Goal: Task Accomplishment & Management: Use online tool/utility

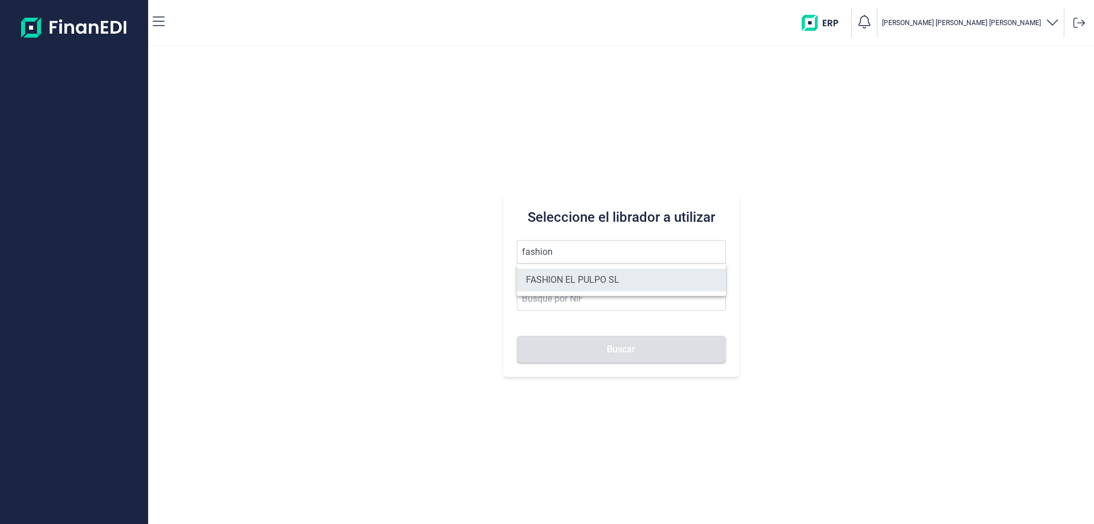
click at [576, 276] on li "FASHION EL PULPO SL" at bounding box center [621, 279] width 209 height 23
type input "FASHION EL PULPO SL"
type input "B70567763"
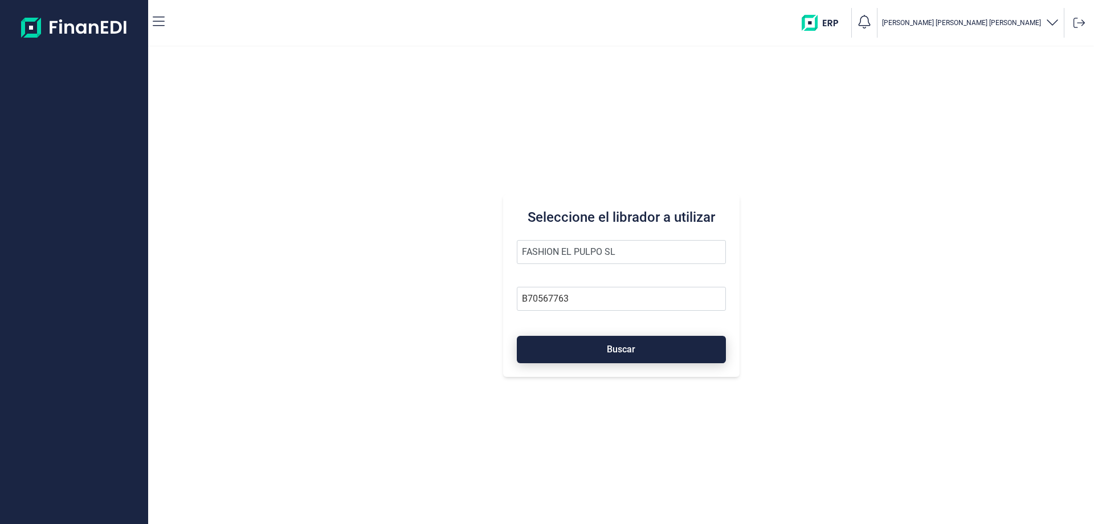
click at [598, 346] on button "Buscar" at bounding box center [621, 349] width 209 height 27
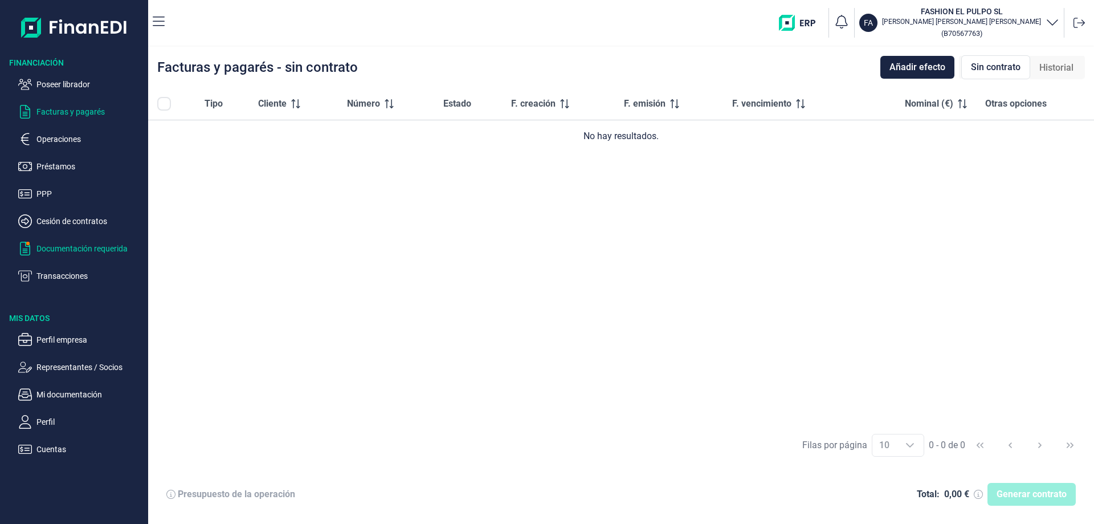
click at [120, 246] on p "Documentación requerida" at bounding box center [89, 249] width 107 height 14
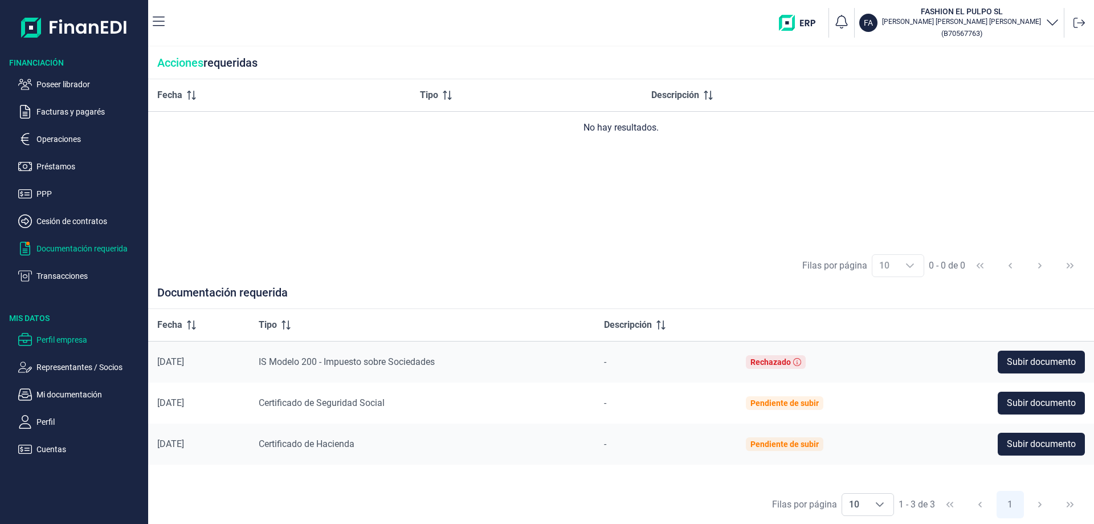
click at [63, 335] on p "Perfil empresa" at bounding box center [89, 340] width 107 height 14
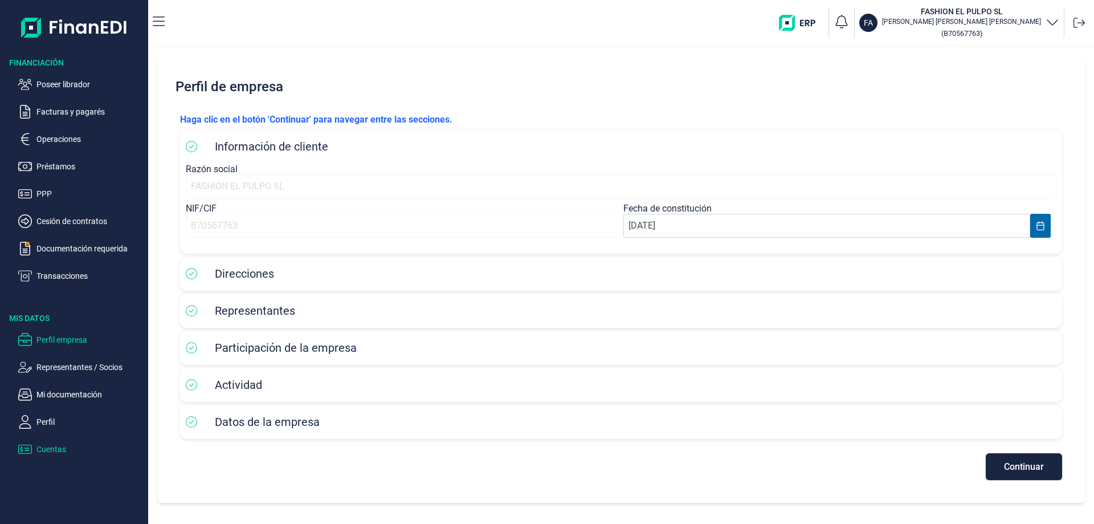
click at [38, 450] on p "Cuentas" at bounding box center [89, 449] width 107 height 14
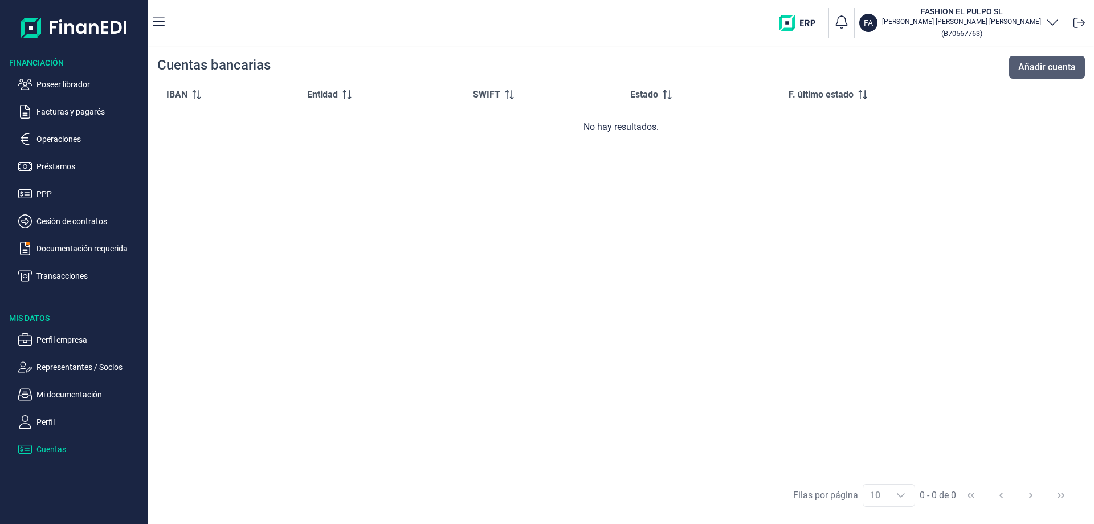
click at [1049, 72] on span "Añadir cuenta" at bounding box center [1048, 67] width 58 height 14
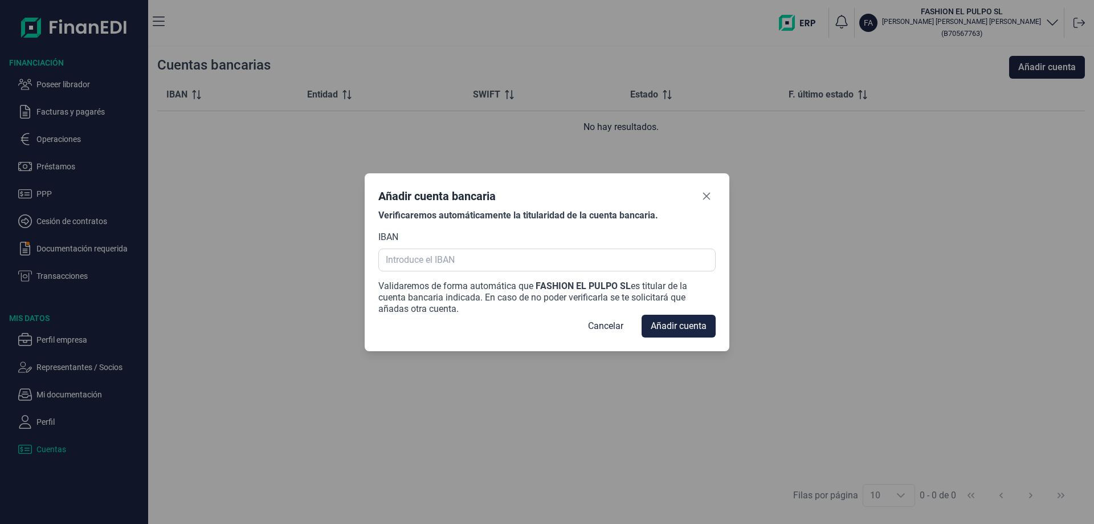
click at [604, 247] on div "IBAN" at bounding box center [546, 250] width 337 height 41
click at [590, 251] on input "text" at bounding box center [546, 260] width 337 height 23
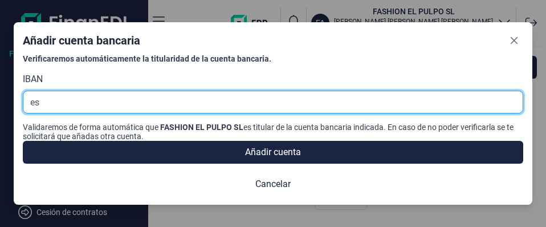
type input "e"
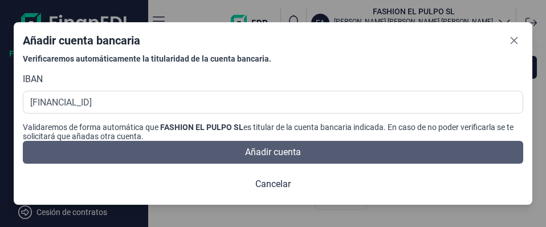
type input "[FINANCIAL_ID]"
click at [280, 153] on span "Añadir cuenta" at bounding box center [273, 152] width 56 height 14
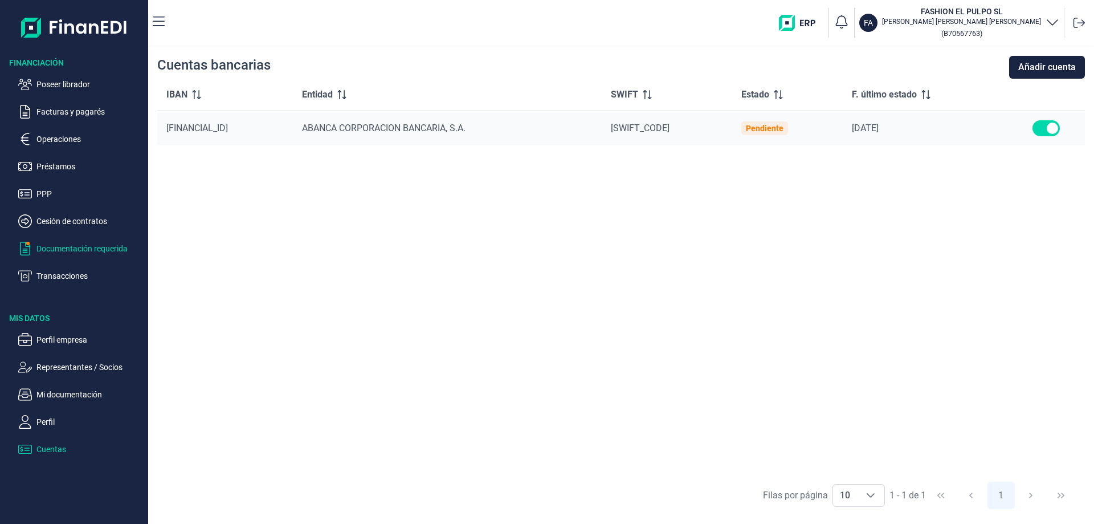
click at [105, 248] on p "Documentación requerida" at bounding box center [89, 249] width 107 height 14
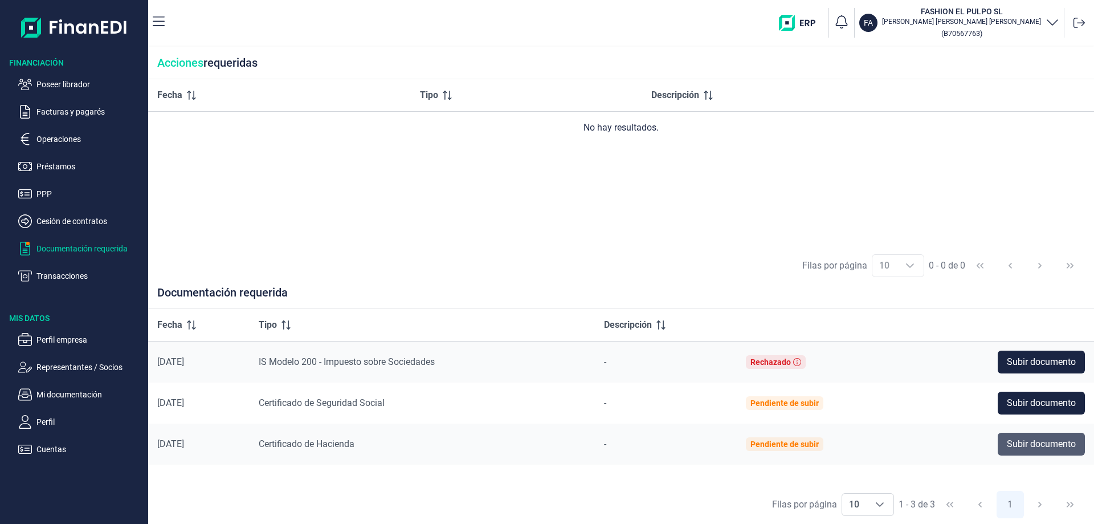
click at [1027, 448] on span "Subir documento" at bounding box center [1041, 444] width 69 height 14
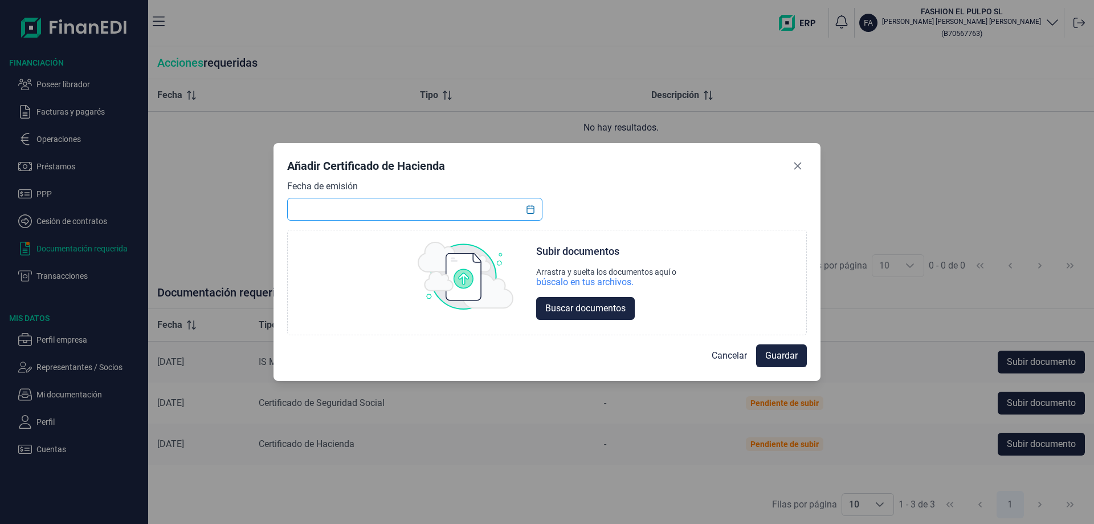
click at [421, 207] on input "text" at bounding box center [414, 209] width 255 height 23
click at [537, 211] on button "Choose Date" at bounding box center [531, 209] width 22 height 21
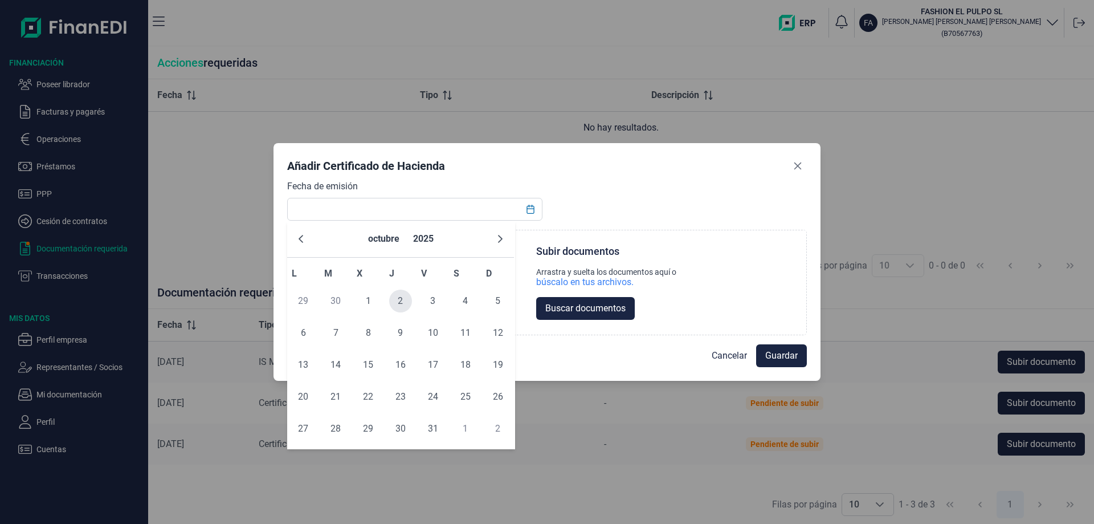
click at [407, 296] on span "2" at bounding box center [400, 301] width 23 height 23
type input "02/10/2025"
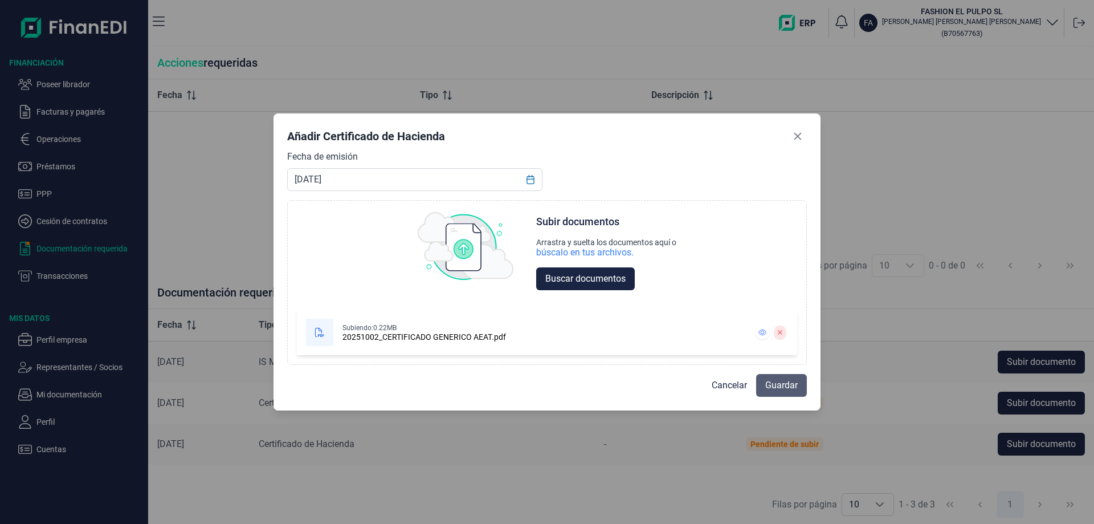
click at [781, 384] on span "Guardar" at bounding box center [781, 385] width 32 height 14
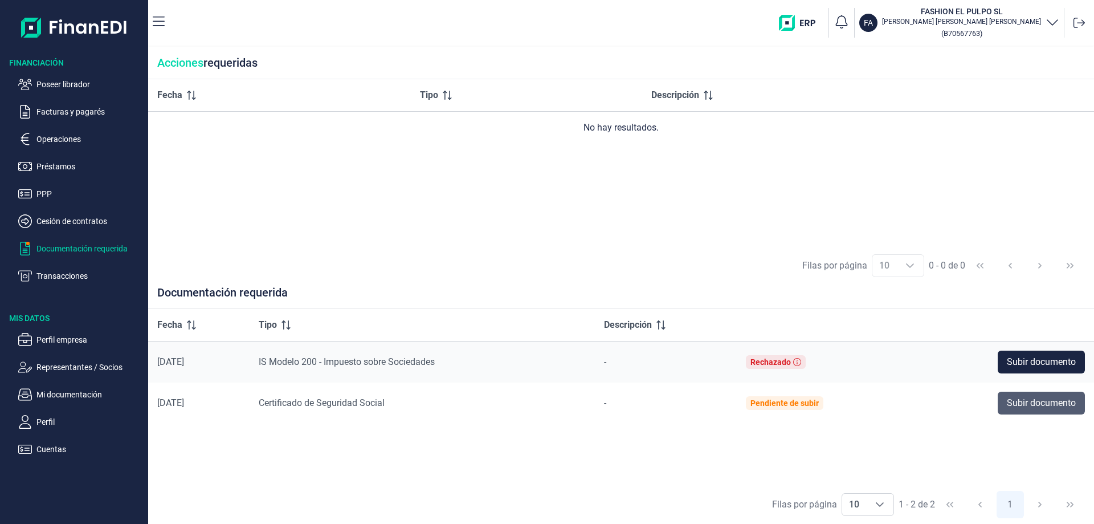
click at [1035, 404] on span "Subir documento" at bounding box center [1041, 403] width 69 height 14
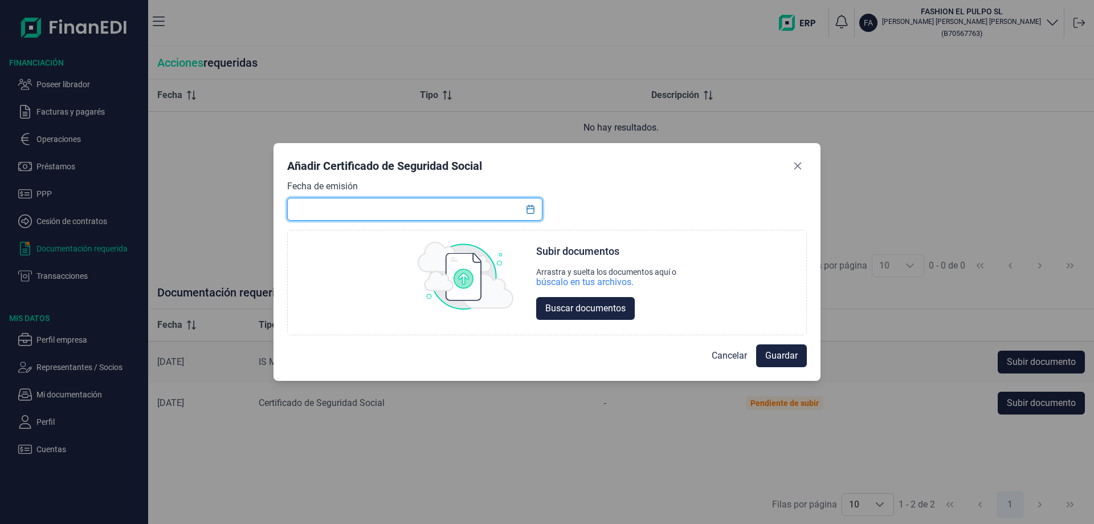
click at [514, 205] on input "text" at bounding box center [414, 209] width 255 height 23
click at [535, 209] on icon "Choose Date" at bounding box center [530, 209] width 9 height 9
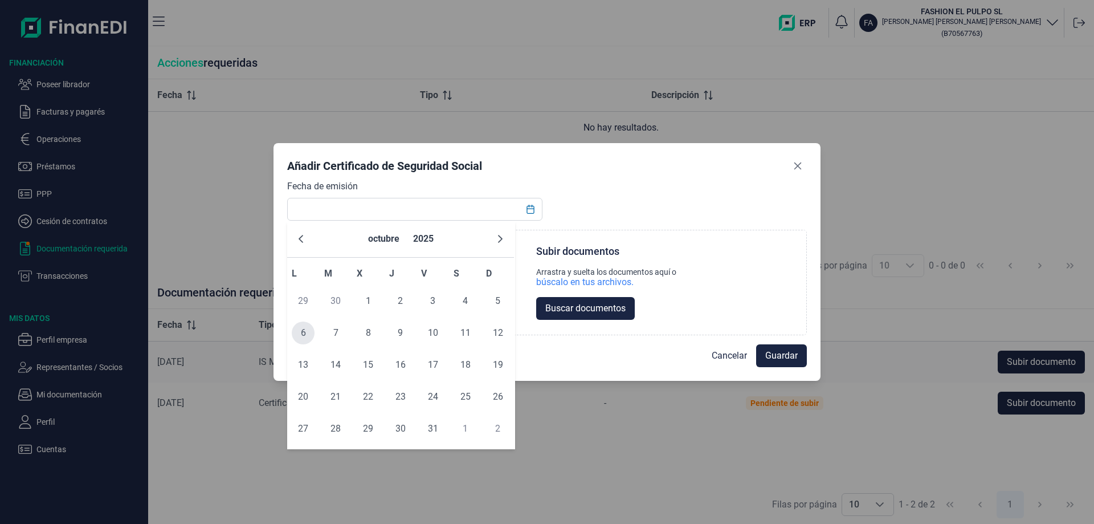
click at [304, 337] on span "6" at bounding box center [303, 332] width 23 height 23
type input "06/10/2025"
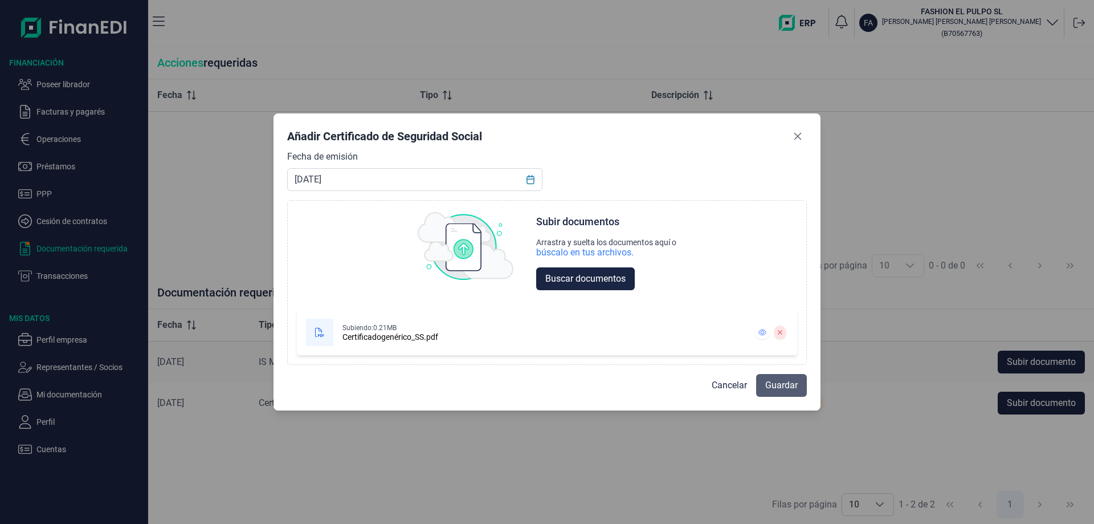
click at [787, 388] on span "Guardar" at bounding box center [781, 385] width 32 height 14
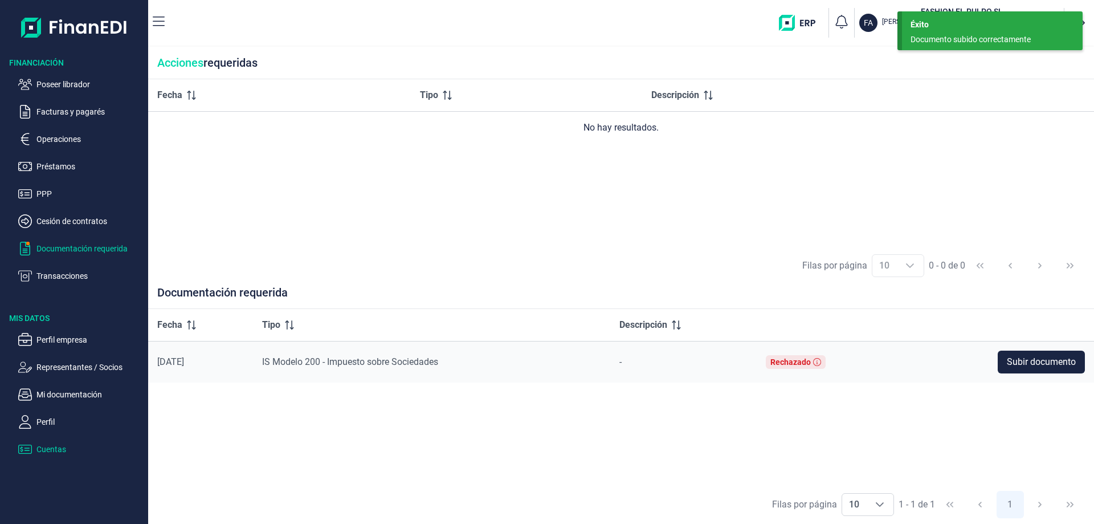
click at [55, 445] on p "Cuentas" at bounding box center [89, 449] width 107 height 14
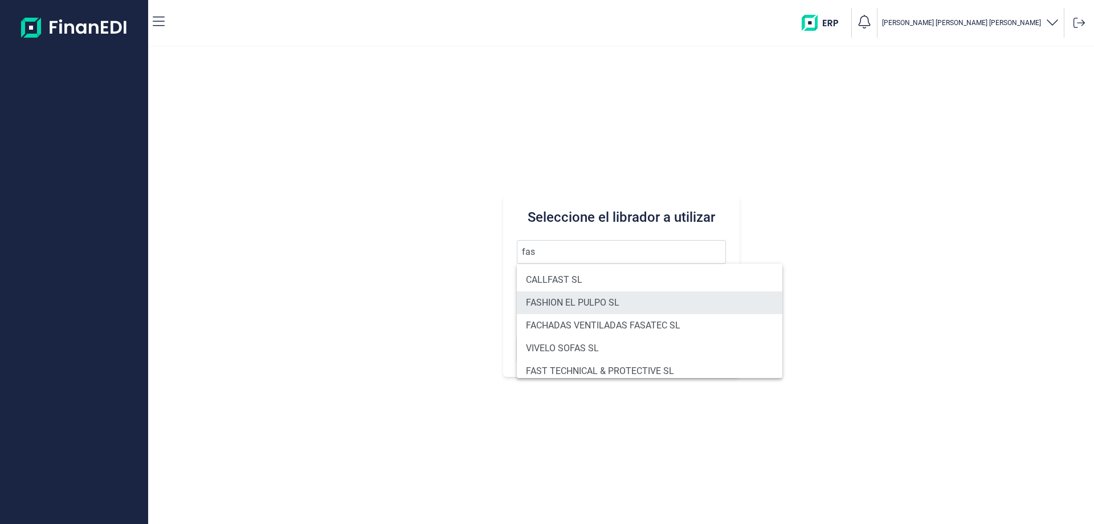
click at [580, 301] on li "FASHION EL PULPO SL" at bounding box center [650, 302] width 266 height 23
type input "FASHION EL PULPO SL"
type input "B70567763"
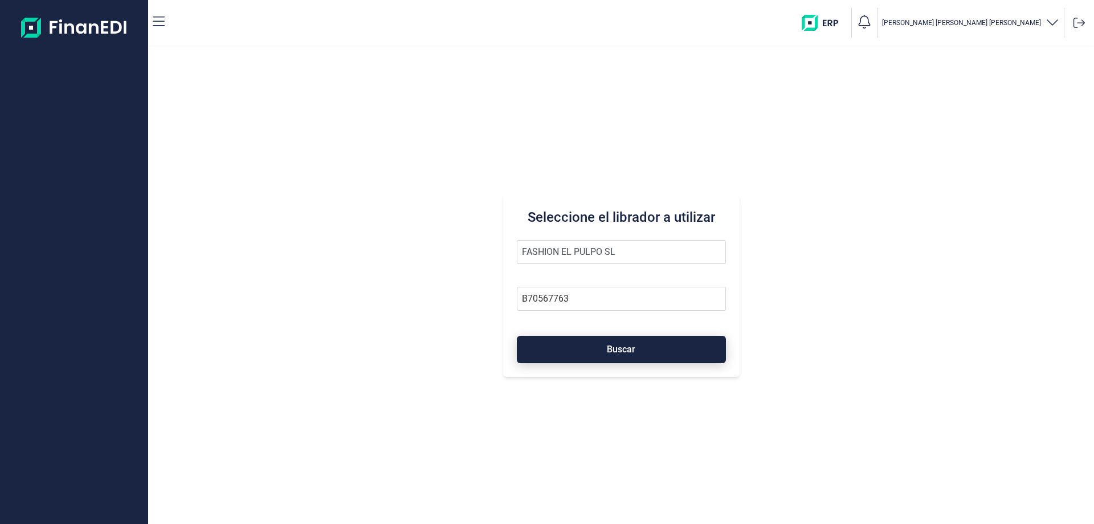
click at [592, 347] on button "Buscar" at bounding box center [621, 349] width 209 height 27
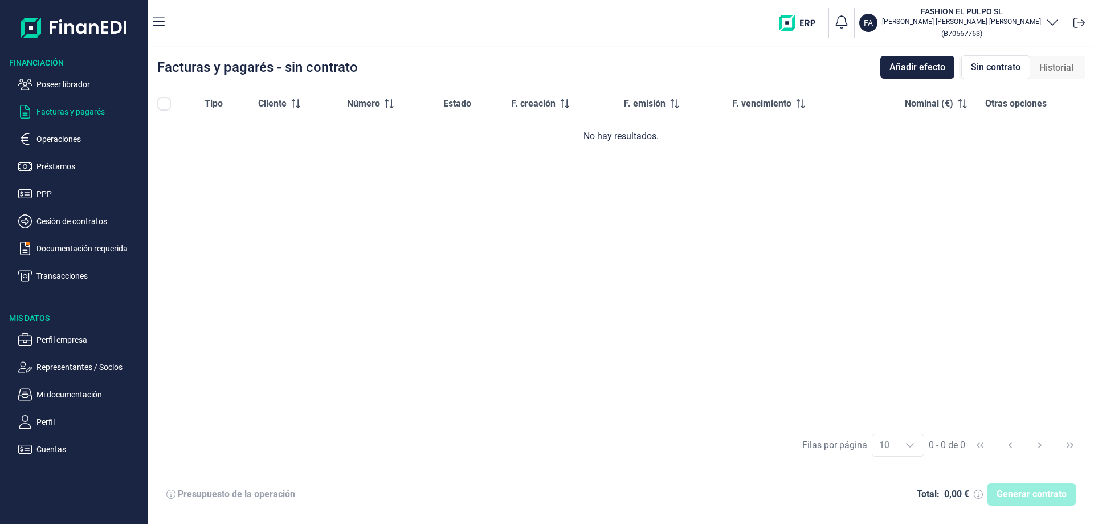
click at [58, 348] on ul "Perfil empresa Representantes / Socios Mi documentación Perfil Cuentas" at bounding box center [74, 390] width 148 height 132
click at [61, 346] on p "Perfil empresa" at bounding box center [89, 340] width 107 height 14
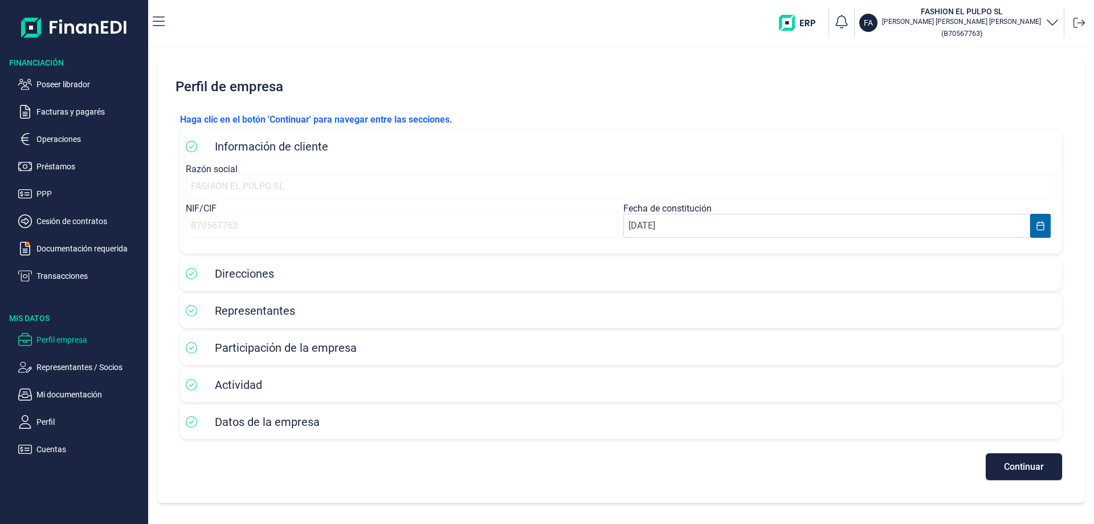
click at [230, 424] on span "Datos de la empresa" at bounding box center [267, 422] width 105 height 14
click at [998, 474] on button "Continuar" at bounding box center [1024, 466] width 76 height 27
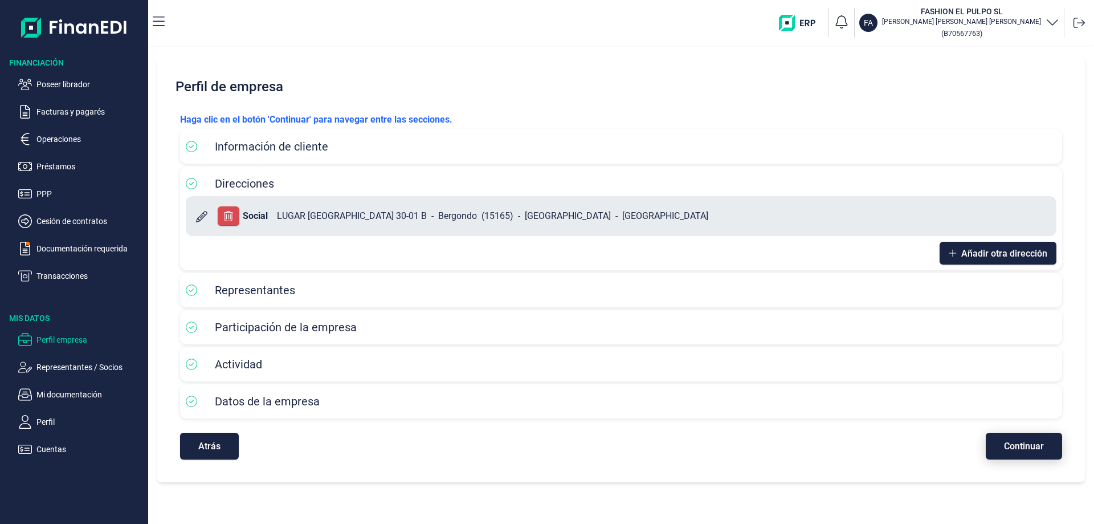
click at [1017, 450] on span "Continuar" at bounding box center [1024, 446] width 40 height 9
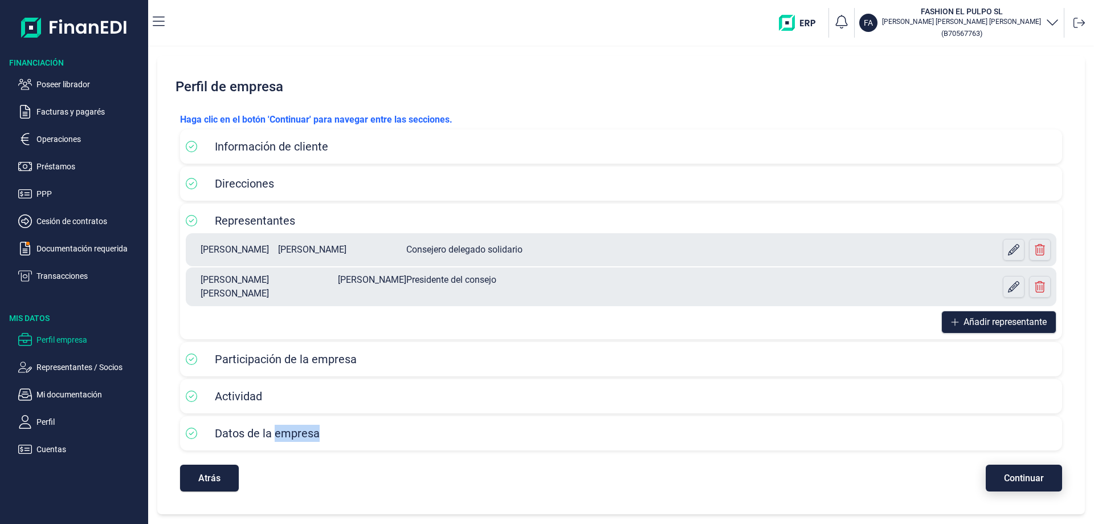
click at [1017, 453] on div "Atrás Continuar" at bounding box center [621, 472] width 882 height 38
click at [1024, 474] on span "Continuar" at bounding box center [1024, 478] width 40 height 9
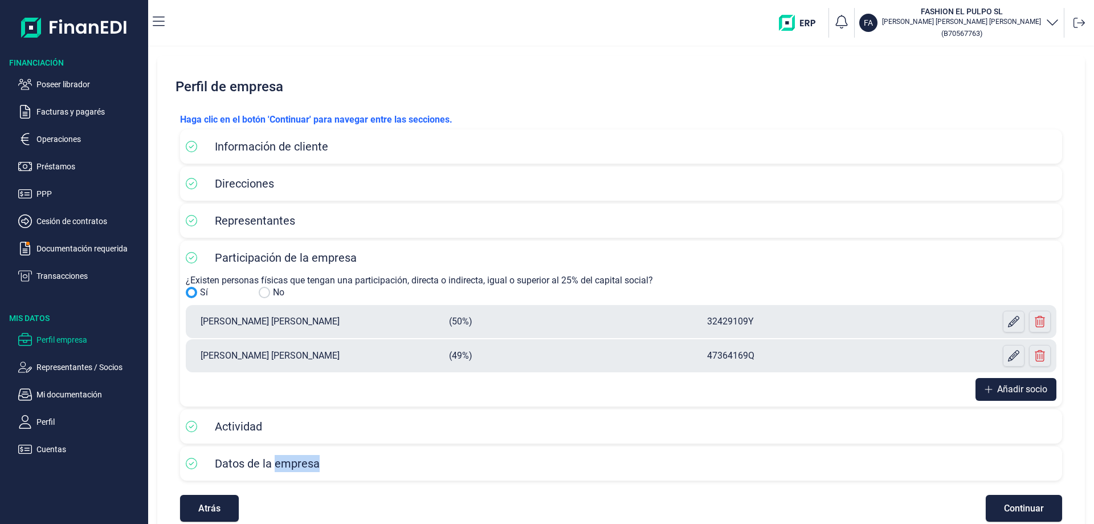
click at [1023, 473] on div "Datos de la empresa" at bounding box center [621, 463] width 871 height 23
click at [1022, 508] on span "Continuar" at bounding box center [1024, 508] width 40 height 9
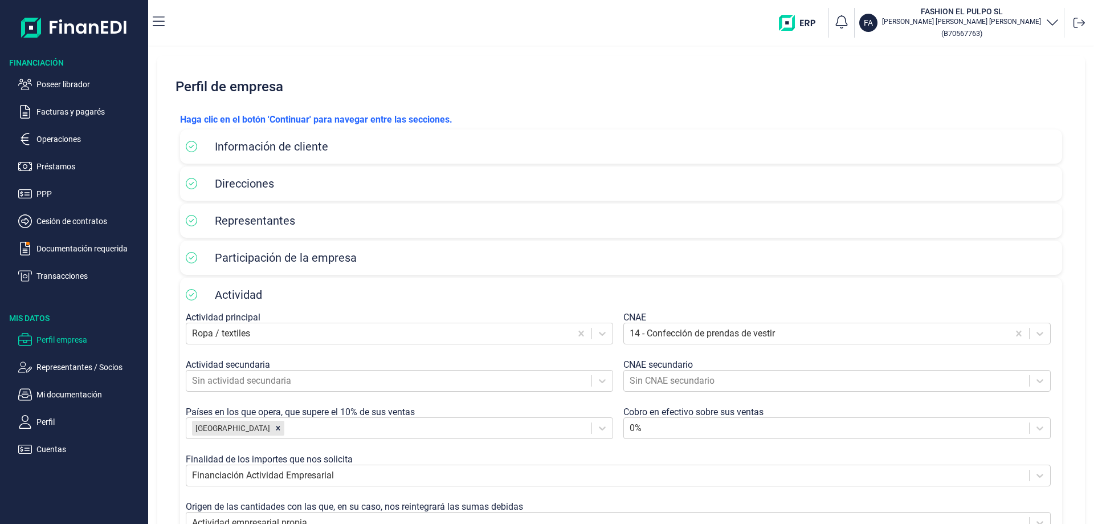
scroll to position [127, 0]
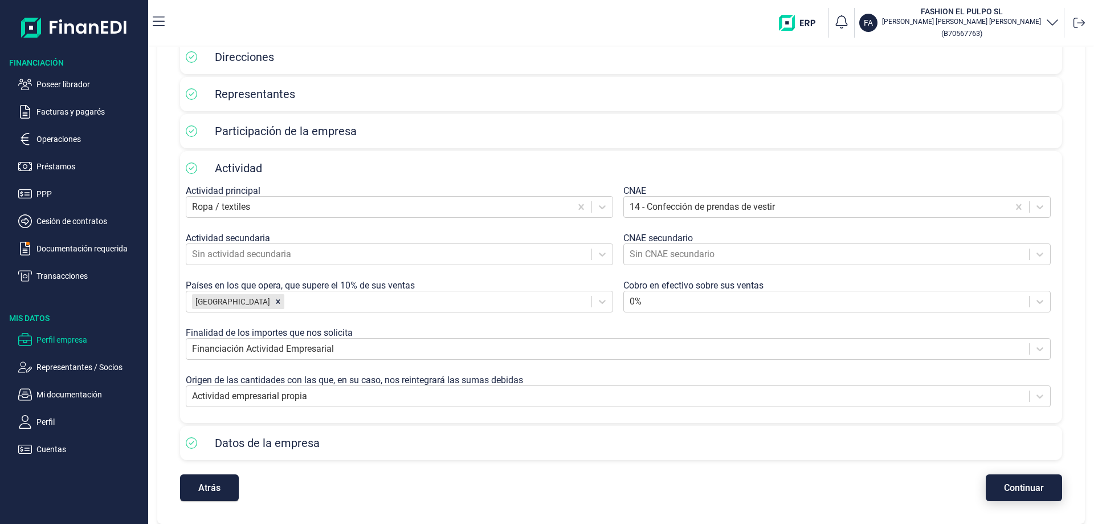
click at [1030, 480] on button "Continuar" at bounding box center [1024, 487] width 76 height 27
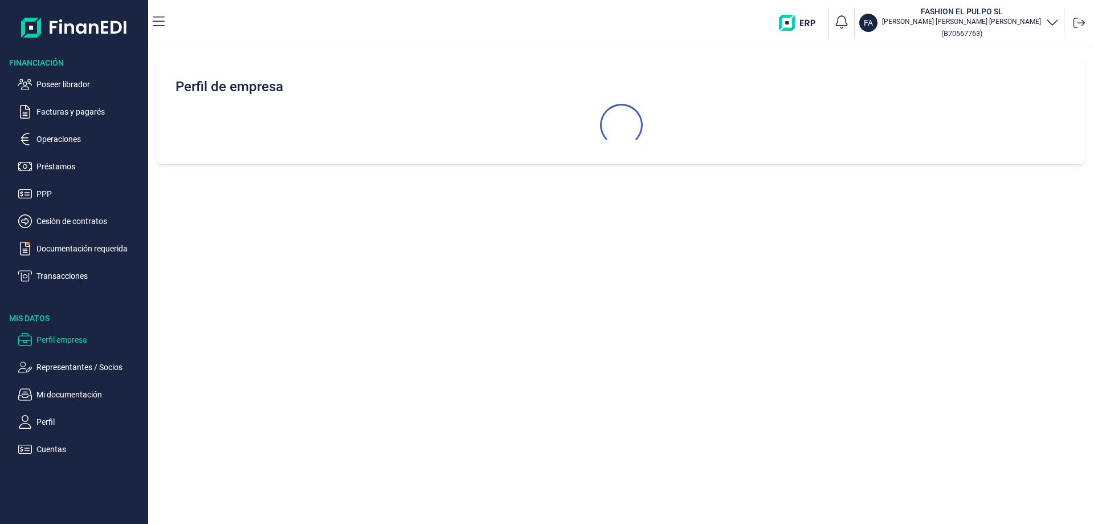
select select "ES"
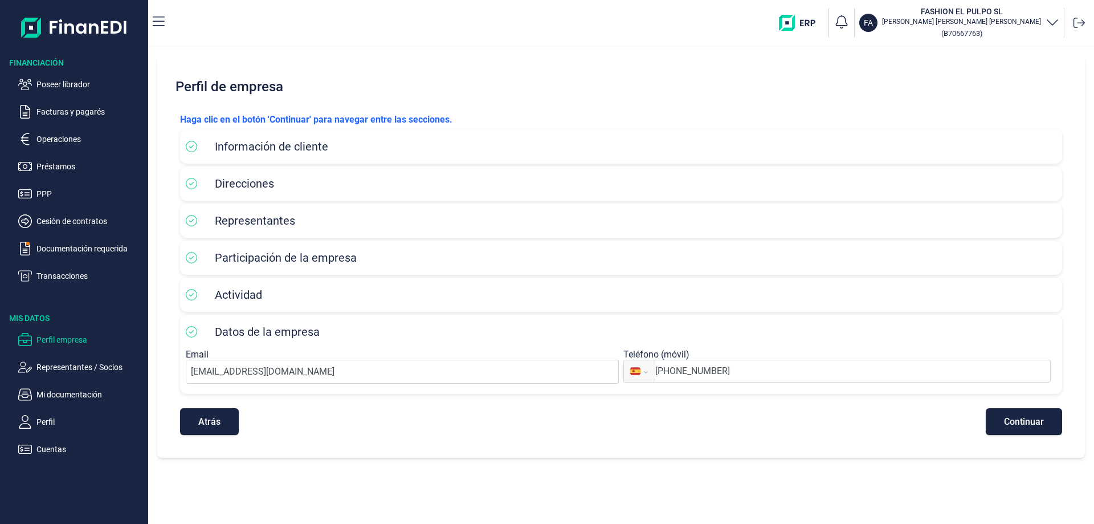
click at [683, 104] on div "Haga clic en el botón 'Continuar' para navegar entre las secciones. Información…" at bounding box center [621, 274] width 901 height 340
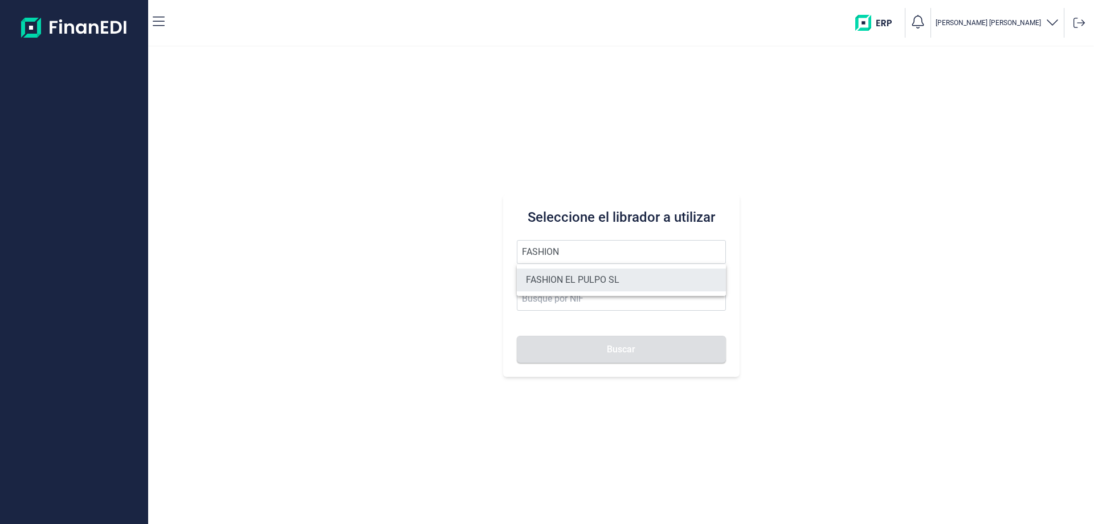
click at [593, 280] on li "FASHION EL PULPO SL" at bounding box center [621, 279] width 209 height 23
type input "FASHION EL PULPO SL"
type input "B70567763"
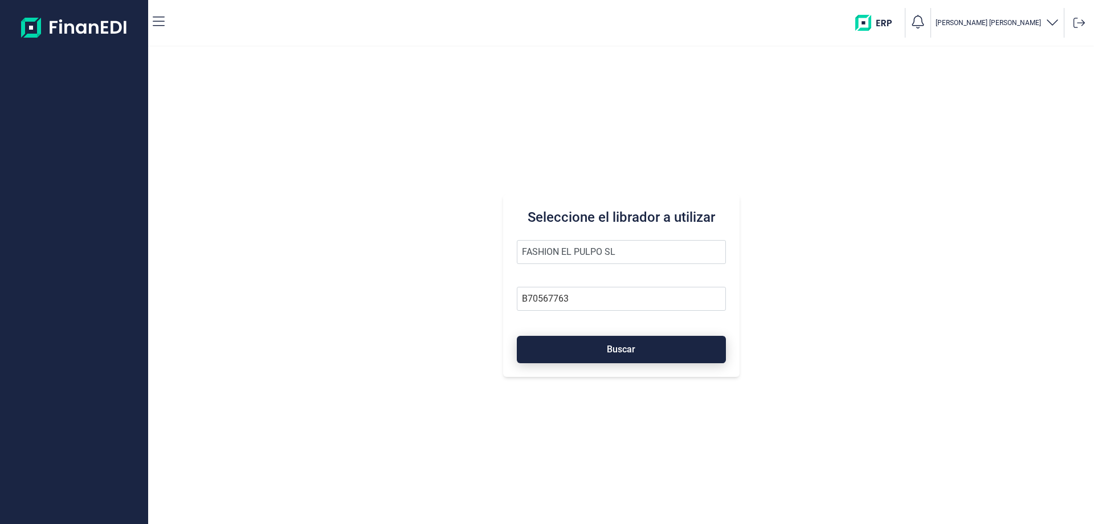
click at [614, 345] on span "Buscar" at bounding box center [621, 349] width 28 height 9
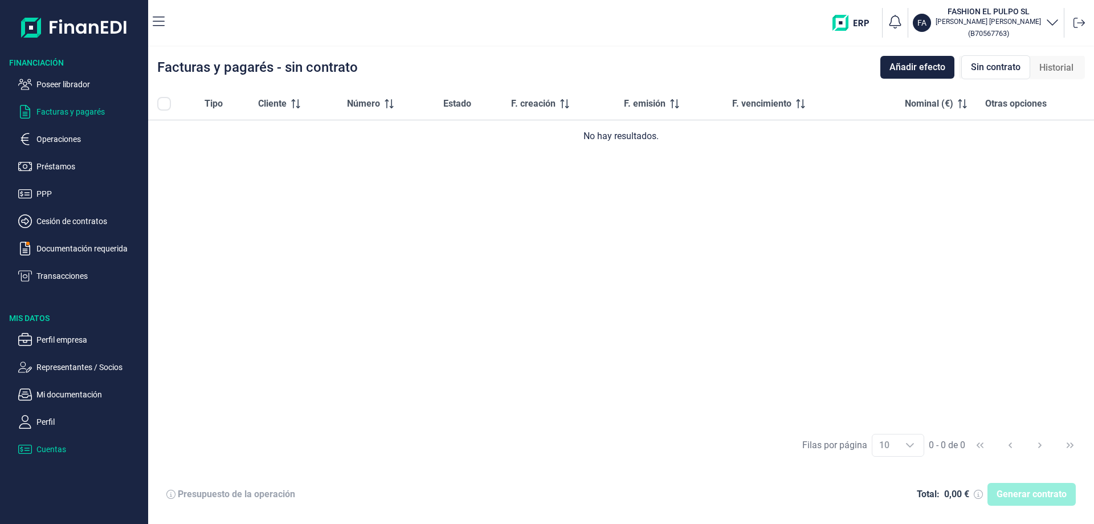
click at [65, 451] on p "Cuentas" at bounding box center [89, 449] width 107 height 14
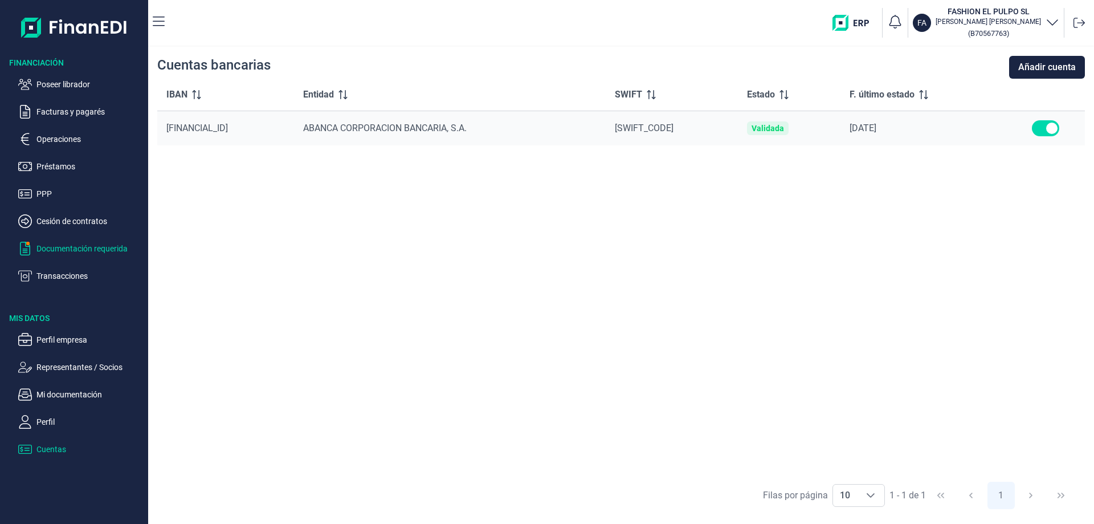
click at [71, 252] on p "Documentación requerida" at bounding box center [89, 249] width 107 height 14
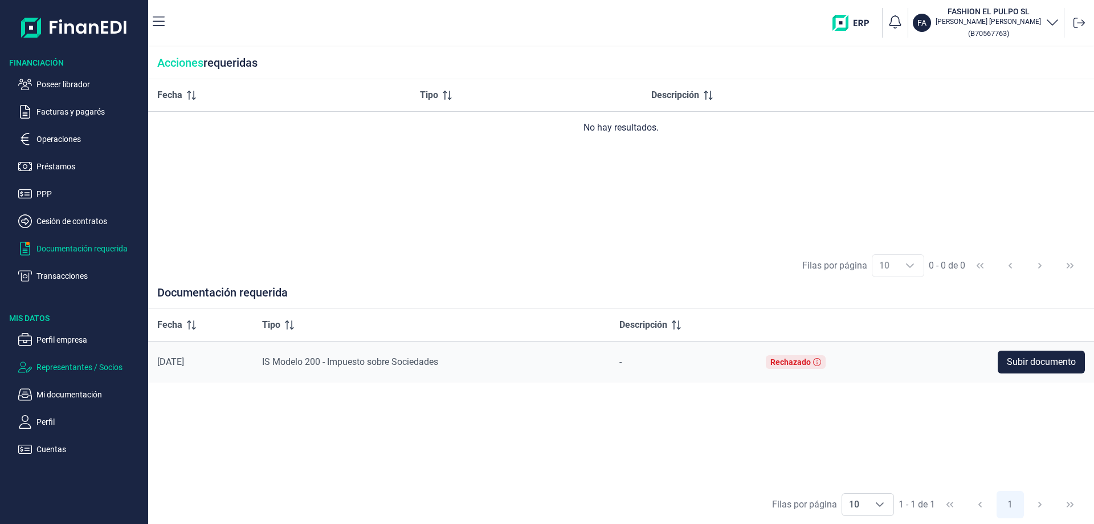
click at [68, 368] on p "Representantes / Socios" at bounding box center [89, 367] width 107 height 14
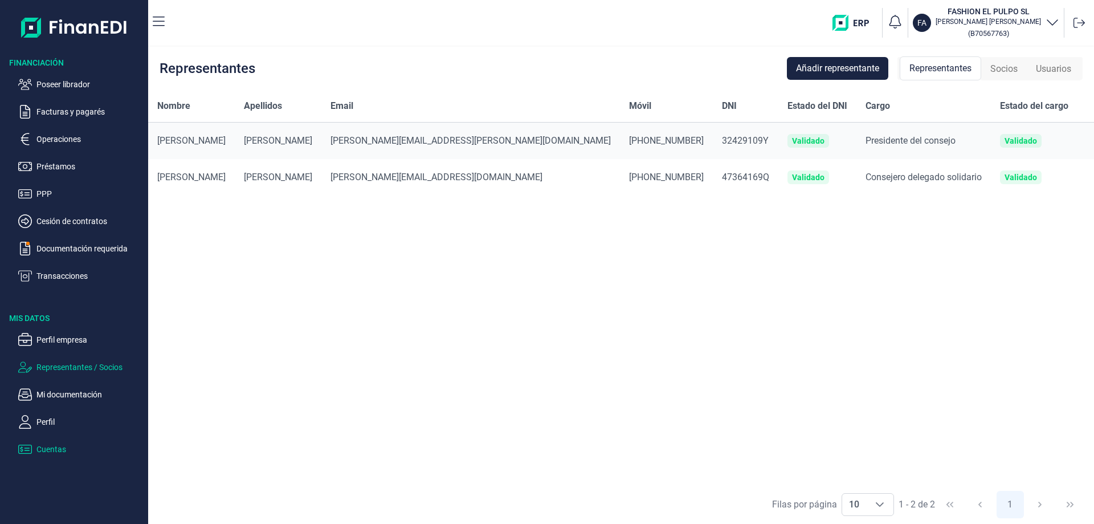
click at [38, 451] on p "Cuentas" at bounding box center [89, 449] width 107 height 14
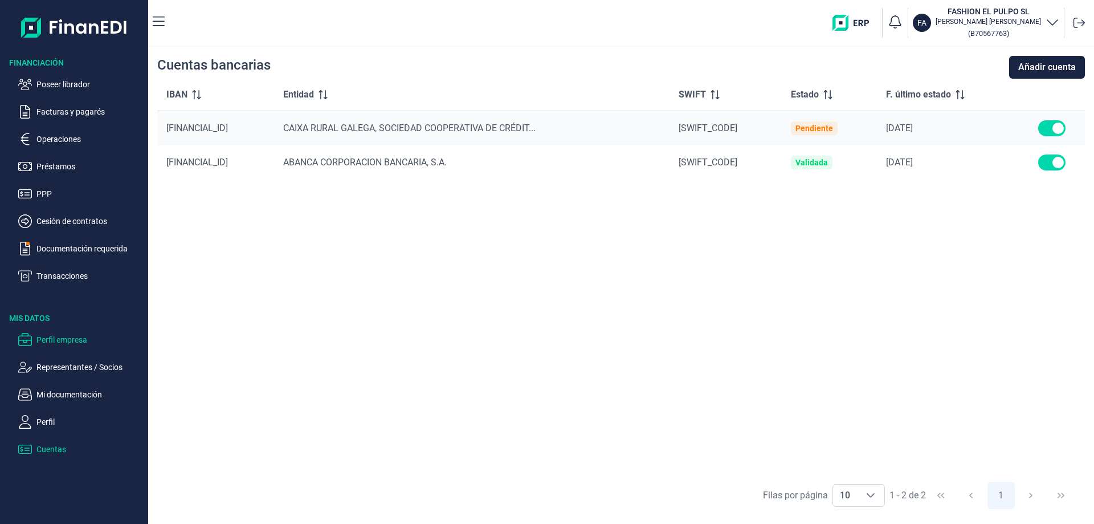
click at [53, 344] on p "Perfil empresa" at bounding box center [89, 340] width 107 height 14
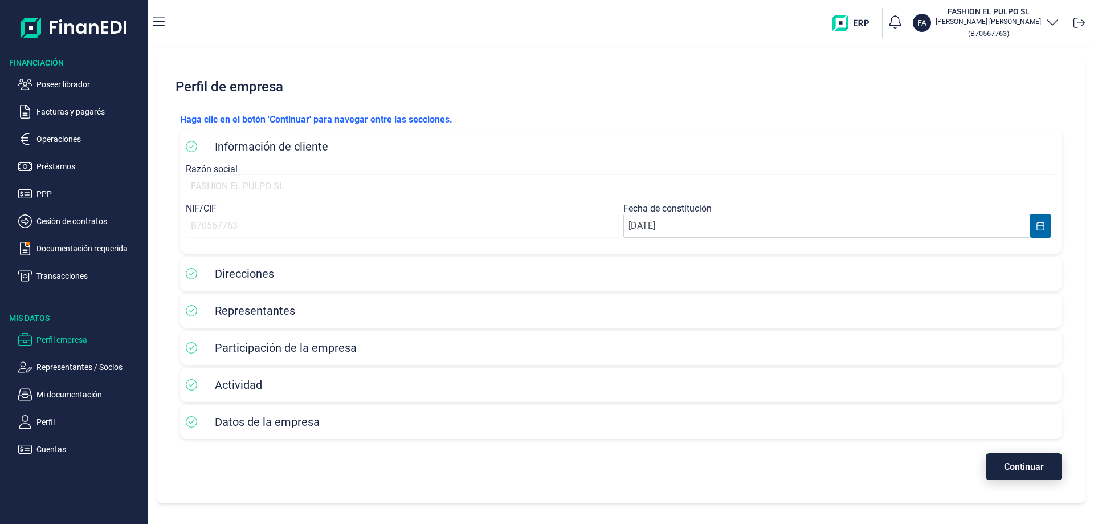
click at [1029, 475] on button "Continuar" at bounding box center [1024, 466] width 76 height 27
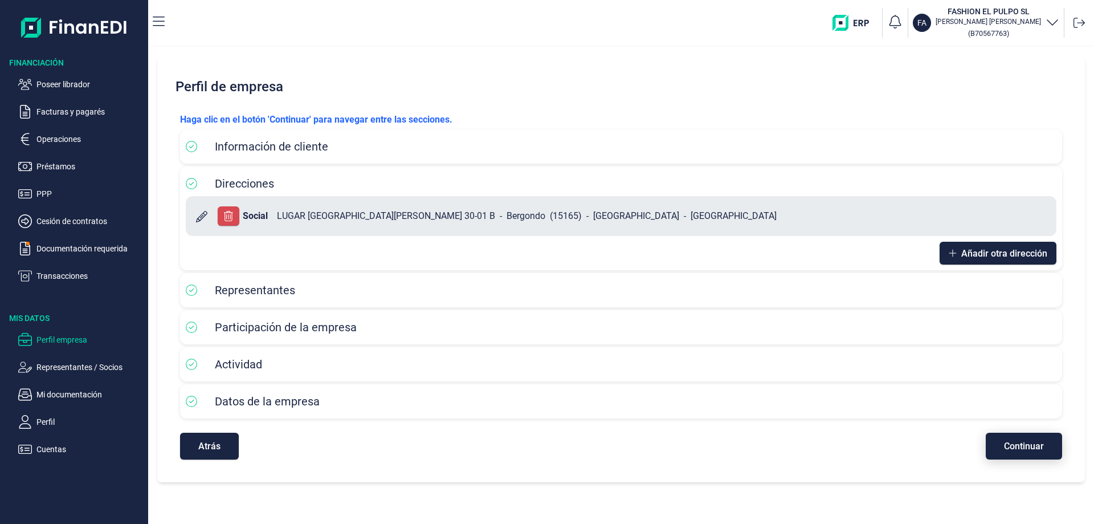
click at [1029, 475] on div "Perfil de empresa Haga clic en el botón 'Continuar' para navegar entre las secc…" at bounding box center [621, 269] width 928 height 426
click at [1028, 459] on div "Haga clic en el botón 'Continuar' para navegar entre las secciones. Información…" at bounding box center [621, 286] width 901 height 365
click at [1018, 442] on span "Continuar" at bounding box center [1024, 446] width 40 height 9
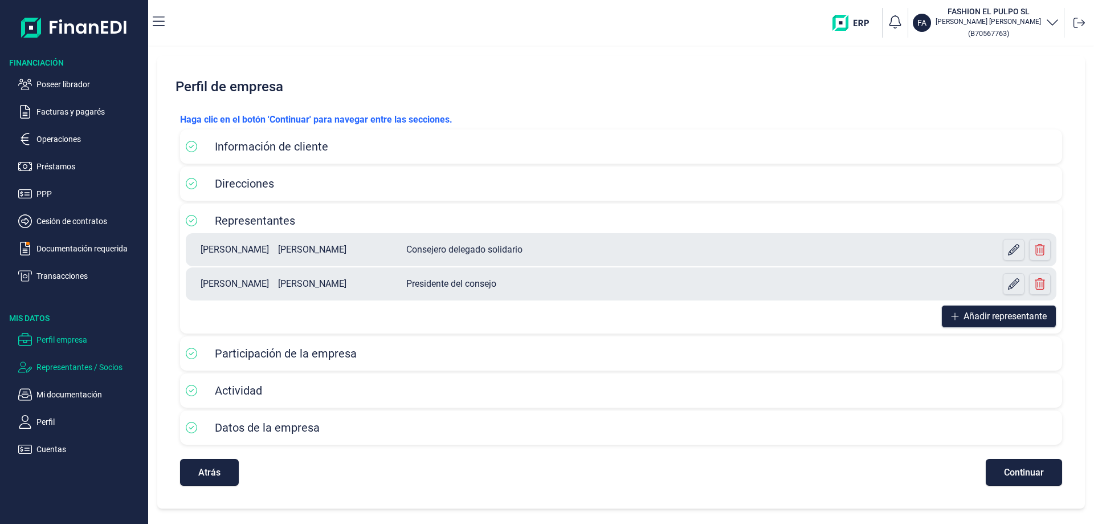
click at [49, 370] on p "Representantes / Socios" at bounding box center [89, 367] width 107 height 14
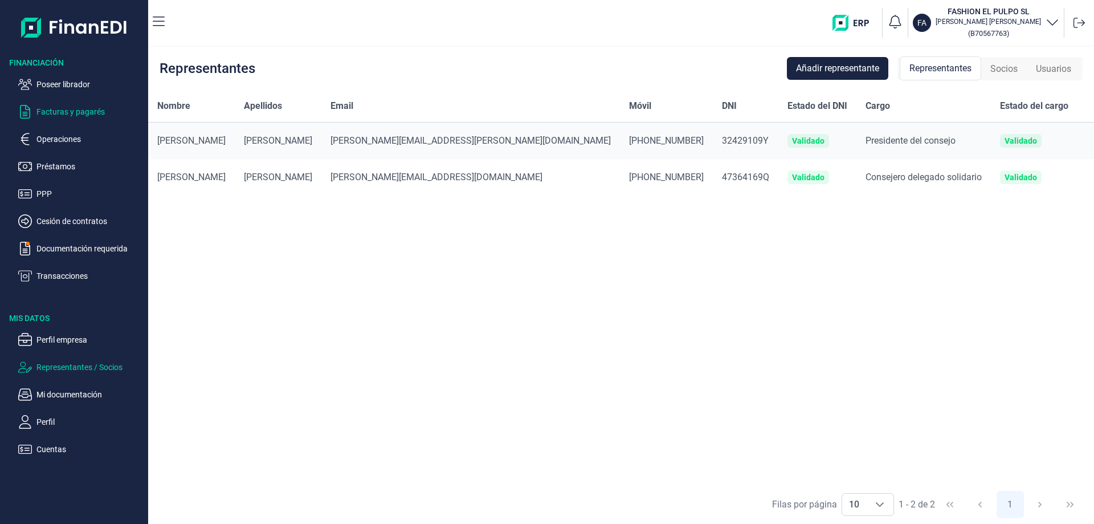
click at [51, 113] on p "Facturas y pagarés" at bounding box center [89, 112] width 107 height 14
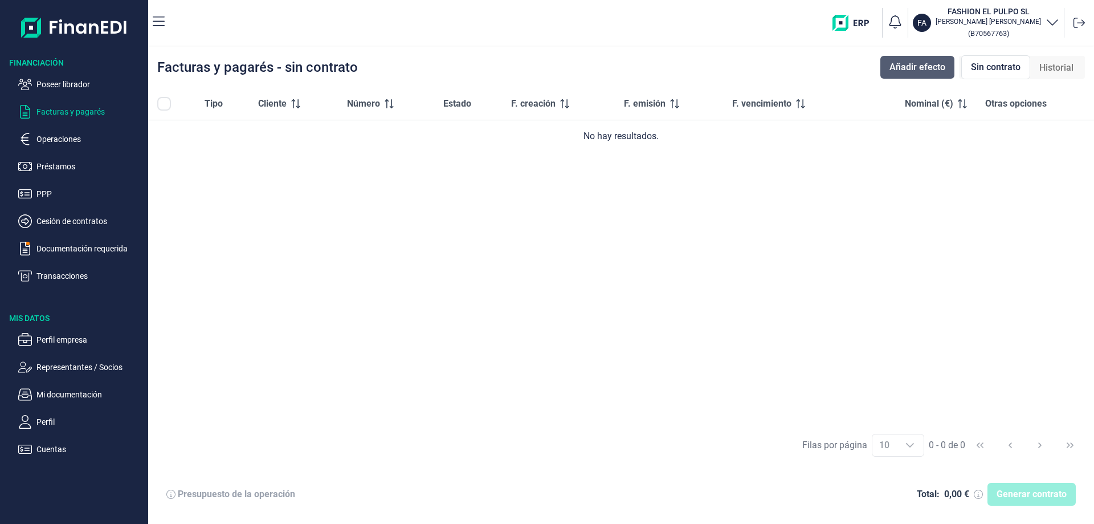
click at [897, 67] on span "Añadir efecto" at bounding box center [918, 67] width 56 height 14
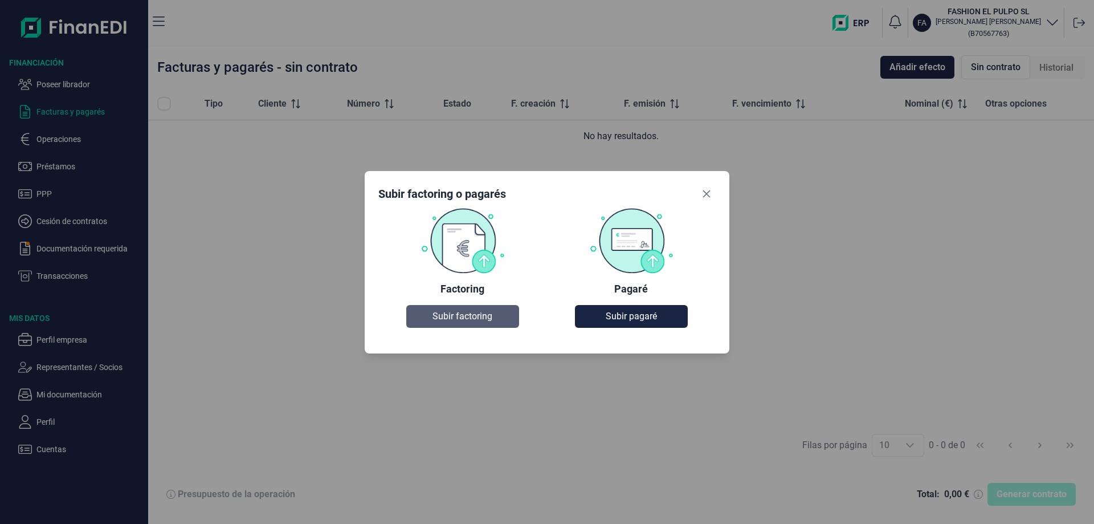
click at [486, 318] on span "Subir factoring" at bounding box center [463, 316] width 60 height 14
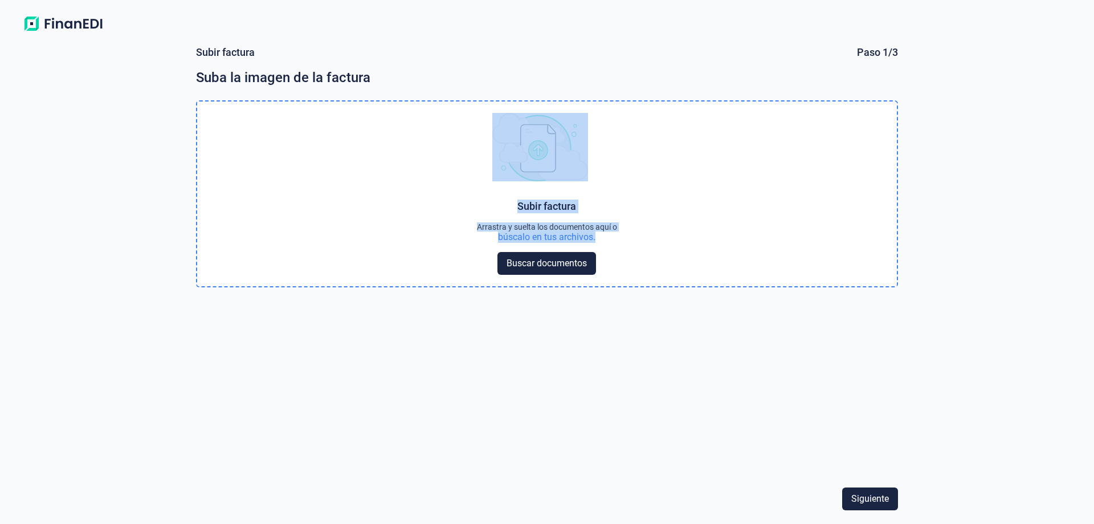
drag, startPoint x: 718, startPoint y: 377, endPoint x: 483, endPoint y: 141, distance: 332.9
click at [483, 141] on div "Choose Subir factura Arrastra y suelta los documentos aquí o búscalo en tus arc…" at bounding box center [547, 286] width 702 height 373
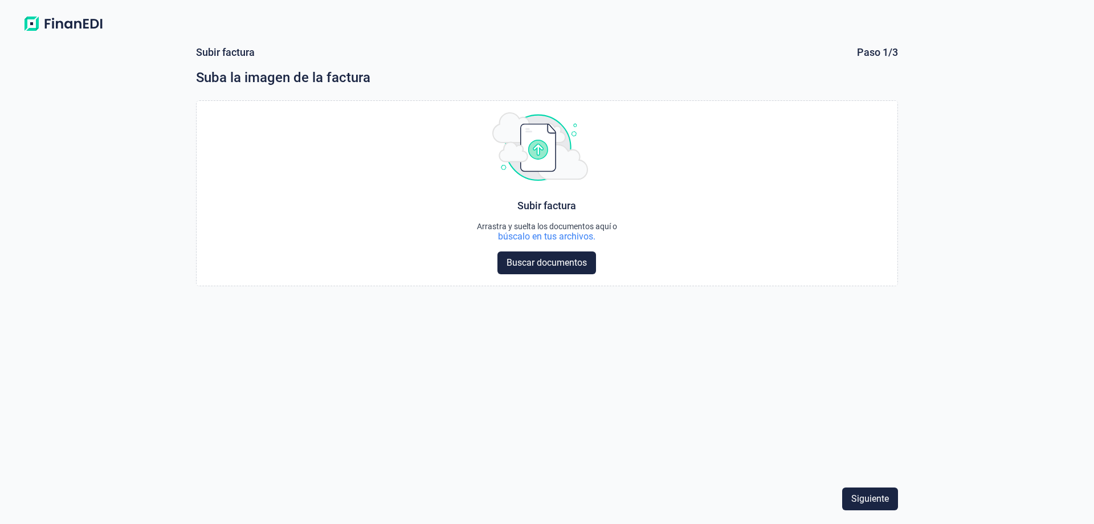
click at [385, 338] on div "Choose Subir factura Arrastra y suelta los documentos aquí o búscalo en tus arc…" at bounding box center [547, 286] width 702 height 373
click at [864, 490] on button "Siguiente" at bounding box center [870, 498] width 56 height 23
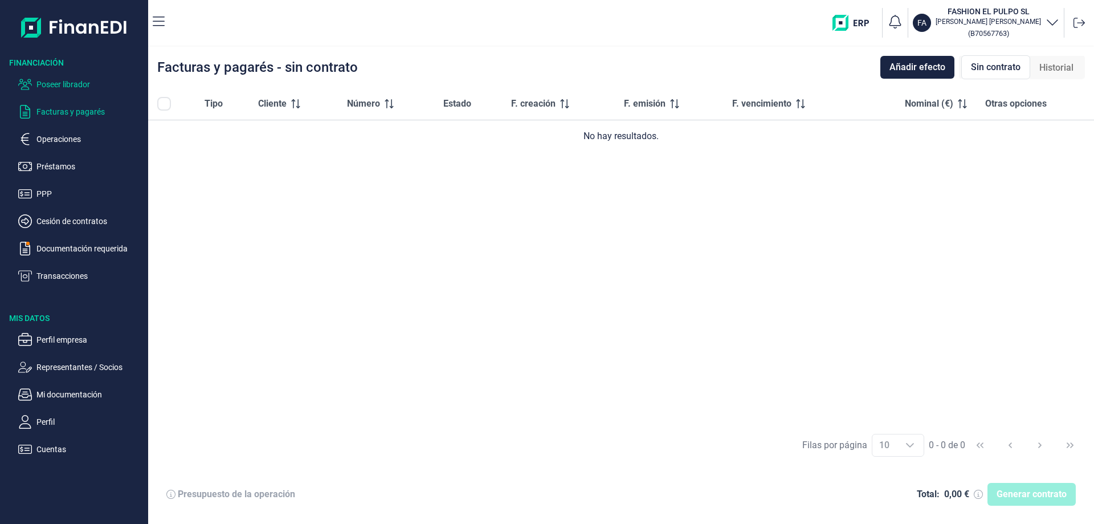
click at [63, 85] on p "Poseer librador" at bounding box center [89, 85] width 107 height 14
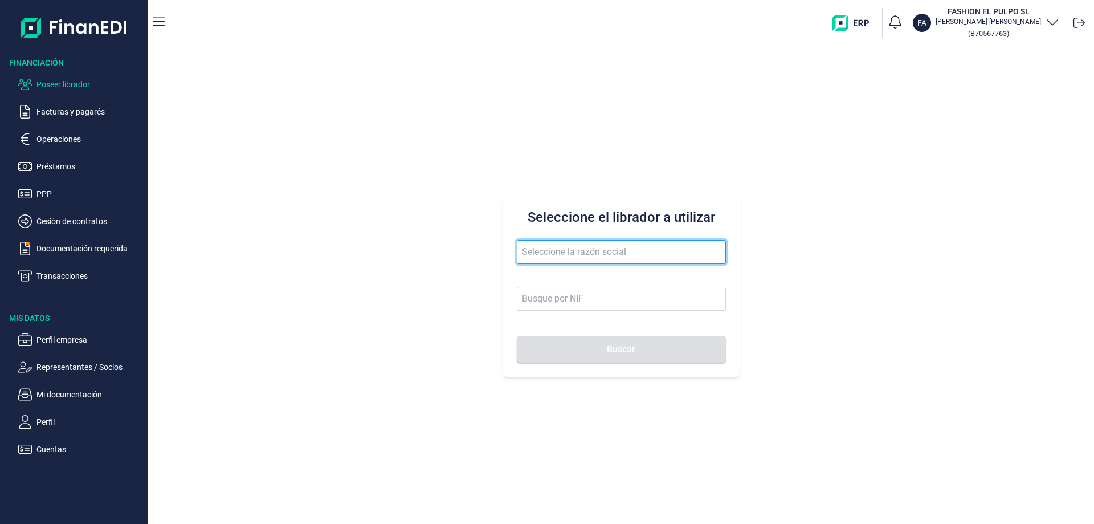
click at [577, 254] on input "text" at bounding box center [621, 252] width 209 height 24
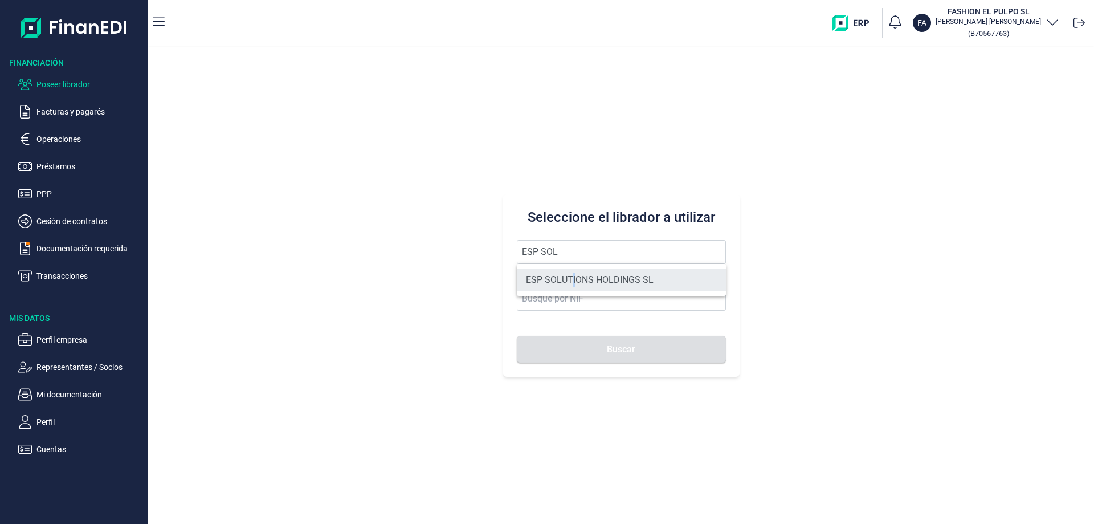
click at [573, 282] on li "ESP SOLUTIONS HOLDINGS SL" at bounding box center [621, 279] width 209 height 23
type input "ESP SOLUTIONS HOLDINGS SL"
type input "B10950939"
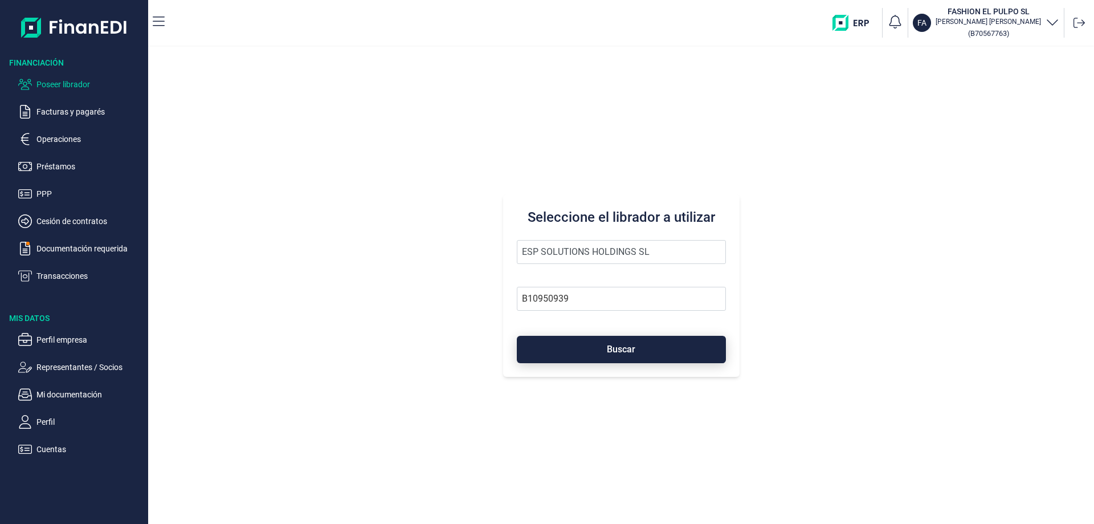
drag, startPoint x: 599, startPoint y: 349, endPoint x: 603, endPoint y: 353, distance: 6.1
click at [603, 353] on button "Buscar" at bounding box center [621, 349] width 209 height 27
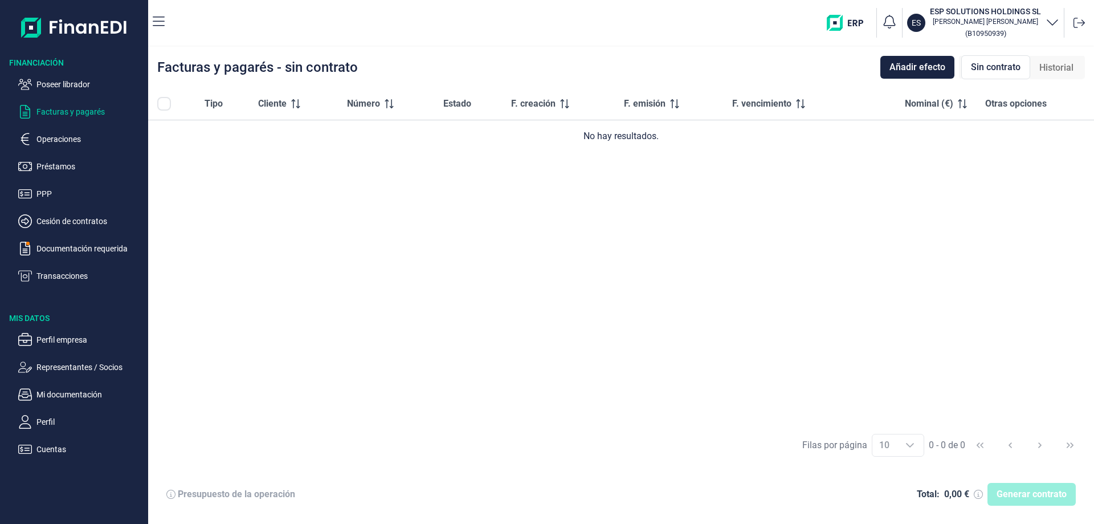
click at [999, 22] on p "Jonathan Gómez Arroyo" at bounding box center [985, 21] width 111 height 9
click at [64, 82] on p "Poseer librador" at bounding box center [89, 85] width 107 height 14
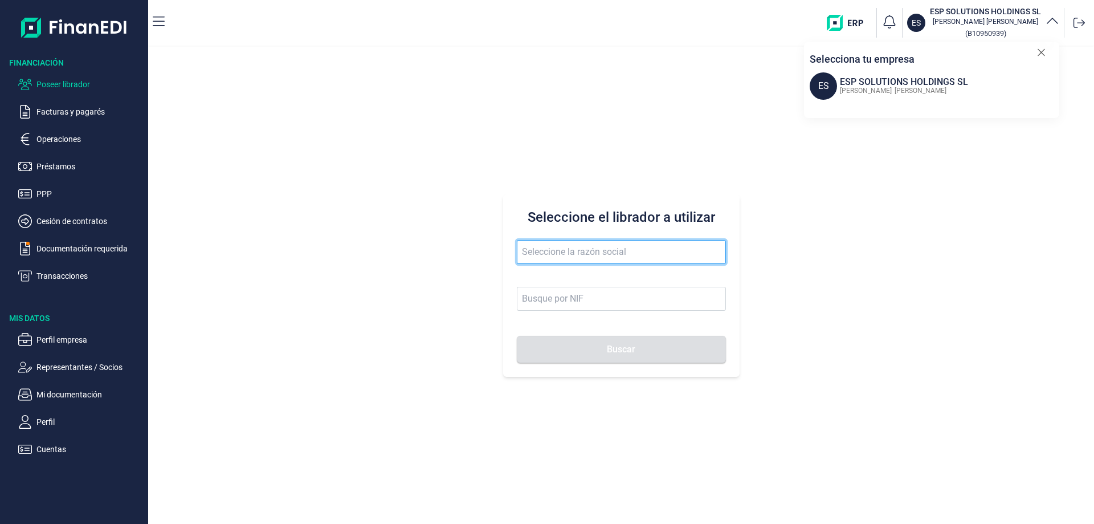
click at [575, 247] on input "text" at bounding box center [621, 252] width 209 height 24
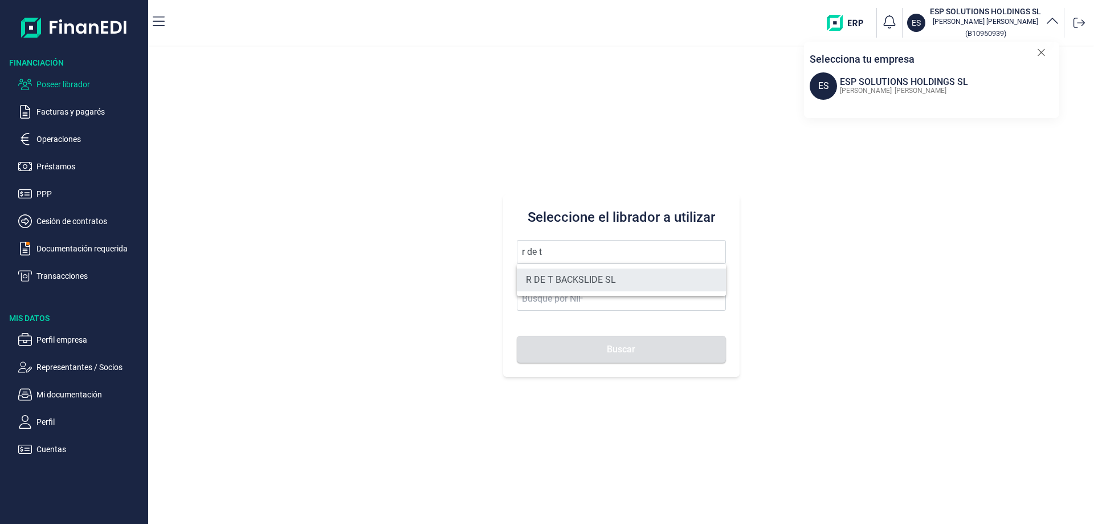
click at [569, 283] on li "R DE T BACKSLIDE SL" at bounding box center [621, 279] width 209 height 23
type input "R DE T BACKSLIDE SL"
type input "B91520528"
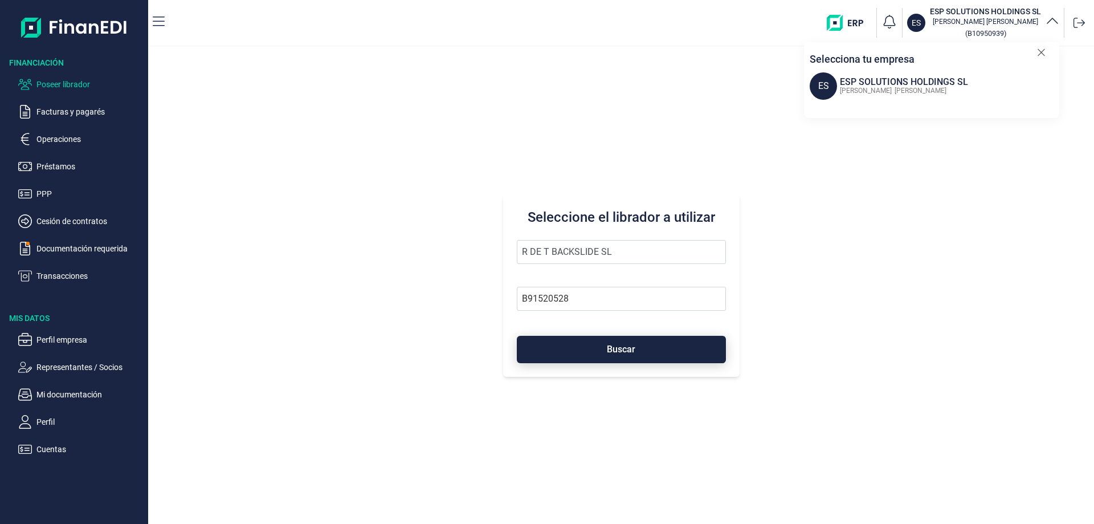
click at [622, 347] on span "Buscar" at bounding box center [621, 349] width 28 height 9
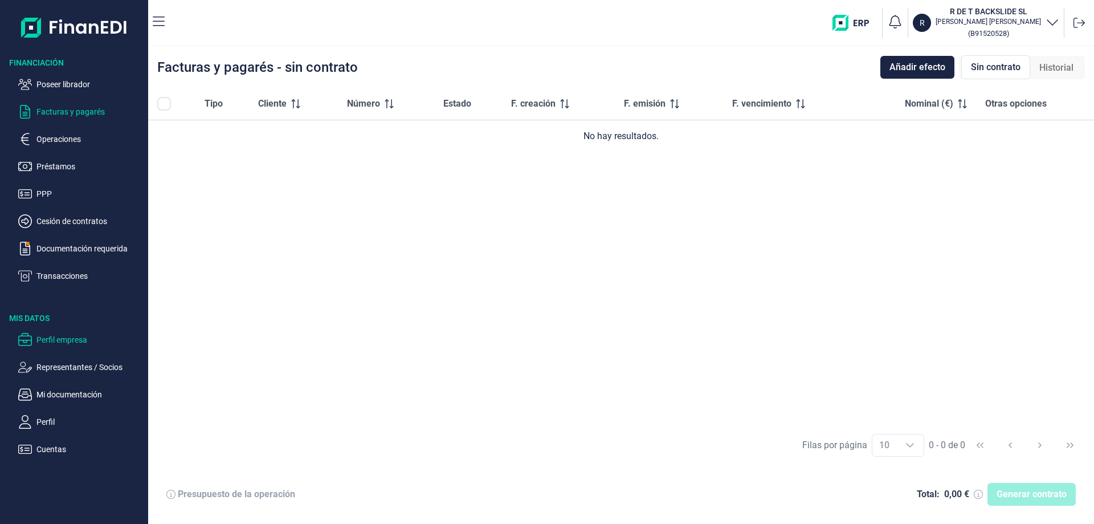
click at [57, 344] on p "Perfil empresa" at bounding box center [89, 340] width 107 height 14
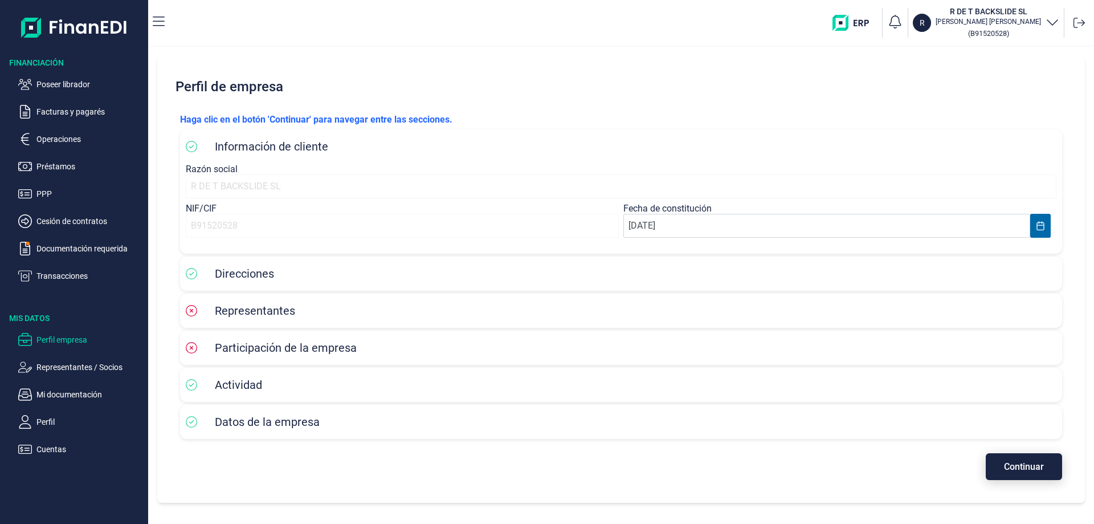
click at [1012, 466] on span "Continuar" at bounding box center [1024, 466] width 40 height 9
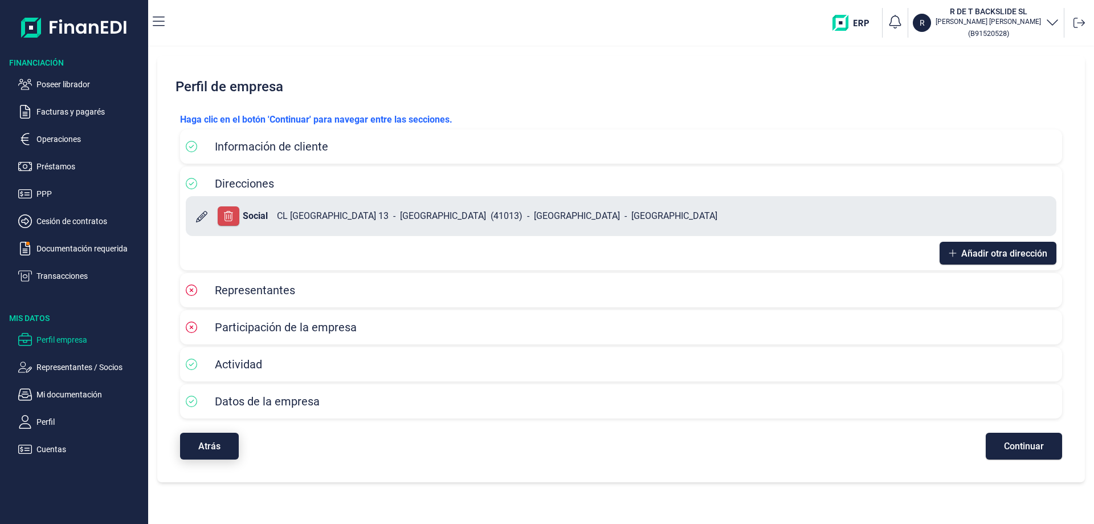
click at [203, 453] on button "Atrás" at bounding box center [209, 446] width 59 height 27
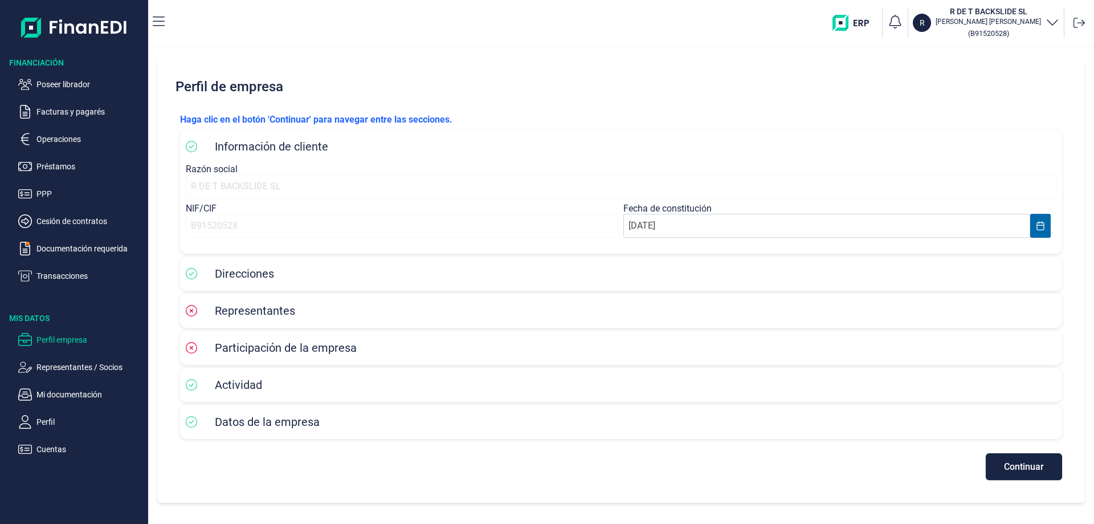
click at [77, 342] on p "Perfil empresa" at bounding box center [89, 340] width 107 height 14
click at [1013, 466] on span "Continuar" at bounding box center [1024, 466] width 40 height 9
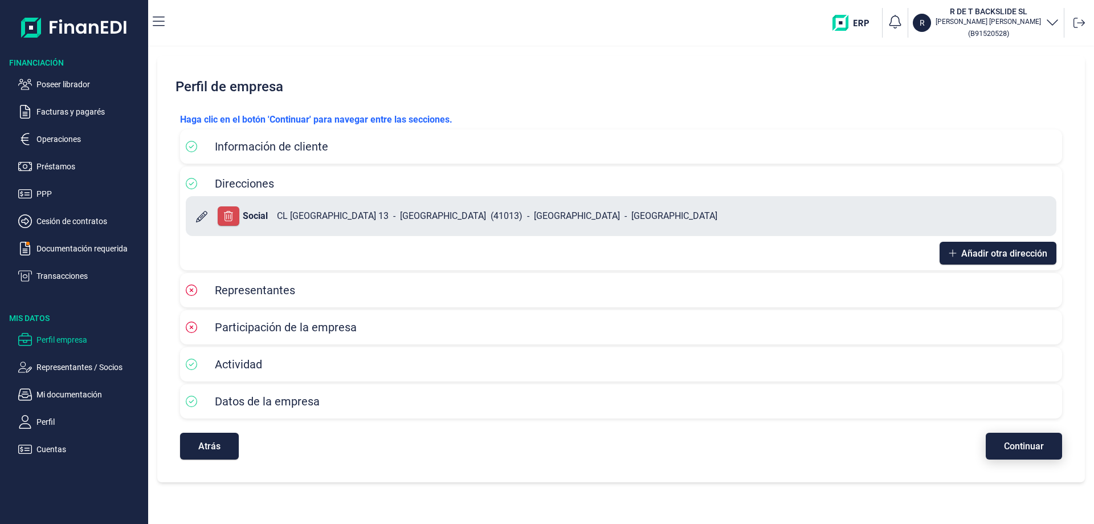
click at [1019, 454] on button "Continuar" at bounding box center [1024, 446] width 76 height 27
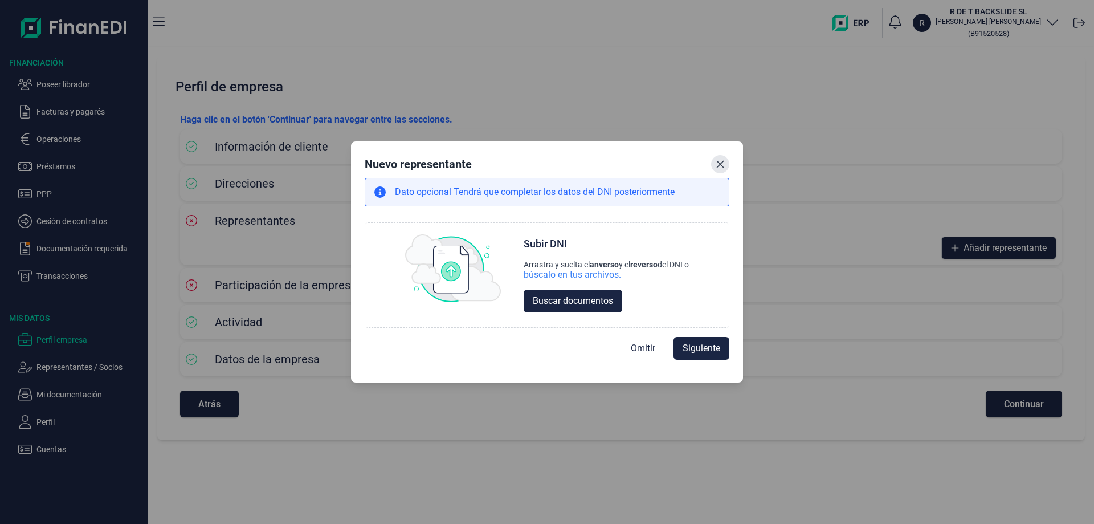
click at [720, 164] on icon "Close" at bounding box center [720, 163] width 7 height 7
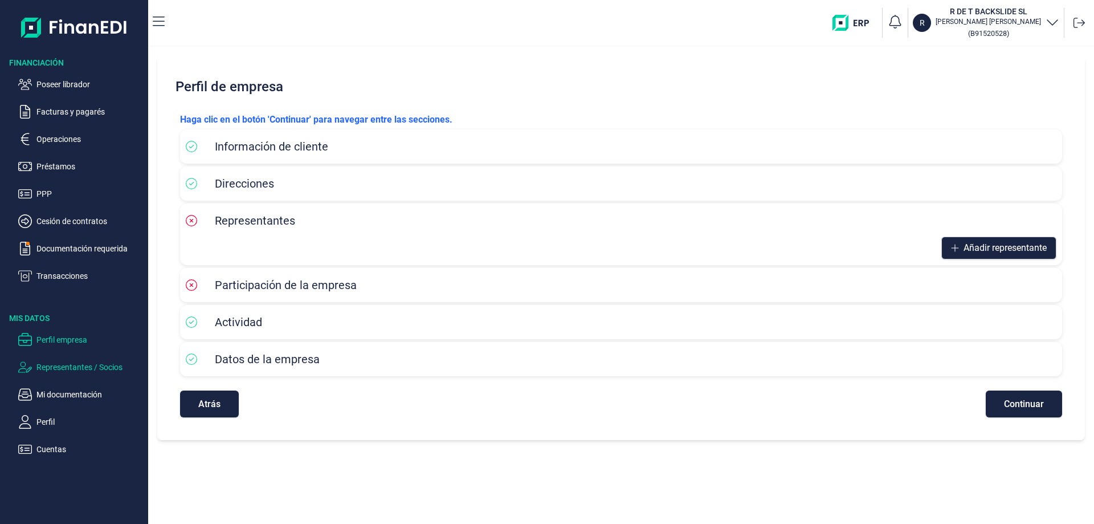
click at [63, 370] on p "Representantes / Socios" at bounding box center [89, 367] width 107 height 14
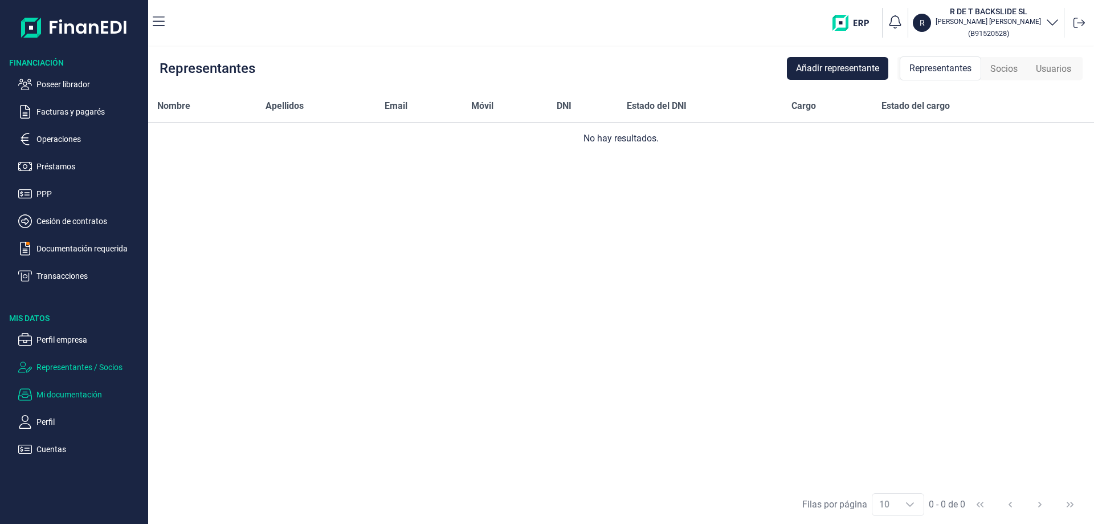
click at [74, 389] on p "Mi documentación" at bounding box center [89, 395] width 107 height 14
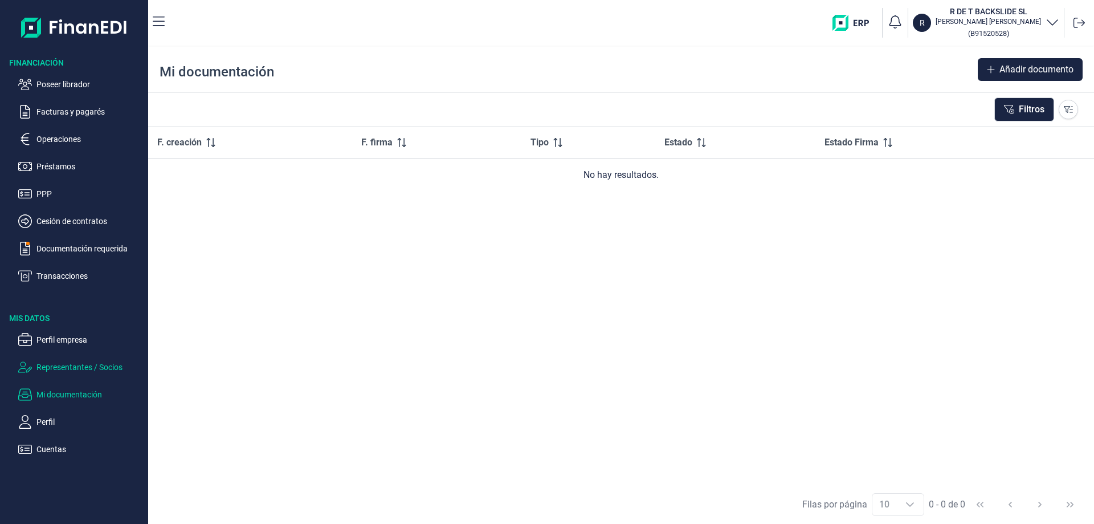
click at [49, 370] on p "Representantes / Socios" at bounding box center [89, 367] width 107 height 14
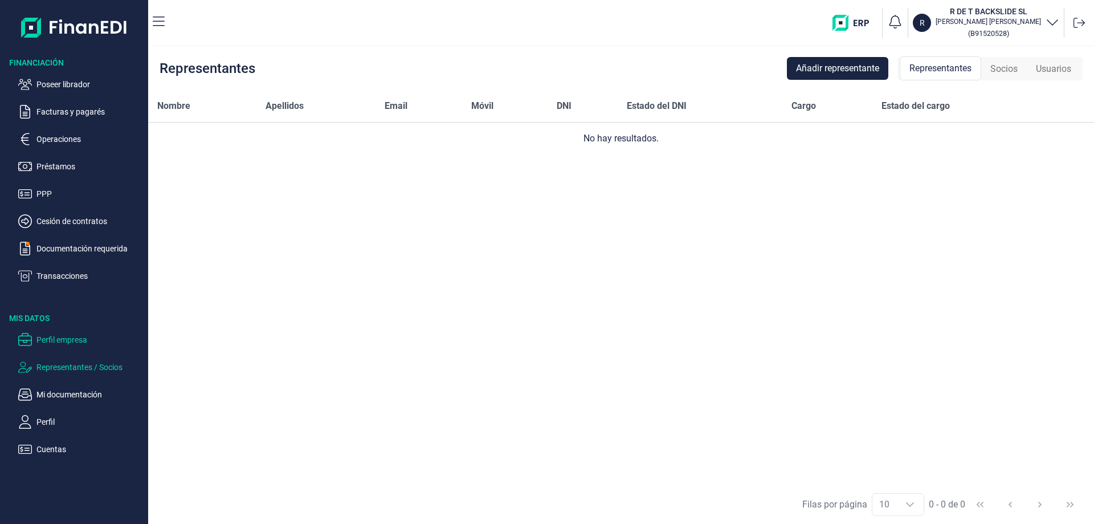
click at [65, 340] on p "Perfil empresa" at bounding box center [89, 340] width 107 height 14
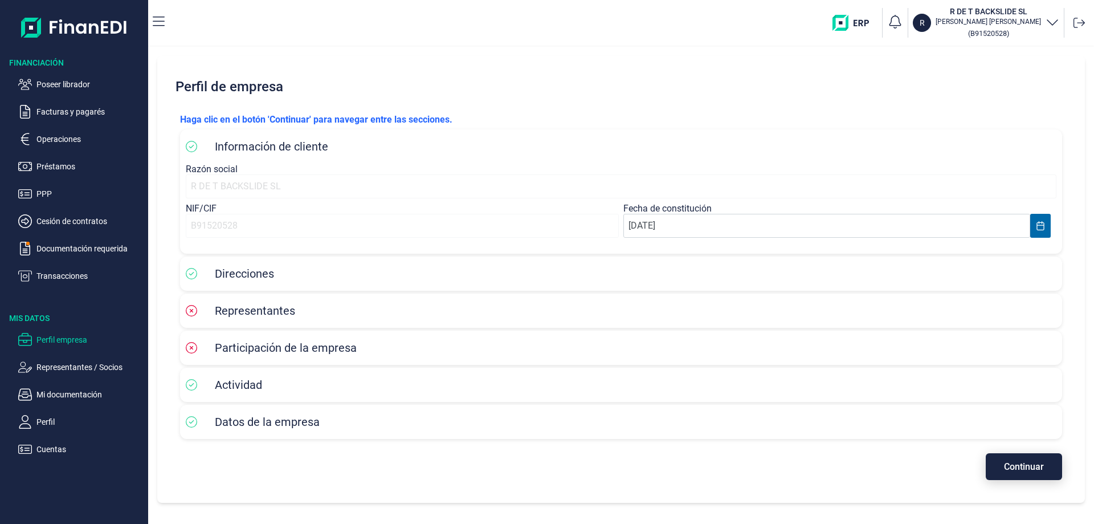
click at [1018, 472] on button "Continuar" at bounding box center [1024, 466] width 76 height 27
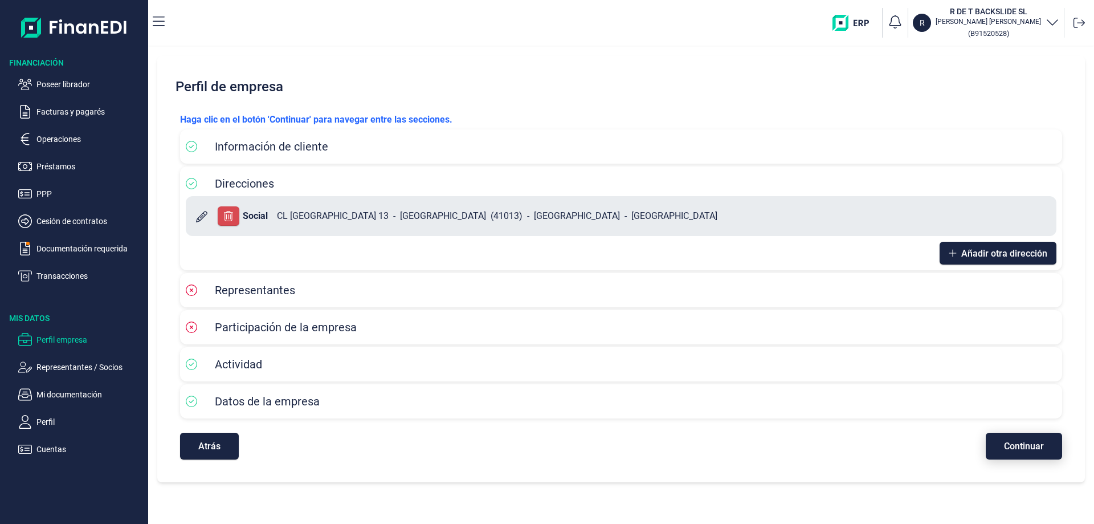
click at [1018, 472] on div "Perfil de empresa Haga clic en el botón 'Continuar' para navegar entre las secc…" at bounding box center [621, 269] width 928 height 426
click at [1030, 432] on div "Atrás Continuar" at bounding box center [621, 440] width 882 height 38
click at [1026, 444] on span "Continuar" at bounding box center [1024, 446] width 40 height 9
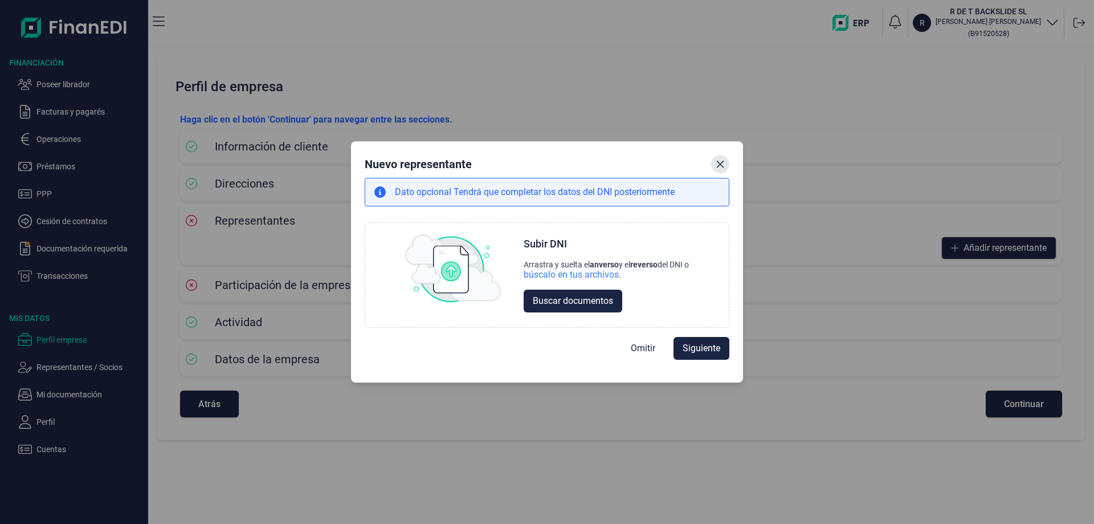
click at [722, 168] on icon "Close" at bounding box center [720, 164] width 9 height 9
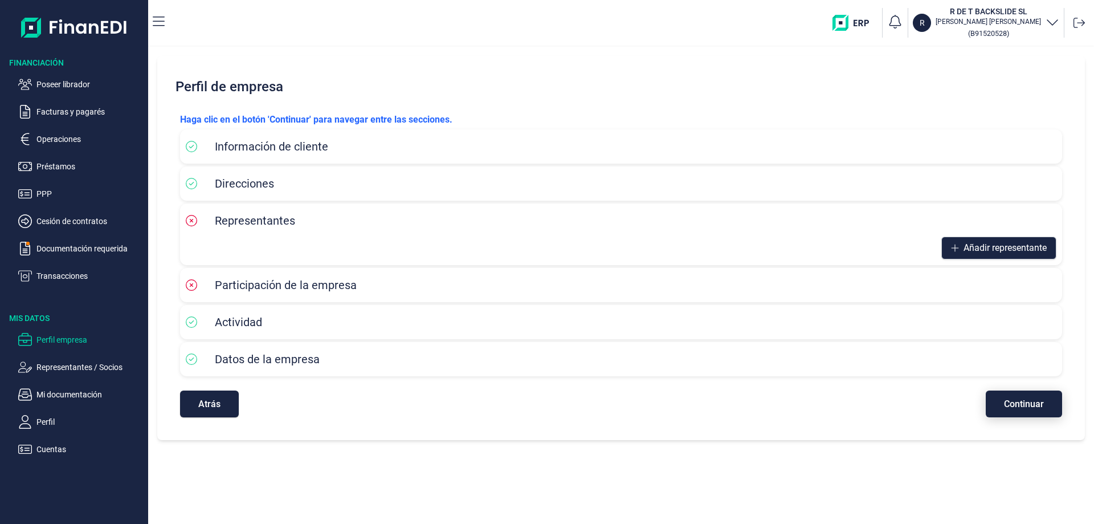
click at [1023, 400] on span "Continuar" at bounding box center [1024, 404] width 40 height 9
click at [1016, 406] on span "Continuar" at bounding box center [1024, 404] width 40 height 9
click at [84, 248] on p "Documentación requerida" at bounding box center [89, 249] width 107 height 14
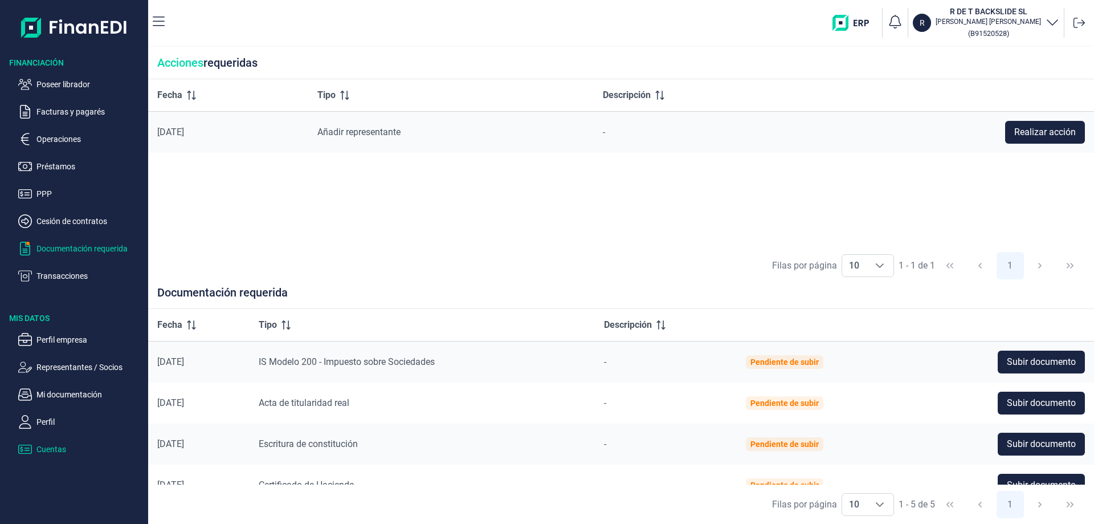
click at [50, 449] on p "Cuentas" at bounding box center [89, 449] width 107 height 14
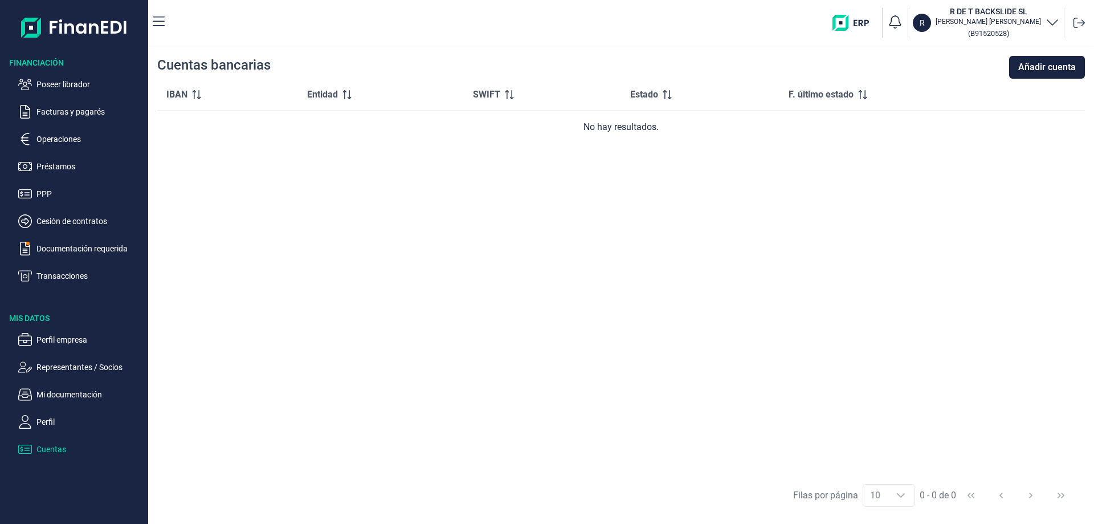
click at [499, 365] on div "IBAN Entidad SWIFT Estado F. último estado No hay resultados." at bounding box center [621, 277] width 928 height 397
click at [58, 448] on p "Cuentas" at bounding box center [89, 449] width 107 height 14
click at [52, 448] on p "Cuentas" at bounding box center [89, 449] width 107 height 14
click at [82, 365] on p "Representantes / Socios" at bounding box center [89, 367] width 107 height 14
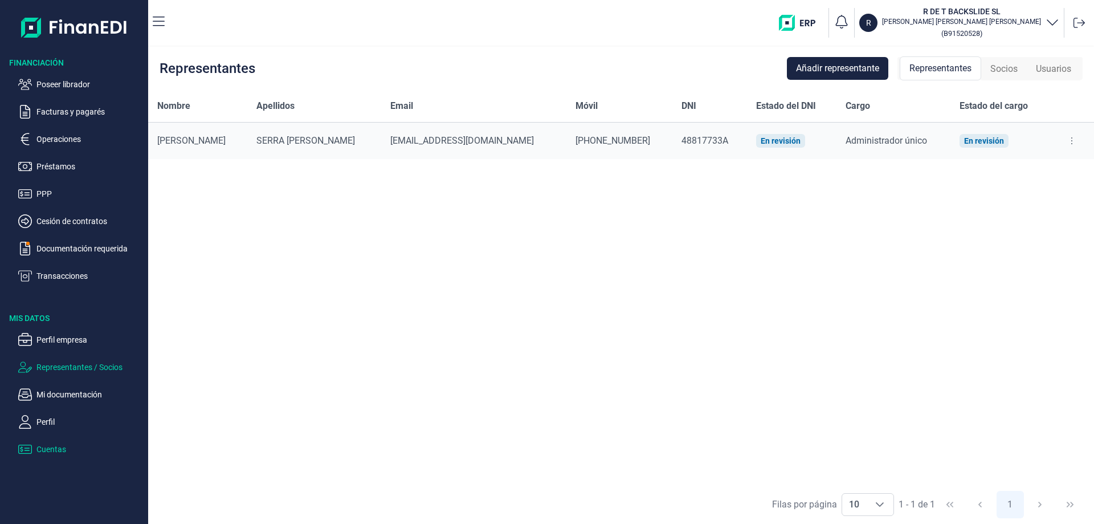
click at [45, 447] on p "Cuentas" at bounding box center [89, 449] width 107 height 14
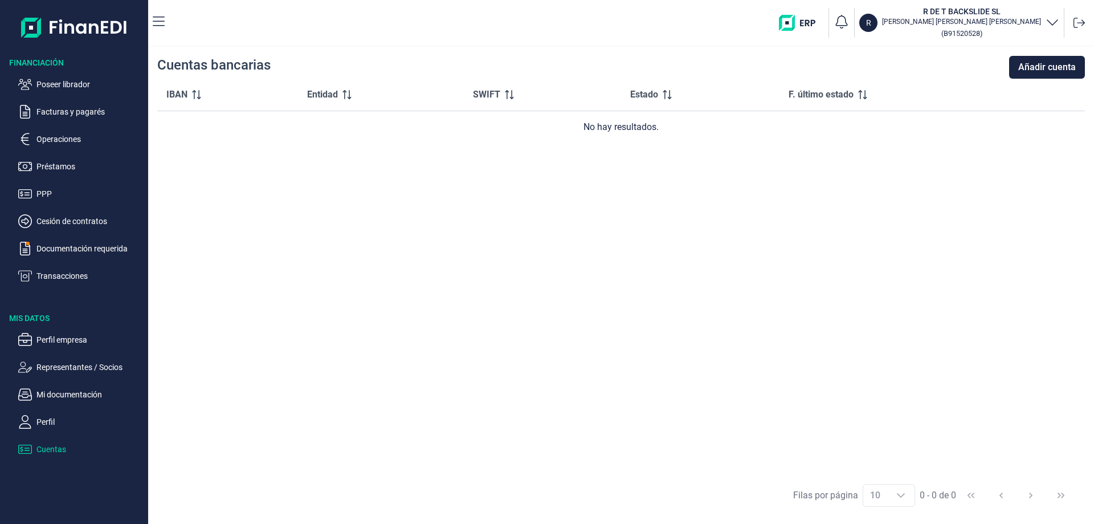
click at [85, 104] on ul "Poseer librador Facturas y pagarés Operaciones Préstamos PPP Cesión de contrato…" at bounding box center [74, 175] width 148 height 214
click at [81, 111] on p "Facturas y pagarés" at bounding box center [89, 112] width 107 height 14
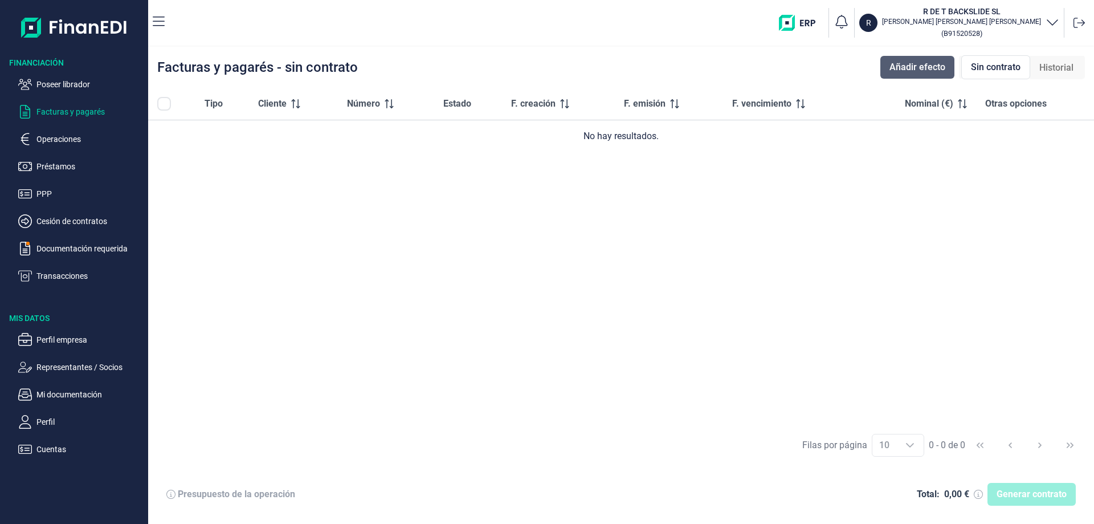
click at [913, 73] on span "Añadir efecto" at bounding box center [918, 67] width 56 height 14
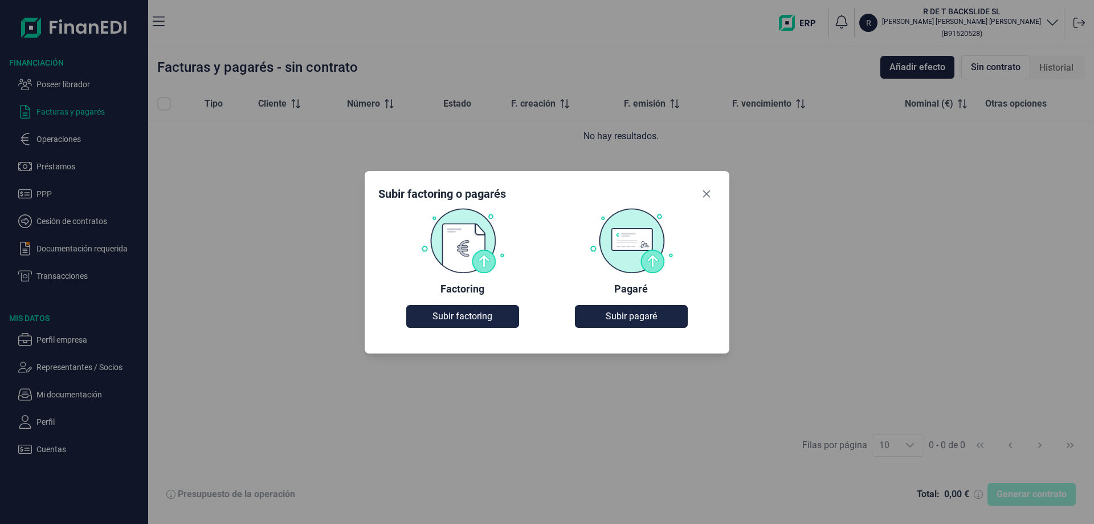
click at [466, 233] on img at bounding box center [463, 240] width 84 height 66
click at [475, 320] on span "Subir factoring" at bounding box center [463, 316] width 60 height 14
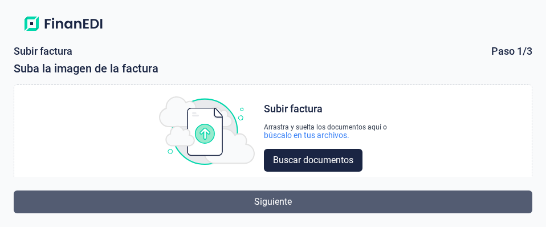
click at [186, 194] on button "Siguiente" at bounding box center [273, 201] width 519 height 23
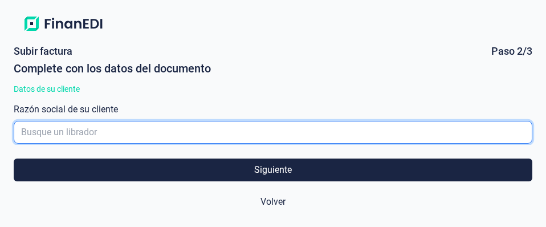
click at [145, 132] on input "empresaAutocomplete" at bounding box center [273, 132] width 519 height 23
type input "R"
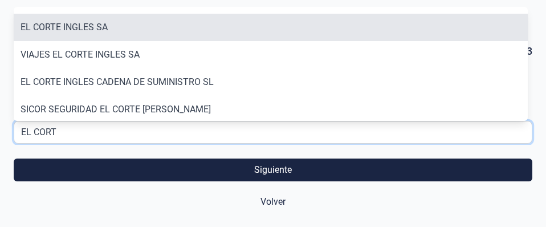
type input "EL CORT"
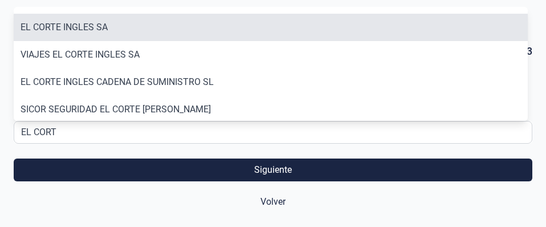
click at [60, 16] on li "EL CORTE INGLES SA" at bounding box center [271, 27] width 514 height 27
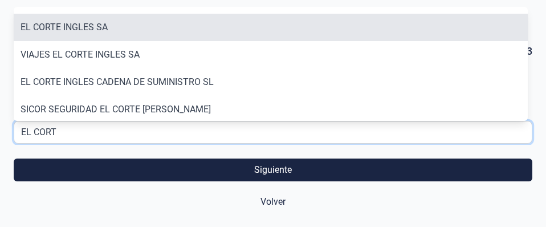
type input "A28017895"
type input "EL CORTE INGLES SA"
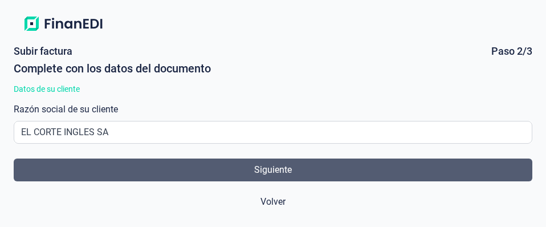
click at [246, 175] on button "Siguiente" at bounding box center [273, 169] width 519 height 23
click at [237, 165] on button "Siguiente" at bounding box center [273, 169] width 519 height 23
click at [283, 167] on span "Siguiente" at bounding box center [273, 170] width 38 height 14
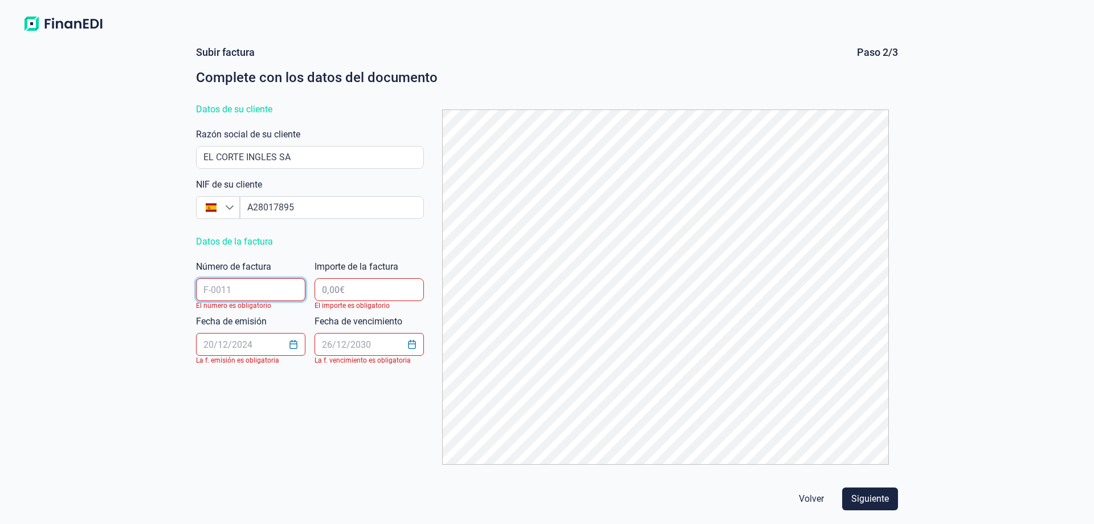
click at [272, 287] on input "text" at bounding box center [250, 289] width 109 height 23
paste input "FECI_22 985"
type input "FECI_22 985"
click at [350, 288] on input "text" at bounding box center [369, 289] width 109 height 23
click at [376, 290] on input "text" at bounding box center [369, 289] width 109 height 23
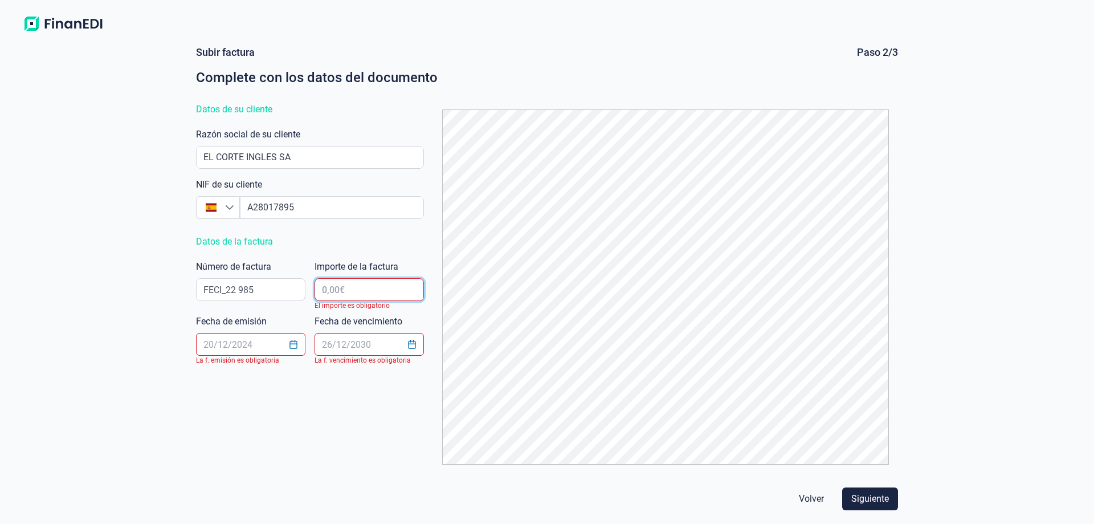
paste input "0,00 €"
drag, startPoint x: 385, startPoint y: 285, endPoint x: 413, endPoint y: 291, distance: 28.1
click at [413, 291] on input "0,00 €" at bounding box center [369, 289] width 109 height 23
type input "10.846,97 €"
click at [231, 345] on input "text" at bounding box center [250, 344] width 109 height 23
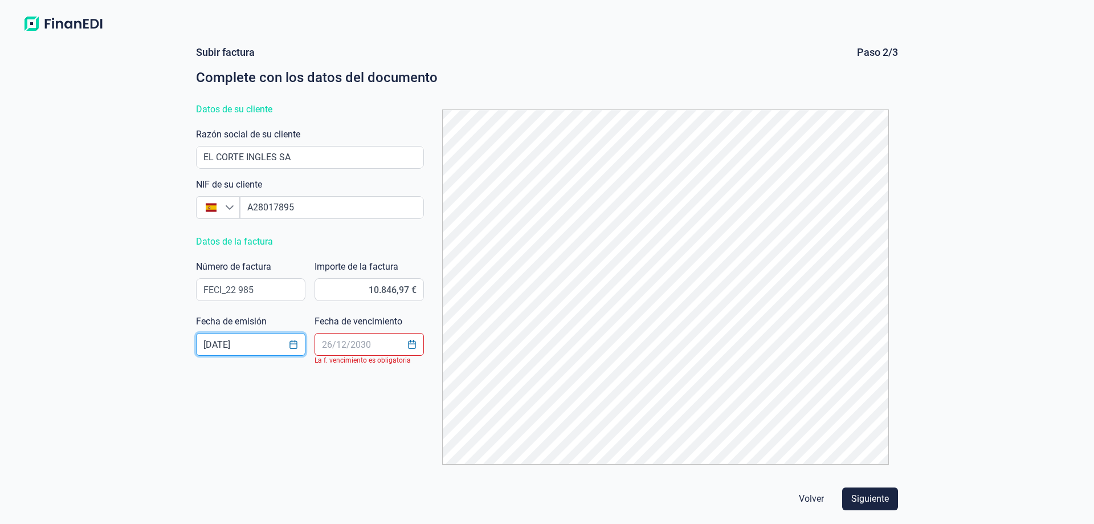
type input "30/09/2025"
click at [369, 341] on input "text" at bounding box center [369, 344] width 109 height 23
click at [418, 347] on button "Choose Date" at bounding box center [412, 344] width 22 height 21
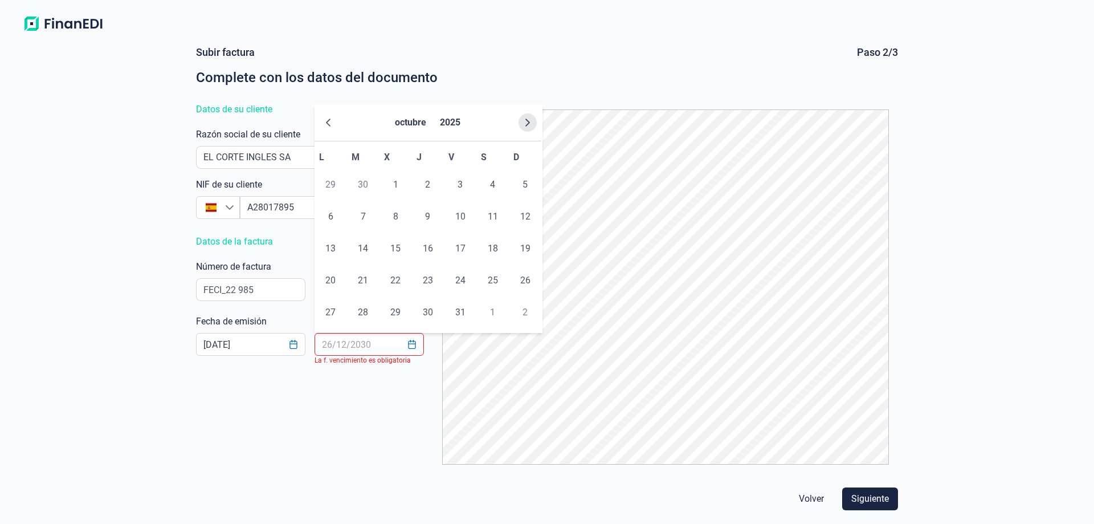
click at [524, 119] on icon "Next Month" at bounding box center [527, 122] width 9 height 9
click at [337, 278] on span "17" at bounding box center [330, 280] width 23 height 23
type input "17/11/2025"
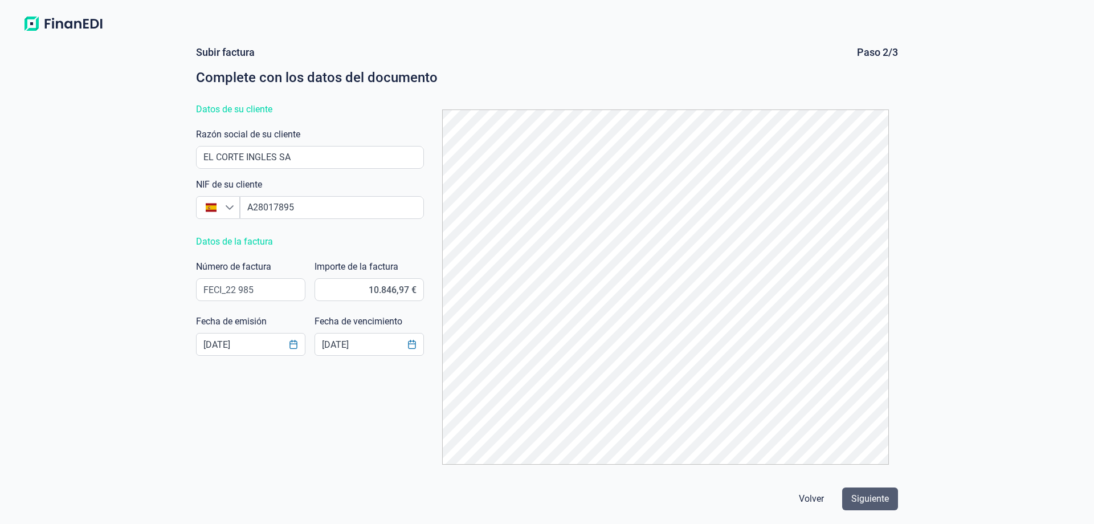
click at [870, 499] on span "Siguiente" at bounding box center [871, 499] width 38 height 14
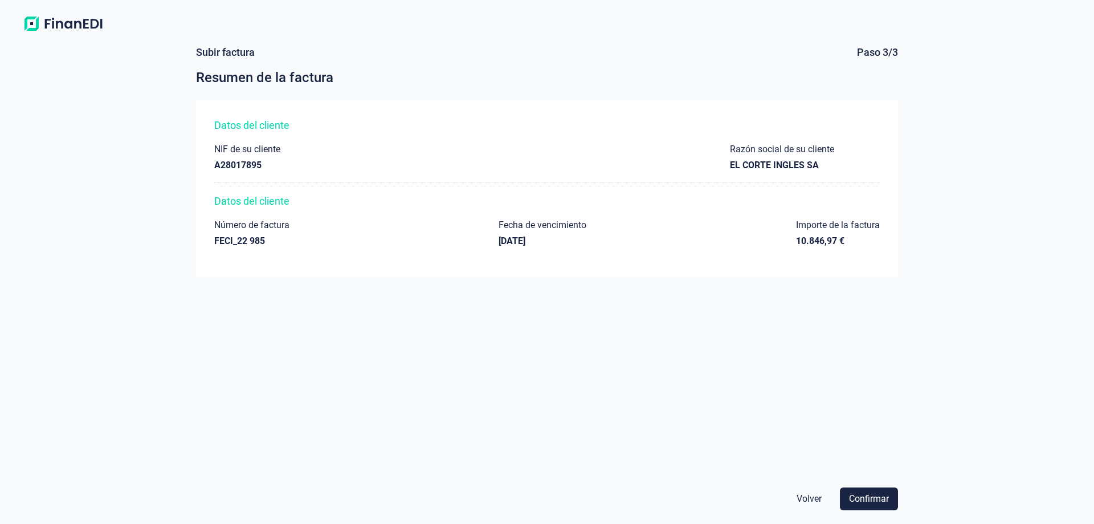
click at [870, 499] on span "Confirmar" at bounding box center [869, 499] width 40 height 14
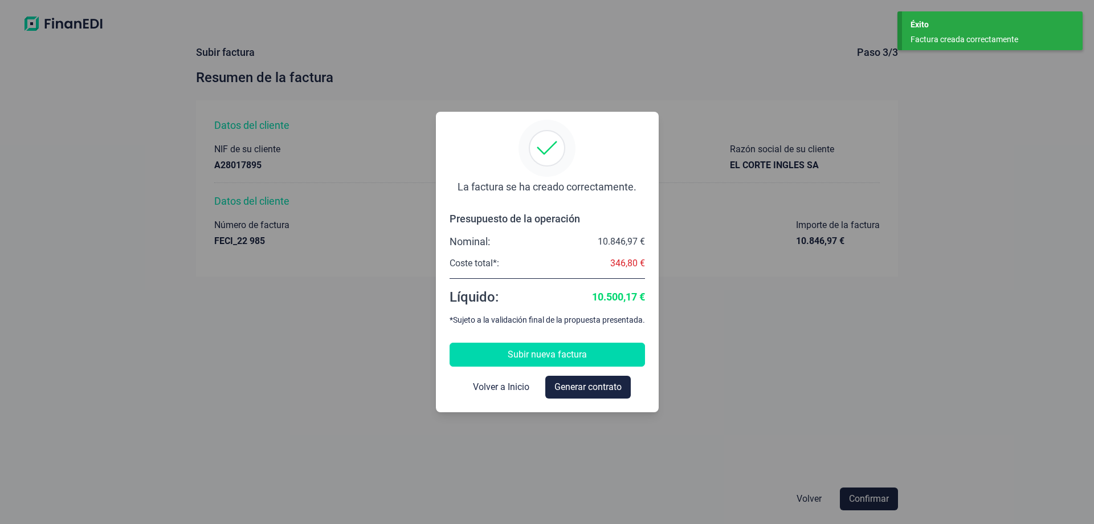
click at [522, 353] on span "Subir nueva factura" at bounding box center [547, 355] width 79 height 14
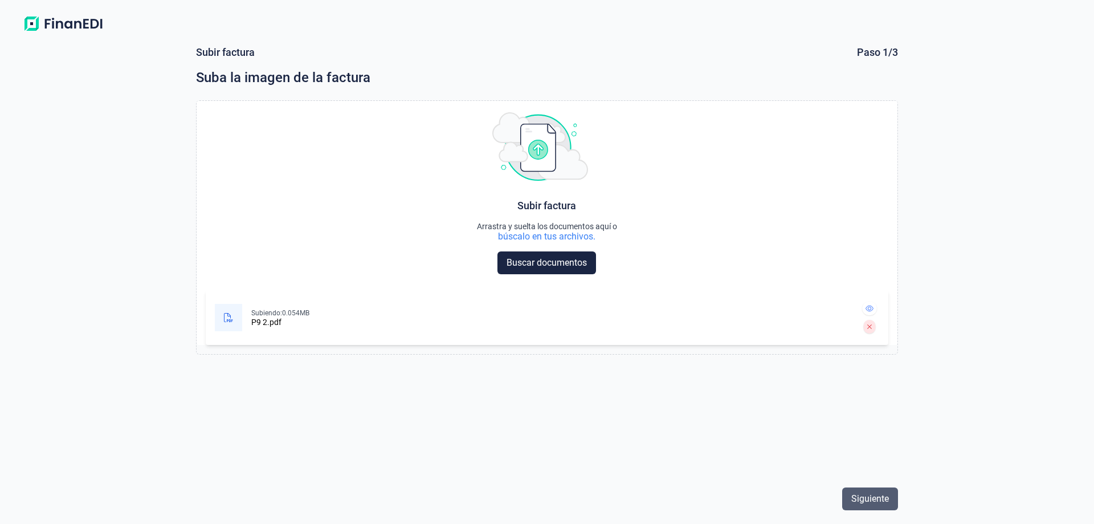
click at [862, 502] on span "Siguiente" at bounding box center [871, 499] width 38 height 14
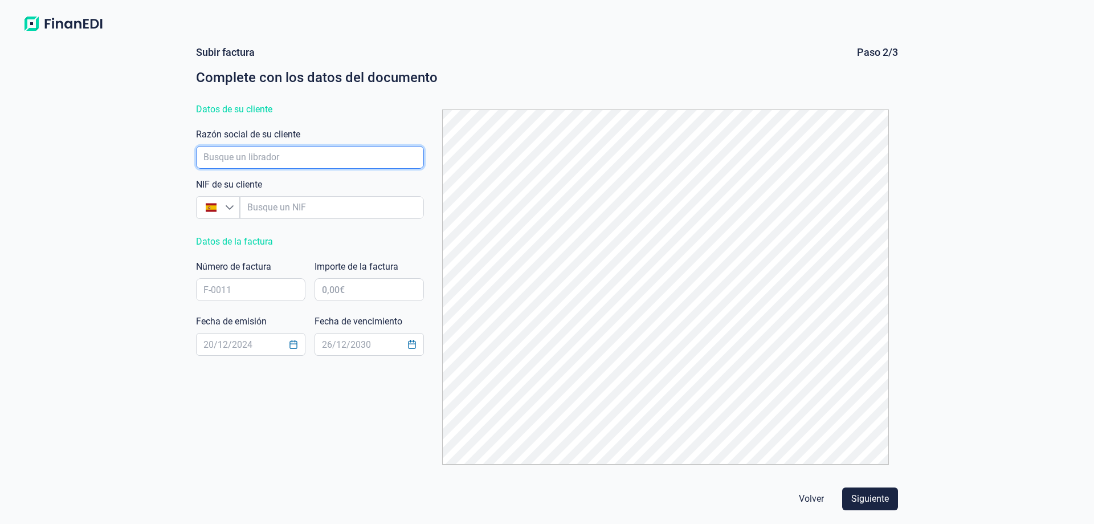
click at [263, 161] on input "empresaAutocomplete" at bounding box center [310, 157] width 228 height 23
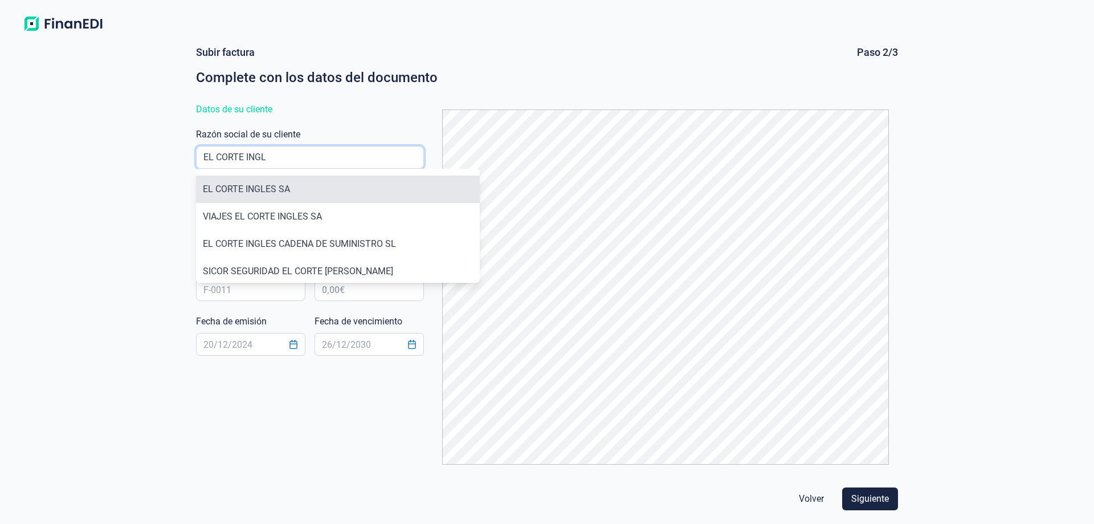
type input "EL CORTE INGL"
click at [264, 180] on li "EL CORTE INGLES SA" at bounding box center [338, 189] width 284 height 27
type input "A28017895"
type input "EL CORTE INGLES SA"
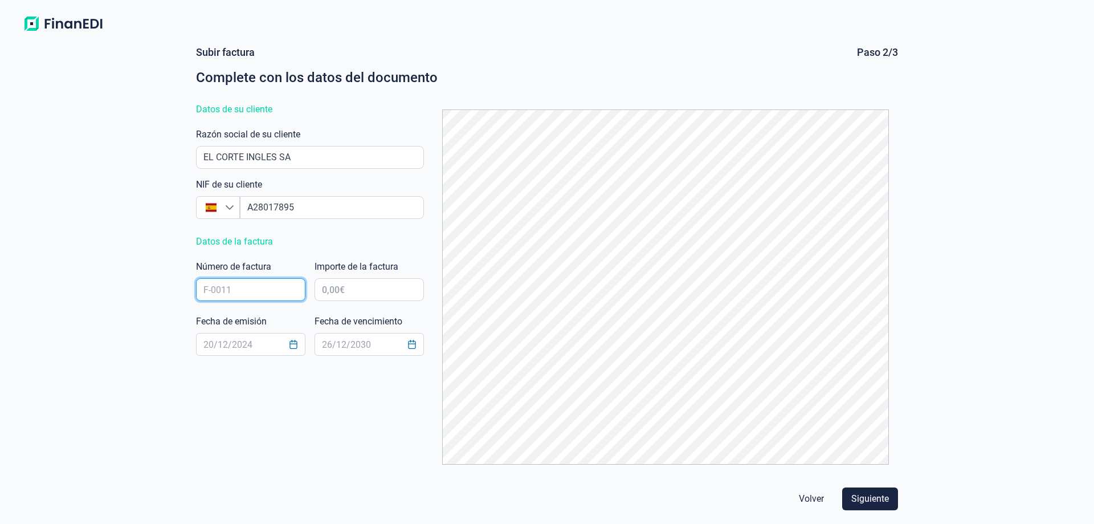
click at [255, 299] on input "text" at bounding box center [250, 289] width 109 height 23
paste input "FECI_22 986"
type input "FECI_22 986"
click at [249, 349] on input "text" at bounding box center [250, 344] width 109 height 23
click at [350, 288] on input "text" at bounding box center [369, 289] width 109 height 23
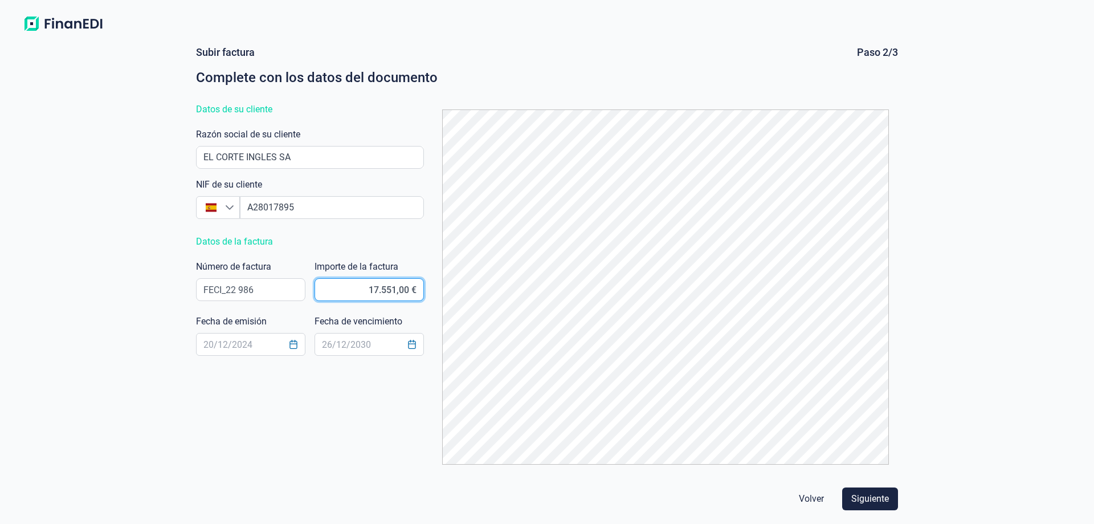
type input "17.551,80 €"
type input "30/09/2025"
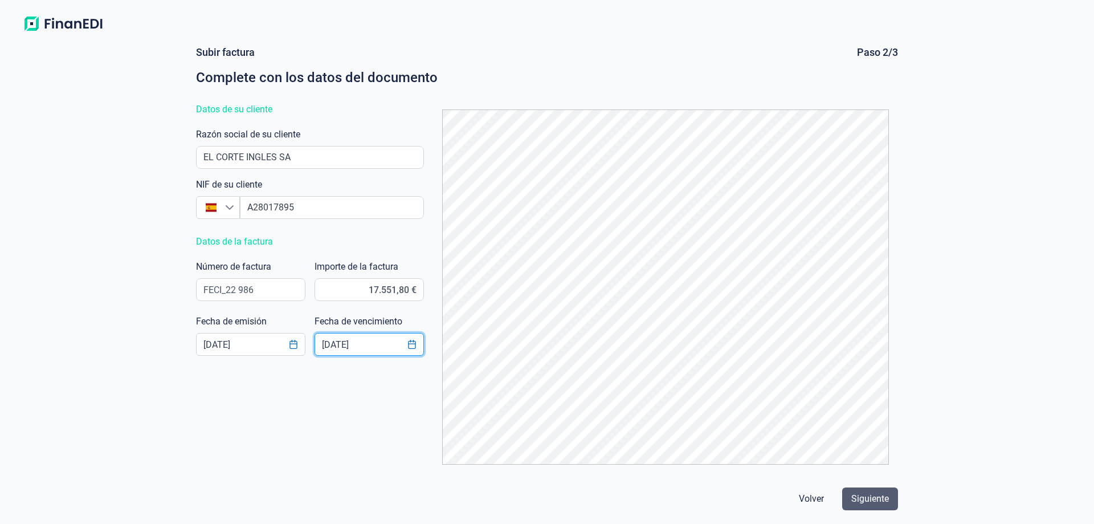
type input "17/11/2025"
click at [872, 490] on button "Siguiente" at bounding box center [870, 498] width 56 height 23
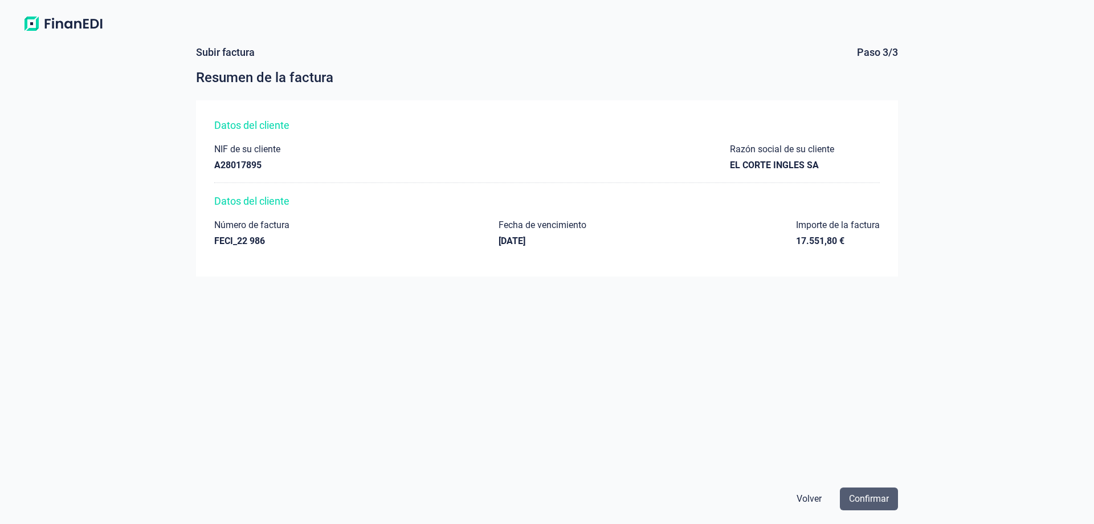
click at [867, 498] on span "Confirmar" at bounding box center [869, 499] width 40 height 14
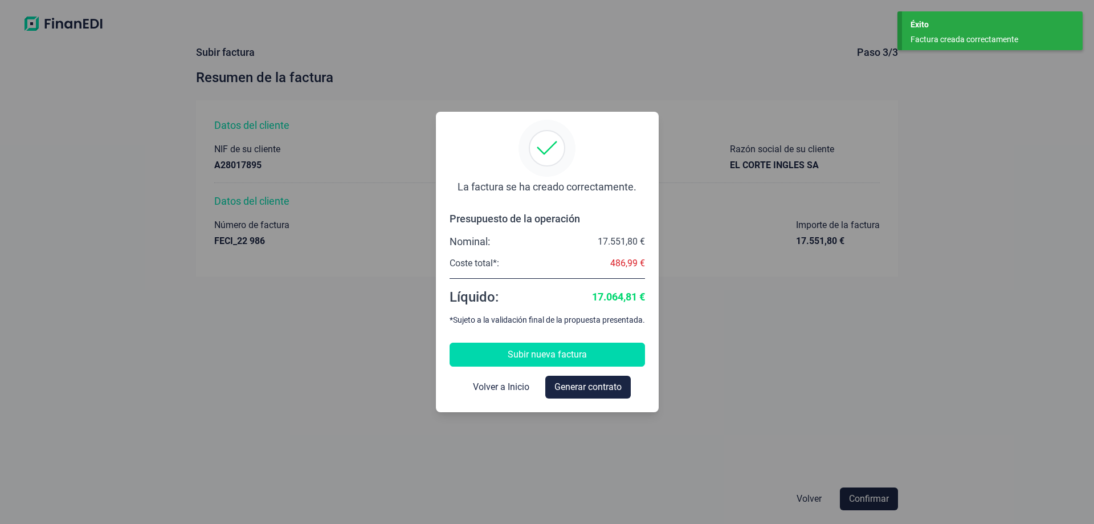
click at [556, 354] on span "Subir nueva factura" at bounding box center [547, 355] width 79 height 14
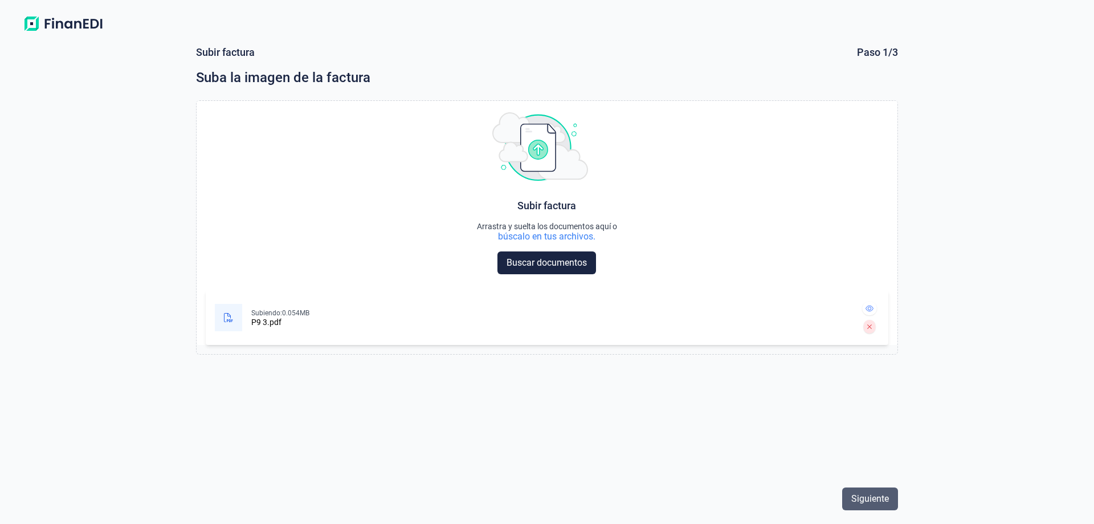
click at [870, 493] on span "Siguiente" at bounding box center [871, 499] width 38 height 14
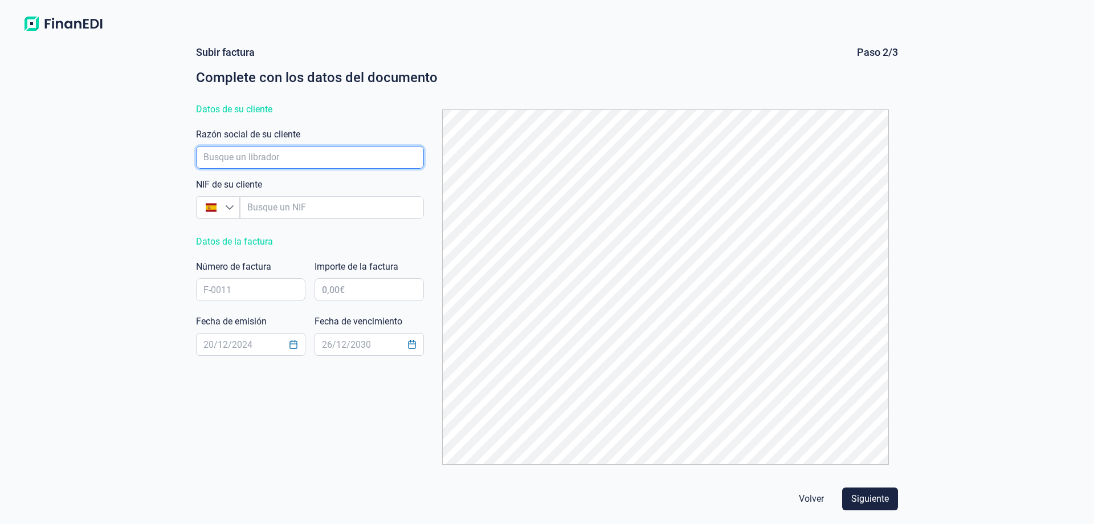
click at [348, 166] on input "empresaAutocomplete" at bounding box center [310, 157] width 228 height 23
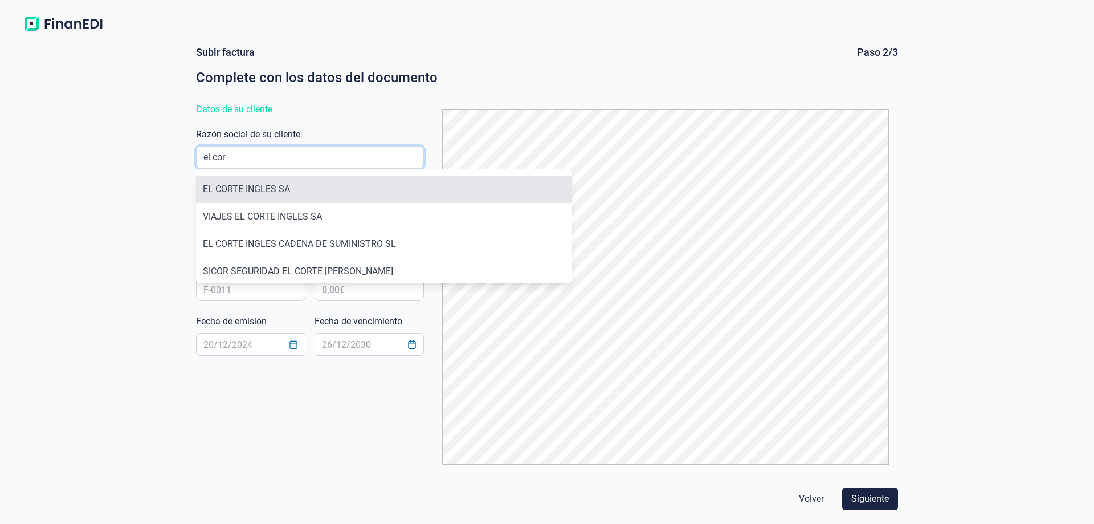
type input "el cor"
click at [255, 190] on li "EL CORTE INGLES SA" at bounding box center [384, 189] width 376 height 27
type input "A28017895"
type input "EL CORTE INGLES SA"
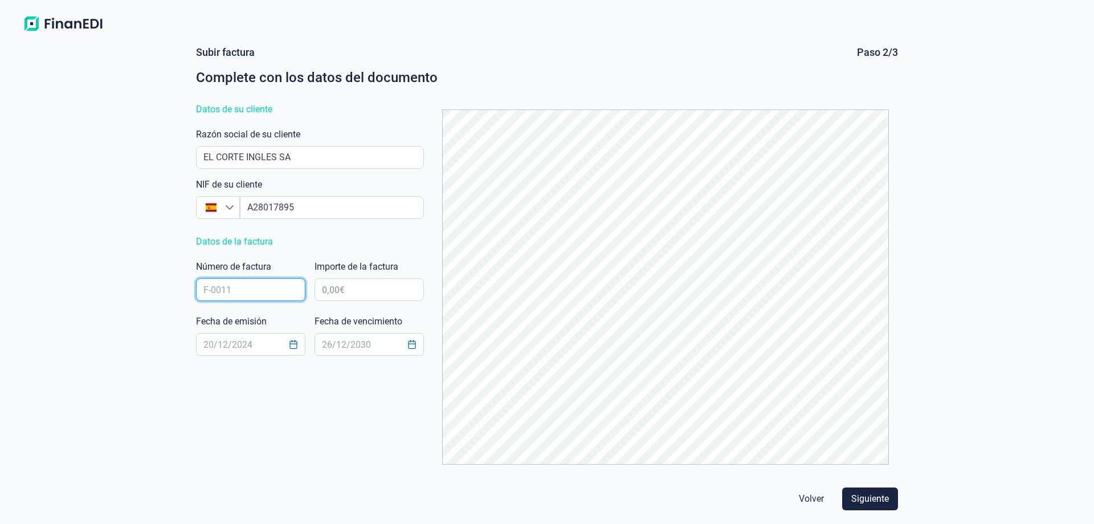
click at [256, 292] on input "text" at bounding box center [250, 289] width 109 height 23
paste input "FECI_22 987"
type input "FECI_22 987"
type input "16.049,32 €"
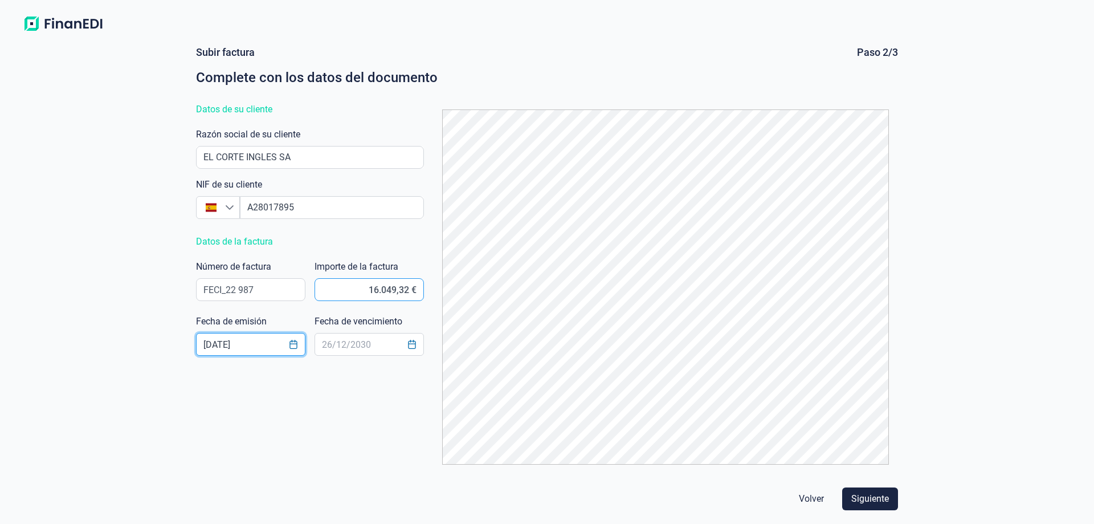
type input "[DATE]"
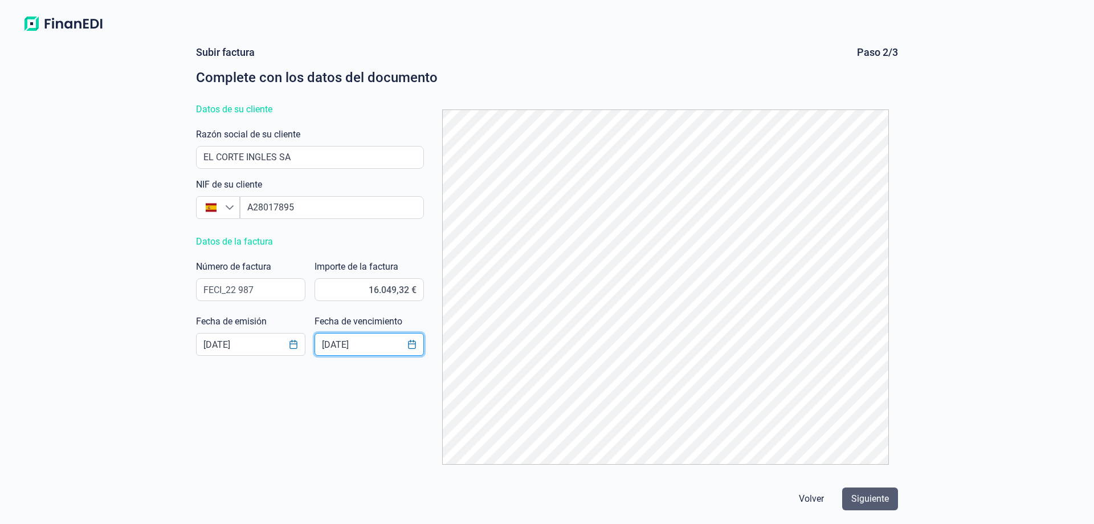
type input "[DATE]"
click at [881, 494] on span "Siguiente" at bounding box center [871, 499] width 38 height 14
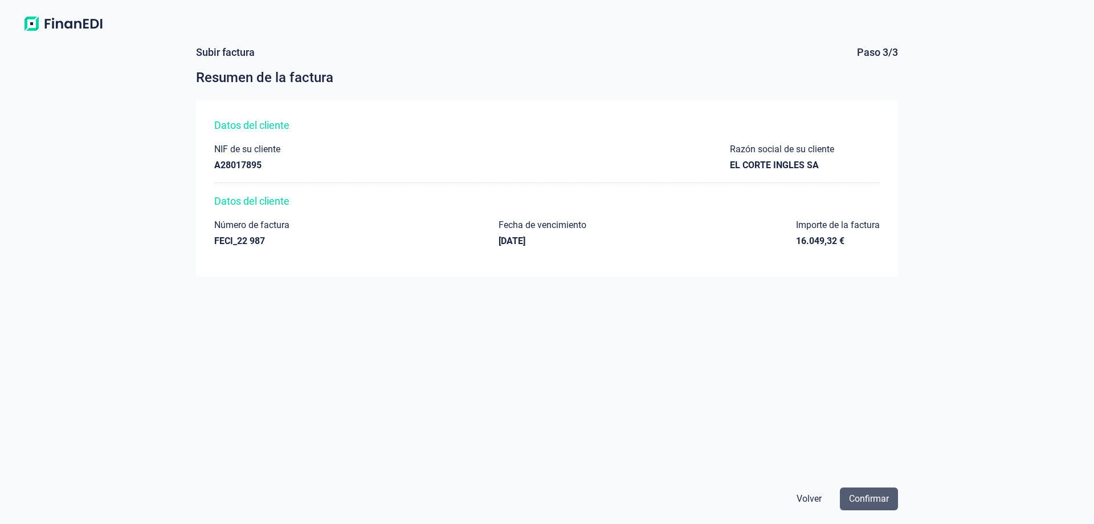
click at [879, 499] on span "Confirmar" at bounding box center [869, 499] width 40 height 14
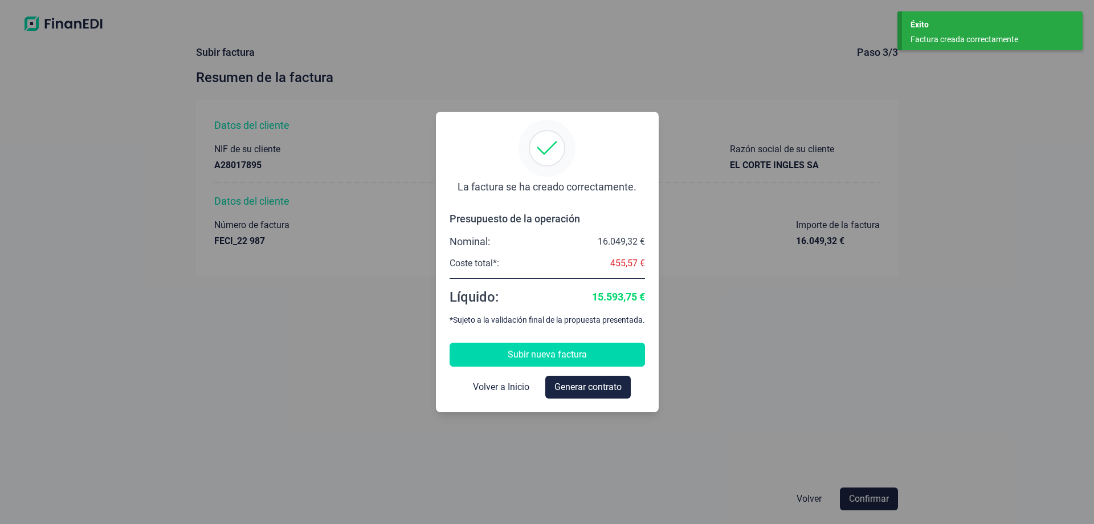
click at [541, 357] on span "Subir nueva factura" at bounding box center [547, 355] width 79 height 14
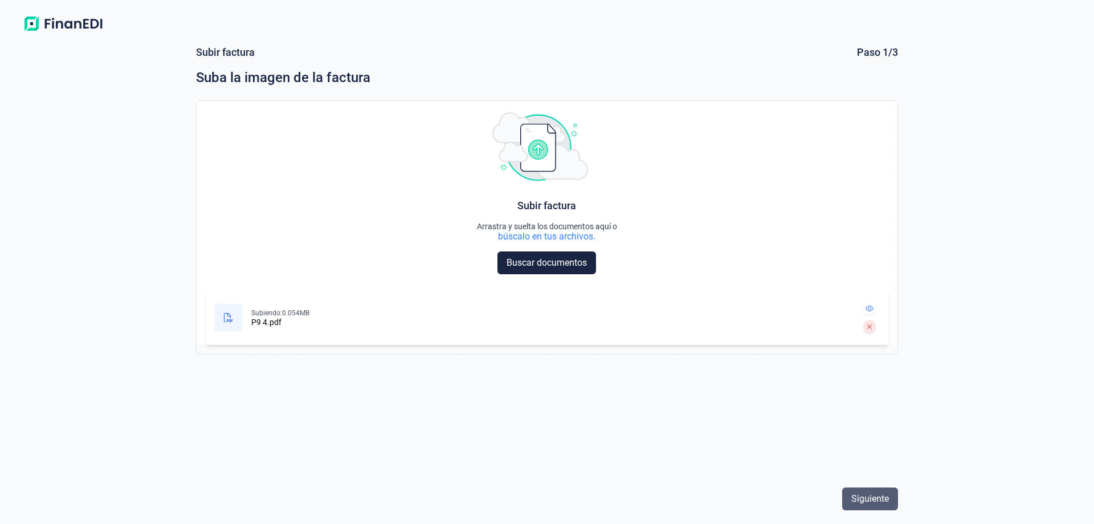
click at [858, 499] on span "Siguiente" at bounding box center [871, 499] width 38 height 14
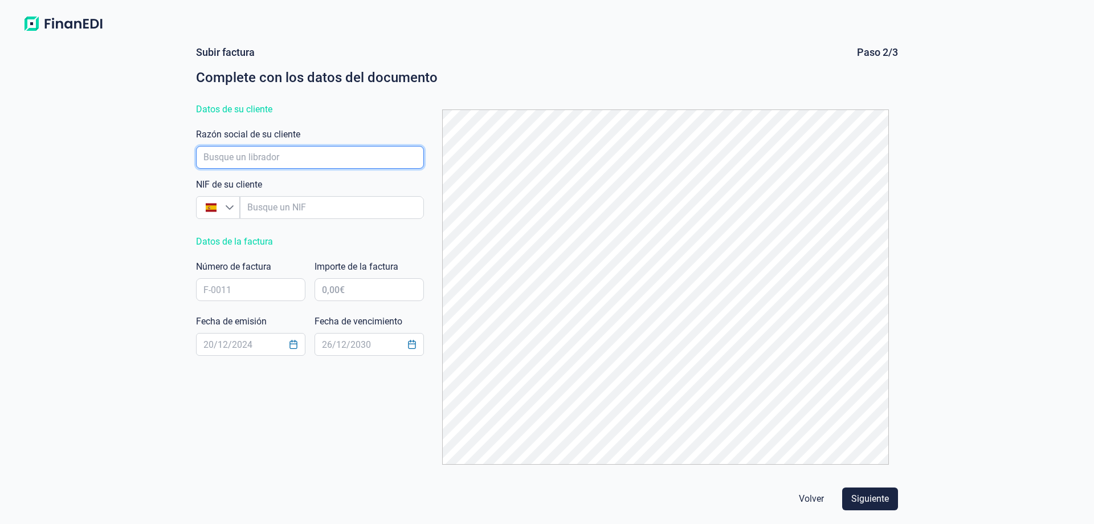
click at [308, 157] on input "empresaAutocomplete" at bounding box center [310, 157] width 228 height 23
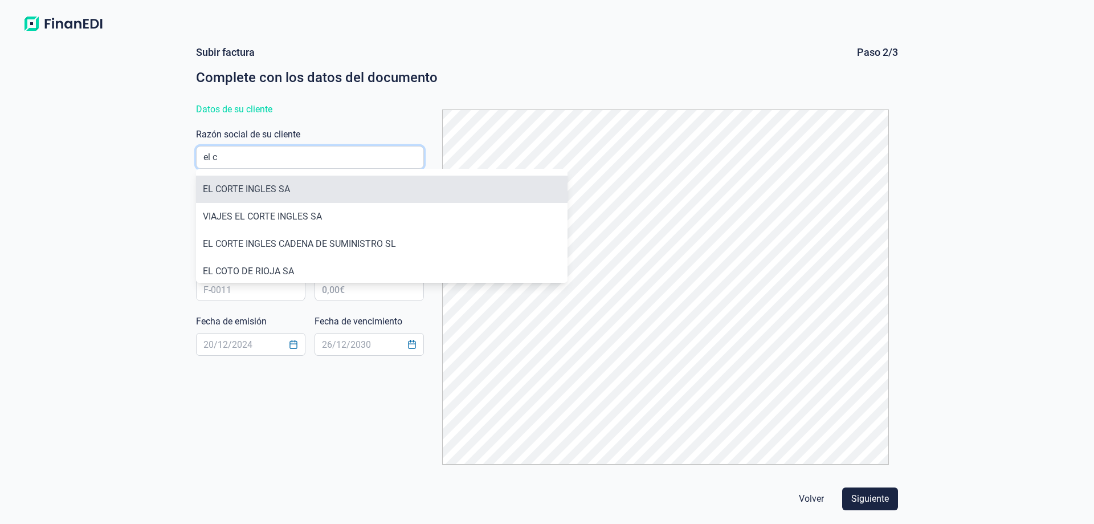
type input "el c"
click at [294, 200] on li "EL CORTE INGLES SA" at bounding box center [382, 189] width 372 height 27
type input "A28017895"
type input "EL CORTE INGLES SA"
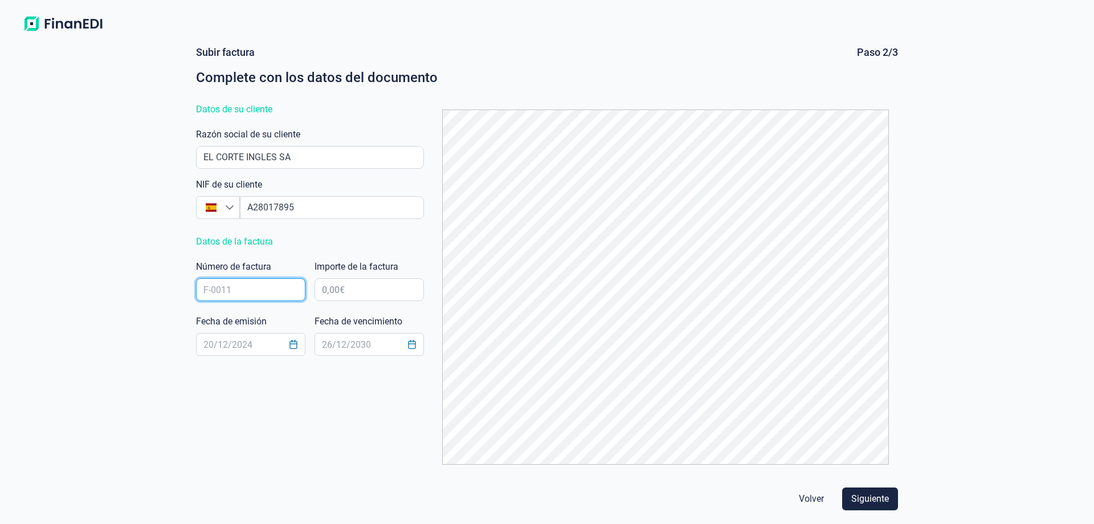
click at [247, 290] on input "text" at bounding box center [250, 289] width 109 height 23
paste input "FECI_22 988"
type input "FECI_22 988"
click at [356, 286] on input "text" at bounding box center [369, 289] width 109 height 23
type input "40.771,08 €"
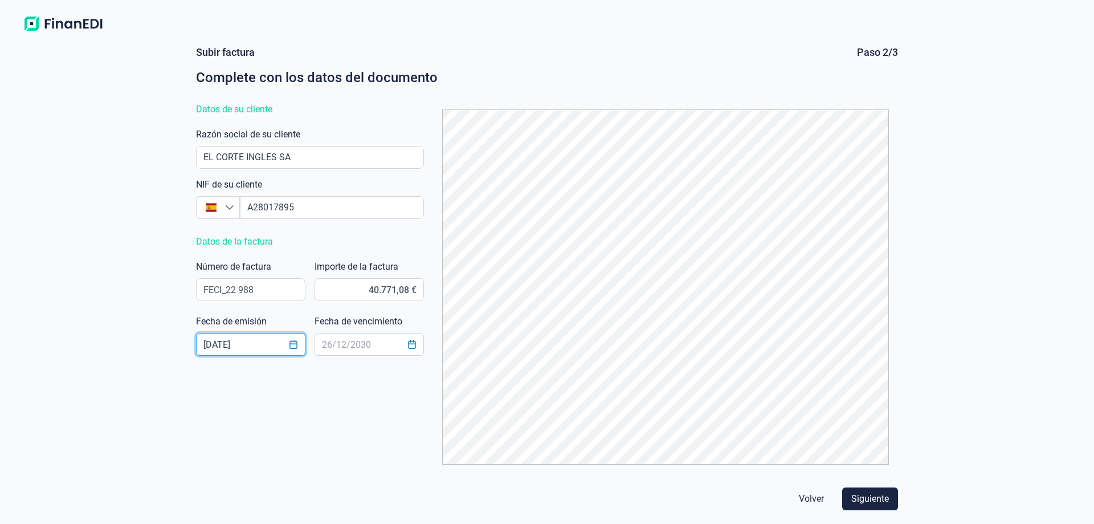
type input "[DATE]"
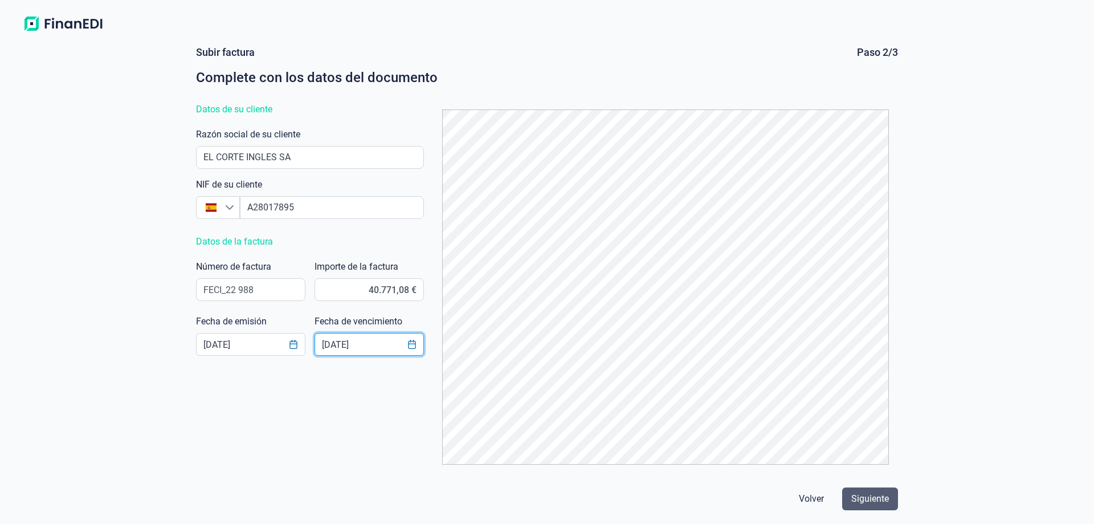
type input "[DATE]"
click at [880, 500] on span "Siguiente" at bounding box center [871, 499] width 38 height 14
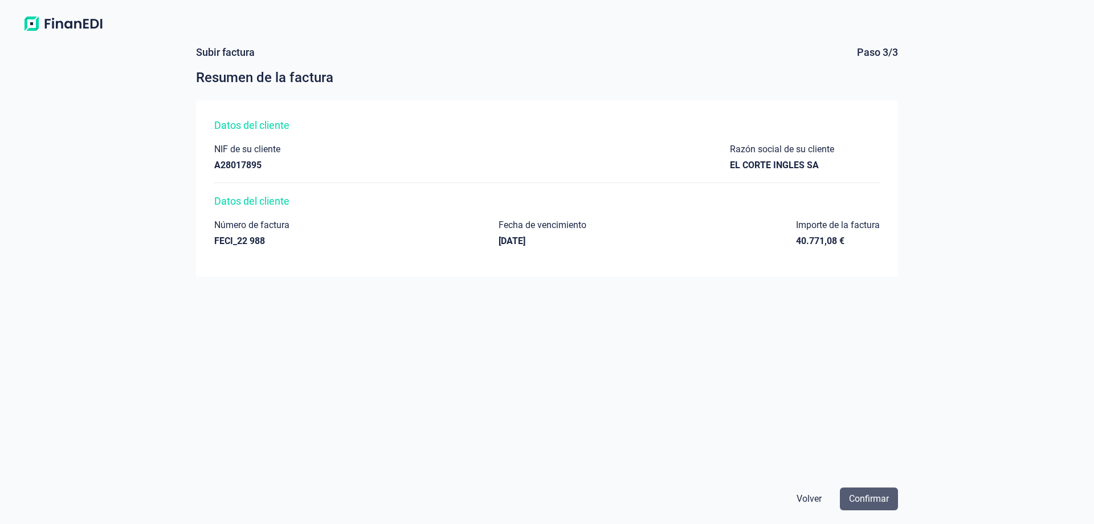
click at [866, 496] on span "Confirmar" at bounding box center [869, 499] width 40 height 14
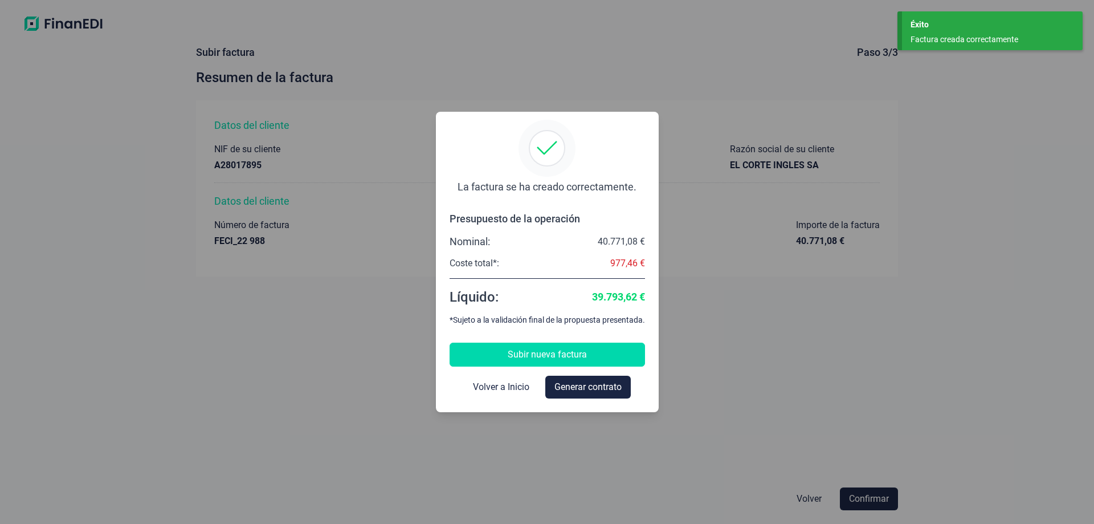
click at [519, 358] on span "Subir nueva factura" at bounding box center [547, 355] width 79 height 14
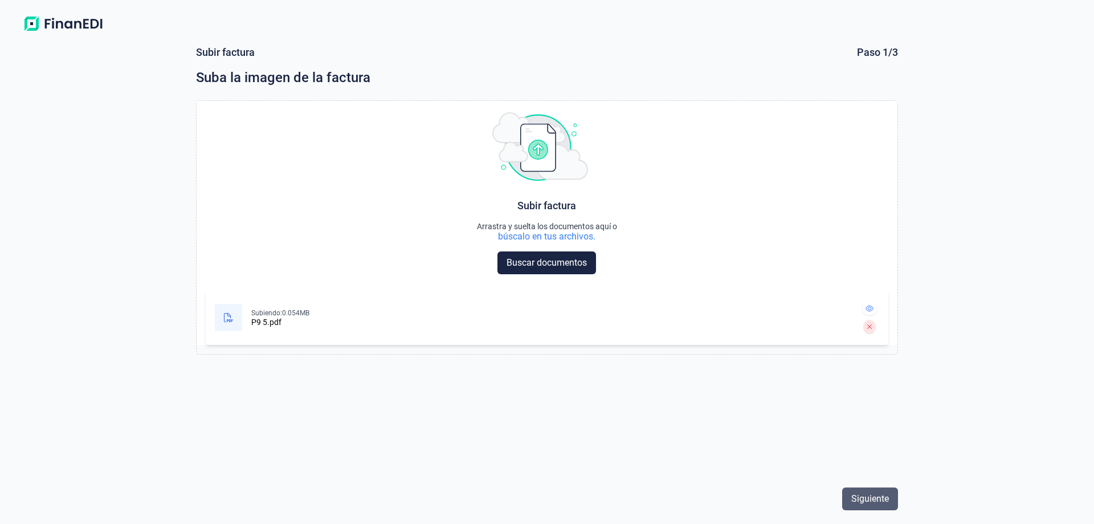
click at [867, 499] on span "Siguiente" at bounding box center [871, 499] width 38 height 14
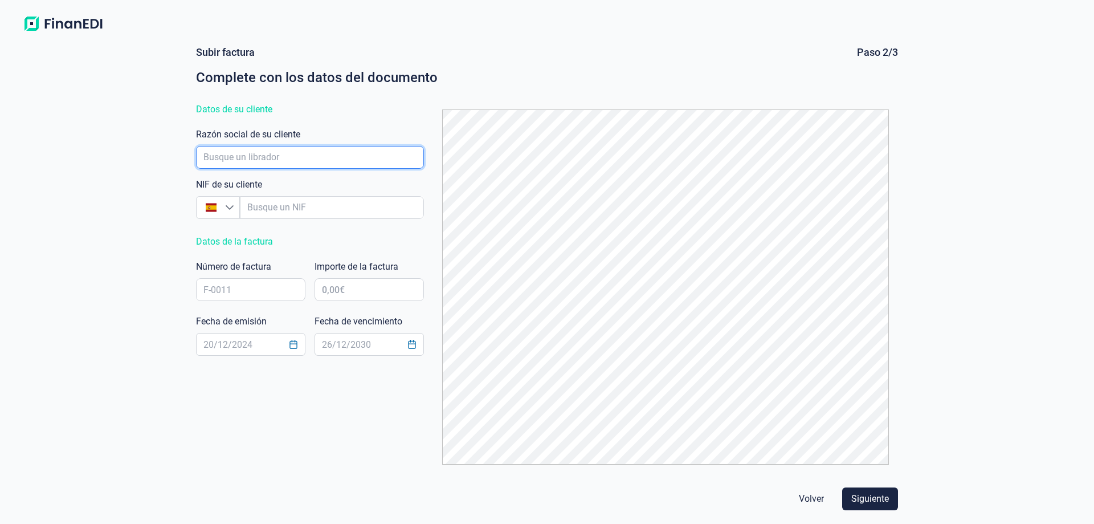
click at [230, 158] on input "empresaAutocomplete" at bounding box center [310, 157] width 228 height 23
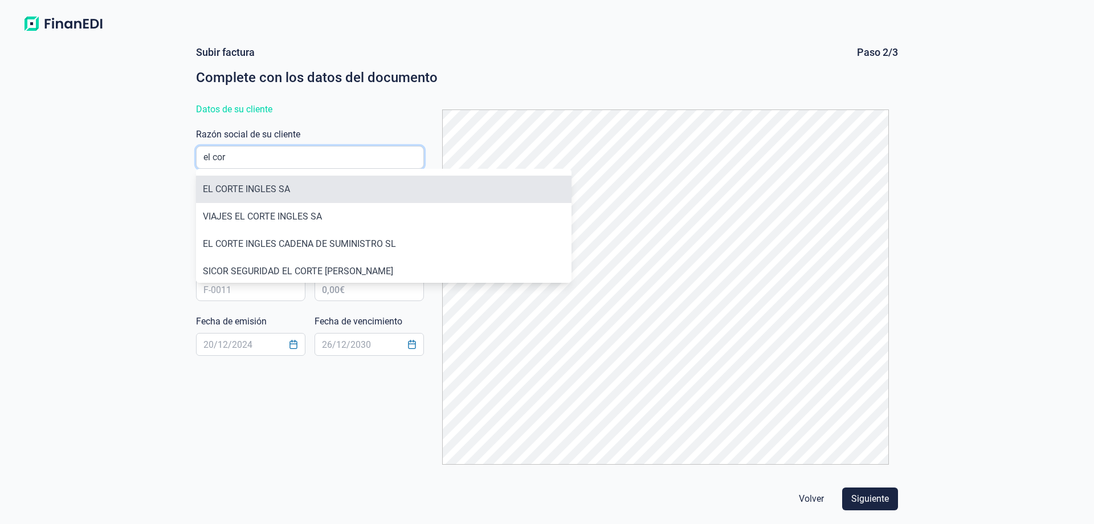
type input "el cor"
click at [247, 184] on li "EL CORTE INGLES SA" at bounding box center [384, 189] width 376 height 27
type input "A28017895"
type input "EL CORTE INGLES SA"
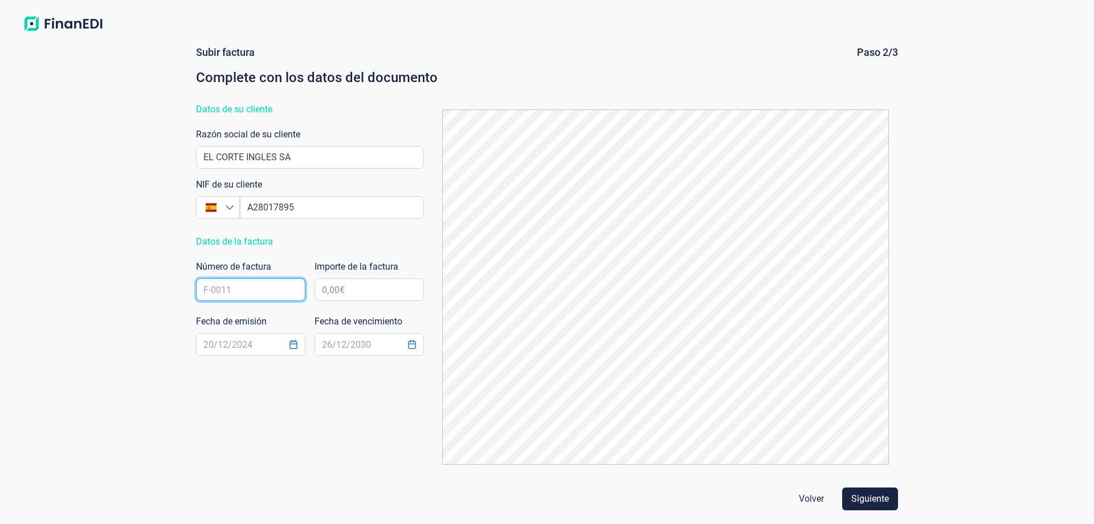
click at [260, 293] on input "text" at bounding box center [250, 289] width 109 height 23
paste input "FECI_22 989"
type input "FECI_22 989"
type input "12.028,66 €"
type input "[DATE]"
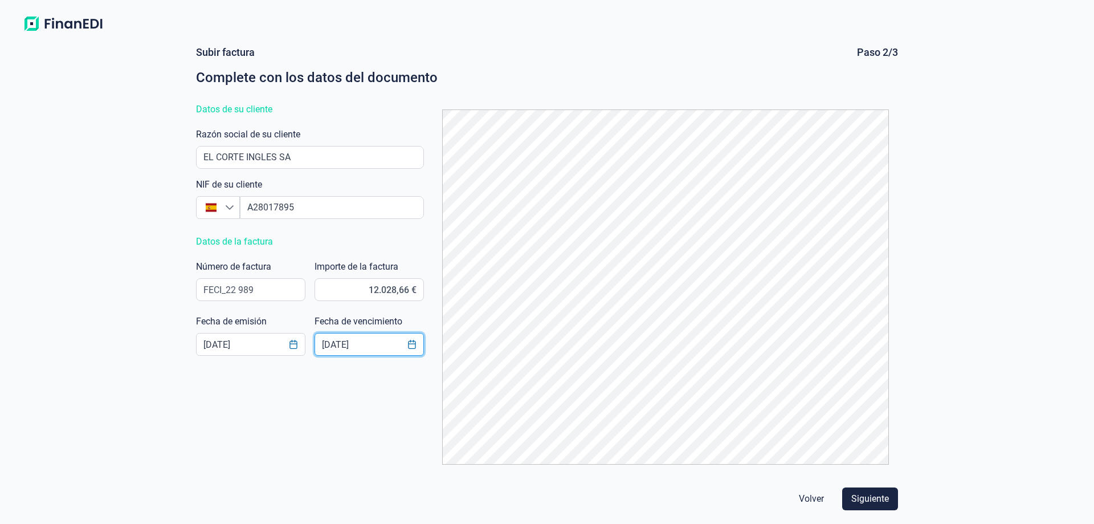
type input "[DATE]"
click at [894, 510] on div "Volver Siguiente" at bounding box center [547, 499] width 711 height 32
click at [886, 504] on span "Siguiente" at bounding box center [871, 499] width 38 height 14
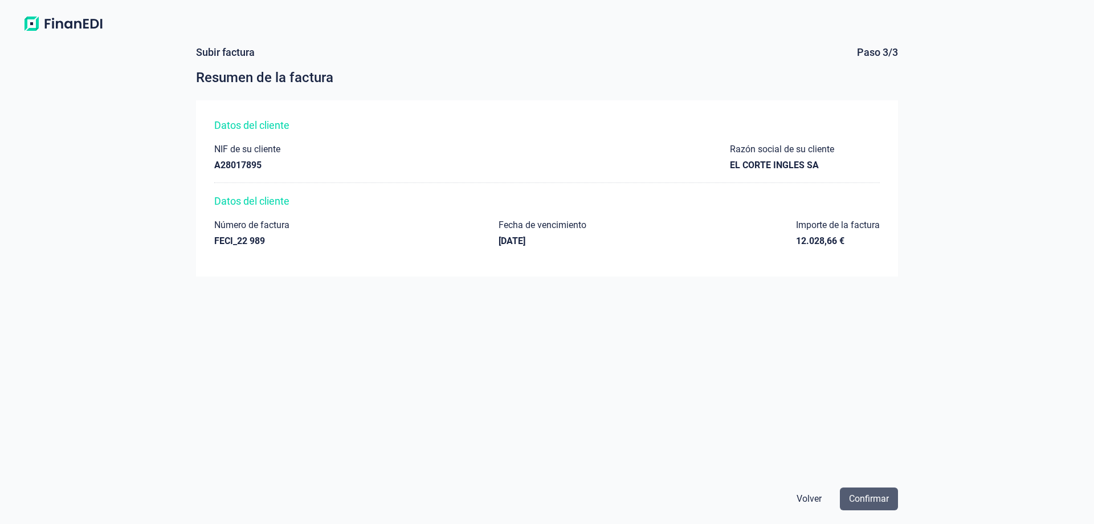
click at [887, 503] on span "Confirmar" at bounding box center [869, 499] width 40 height 14
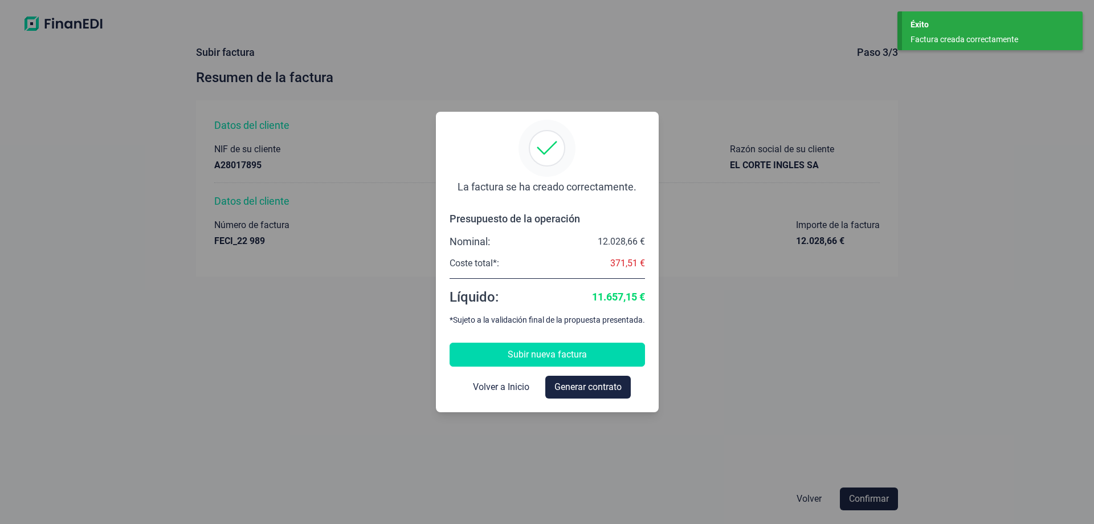
click at [525, 351] on span "Subir nueva factura" at bounding box center [547, 355] width 79 height 14
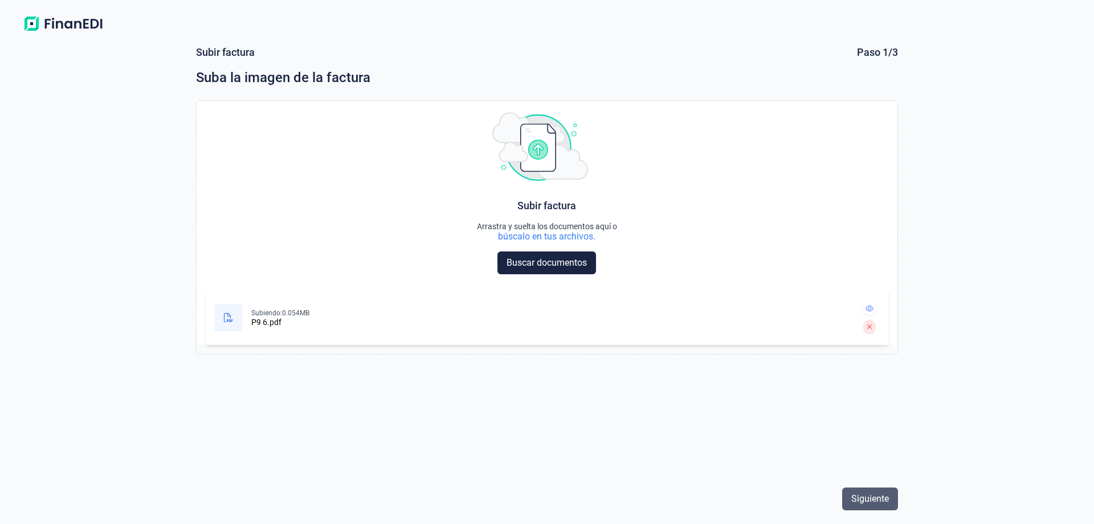
click at [875, 499] on span "Siguiente" at bounding box center [871, 499] width 38 height 14
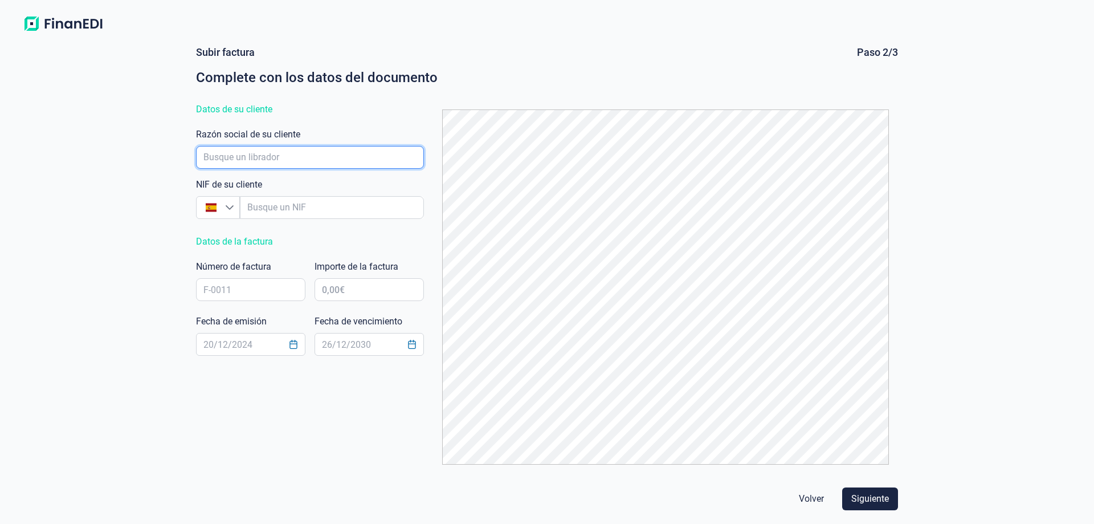
click at [335, 155] on input "empresaAutocomplete" at bounding box center [310, 157] width 228 height 23
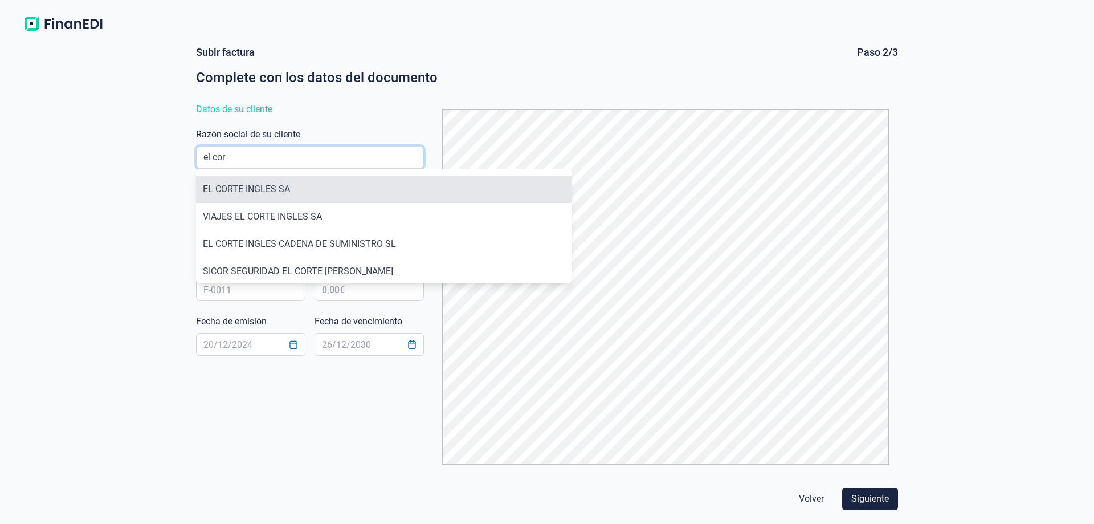
type input "el cor"
click at [287, 193] on li "EL CORTE INGLES SA" at bounding box center [384, 189] width 376 height 27
type input "A28017895"
type input "EL CORTE INGLES SA"
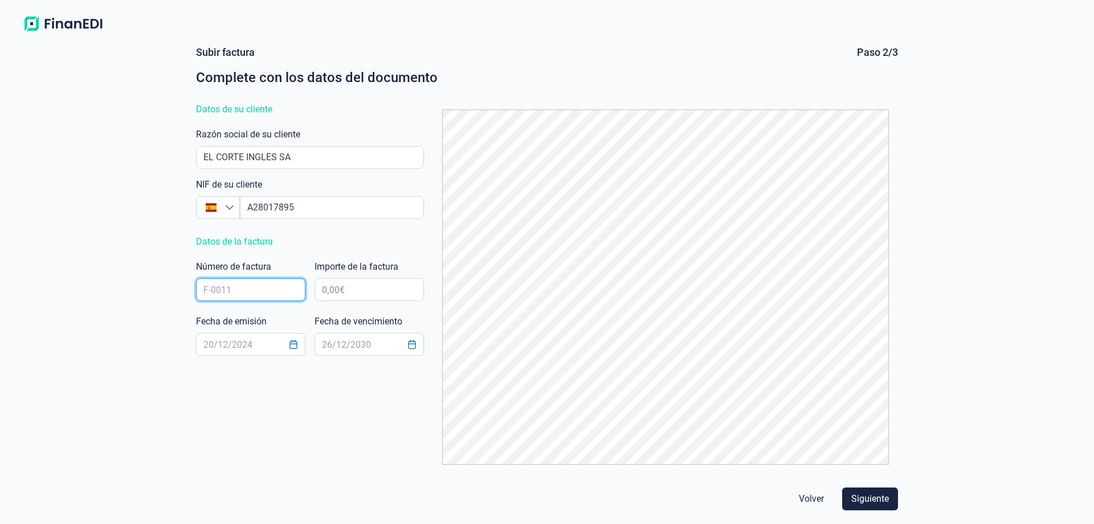
click at [292, 291] on input "text" at bounding box center [250, 289] width 109 height 23
paste input "FECI_22 990"
type input "FECI_22 990"
click at [351, 293] on input "text" at bounding box center [369, 289] width 109 height 23
type input "8.835,88 €"
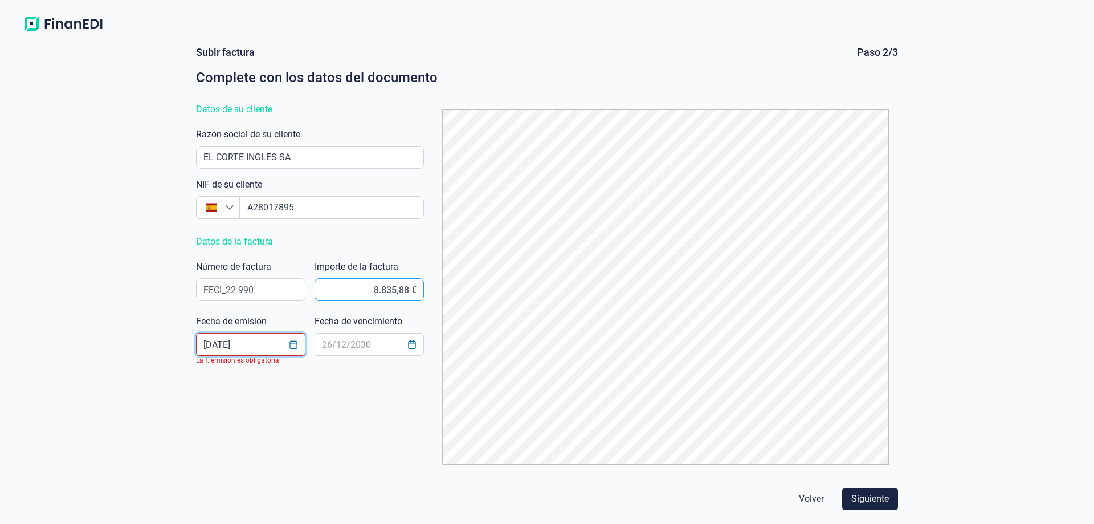
type input "[DATE]"
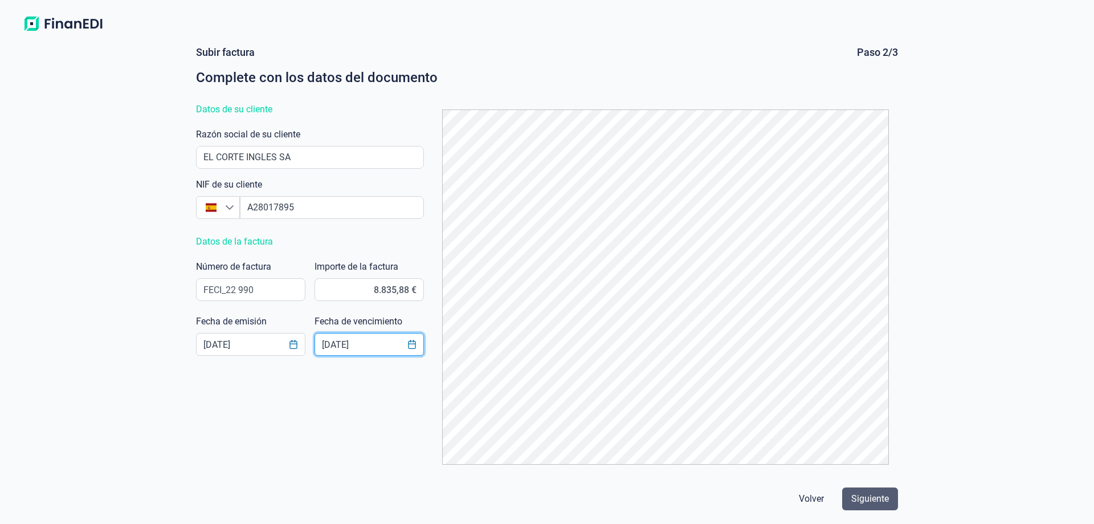
type input "17/11/2025"
click at [879, 504] on span "Siguiente" at bounding box center [871, 499] width 38 height 14
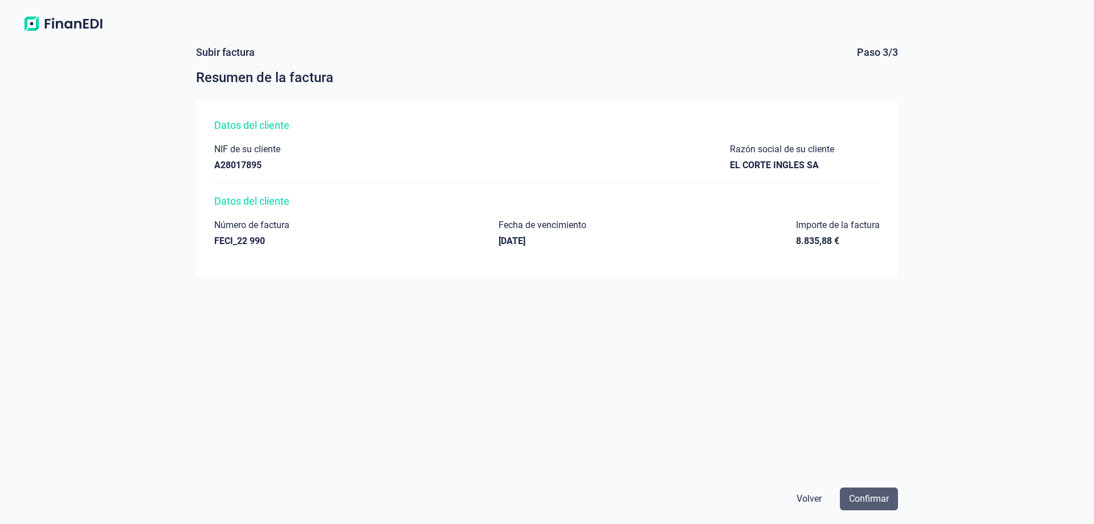
click at [864, 500] on span "Confirmar" at bounding box center [869, 499] width 40 height 14
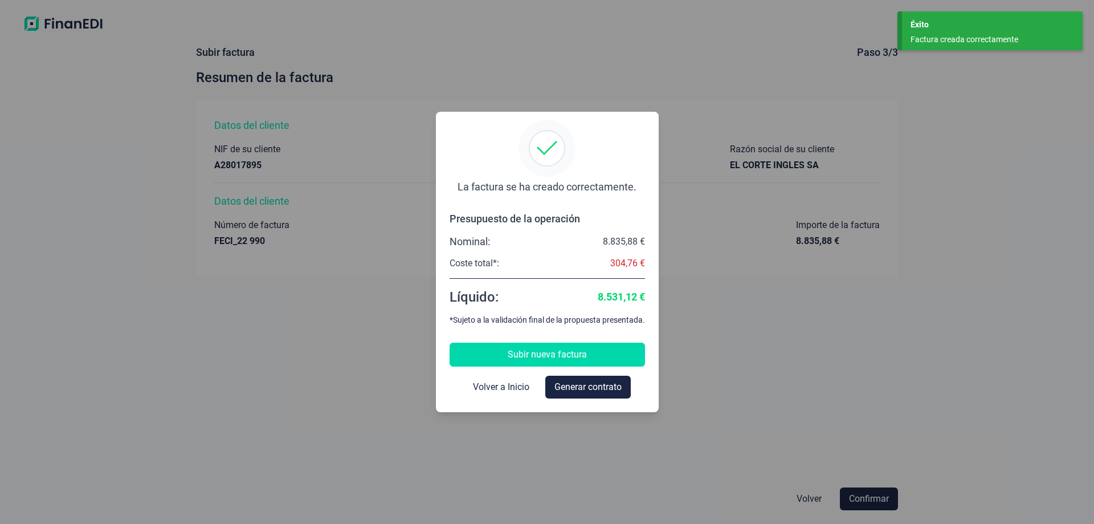
click at [568, 354] on span "Subir nueva factura" at bounding box center [547, 355] width 79 height 14
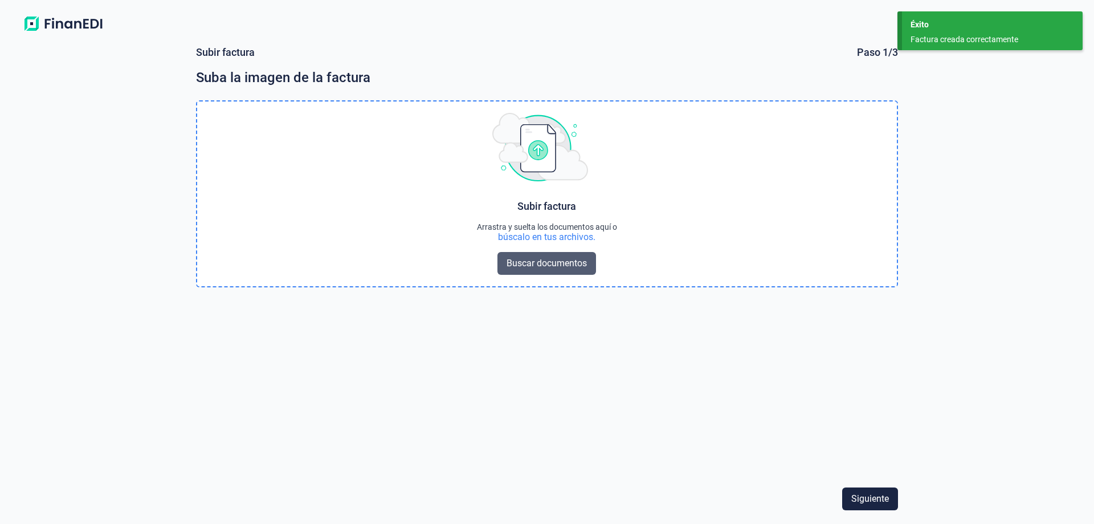
click at [545, 263] on span "Buscar documentos" at bounding box center [547, 263] width 80 height 14
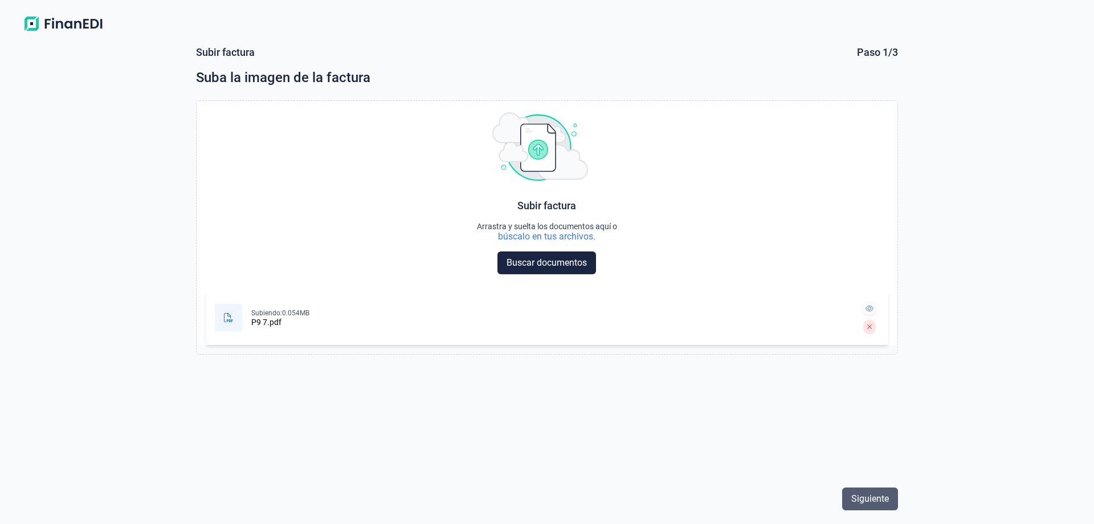
click at [877, 495] on span "Siguiente" at bounding box center [871, 499] width 38 height 14
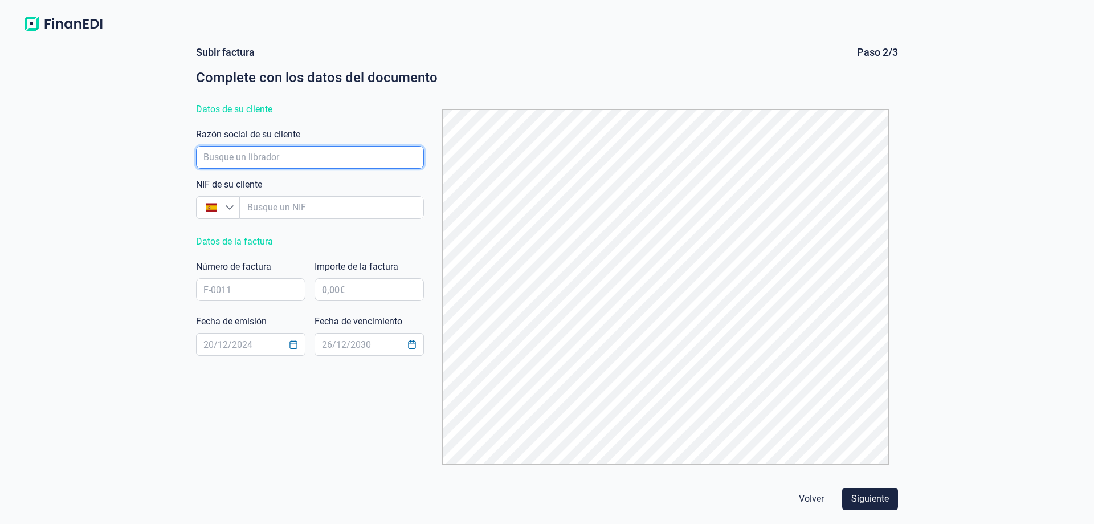
click at [266, 152] on input "empresaAutocomplete" at bounding box center [310, 157] width 228 height 23
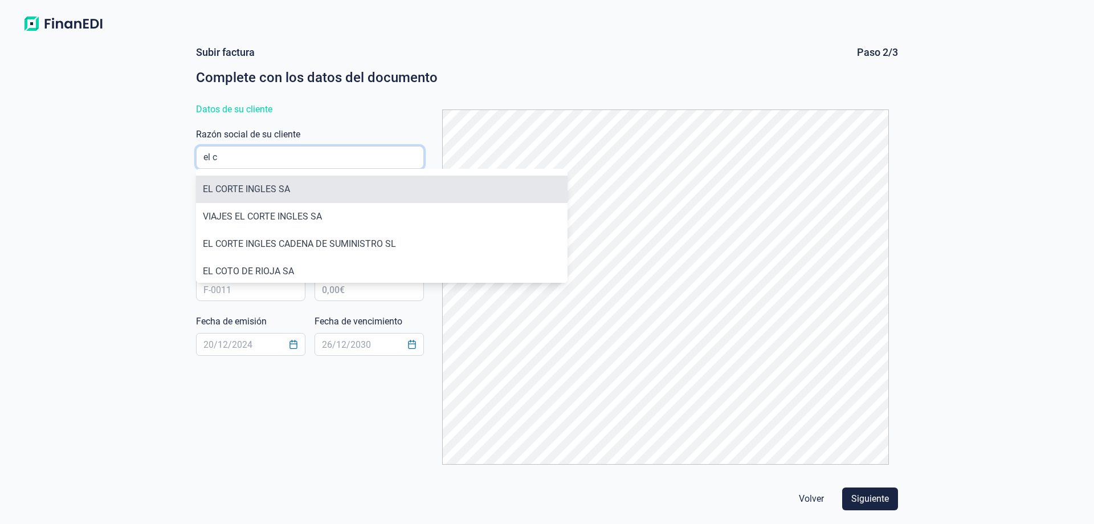
type input "el c"
click at [249, 184] on li "EL CORTE INGLES SA" at bounding box center [382, 189] width 372 height 27
type input "A28017895"
type input "EL CORTE INGLES SA"
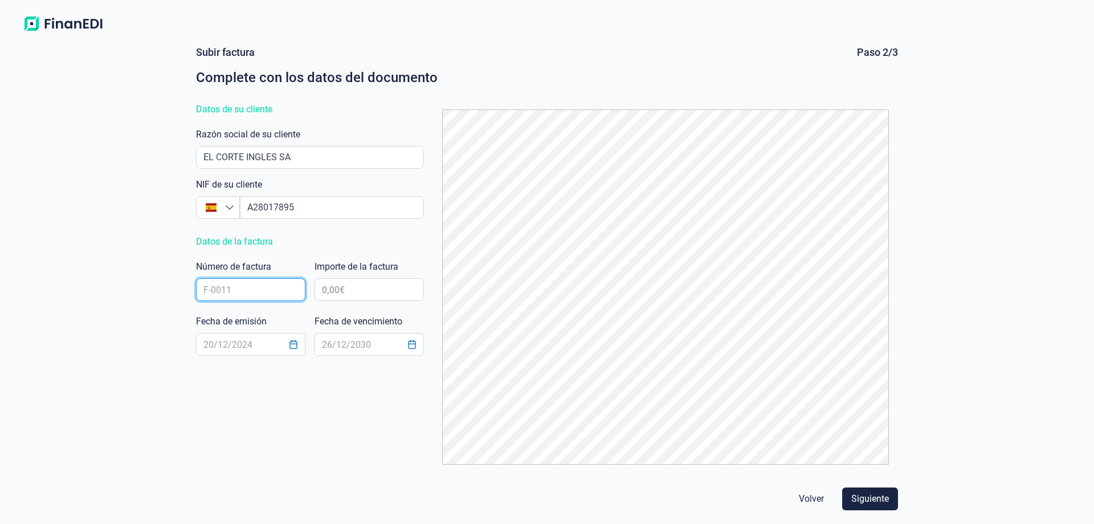
click at [257, 291] on input "text" at bounding box center [250, 289] width 109 height 23
click at [249, 285] on input "text" at bounding box center [250, 289] width 109 height 23
paste input "FECI_22 991"
type input "FECI_22 991"
click at [367, 287] on input "text" at bounding box center [369, 289] width 109 height 23
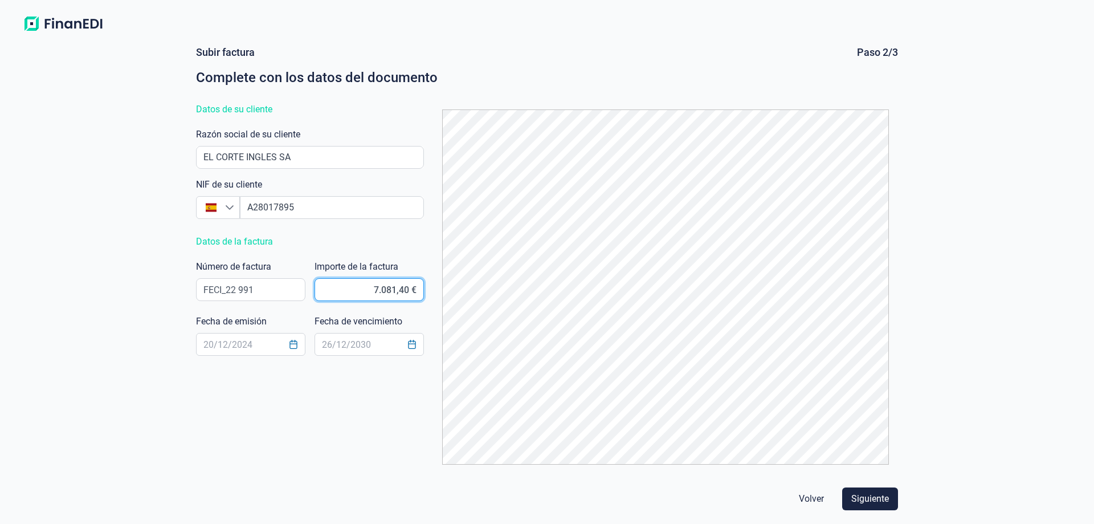
type input "7.081,44 €"
type input "[DATE]"
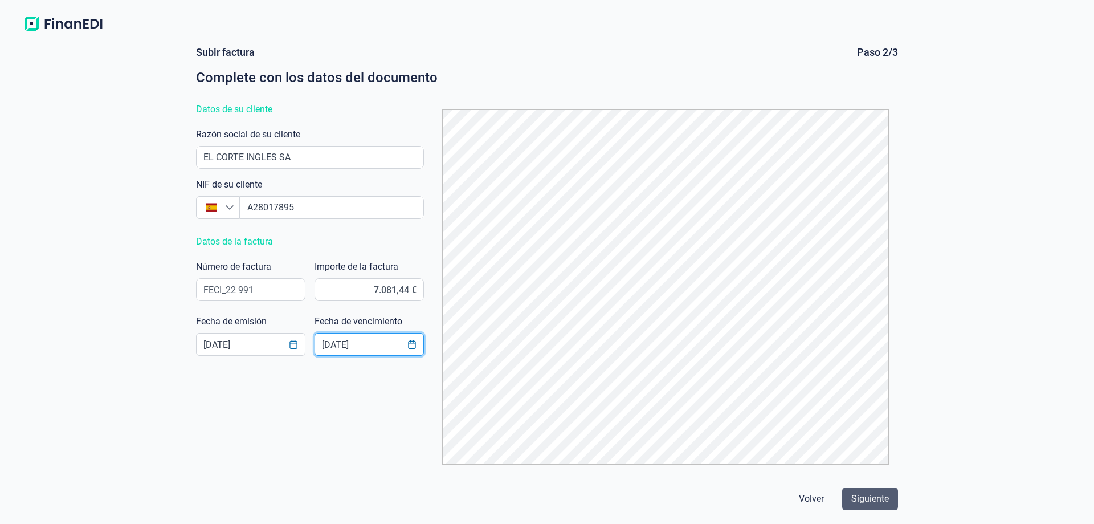
type input "17/11/2025"
click at [891, 506] on button "Siguiente" at bounding box center [870, 498] width 56 height 23
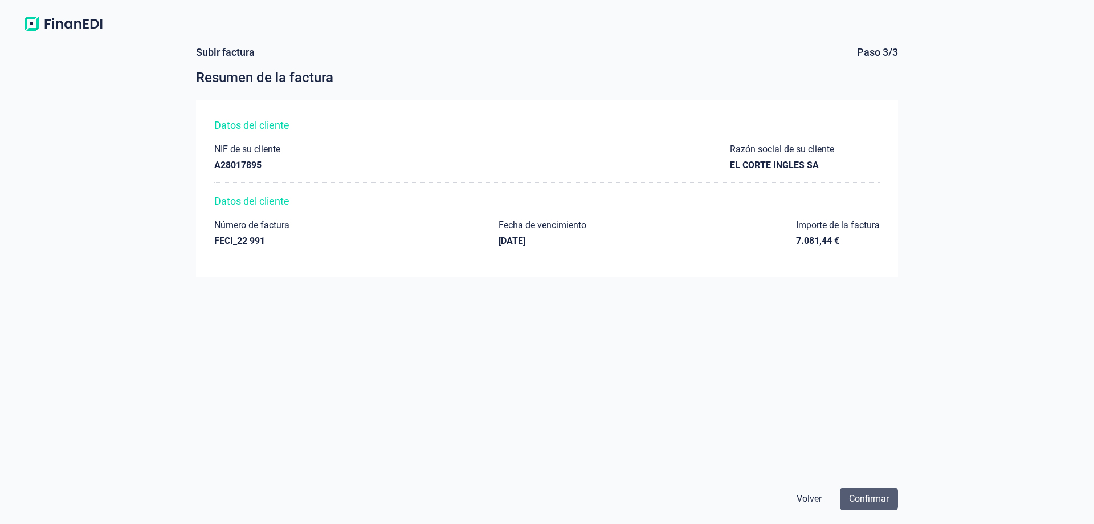
click at [864, 501] on span "Confirmar" at bounding box center [869, 499] width 40 height 14
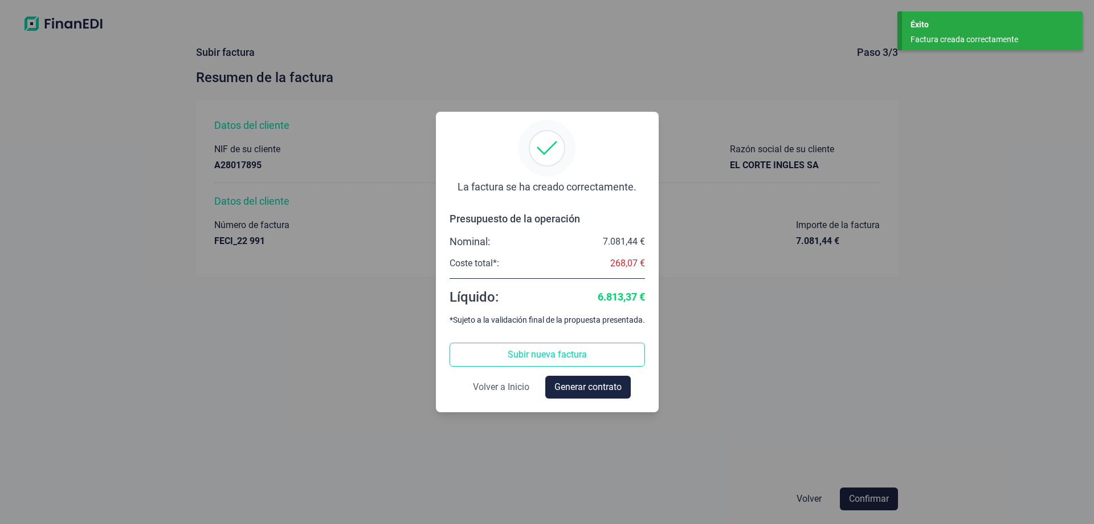
click at [506, 387] on span "Volver a Inicio" at bounding box center [501, 387] width 56 height 14
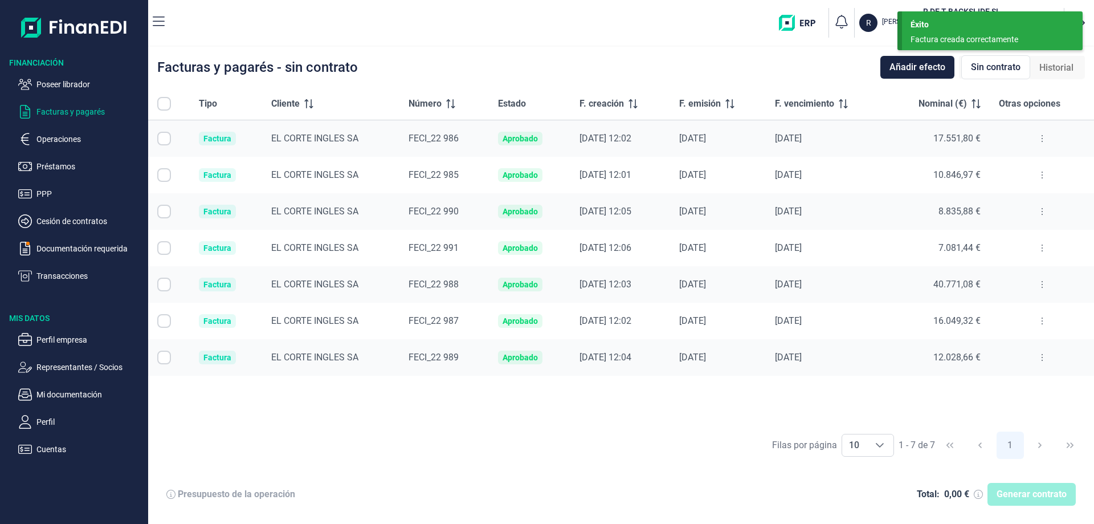
checkbox input "true"
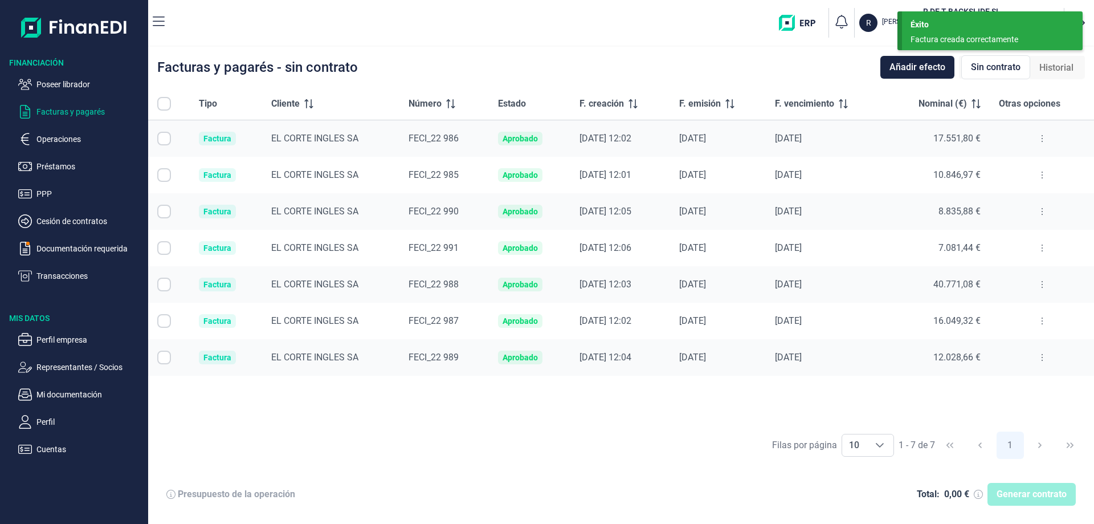
checkbox input "true"
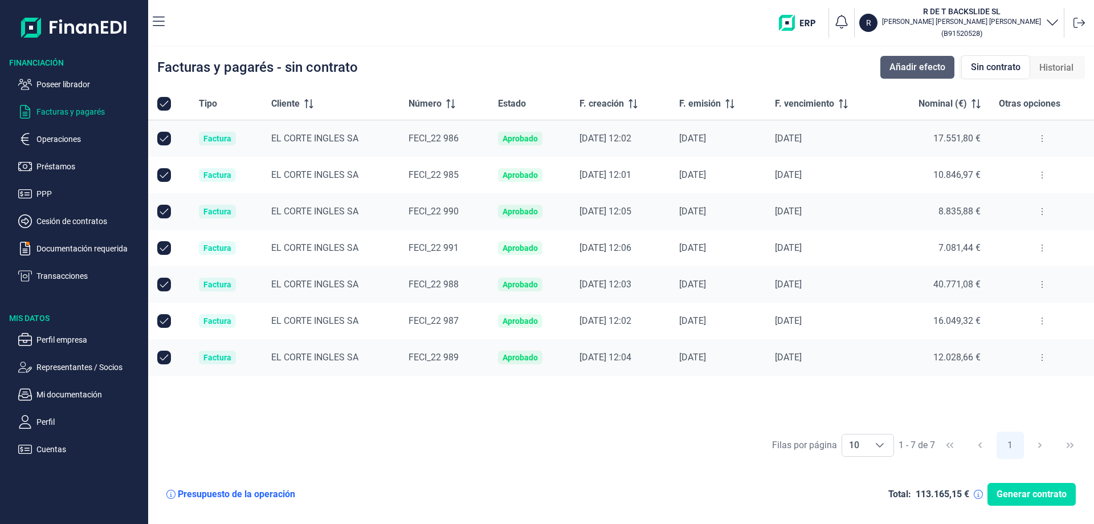
click at [922, 68] on span "Añadir efecto" at bounding box center [918, 67] width 56 height 14
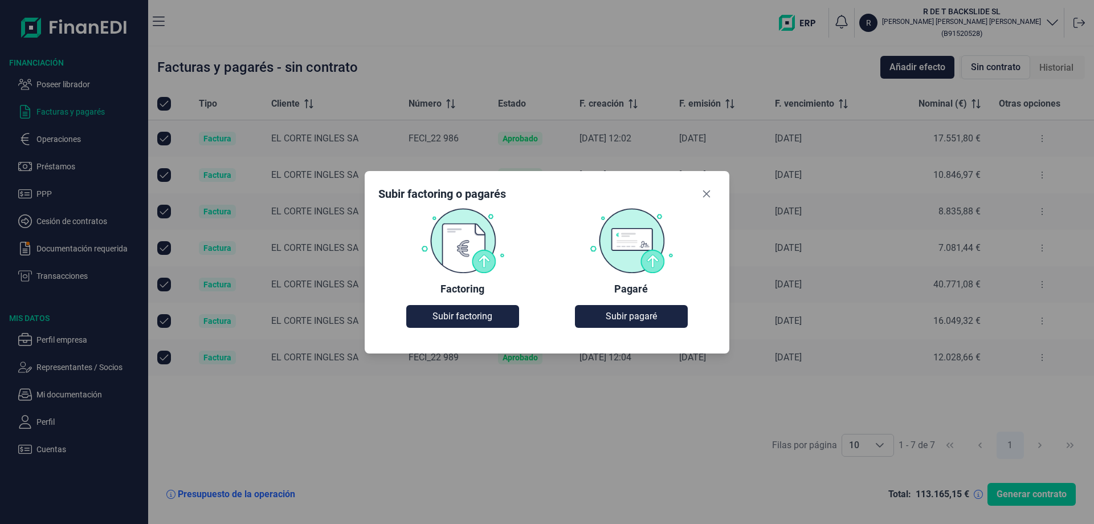
click at [458, 260] on img at bounding box center [463, 240] width 84 height 66
click at [450, 315] on span "Subir factoring" at bounding box center [463, 316] width 60 height 14
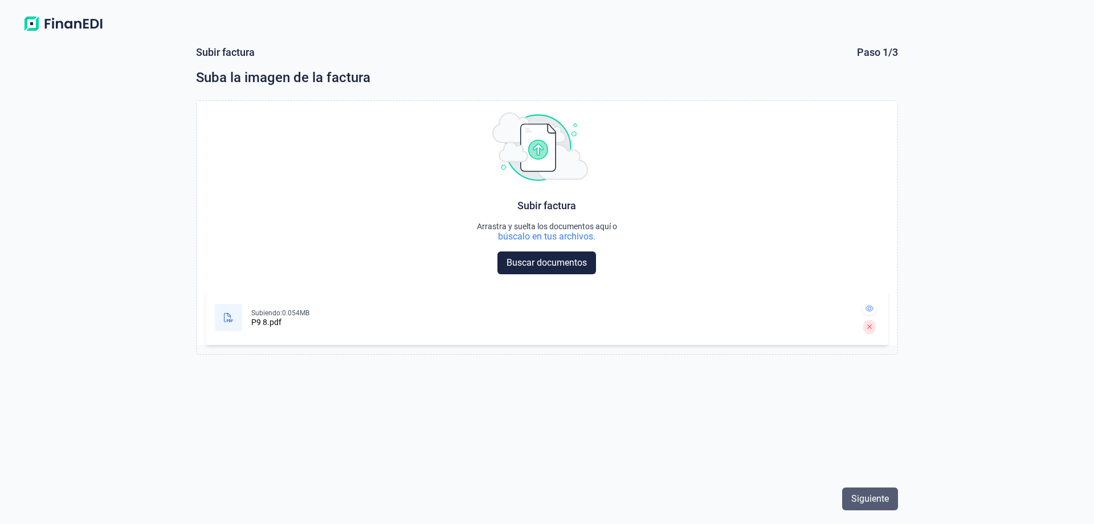
click at [861, 496] on span "Siguiente" at bounding box center [871, 499] width 38 height 14
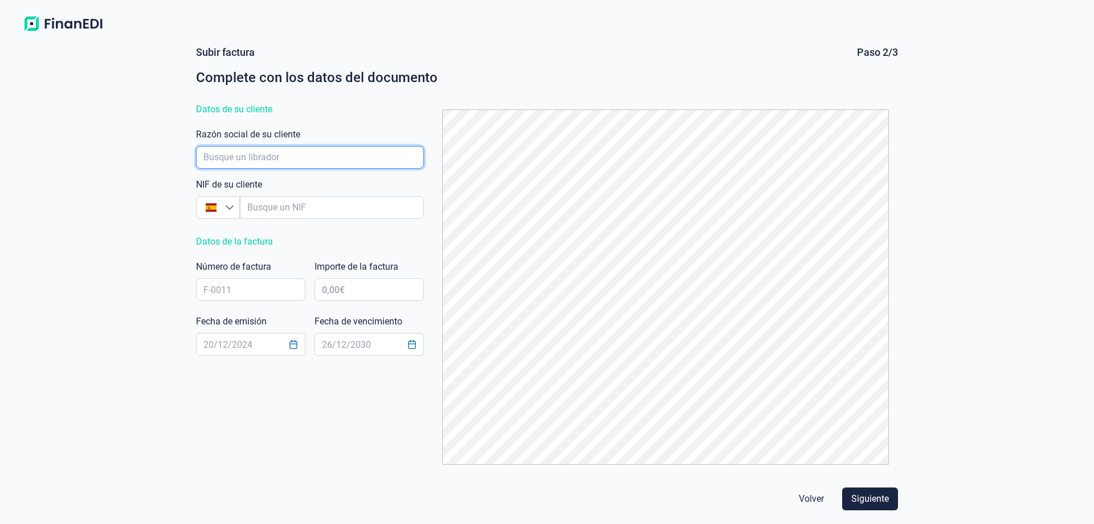
click at [308, 159] on input "empresaAutocomplete" at bounding box center [310, 157] width 228 height 23
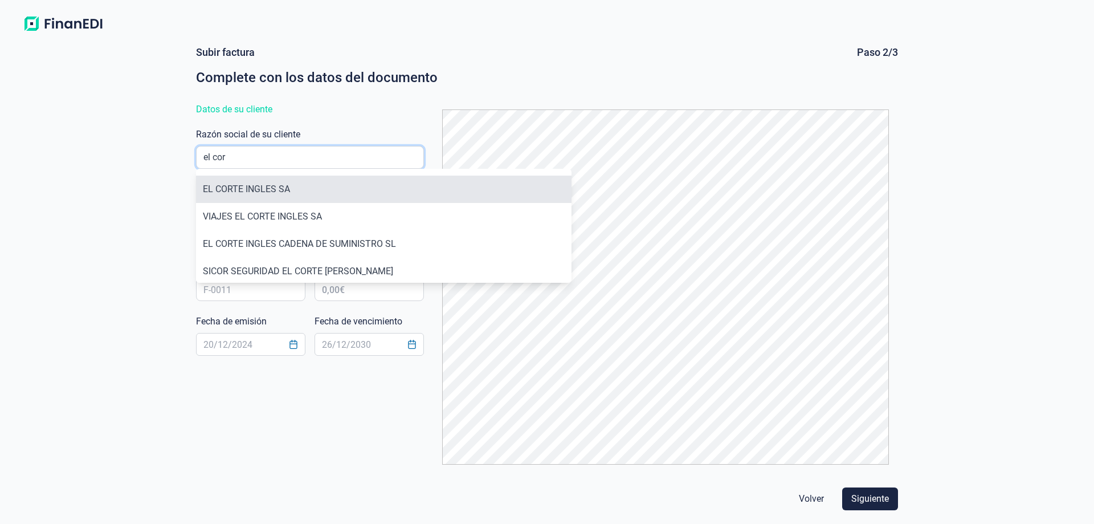
type input "el cor"
click at [285, 180] on li "EL CORTE INGLES SA" at bounding box center [384, 189] width 376 height 27
type input "A28017895"
type input "EL CORTE INGLES SA"
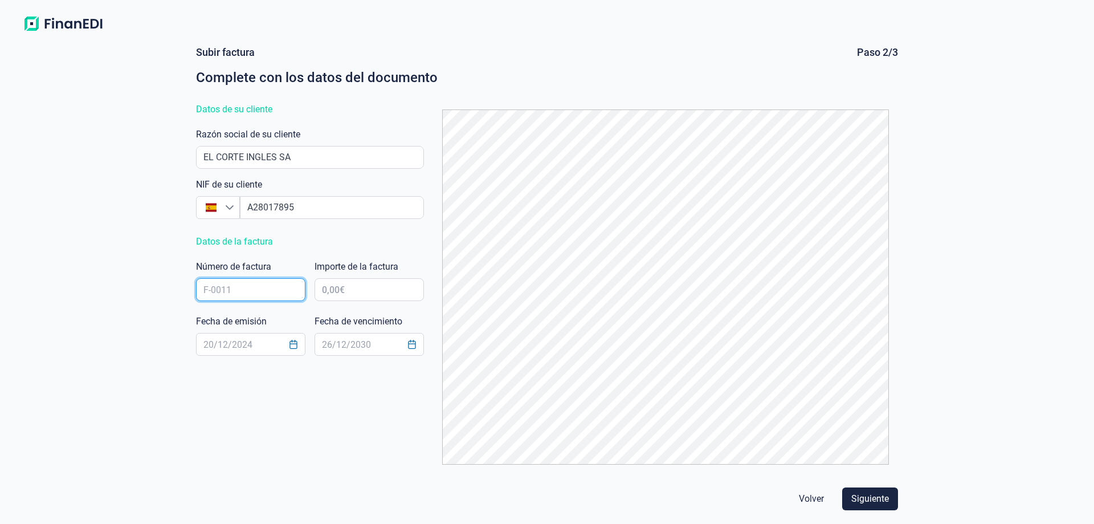
click at [211, 290] on input "text" at bounding box center [250, 289] width 109 height 23
click at [362, 297] on input "text" at bounding box center [369, 289] width 109 height 23
paste input "0,00 €"
type input "0,00 €"
click at [273, 285] on input "text" at bounding box center [250, 289] width 109 height 23
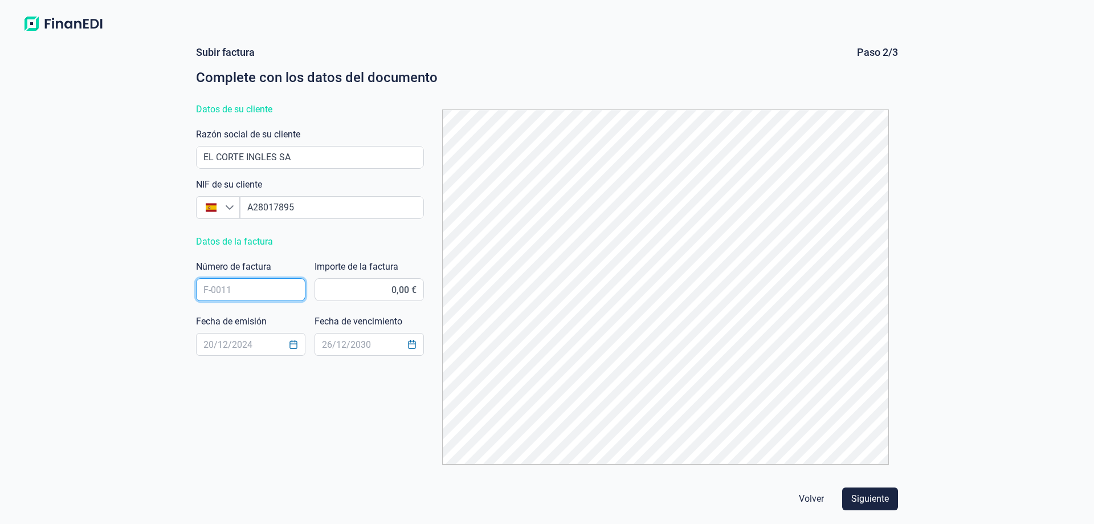
paste input "9.181,13"
type input "9.181,13"
click at [347, 301] on div "Importe de la factura 0,00 €" at bounding box center [369, 283] width 109 height 46
click at [351, 295] on input "0,00 €" at bounding box center [369, 289] width 109 height 23
type input "9.181.130,00 €"
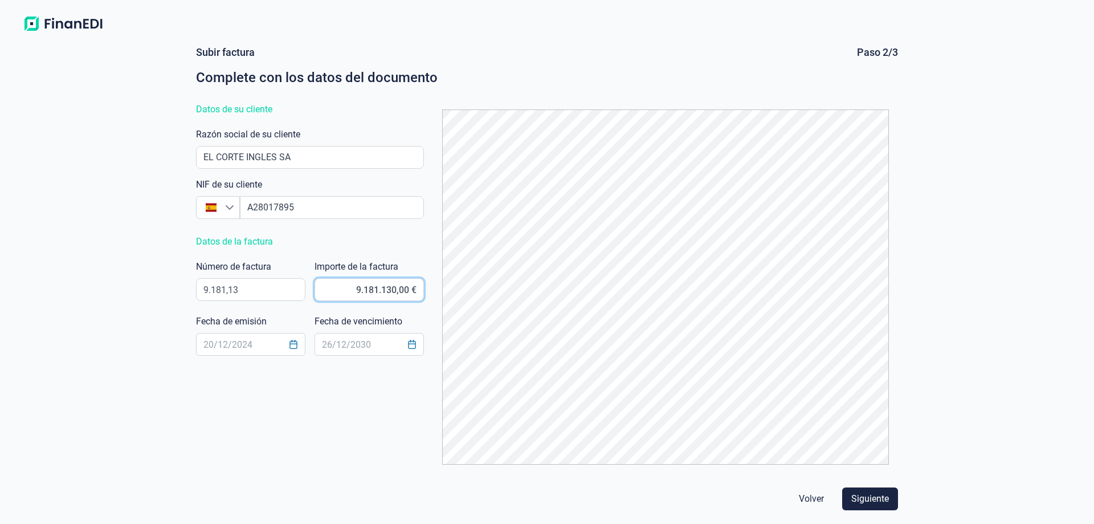
drag, startPoint x: 355, startPoint y: 292, endPoint x: 436, endPoint y: 295, distance: 81.6
click at [436, 295] on div "Subir factura Paso 2/3 Complete con los datos del documento Datos de su cliente…" at bounding box center [547, 260] width 711 height 428
type input "9.181,13 €"
click at [382, 290] on input "9.181,13 €" at bounding box center [369, 289] width 109 height 23
drag, startPoint x: 280, startPoint y: 297, endPoint x: 99, endPoint y: 319, distance: 182.5
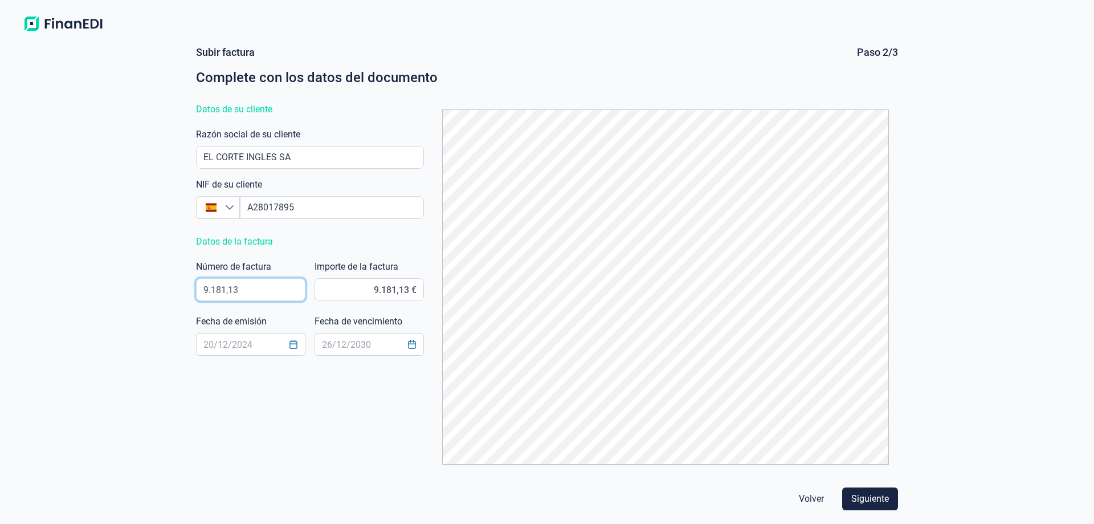
click at [99, 319] on div "Subir factura Paso 2/3 Complete con los datos del documento Datos de su cliente…" at bounding box center [547, 279] width 1094 height 487
click at [245, 298] on input "text" at bounding box center [250, 289] width 109 height 23
paste input "FECI_22 992"
type input "FECI_22 992"
click at [238, 344] on input "text" at bounding box center [250, 344] width 109 height 23
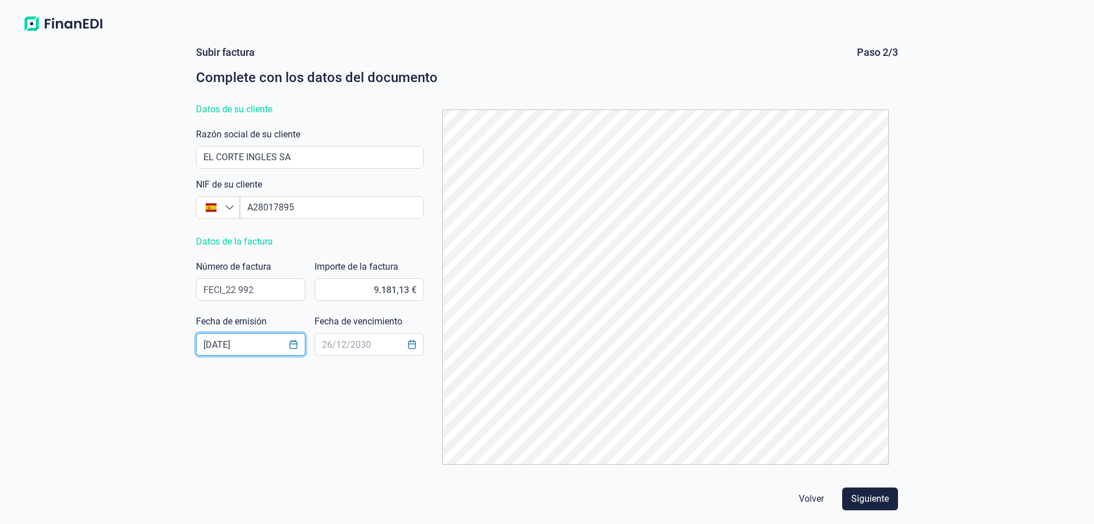
type input "[DATE]"
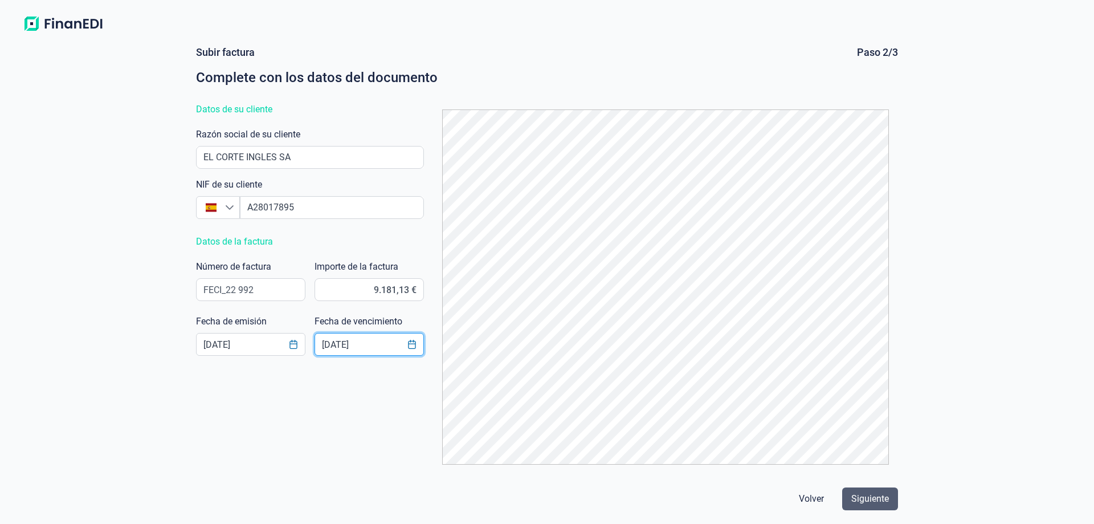
type input "17/11/2025"
click at [875, 498] on span "Siguiente" at bounding box center [871, 499] width 38 height 14
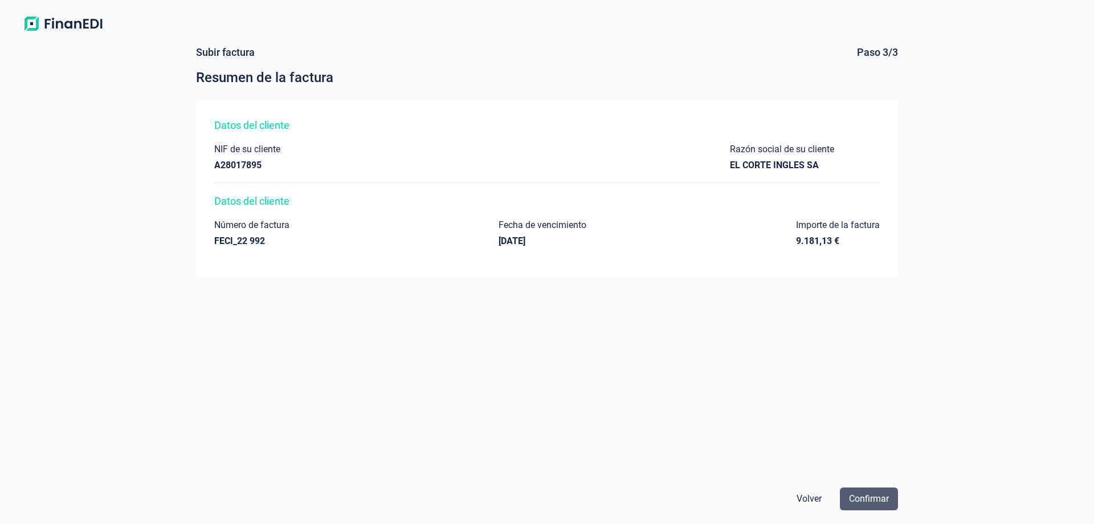
click at [867, 496] on span "Confirmar" at bounding box center [869, 499] width 40 height 14
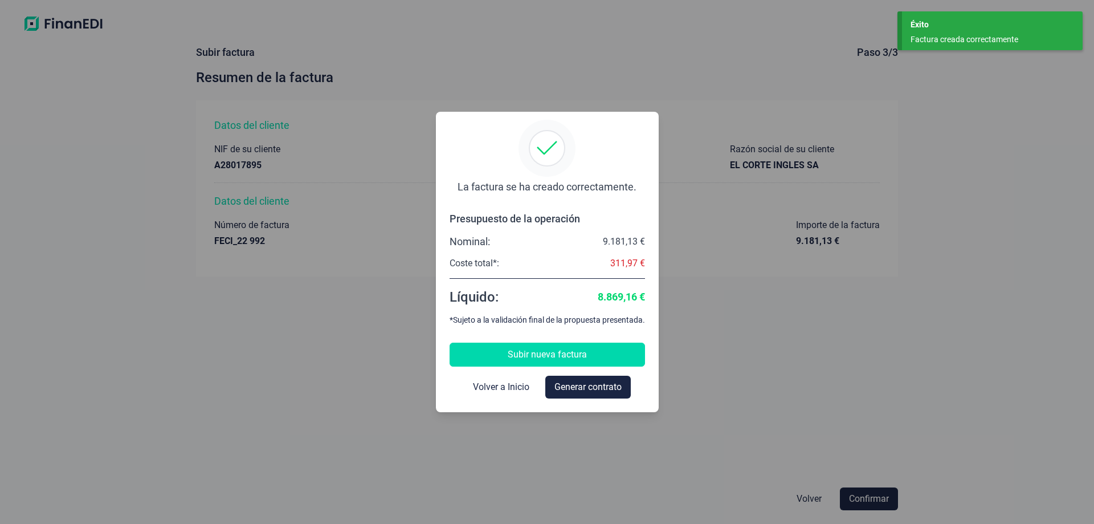
click at [556, 353] on span "Subir nueva factura" at bounding box center [547, 355] width 79 height 14
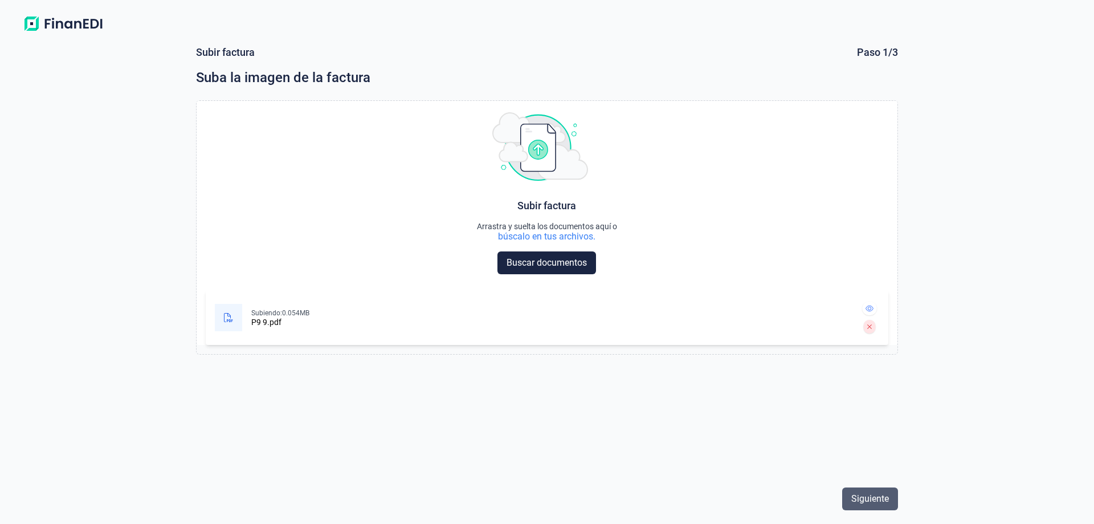
click at [873, 498] on span "Siguiente" at bounding box center [871, 499] width 38 height 14
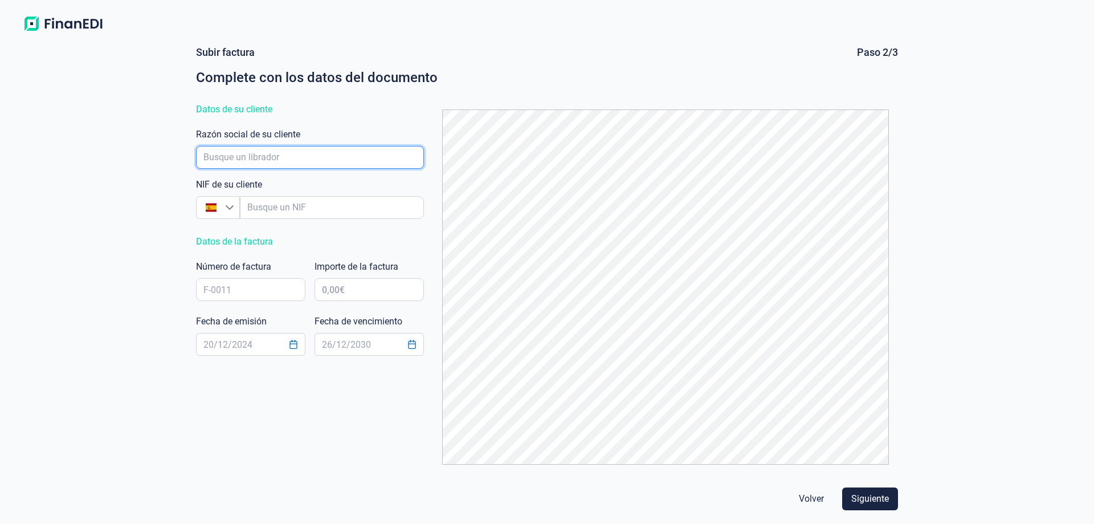
click at [312, 156] on input "empresaAutocomplete" at bounding box center [310, 157] width 228 height 23
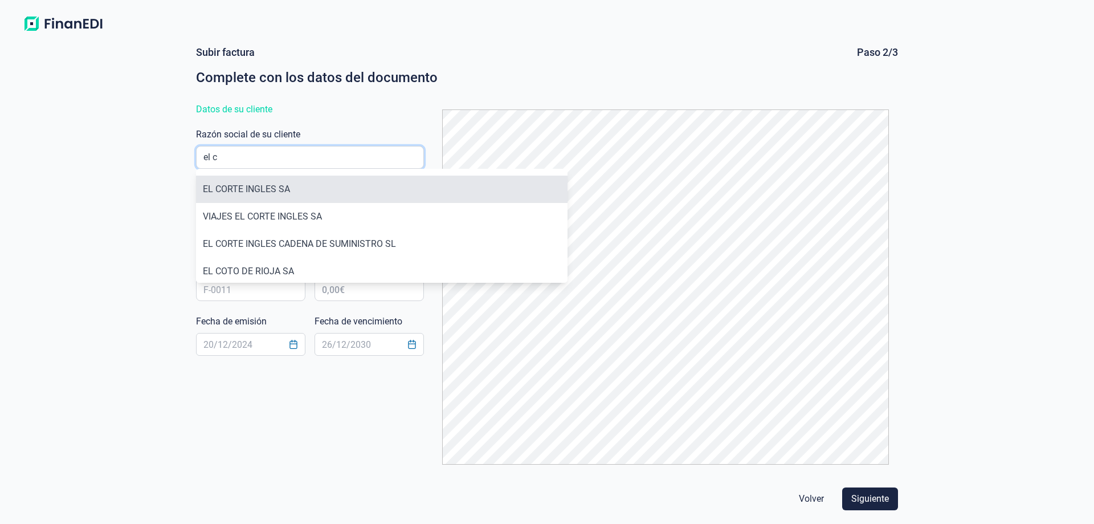
type input "el c"
click at [276, 195] on li "EL CORTE INGLES SA" at bounding box center [382, 189] width 372 height 27
type input "A28017895"
type input "EL CORTE INGLES SA"
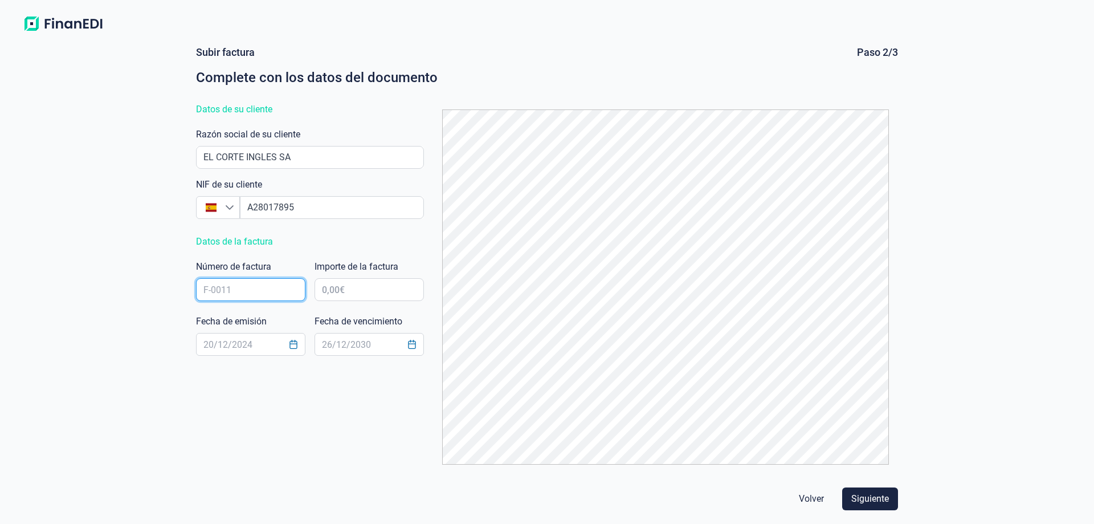
click at [254, 287] on input "text" at bounding box center [250, 289] width 109 height 23
paste input "FECI_22 993"
type input "FECI_22 993"
type input "8.366,01 €"
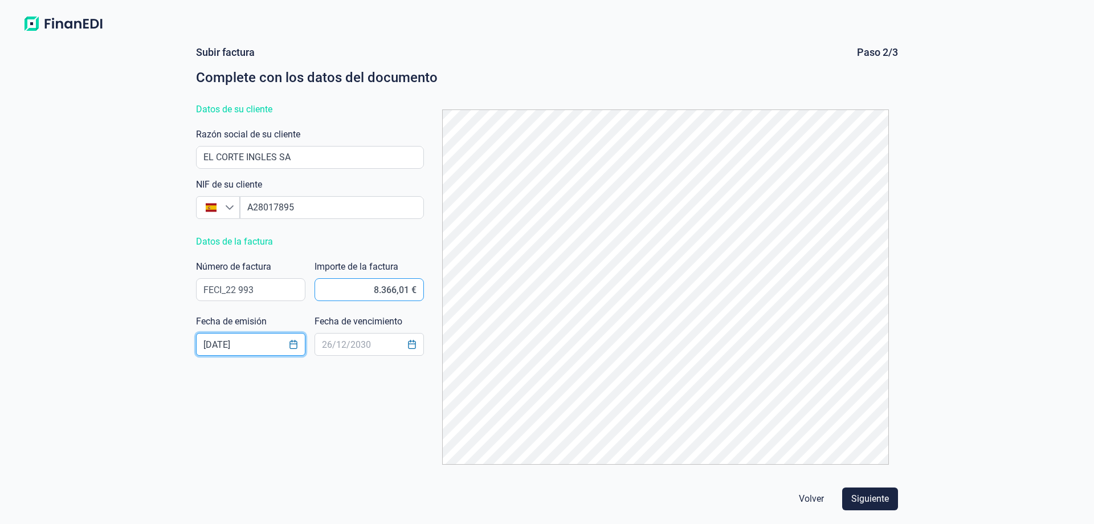
type input "[DATE]"
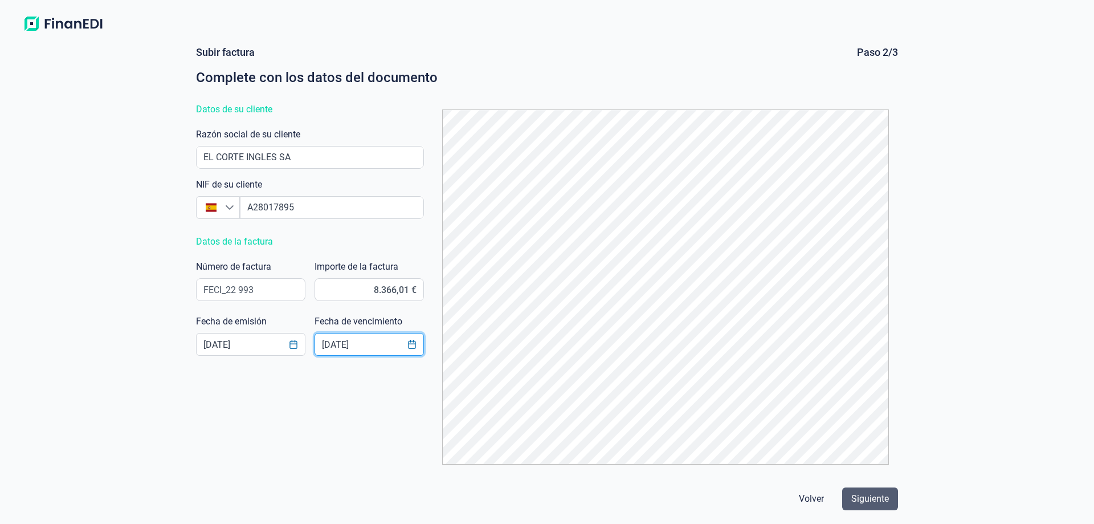
type input "17/11/2025"
click at [872, 497] on span "Siguiente" at bounding box center [871, 499] width 38 height 14
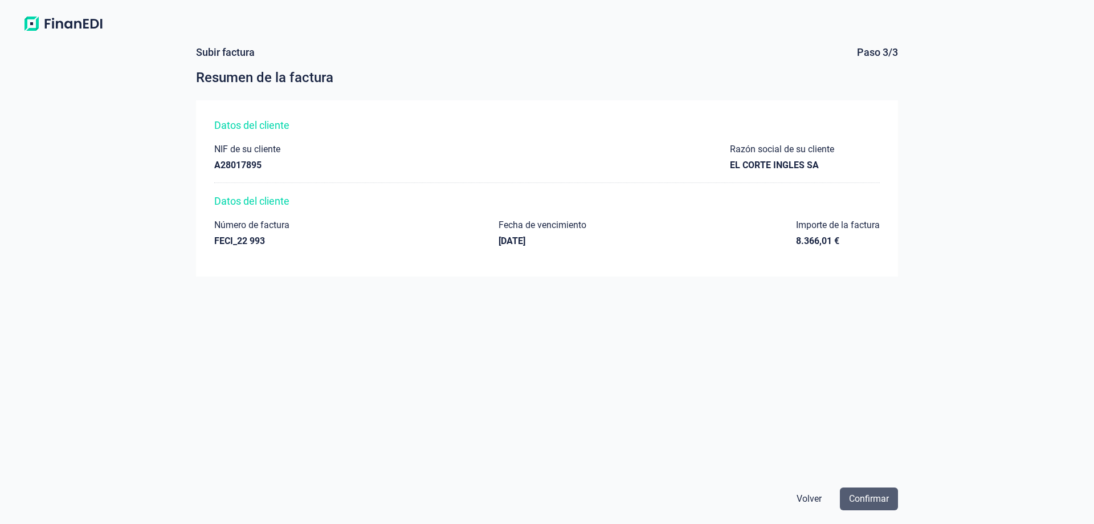
click at [883, 490] on button "Confirmar" at bounding box center [869, 498] width 58 height 23
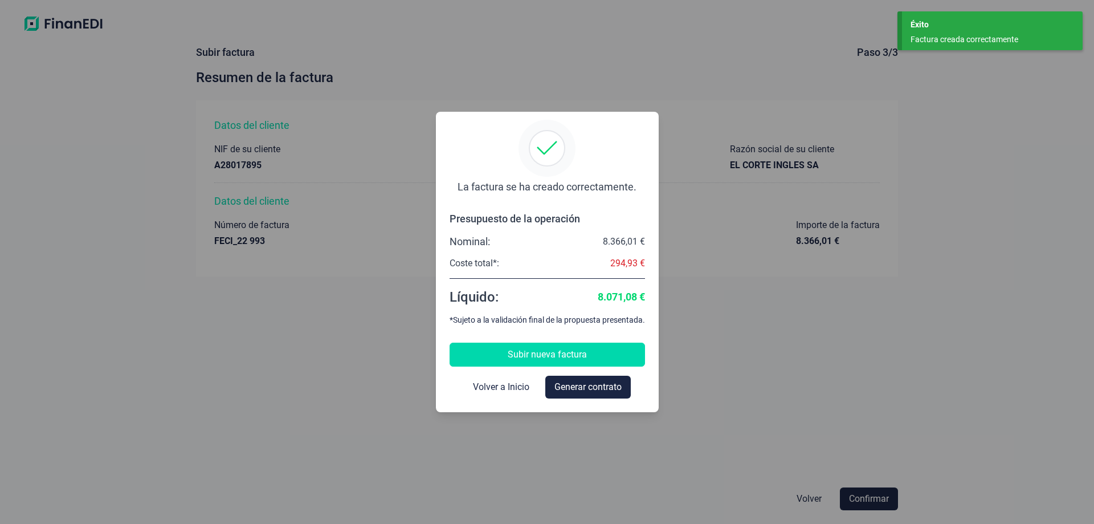
click at [562, 355] on span "Subir nueva factura" at bounding box center [547, 355] width 79 height 14
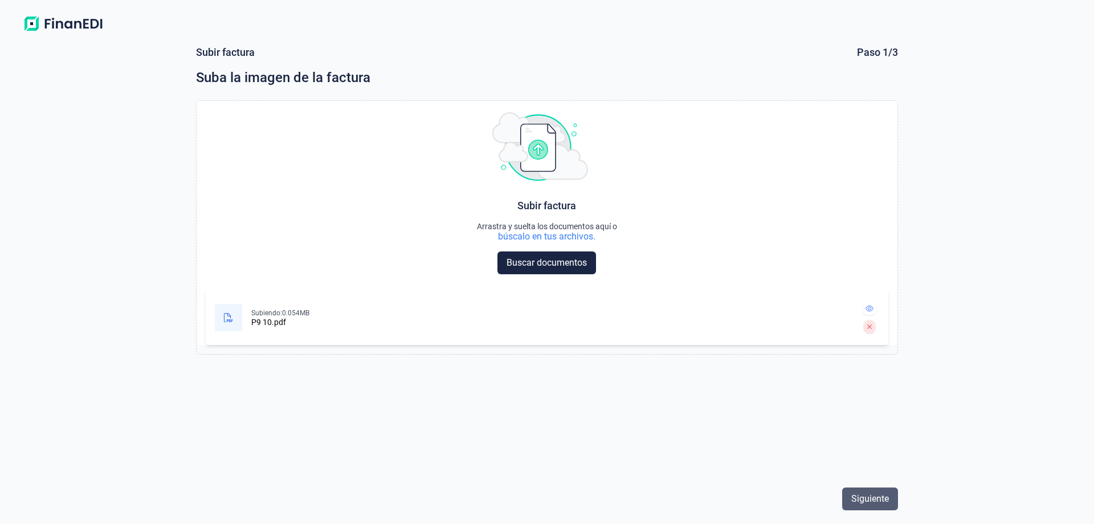
click at [869, 499] on span "Siguiente" at bounding box center [871, 499] width 38 height 14
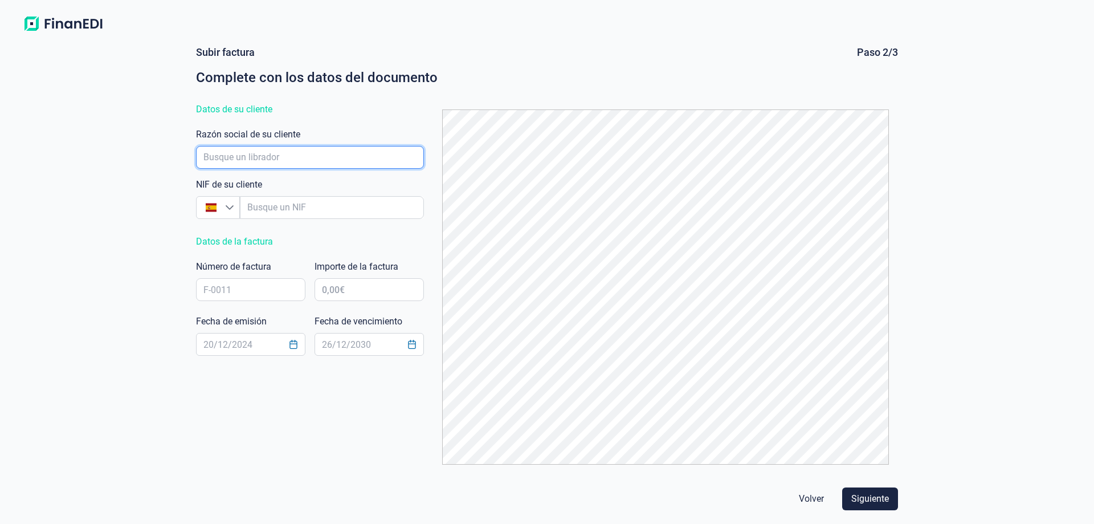
click at [333, 154] on input "empresaAutocomplete" at bounding box center [310, 157] width 228 height 23
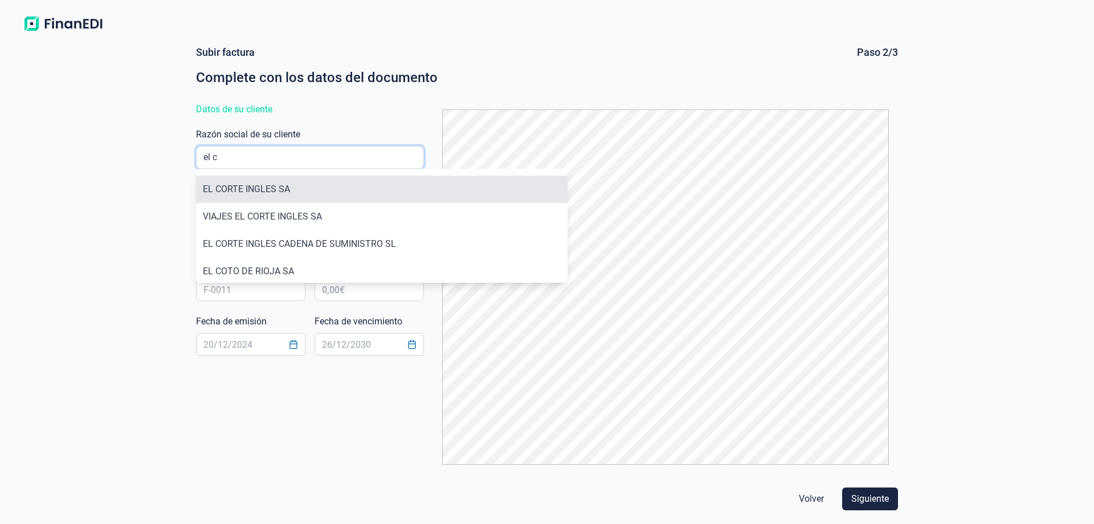
type input "el c"
click at [311, 183] on li "EL CORTE INGLES SA" at bounding box center [382, 189] width 372 height 27
type input "A28017895"
type input "EL CORTE INGLES SA"
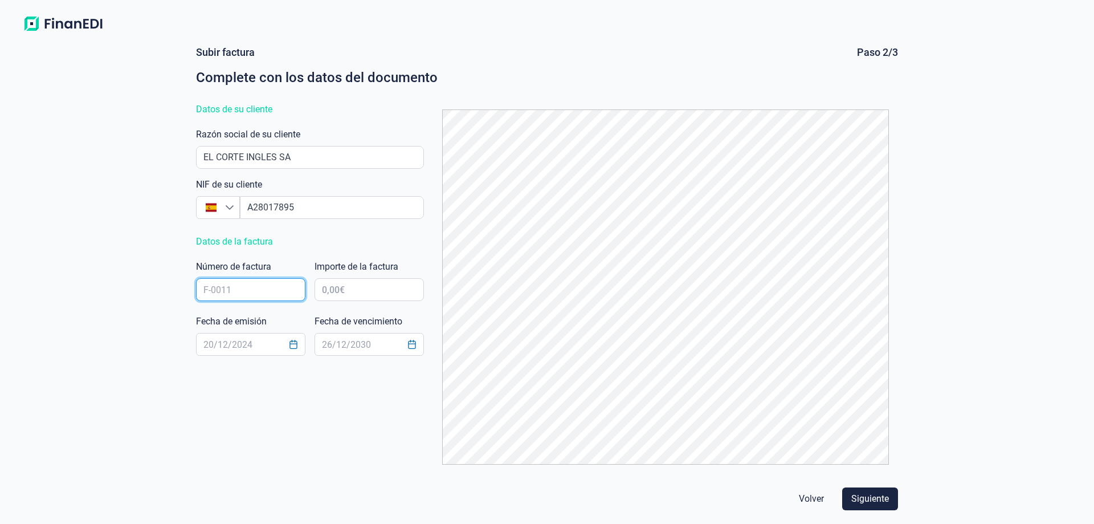
click at [247, 284] on input "text" at bounding box center [250, 289] width 109 height 23
paste input "FECI_22 994"
type input "FECI_22 994"
click at [359, 300] on input "text" at bounding box center [369, 289] width 109 height 23
type input "4.667,11 €"
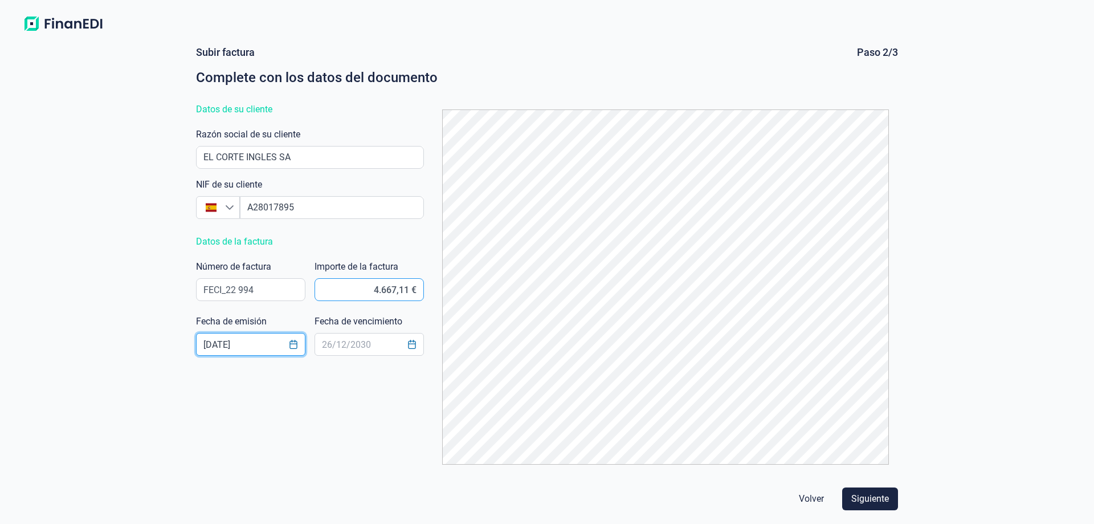
type input "[DATE]"
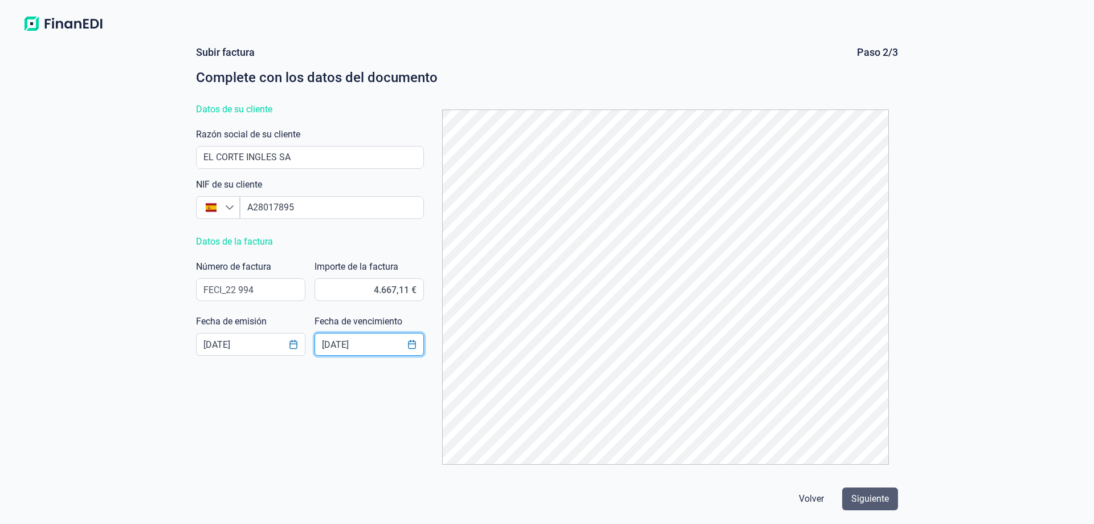
type input "17/11/2025"
click at [870, 500] on span "Siguiente" at bounding box center [871, 499] width 38 height 14
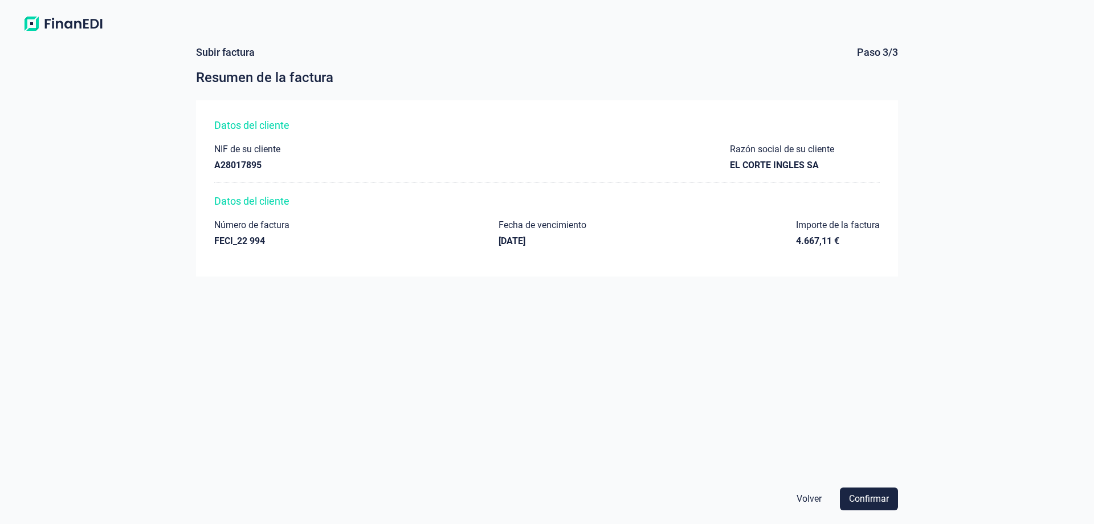
click at [870, 500] on span "Confirmar" at bounding box center [869, 499] width 40 height 14
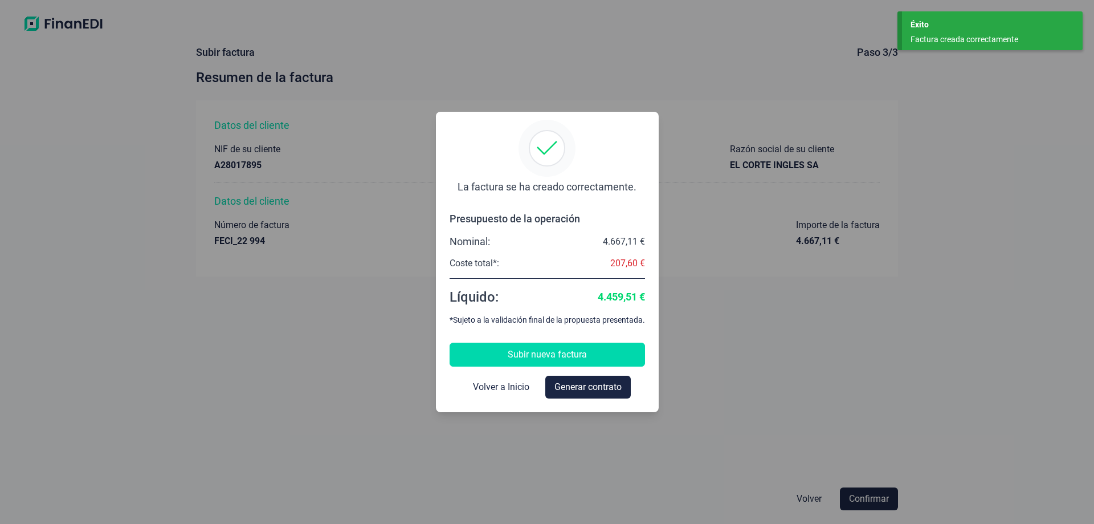
click at [536, 356] on span "Subir nueva factura" at bounding box center [547, 355] width 79 height 14
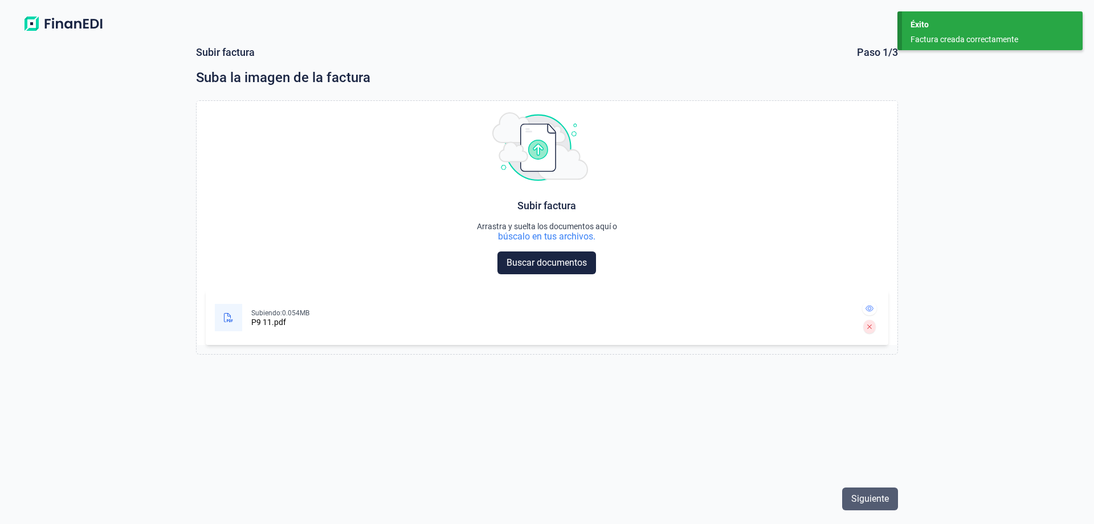
click at [861, 496] on span "Siguiente" at bounding box center [871, 499] width 38 height 14
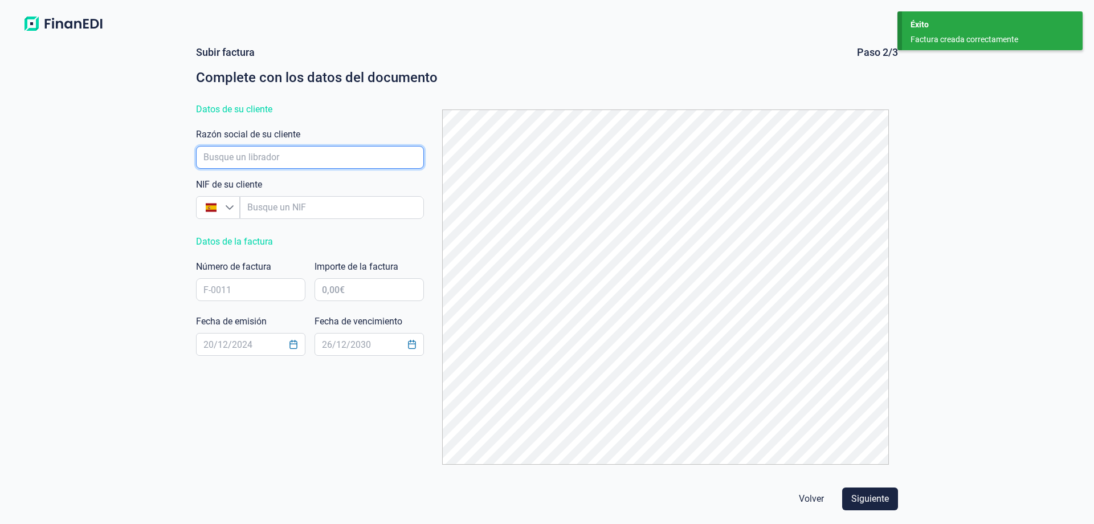
click at [304, 161] on input "empresaAutocomplete" at bounding box center [310, 157] width 228 height 23
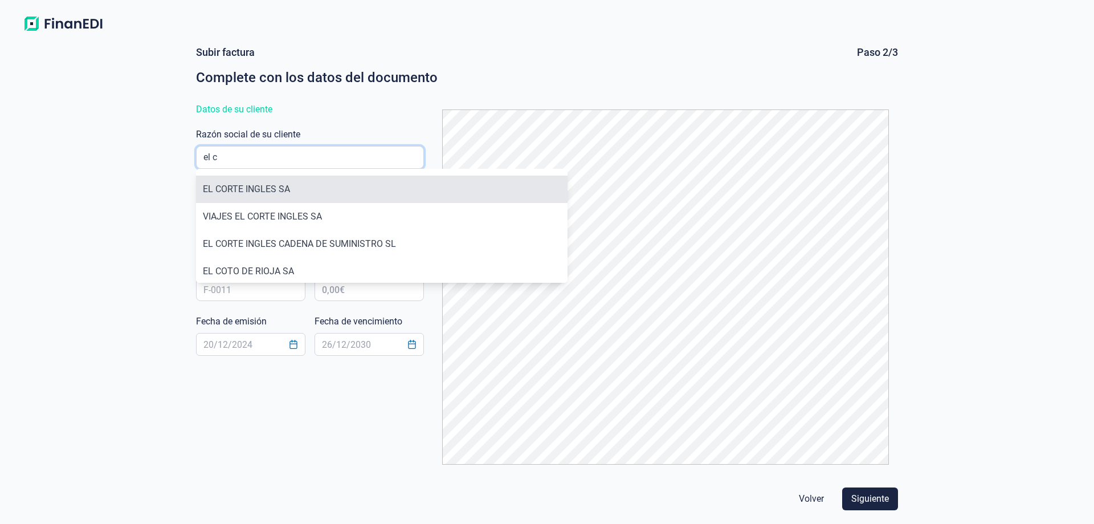
type input "el c"
click at [275, 201] on li "EL CORTE INGLES SA" at bounding box center [382, 189] width 372 height 27
type input "A28017895"
type input "EL CORTE INGLES SA"
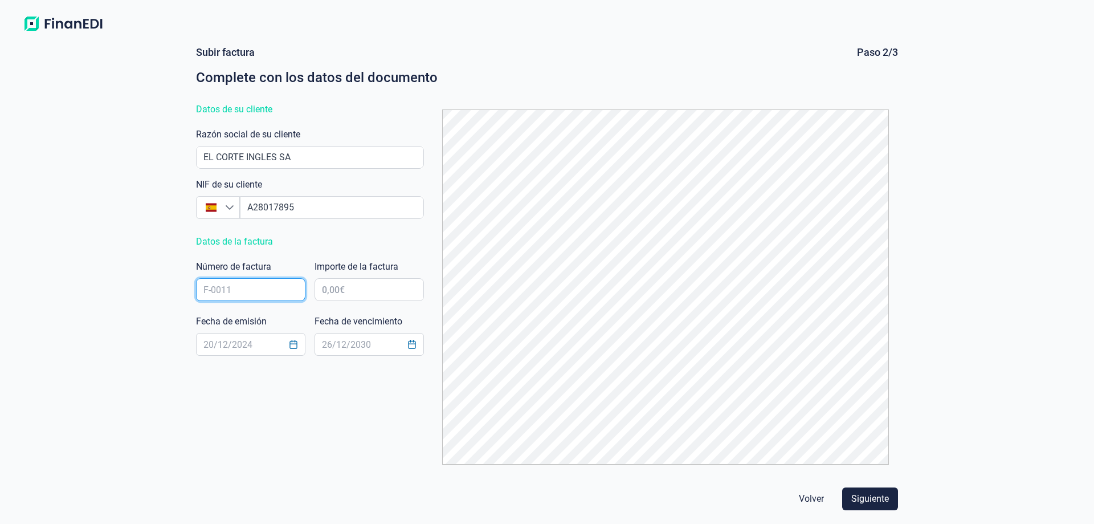
click at [216, 293] on input "text" at bounding box center [250, 289] width 109 height 23
paste input "FECI_22 995"
type input "FECI_22 995"
click at [378, 289] on input "text" at bounding box center [369, 289] width 109 height 23
type input "663.811,00 €"
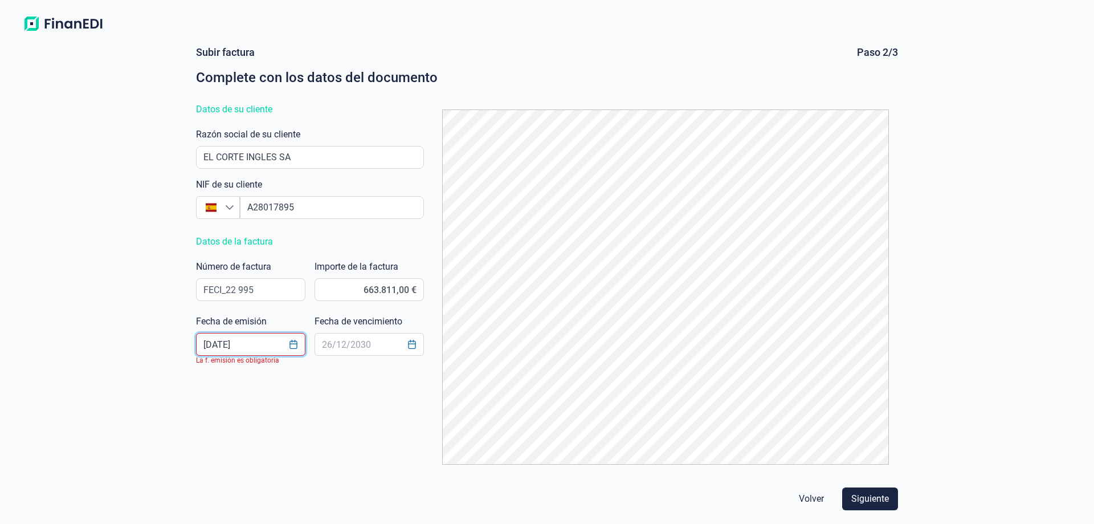
type input "[DATE]"
type input "17/11/2025"
drag, startPoint x: 362, startPoint y: 291, endPoint x: 410, endPoint y: 296, distance: 47.5
click at [410, 296] on input "663.811,00 €" at bounding box center [369, 289] width 109 height 23
type input "6.638,13 €"
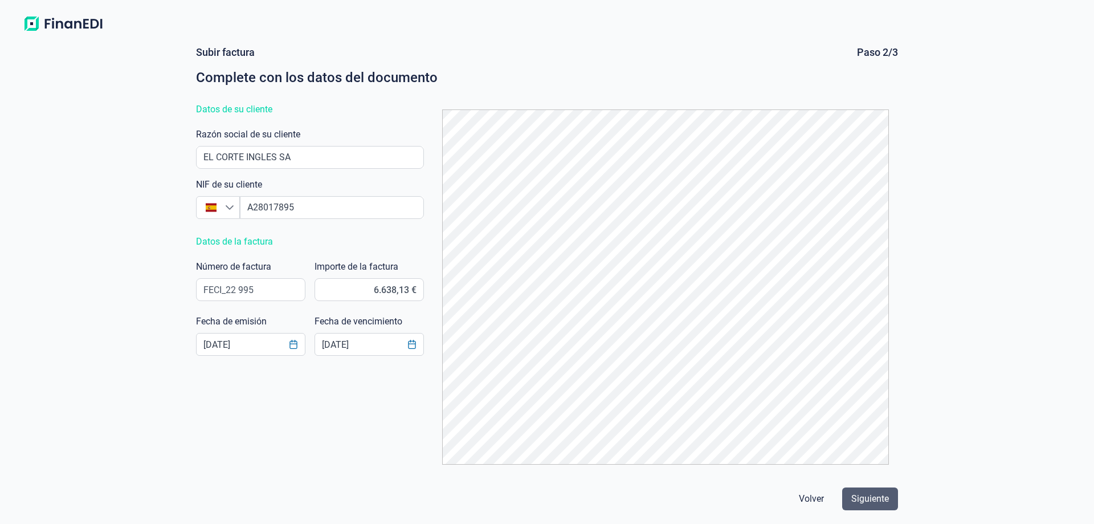
click at [878, 503] on span "Siguiente" at bounding box center [871, 499] width 38 height 14
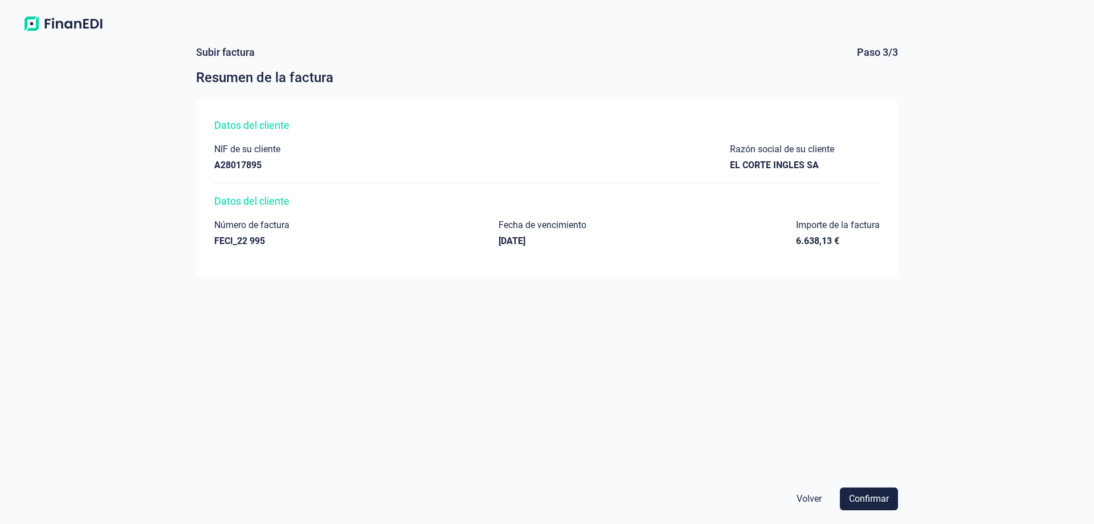
click at [878, 503] on span "Confirmar" at bounding box center [869, 499] width 40 height 14
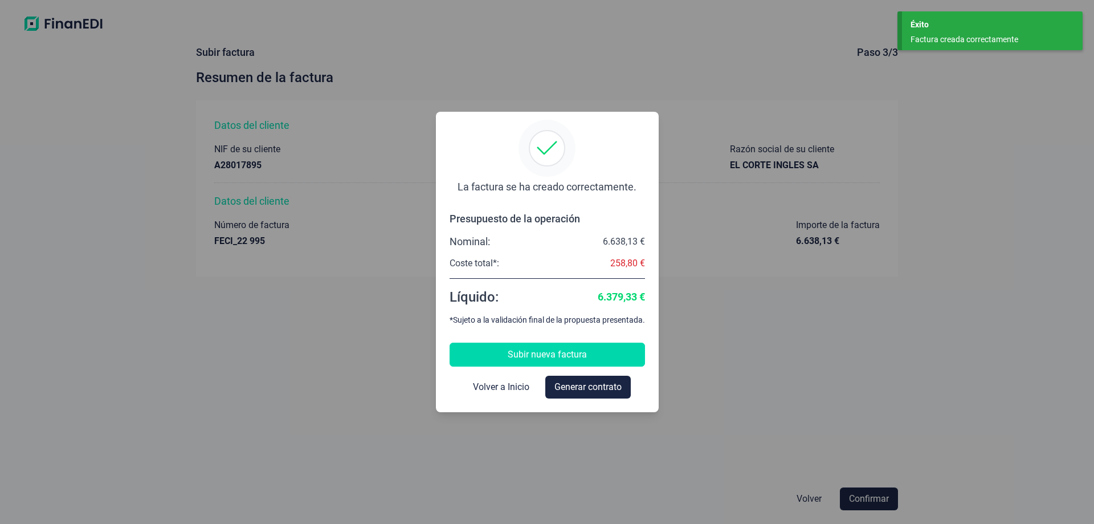
click at [536, 353] on span "Subir nueva factura" at bounding box center [547, 355] width 79 height 14
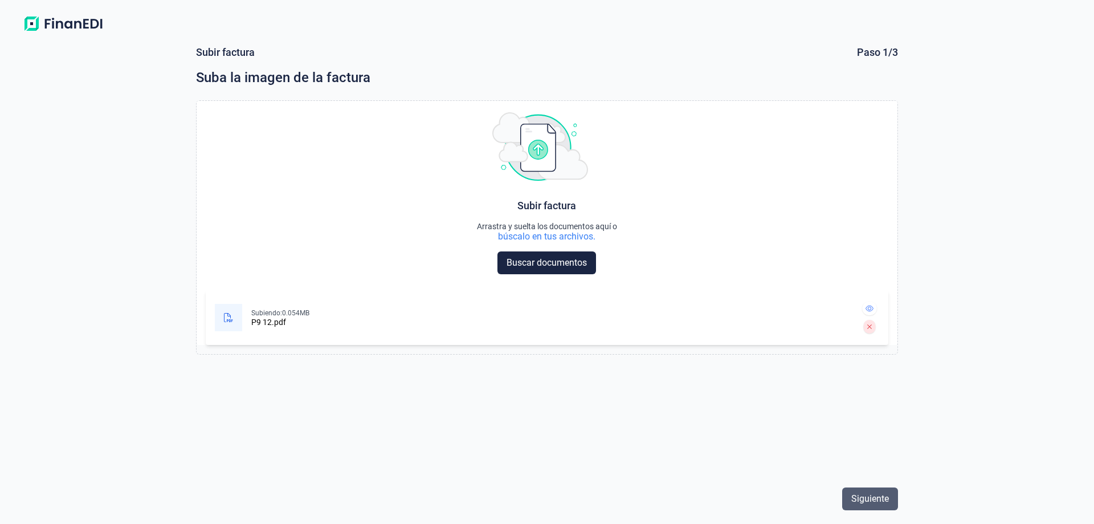
click at [877, 494] on span "Siguiente" at bounding box center [871, 499] width 38 height 14
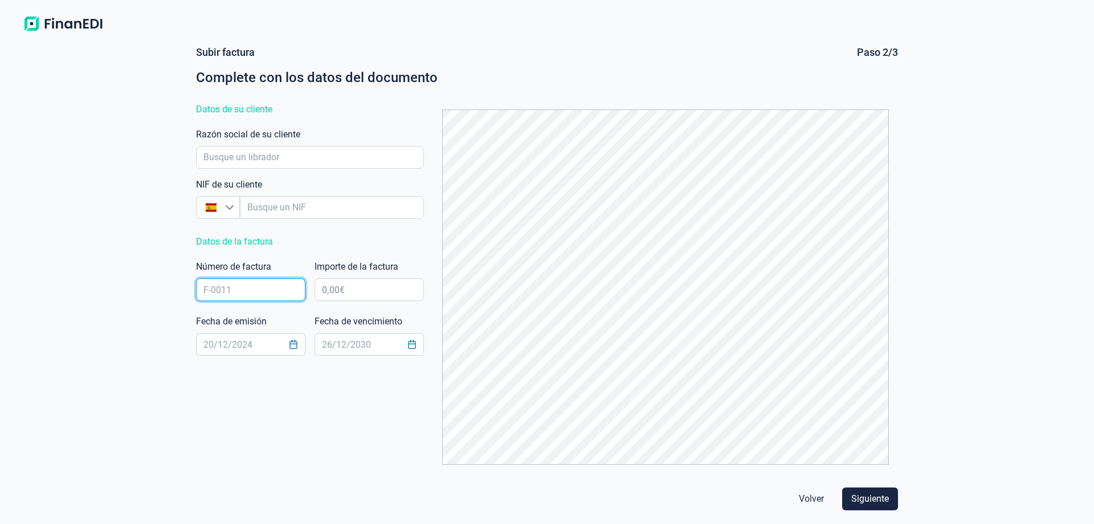
click at [250, 293] on input "text" at bounding box center [250, 289] width 109 height 23
paste input "FECI_22 996"
type input "FECI_22 996"
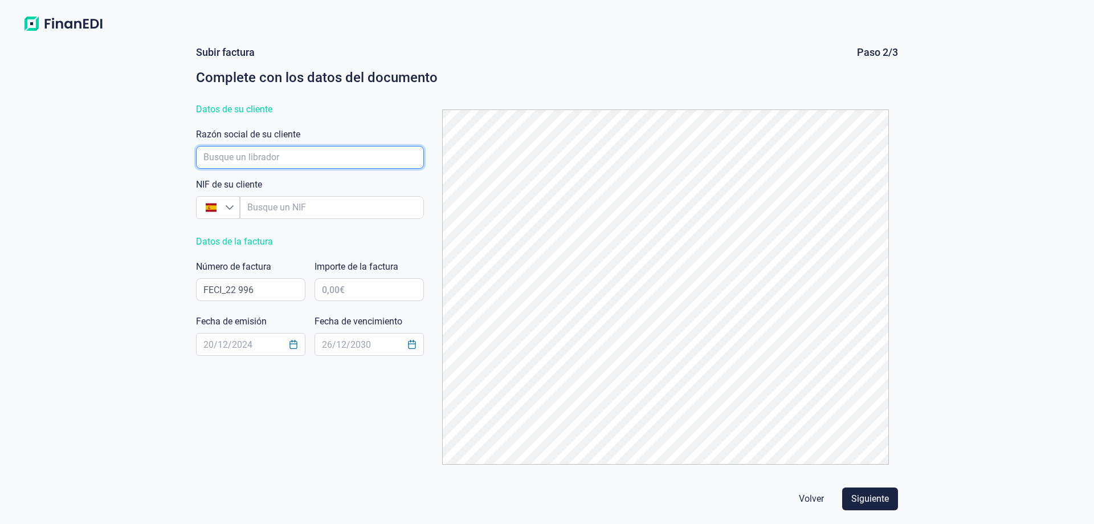
click at [260, 149] on input "empresaAutocomplete" at bounding box center [310, 157] width 228 height 23
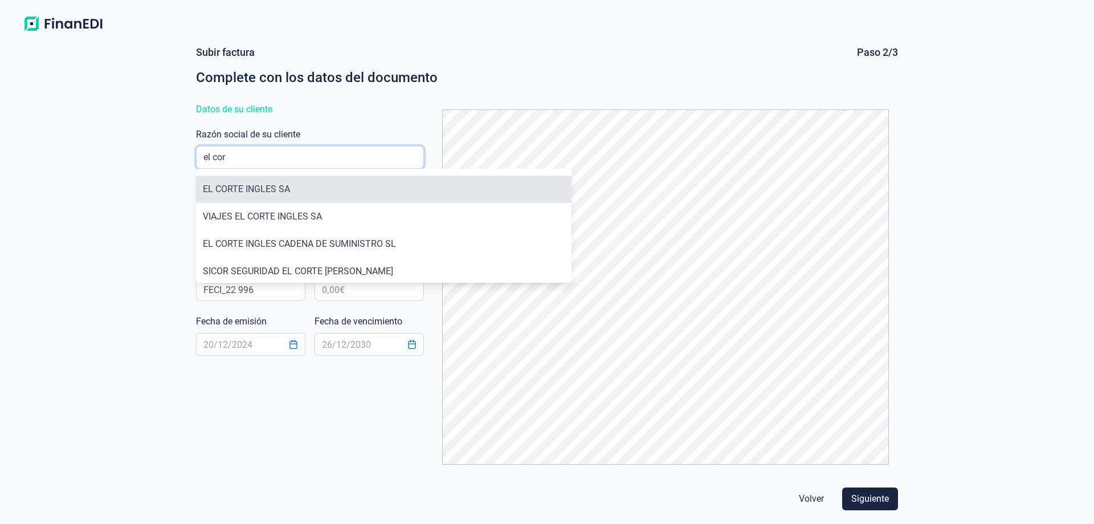
type input "el cor"
click at [246, 185] on li "EL CORTE INGLES SA" at bounding box center [384, 189] width 376 height 27
type input "A28017895"
type input "EL CORTE INGLES SA"
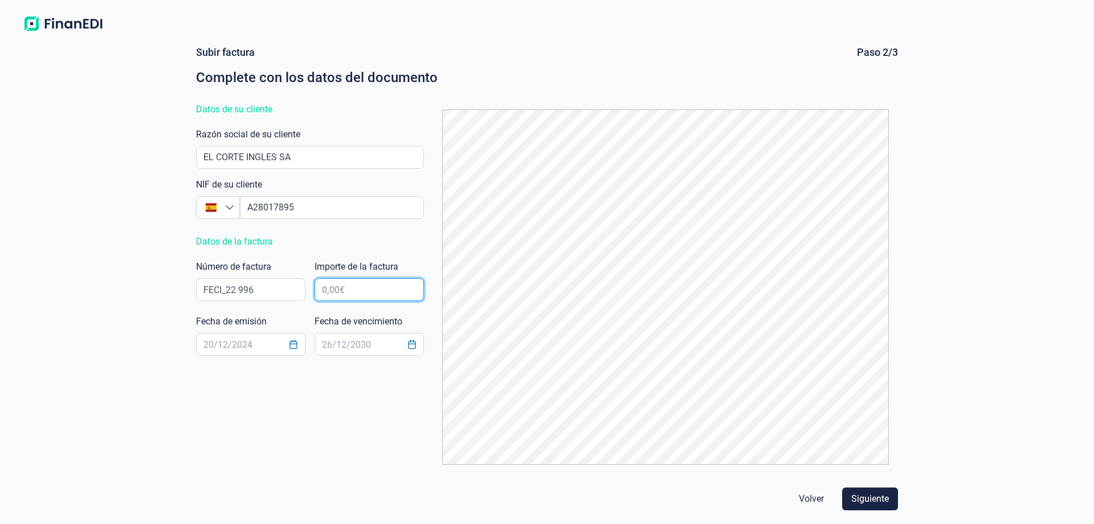
click at [378, 292] on input "text" at bounding box center [369, 289] width 109 height 23
paste input "0,00 €"
drag, startPoint x: 378, startPoint y: 292, endPoint x: 409, endPoint y: 292, distance: 30.8
click at [409, 292] on input "0,00 €" at bounding box center [369, 289] width 109 height 23
type input "5.237,67 €"
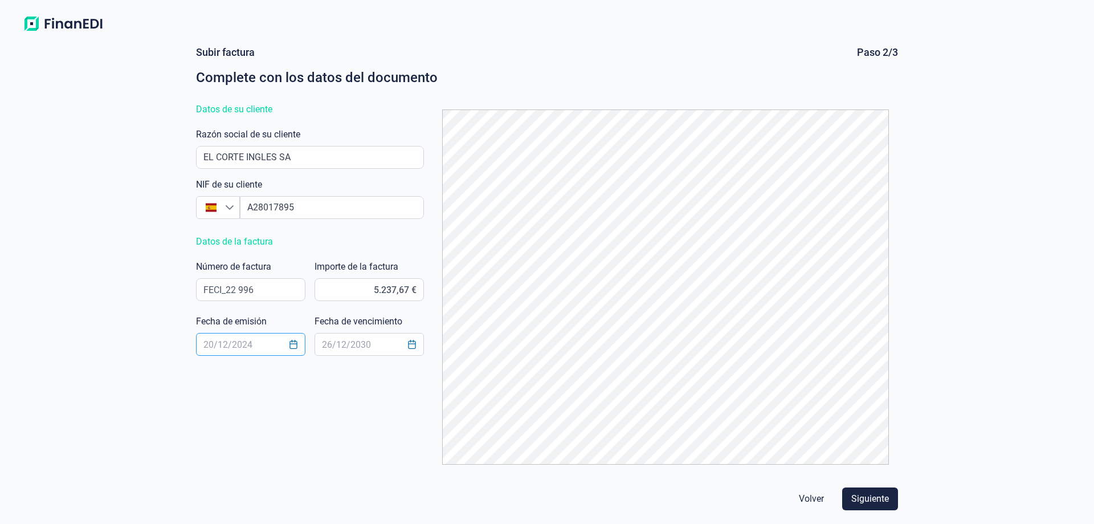
click at [249, 347] on input "text" at bounding box center [250, 344] width 109 height 23
type input "[DATE]"
type input "17/11/2025"
click at [880, 499] on span "Siguiente" at bounding box center [871, 499] width 38 height 14
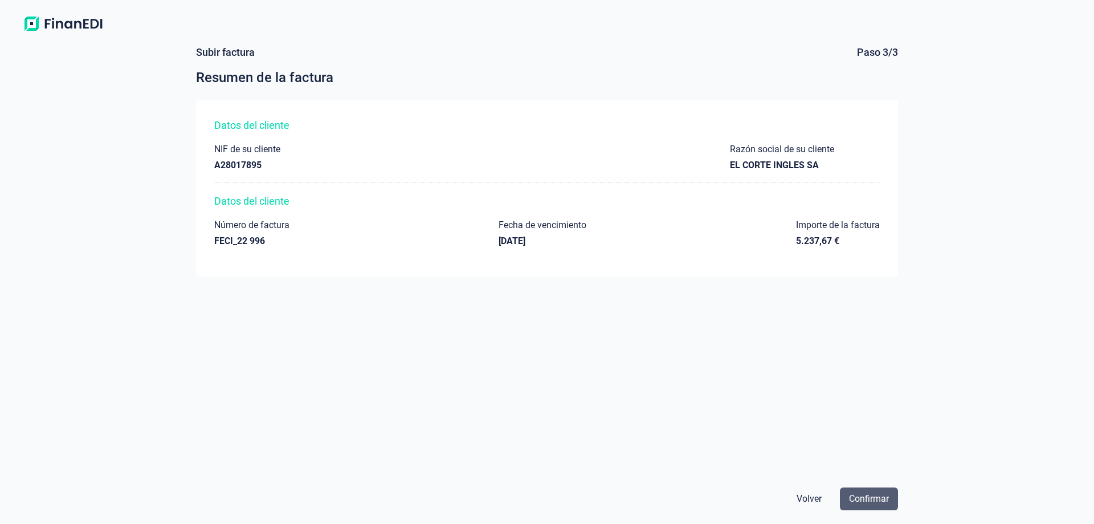
click at [863, 494] on span "Confirmar" at bounding box center [869, 499] width 40 height 14
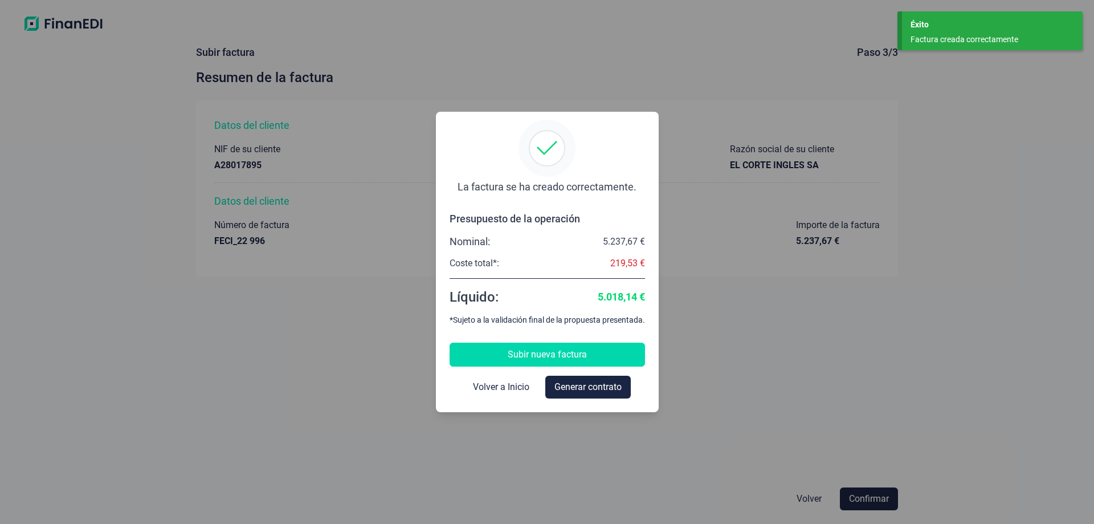
click at [571, 354] on span "Subir nueva factura" at bounding box center [547, 355] width 79 height 14
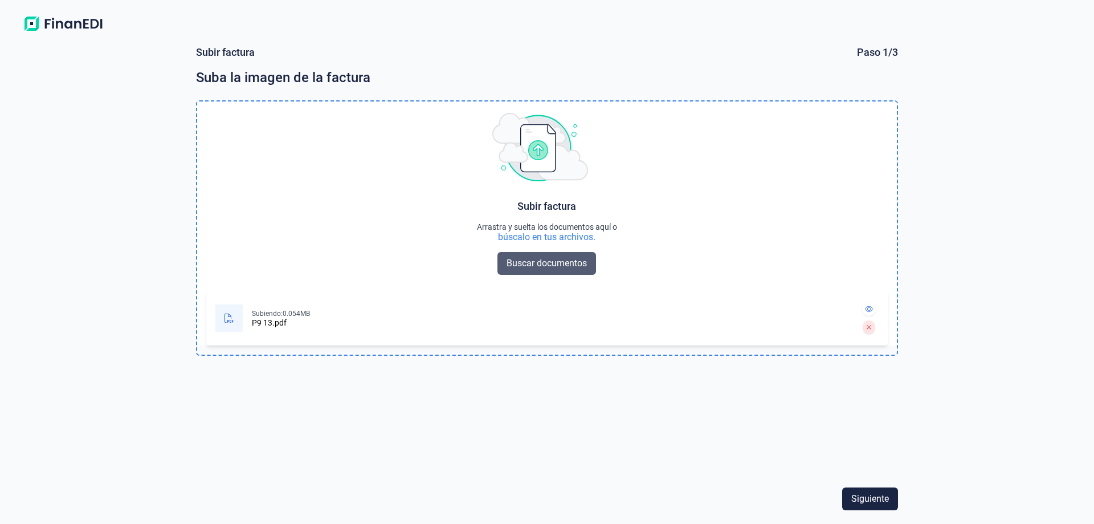
click at [560, 272] on button "Buscar documentos" at bounding box center [547, 263] width 99 height 23
click at [882, 507] on button "Siguiente" at bounding box center [870, 498] width 56 height 23
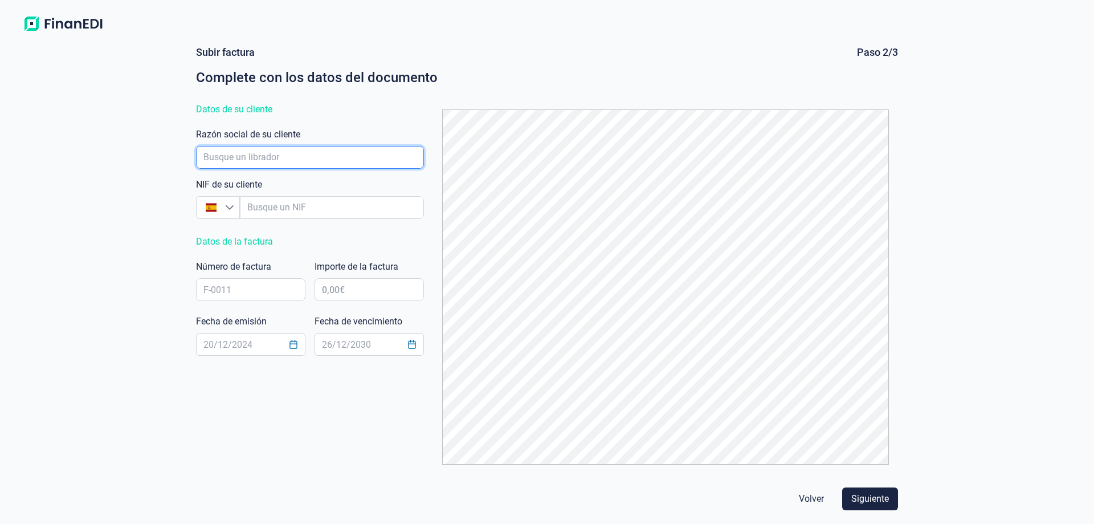
click at [324, 157] on input "empresaAutocomplete" at bounding box center [310, 157] width 228 height 23
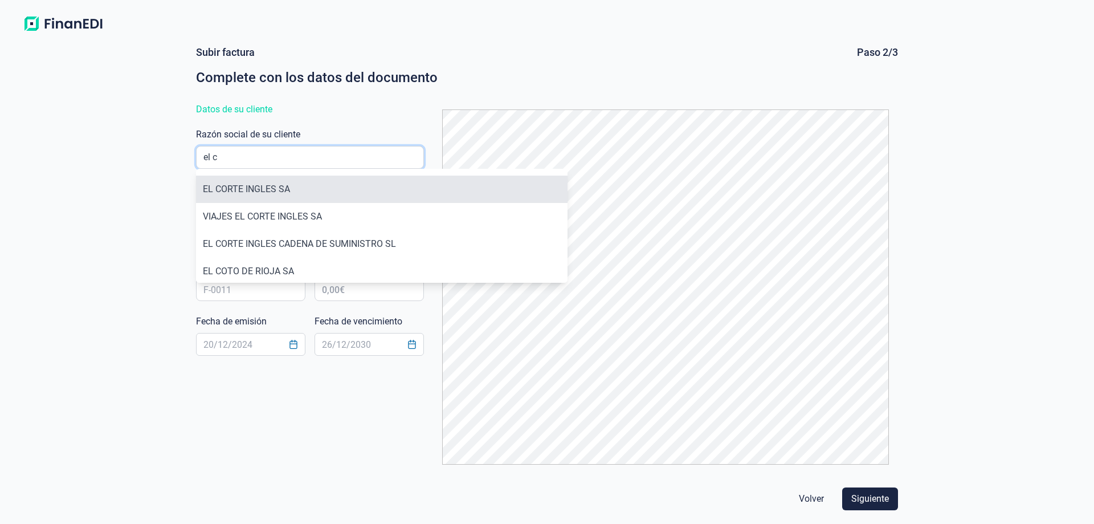
type input "el c"
click at [275, 184] on li "EL CORTE INGLES SA" at bounding box center [382, 189] width 372 height 27
type input "A28017895"
type input "EL CORTE INGLES SA"
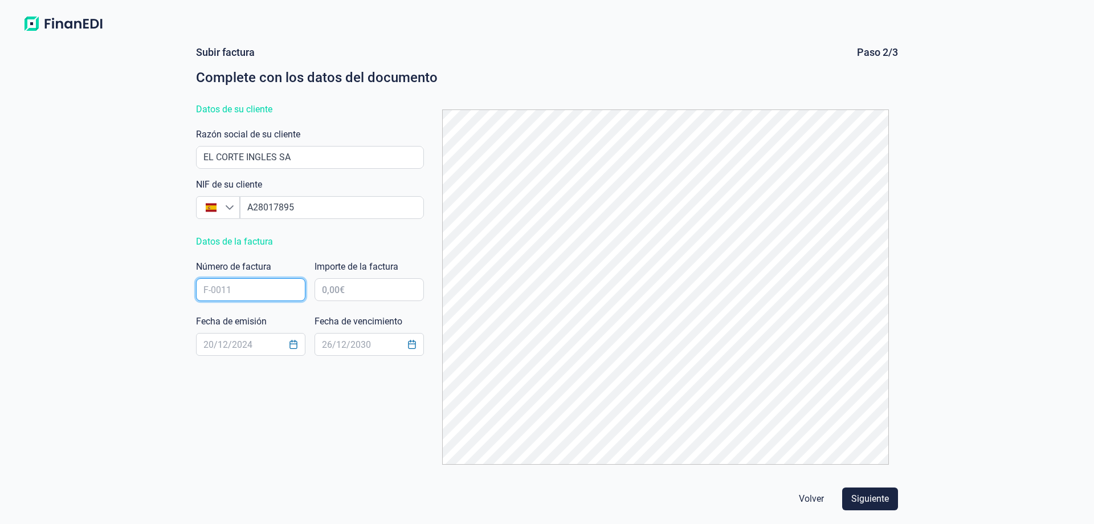
click at [230, 293] on input "text" at bounding box center [250, 289] width 109 height 23
paste input "FECI_22 997"
type input "FECI_22 997"
type input "4.768,88 €"
click at [262, 340] on input "text" at bounding box center [250, 344] width 109 height 23
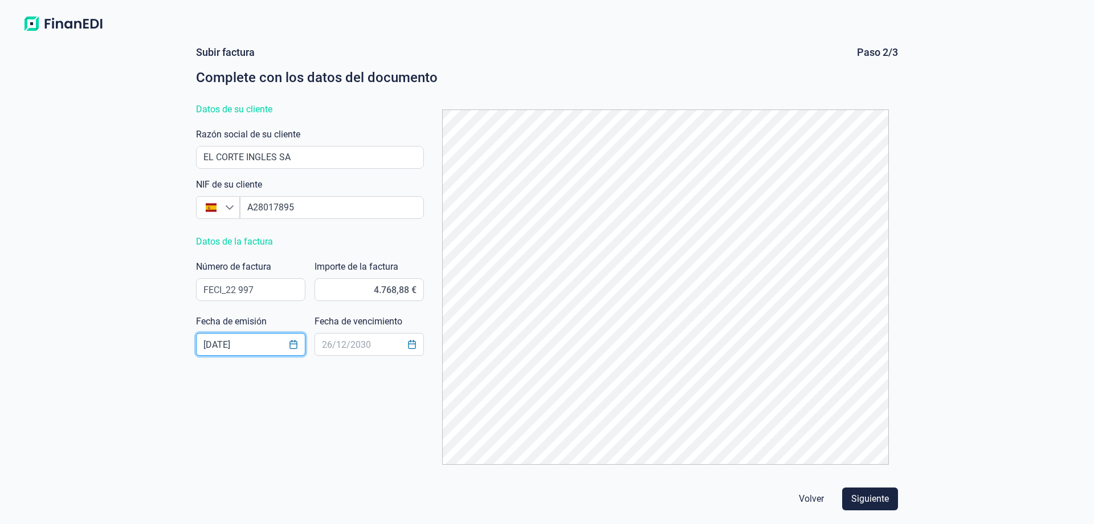
type input "[DATE]"
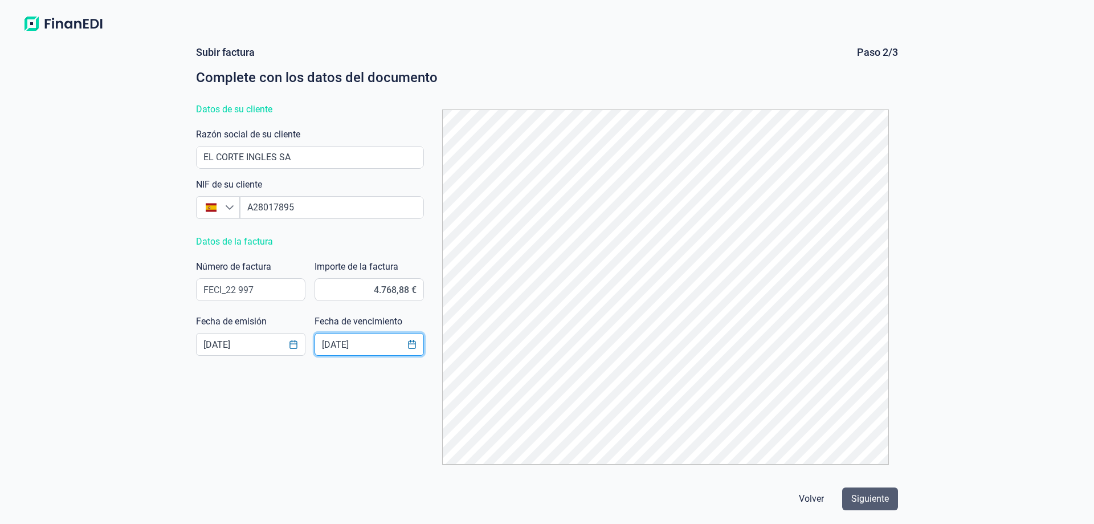
type input "17/11/2025"
click at [882, 504] on span "Siguiente" at bounding box center [871, 499] width 38 height 14
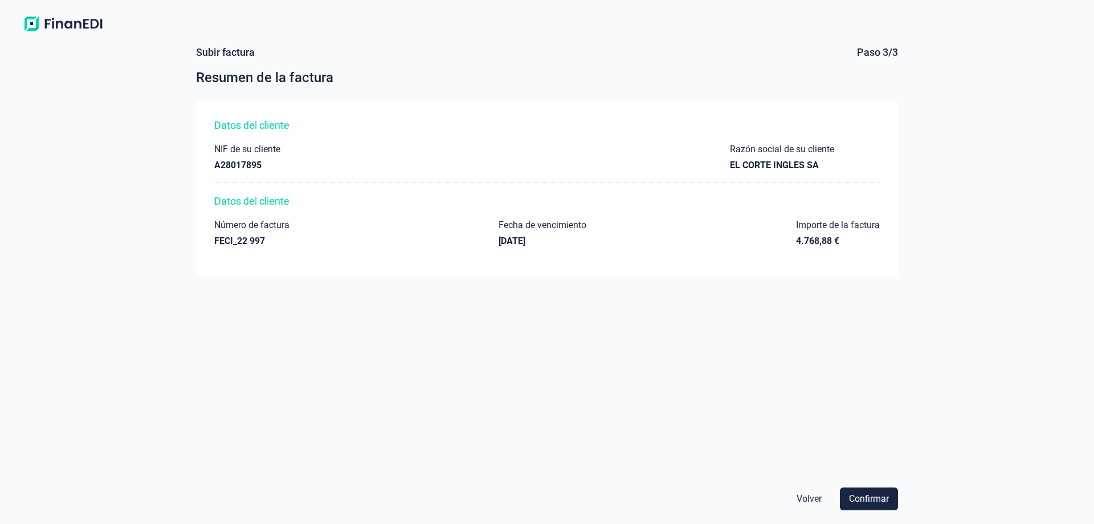
click at [882, 504] on span "Confirmar" at bounding box center [869, 499] width 40 height 14
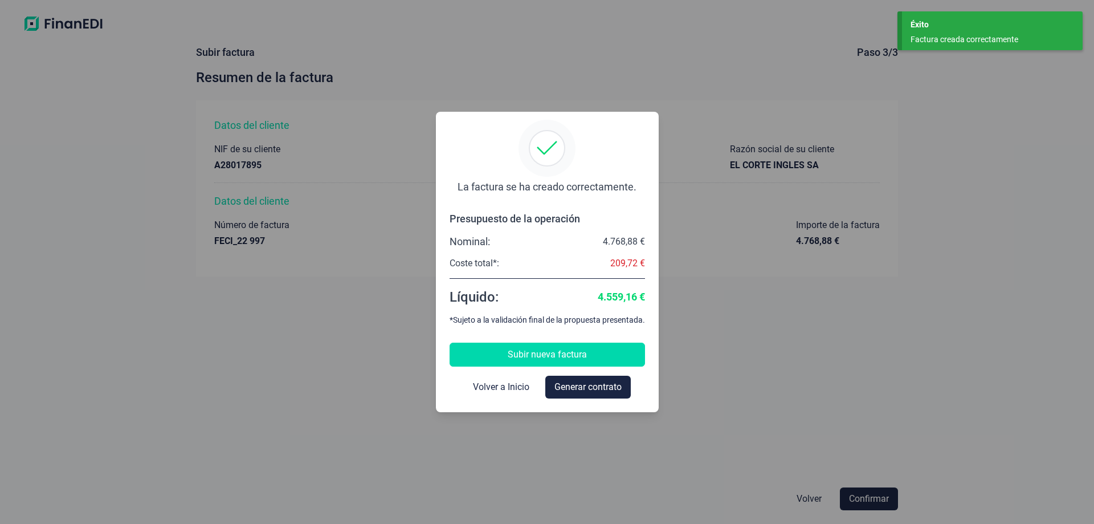
click at [575, 350] on span "Subir nueva factura" at bounding box center [547, 355] width 79 height 14
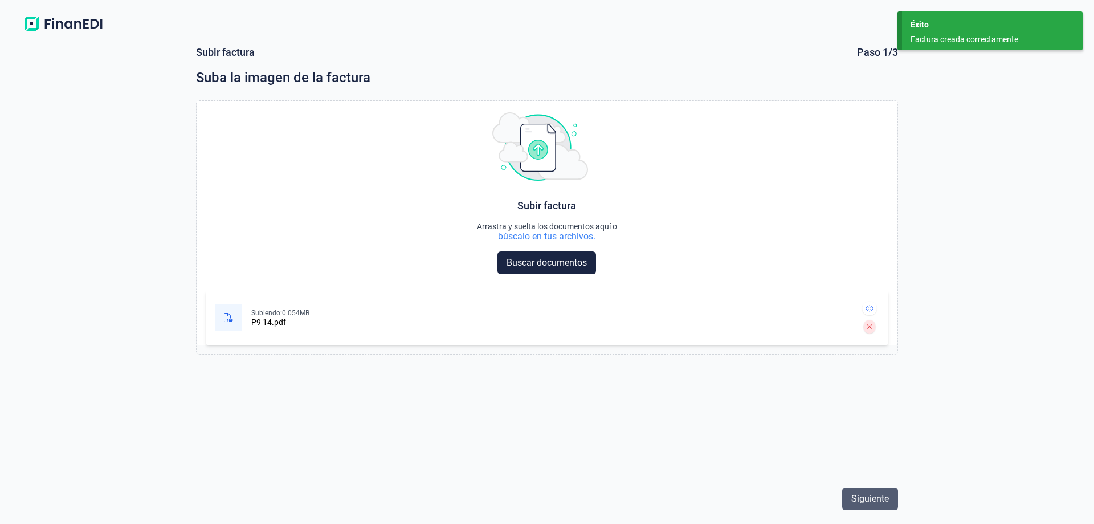
click at [868, 502] on span "Siguiente" at bounding box center [871, 499] width 38 height 14
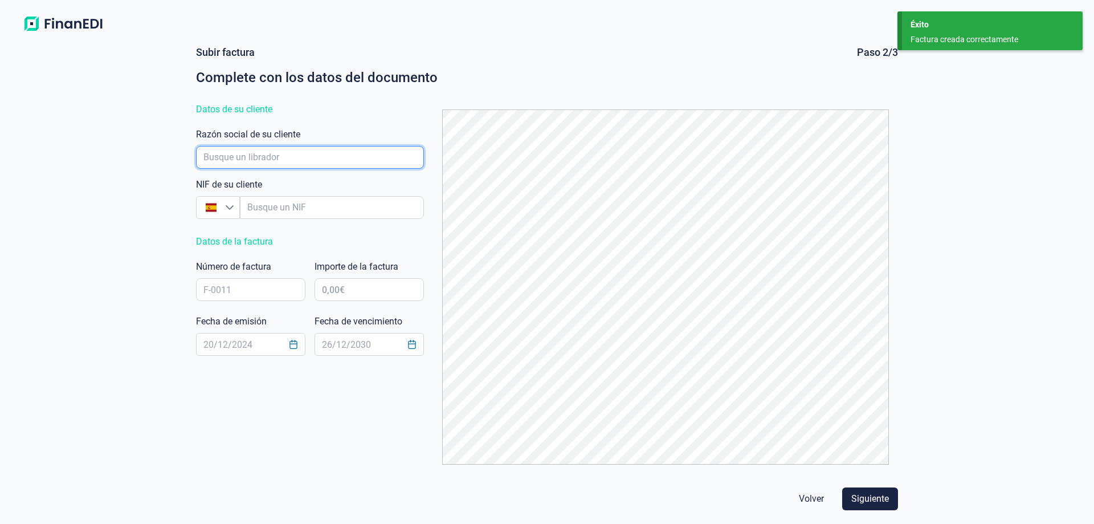
click at [303, 154] on input "empresaAutocomplete" at bounding box center [310, 157] width 228 height 23
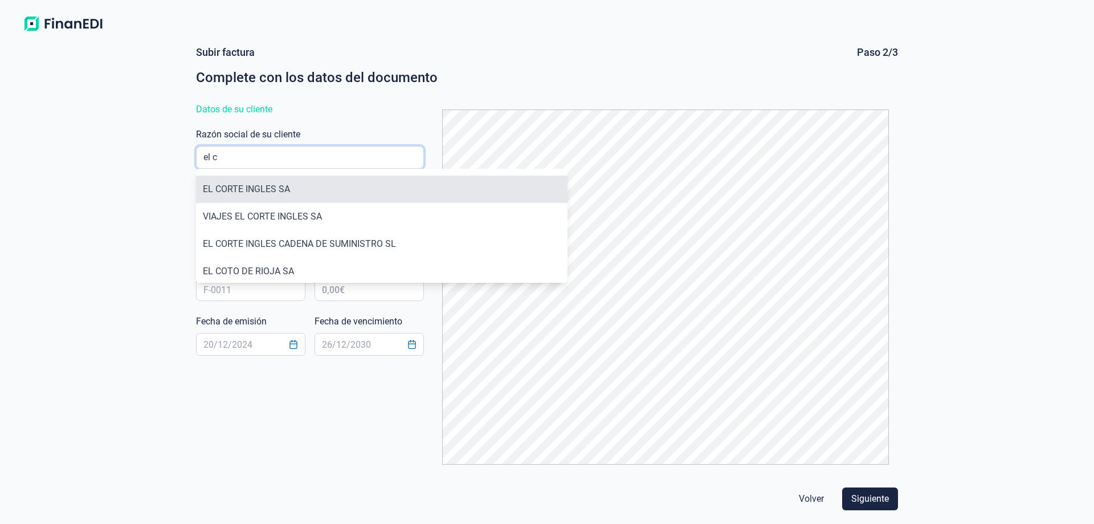
type input "el c"
click at [268, 197] on li "EL CORTE INGLES SA" at bounding box center [382, 189] width 372 height 27
type input "A28017895"
type input "EL CORTE INGLES SA"
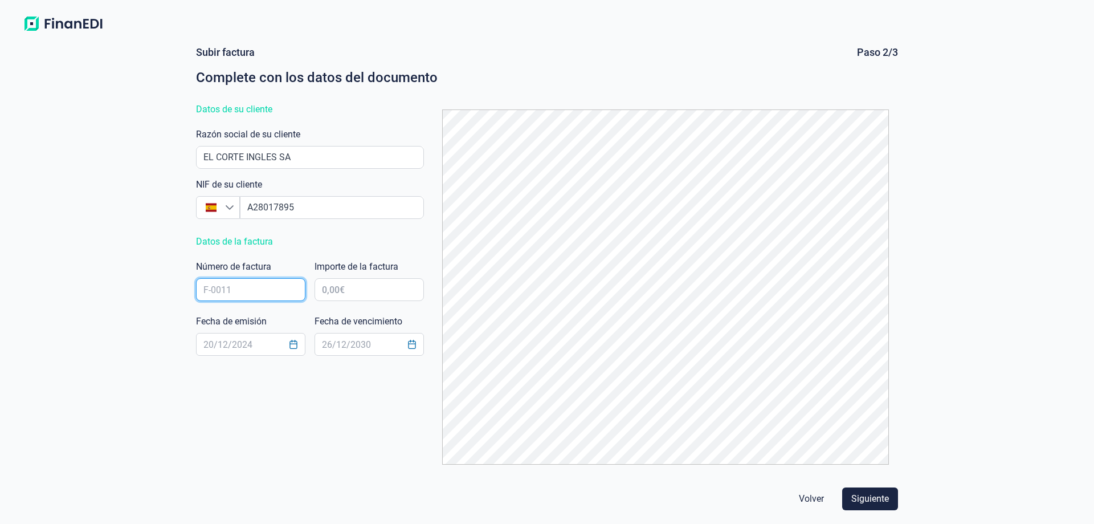
click at [279, 285] on input "text" at bounding box center [250, 289] width 109 height 23
paste input "FECI_22 998"
type input "FECI_22 998"
click at [381, 288] on input "text" at bounding box center [369, 289] width 109 height 23
type input "4.334,53 €"
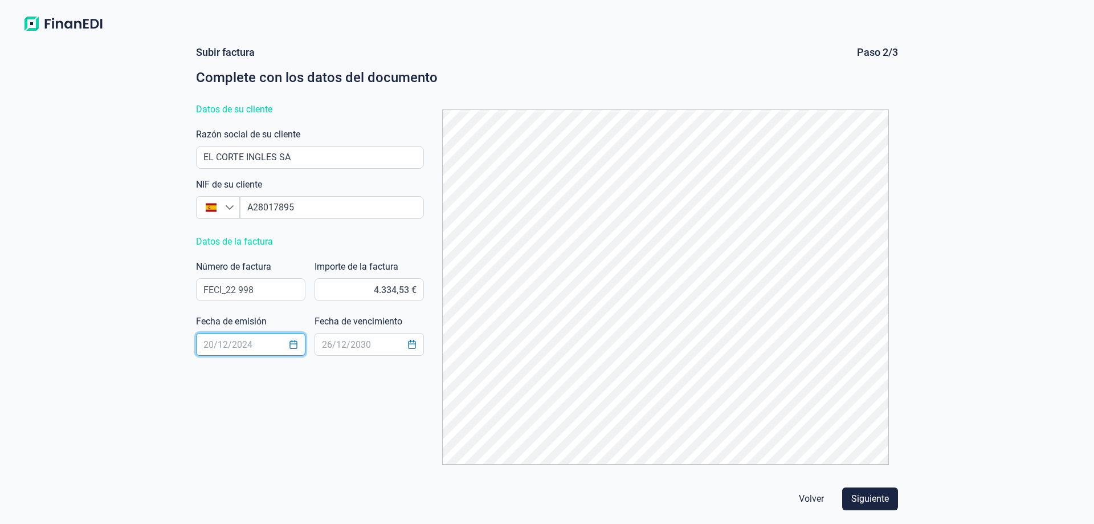
click at [265, 337] on input "text" at bounding box center [250, 344] width 109 height 23
type input "[DATE]"
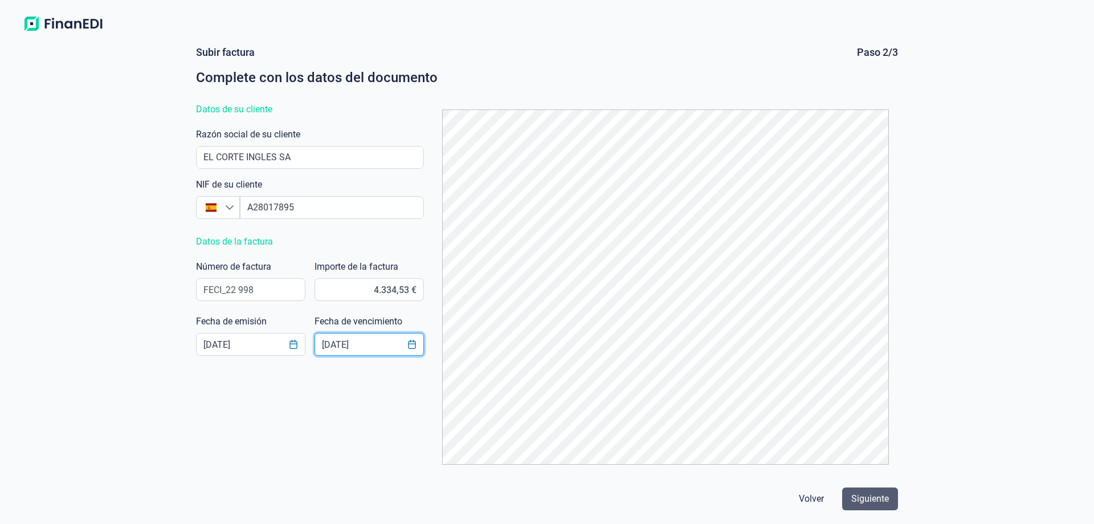
type input "17/11/2025"
click at [862, 495] on span "Siguiente" at bounding box center [871, 499] width 38 height 14
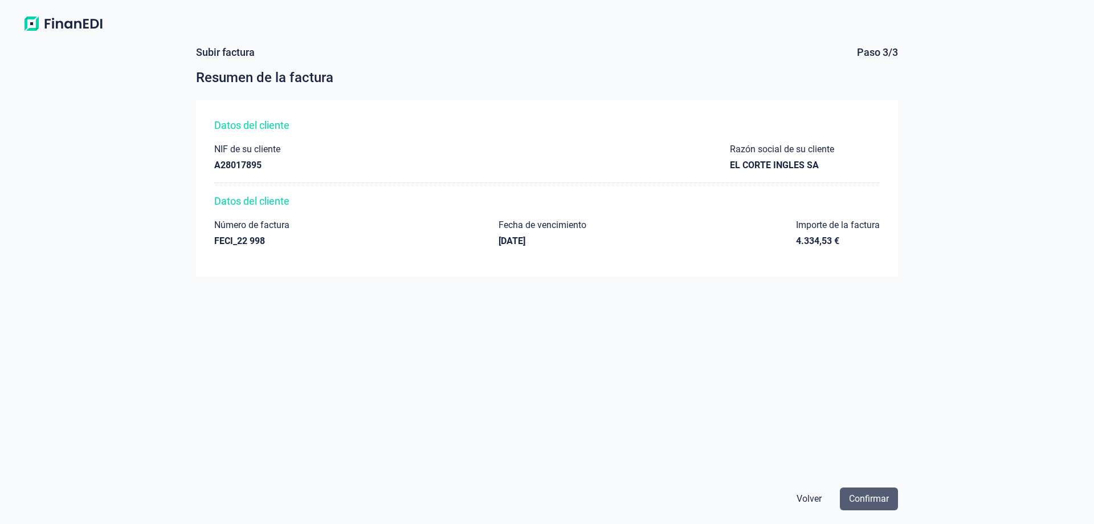
click at [879, 495] on span "Confirmar" at bounding box center [869, 499] width 40 height 14
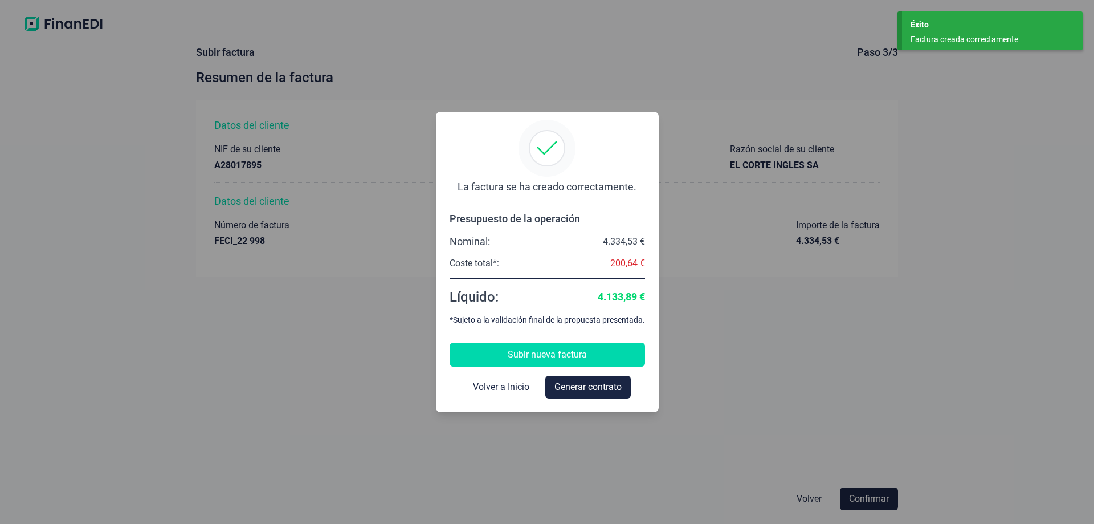
click at [569, 354] on span "Subir nueva factura" at bounding box center [547, 355] width 79 height 14
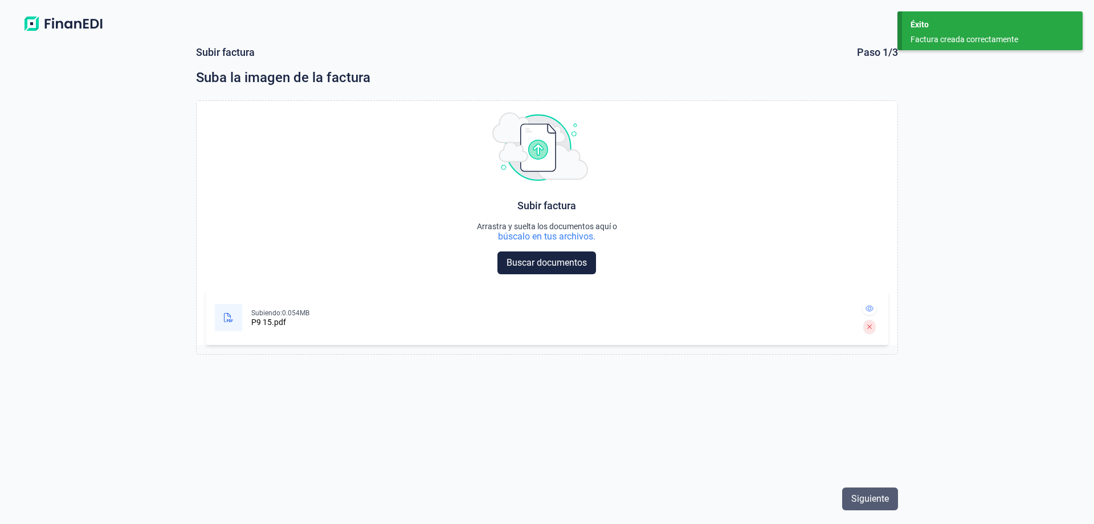
click at [870, 497] on span "Siguiente" at bounding box center [871, 499] width 38 height 14
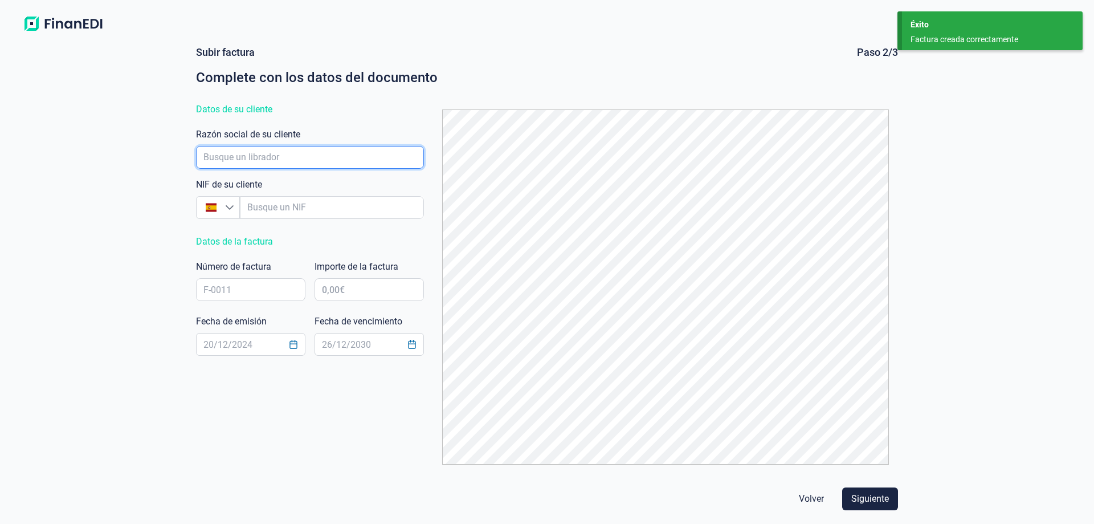
click at [269, 156] on input "empresaAutocomplete" at bounding box center [310, 157] width 228 height 23
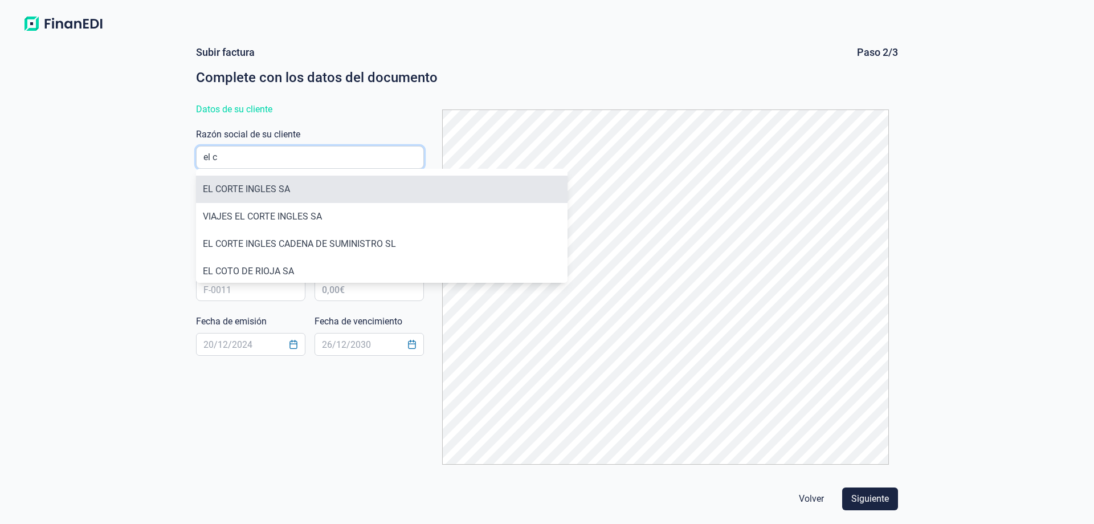
type input "el c"
click at [268, 192] on li "EL CORTE INGLES SA" at bounding box center [382, 189] width 372 height 27
type input "A28017895"
type input "EL CORTE INGLES SA"
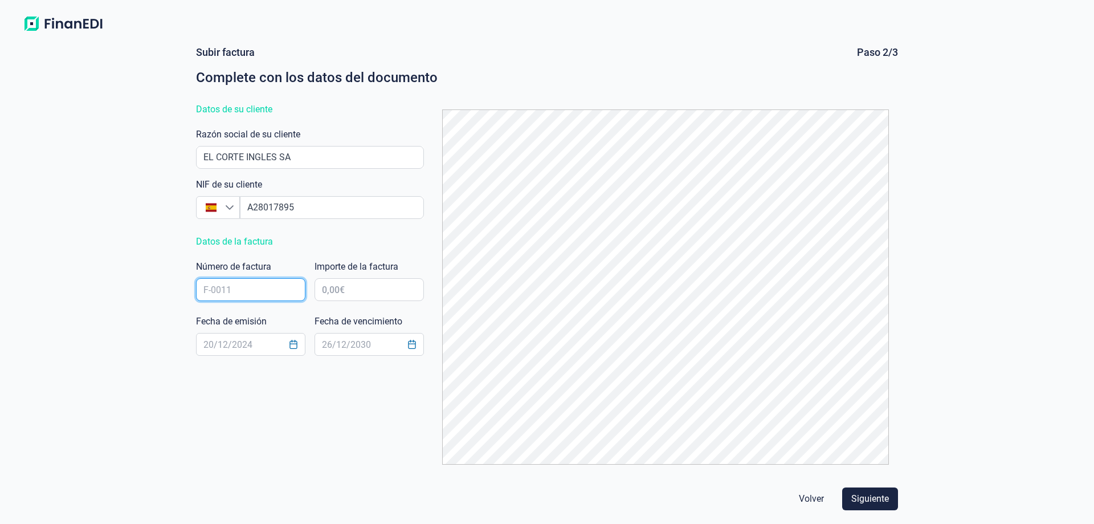
click at [232, 292] on input "text" at bounding box center [250, 289] width 109 height 23
paste input "FECI_22 999"
type input "FECI_22 999"
click at [365, 286] on input "text" at bounding box center [369, 289] width 109 height 23
click at [392, 290] on input "675,32 €" at bounding box center [369, 289] width 109 height 23
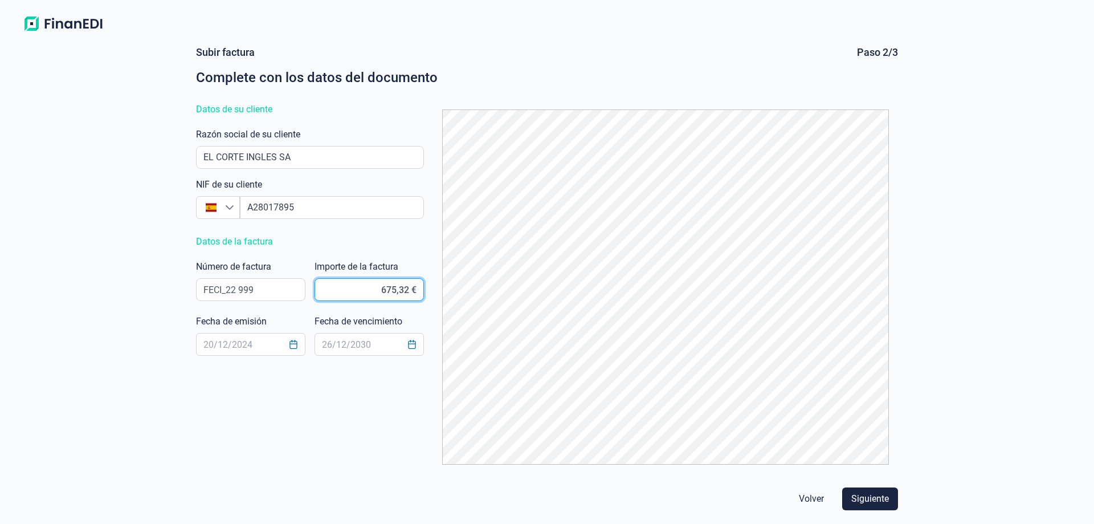
type input "6.715,32 €"
click at [207, 346] on input "text" at bounding box center [250, 344] width 109 height 23
type input "[DATE]"
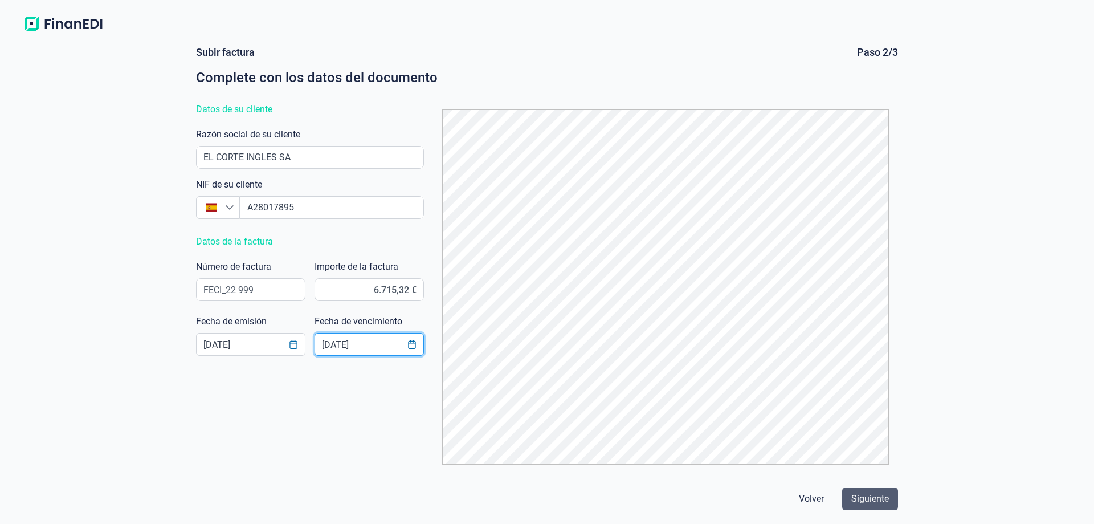
type input "17/11/2025"
click at [881, 500] on span "Siguiente" at bounding box center [871, 499] width 38 height 14
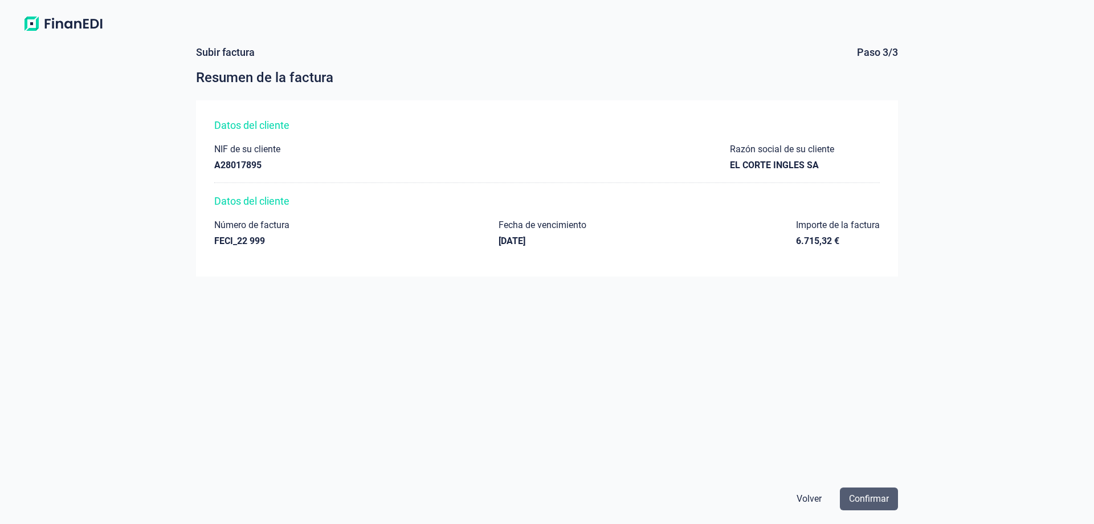
click at [879, 500] on span "Confirmar" at bounding box center [869, 499] width 40 height 14
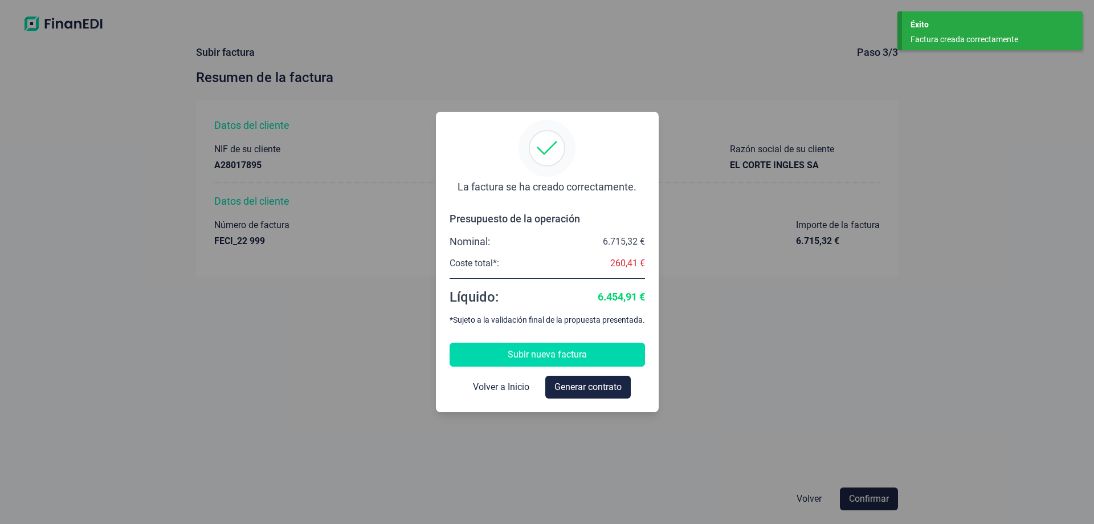
click at [608, 352] on button "Subir nueva factura" at bounding box center [547, 355] width 195 height 24
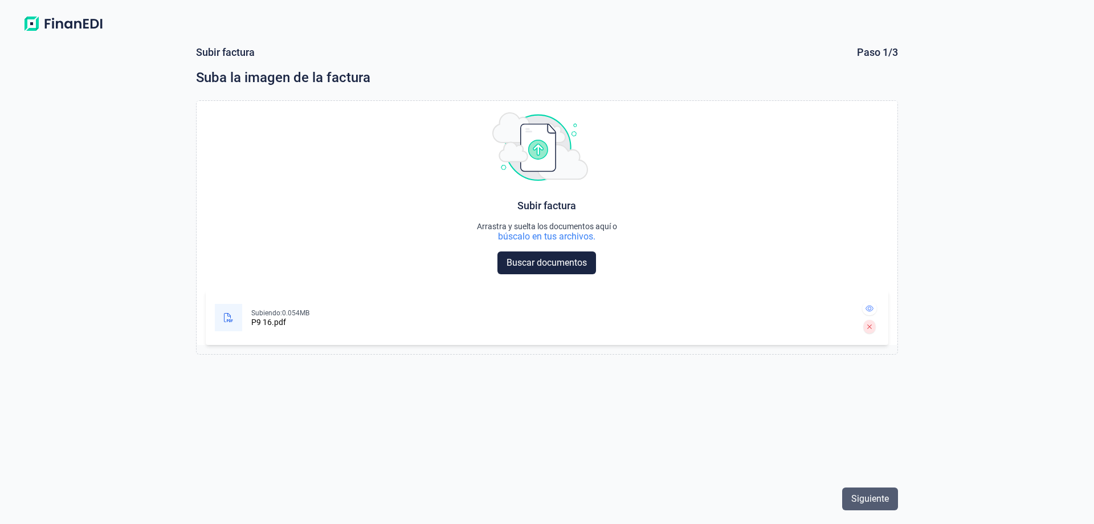
click at [873, 500] on span "Siguiente" at bounding box center [871, 499] width 38 height 14
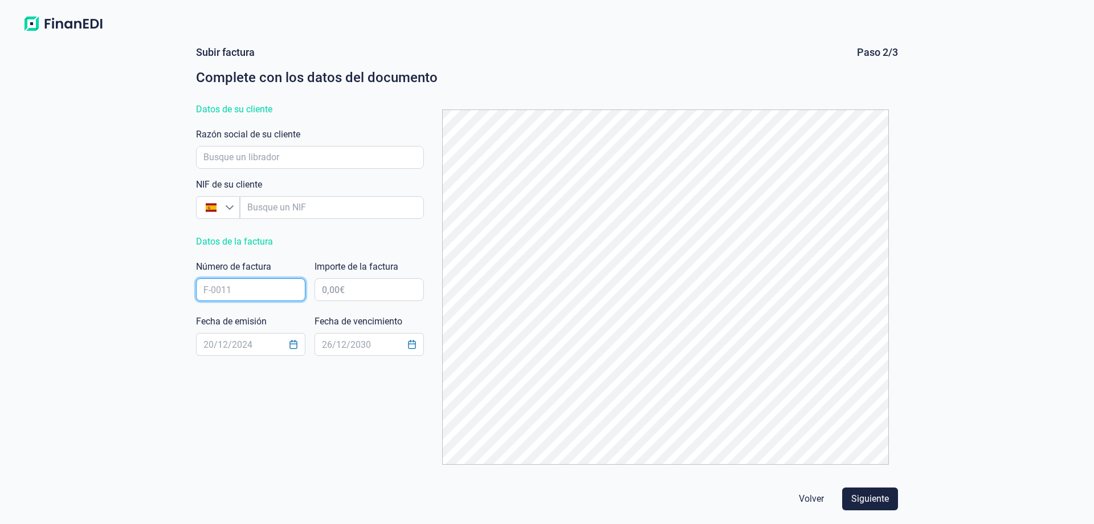
click at [241, 287] on input "text" at bounding box center [250, 289] width 109 height 23
paste input "FECI_22 1000"
type input "FECI_22 1000"
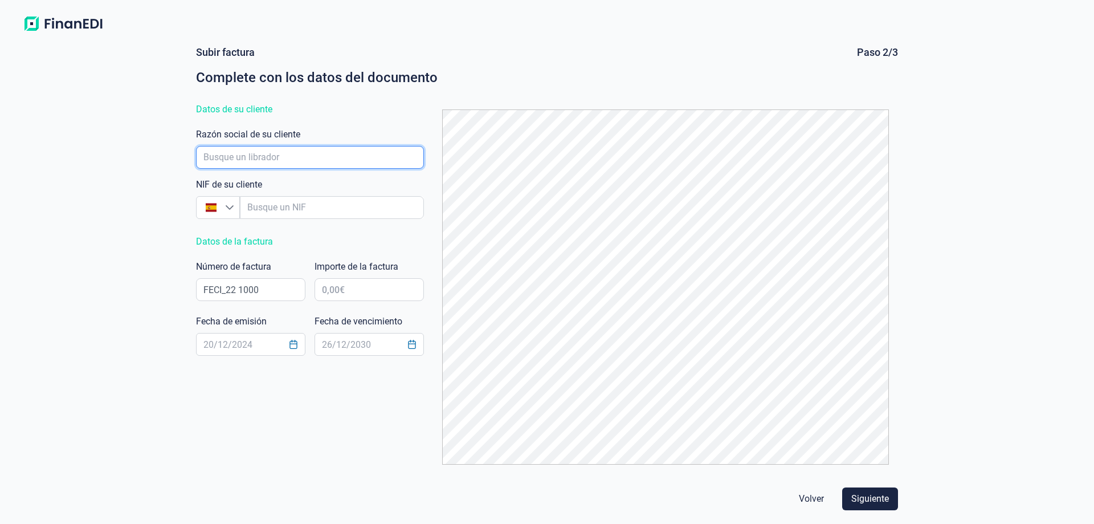
click at [248, 160] on input "empresaAutocomplete" at bounding box center [310, 157] width 228 height 23
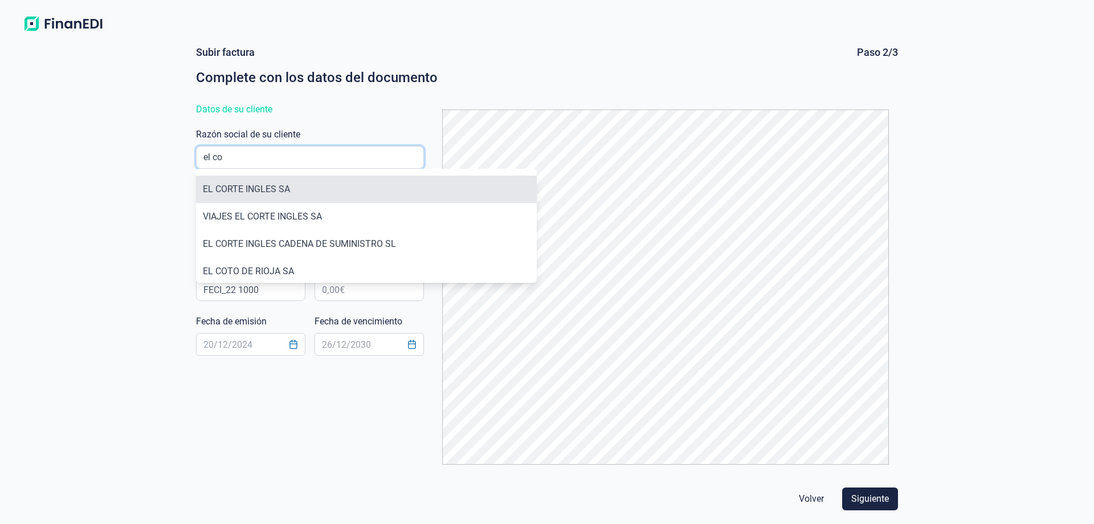
type input "el co"
click at [287, 190] on li "EL CORTE INGLES SA" at bounding box center [366, 189] width 341 height 27
type input "A28017895"
type input "EL CORTE INGLES SA"
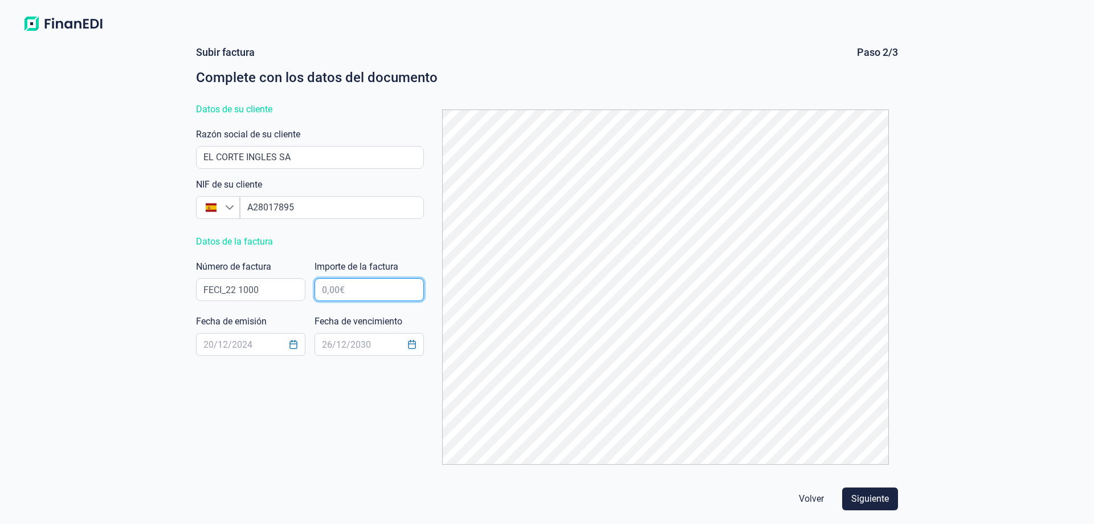
click at [400, 296] on input "text" at bounding box center [369, 289] width 109 height 23
type input "2.755,18 €"
type input "[DATE]"
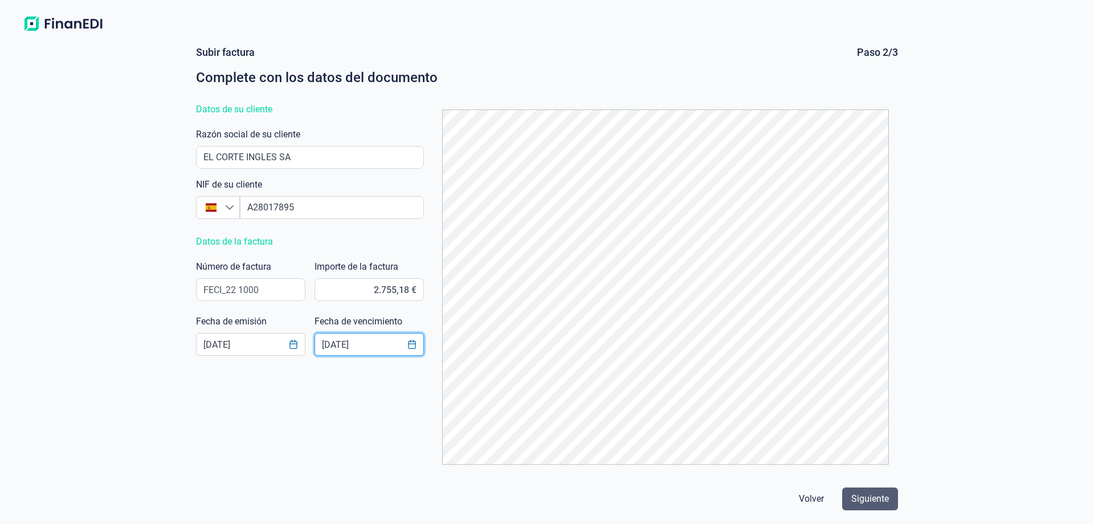
type input "17/11/2025"
click at [867, 501] on span "Siguiente" at bounding box center [871, 499] width 38 height 14
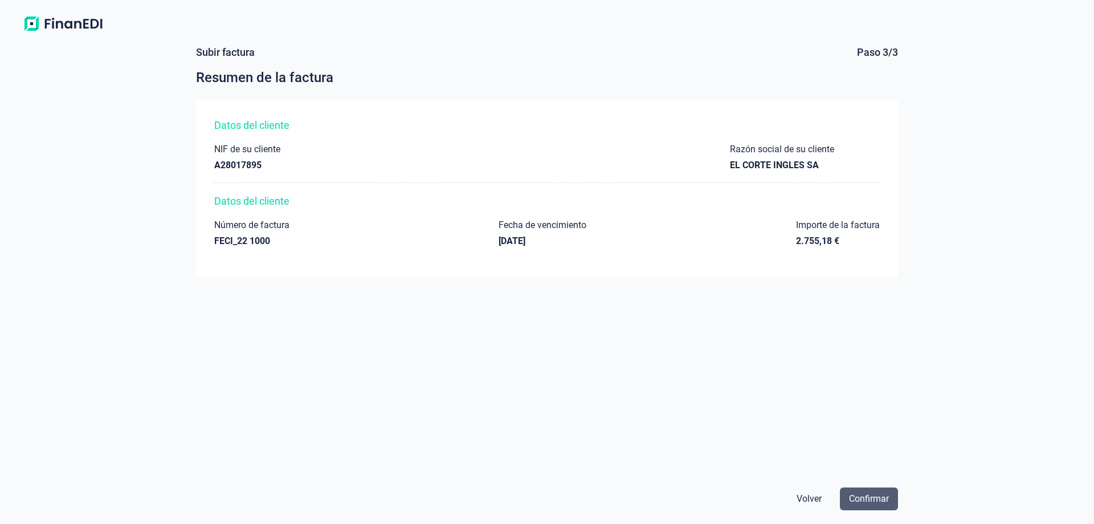
click at [865, 497] on span "Confirmar" at bounding box center [869, 499] width 40 height 14
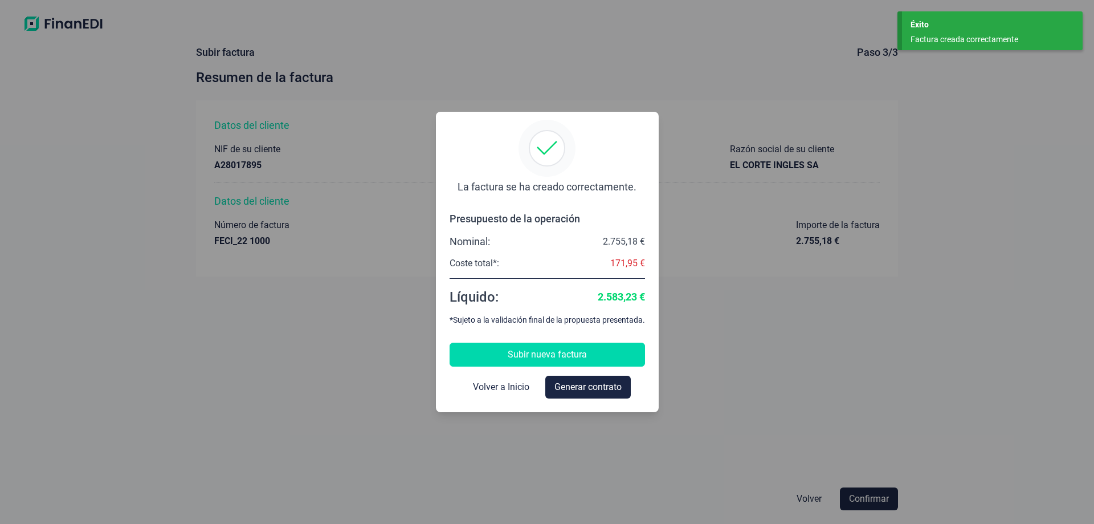
click at [602, 352] on button "Subir nueva factura" at bounding box center [547, 355] width 195 height 24
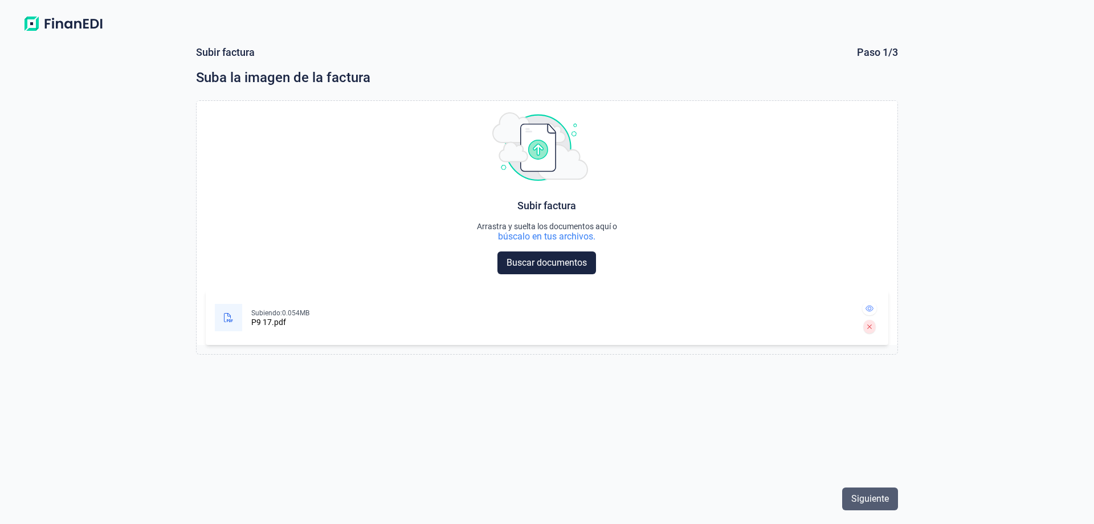
click at [872, 500] on span "Siguiente" at bounding box center [871, 499] width 38 height 14
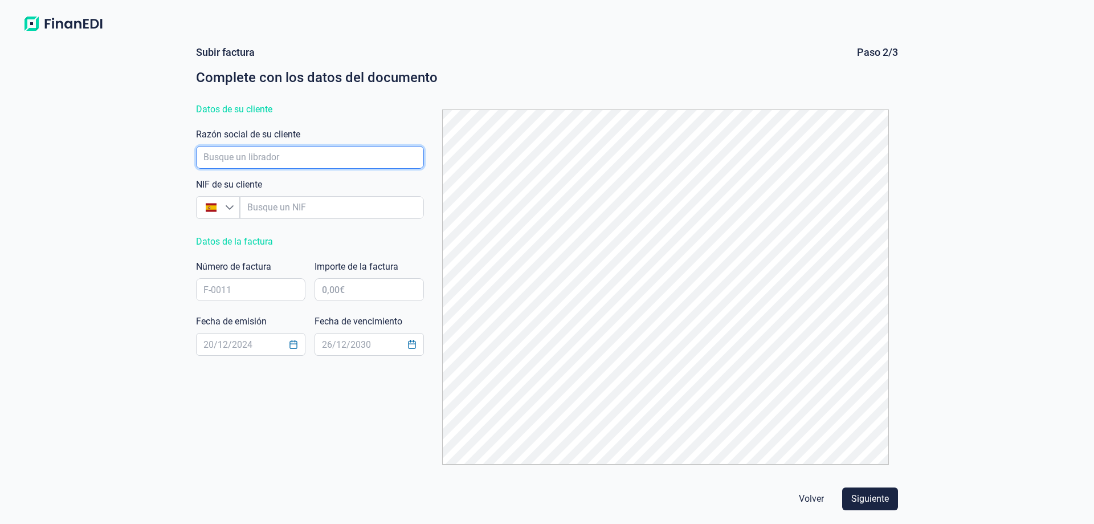
click at [294, 154] on input "empresaAutocomplete" at bounding box center [310, 157] width 228 height 23
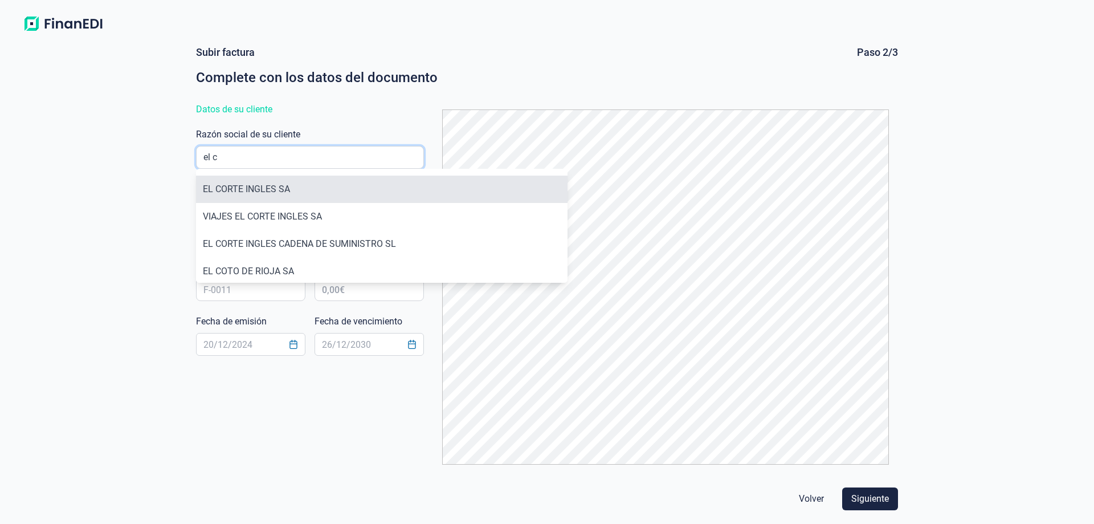
type input "el c"
click at [284, 186] on li "EL CORTE INGLES SA" at bounding box center [382, 189] width 372 height 27
type input "A28017895"
type input "EL CORTE INGLES SA"
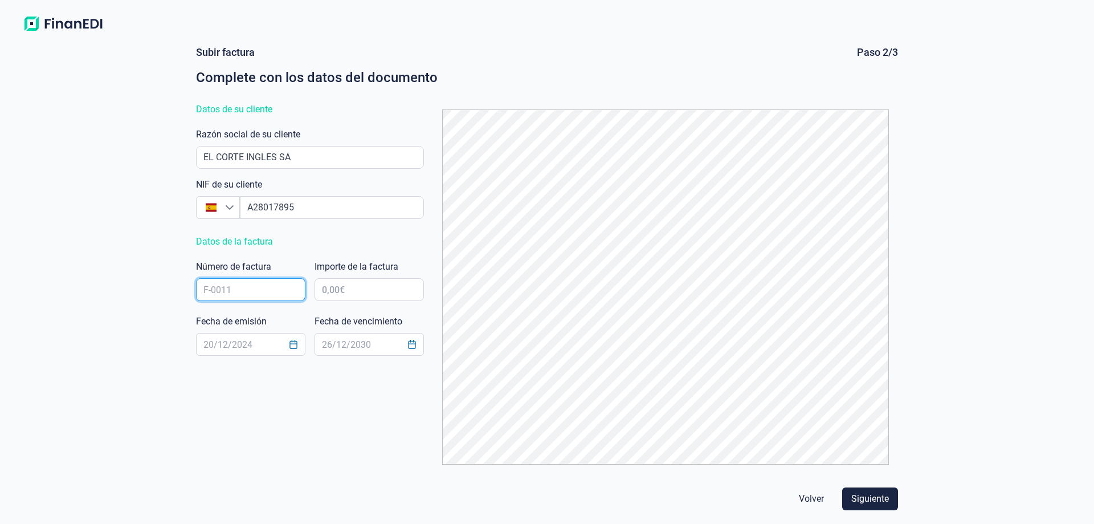
click at [254, 296] on input "text" at bounding box center [250, 289] width 109 height 23
paste input "FECI_22 1000"
type input "FECI_22 1000"
type input "20.640,30 €"
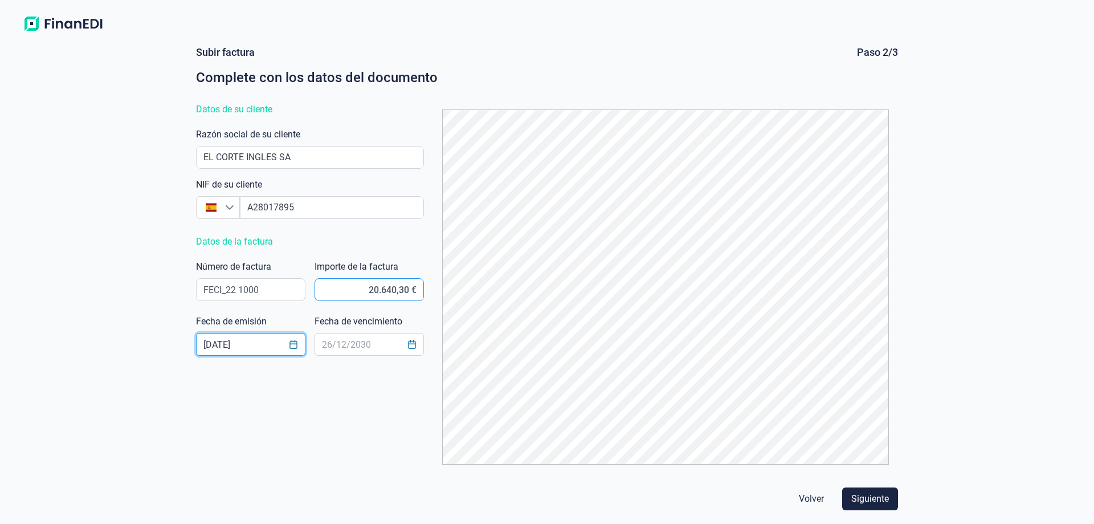
type input "[DATE]"
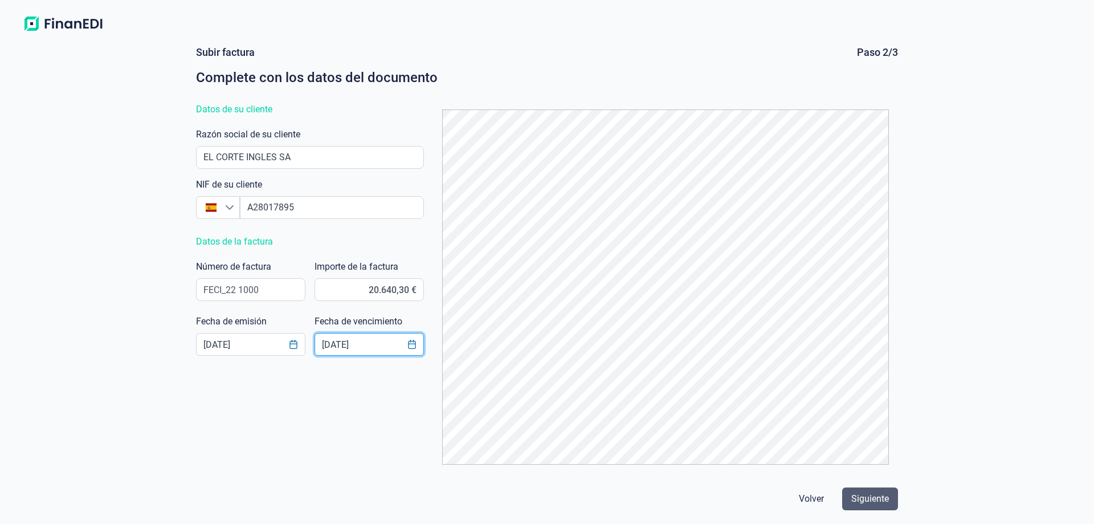
type input "17/11/2025"
click at [869, 492] on span "Siguiente" at bounding box center [871, 499] width 38 height 14
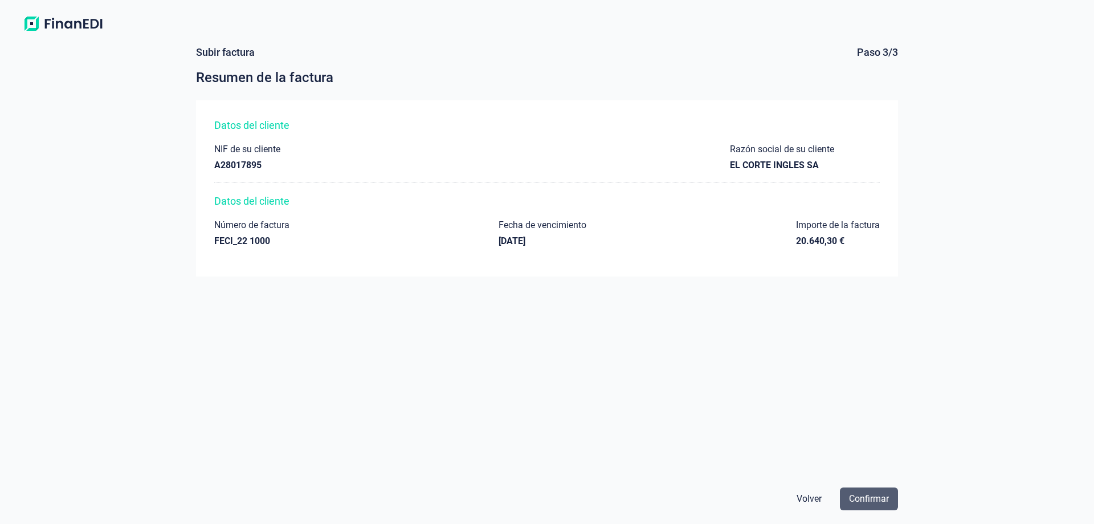
click at [865, 498] on span "Confirmar" at bounding box center [869, 499] width 40 height 14
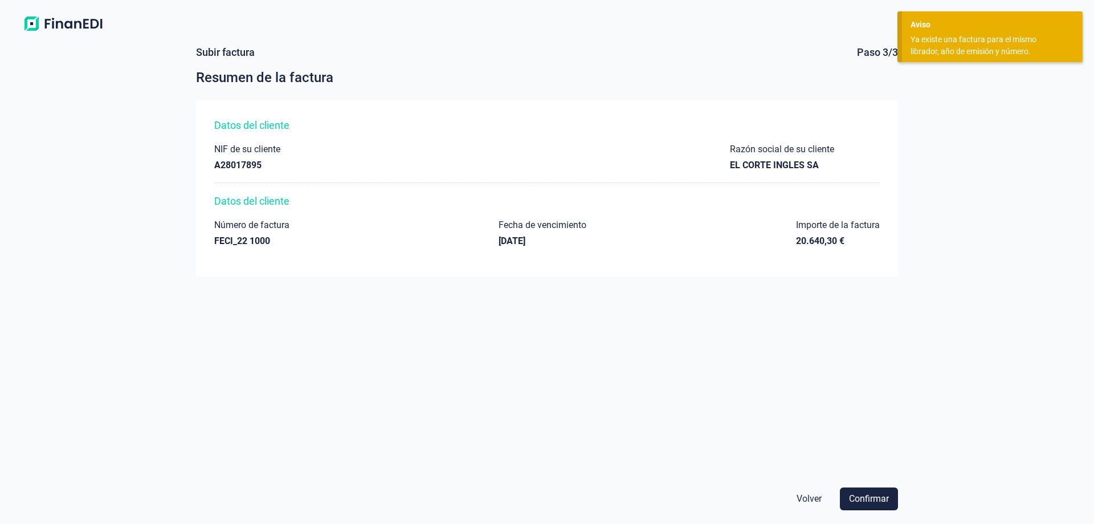
click at [805, 500] on span "Volver" at bounding box center [809, 499] width 25 height 14
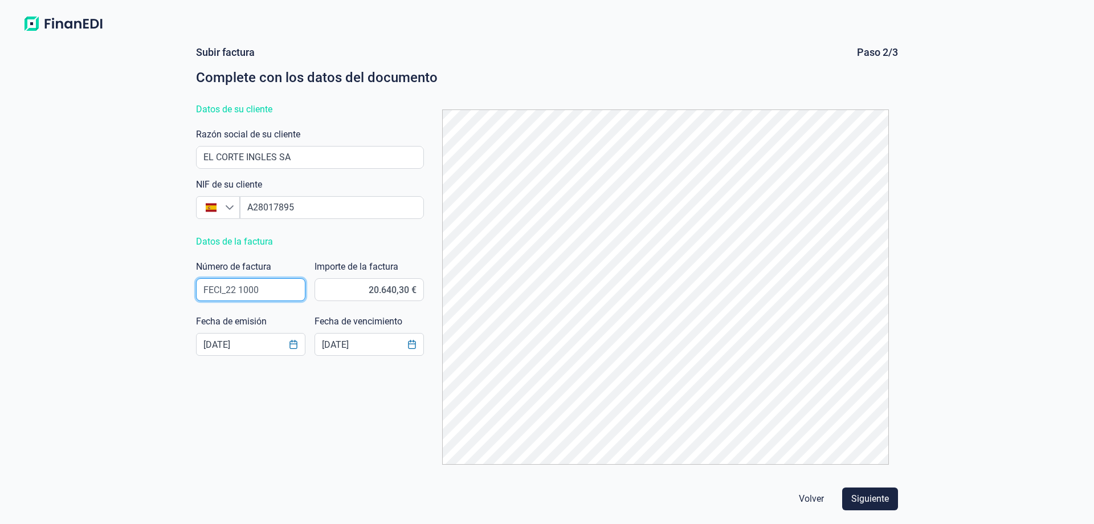
click at [284, 296] on input "FECI_22 1000" at bounding box center [250, 289] width 109 height 23
type input "FECI_22 1001"
click at [861, 496] on span "Siguiente" at bounding box center [871, 499] width 38 height 14
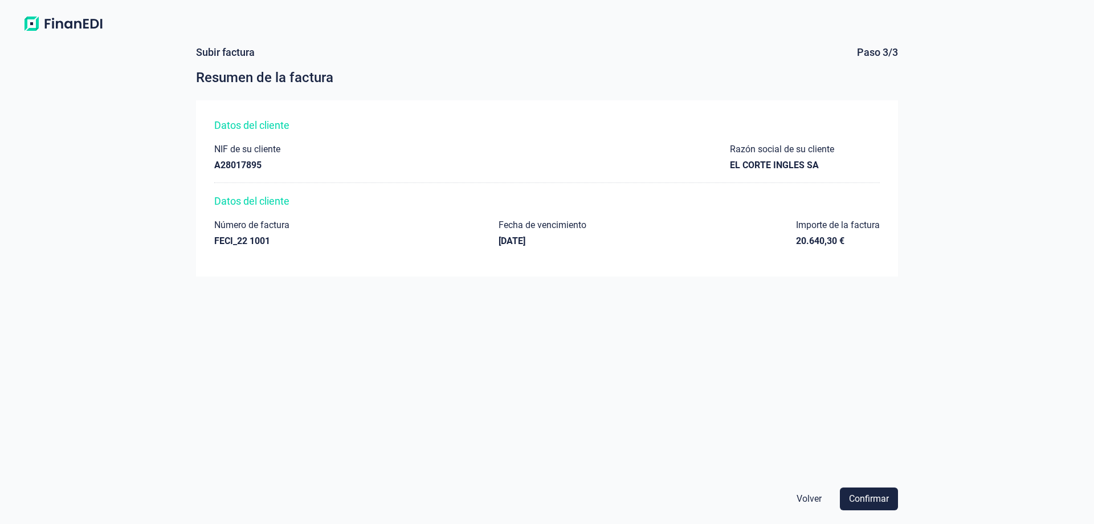
click at [861, 496] on span "Confirmar" at bounding box center [869, 499] width 40 height 14
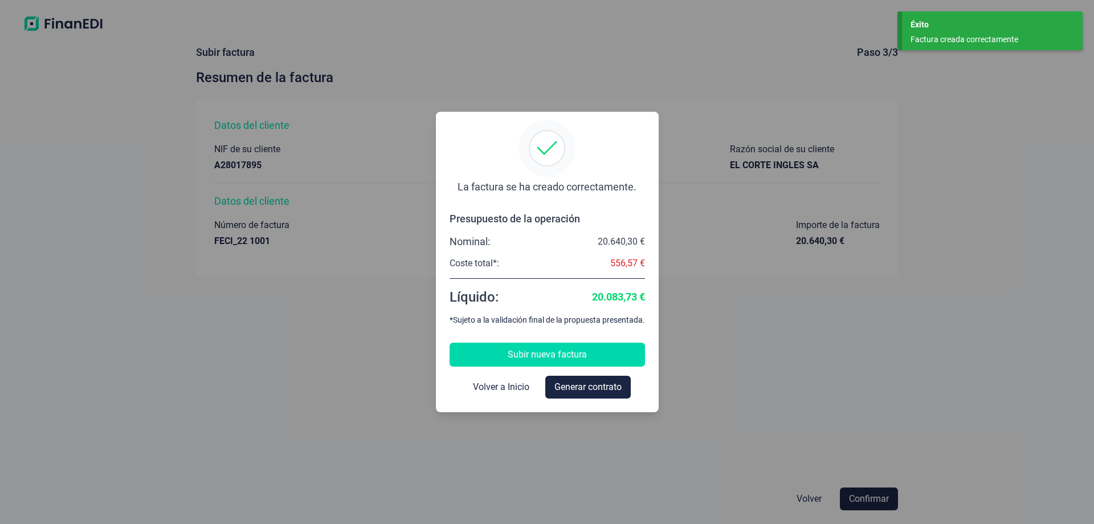
click at [560, 350] on span "Subir nueva factura" at bounding box center [547, 355] width 79 height 14
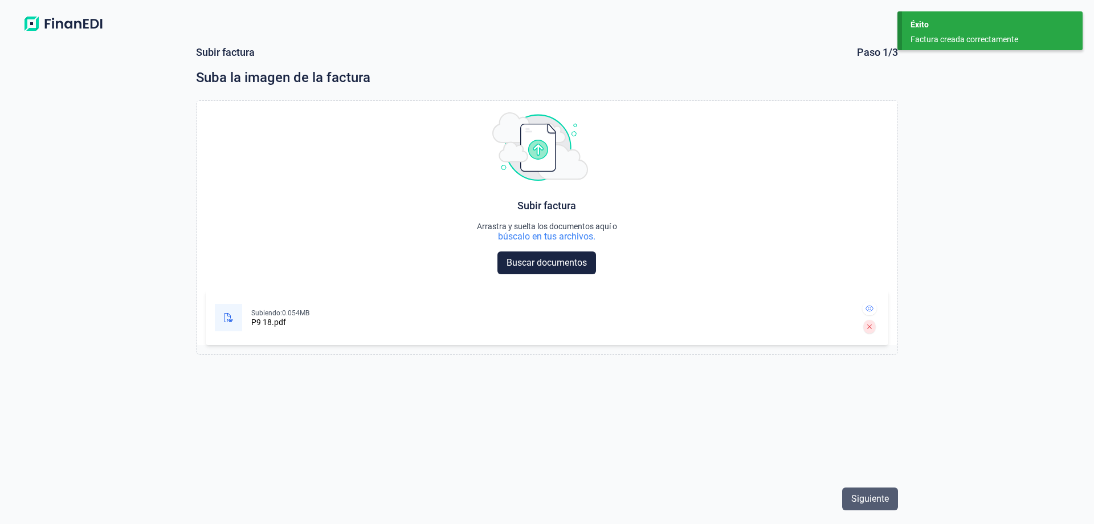
click at [864, 499] on span "Siguiente" at bounding box center [871, 499] width 38 height 14
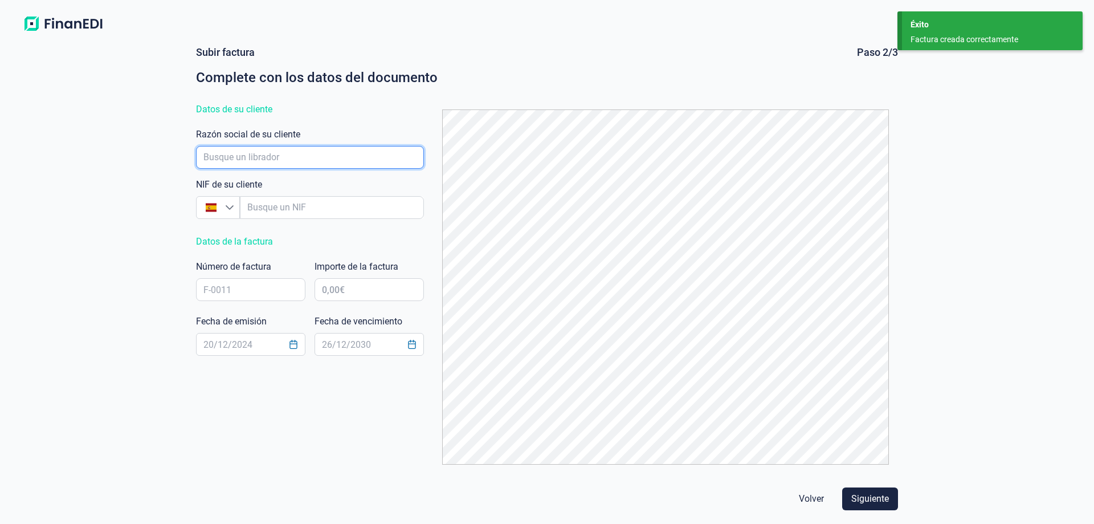
click at [294, 162] on input "empresaAutocomplete" at bounding box center [310, 157] width 228 height 23
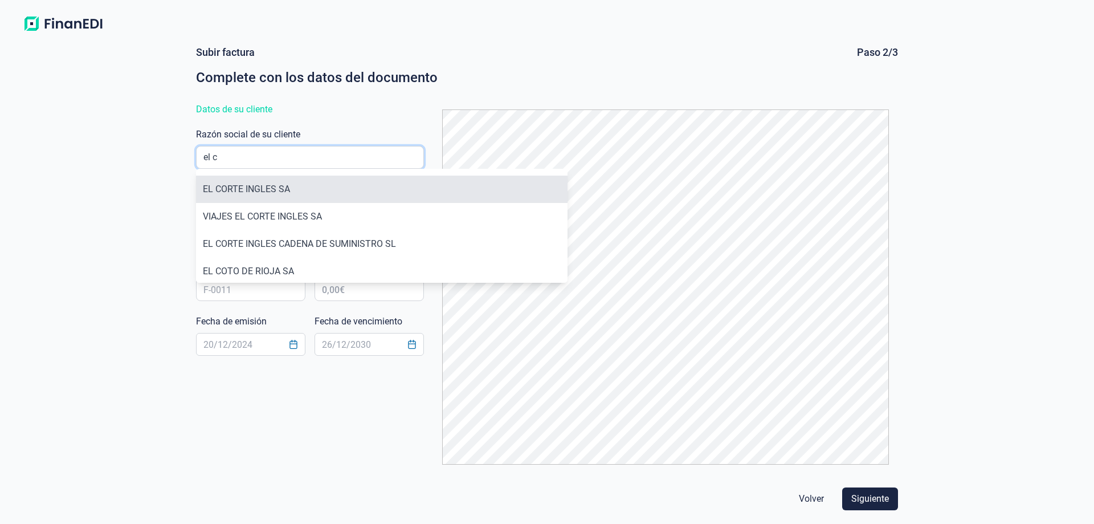
type input "el c"
click at [268, 184] on li "EL CORTE INGLES SA" at bounding box center [382, 189] width 372 height 27
type input "A28017895"
type input "EL CORTE INGLES SA"
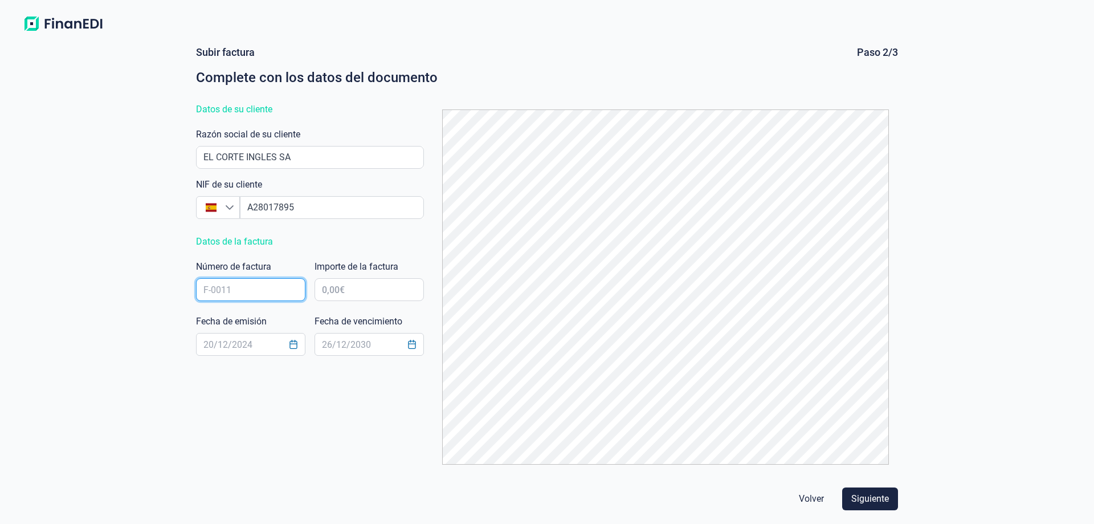
click at [274, 285] on input "text" at bounding box center [250, 289] width 109 height 23
paste input "FECI_22 1002"
type input "FECI_22 1002"
click at [374, 290] on input "text" at bounding box center [369, 289] width 109 height 23
type input "24.057,66 €"
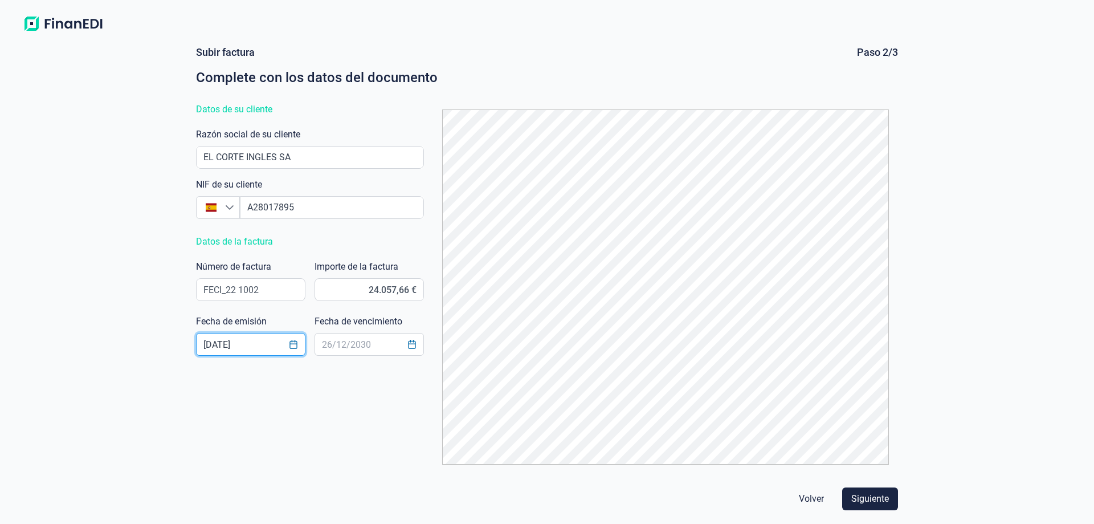
type input "[DATE]"
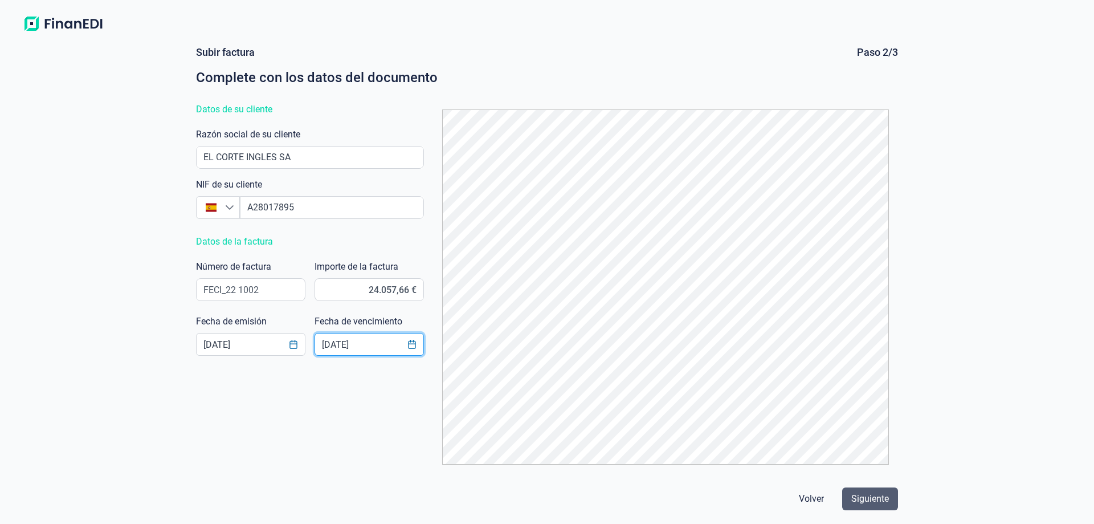
type input "17/11/2025"
click at [877, 502] on span "Siguiente" at bounding box center [871, 499] width 38 height 14
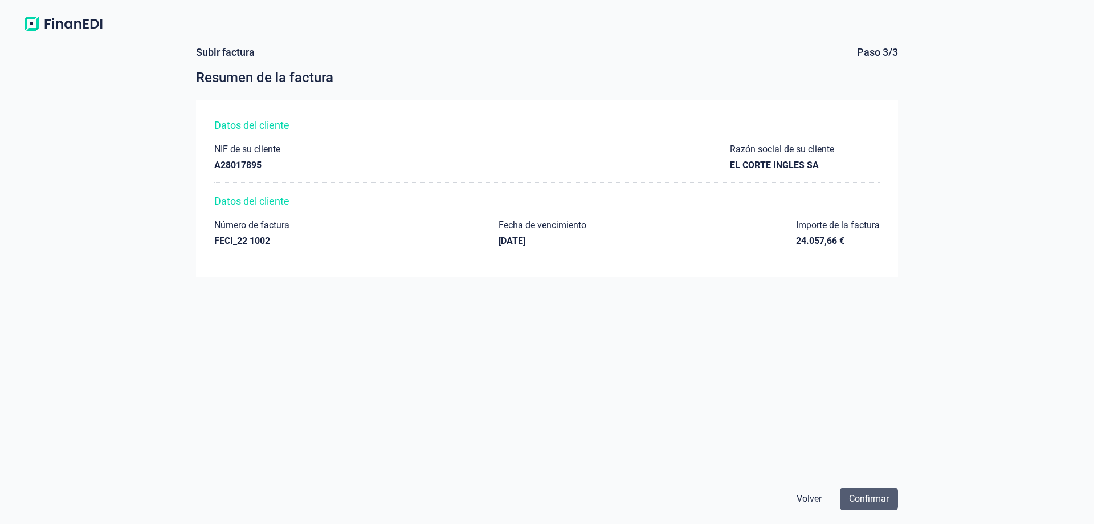
click at [877, 504] on span "Confirmar" at bounding box center [869, 499] width 40 height 14
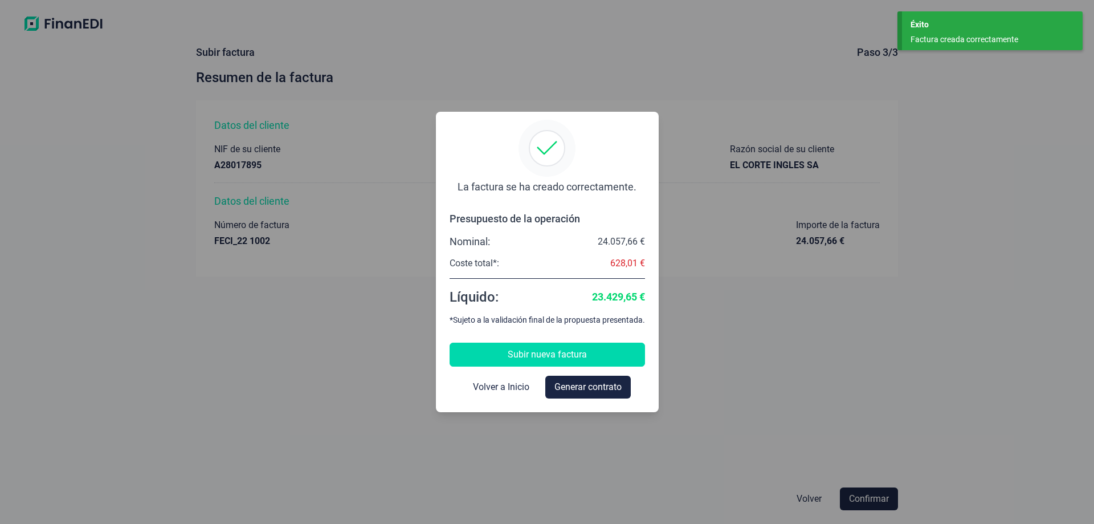
click at [563, 355] on span "Subir nueva factura" at bounding box center [547, 355] width 79 height 14
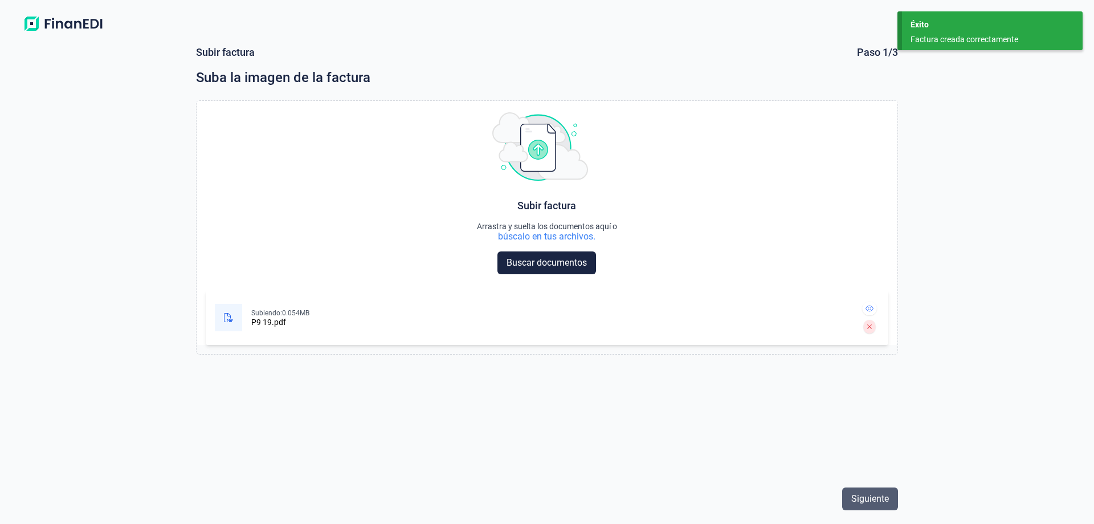
click at [867, 504] on span "Siguiente" at bounding box center [871, 499] width 38 height 14
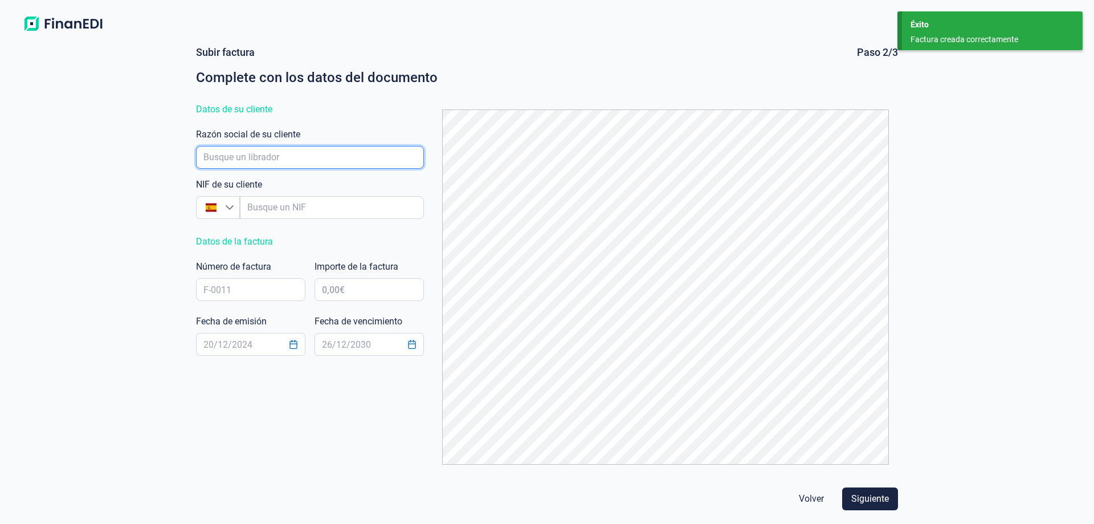
click at [325, 158] on input "empresaAutocomplete" at bounding box center [310, 157] width 228 height 23
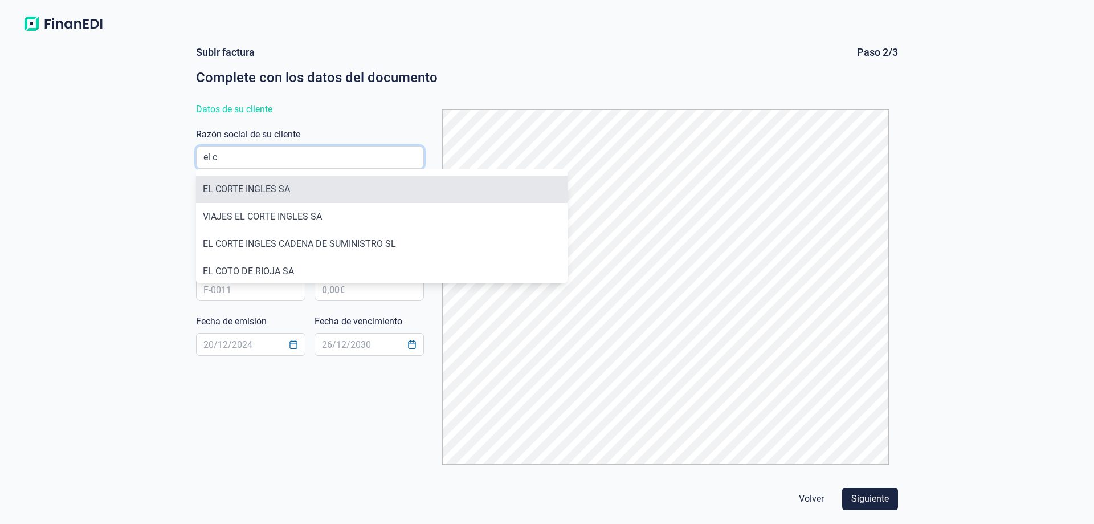
type input "el c"
click at [271, 197] on li "EL CORTE INGLES SA" at bounding box center [382, 189] width 372 height 27
type input "A28017895"
type input "EL CORTE INGLES SA"
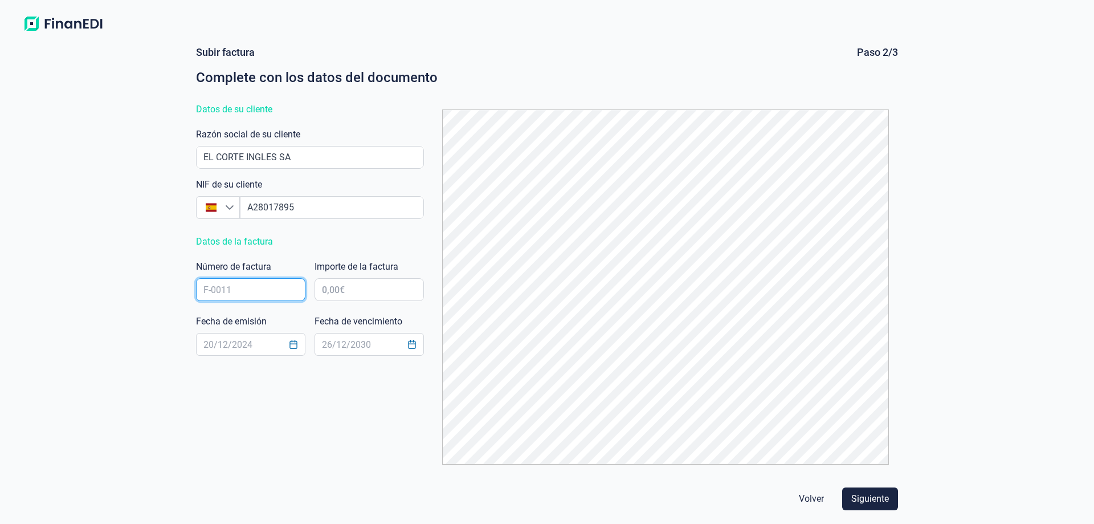
click at [230, 292] on input "text" at bounding box center [250, 289] width 109 height 23
paste input "FECI_22 1003"
type input "FECI_22 1003"
click at [384, 290] on input "text" at bounding box center [369, 289] width 109 height 23
type input "29.007,58 €"
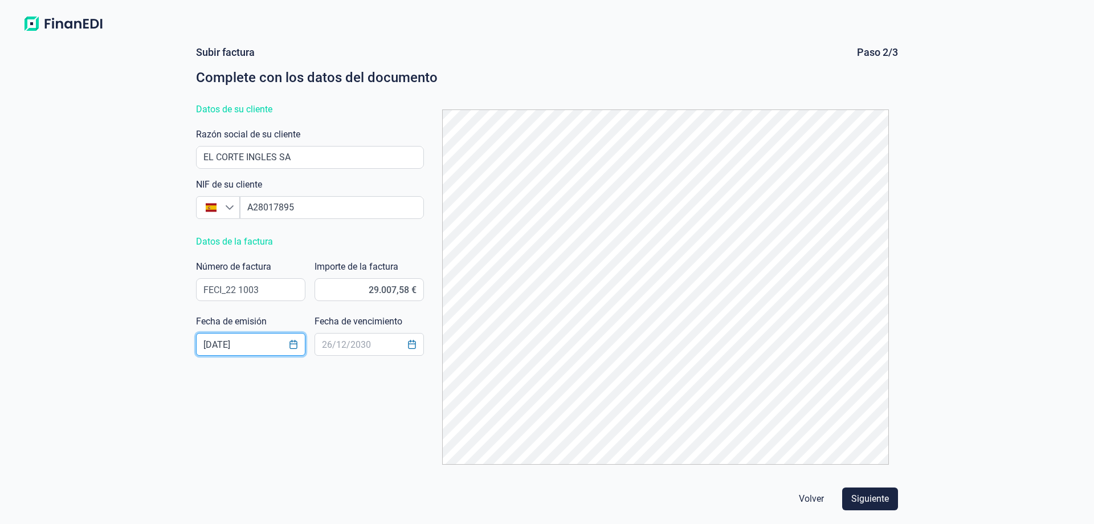
type input "[DATE]"
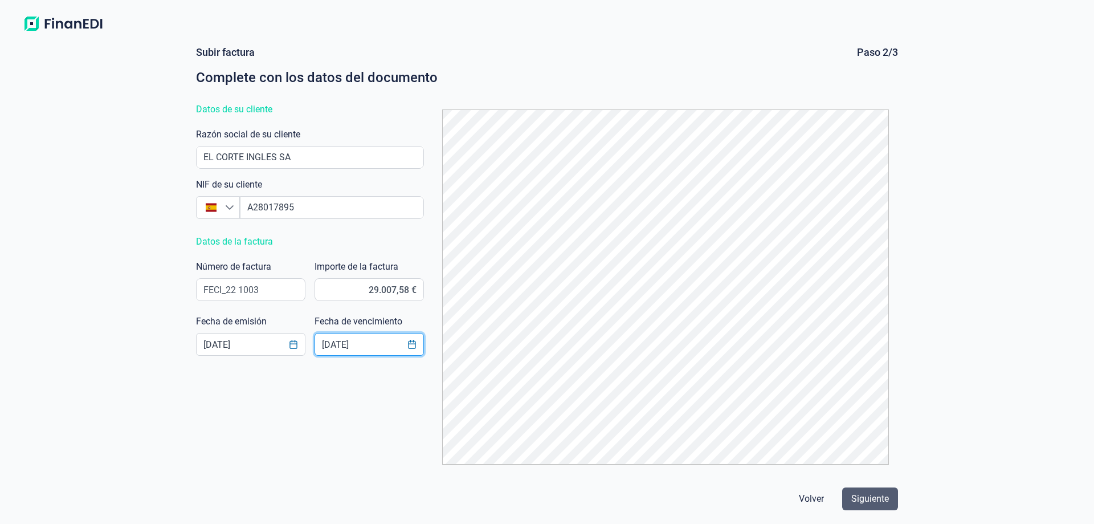
type input "17/11/2025"
click at [870, 501] on span "Siguiente" at bounding box center [871, 499] width 38 height 14
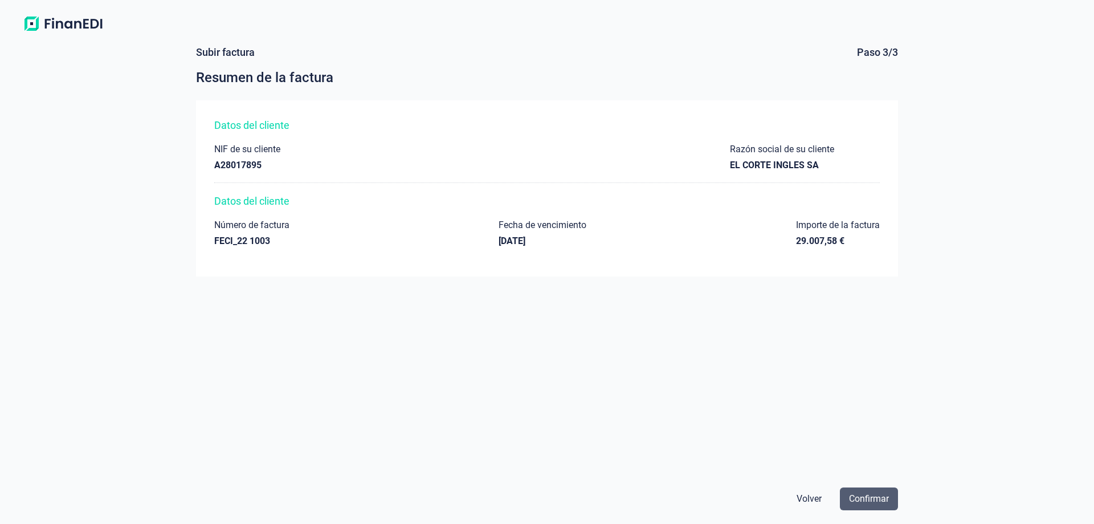
click at [869, 503] on span "Confirmar" at bounding box center [869, 499] width 40 height 14
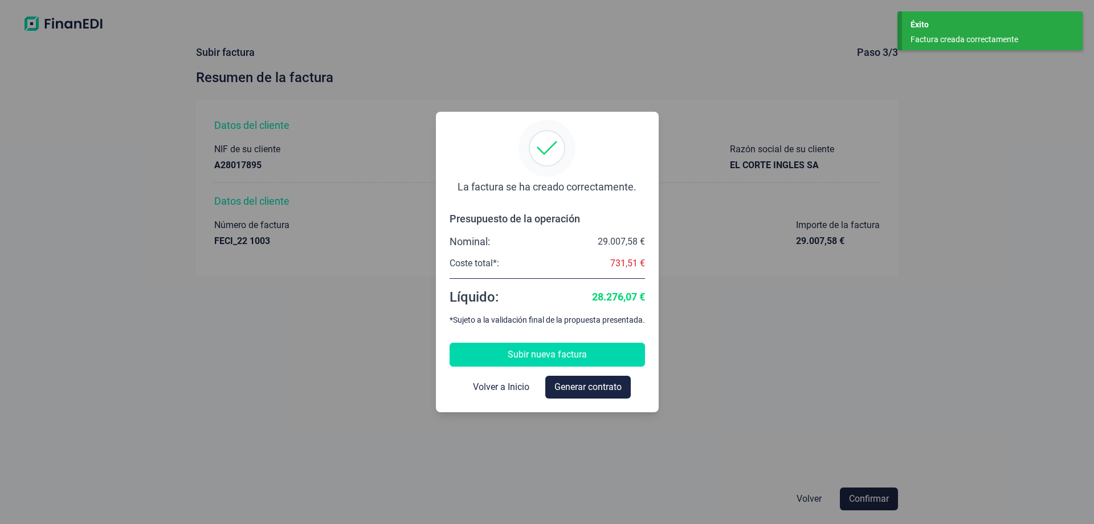
click at [565, 353] on span "Subir nueva factura" at bounding box center [547, 355] width 79 height 14
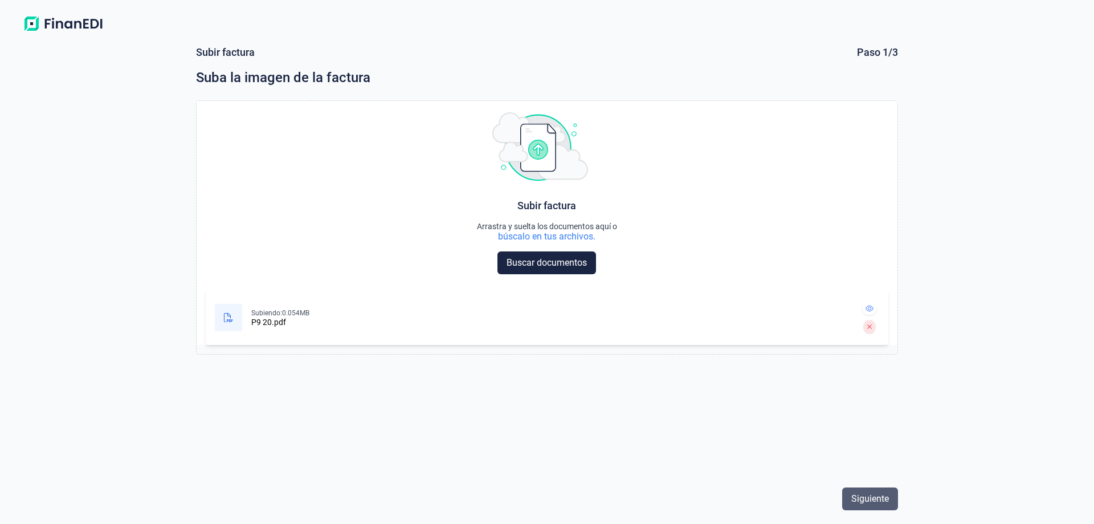
click at [866, 504] on span "Siguiente" at bounding box center [871, 499] width 38 height 14
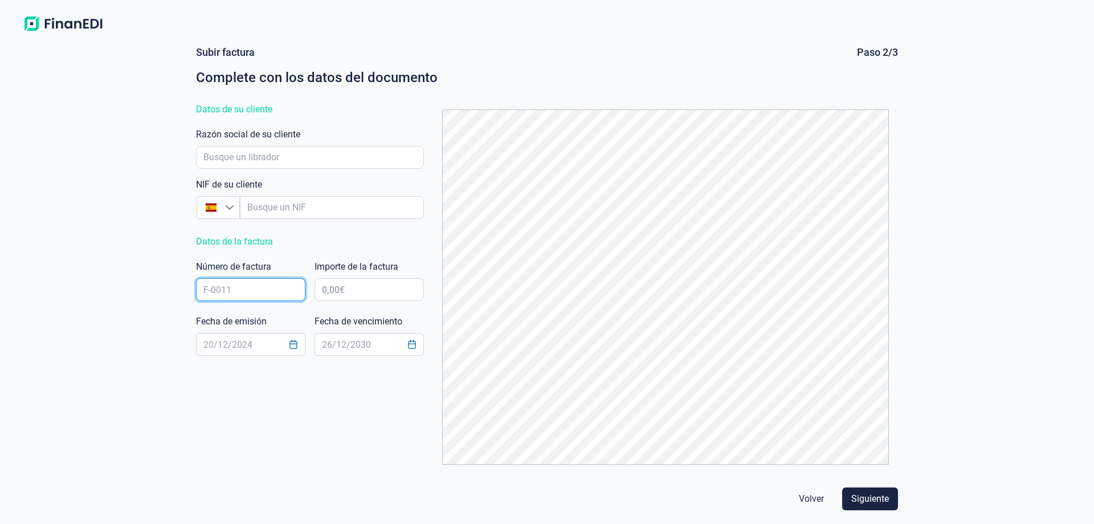
click at [256, 291] on input "text" at bounding box center [250, 289] width 109 height 23
paste input "FECI_22 1003"
type input "FECI_22 1004"
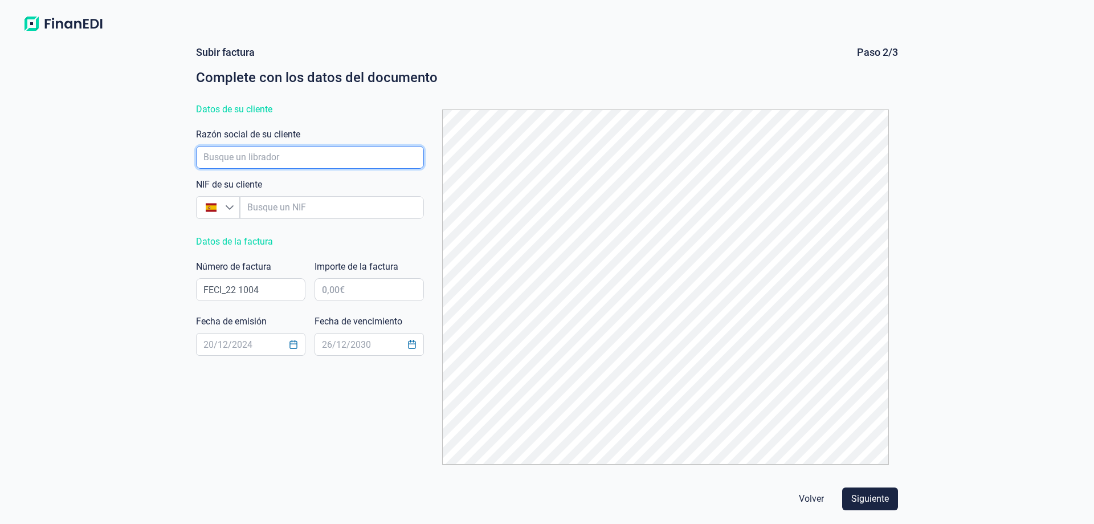
click at [264, 161] on input "empresaAutocomplete" at bounding box center [310, 157] width 228 height 23
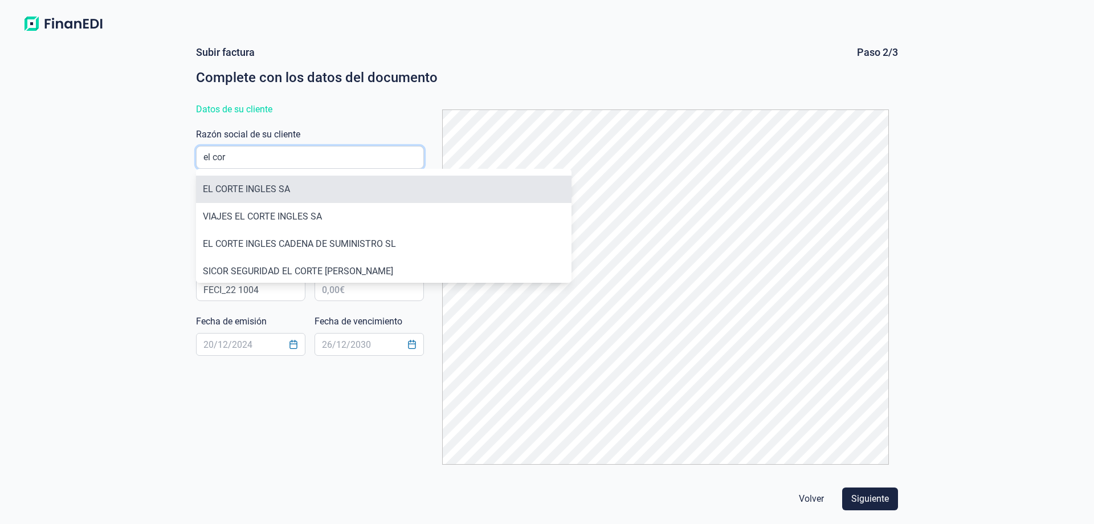
type input "el cor"
click at [256, 190] on li "EL CORTE INGLES SA" at bounding box center [384, 189] width 376 height 27
type input "A28017895"
type input "EL CORTE INGLES SA"
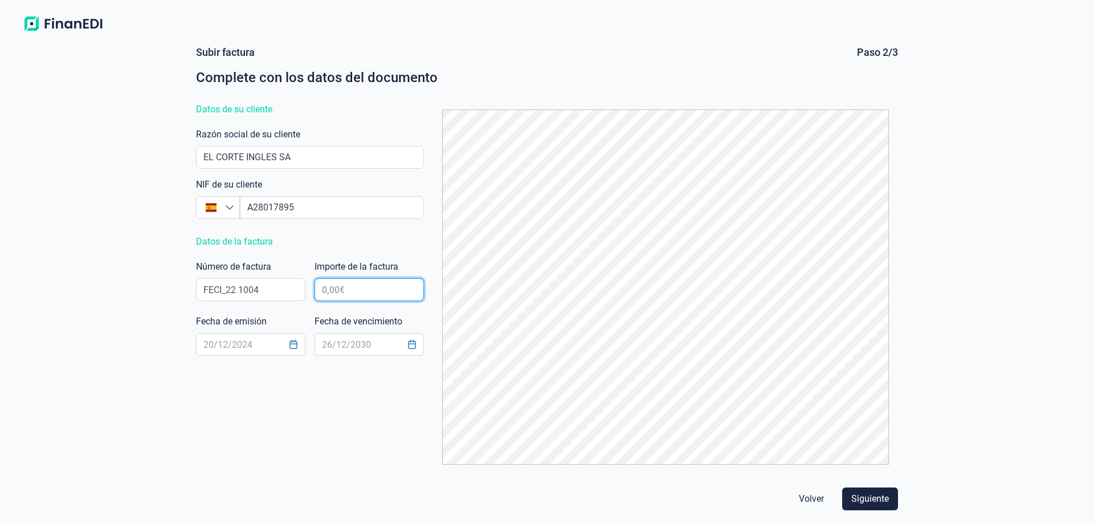
click at [393, 295] on input "text" at bounding box center [369, 289] width 109 height 23
type input "9.394,66 €"
type input "[DATE]"
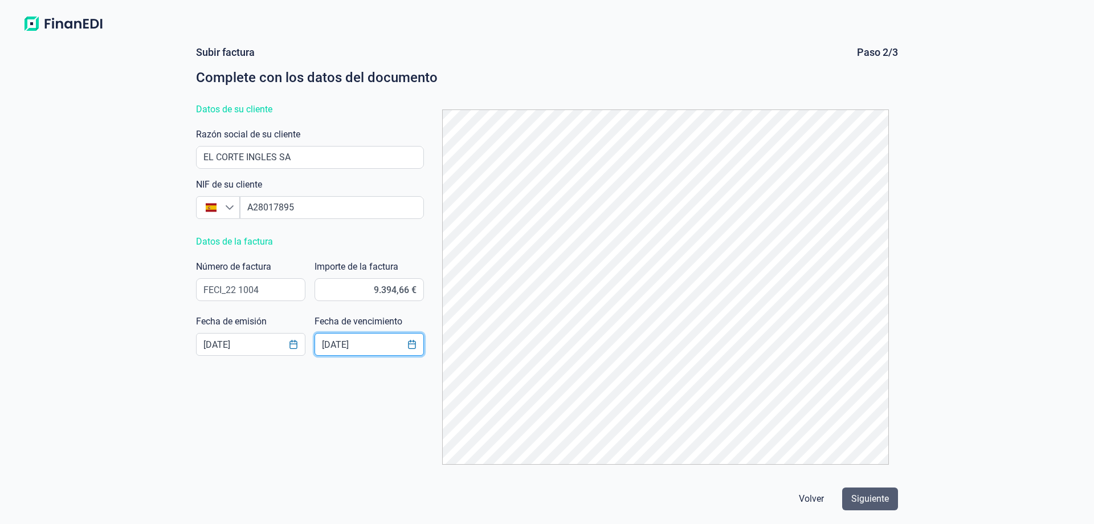
type input "17/11/2025"
click at [872, 494] on span "Siguiente" at bounding box center [871, 499] width 38 height 14
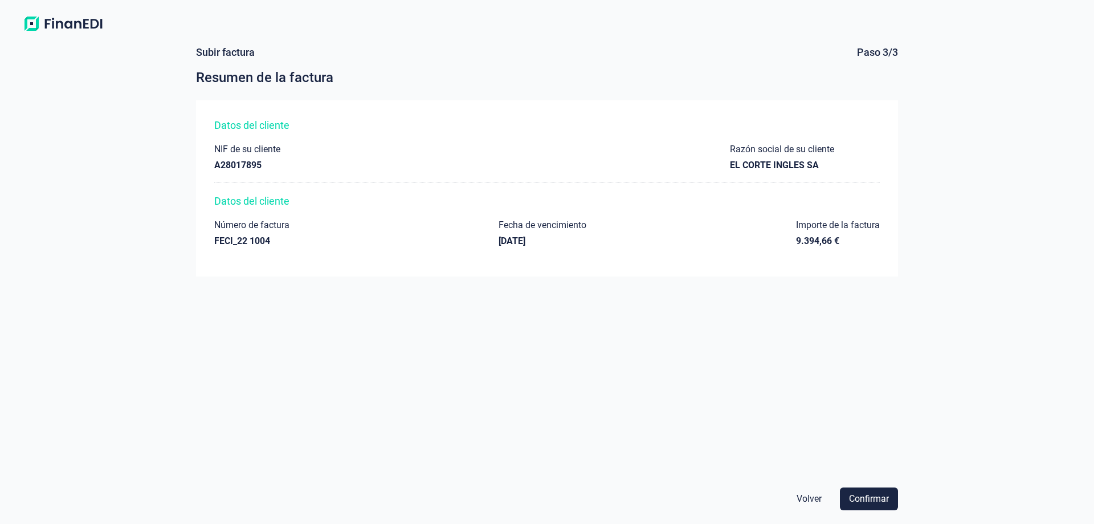
click at [872, 494] on span "Confirmar" at bounding box center [869, 499] width 40 height 14
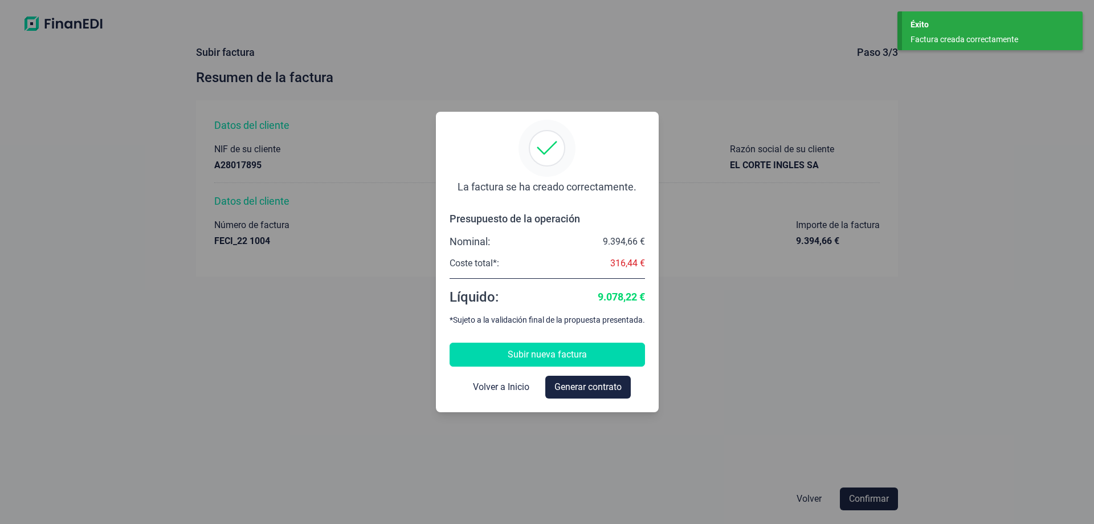
click at [565, 345] on button "Subir nueva factura" at bounding box center [547, 355] width 195 height 24
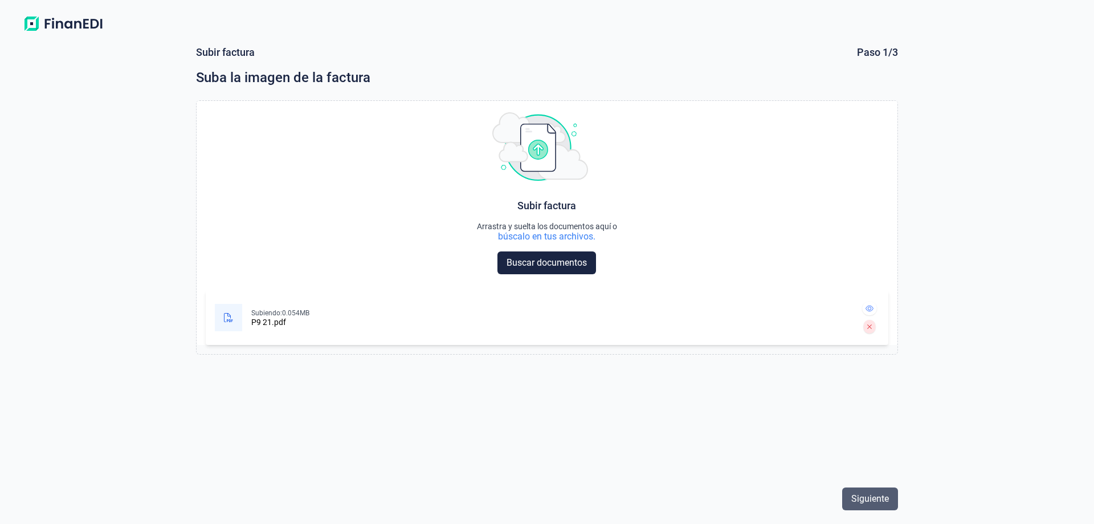
click at [861, 496] on span "Siguiente" at bounding box center [871, 499] width 38 height 14
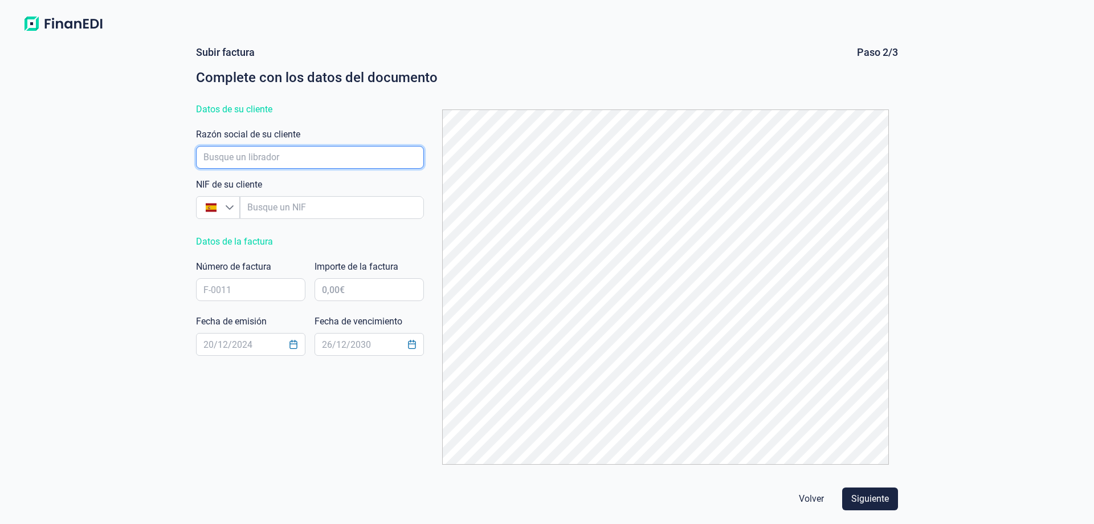
click at [284, 155] on input "empresaAutocomplete" at bounding box center [310, 157] width 228 height 23
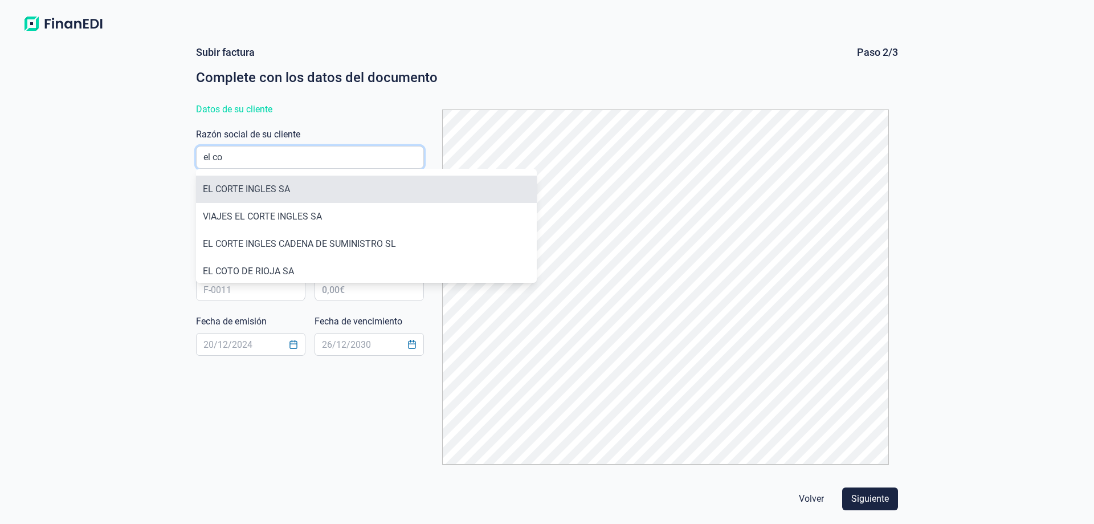
type input "el co"
click at [245, 189] on li "EL CORTE INGLES SA" at bounding box center [366, 189] width 341 height 27
type input "A28017895"
type input "EL CORTE INGLES SA"
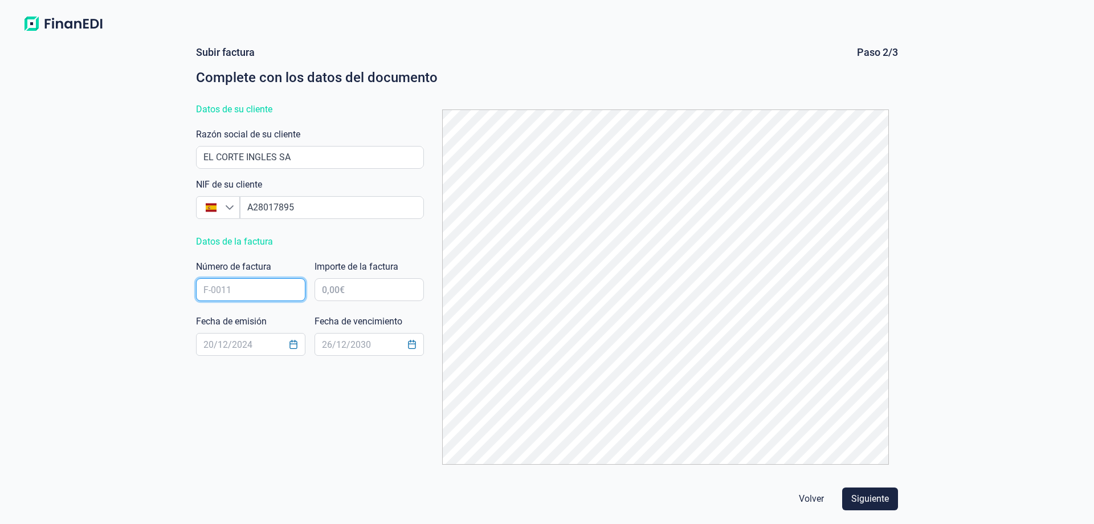
click at [272, 289] on input "text" at bounding box center [250, 289] width 109 height 23
click at [278, 290] on input "text" at bounding box center [250, 289] width 109 height 23
paste input "FECI_22 1005"
type input "FECI_22 1005"
type input "4.632,82 €"
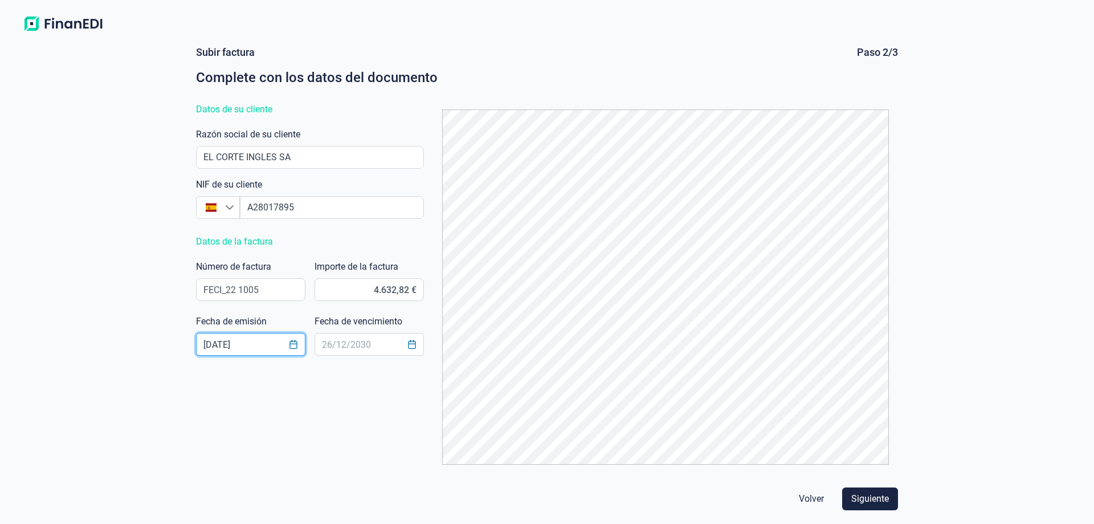
type input "[DATE]"
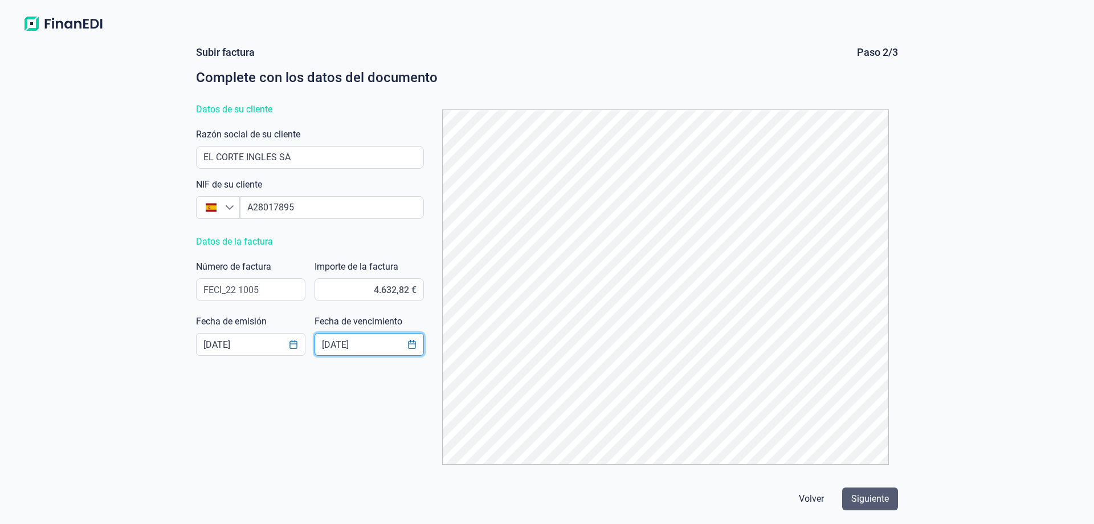
type input "17/11/2025"
click at [871, 500] on span "Siguiente" at bounding box center [871, 499] width 38 height 14
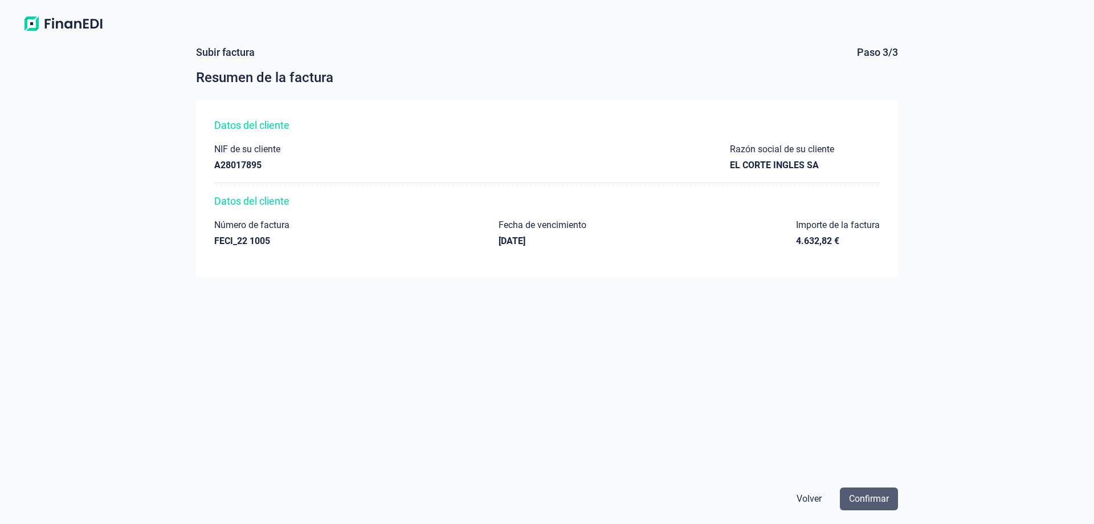
click at [873, 502] on span "Confirmar" at bounding box center [869, 499] width 40 height 14
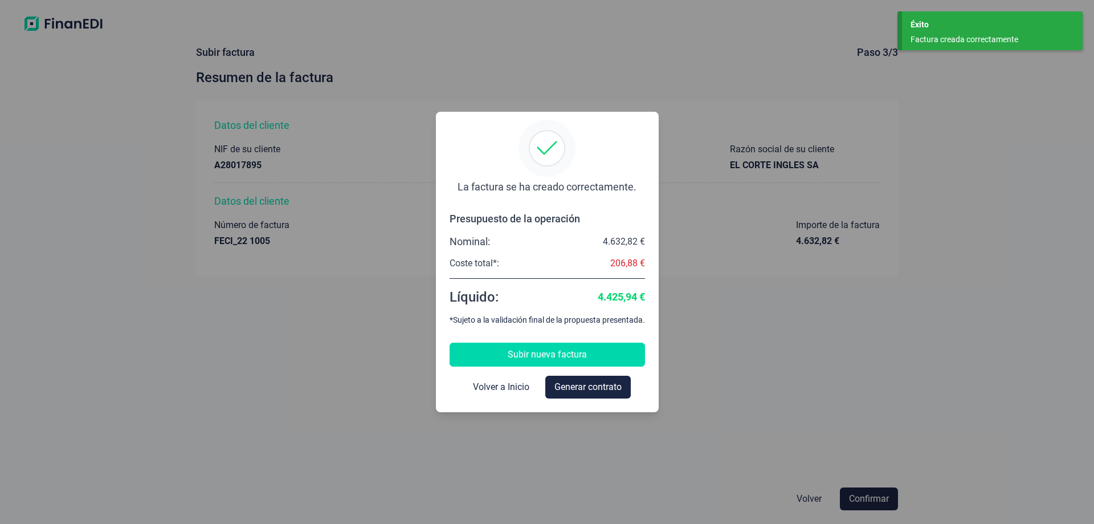
click at [590, 361] on button "Subir nueva factura" at bounding box center [547, 355] width 195 height 24
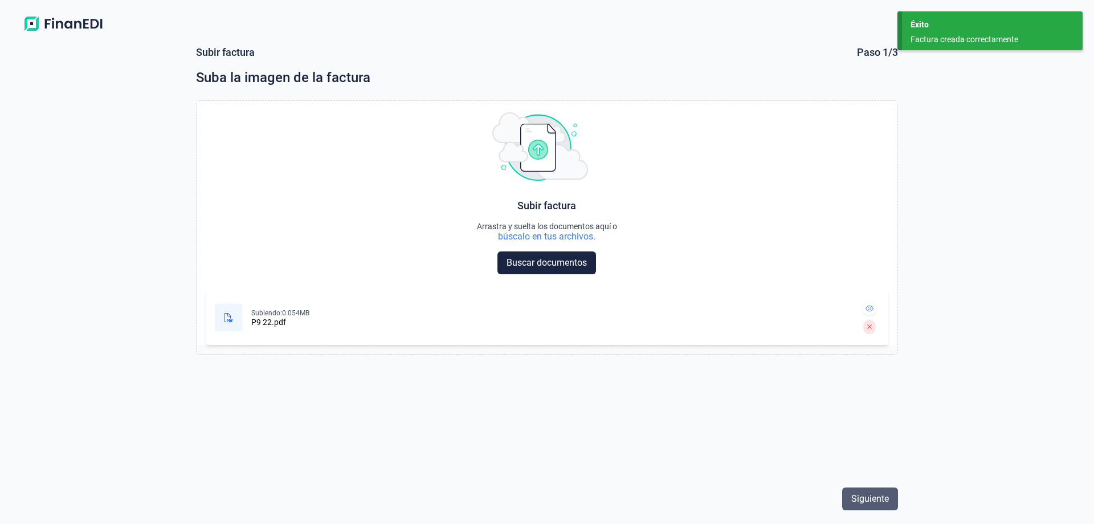
click at [876, 506] on button "Siguiente" at bounding box center [870, 498] width 56 height 23
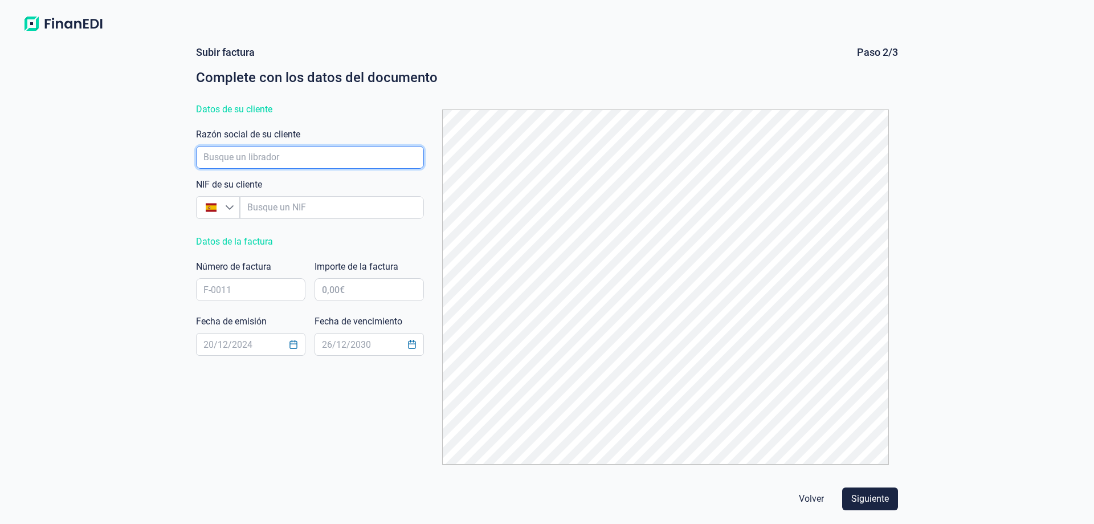
click at [339, 165] on input "empresaAutocomplete" at bounding box center [310, 157] width 228 height 23
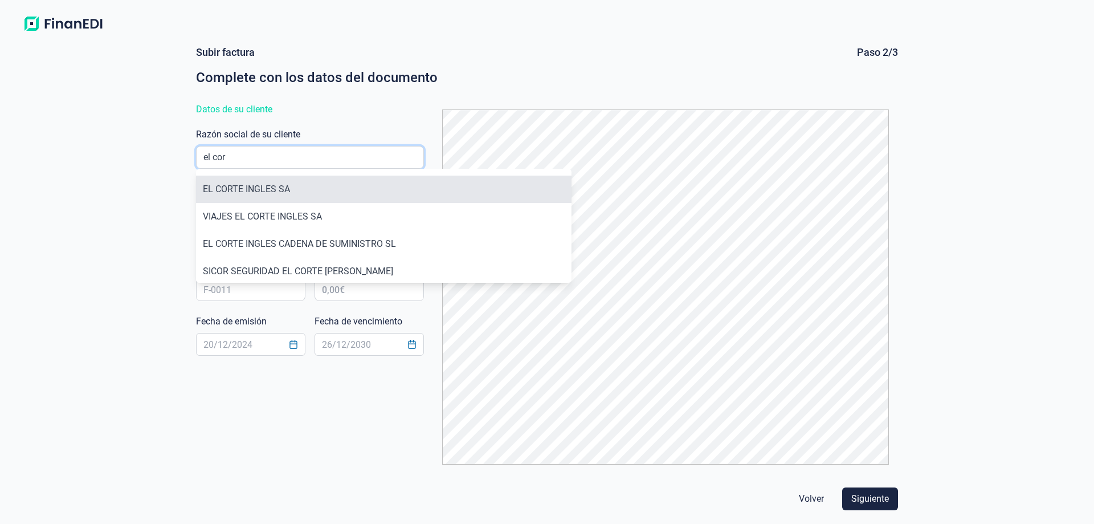
type input "el cor"
click at [301, 186] on li "EL CORTE INGLES SA" at bounding box center [384, 189] width 376 height 27
type input "A28017895"
type input "EL CORTE INGLES SA"
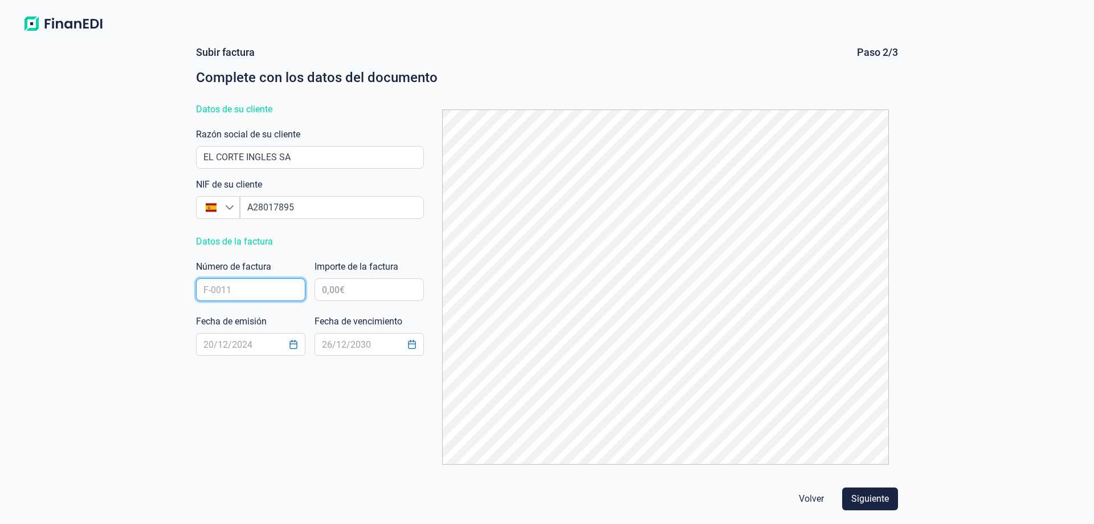
click at [270, 288] on input "text" at bounding box center [250, 289] width 109 height 23
click at [256, 288] on input "text" at bounding box center [250, 289] width 109 height 23
paste input "FECI_22 1006"
type input "FECI_22 1006"
type input "7.245,95 €"
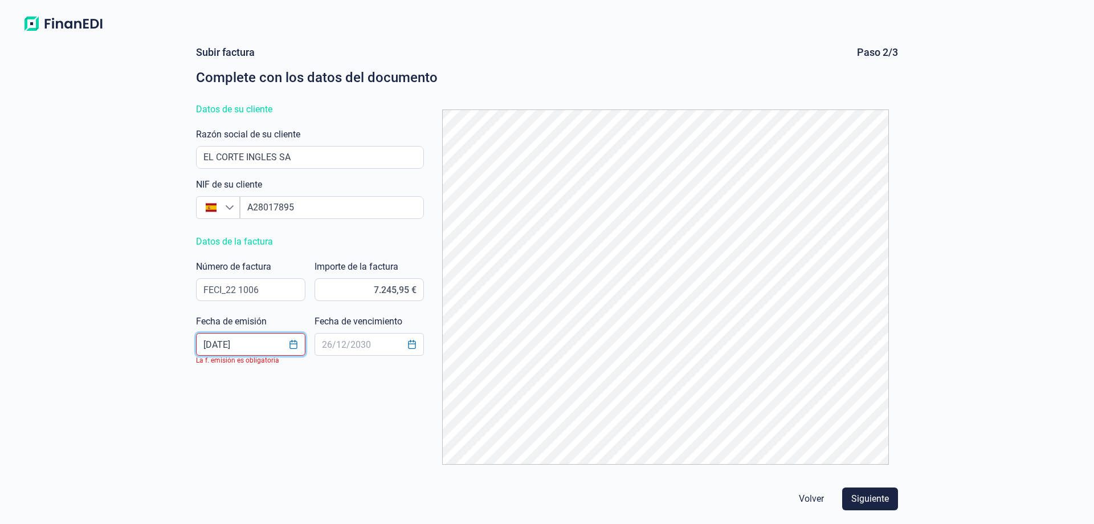
type input "[DATE]"
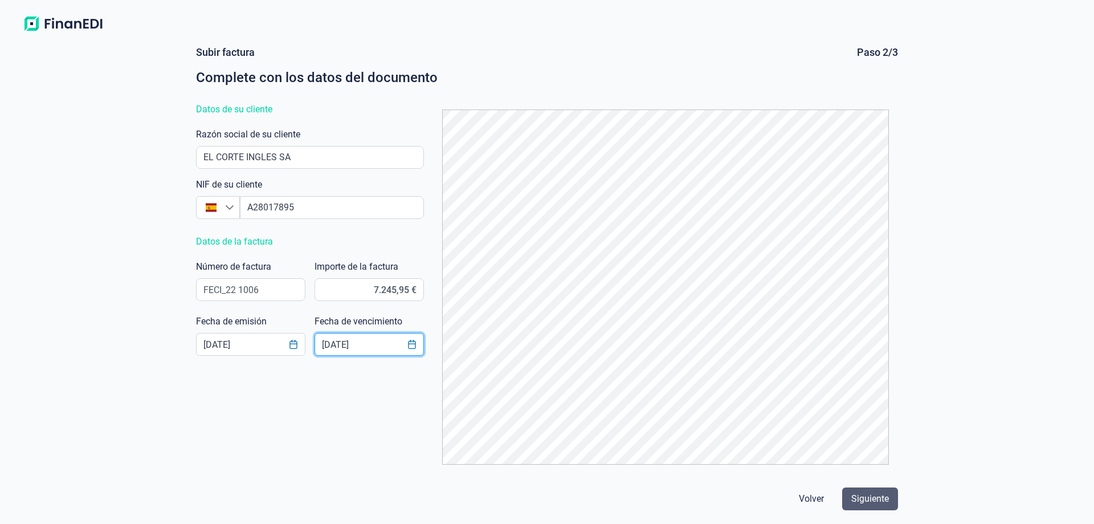
type input "17/11/2025"
click at [873, 502] on span "Siguiente" at bounding box center [871, 499] width 38 height 14
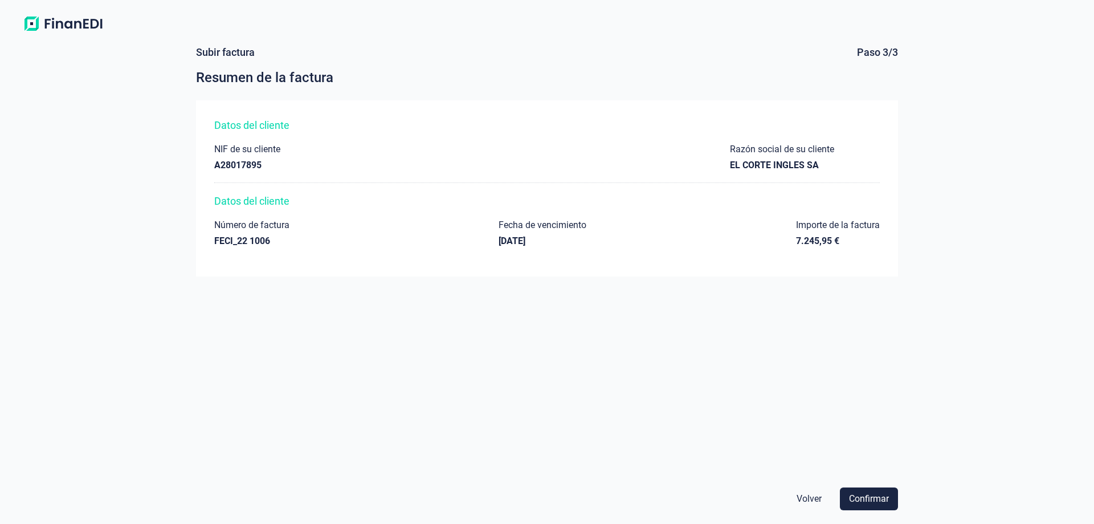
click at [873, 502] on span "Confirmar" at bounding box center [869, 499] width 40 height 14
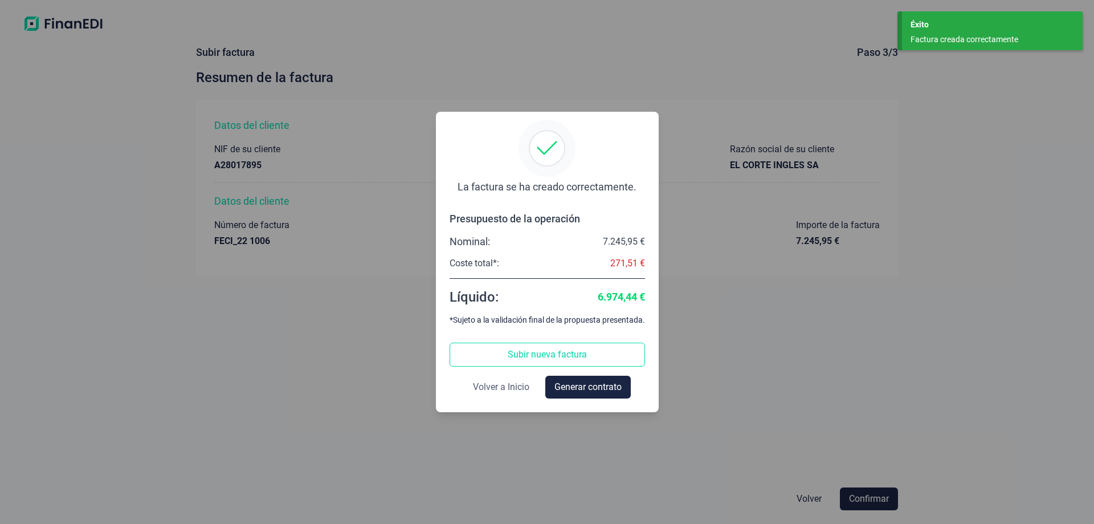
click at [509, 390] on span "Volver a Inicio" at bounding box center [501, 387] width 56 height 14
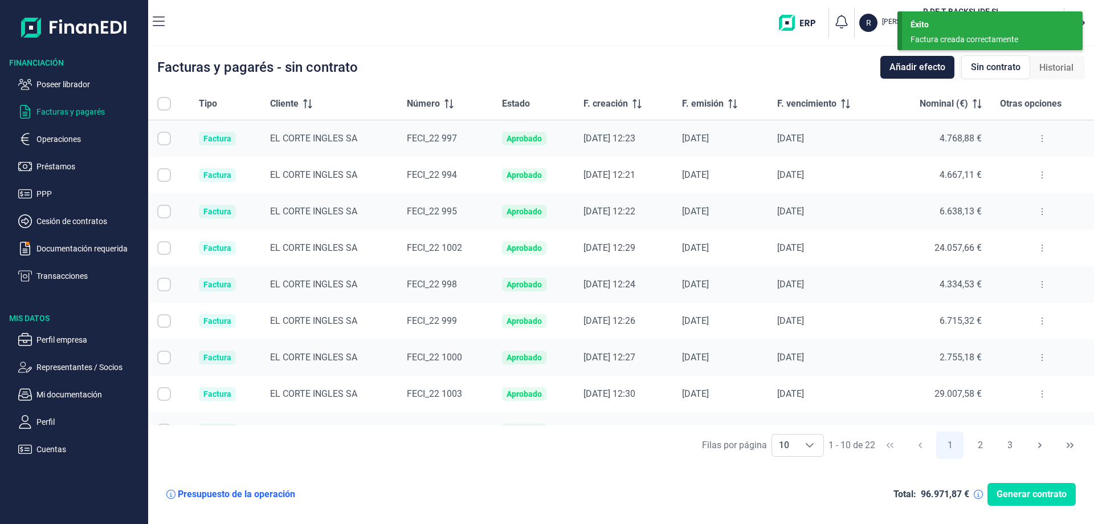
checkbox input "true"
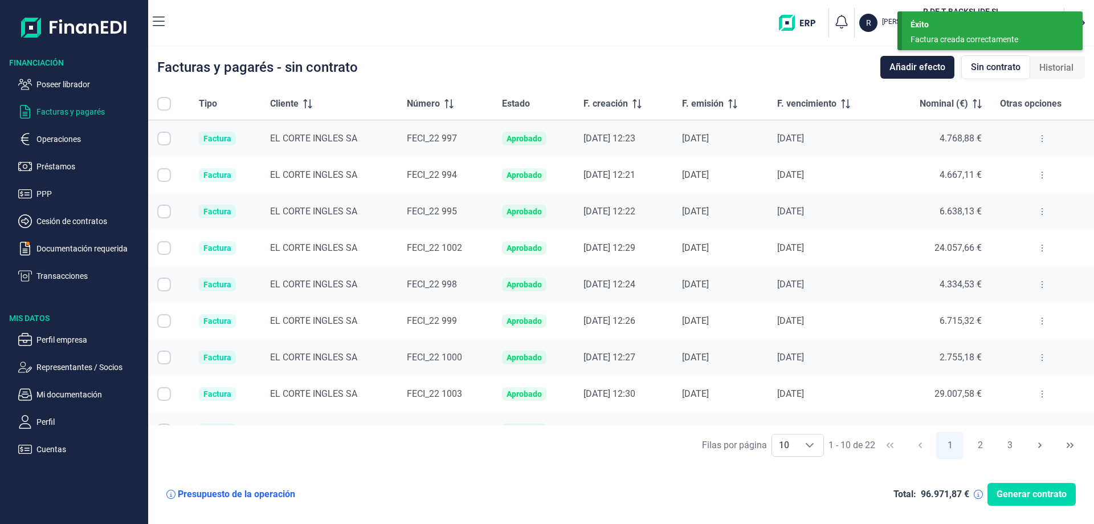
checkbox input "true"
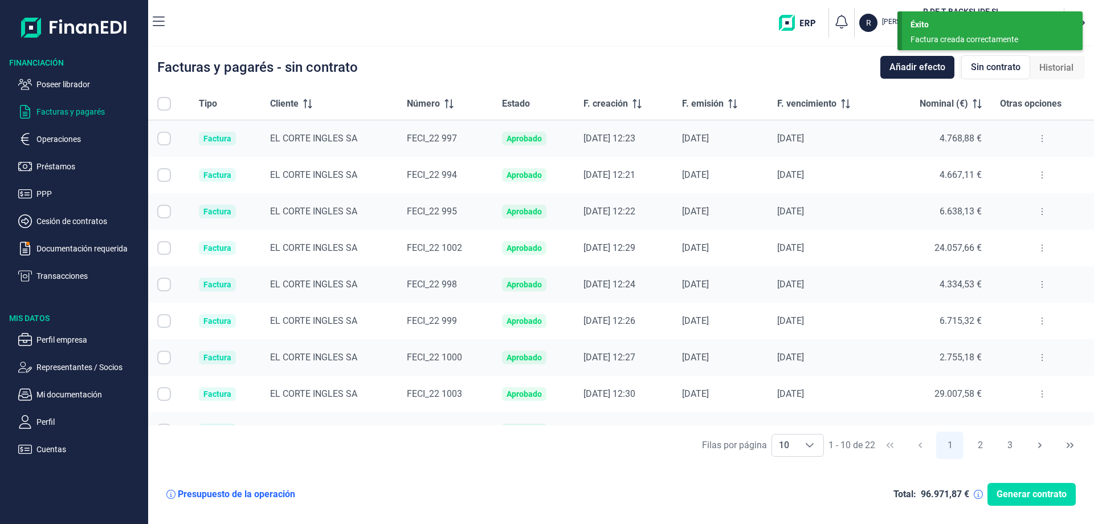
checkbox input "true"
click at [811, 452] on div "Choose" at bounding box center [809, 445] width 27 height 22
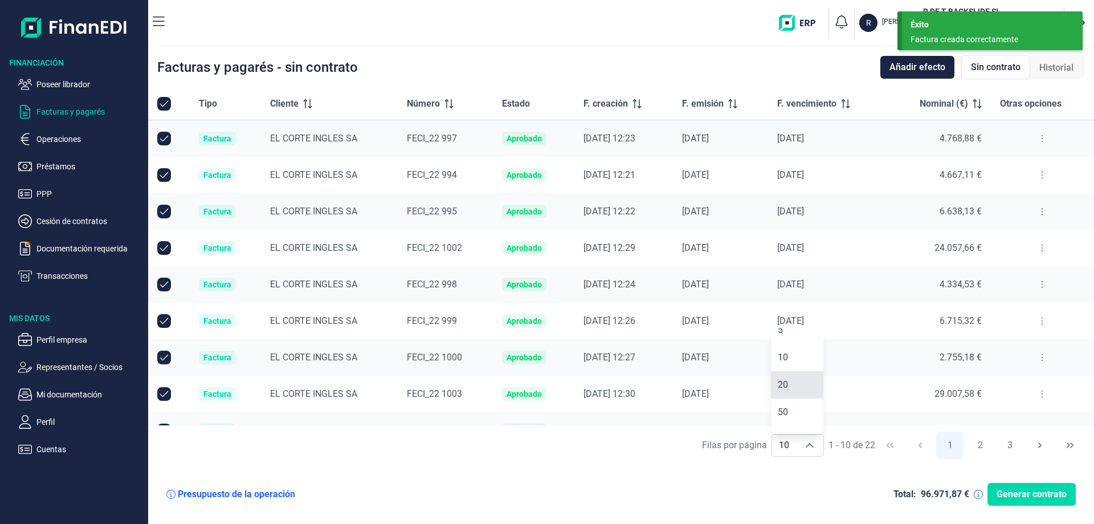
scroll to position [59, 0]
click at [792, 399] on li "50" at bounding box center [797, 392] width 52 height 27
type input "50"
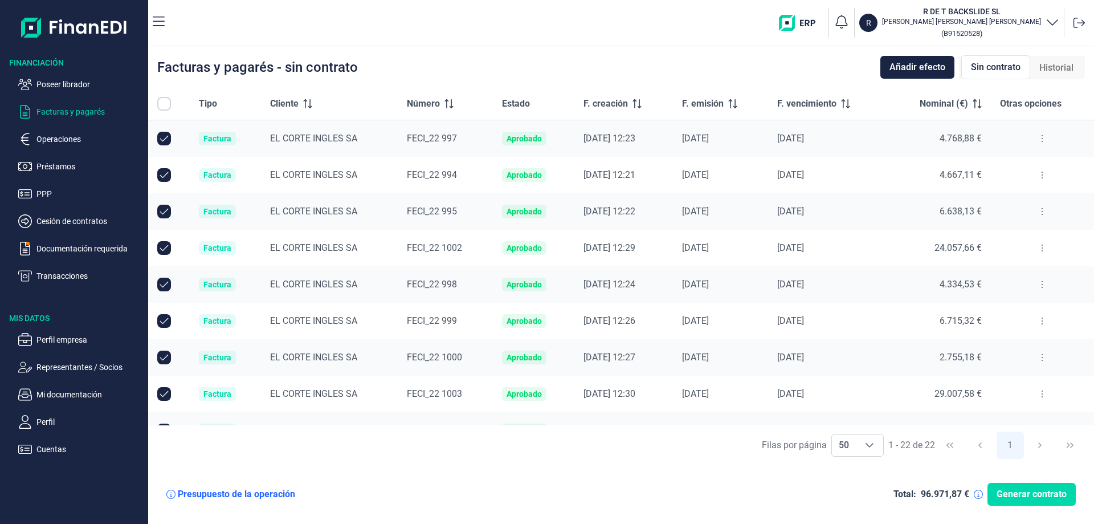
click at [167, 99] on input "All items unselected" at bounding box center [164, 104] width 14 height 14
checkbox input "false"
checkbox input "true"
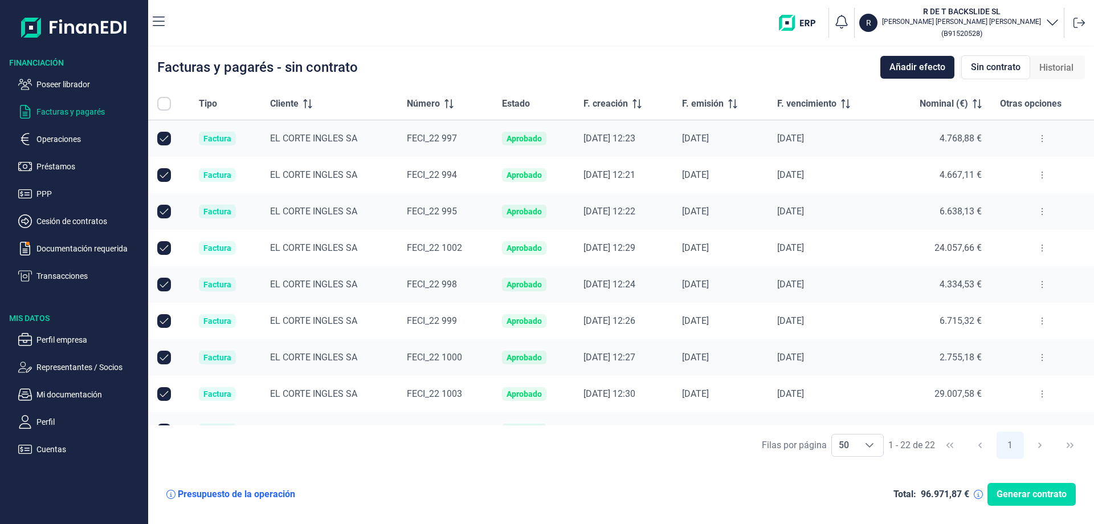
checkbox input "true"
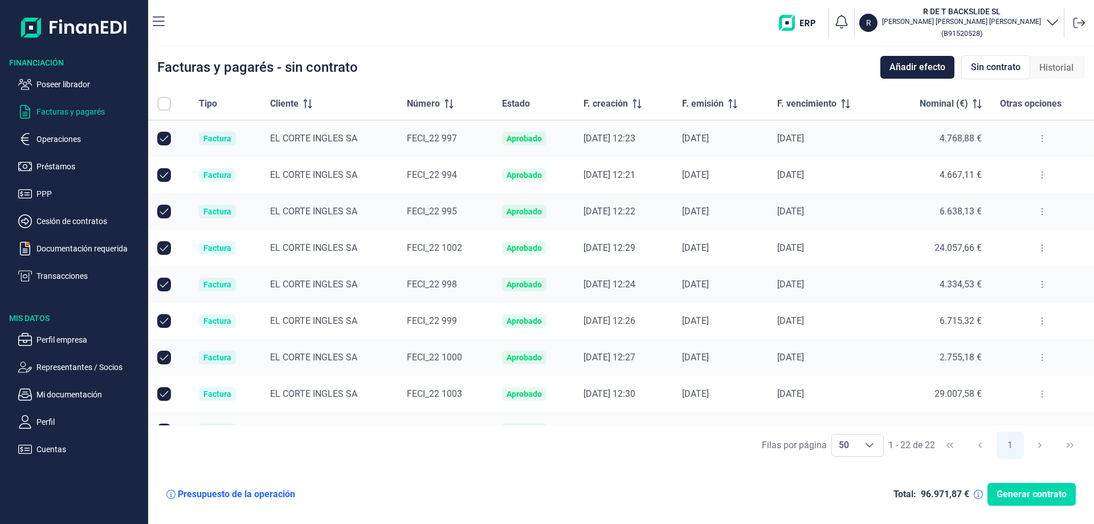
checkbox input "true"
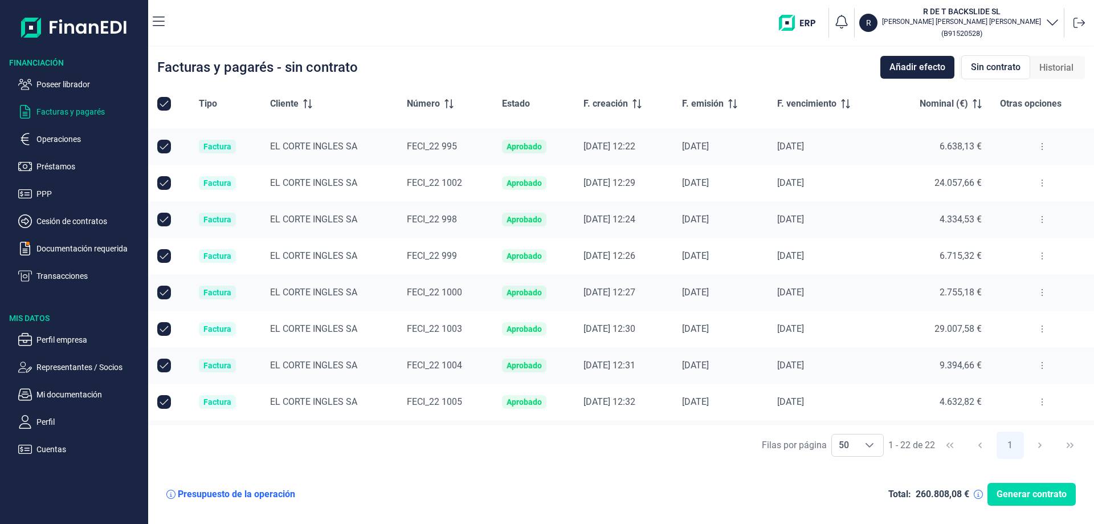
scroll to position [0, 0]
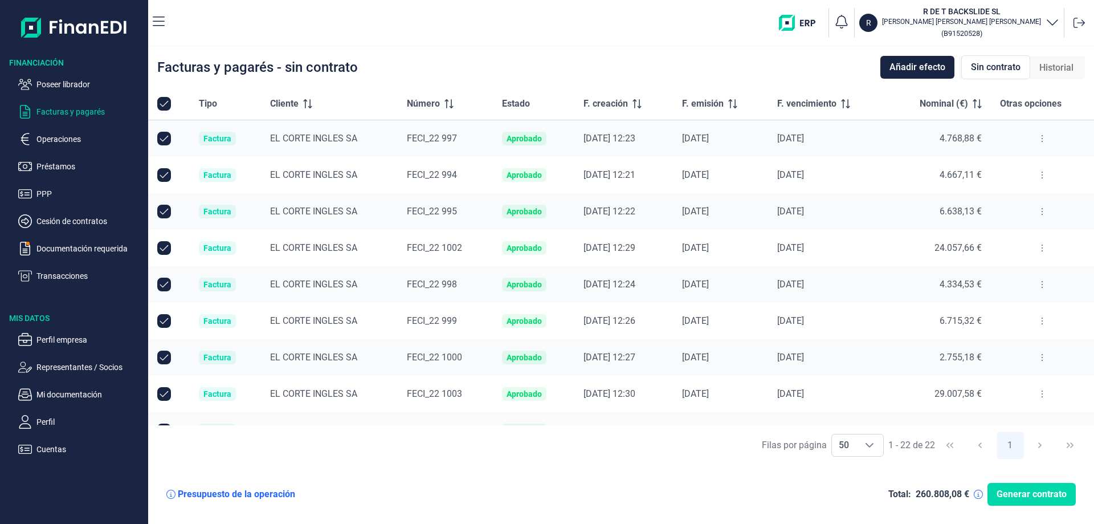
click at [445, 103] on icon at bounding box center [449, 103] width 9 height 9
click at [445, 107] on icon at bounding box center [449, 103] width 9 height 9
click at [445, 108] on icon at bounding box center [449, 103] width 9 height 9
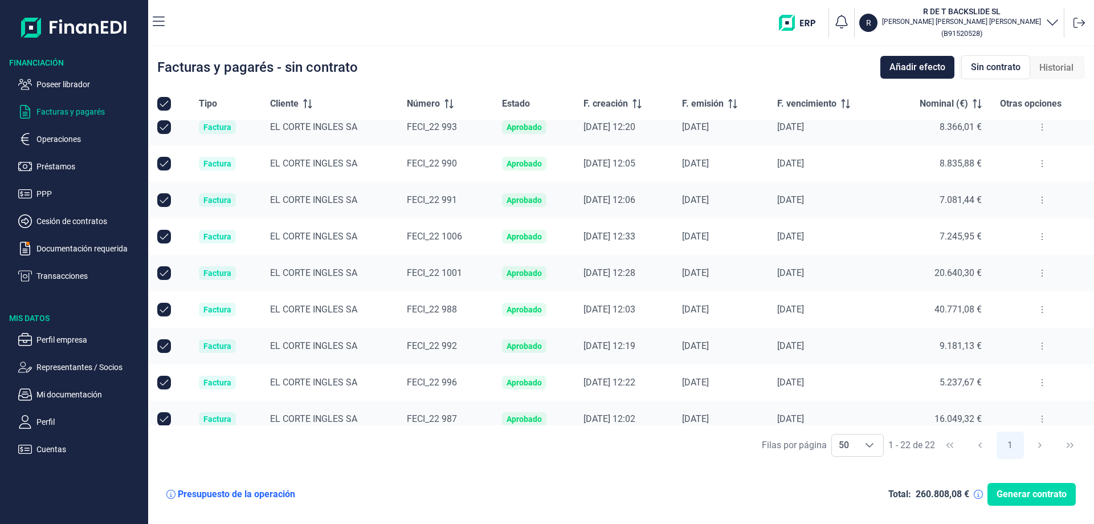
scroll to position [498, 0]
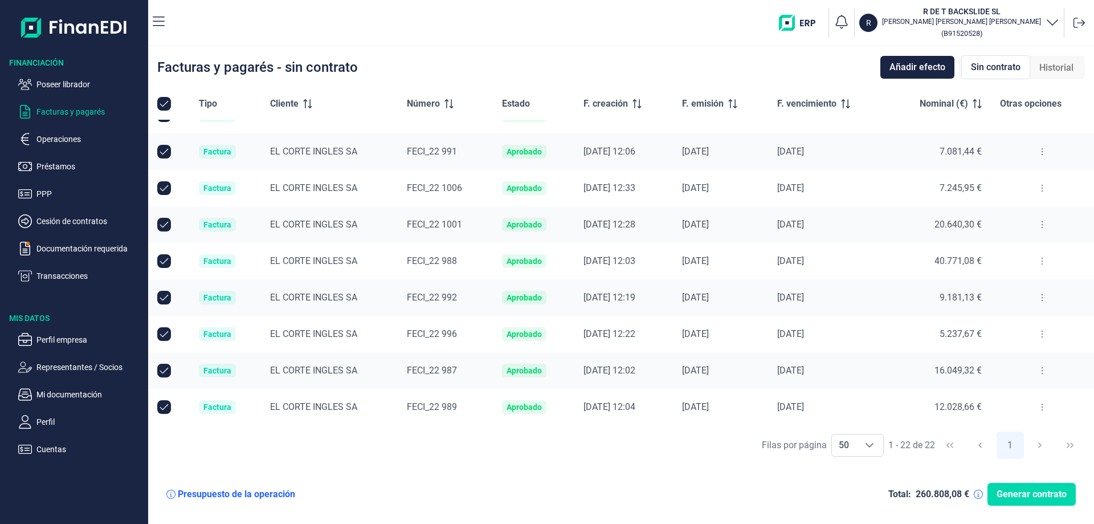
click at [440, 104] on span at bounding box center [447, 103] width 14 height 9
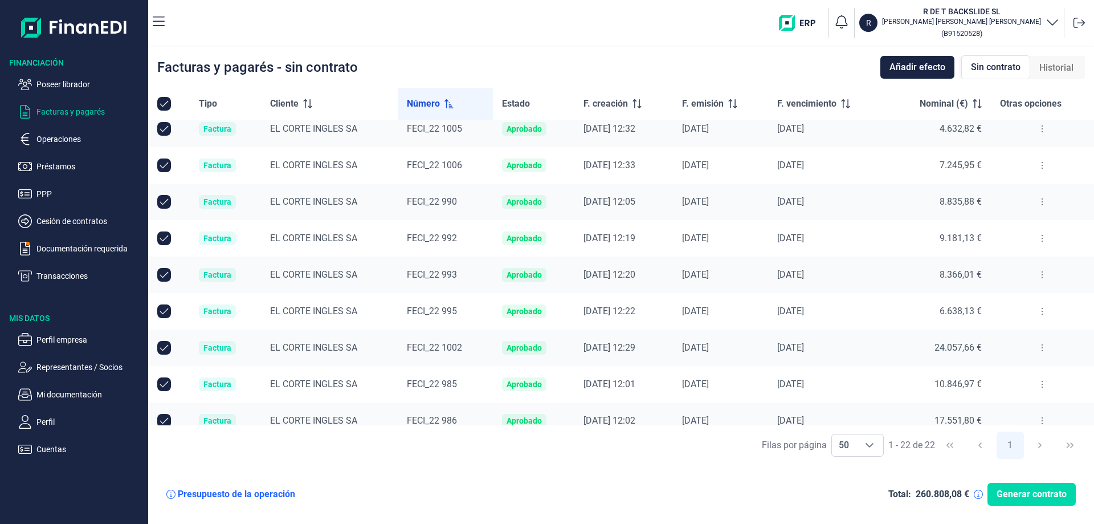
scroll to position [0, 0]
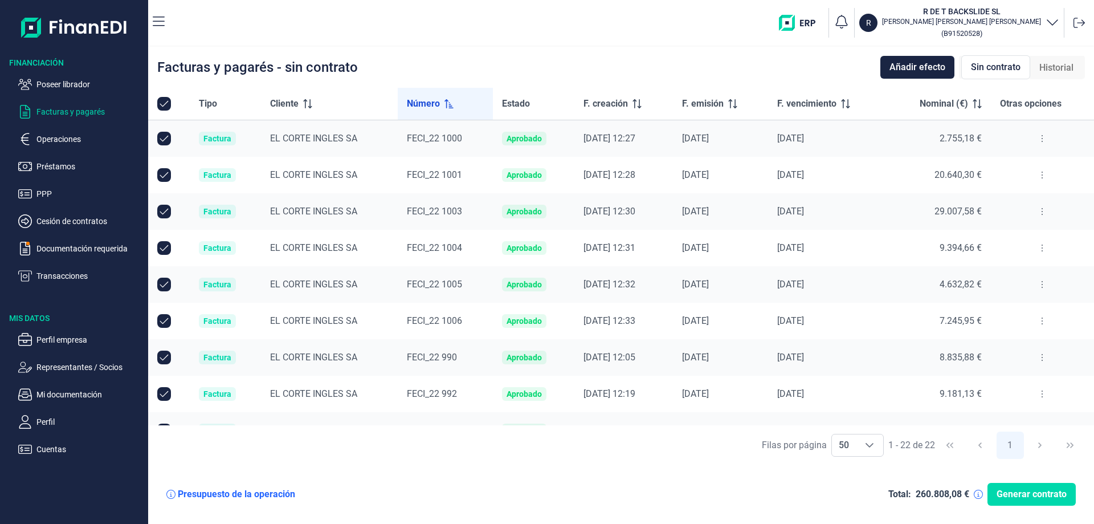
click at [442, 110] on div "Número" at bounding box center [445, 104] width 77 height 14
click at [1042, 291] on button at bounding box center [1042, 284] width 21 height 18
click at [979, 308] on span "Ver detalle de la factura" at bounding box center [997, 312] width 83 height 11
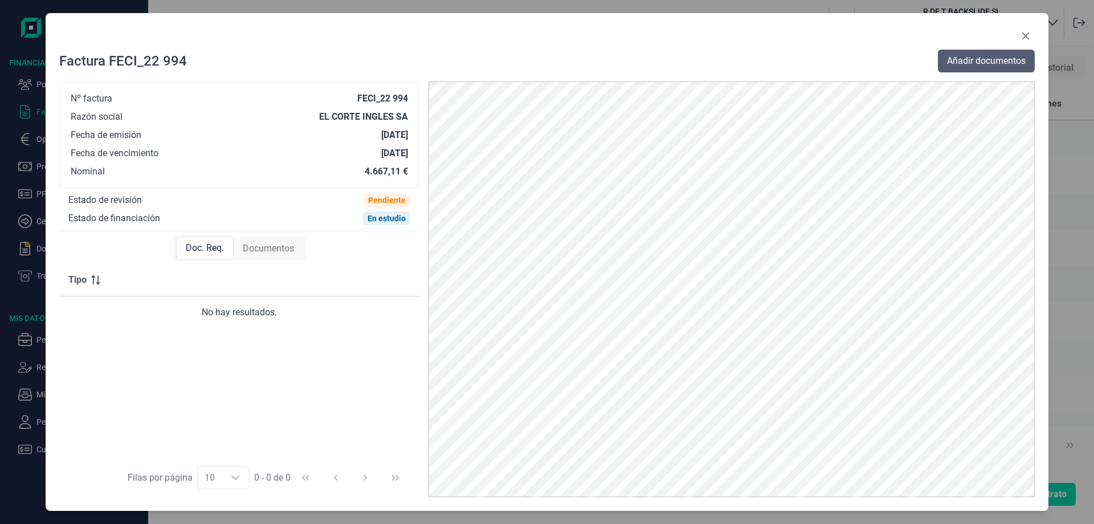
click at [1007, 58] on span "Añadir documentos" at bounding box center [986, 61] width 79 height 14
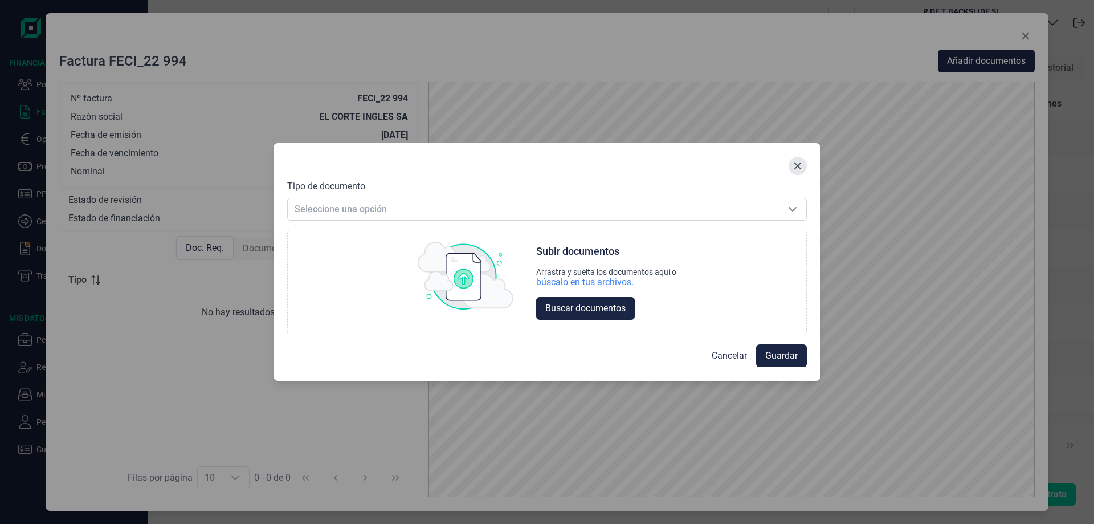
click at [798, 162] on icon "Close" at bounding box center [797, 165] width 9 height 9
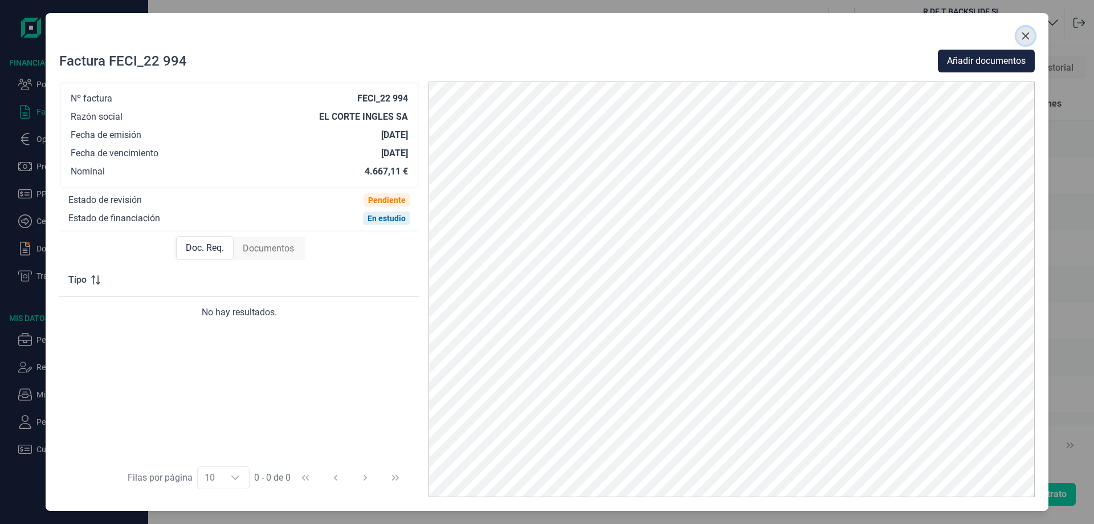
click at [1029, 34] on icon "Close" at bounding box center [1025, 35] width 9 height 9
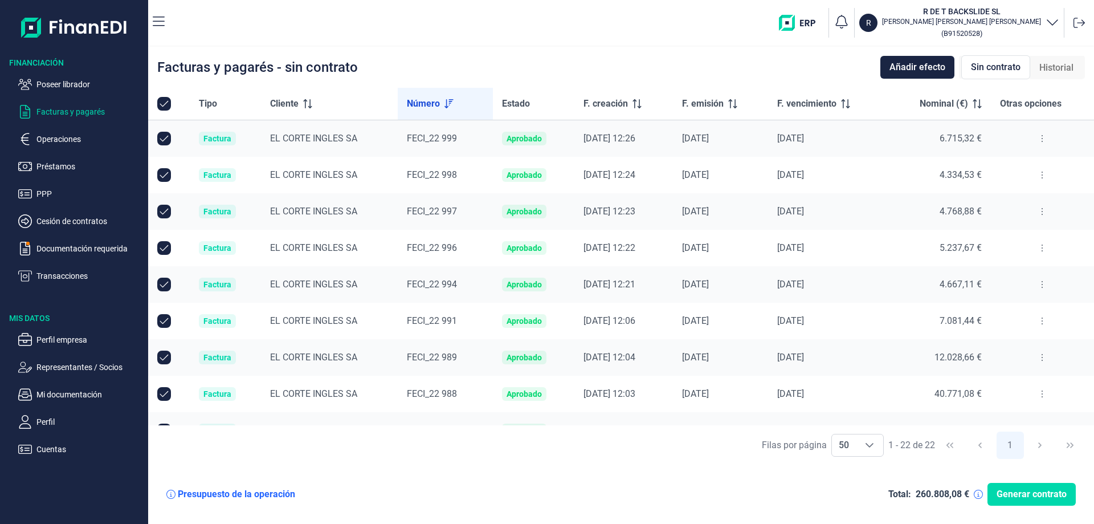
click at [1043, 282] on button at bounding box center [1042, 284] width 21 height 18
click at [1019, 312] on span "Ver detalle de la factura" at bounding box center [997, 312] width 83 height 11
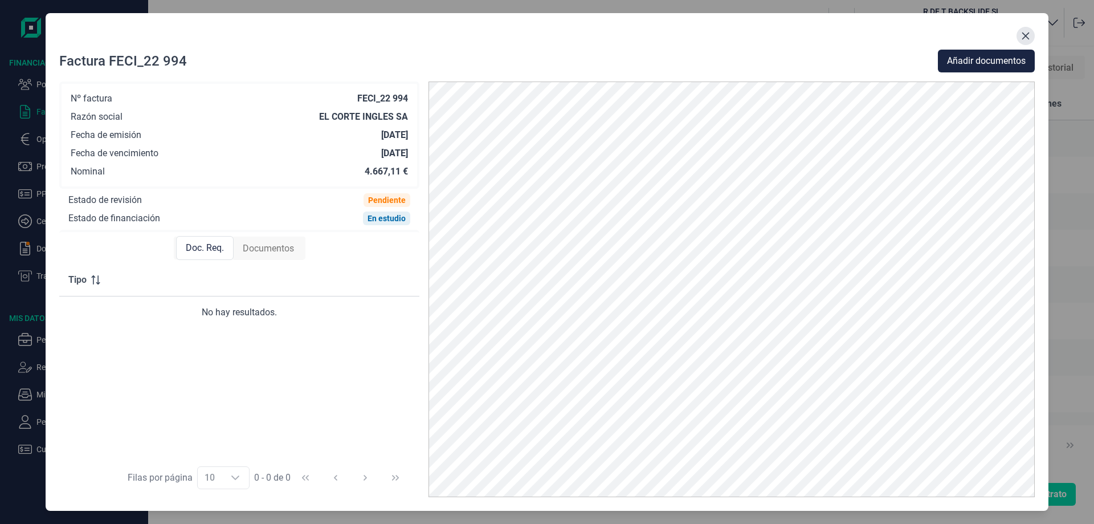
click at [1028, 43] on button "Close" at bounding box center [1026, 36] width 18 height 18
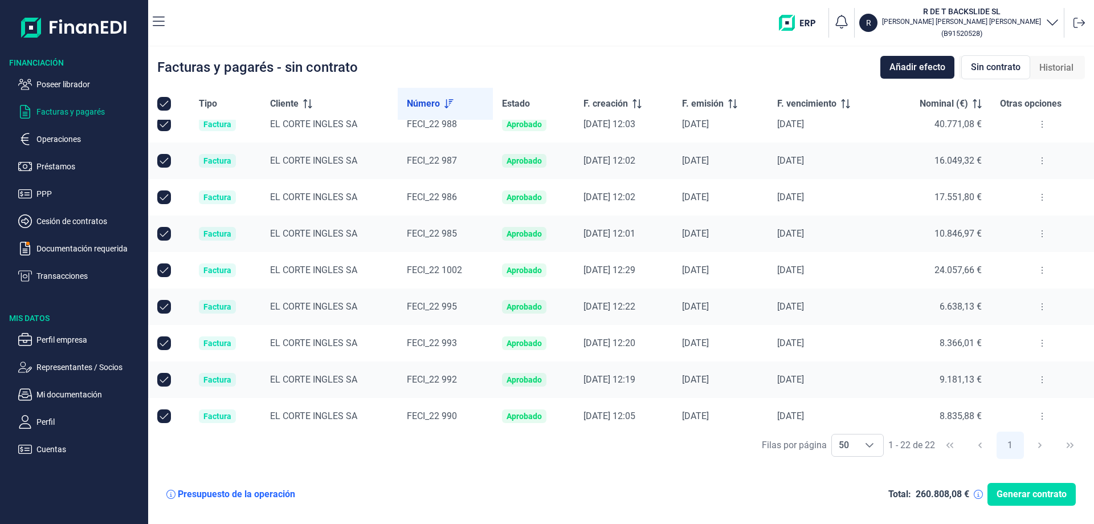
scroll to position [42, 0]
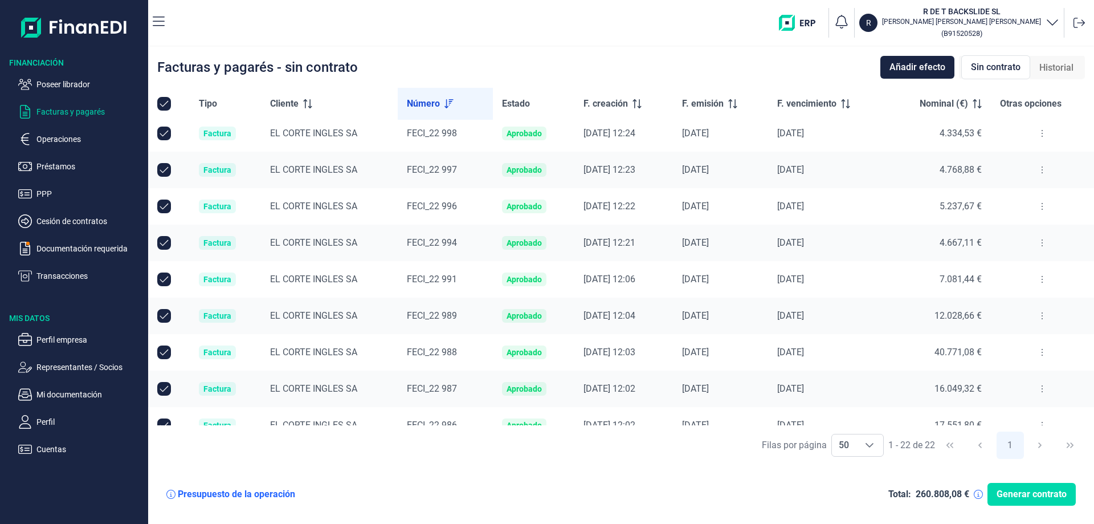
click at [1049, 243] on button at bounding box center [1042, 243] width 21 height 18
click at [1004, 274] on span "Ver detalle de la factura" at bounding box center [997, 271] width 83 height 11
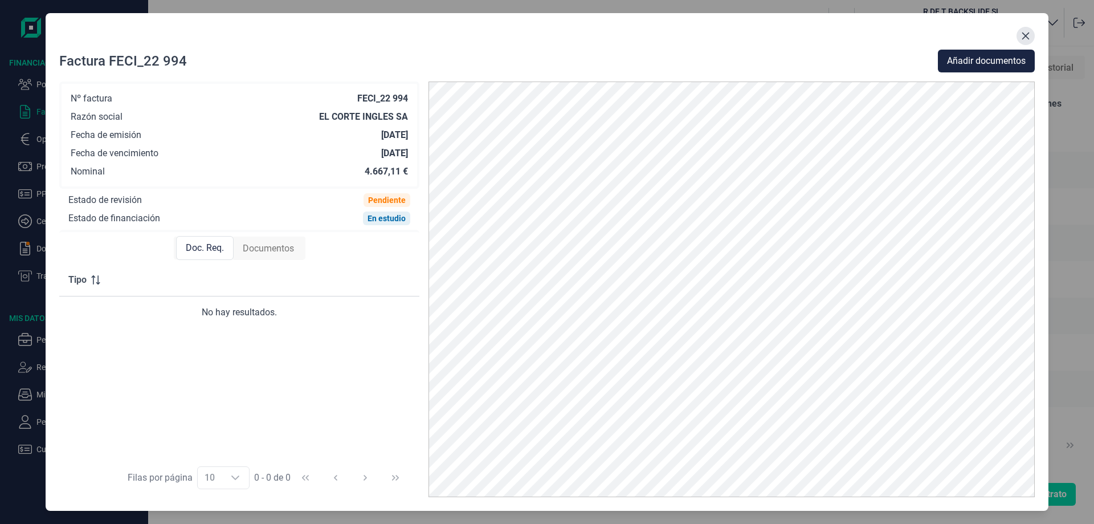
click at [1030, 42] on button "Close" at bounding box center [1026, 36] width 18 height 18
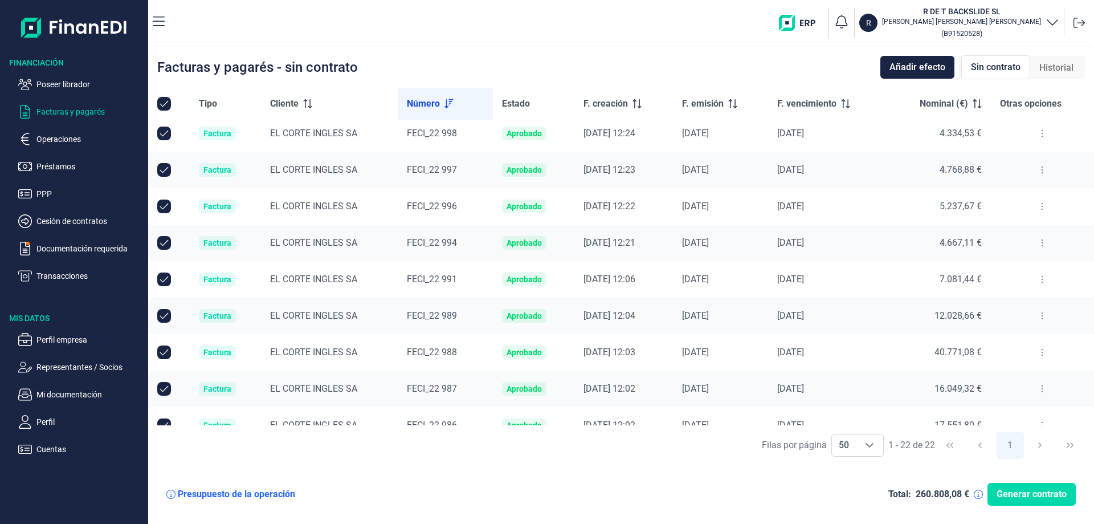
scroll to position [498, 0]
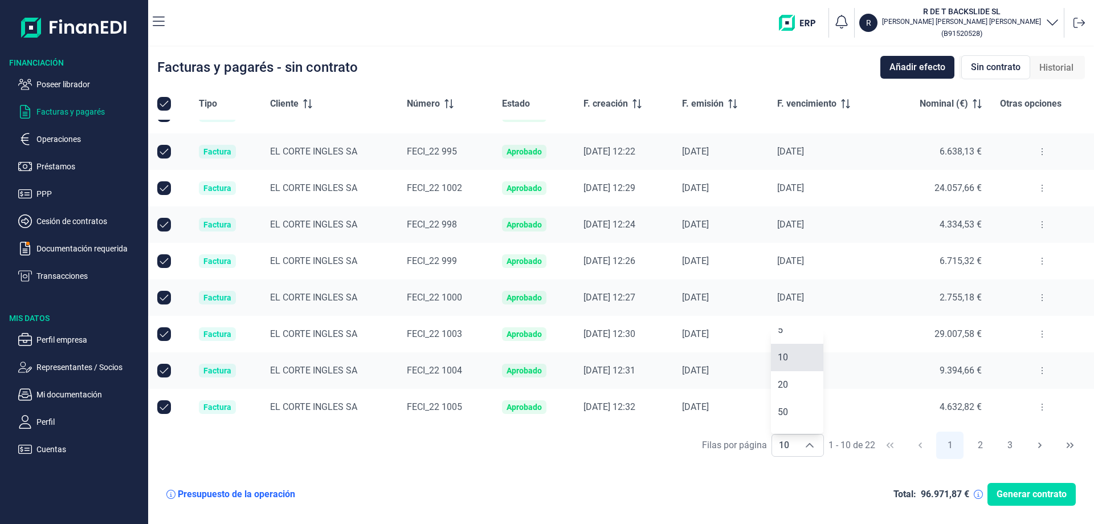
scroll to position [59, 0]
click at [786, 389] on span "50" at bounding box center [783, 392] width 10 height 11
type input "50"
click at [164, 104] on input "All items unselected" at bounding box center [164, 104] width 14 height 14
checkbox input "false"
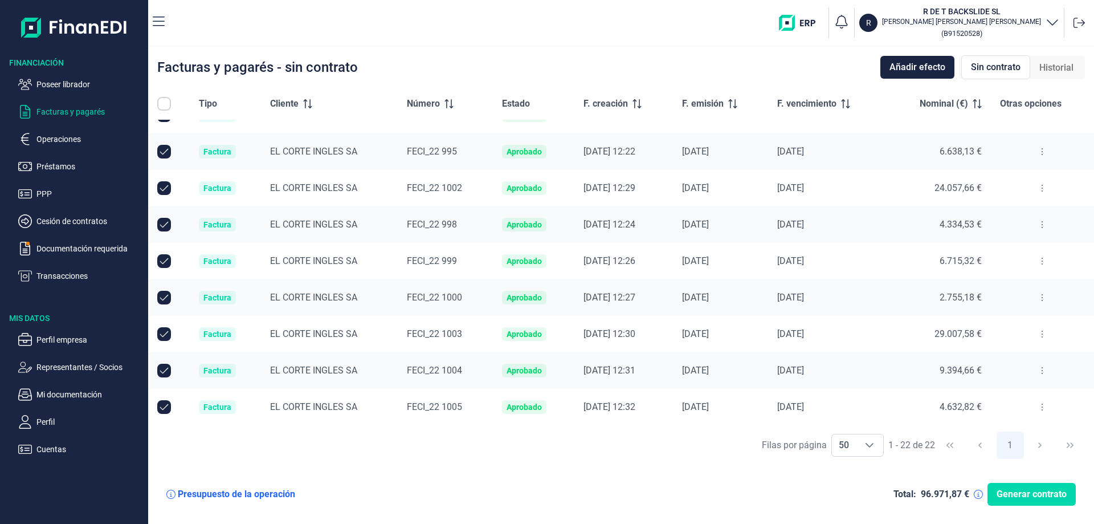
checkbox input "true"
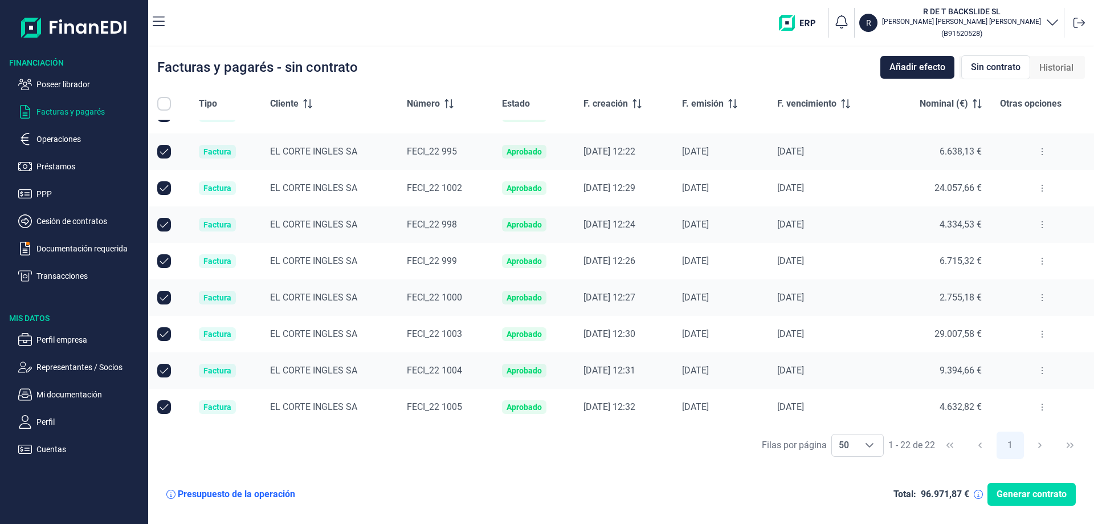
checkbox input "true"
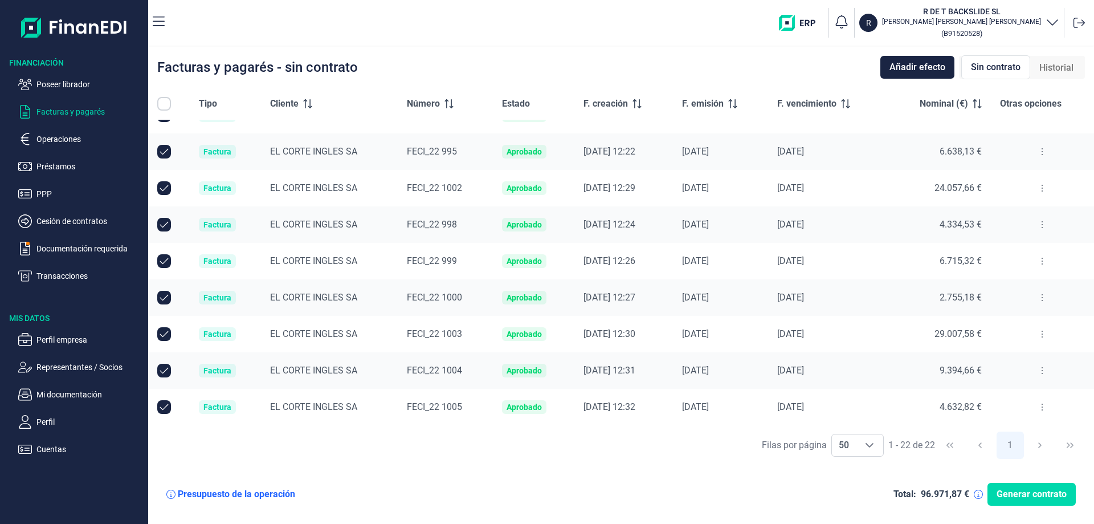
checkbox input "true"
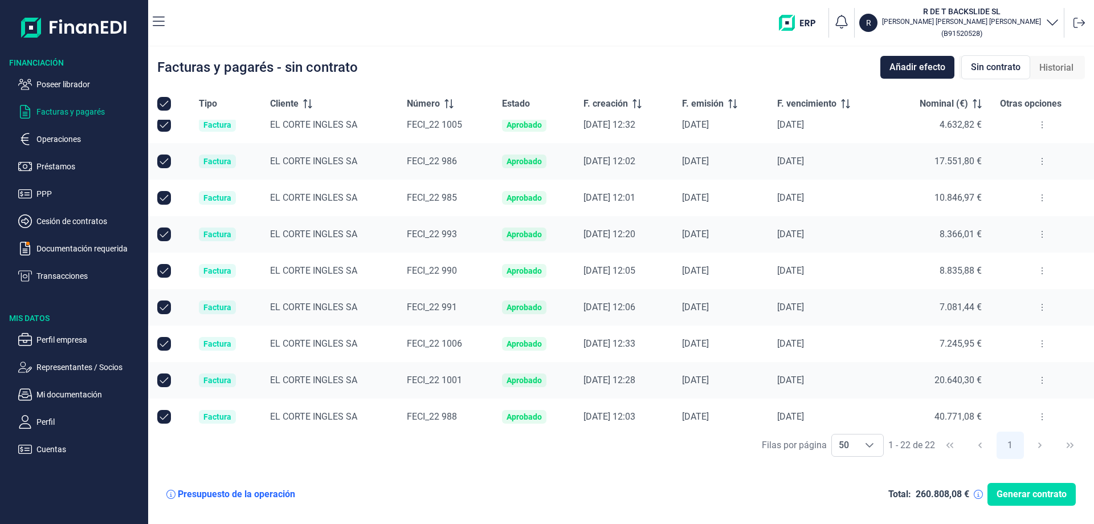
scroll to position [498, 0]
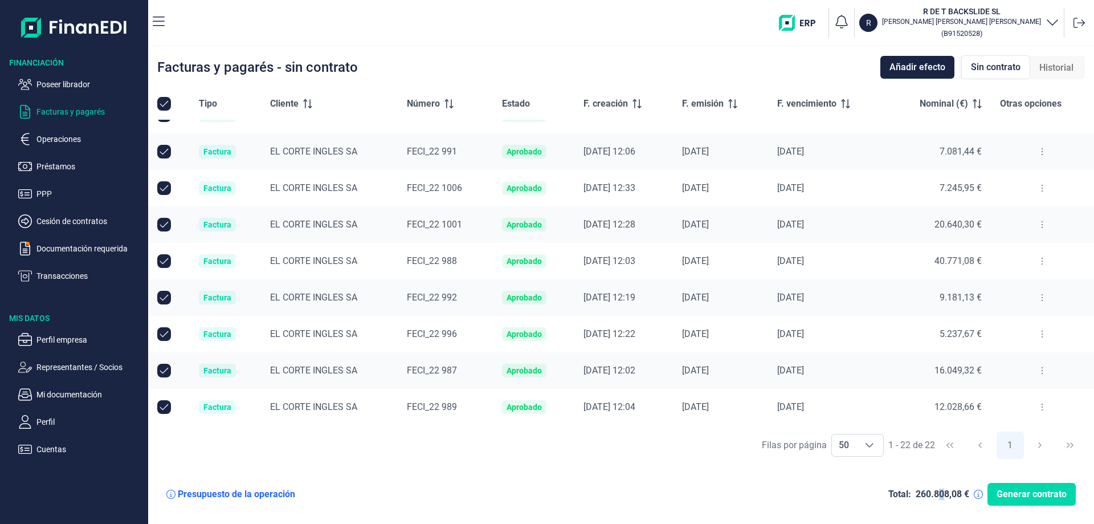
click at [943, 491] on div "260.808,08 €" at bounding box center [943, 493] width 54 height 11
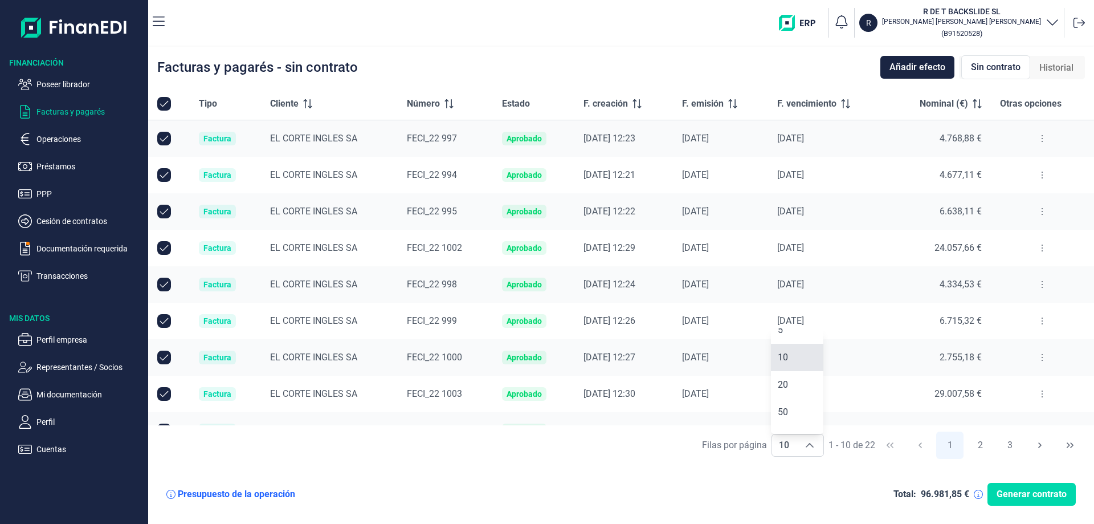
scroll to position [59, 0]
click at [798, 393] on li "50" at bounding box center [797, 392] width 52 height 27
type input "50"
click at [167, 100] on input "All items unselected" at bounding box center [164, 104] width 14 height 14
checkbox input "false"
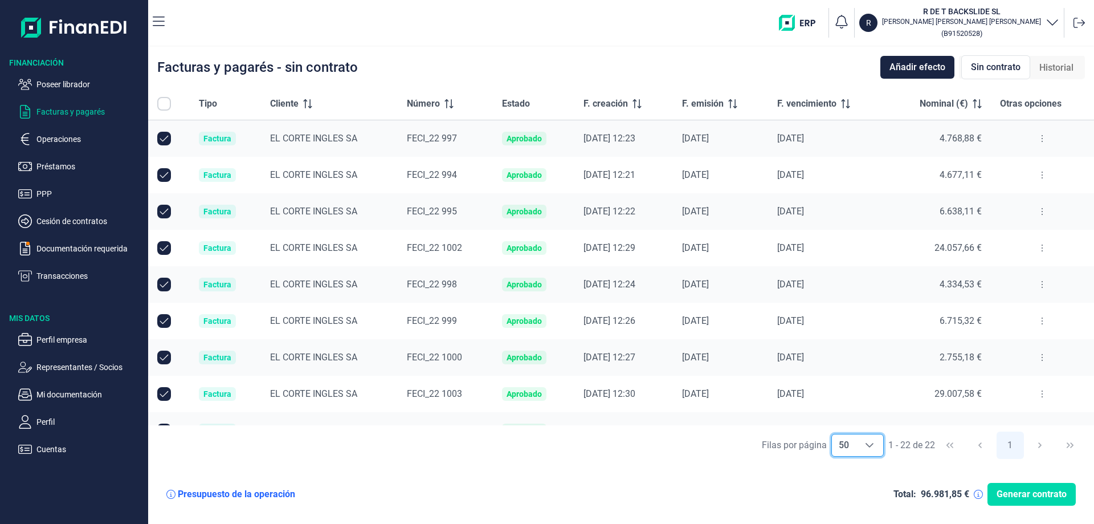
checkbox input "true"
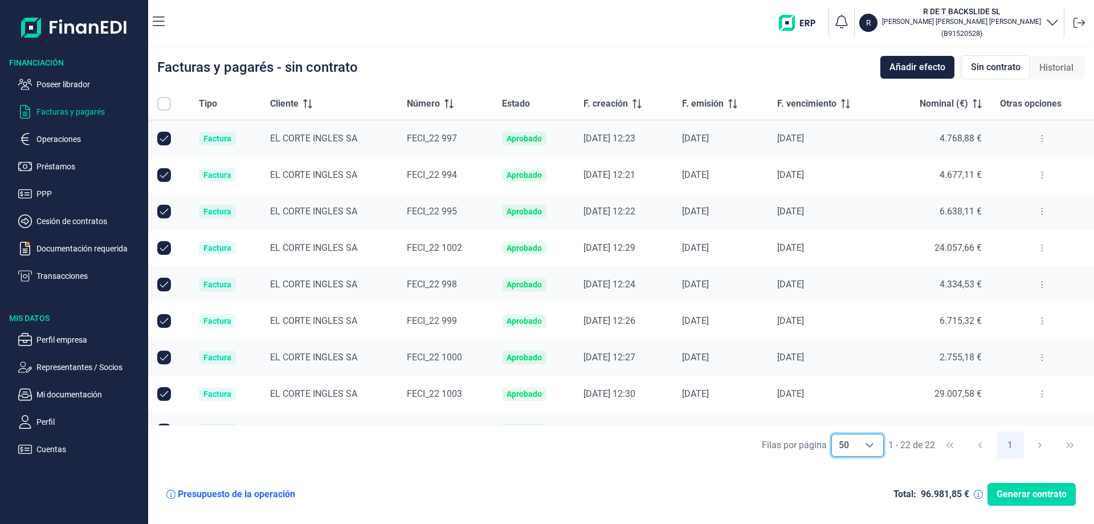
checkbox input "true"
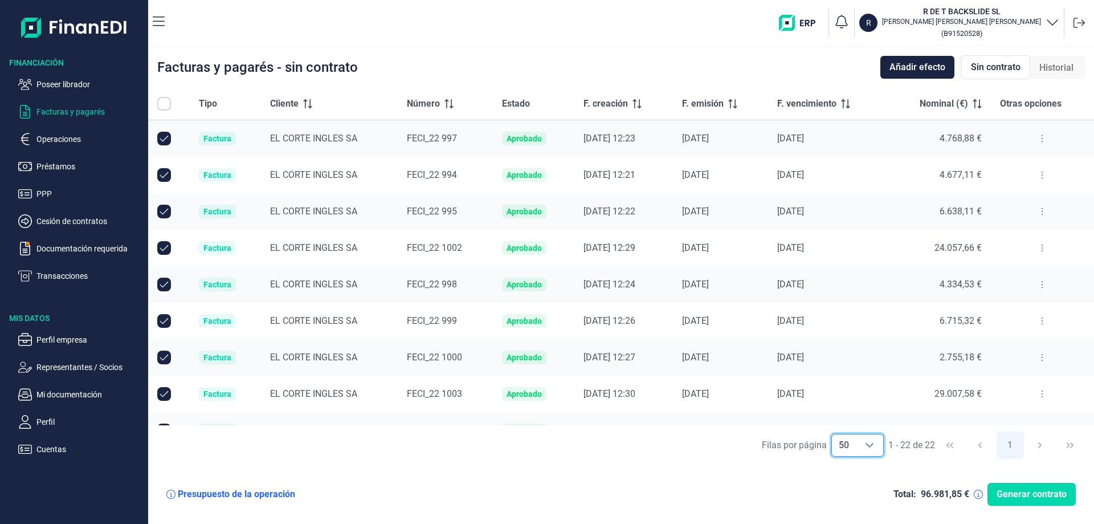
checkbox input "true"
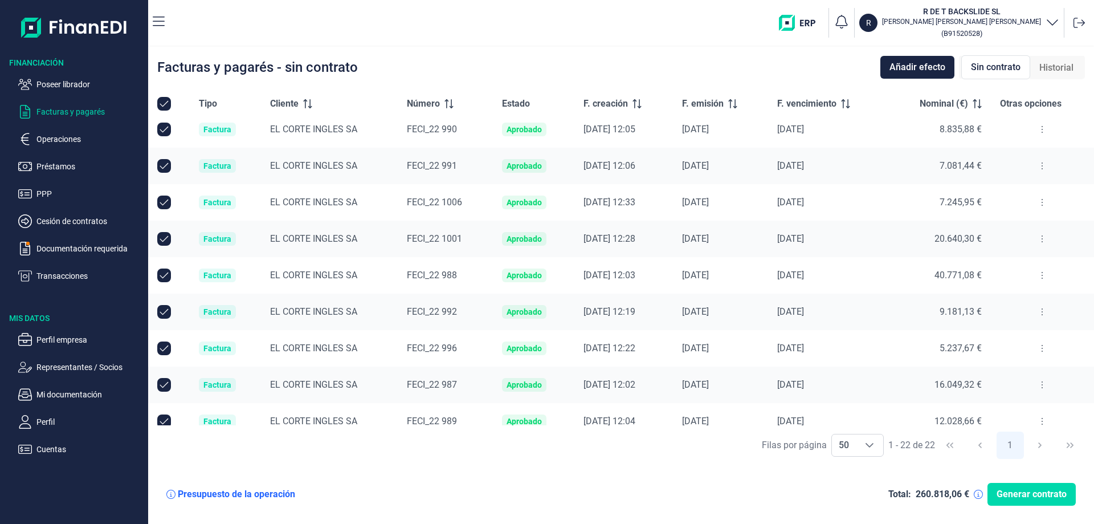
scroll to position [498, 0]
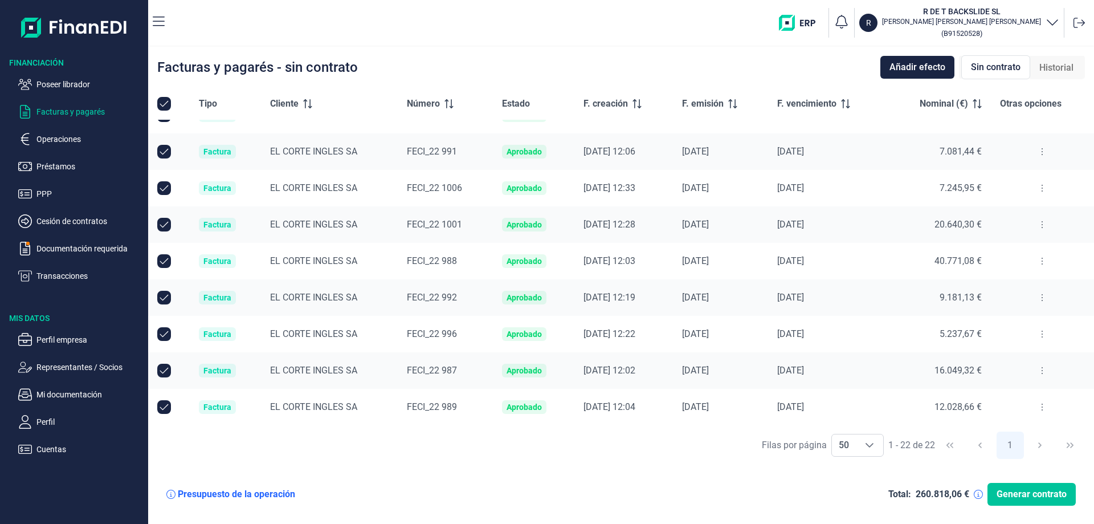
click at [1038, 494] on span "Generar contrato" at bounding box center [1032, 494] width 70 height 14
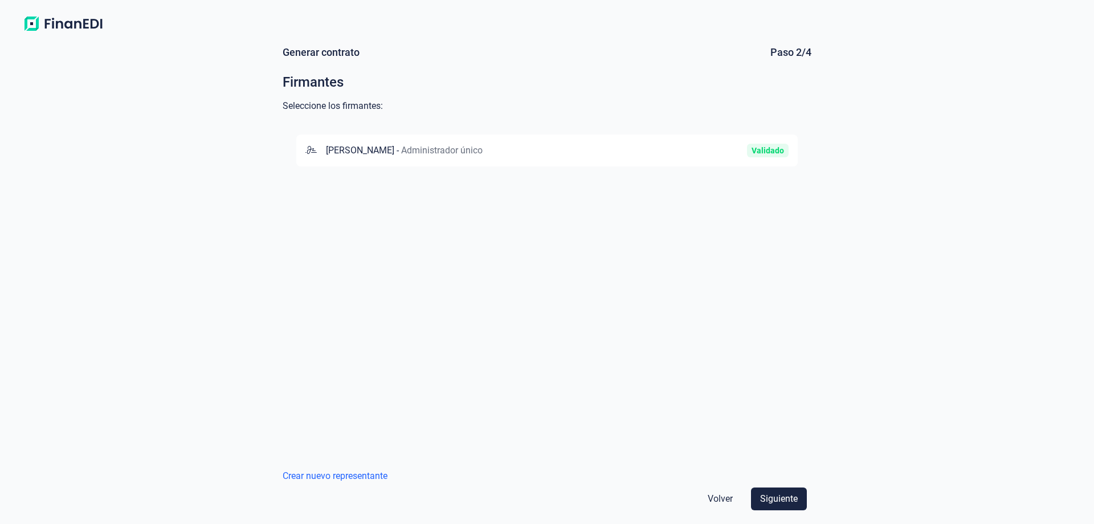
click at [483, 150] on span "Administrador único" at bounding box center [442, 150] width 82 height 11
click at [777, 498] on span "Siguiente" at bounding box center [779, 499] width 38 height 14
click at [390, 152] on span "BANCO SANTANDER, S.A." at bounding box center [376, 150] width 104 height 11
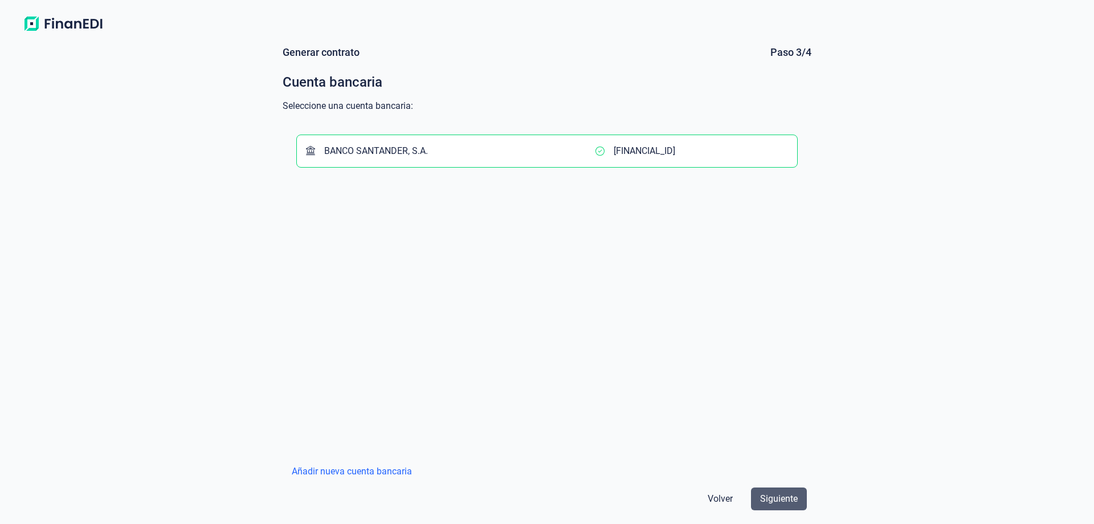
click at [797, 500] on span "Siguiente" at bounding box center [779, 499] width 38 height 14
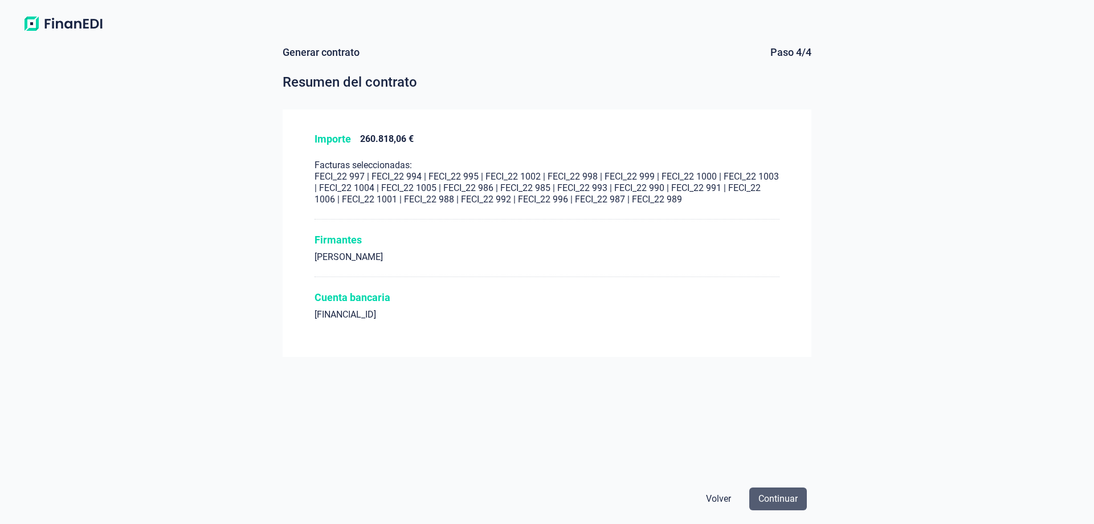
click at [782, 503] on span "Continuar" at bounding box center [778, 499] width 39 height 14
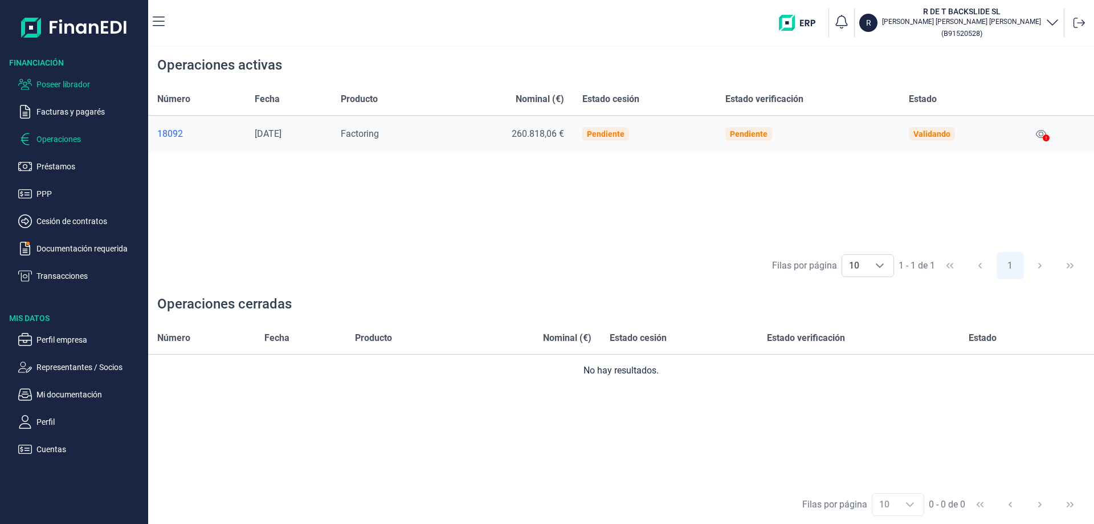
click at [40, 82] on p "Poseer librador" at bounding box center [89, 85] width 107 height 14
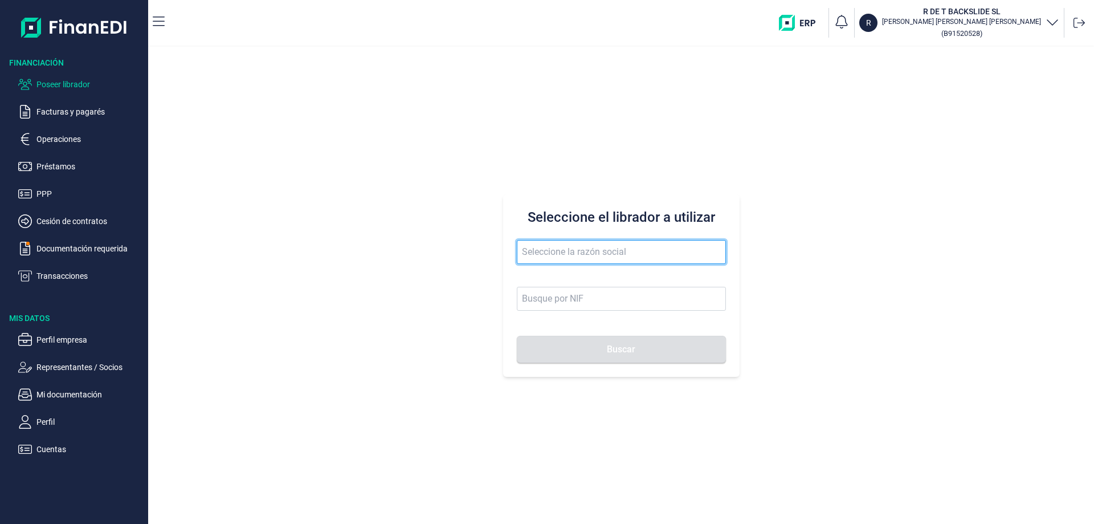
click at [570, 248] on input "text" at bounding box center [621, 252] width 209 height 24
click at [564, 252] on input "FASHIO" at bounding box center [621, 252] width 209 height 24
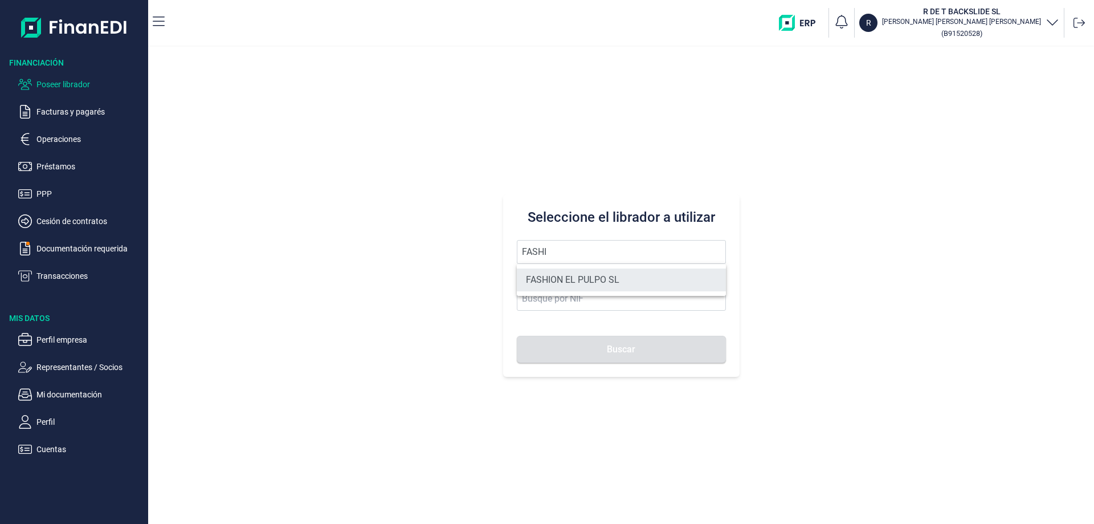
click at [580, 288] on li "FASHION EL PULPO SL" at bounding box center [621, 279] width 209 height 23
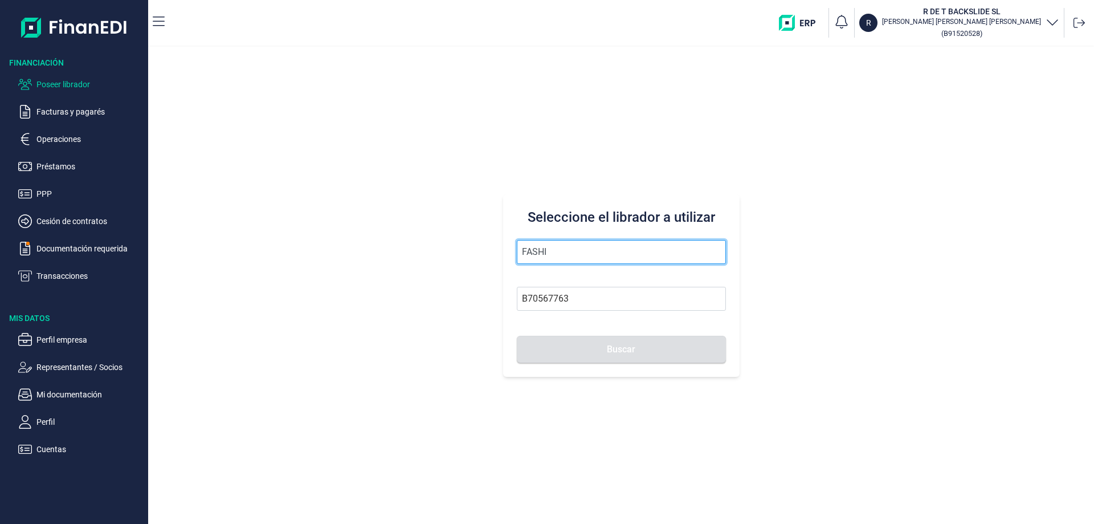
type input "FASHION EL PULPO SL"
type input "B70567763"
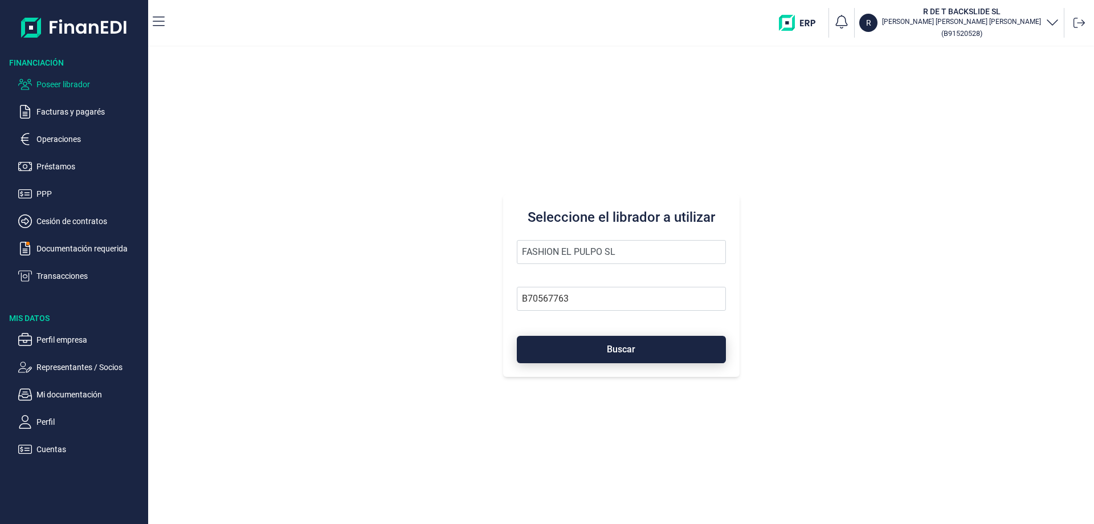
click at [589, 340] on button "Buscar" at bounding box center [621, 349] width 209 height 27
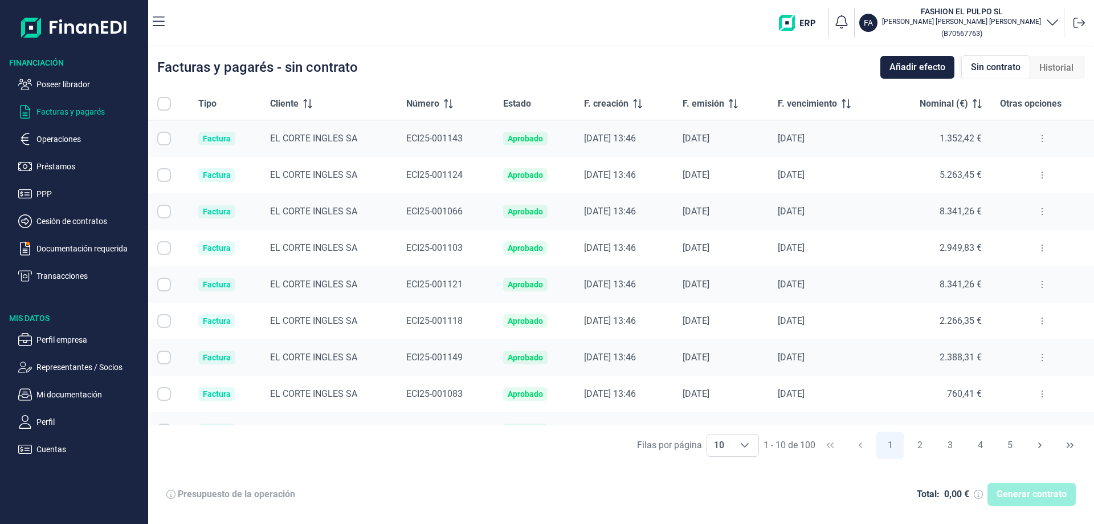
checkbox input "true"
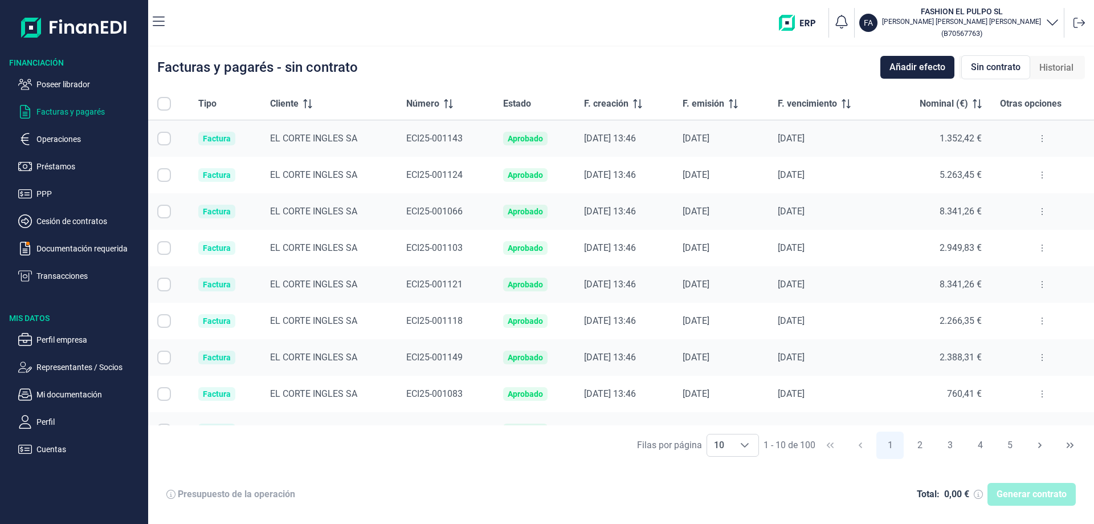
checkbox input "true"
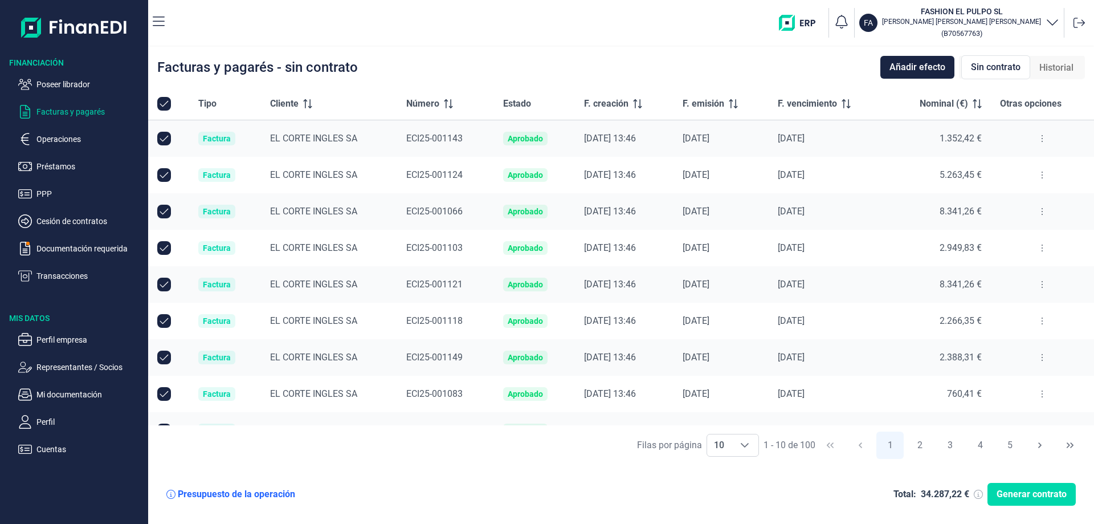
checkbox input "true"
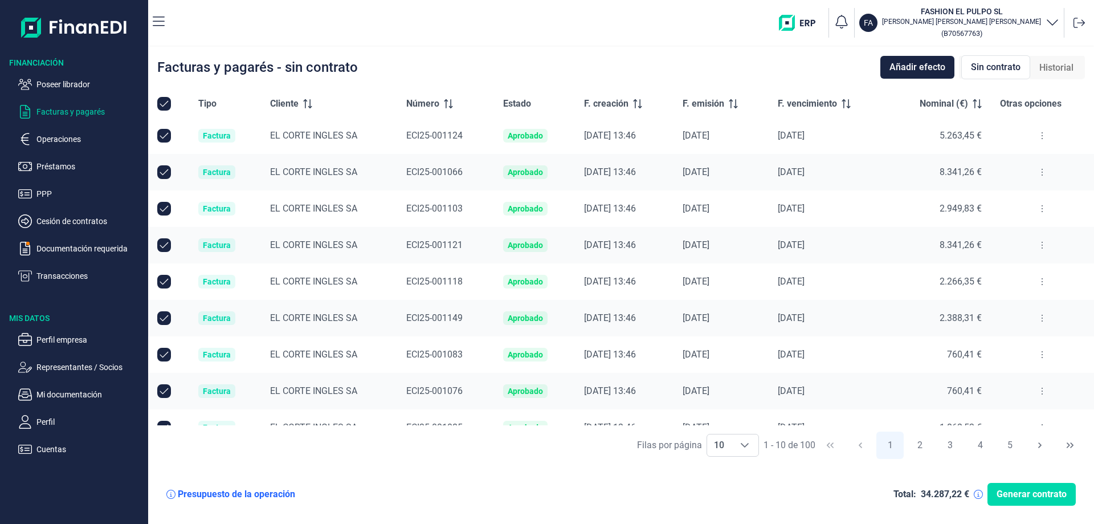
scroll to position [60, 0]
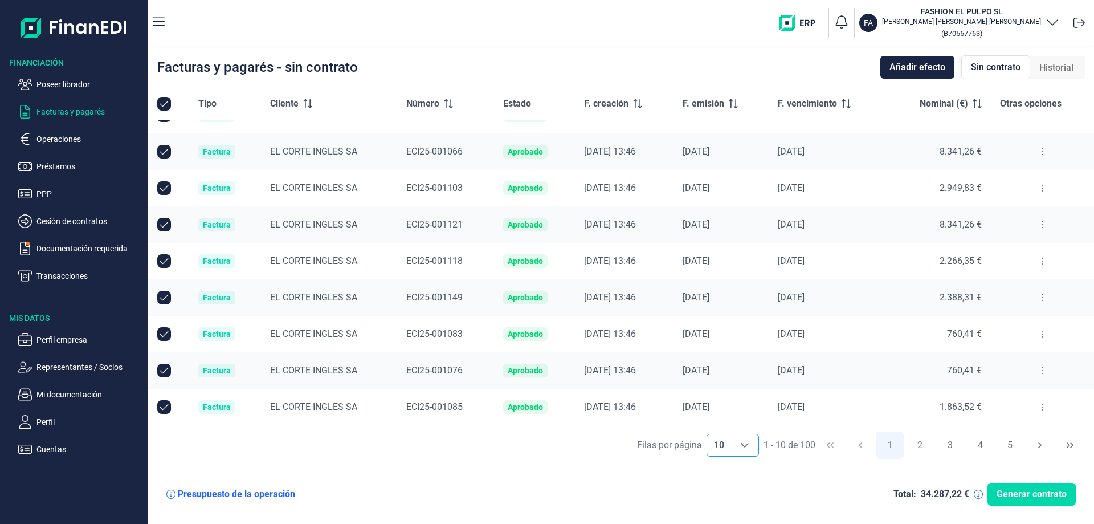
click at [746, 450] on div "Choose" at bounding box center [744, 445] width 27 height 22
click at [716, 417] on span "100" at bounding box center [720, 419] width 15 height 11
type input "100"
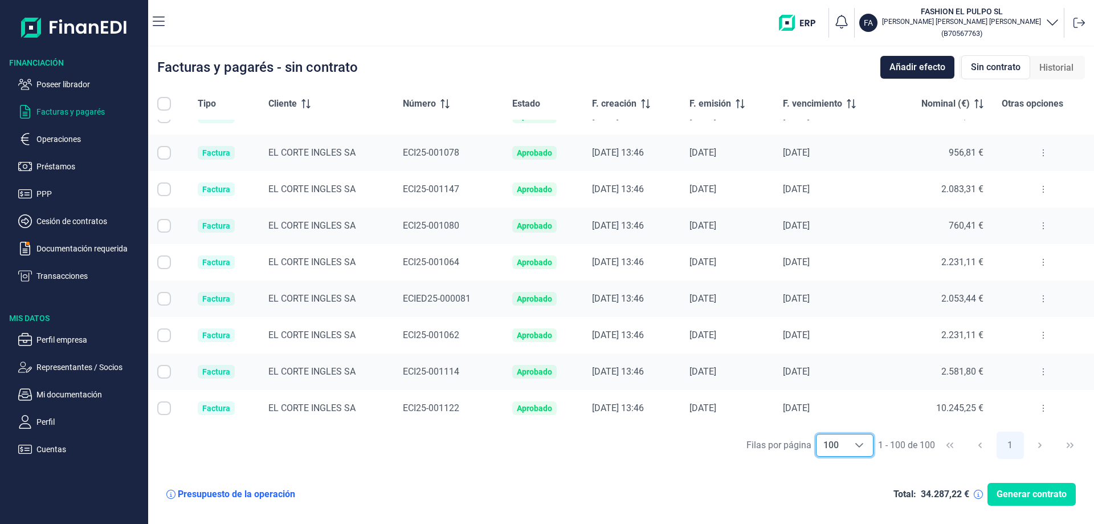
scroll to position [3343, 0]
click at [166, 99] on input "All items unselected" at bounding box center [164, 104] width 14 height 14
checkbox input "false"
checkbox input "true"
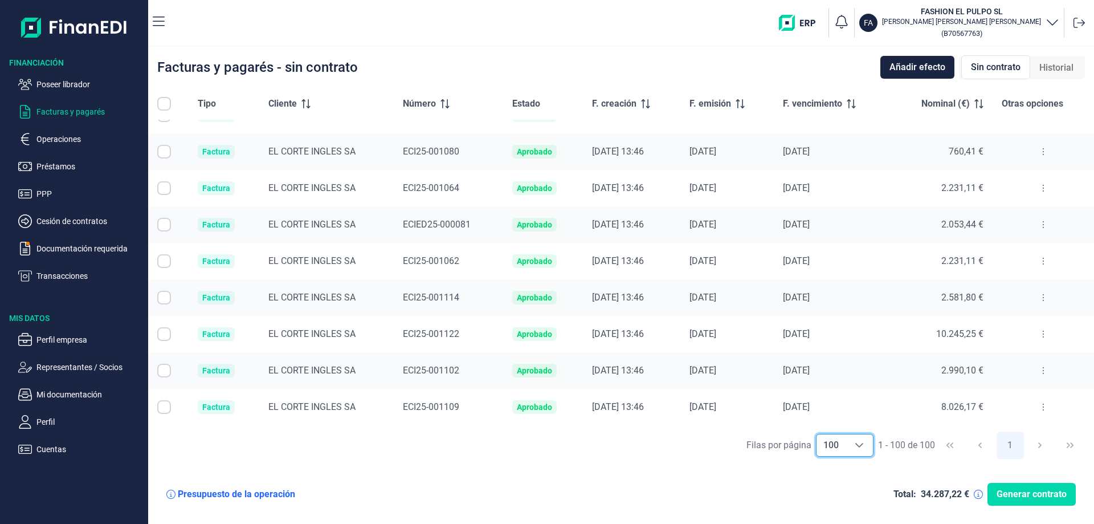
checkbox input "true"
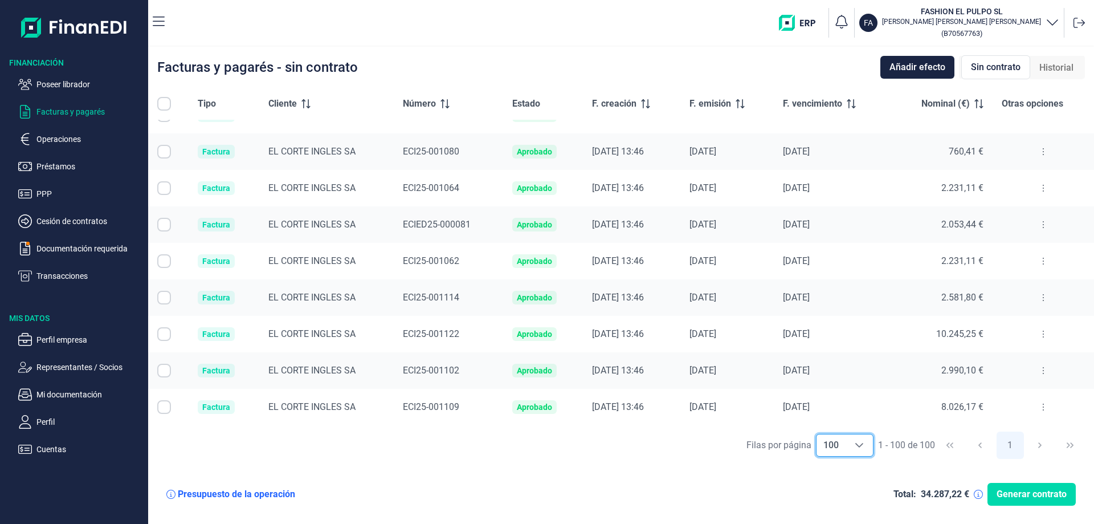
checkbox input "true"
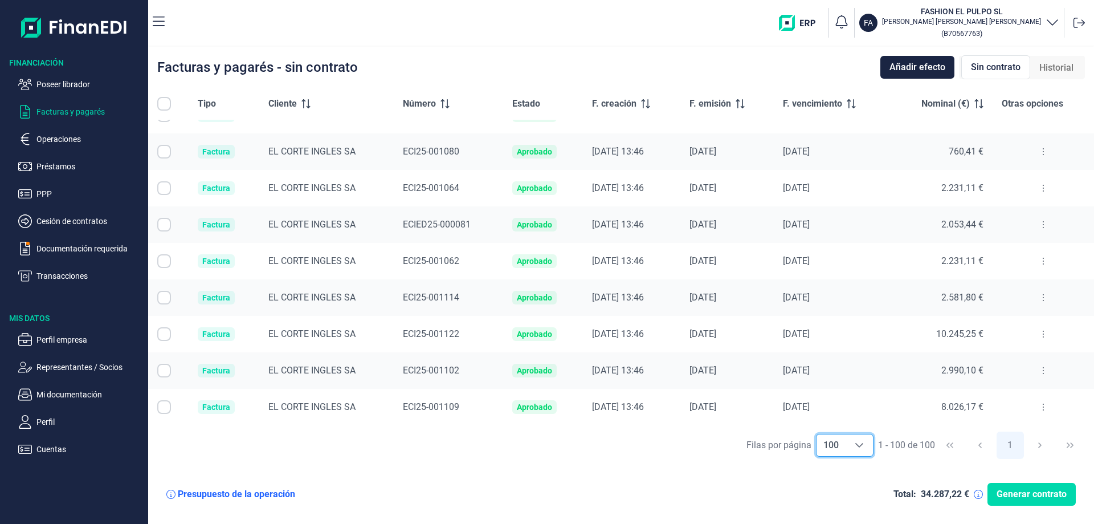
checkbox input "true"
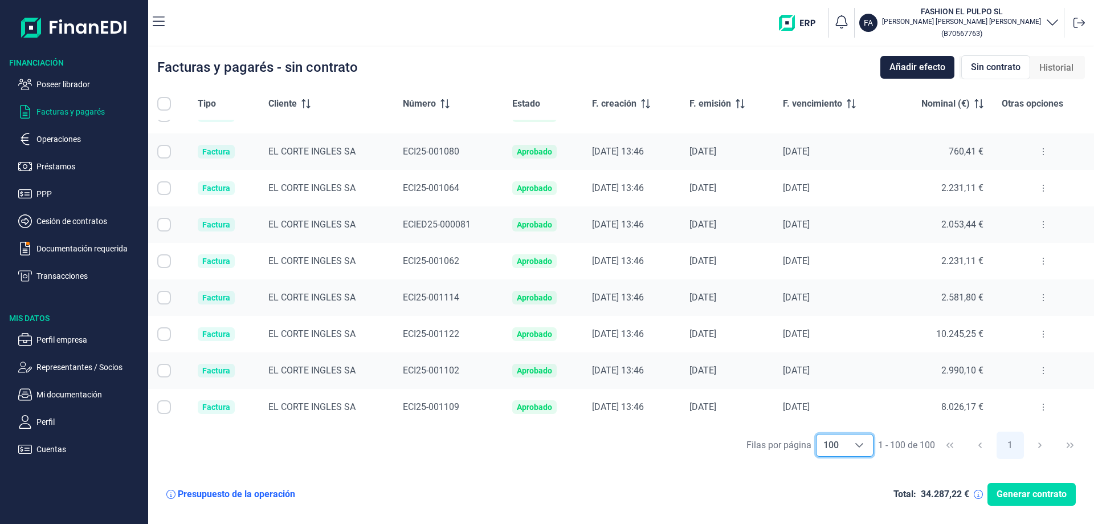
checkbox input "true"
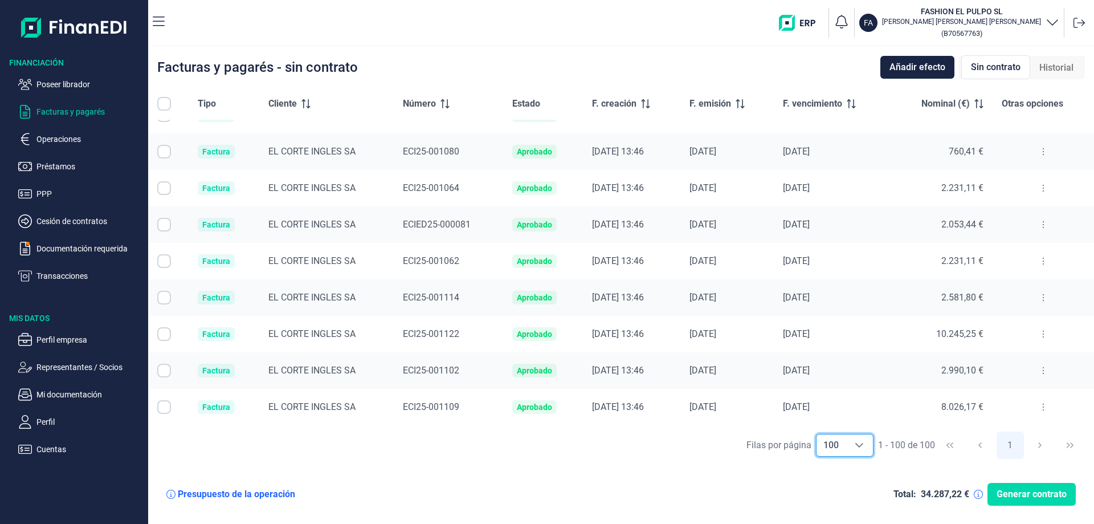
checkbox input "true"
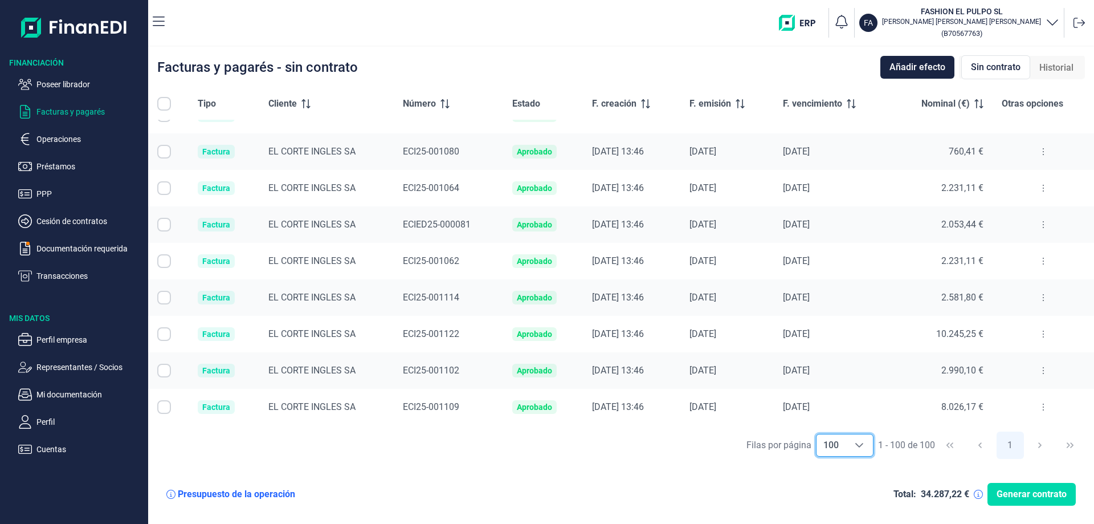
checkbox input "true"
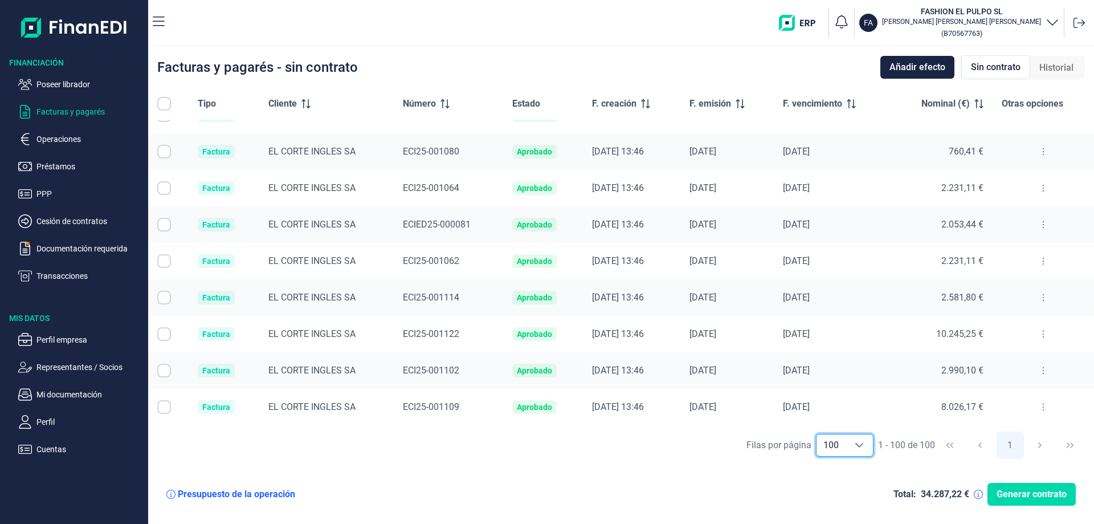
checkbox input "true"
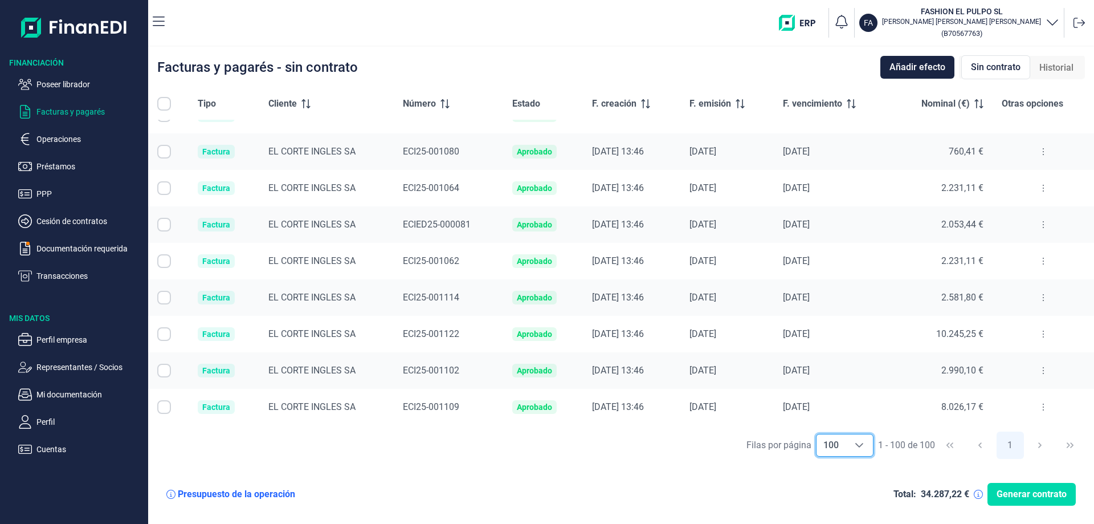
checkbox input "true"
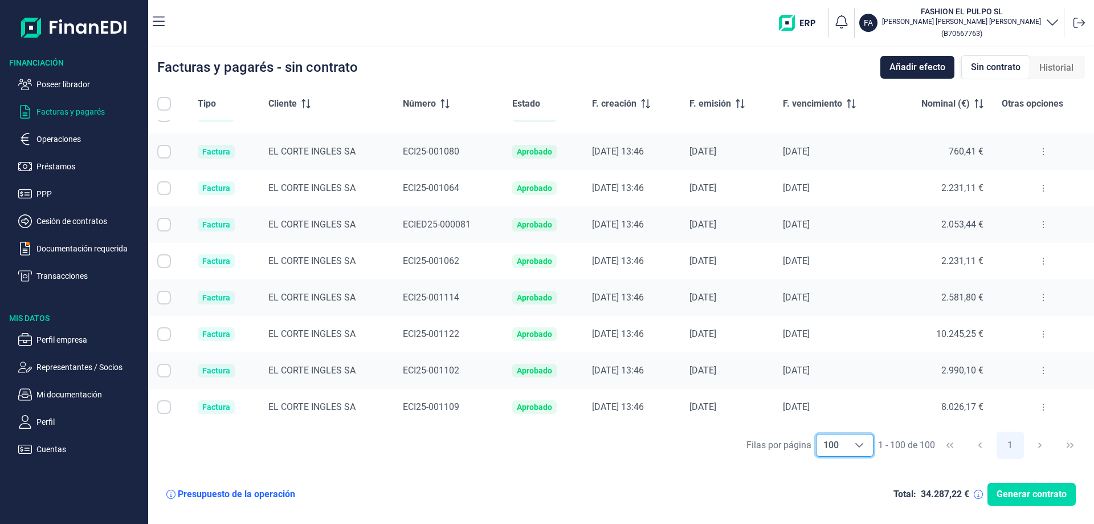
checkbox input "true"
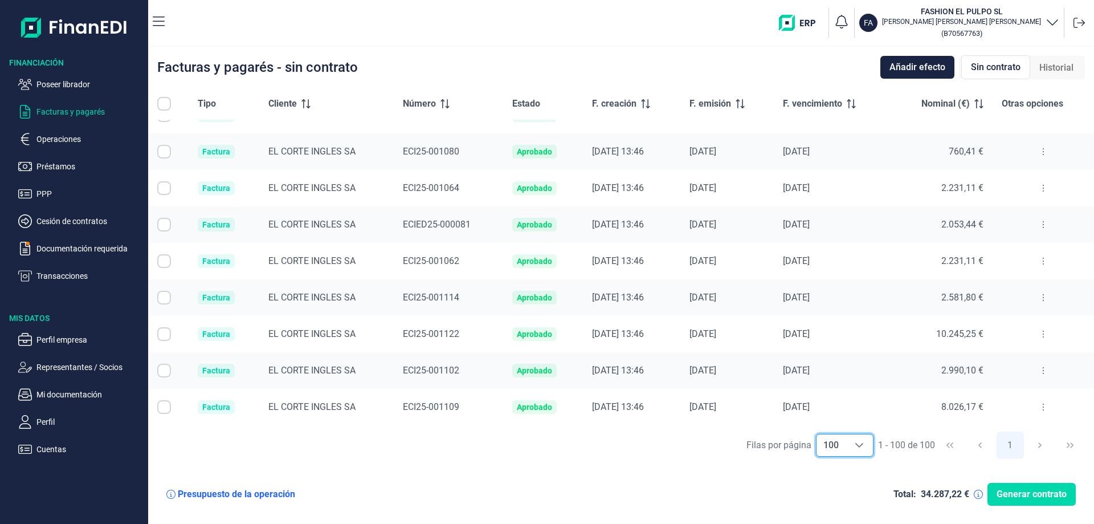
checkbox input "true"
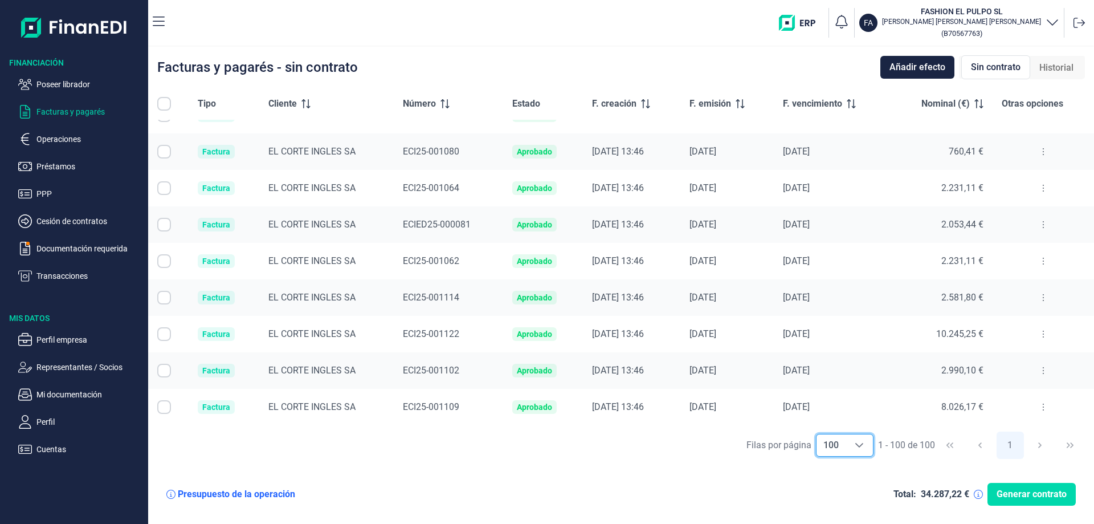
checkbox input "true"
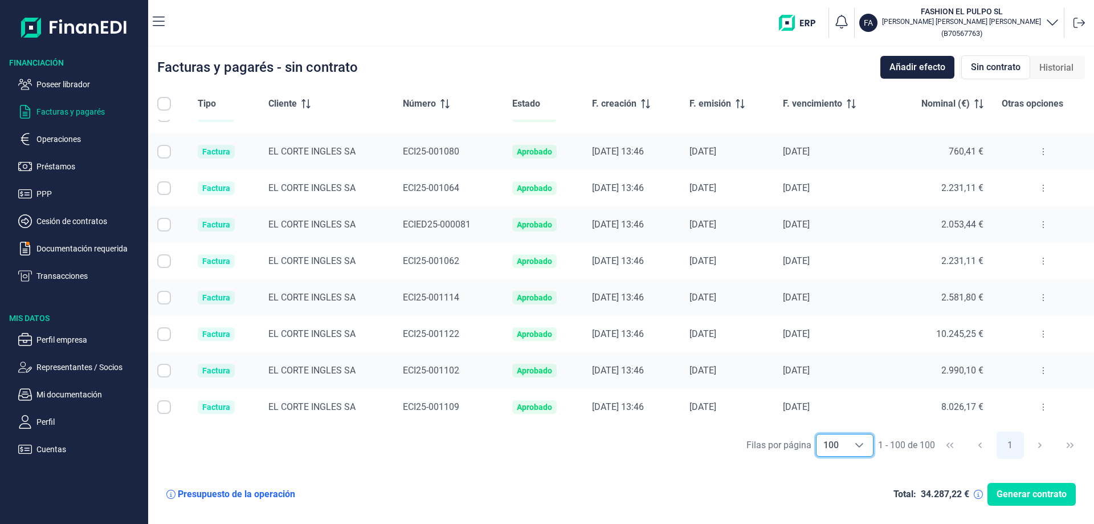
checkbox input "true"
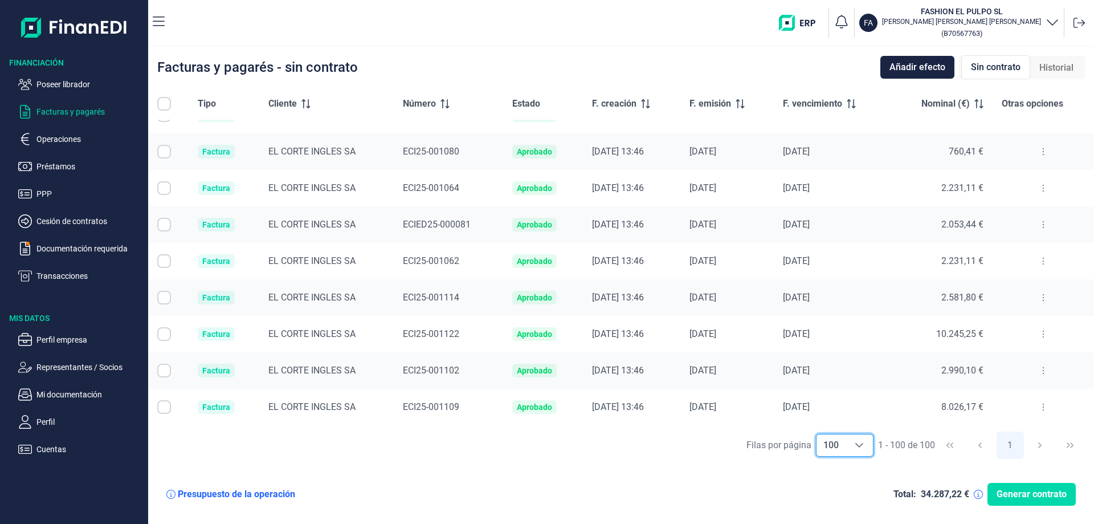
checkbox input "true"
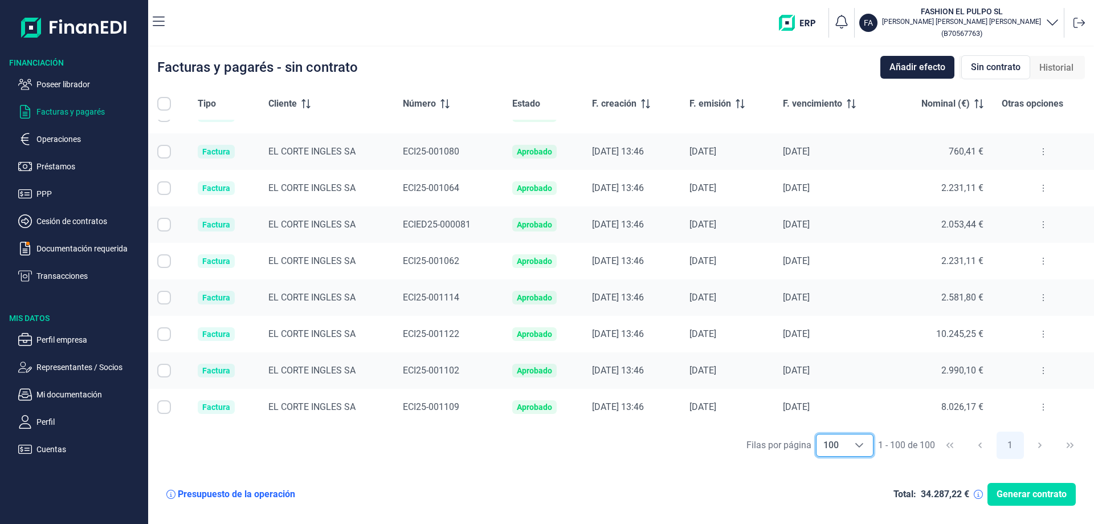
checkbox input "true"
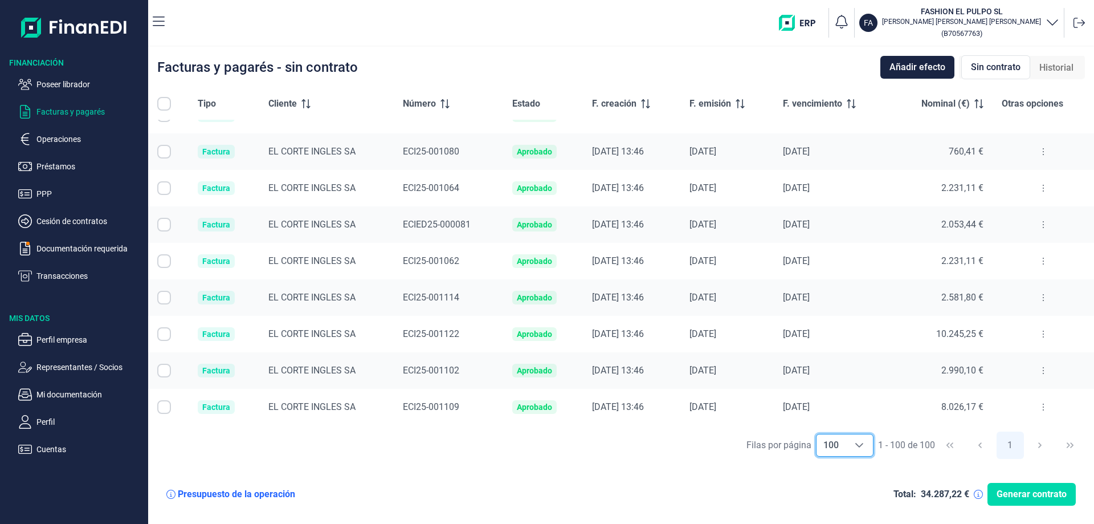
checkbox input "true"
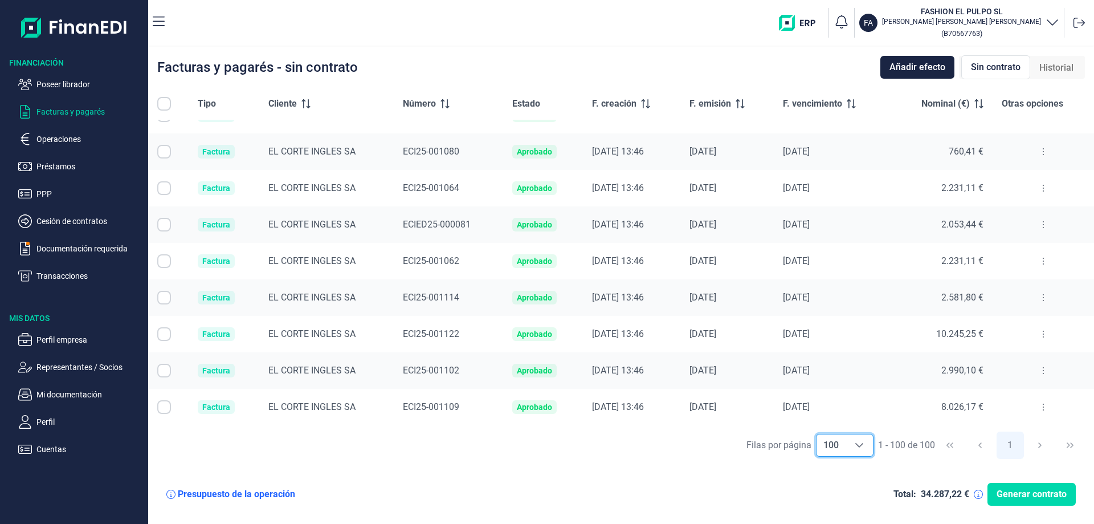
checkbox input "true"
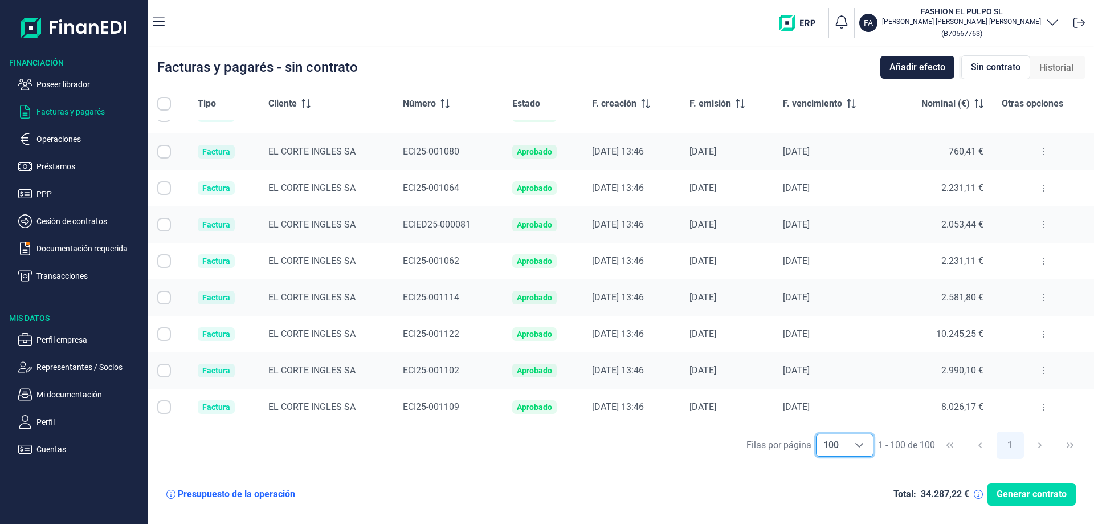
checkbox input "true"
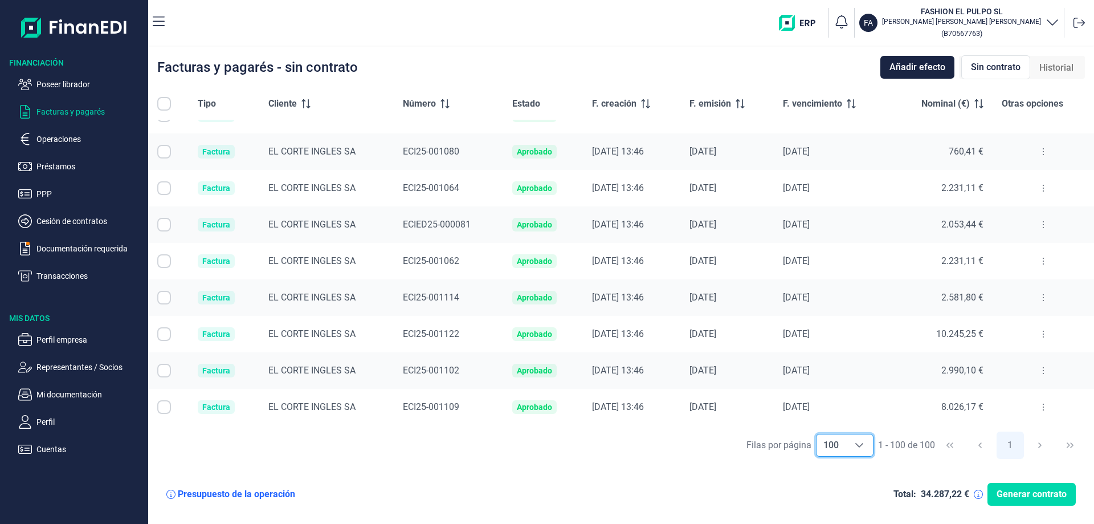
checkbox input "true"
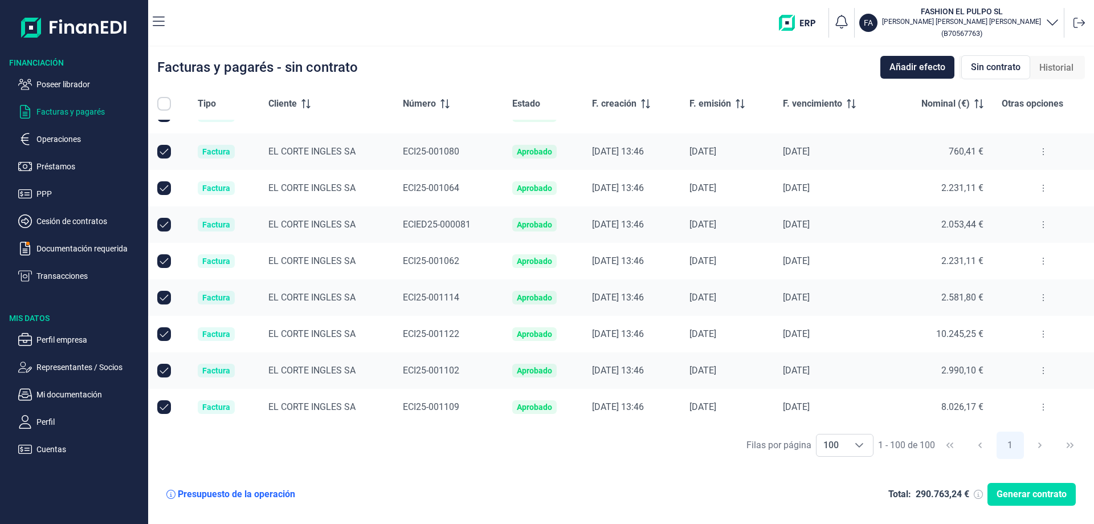
checkbox input "true"
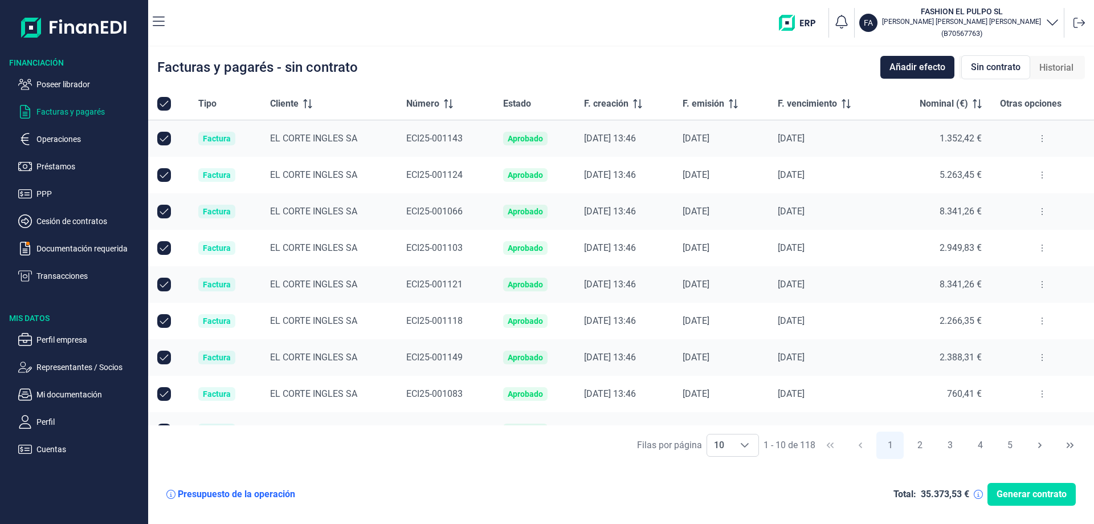
click at [152, 97] on th at bounding box center [168, 104] width 41 height 32
click at [167, 105] on input "All items selected" at bounding box center [164, 104] width 14 height 14
checkbox input "true"
checkbox input "false"
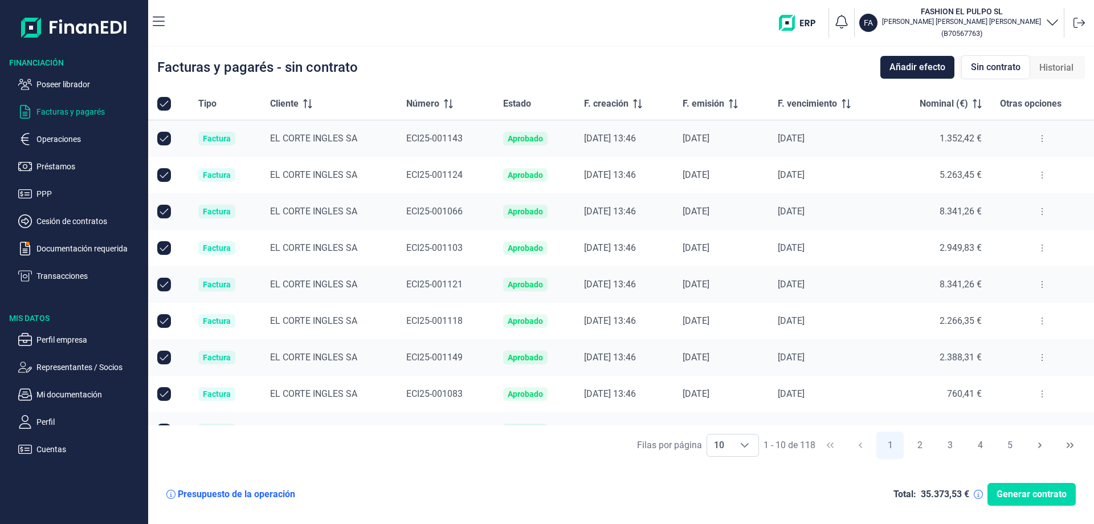
checkbox input "false"
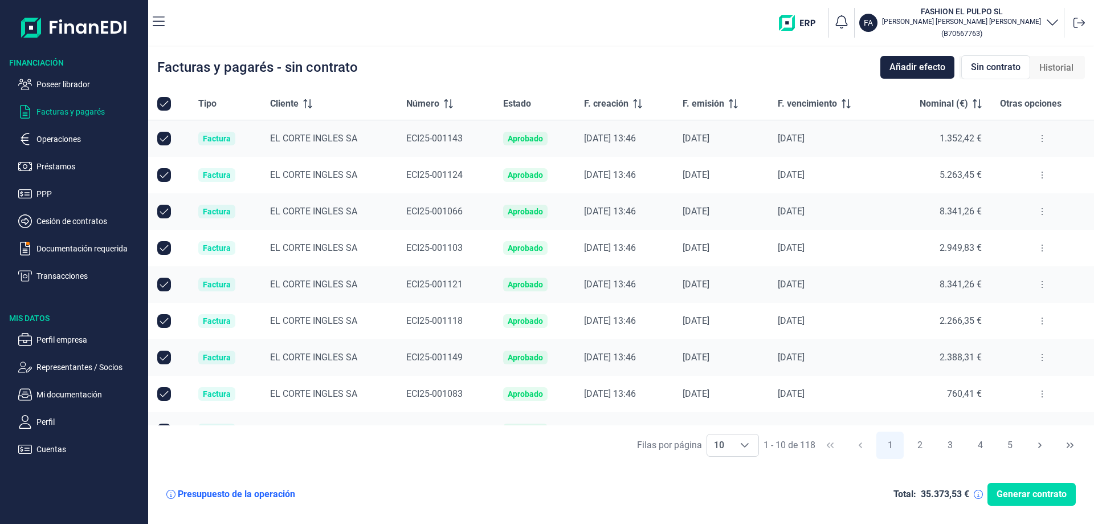
checkbox input "false"
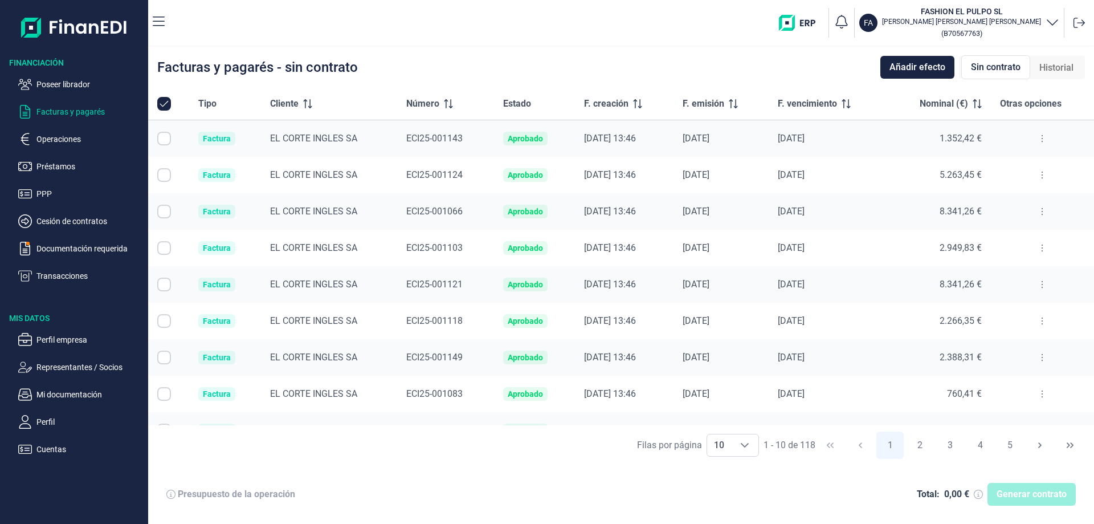
checkbox input "false"
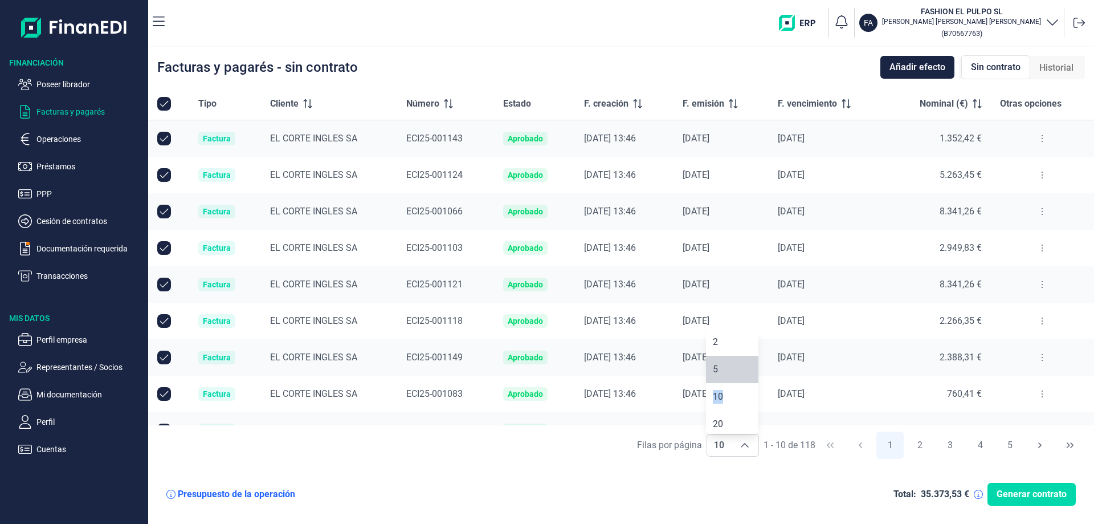
drag, startPoint x: 754, startPoint y: 375, endPoint x: 756, endPoint y: 386, distance: 11.5
click at [756, 386] on div "2 5 10 20 50 100" at bounding box center [732, 380] width 52 height 105
click at [724, 423] on span "100" at bounding box center [720, 419] width 15 height 11
type input "100"
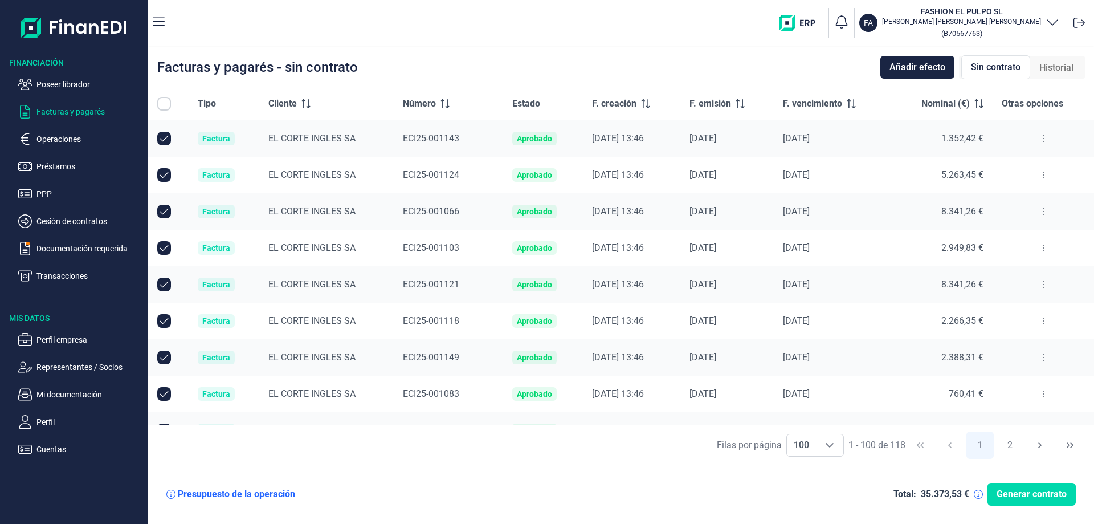
click at [158, 104] on input "All items unselected" at bounding box center [164, 104] width 14 height 14
checkbox input "false"
checkbox input "true"
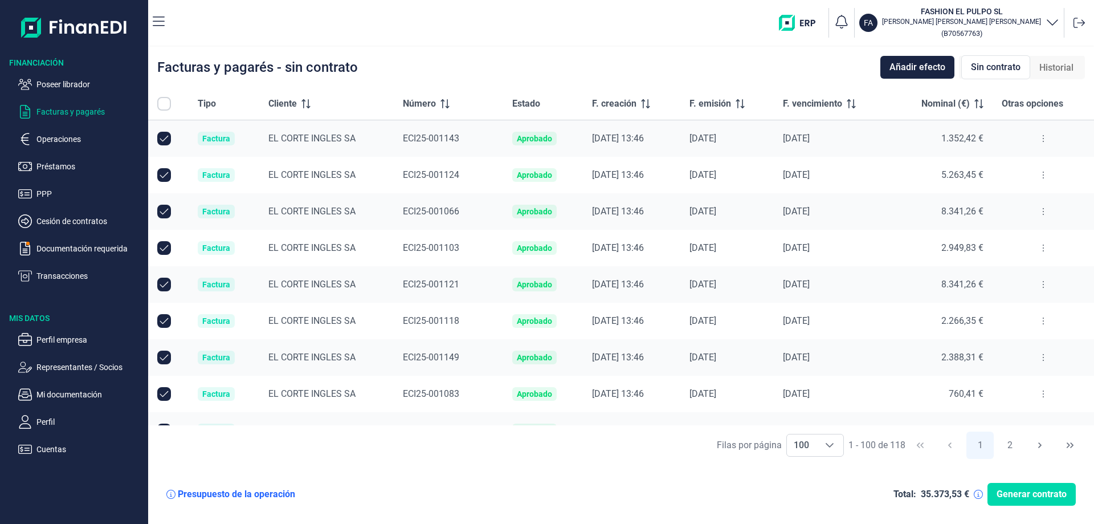
checkbox input "true"
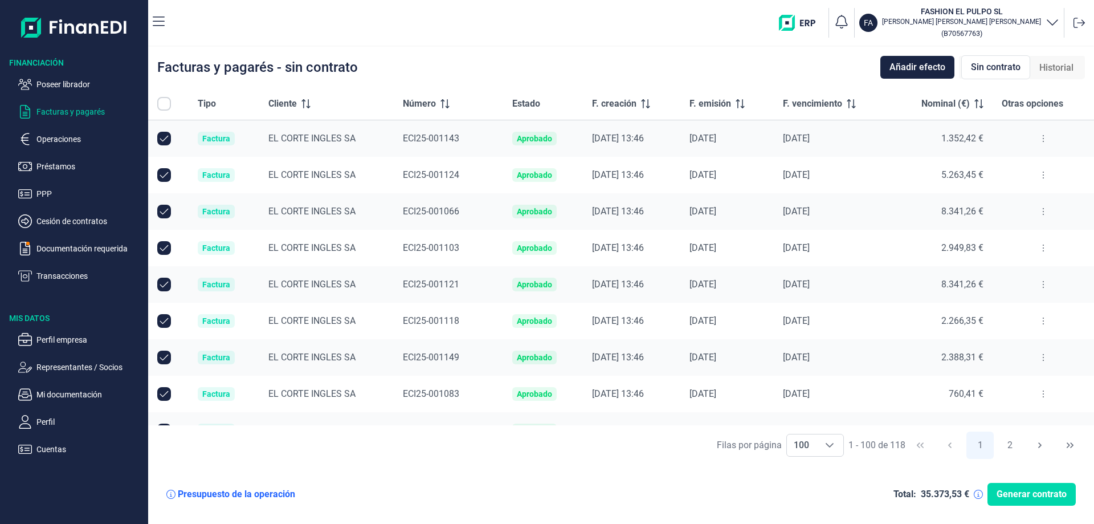
checkbox input "true"
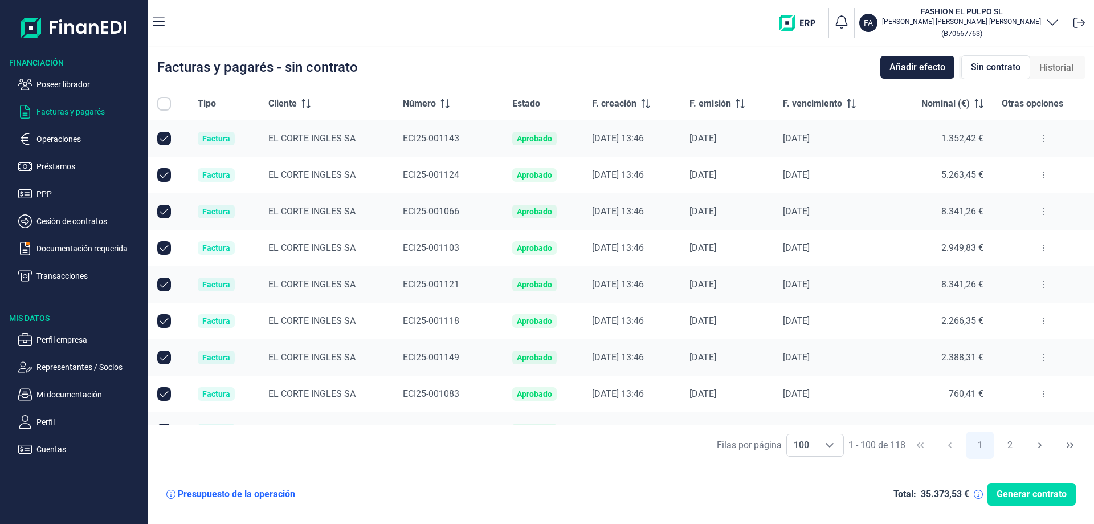
checkbox input "true"
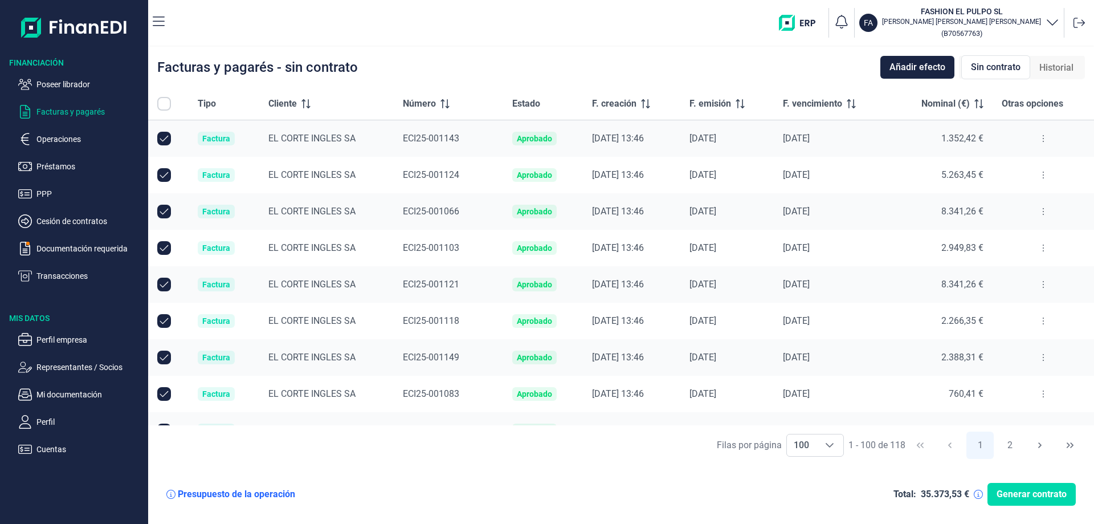
checkbox input "true"
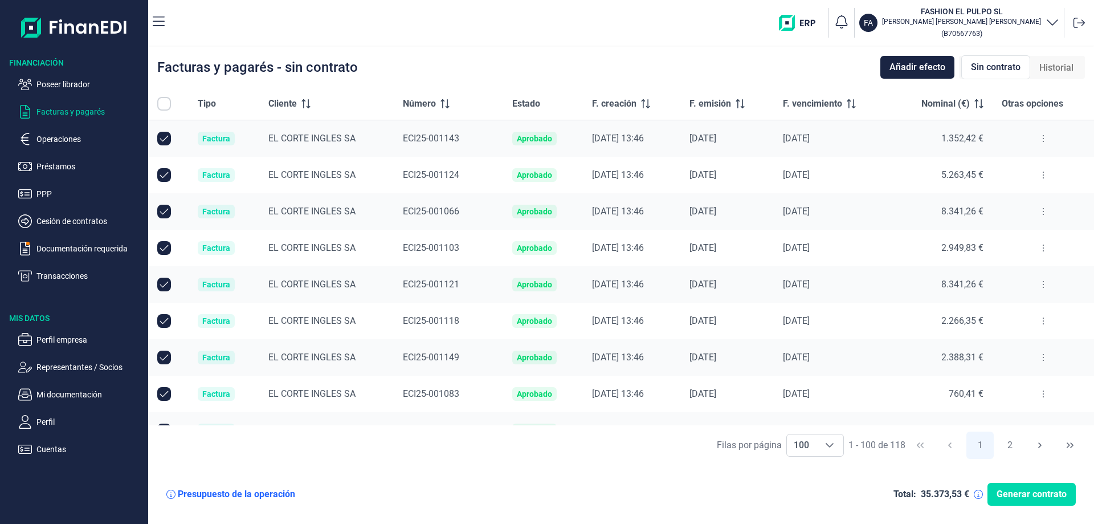
checkbox input "true"
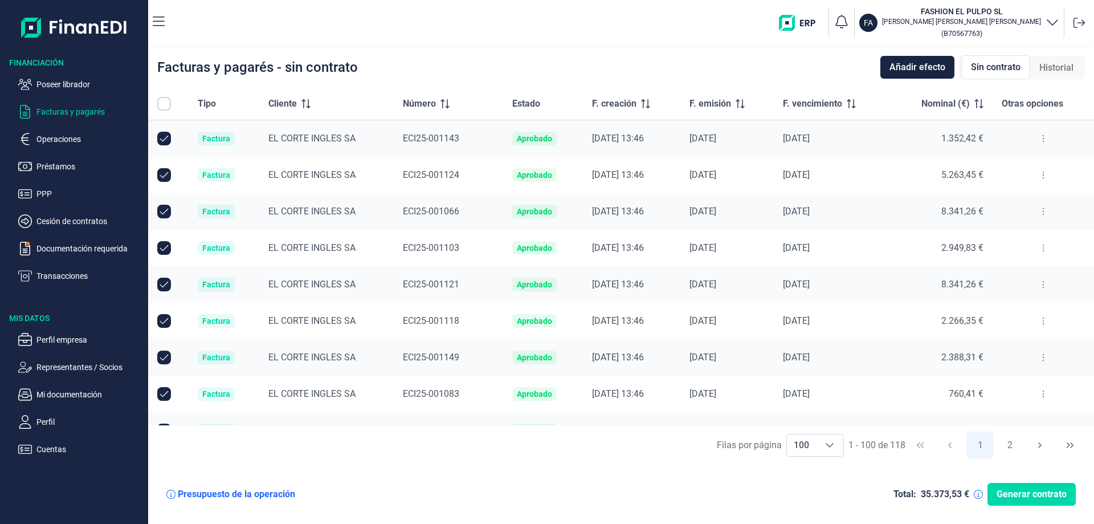
checkbox input "true"
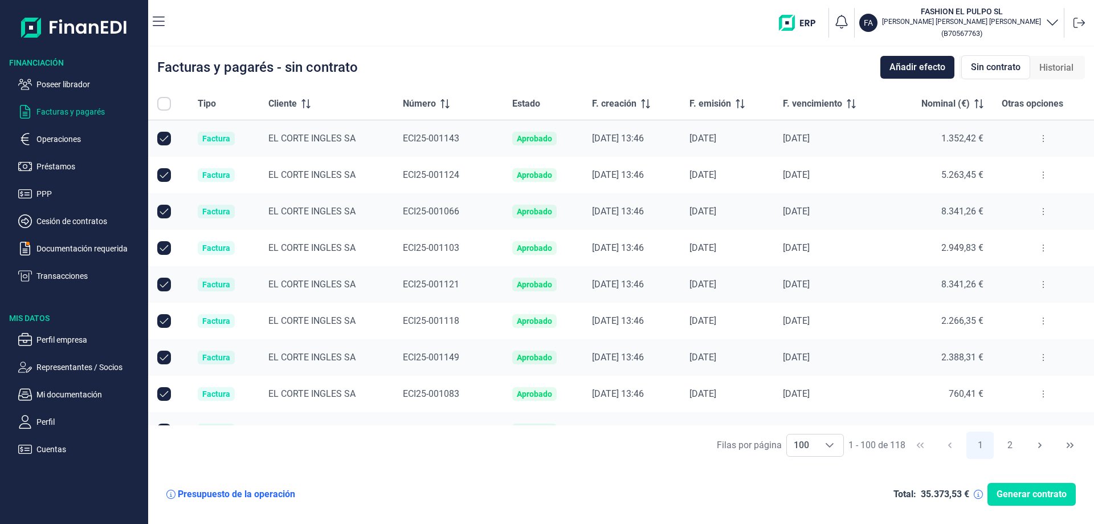
checkbox input "true"
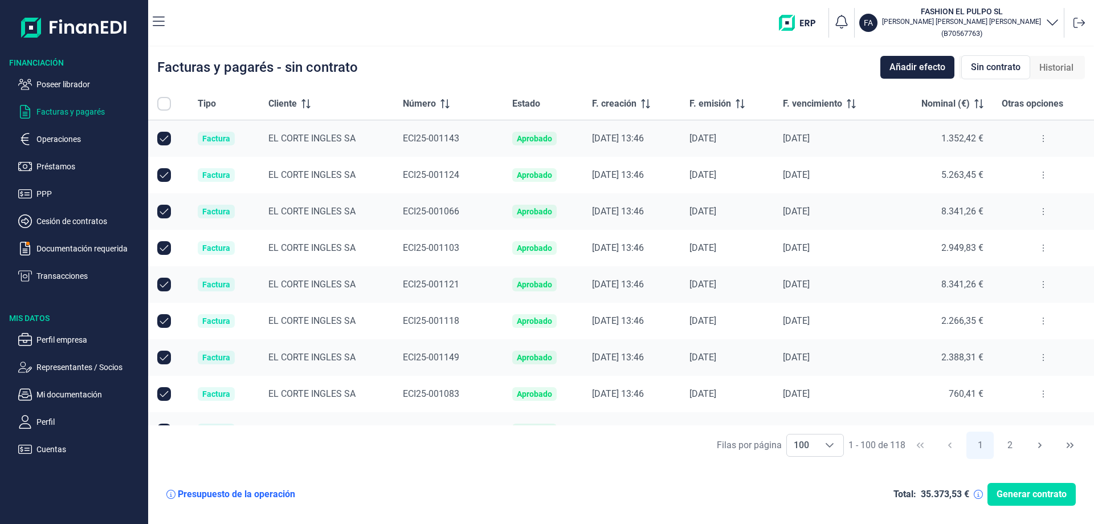
checkbox input "true"
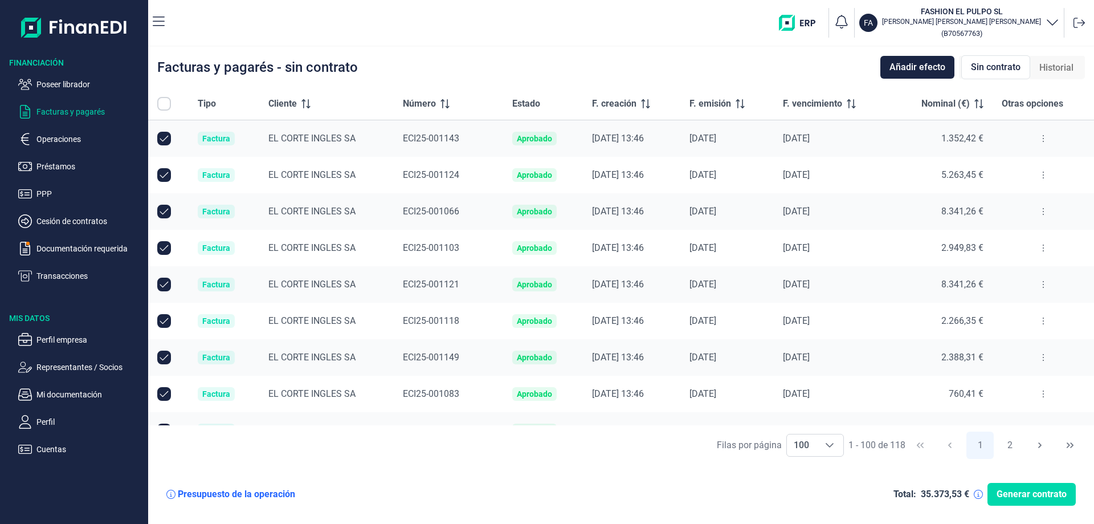
checkbox input "true"
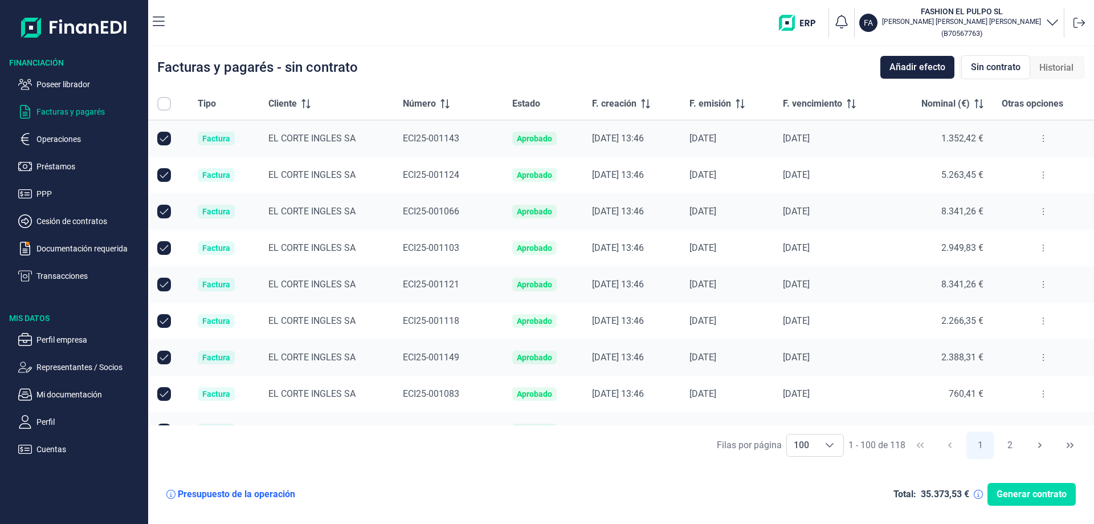
checkbox input "true"
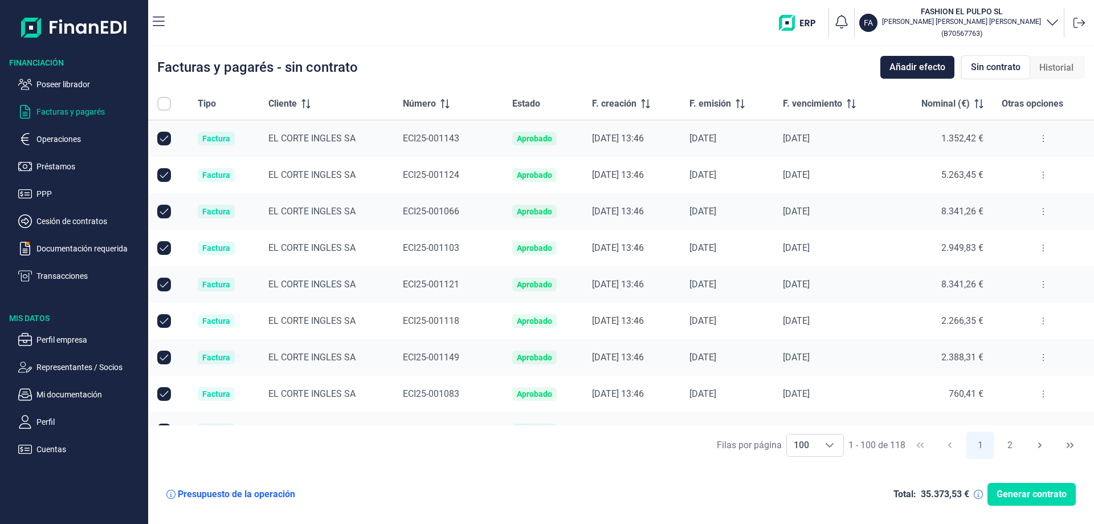
checkbox input "true"
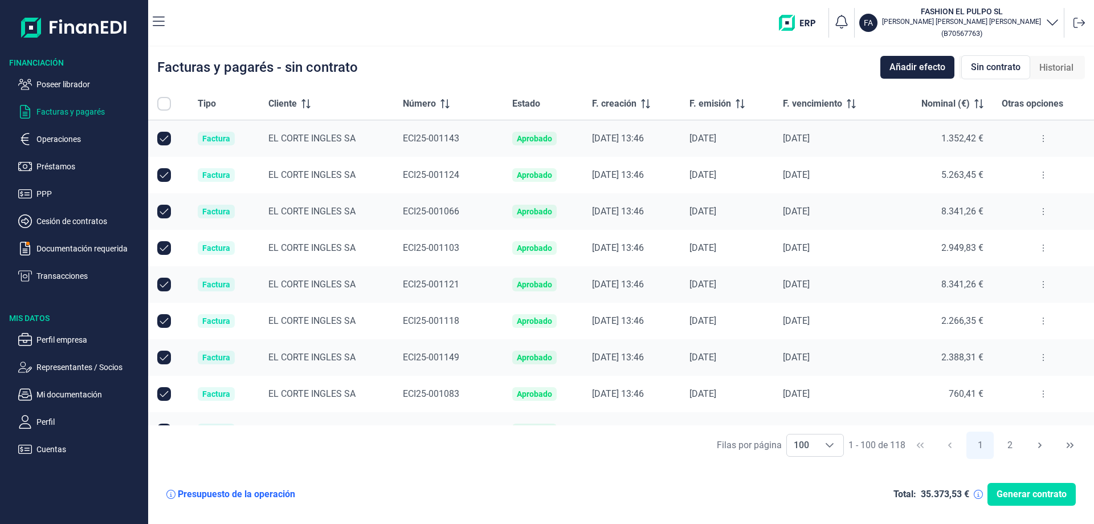
checkbox input "true"
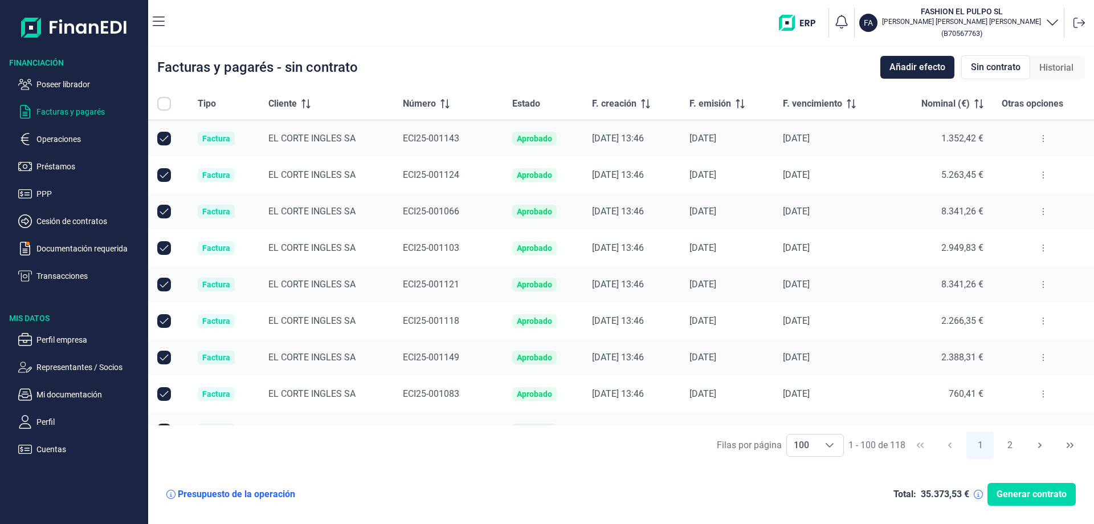
checkbox input "true"
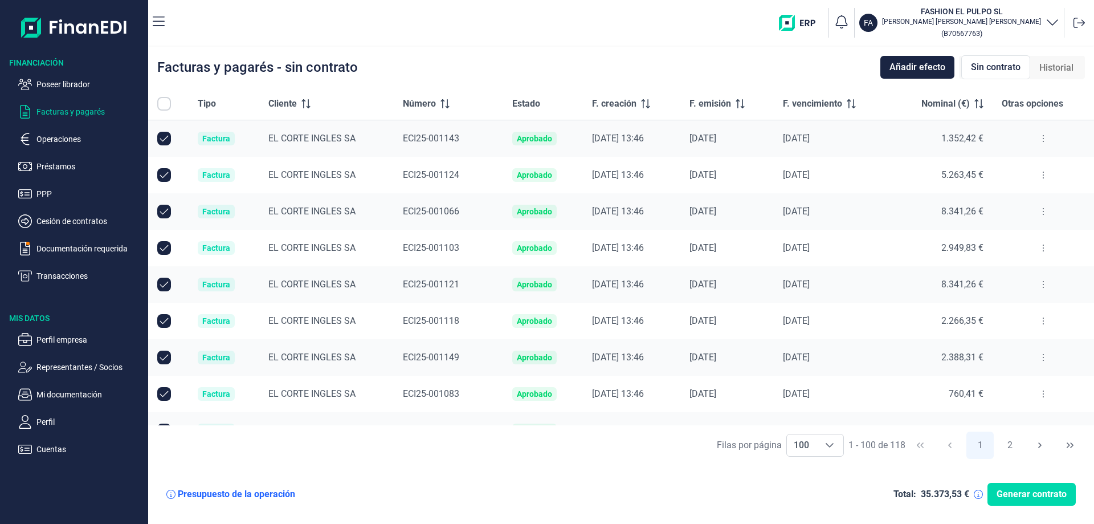
checkbox input "true"
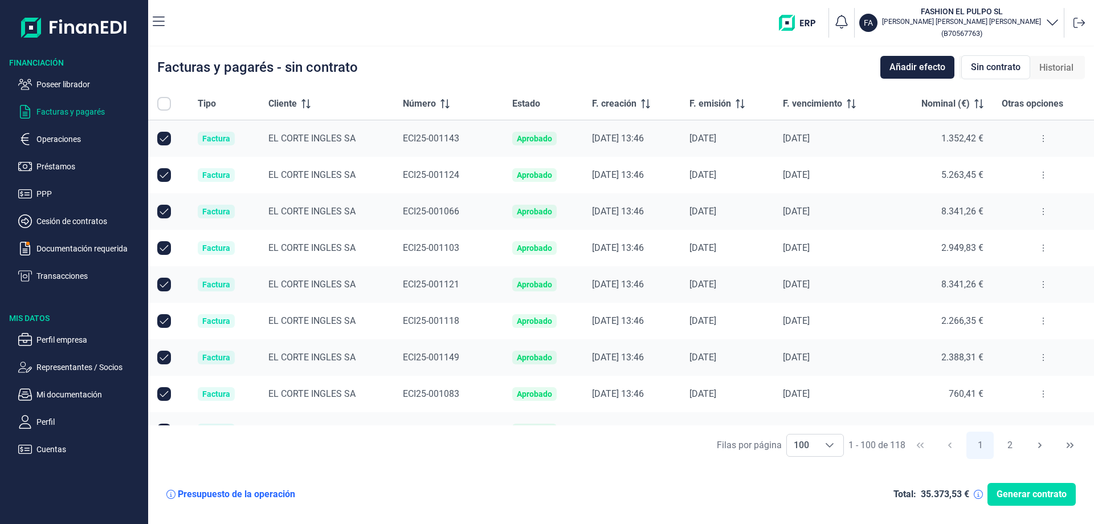
checkbox input "true"
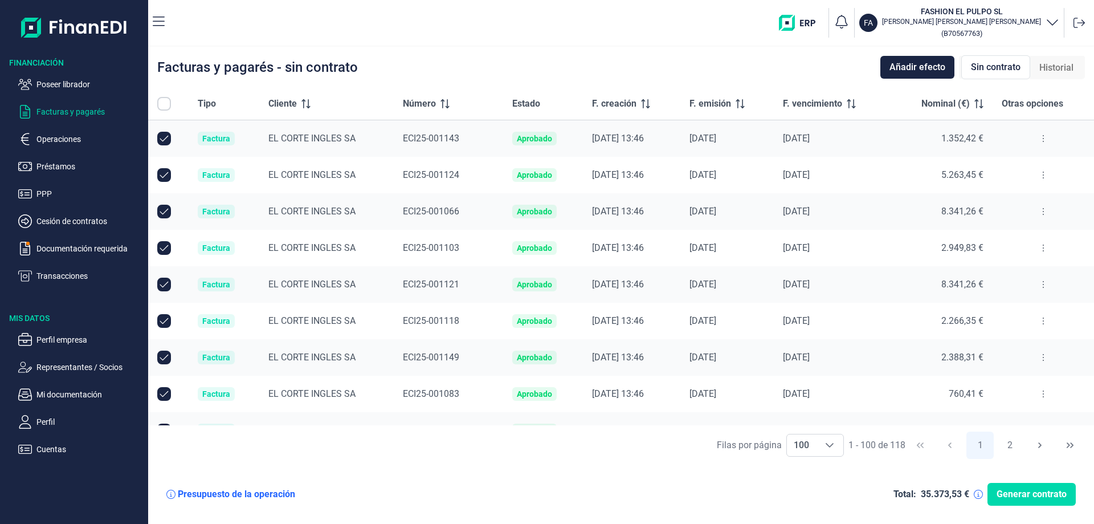
checkbox input "true"
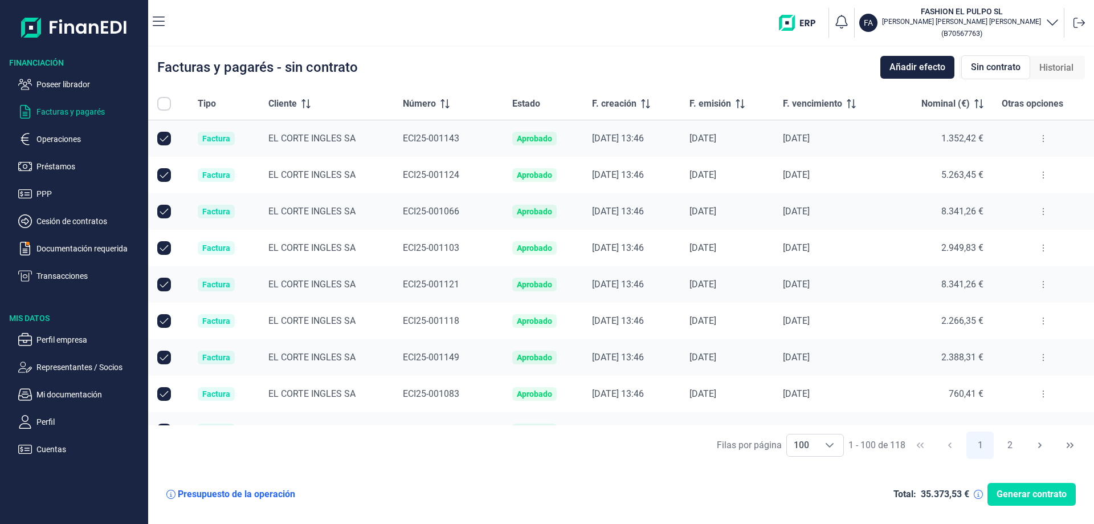
checkbox input "true"
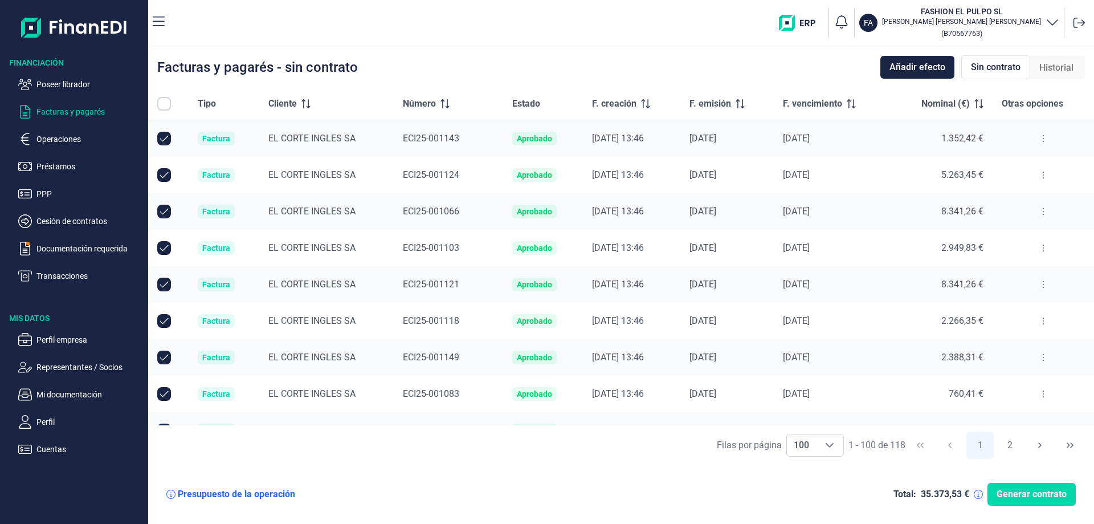
checkbox input "true"
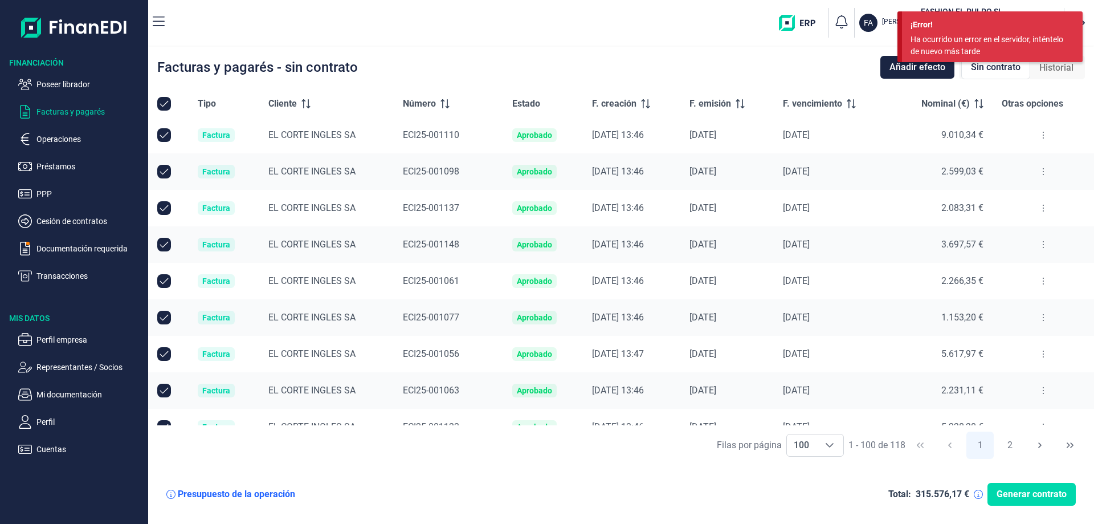
scroll to position [3343, 0]
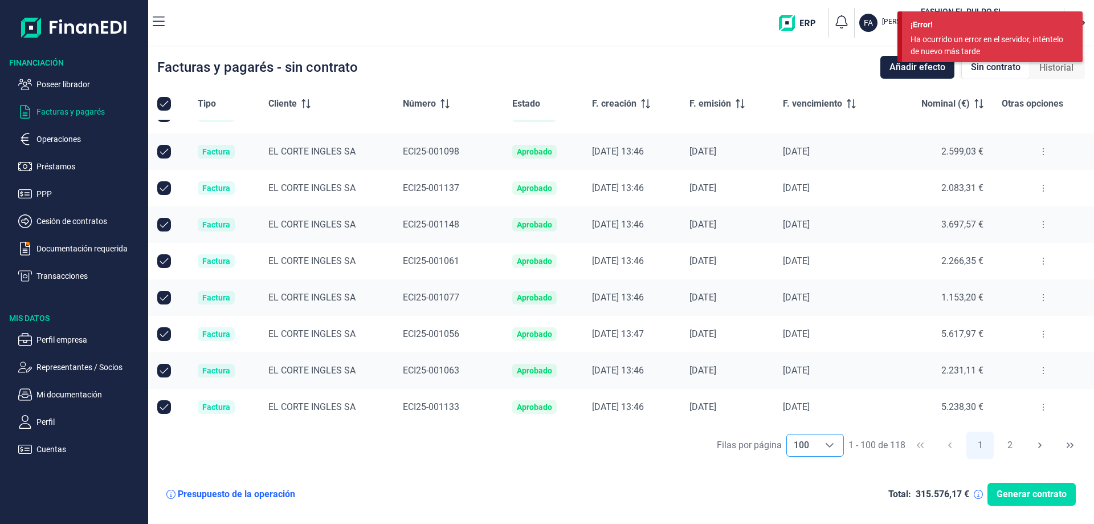
click at [834, 446] on div "Choose" at bounding box center [829, 445] width 27 height 22
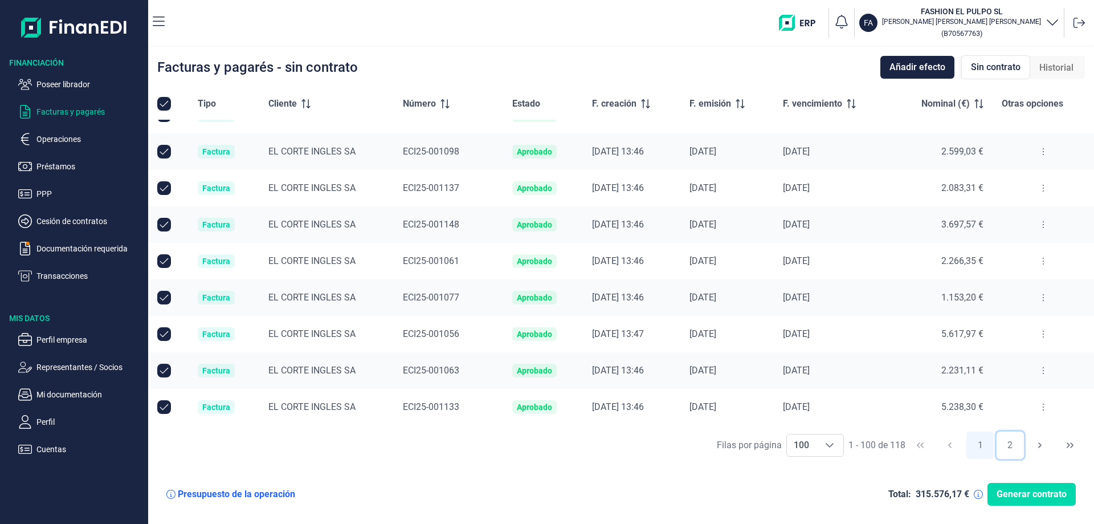
click at [1007, 446] on button "2" at bounding box center [1010, 444] width 27 height 27
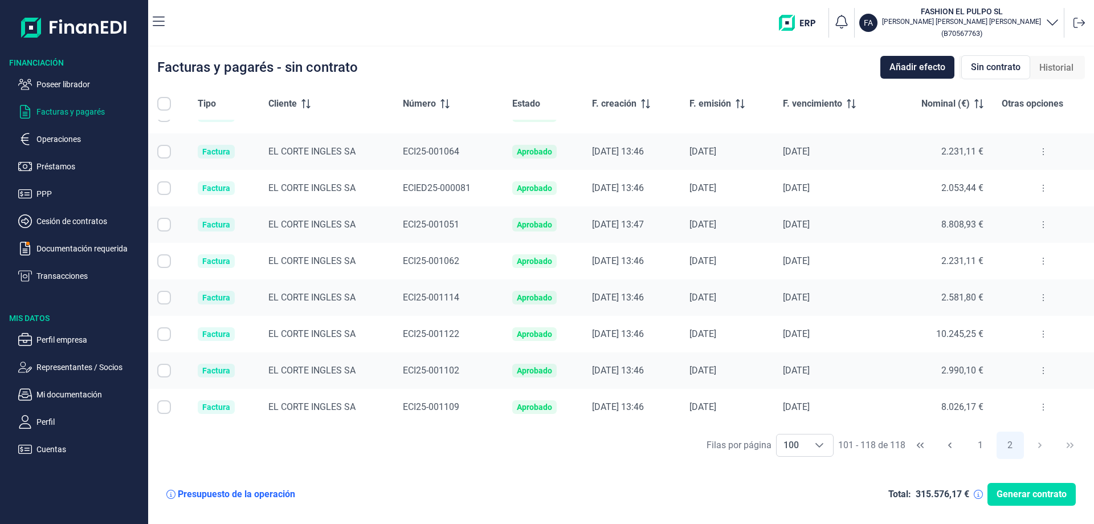
click at [160, 103] on input "All items unselected" at bounding box center [164, 104] width 14 height 14
checkbox input "false"
checkbox input "true"
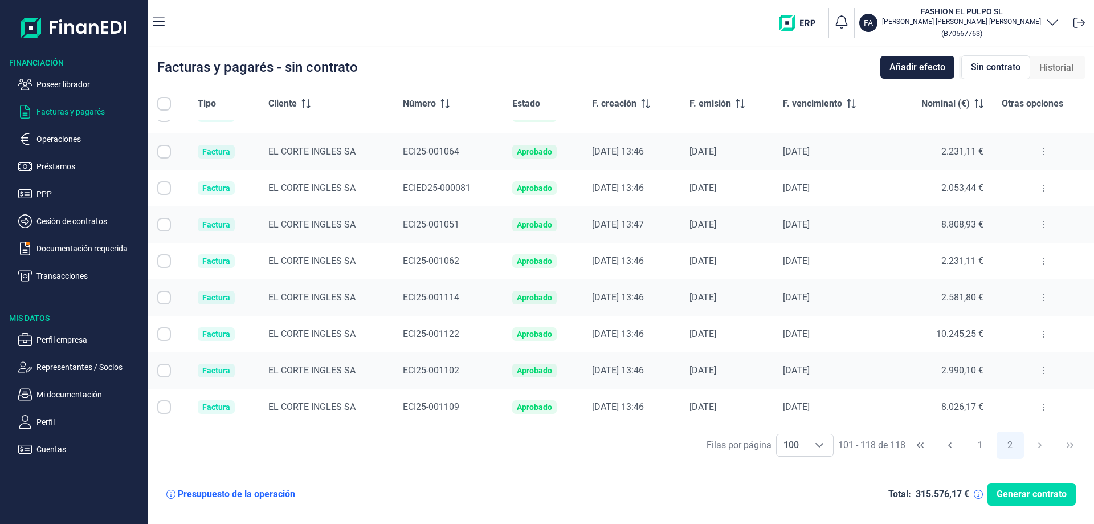
checkbox input "true"
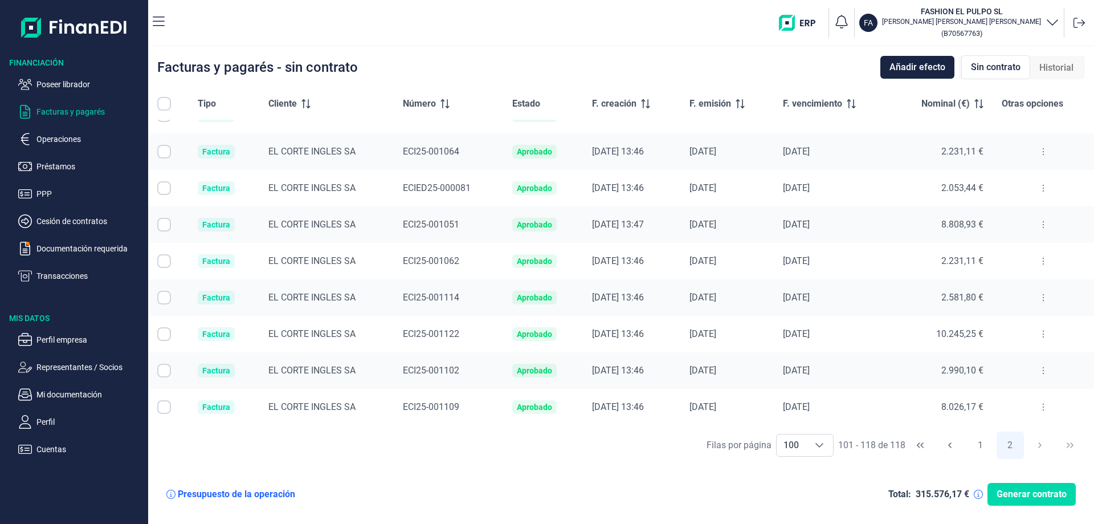
checkbox input "true"
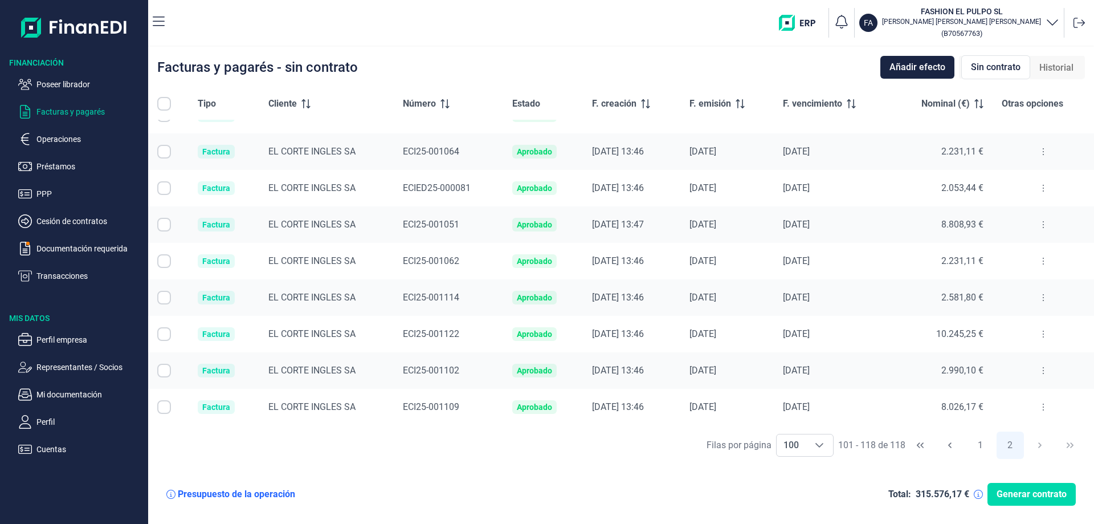
checkbox input "true"
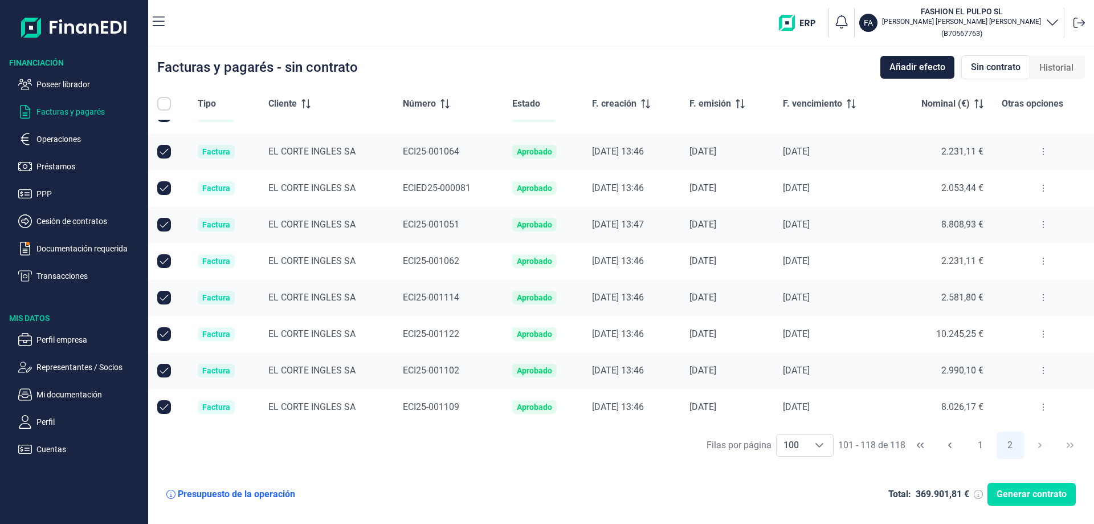
checkbox input "true"
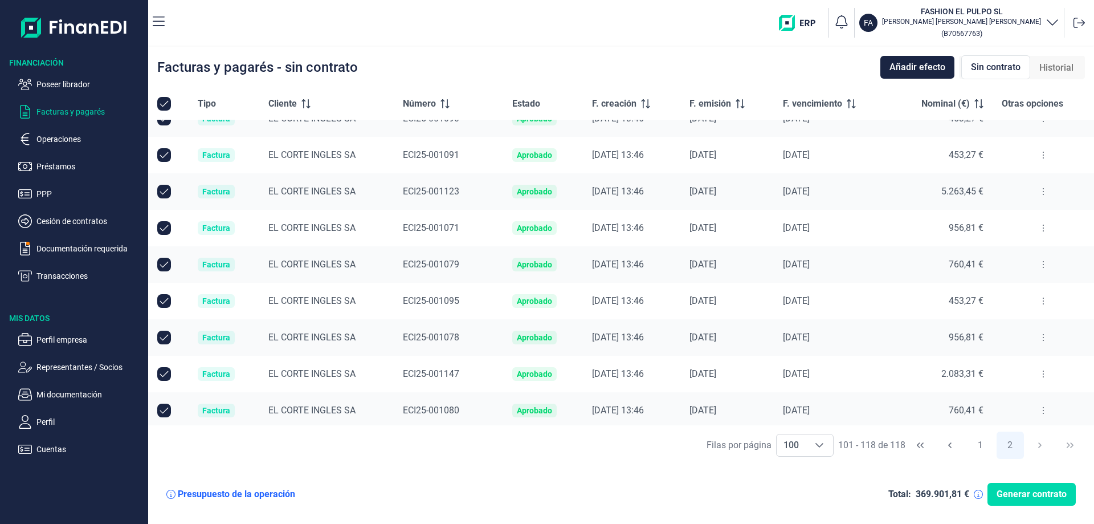
scroll to position [0, 0]
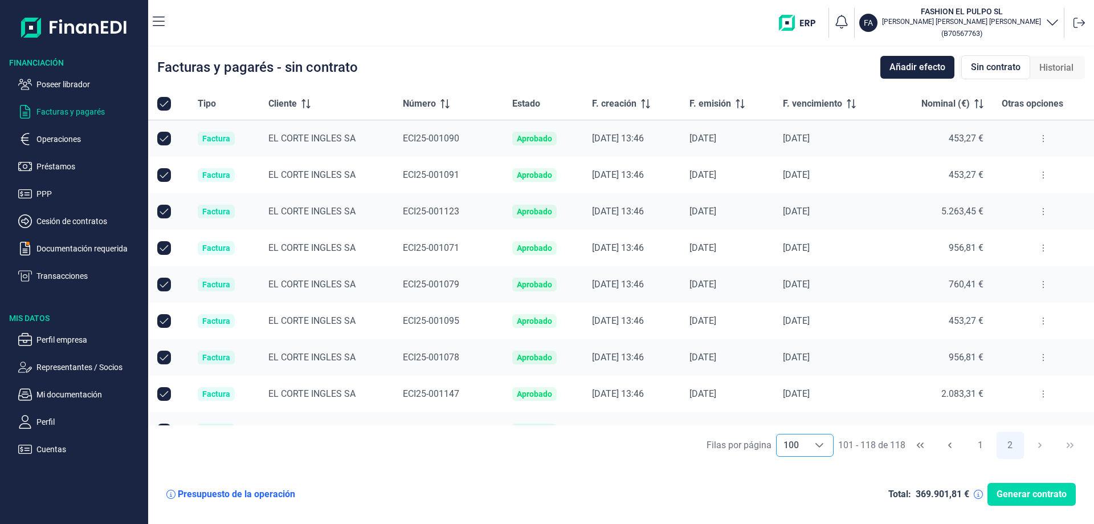
click at [821, 452] on div "Choose" at bounding box center [819, 445] width 27 height 22
click at [751, 53] on div "Facturas y pagarés - sin contrato Añadir efecto Sin contrato Historial" at bounding box center [621, 67] width 946 height 41
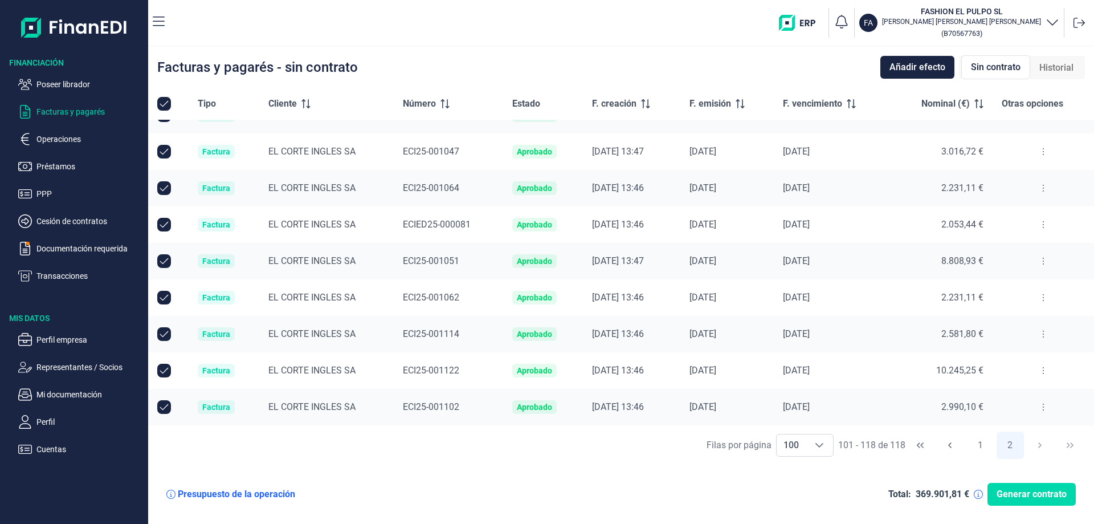
scroll to position [295, 0]
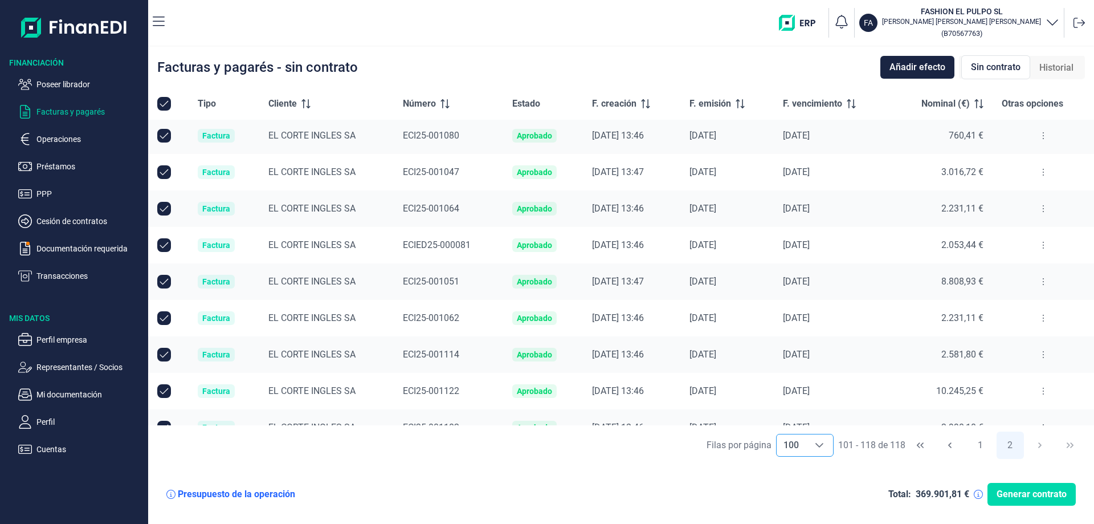
click at [824, 447] on div "Choose" at bounding box center [819, 445] width 27 height 22
click at [974, 442] on button "1" at bounding box center [980, 444] width 27 height 27
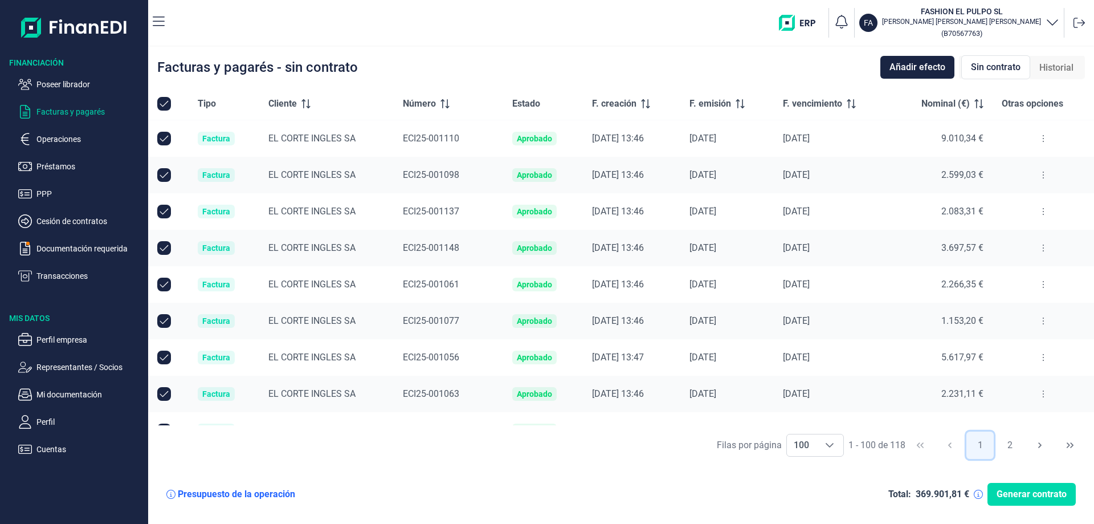
scroll to position [3343, 0]
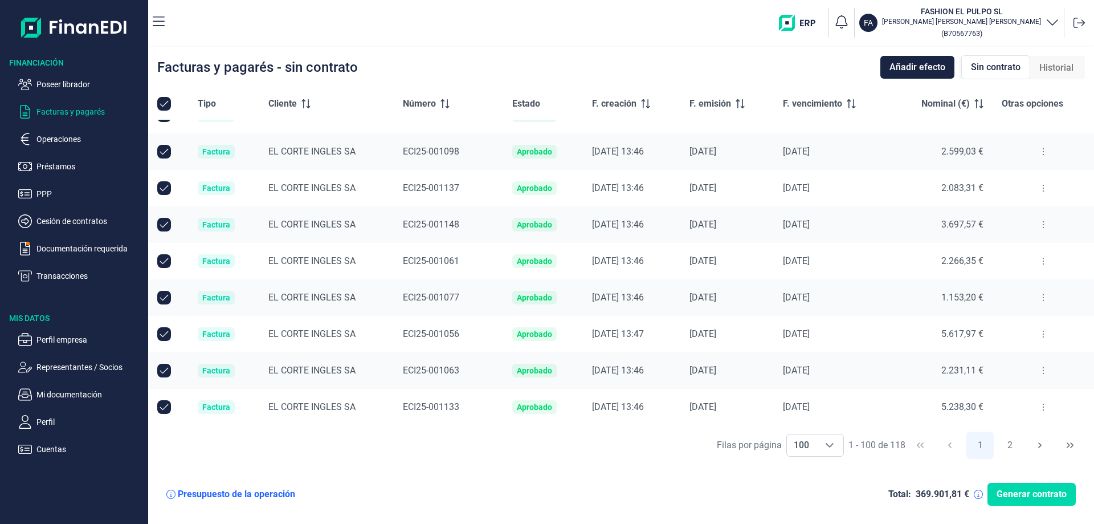
click at [441, 106] on icon at bounding box center [445, 103] width 9 height 9
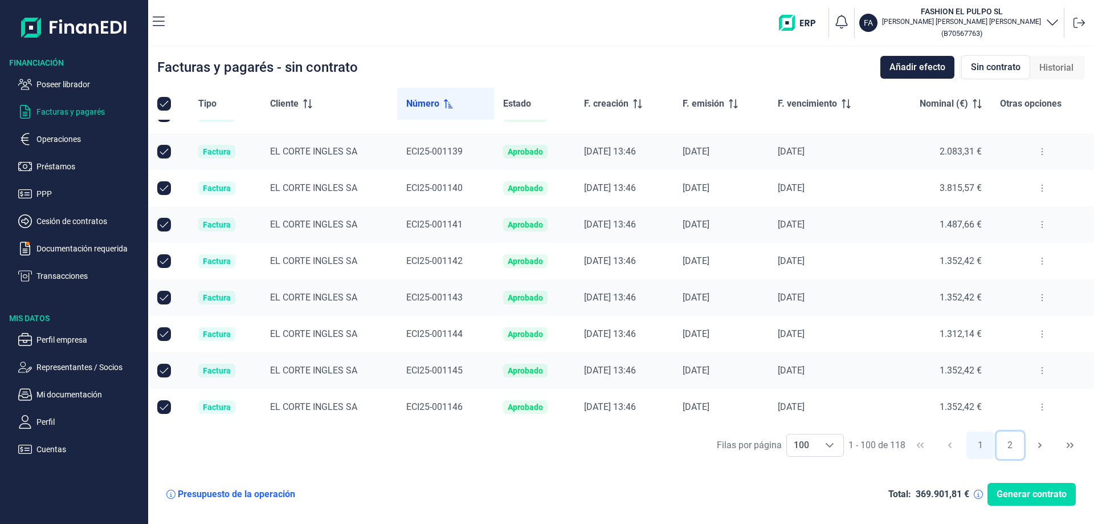
click at [1012, 449] on button "2" at bounding box center [1010, 444] width 27 height 27
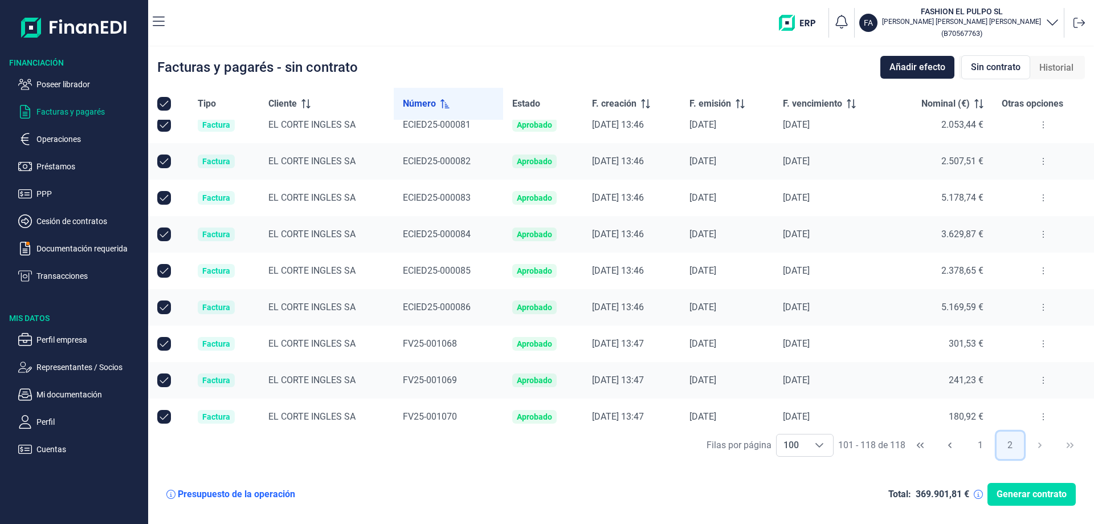
scroll to position [352, 0]
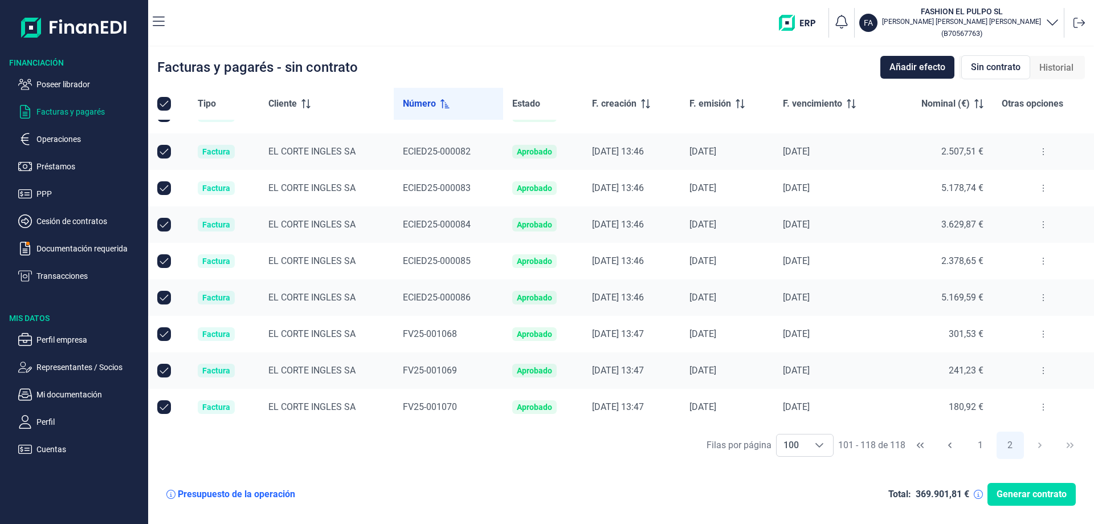
click at [167, 332] on input "Row Unselected null" at bounding box center [164, 334] width 14 height 14
checkbox input "false"
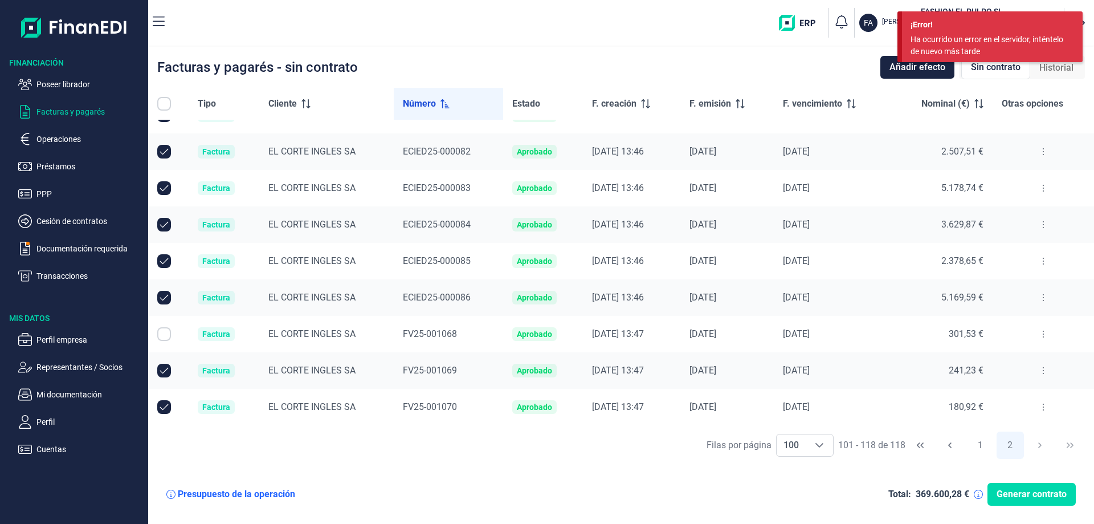
click at [160, 367] on input "Row Unselected null" at bounding box center [164, 371] width 14 height 14
checkbox input "false"
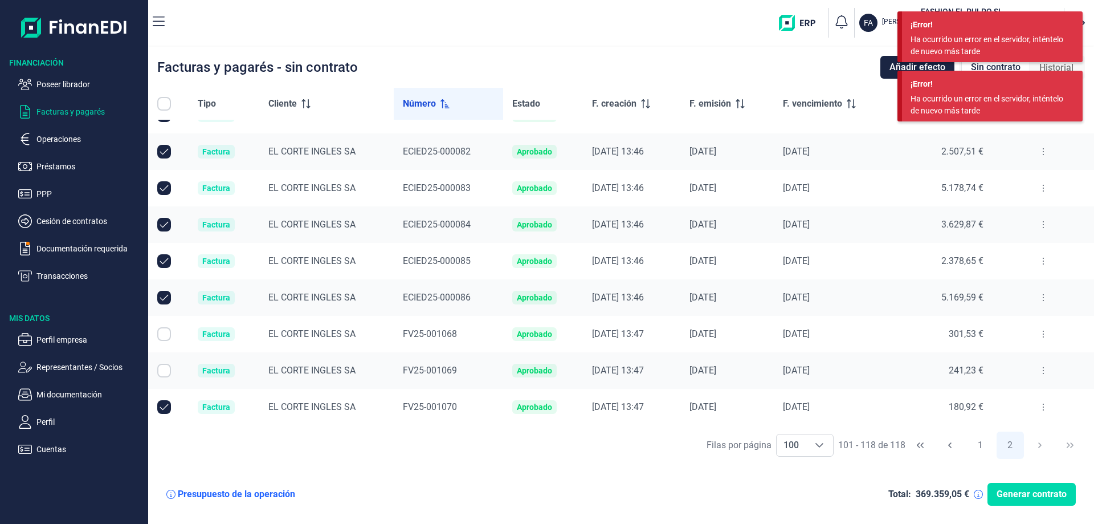
click at [165, 401] on input "Row Unselected null" at bounding box center [164, 407] width 14 height 14
checkbox input "false"
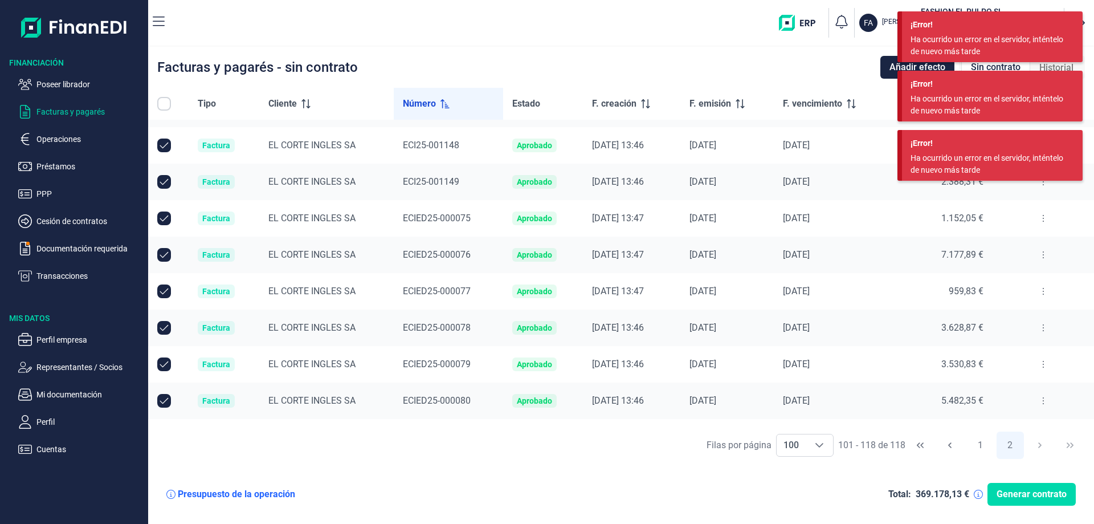
scroll to position [10, 0]
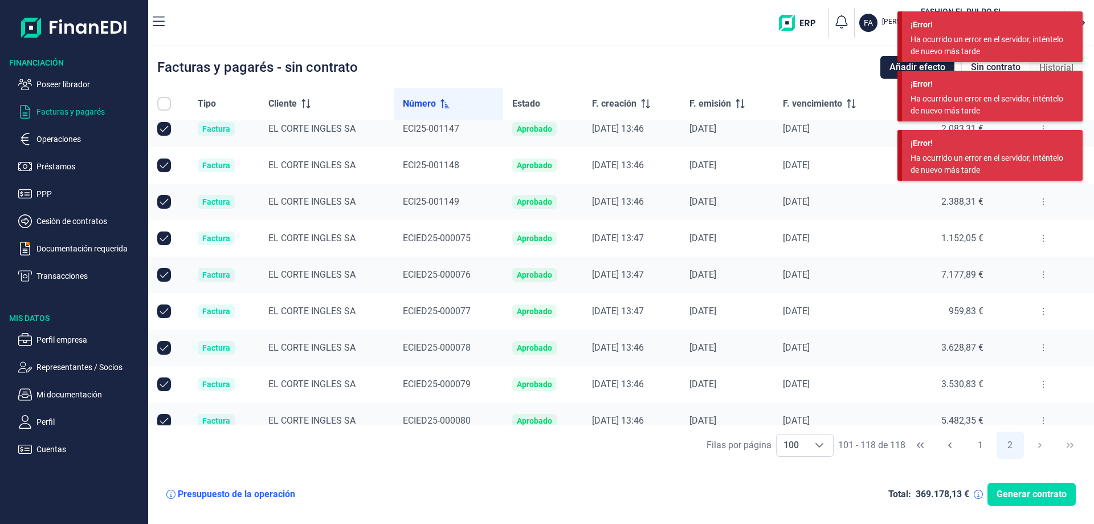
click at [158, 162] on input "Row Unselected null" at bounding box center [164, 165] width 14 height 14
checkbox input "false"
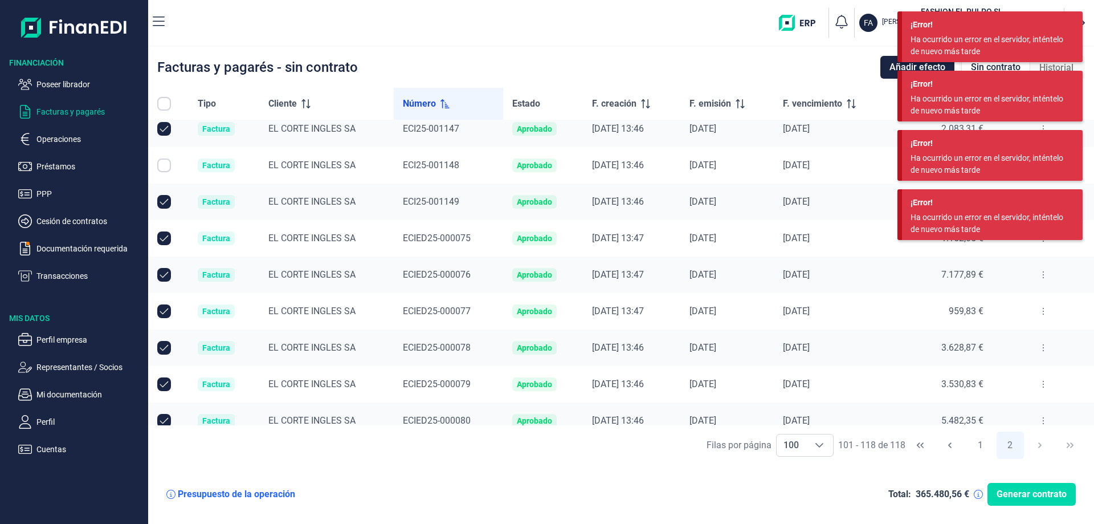
click at [164, 133] on input "Row Unselected null" at bounding box center [164, 129] width 14 height 14
checkbox input "false"
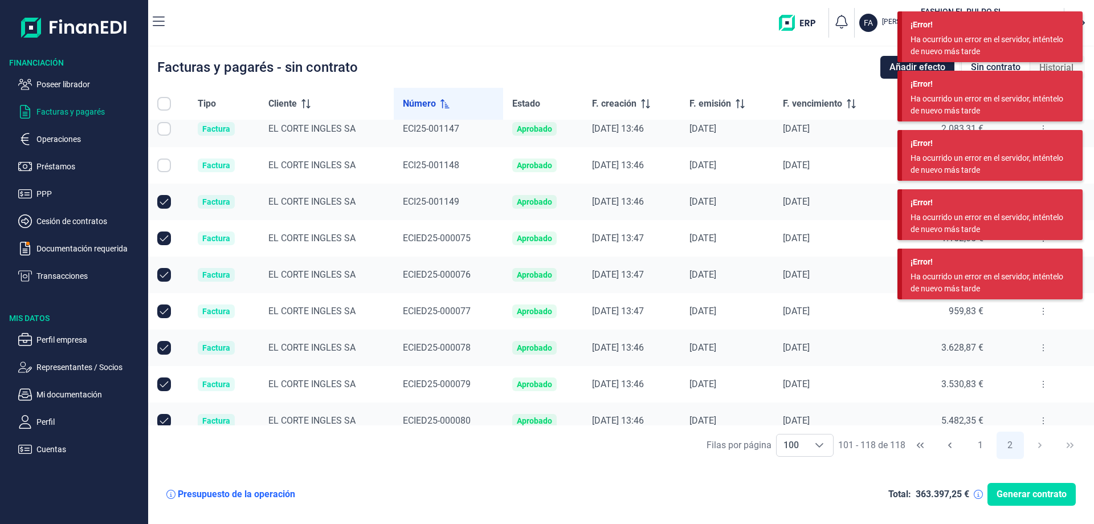
scroll to position [0, 0]
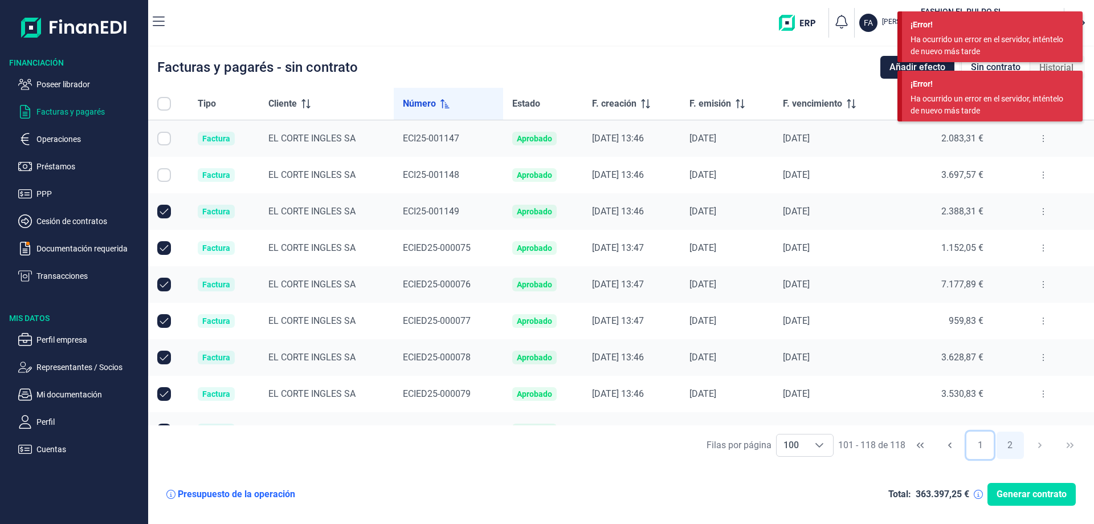
click at [979, 441] on button "1" at bounding box center [980, 444] width 27 height 27
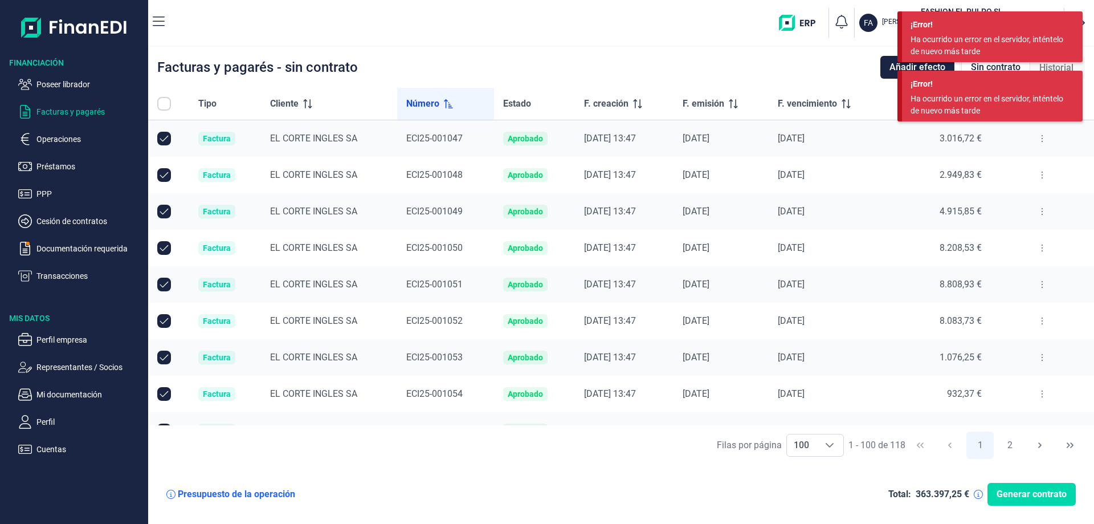
click at [164, 137] on input "Row Unselected null" at bounding box center [164, 139] width 14 height 14
checkbox input "false"
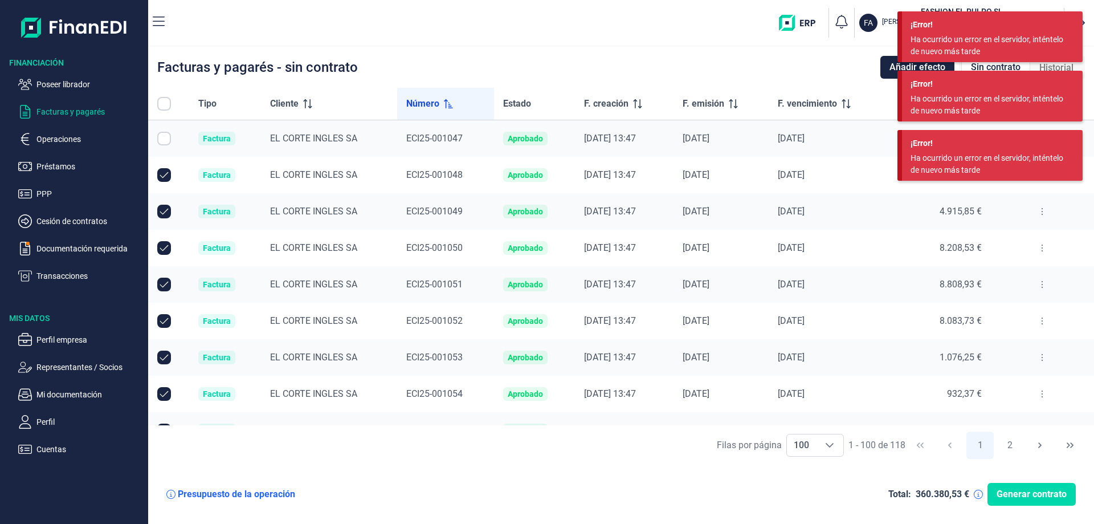
click at [163, 175] on input "Row Unselected null" at bounding box center [164, 175] width 14 height 14
checkbox input "false"
click at [166, 211] on input "Row Unselected null" at bounding box center [164, 212] width 14 height 14
checkbox input "false"
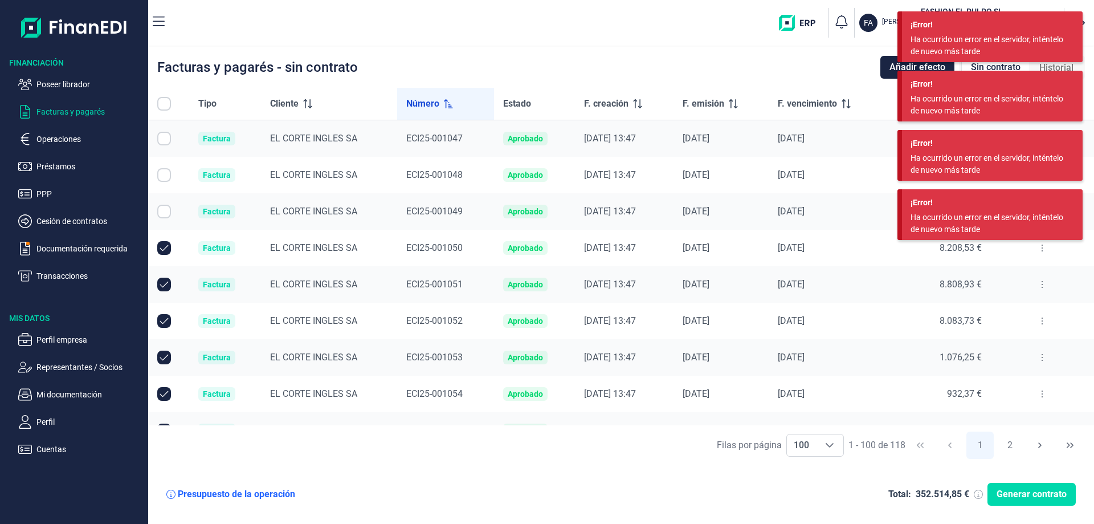
click at [165, 246] on input "Row Unselected null" at bounding box center [164, 248] width 14 height 14
checkbox input "false"
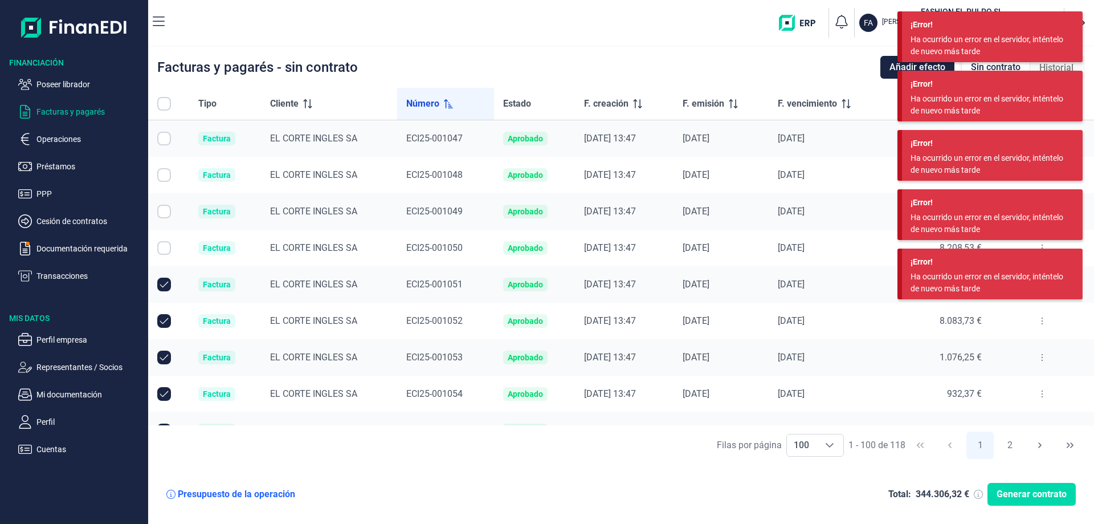
click at [166, 284] on input "Row Unselected null" at bounding box center [164, 285] width 14 height 14
checkbox input "false"
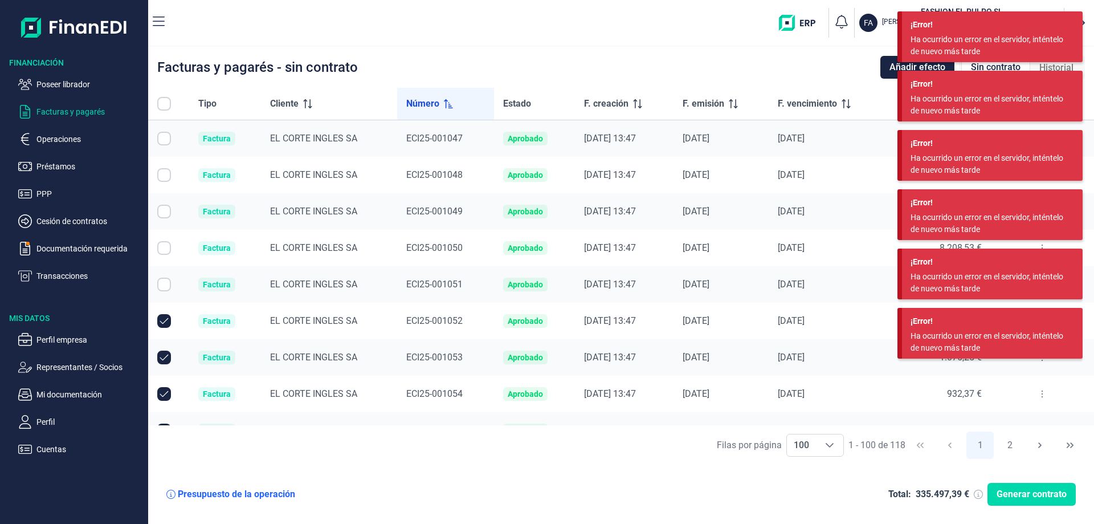
click at [162, 318] on input "Row Unselected null" at bounding box center [164, 321] width 14 height 14
checkbox input "false"
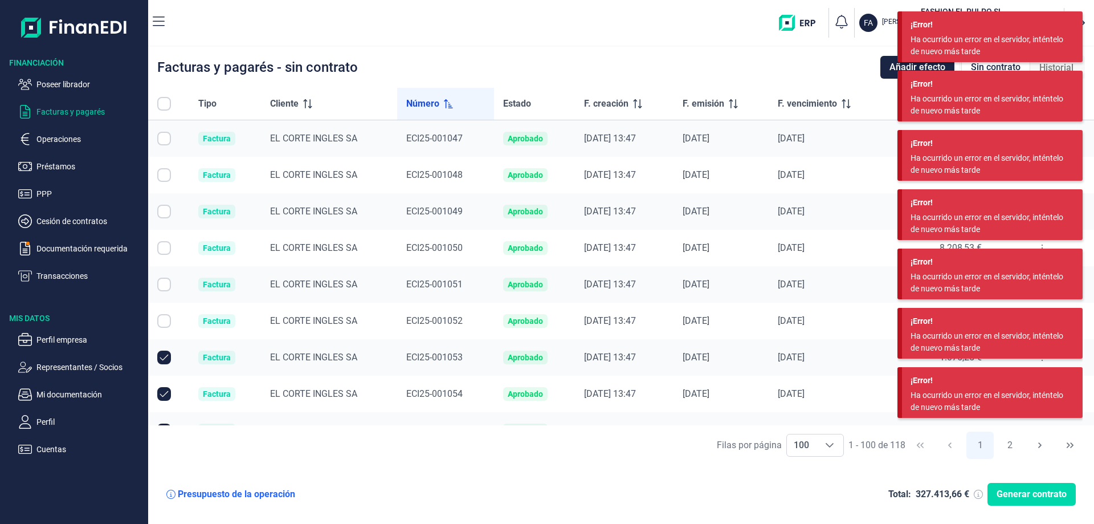
click at [160, 360] on input "Row Unselected null" at bounding box center [164, 358] width 14 height 14
checkbox input "false"
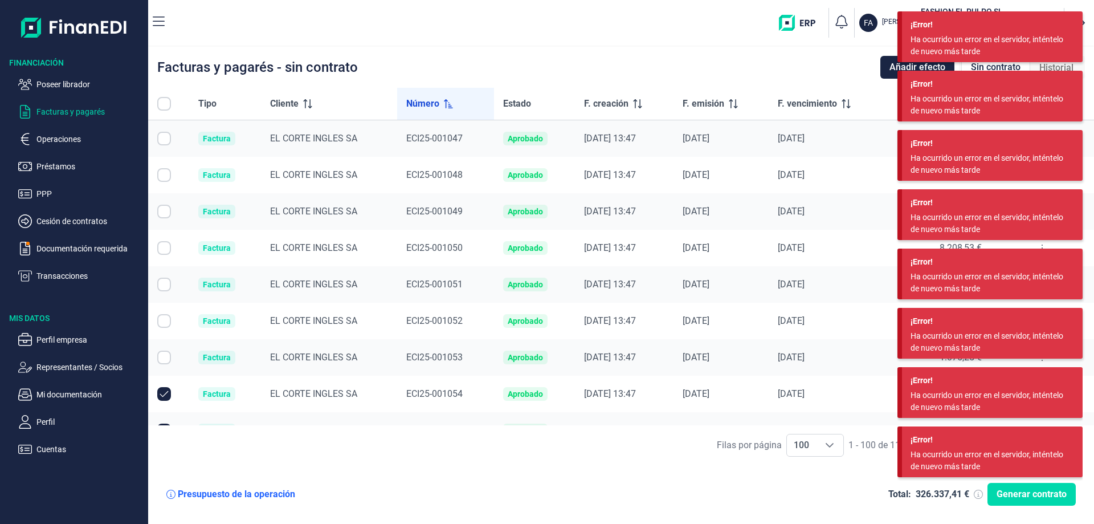
click at [163, 400] on input "Row Unselected null" at bounding box center [164, 394] width 14 height 14
checkbox input "false"
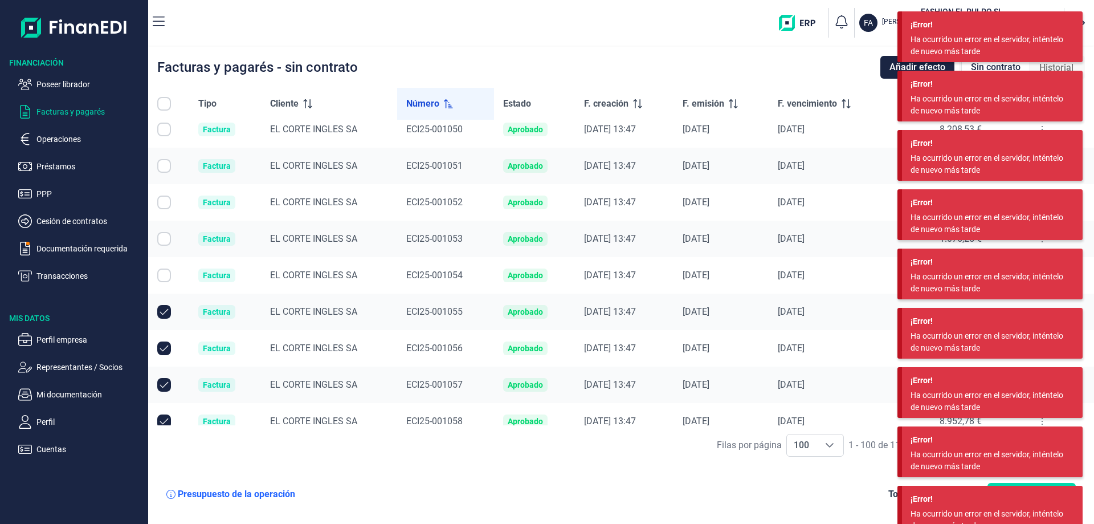
scroll to position [171, 0]
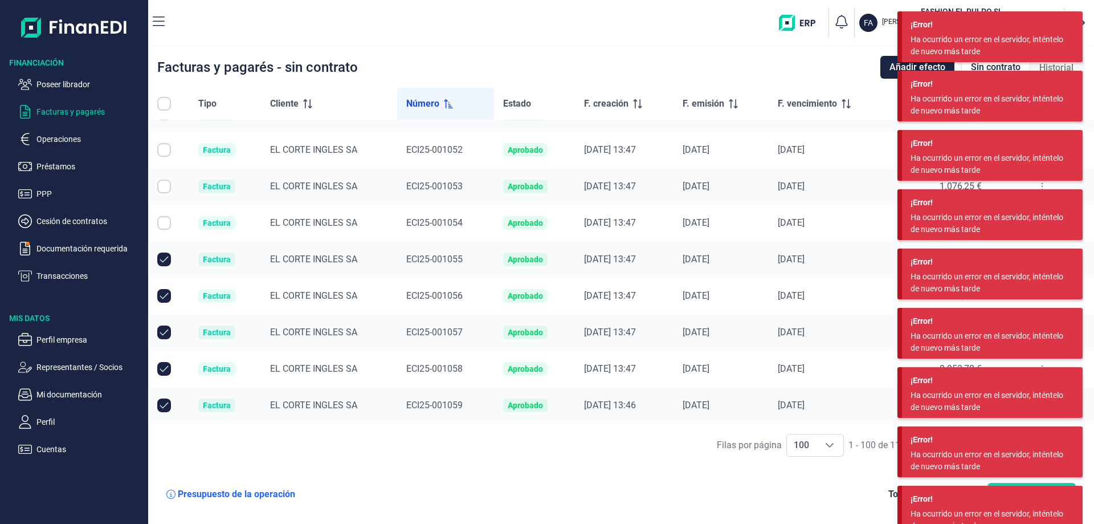
click at [164, 258] on input "Row Unselected null" at bounding box center [164, 259] width 14 height 14
checkbox input "false"
click at [165, 296] on input "Row Unselected null" at bounding box center [164, 296] width 14 height 14
checkbox input "false"
click at [164, 335] on input "Row Unselected null" at bounding box center [164, 332] width 14 height 14
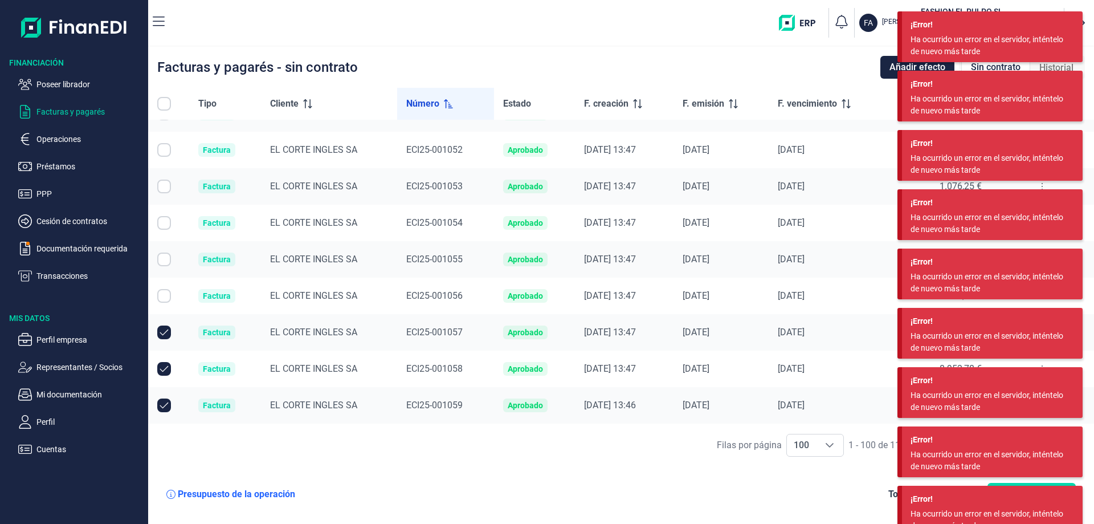
checkbox input "false"
click at [164, 364] on input "Row Unselected null" at bounding box center [164, 369] width 14 height 14
checkbox input "false"
click at [165, 409] on input "Row Unselected null" at bounding box center [164, 405] width 14 height 14
checkbox input "false"
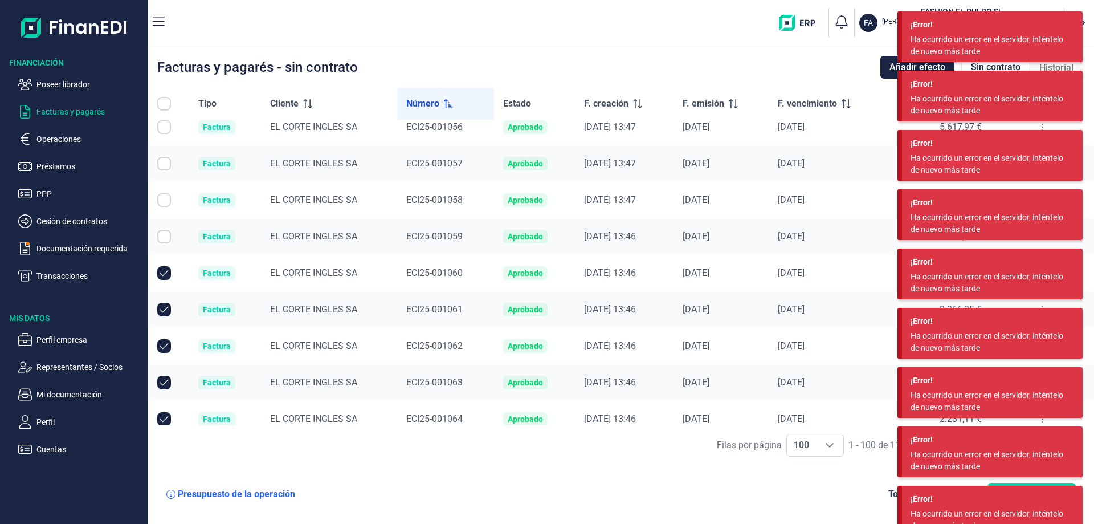
scroll to position [342, 0]
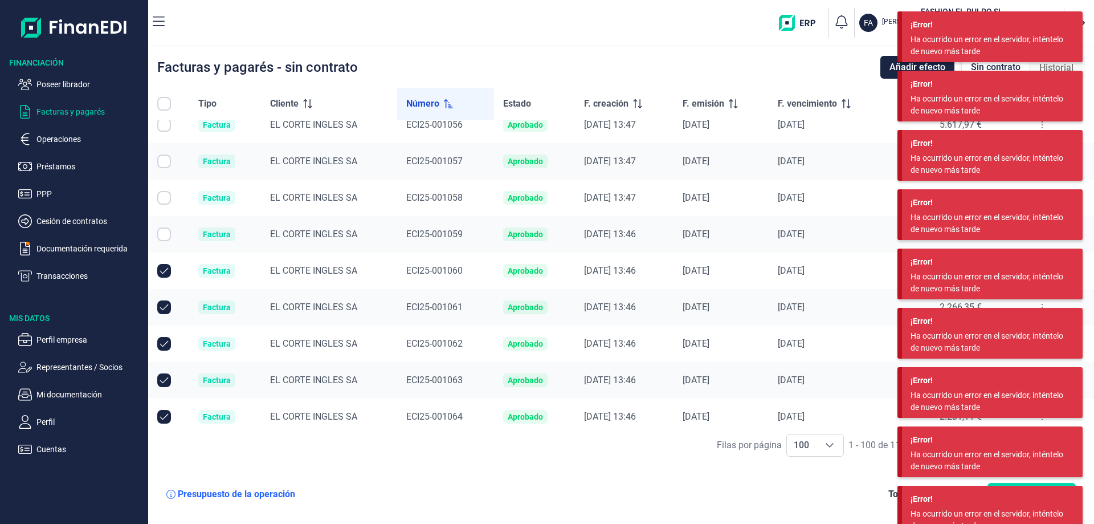
click at [168, 271] on input "Row Unselected null" at bounding box center [164, 271] width 14 height 14
checkbox input "false"
click at [166, 305] on input "Row Unselected null" at bounding box center [164, 307] width 14 height 14
checkbox input "false"
click at [164, 343] on input "Row Unselected null" at bounding box center [164, 344] width 14 height 14
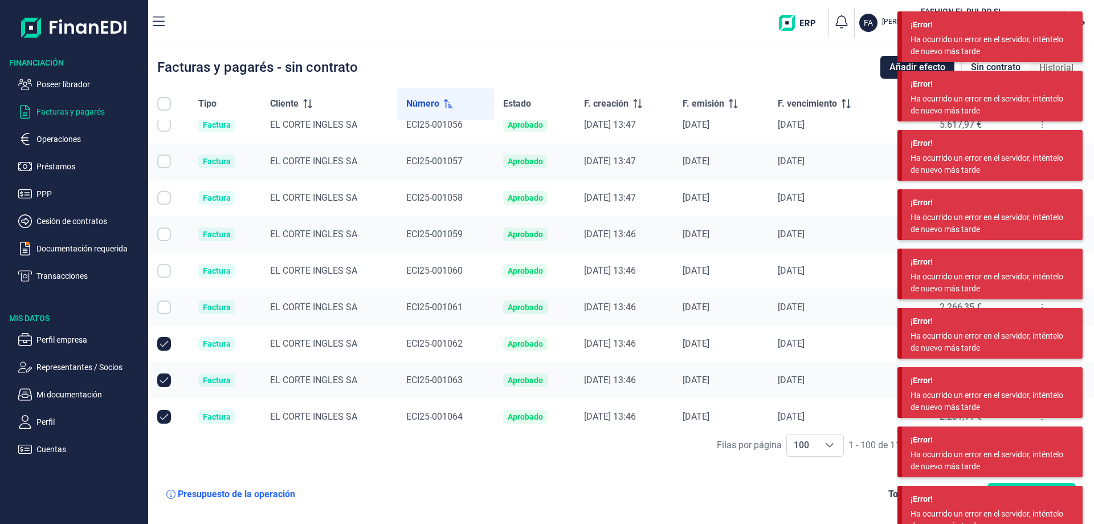
checkbox input "false"
click at [165, 377] on input "Row Unselected null" at bounding box center [164, 380] width 14 height 14
checkbox input "false"
click at [165, 414] on input "Row Unselected null" at bounding box center [164, 417] width 14 height 14
checkbox input "false"
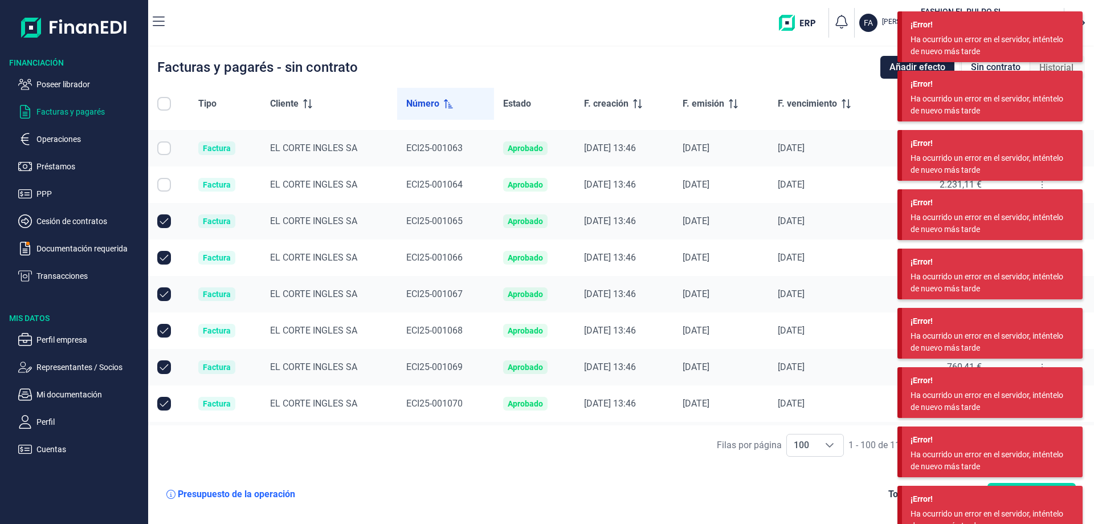
scroll to position [627, 0]
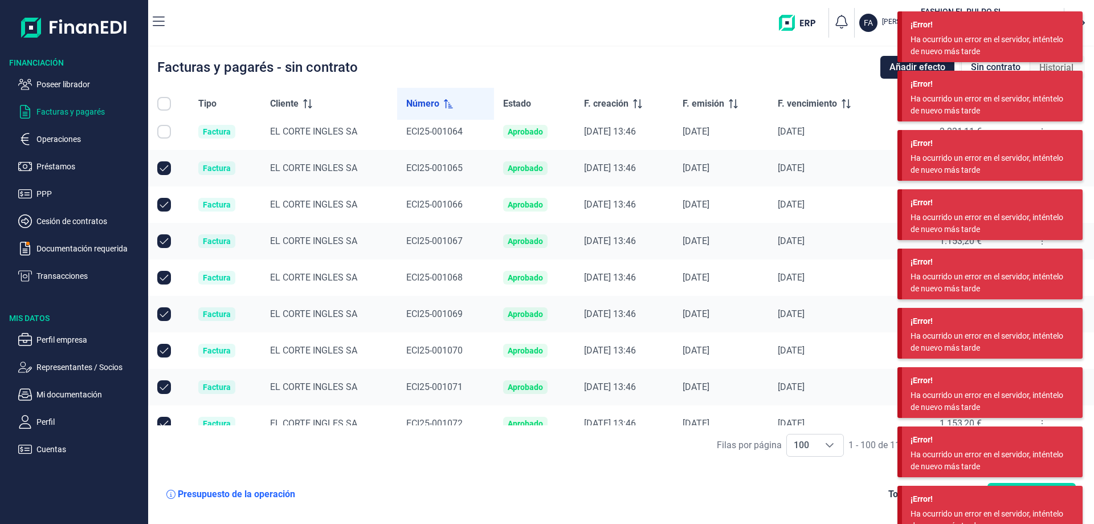
click at [167, 172] on input "Row Unselected null" at bounding box center [164, 168] width 14 height 14
checkbox input "false"
click at [165, 207] on input "Row Unselected null" at bounding box center [164, 205] width 14 height 14
checkbox input "false"
click at [168, 241] on input "Row Unselected null" at bounding box center [164, 241] width 14 height 14
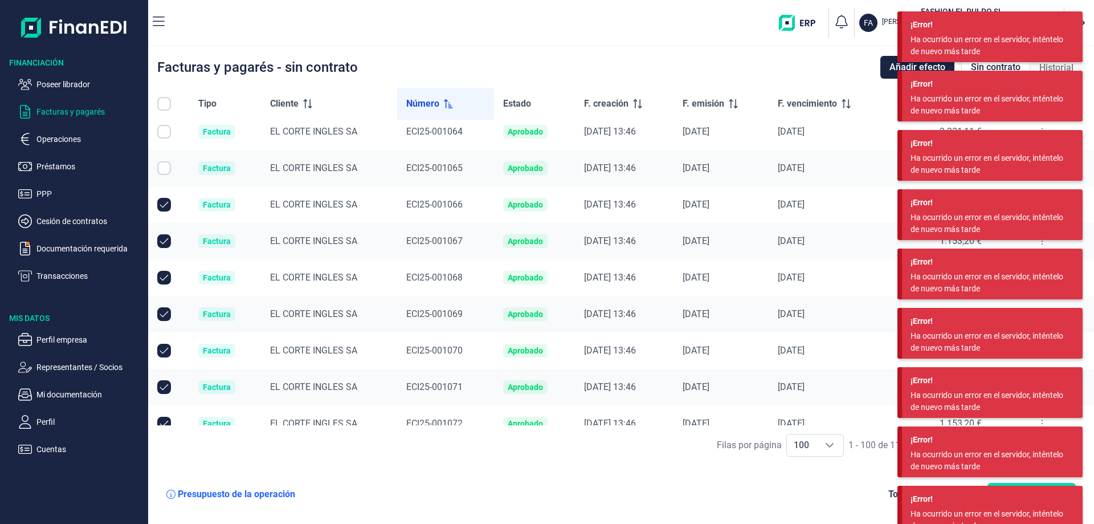
checkbox input "false"
click at [162, 283] on input "Row Unselected null" at bounding box center [164, 278] width 14 height 14
checkbox input "false"
click at [166, 312] on input "Row Unselected null" at bounding box center [164, 314] width 14 height 14
checkbox input "false"
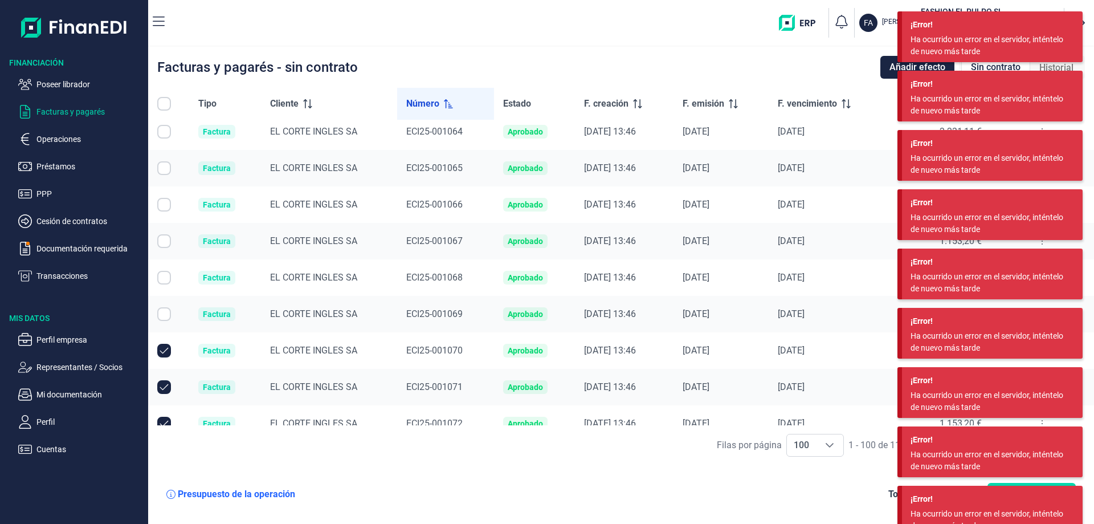
click at [166, 352] on input "Row Unselected null" at bounding box center [164, 351] width 14 height 14
checkbox input "false"
click at [163, 385] on input "Row Unselected null" at bounding box center [164, 387] width 14 height 14
checkbox input "false"
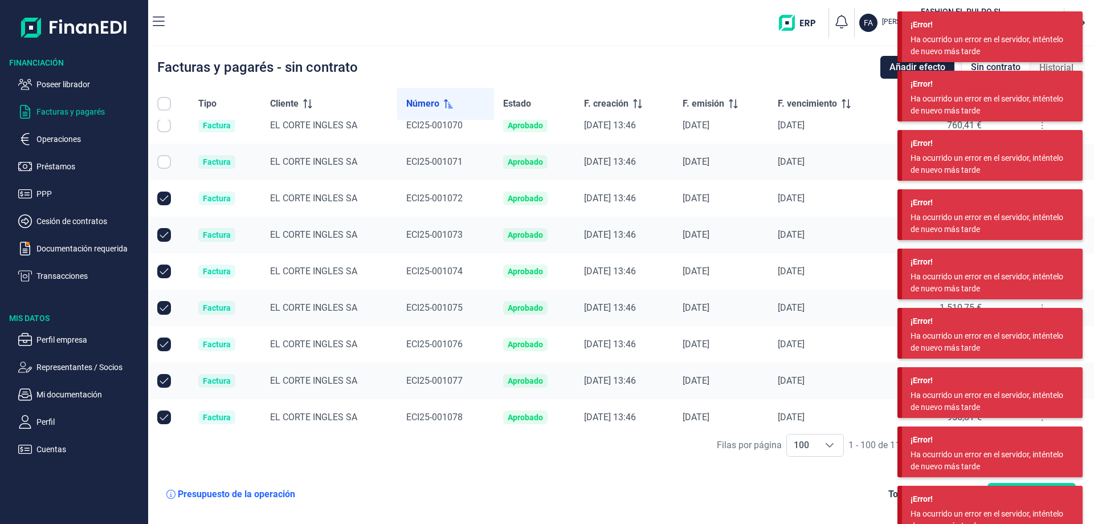
scroll to position [855, 0]
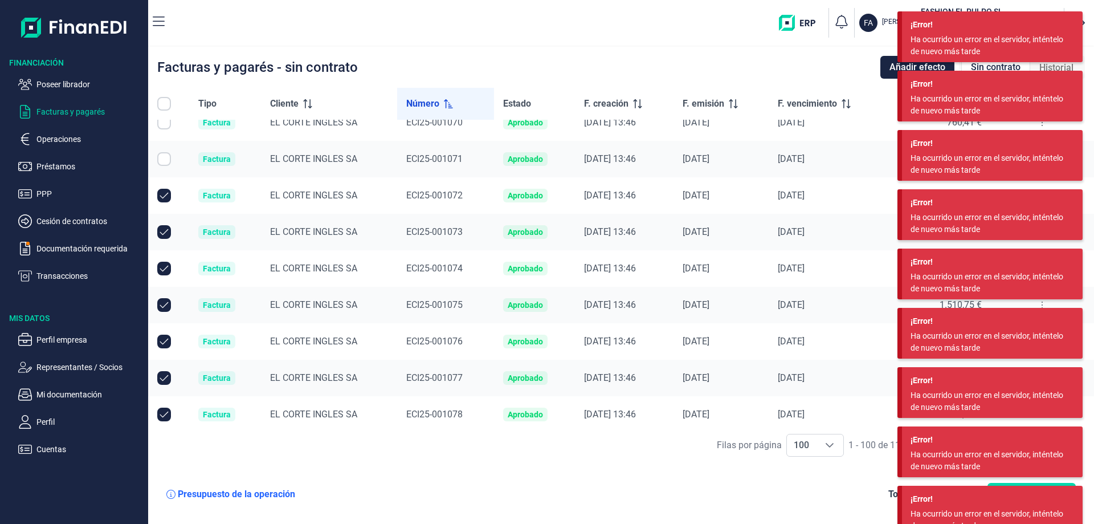
click at [162, 195] on input "Row Unselected null" at bounding box center [164, 196] width 14 height 14
checkbox input "false"
click at [165, 233] on input "Row Unselected null" at bounding box center [164, 232] width 14 height 14
checkbox input "false"
click at [161, 270] on input "Row Unselected null" at bounding box center [164, 269] width 14 height 14
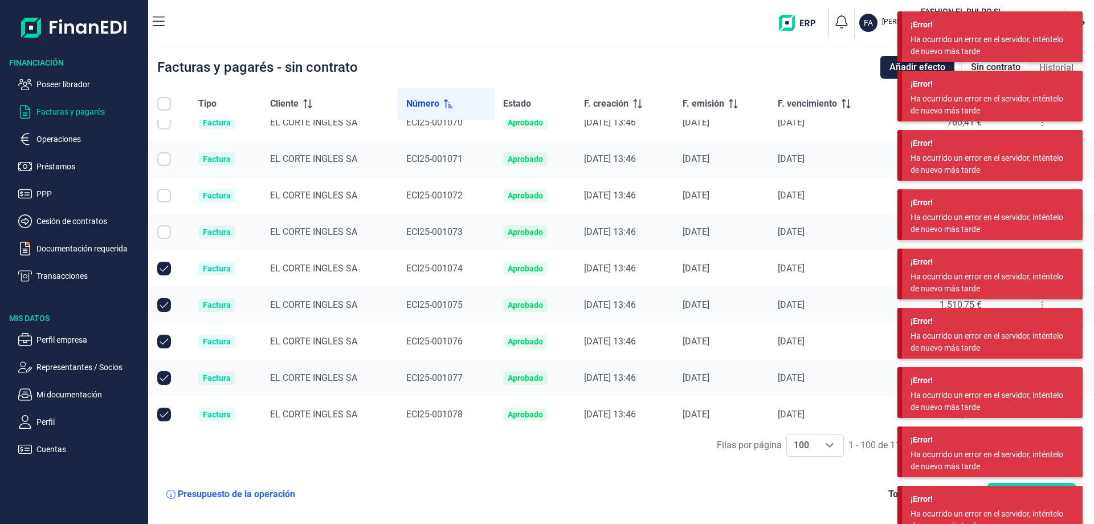
checkbox input "false"
click at [164, 308] on input "Row Unselected null" at bounding box center [164, 305] width 14 height 14
checkbox input "false"
click at [164, 341] on input "Row Unselected null" at bounding box center [164, 342] width 14 height 14
checkbox input "false"
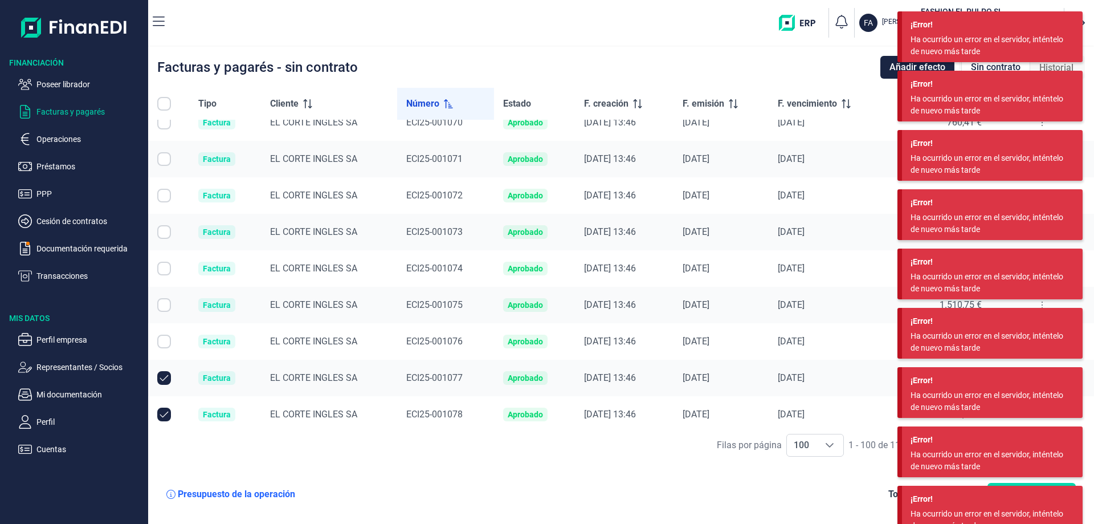
click at [163, 415] on input "Row Unselected null" at bounding box center [164, 415] width 14 height 14
checkbox input "false"
click at [162, 380] on input "Row Unselected null" at bounding box center [164, 378] width 14 height 14
checkbox input "false"
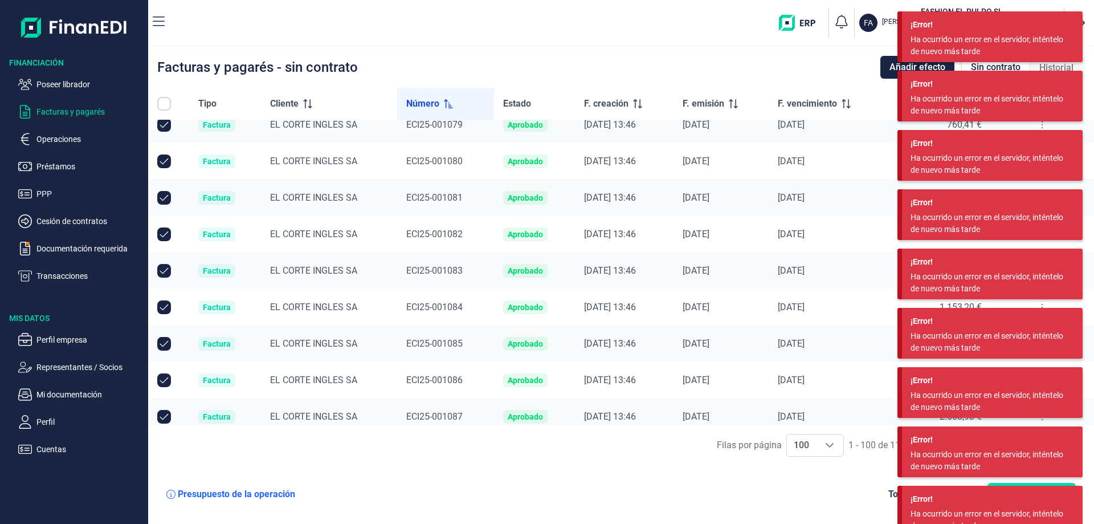
scroll to position [1140, 0]
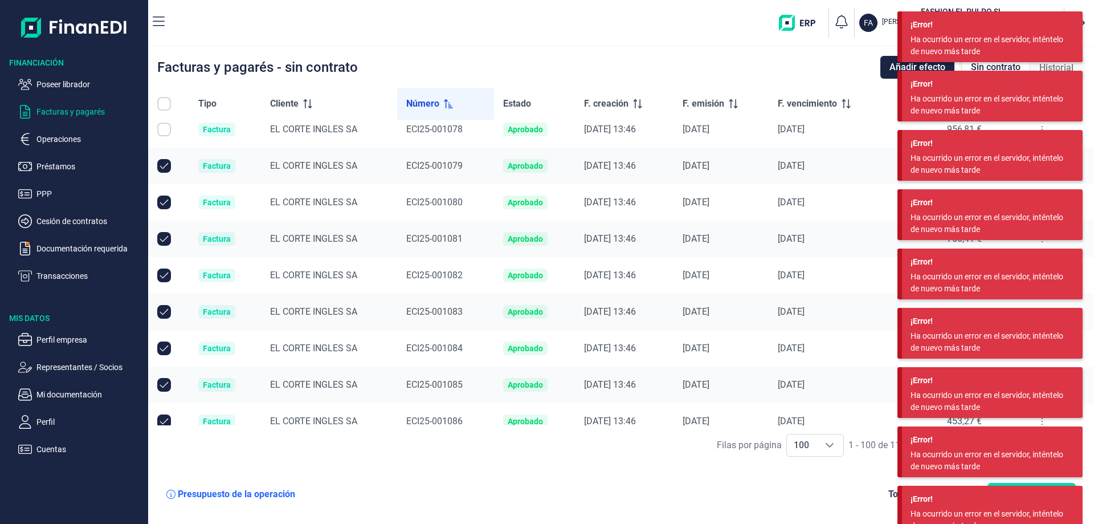
click at [164, 166] on input "Row Unselected null" at bounding box center [164, 166] width 14 height 14
checkbox input "false"
click at [166, 199] on input "Row Unselected null" at bounding box center [164, 202] width 14 height 14
checkbox input "false"
click at [163, 238] on input "Row Unselected null" at bounding box center [164, 239] width 14 height 14
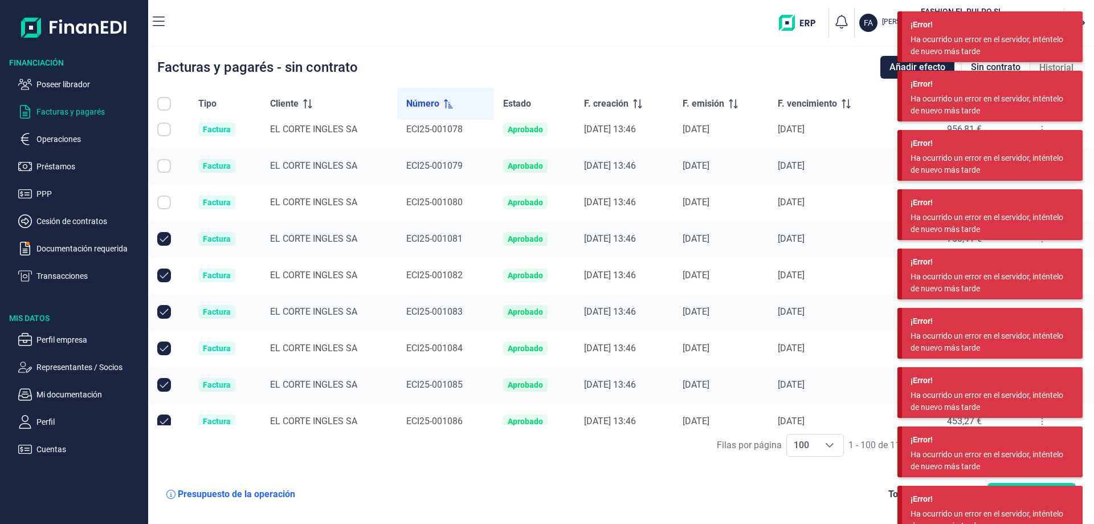
checkbox input "false"
drag, startPoint x: 163, startPoint y: 276, endPoint x: 165, endPoint y: 349, distance: 72.4
click at [164, 276] on input "Row Unselected null" at bounding box center [164, 275] width 14 height 14
checkbox input "false"
click at [166, 313] on input "Row Unselected null" at bounding box center [164, 312] width 14 height 14
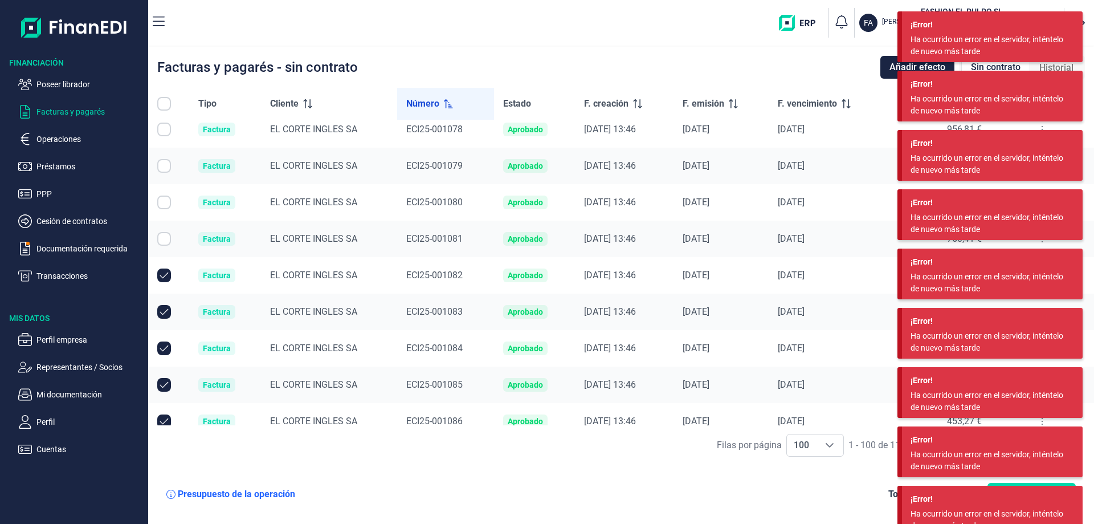
checkbox input "false"
click at [165, 349] on input "Row Unselected null" at bounding box center [164, 348] width 14 height 14
checkbox input "false"
click at [162, 386] on input "Row Unselected null" at bounding box center [164, 385] width 14 height 14
checkbox input "false"
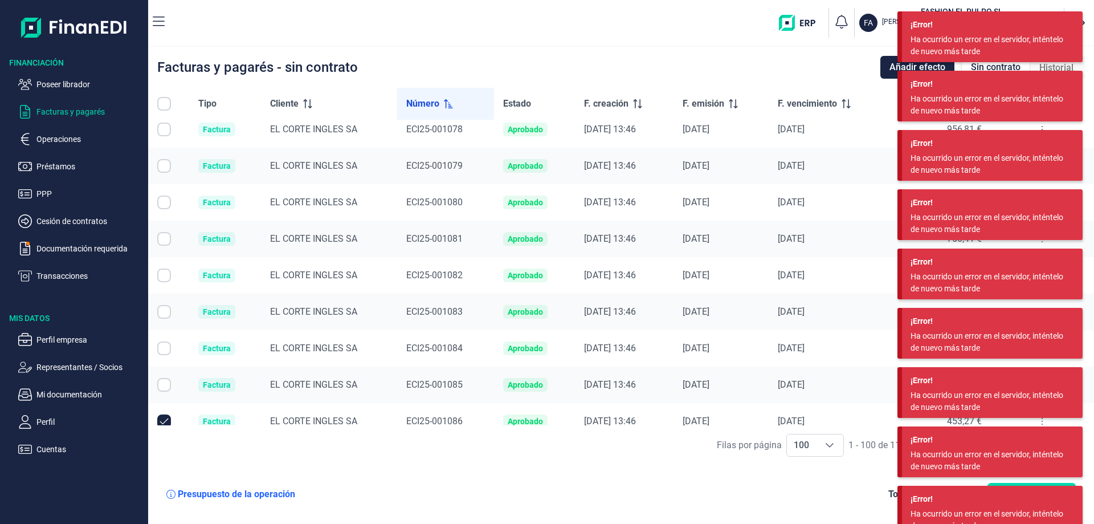
click at [166, 422] on input "Row Unselected null" at bounding box center [164, 421] width 14 height 14
checkbox input "false"
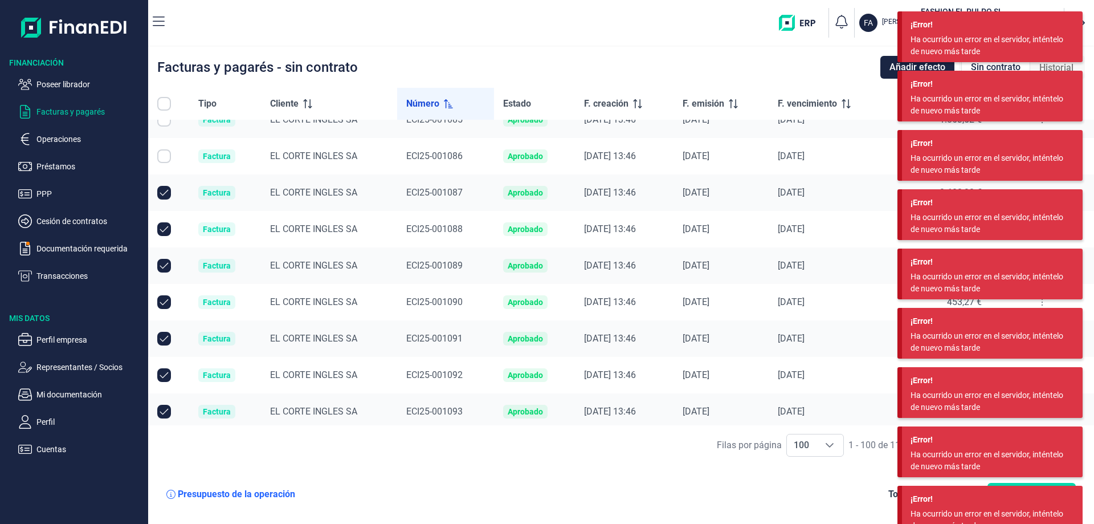
scroll to position [1425, 0]
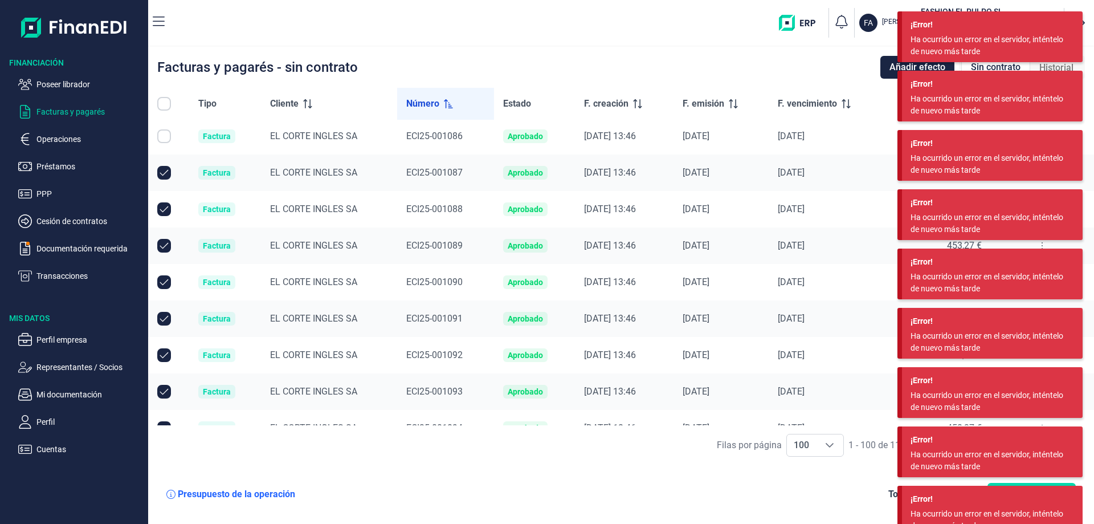
click at [164, 178] on input "Row Unselected null" at bounding box center [164, 173] width 14 height 14
checkbox input "false"
click at [165, 205] on input "Row Unselected null" at bounding box center [164, 209] width 14 height 14
checkbox input "false"
click at [166, 242] on input "Row Unselected null" at bounding box center [164, 246] width 14 height 14
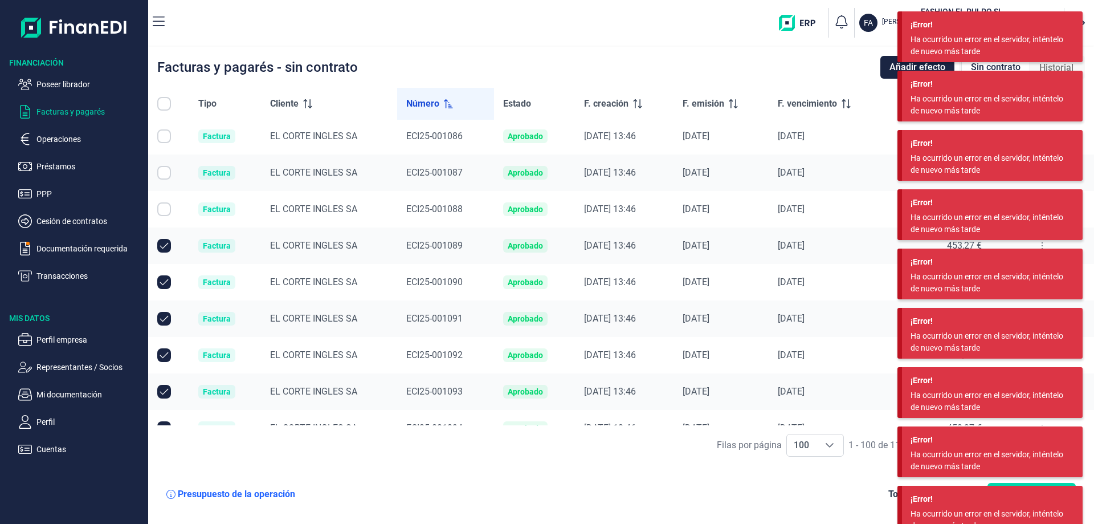
checkbox input "false"
click at [168, 283] on input "Row Unselected null" at bounding box center [164, 282] width 14 height 14
checkbox input "false"
click at [165, 316] on input "Row Unselected null" at bounding box center [164, 319] width 14 height 14
checkbox input "false"
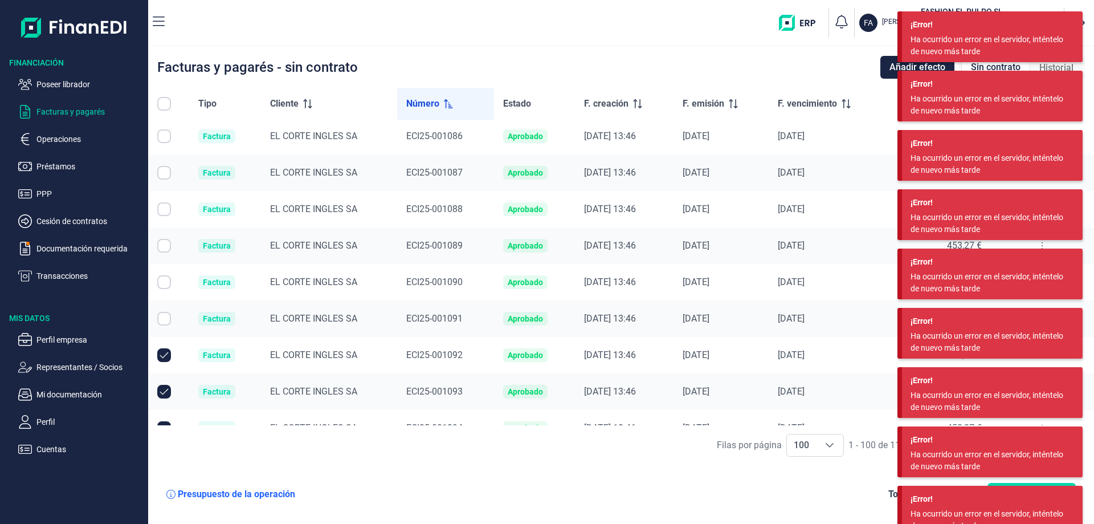
click at [164, 355] on input "Row Unselected null" at bounding box center [164, 355] width 14 height 14
checkbox input "false"
click at [167, 393] on input "Row Unselected null" at bounding box center [164, 392] width 14 height 14
checkbox input "false"
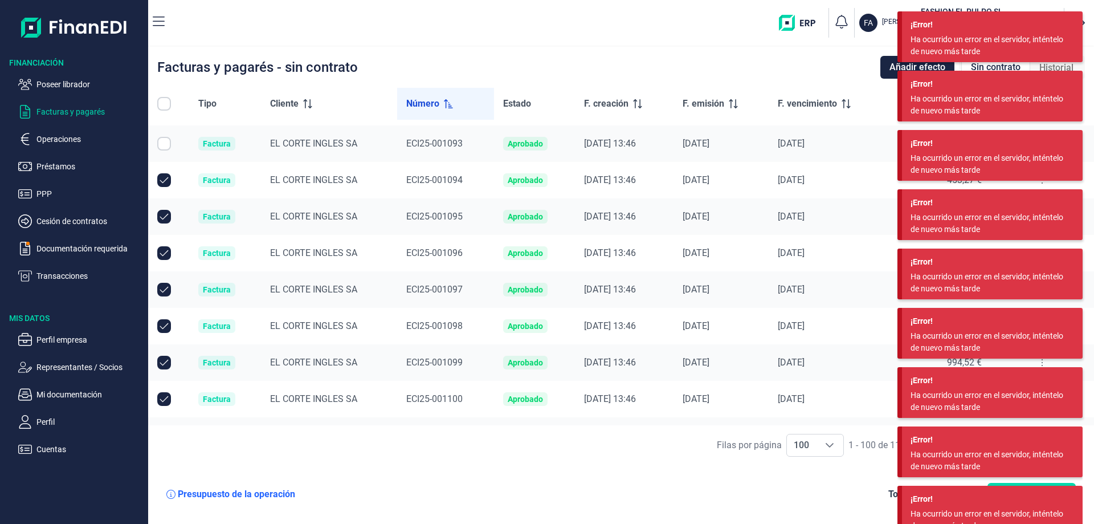
scroll to position [1653, 0]
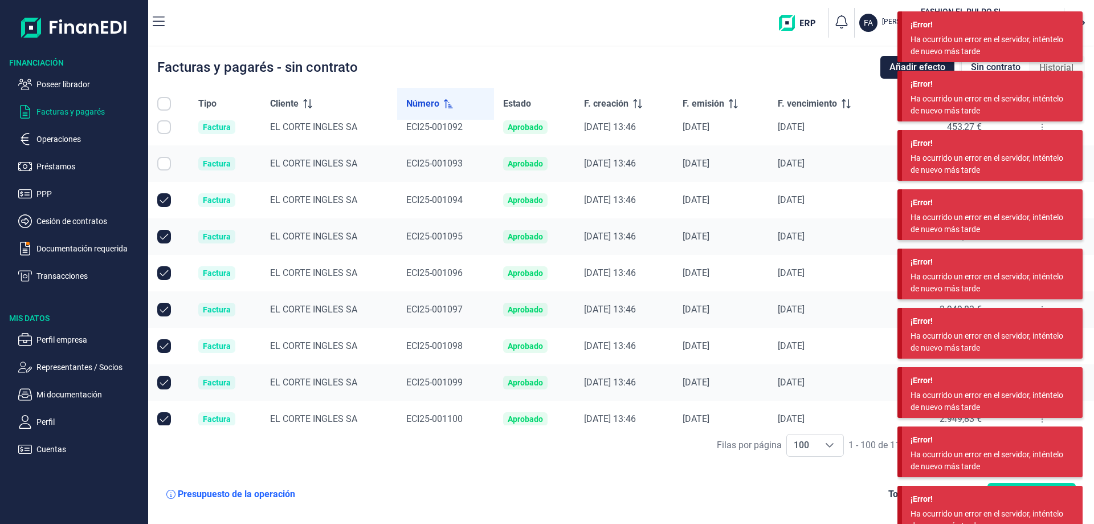
click at [166, 197] on input "Row Unselected null" at bounding box center [164, 200] width 14 height 14
checkbox input "false"
click at [165, 238] on input "Row Unselected null" at bounding box center [164, 237] width 14 height 14
checkbox input "false"
click at [166, 274] on input "Row Unselected null" at bounding box center [164, 273] width 14 height 14
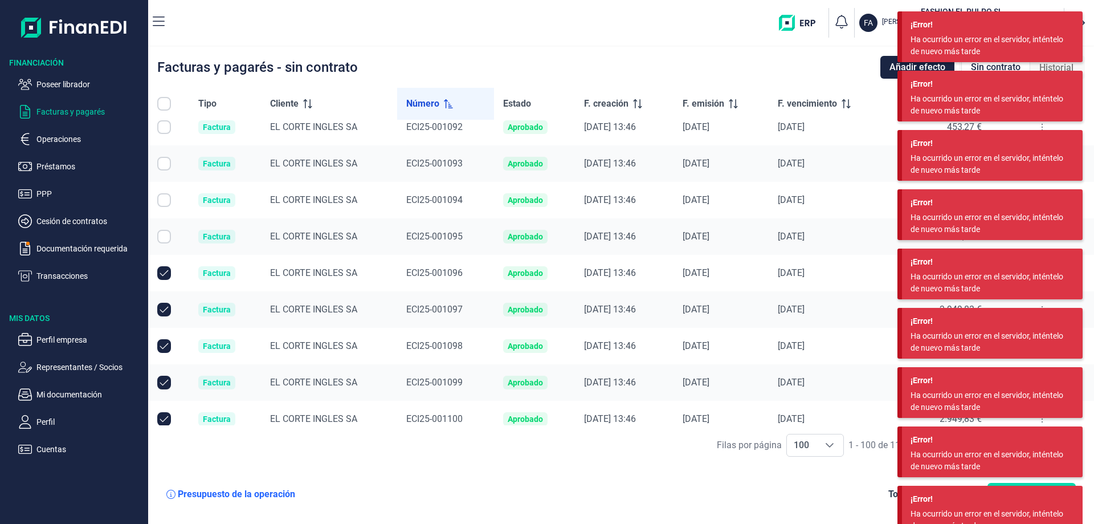
checkbox input "false"
click at [170, 305] on input "Row Unselected null" at bounding box center [164, 310] width 14 height 14
checkbox input "false"
click at [164, 354] on td at bounding box center [168, 346] width 41 height 36
click at [163, 348] on input "Row Unselected null" at bounding box center [164, 346] width 14 height 14
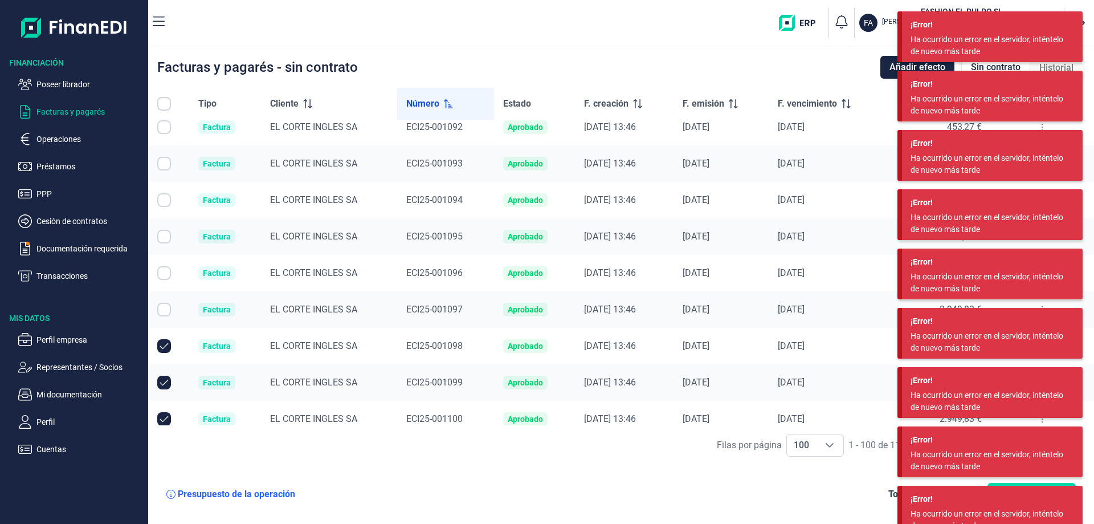
checkbox input "false"
click at [168, 377] on input "Row Unselected null" at bounding box center [164, 383] width 14 height 14
checkbox input "false"
click at [166, 418] on input "Row Unselected null" at bounding box center [164, 419] width 14 height 14
checkbox input "false"
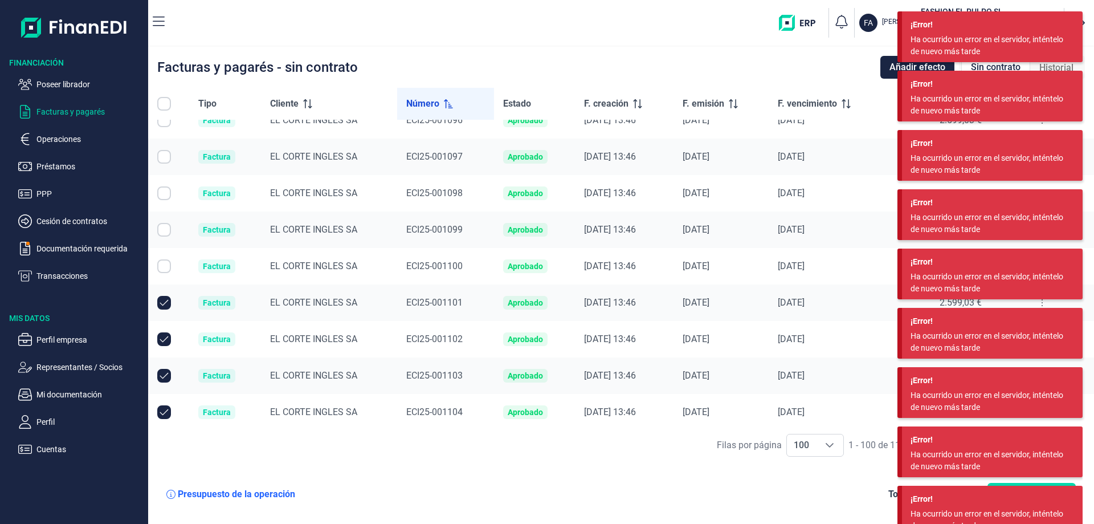
scroll to position [1824, 0]
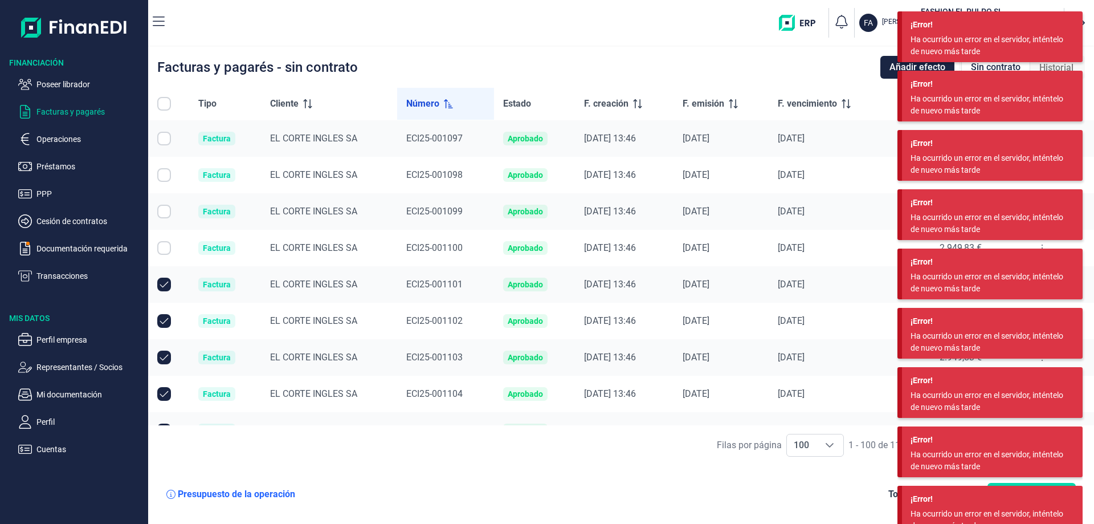
click at [164, 284] on input "Row Unselected null" at bounding box center [164, 285] width 14 height 14
checkbox input "false"
click at [165, 317] on input "Row Unselected null" at bounding box center [164, 321] width 14 height 14
checkbox input "false"
click at [166, 356] on input "Row Unselected null" at bounding box center [164, 358] width 14 height 14
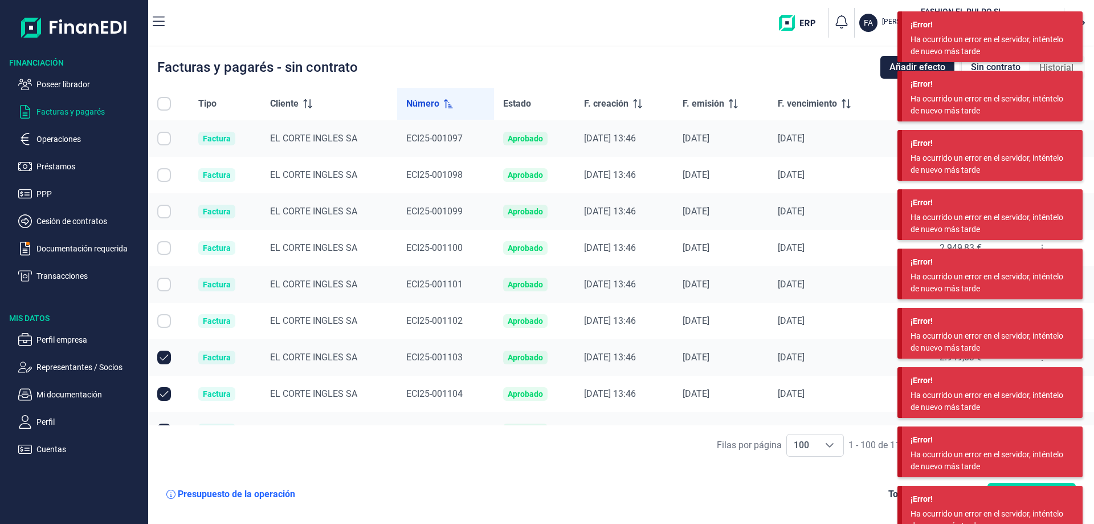
checkbox input "false"
click at [166, 393] on input "Row Unselected null" at bounding box center [164, 394] width 14 height 14
checkbox input "false"
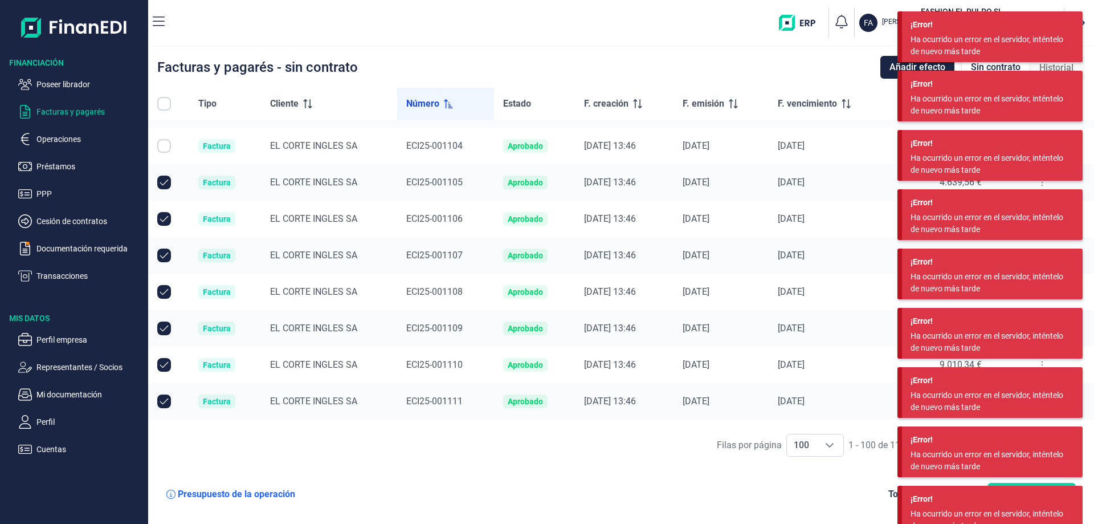
scroll to position [2052, 0]
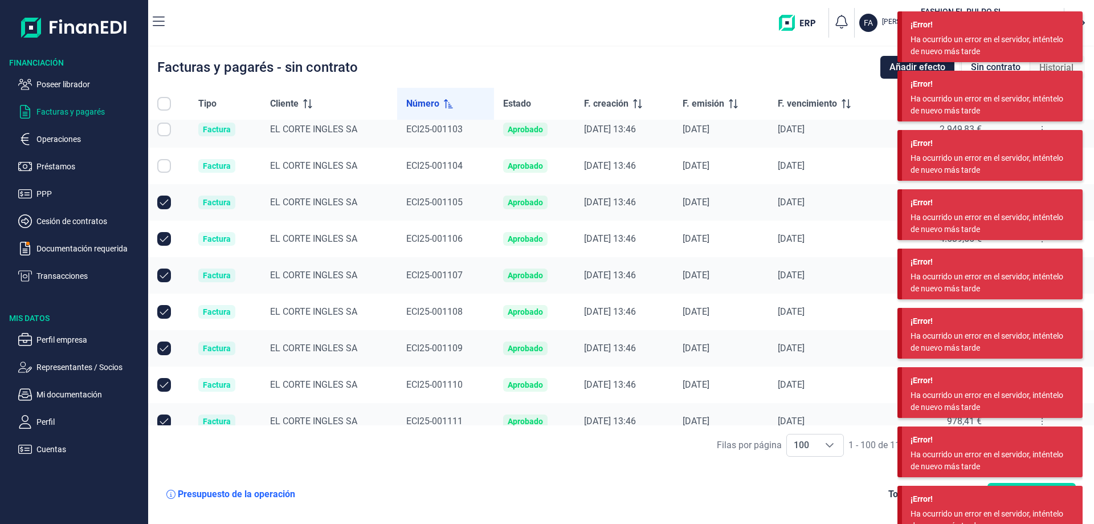
click at [165, 199] on input "Row Unselected null" at bounding box center [164, 202] width 14 height 14
checkbox input "false"
click at [161, 233] on input "Row Unselected null" at bounding box center [164, 239] width 14 height 14
checkbox input "false"
click at [166, 275] on input "Row Unselected null" at bounding box center [164, 275] width 14 height 14
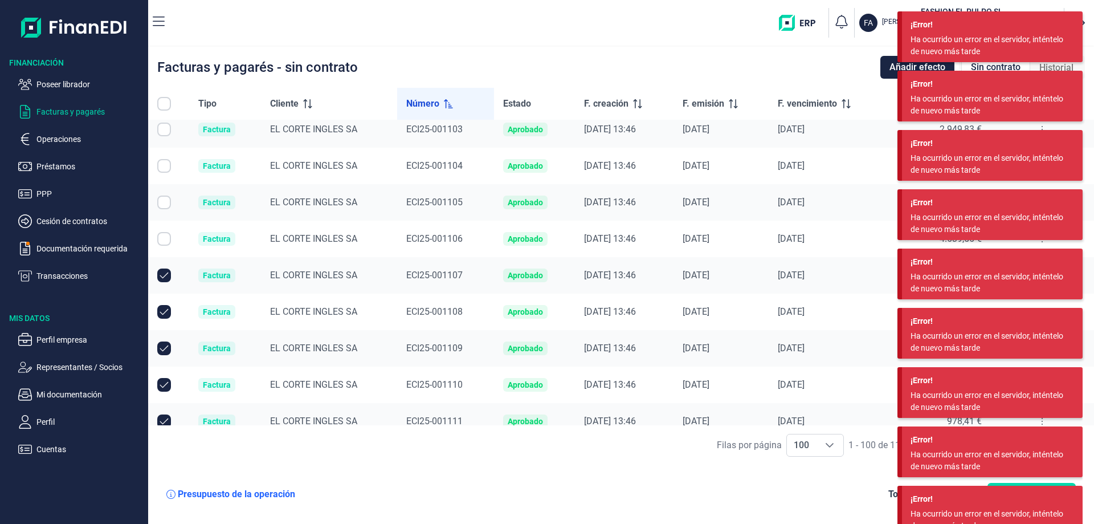
checkbox input "false"
click at [162, 311] on input "Row Unselected null" at bounding box center [164, 312] width 14 height 14
checkbox input "false"
click at [162, 343] on input "Row Unselected null" at bounding box center [164, 348] width 14 height 14
checkbox input "false"
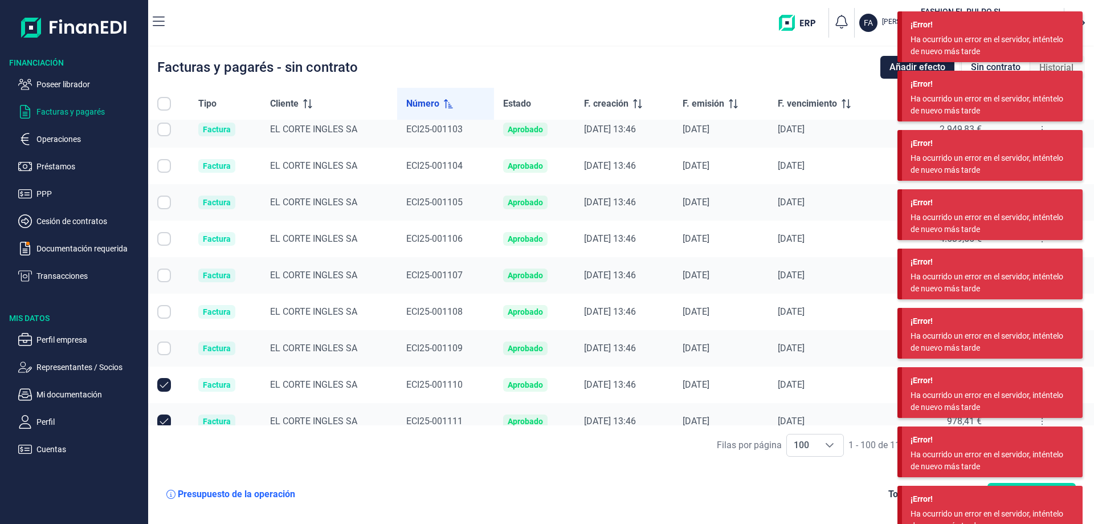
click at [162, 384] on input "Row Unselected null" at bounding box center [164, 385] width 14 height 14
checkbox input "false"
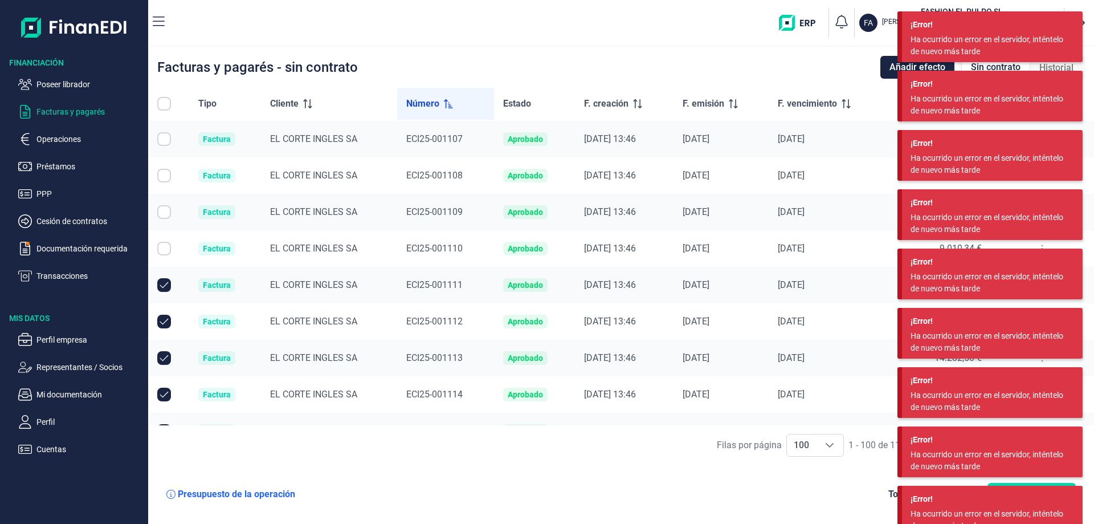
scroll to position [2223, 0]
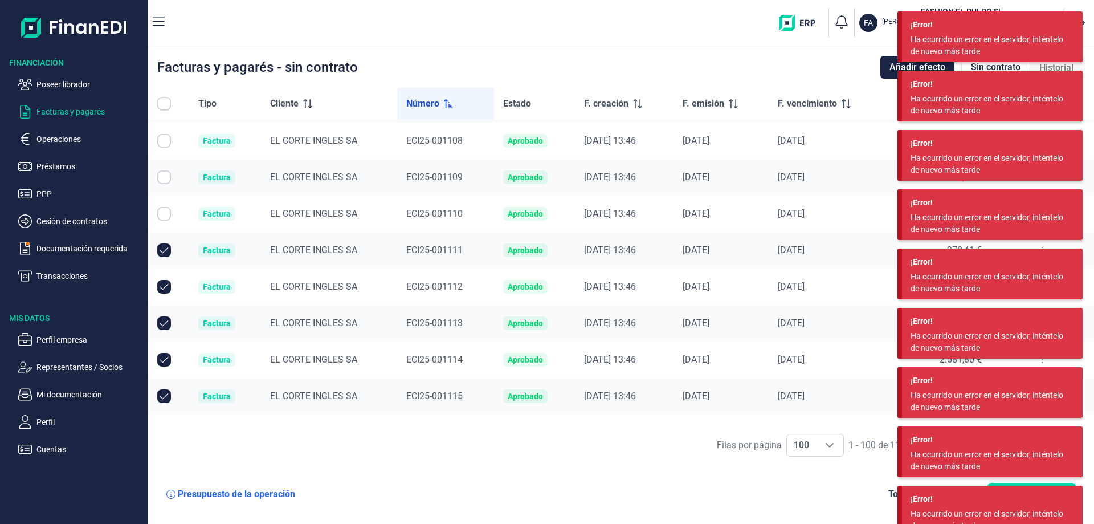
click at [161, 251] on input "Row Unselected null" at bounding box center [164, 250] width 14 height 14
checkbox input "false"
click at [164, 287] on input "Row Unselected null" at bounding box center [164, 287] width 14 height 14
checkbox input "false"
click at [162, 323] on input "Row Unselected null" at bounding box center [164, 323] width 14 height 14
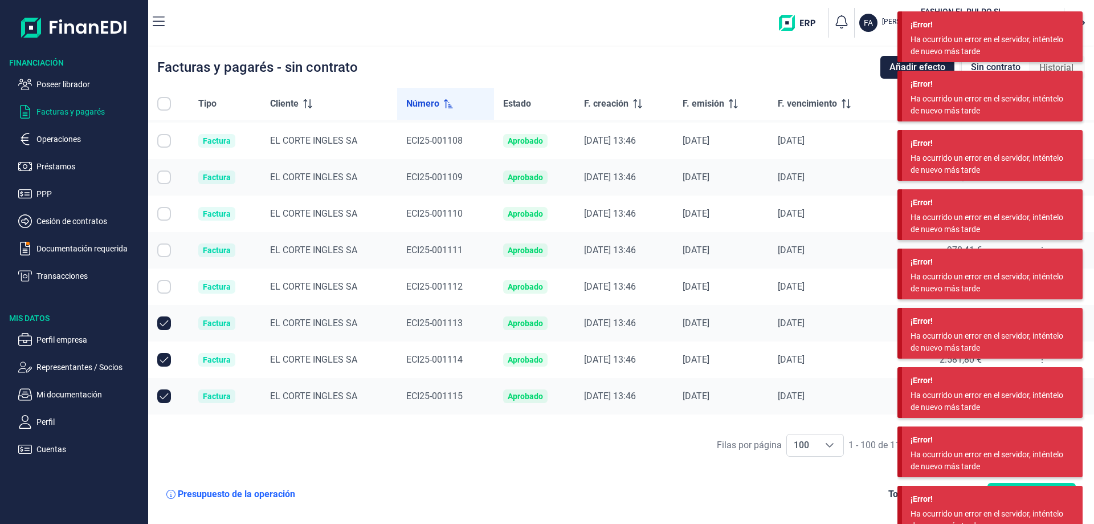
checkbox input "false"
click at [161, 359] on input "Row Unselected null" at bounding box center [164, 360] width 14 height 14
checkbox input "false"
click at [164, 394] on input "Row Unselected null" at bounding box center [164, 396] width 14 height 14
checkbox input "false"
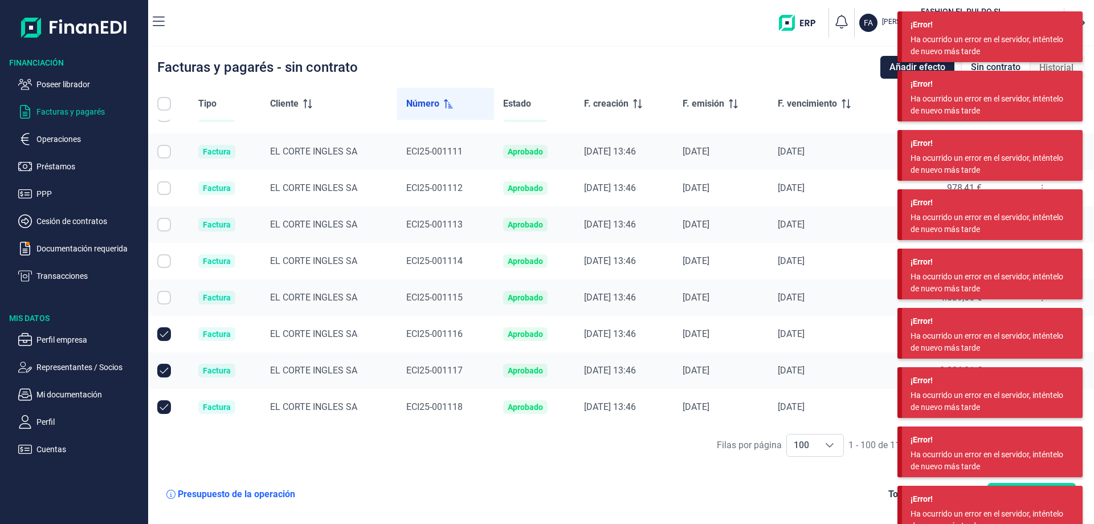
scroll to position [2337, 0]
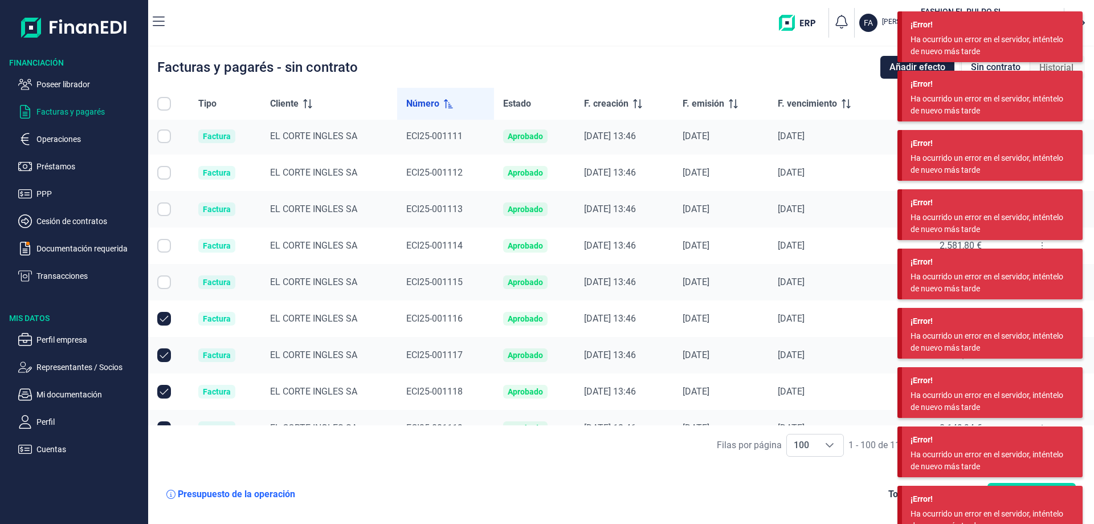
click at [165, 321] on input "Row Unselected null" at bounding box center [164, 319] width 14 height 14
checkbox input "false"
click at [167, 353] on input "Row Unselected null" at bounding box center [164, 355] width 14 height 14
checkbox input "false"
click at [164, 390] on input "Row Unselected null" at bounding box center [164, 392] width 14 height 14
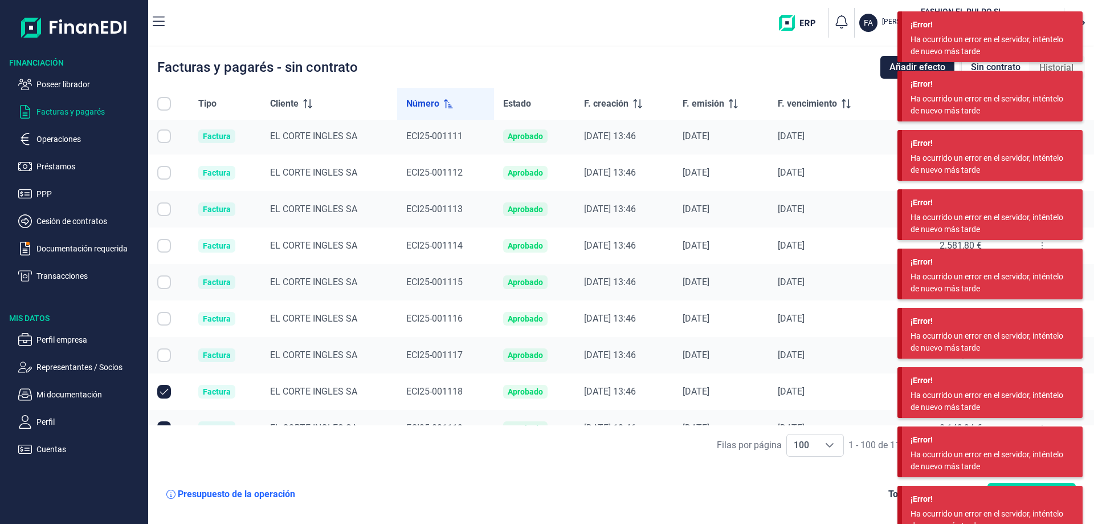
checkbox input "false"
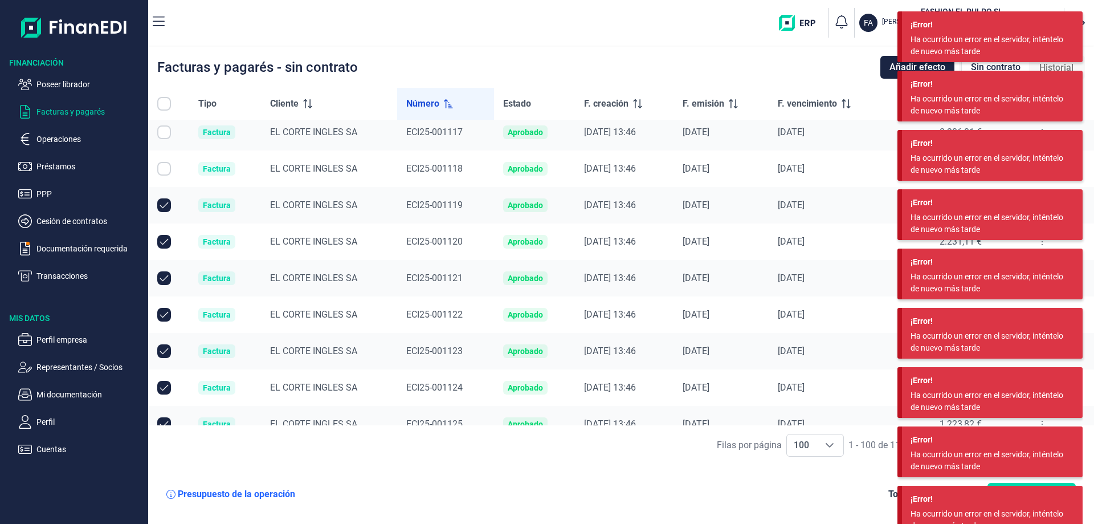
scroll to position [2565, 0]
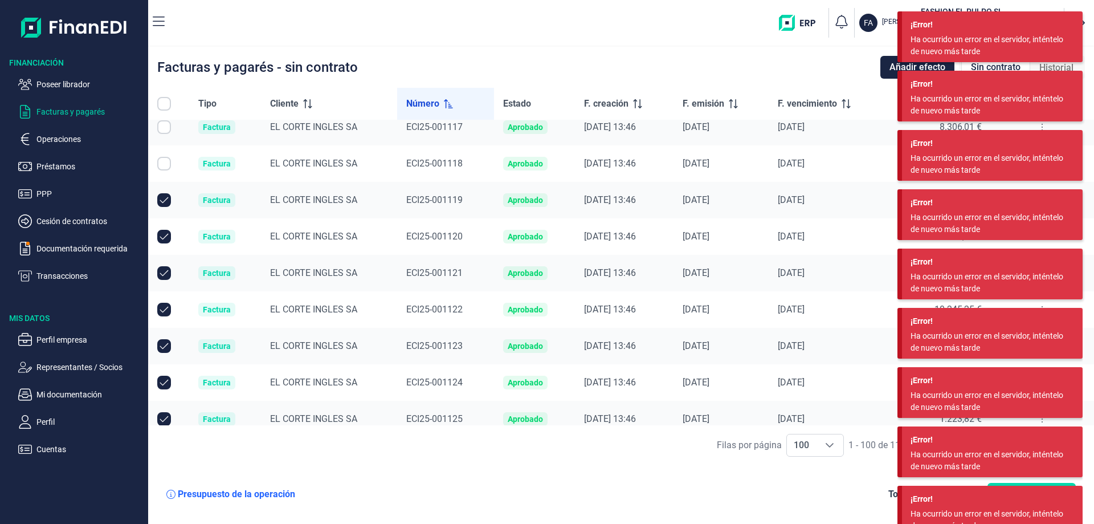
click at [161, 198] on input "Row Unselected null" at bounding box center [164, 200] width 14 height 14
checkbox input "false"
click at [164, 235] on input "Row Unselected null" at bounding box center [164, 237] width 14 height 14
checkbox input "false"
click at [164, 272] on input "Row Unselected null" at bounding box center [164, 273] width 14 height 14
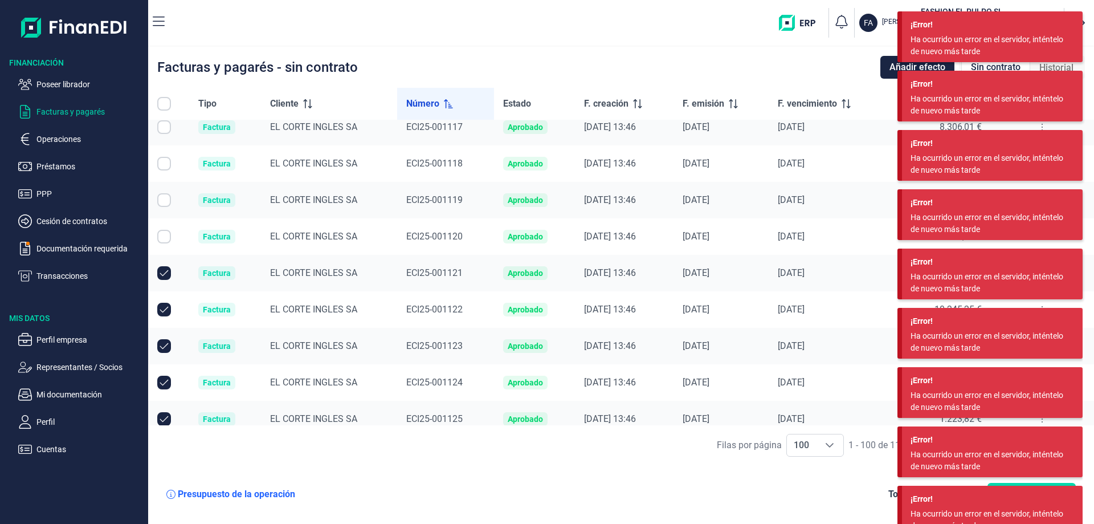
checkbox input "false"
click at [160, 294] on td at bounding box center [168, 309] width 41 height 36
click at [160, 307] on input "Row Unselected null" at bounding box center [164, 310] width 14 height 14
checkbox input "false"
drag, startPoint x: 164, startPoint y: 343, endPoint x: 157, endPoint y: 423, distance: 80.7
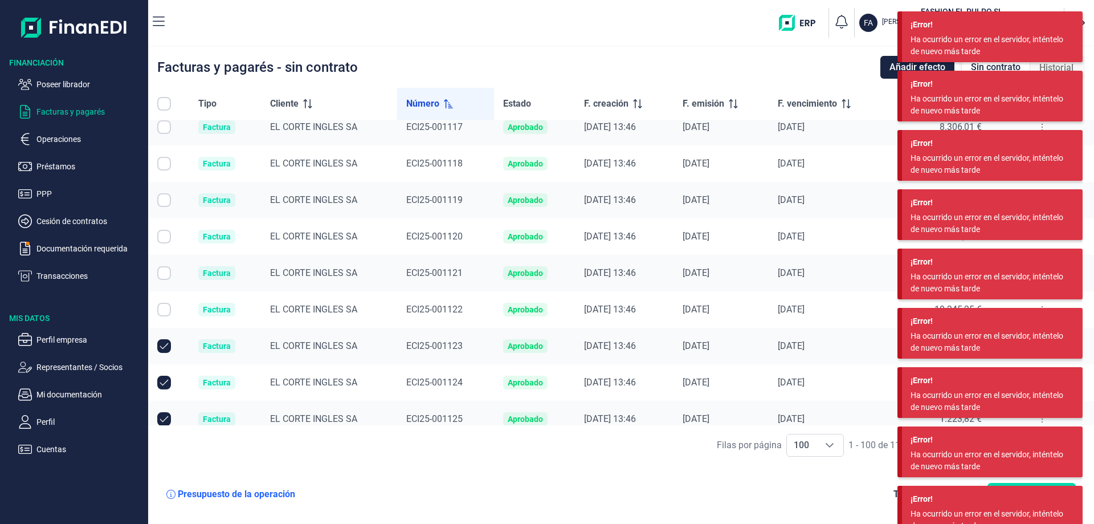
click at [165, 344] on input "Row Unselected null" at bounding box center [164, 346] width 14 height 14
checkbox input "false"
click at [161, 380] on input "Row Unselected null" at bounding box center [164, 383] width 14 height 14
checkbox input "false"
click at [161, 418] on input "Row Unselected null" at bounding box center [164, 419] width 14 height 14
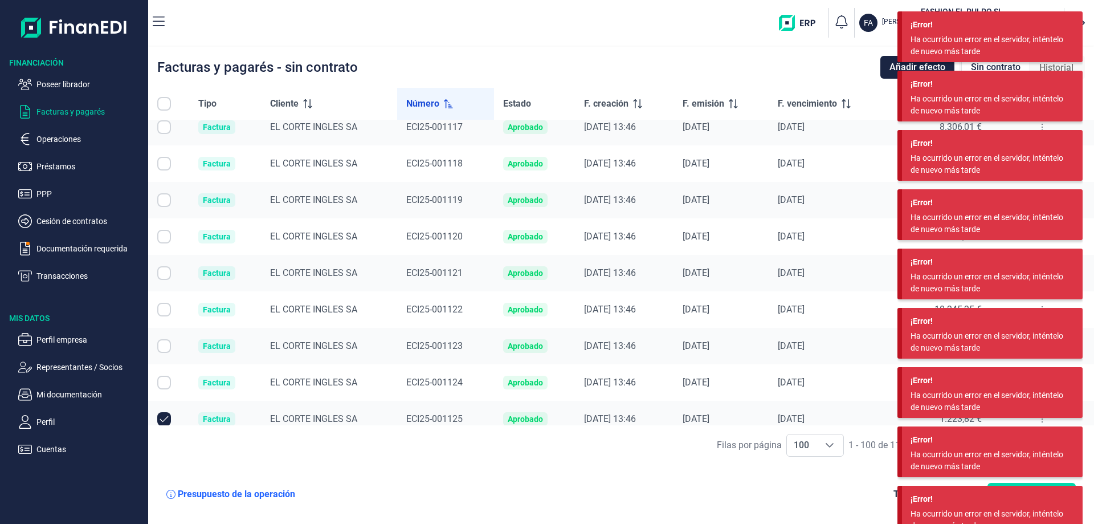
checkbox input "false"
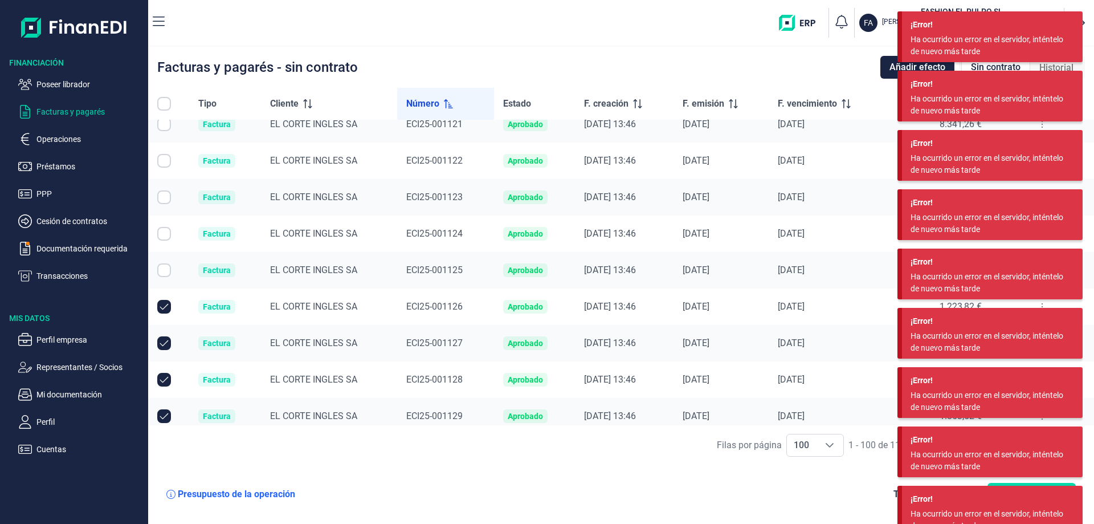
scroll to position [2736, 0]
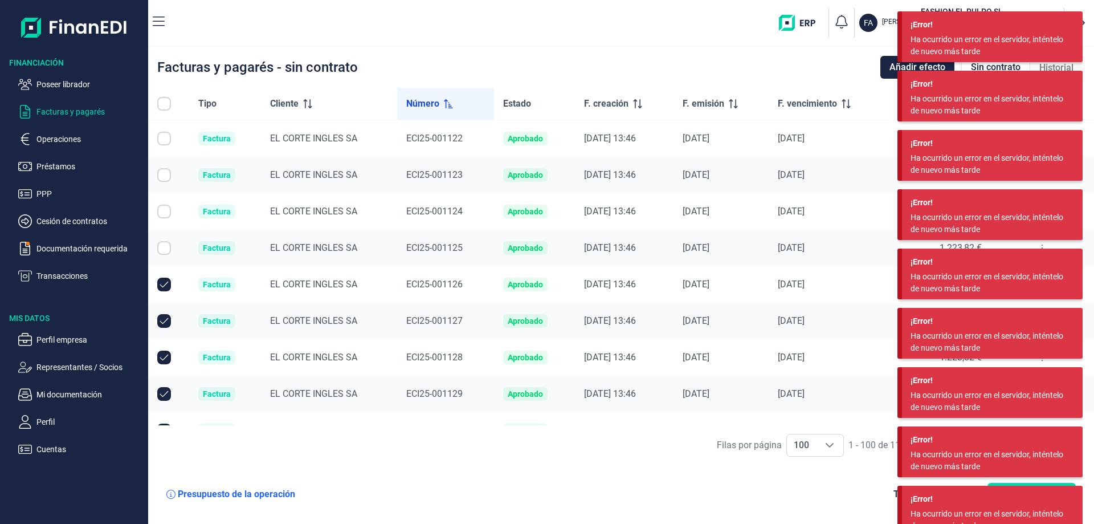
click at [166, 289] on input "Row Unselected null" at bounding box center [164, 285] width 14 height 14
checkbox input "false"
click at [166, 316] on input "Row Unselected null" at bounding box center [164, 321] width 14 height 14
checkbox input "false"
click at [165, 357] on input "Row Unselected null" at bounding box center [164, 358] width 14 height 14
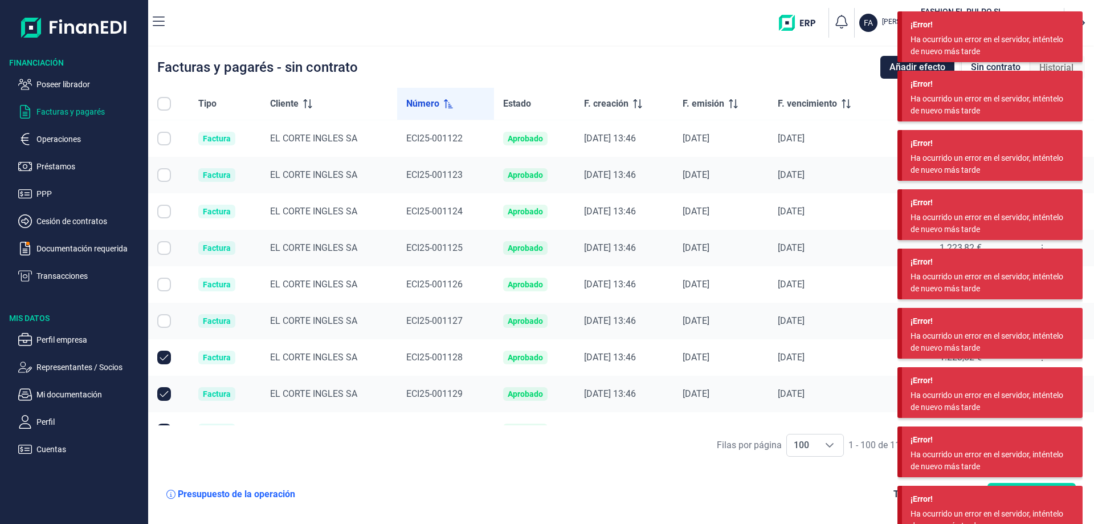
click at [166, 396] on input "Row Unselected null" at bounding box center [164, 394] width 14 height 14
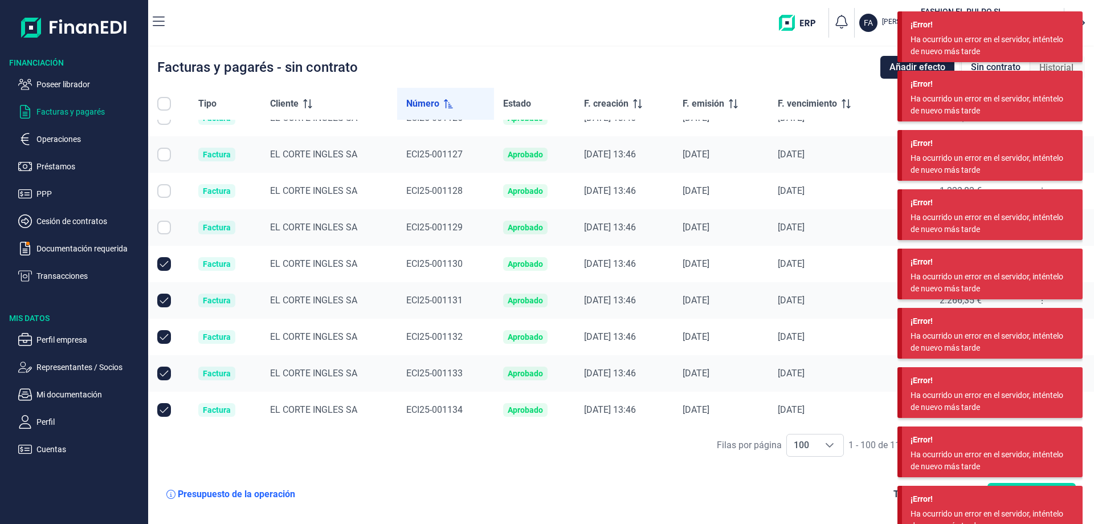
scroll to position [2907, 0]
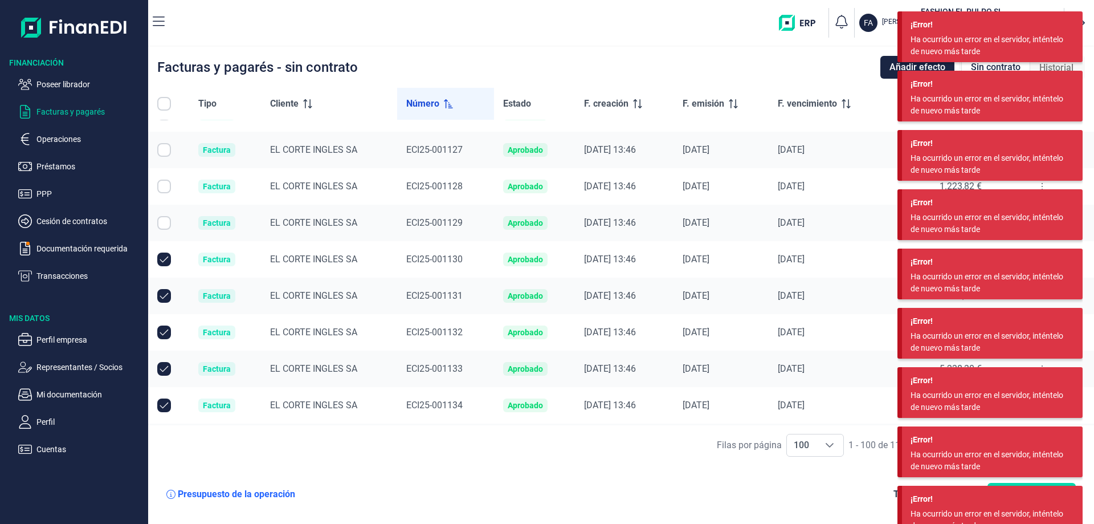
click at [161, 258] on input "Row Unselected null" at bounding box center [164, 259] width 14 height 14
click at [166, 294] on input "Row Unselected null" at bounding box center [164, 296] width 14 height 14
click at [165, 327] on input "Row Unselected null" at bounding box center [164, 332] width 14 height 14
click at [161, 365] on input "Row Unselected null" at bounding box center [164, 369] width 14 height 14
click at [166, 404] on input "Row Unselected null" at bounding box center [164, 405] width 14 height 14
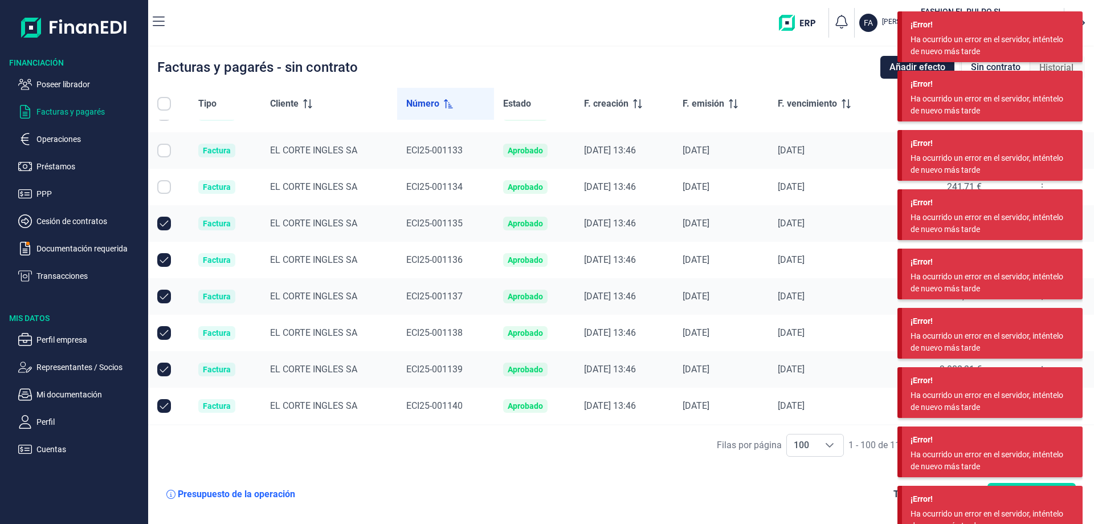
scroll to position [3192, 0]
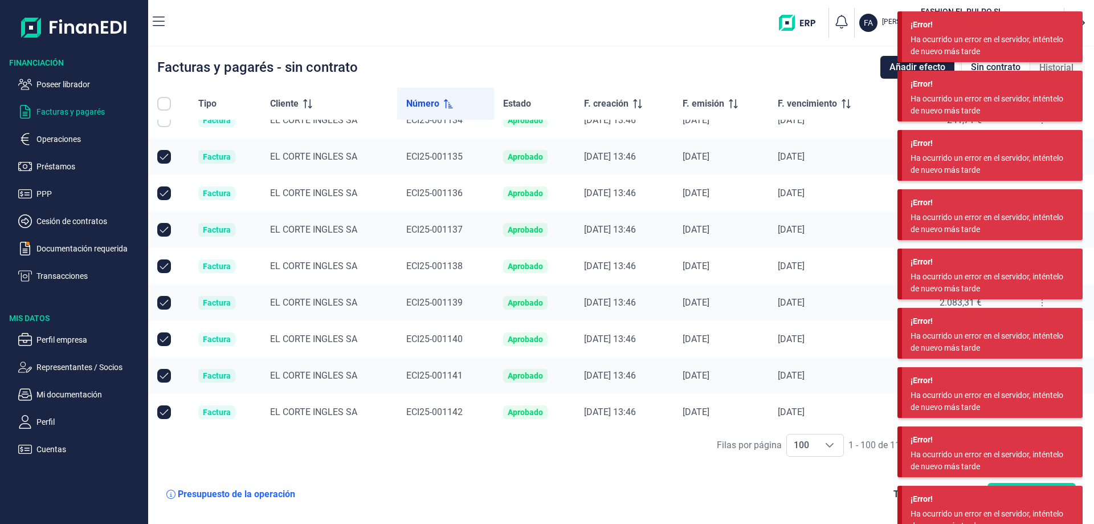
click at [167, 158] on input "Row Unselected null" at bounding box center [164, 157] width 14 height 14
click at [162, 195] on input "Row Unselected null" at bounding box center [164, 193] width 14 height 14
click at [165, 233] on input "Row Unselected null" at bounding box center [164, 230] width 14 height 14
click at [161, 267] on input "Row Unselected null" at bounding box center [164, 266] width 14 height 14
click at [163, 299] on input "Row Unselected null" at bounding box center [164, 303] width 14 height 14
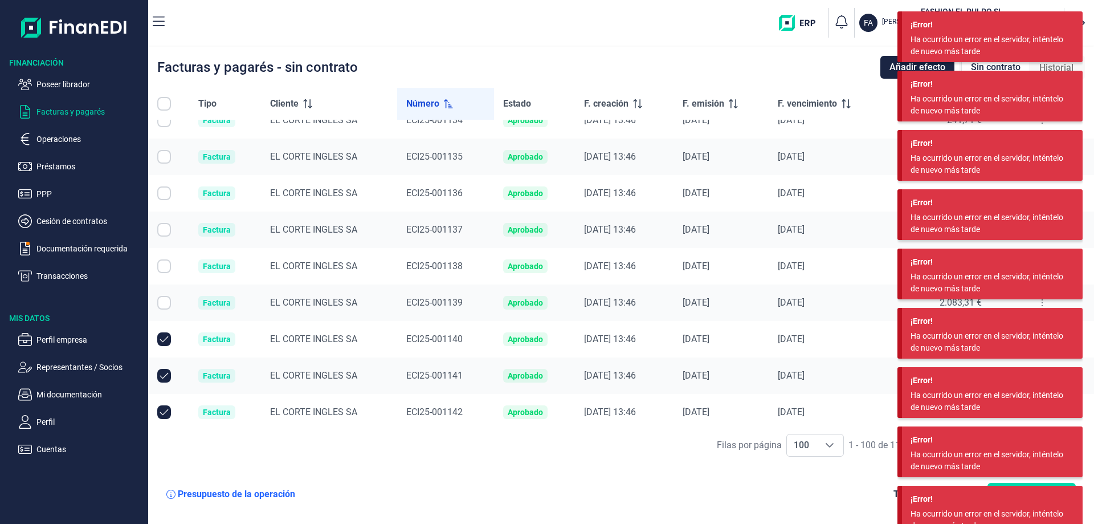
click at [162, 333] on input "Row Unselected null" at bounding box center [164, 339] width 14 height 14
click at [163, 372] on input "Row Unselected null" at bounding box center [164, 376] width 14 height 14
click at [165, 410] on input "Row Unselected null" at bounding box center [164, 412] width 14 height 14
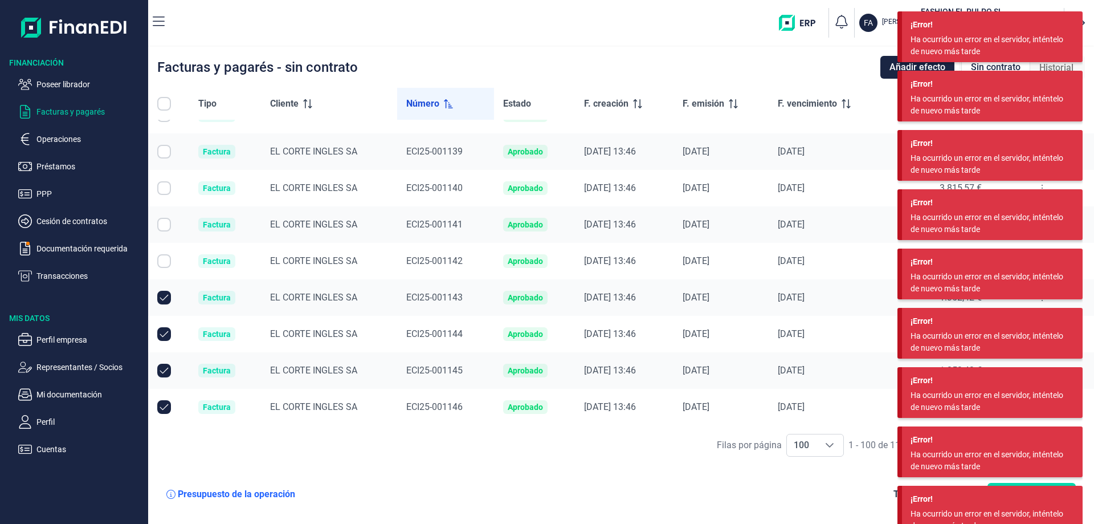
drag, startPoint x: 163, startPoint y: 299, endPoint x: 165, endPoint y: 329, distance: 30.3
click at [164, 300] on input "Row Unselected null" at bounding box center [164, 298] width 14 height 14
click at [165, 329] on input "Row Unselected null" at bounding box center [164, 334] width 14 height 14
click at [166, 365] on input "Row Unselected null" at bounding box center [164, 371] width 14 height 14
click at [165, 405] on input "Row Unselected null" at bounding box center [164, 407] width 14 height 14
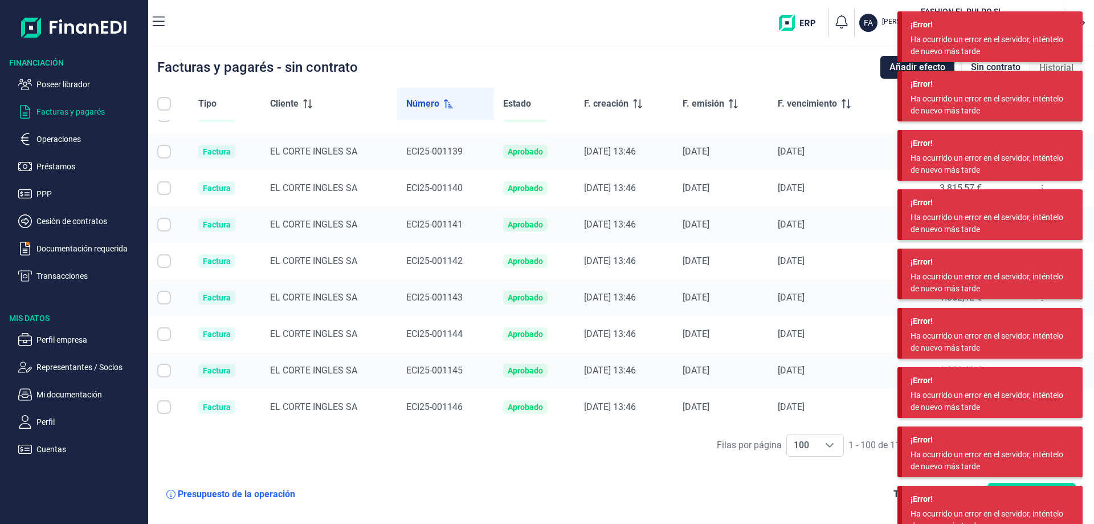
click at [960, 498] on div "¡Error!" at bounding box center [993, 499] width 164 height 12
click at [760, 3] on nav "FA FASHION EL PULPO SL Jonathan Gómez Arroyo ( B70567763 )" at bounding box center [621, 23] width 946 height 46
click at [1085, 23] on div at bounding box center [1079, 23] width 21 height 21
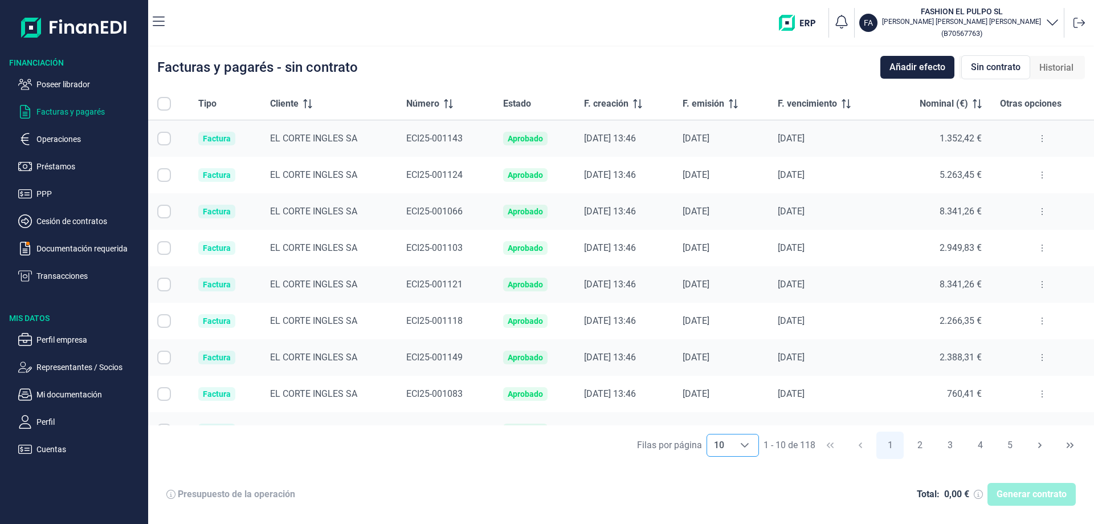
click at [752, 446] on div "Choose" at bounding box center [744, 445] width 27 height 22
click at [727, 423] on span "100" at bounding box center [720, 419] width 15 height 11
type input "100"
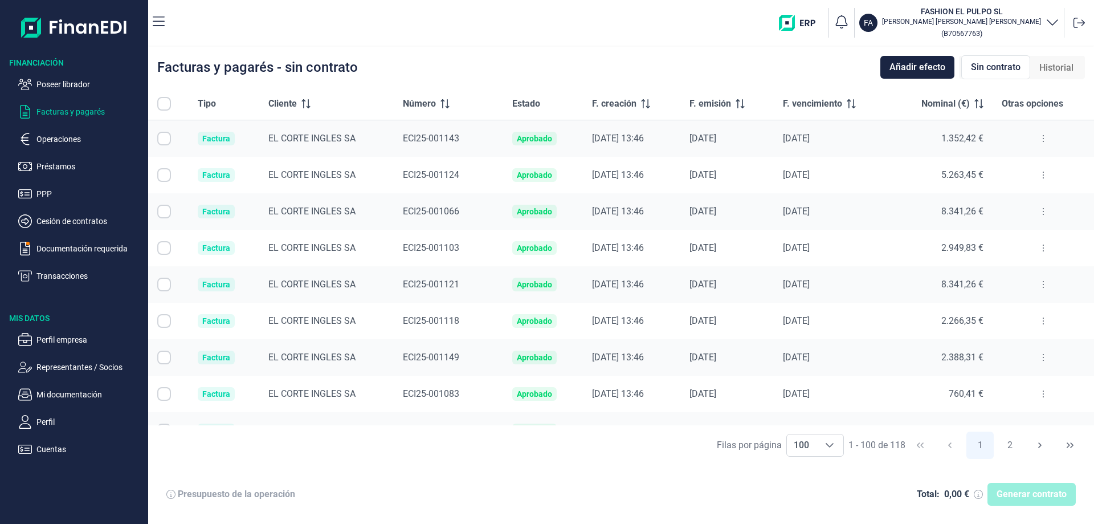
click at [441, 103] on icon at bounding box center [445, 103] width 9 height 9
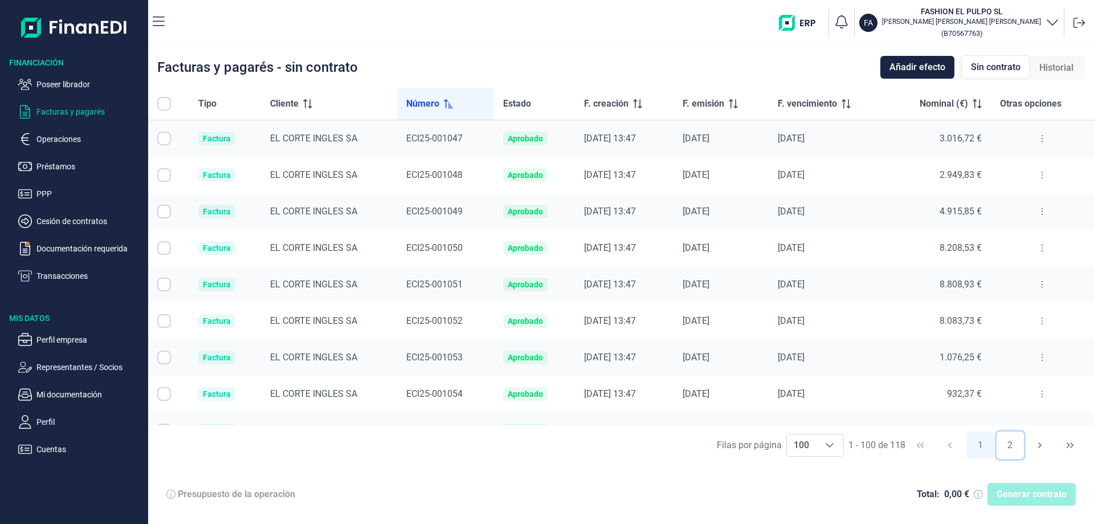
click at [1011, 442] on button "2" at bounding box center [1010, 444] width 27 height 27
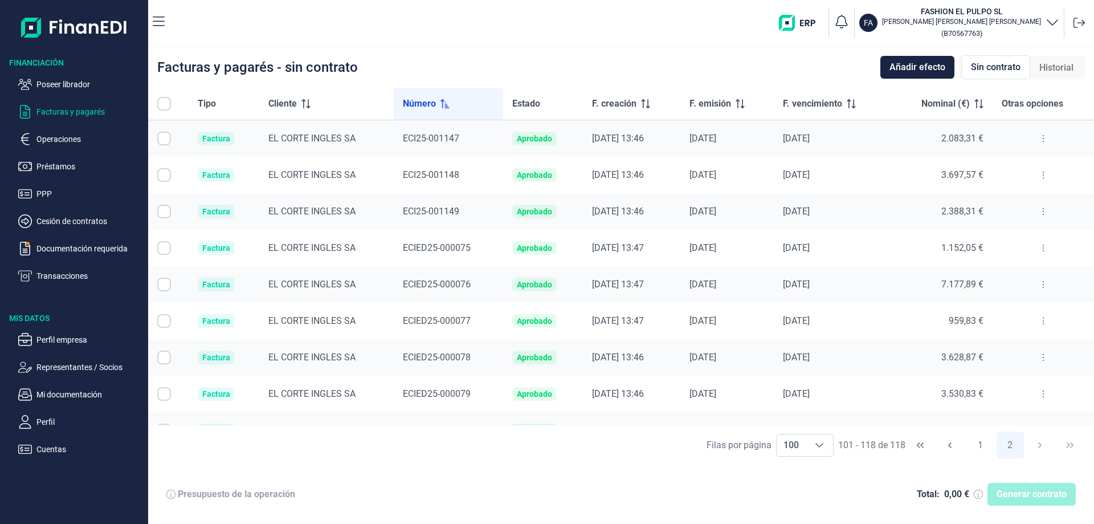
click at [164, 247] on input "Row Selected null" at bounding box center [164, 248] width 14 height 14
checkbox input "true"
click at [164, 284] on input "Row Selected null" at bounding box center [164, 285] width 14 height 14
checkbox input "true"
click at [163, 323] on input "Row Selected null" at bounding box center [164, 321] width 14 height 14
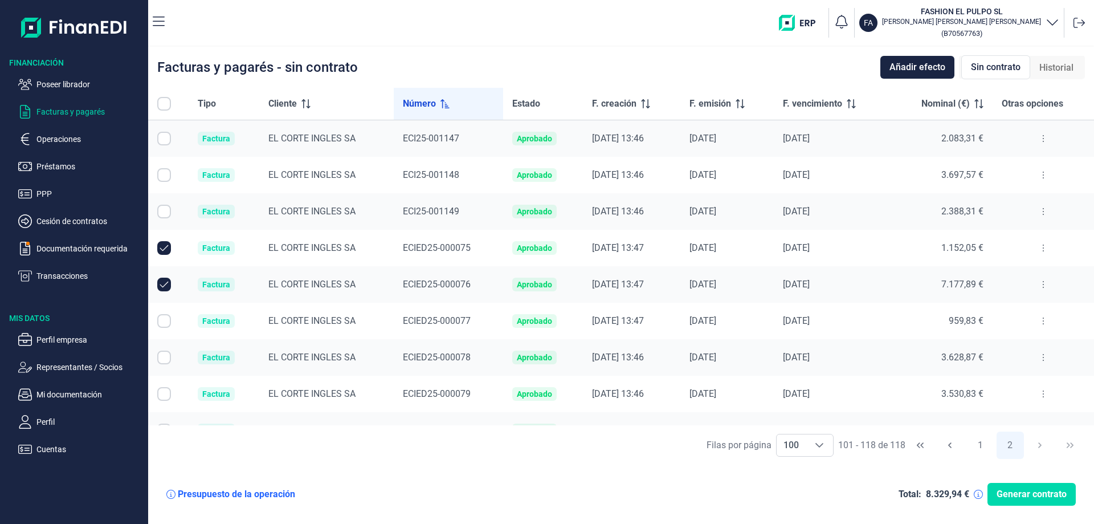
checkbox input "true"
click at [162, 359] on input "Row Selected null" at bounding box center [164, 358] width 14 height 14
checkbox input "true"
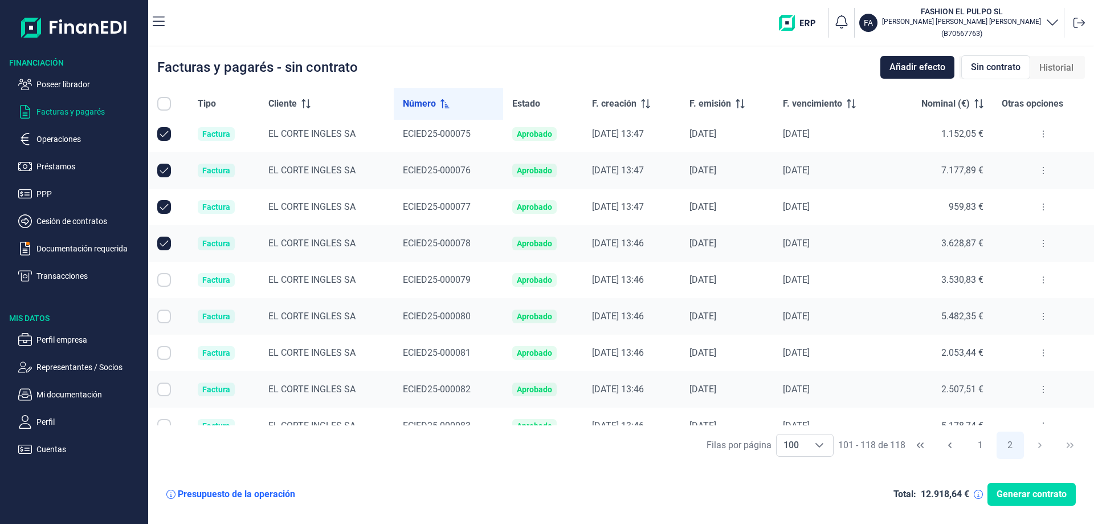
click at [161, 280] on input "Row Selected null" at bounding box center [164, 280] width 14 height 14
checkbox input "true"
click at [165, 315] on input "Row Selected null" at bounding box center [164, 316] width 14 height 14
checkbox input "true"
click at [162, 355] on input "Row Selected null" at bounding box center [164, 353] width 14 height 14
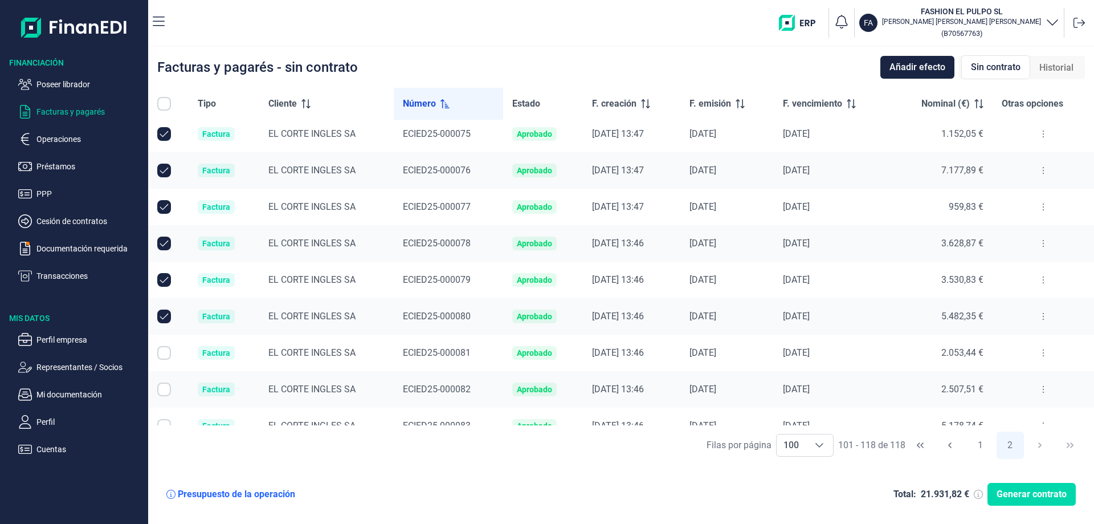
checkbox input "true"
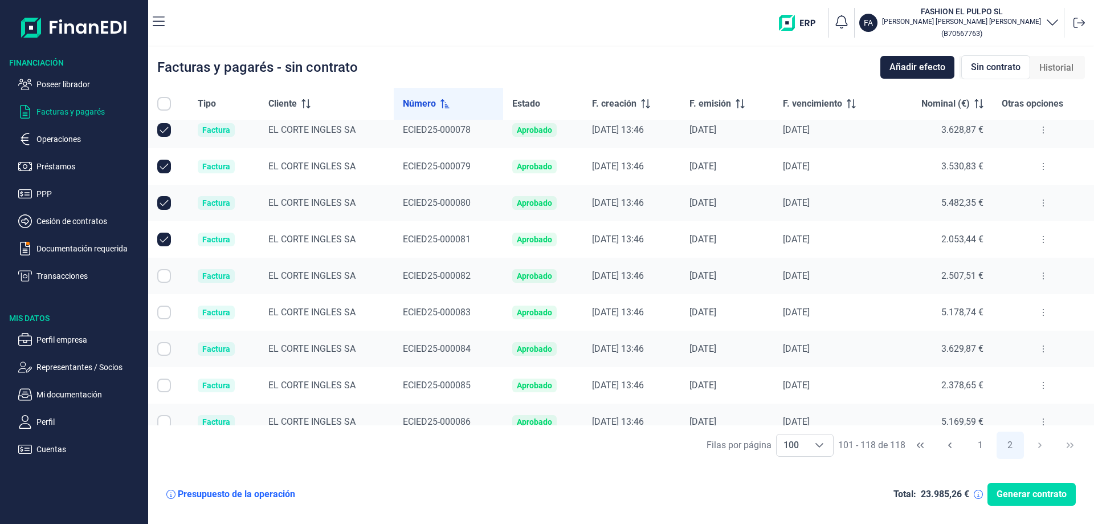
scroll to position [228, 0]
click at [160, 279] on input "Row Selected null" at bounding box center [164, 275] width 14 height 14
checkbox input "true"
click at [165, 311] on input "Row Selected null" at bounding box center [164, 312] width 14 height 14
checkbox input "true"
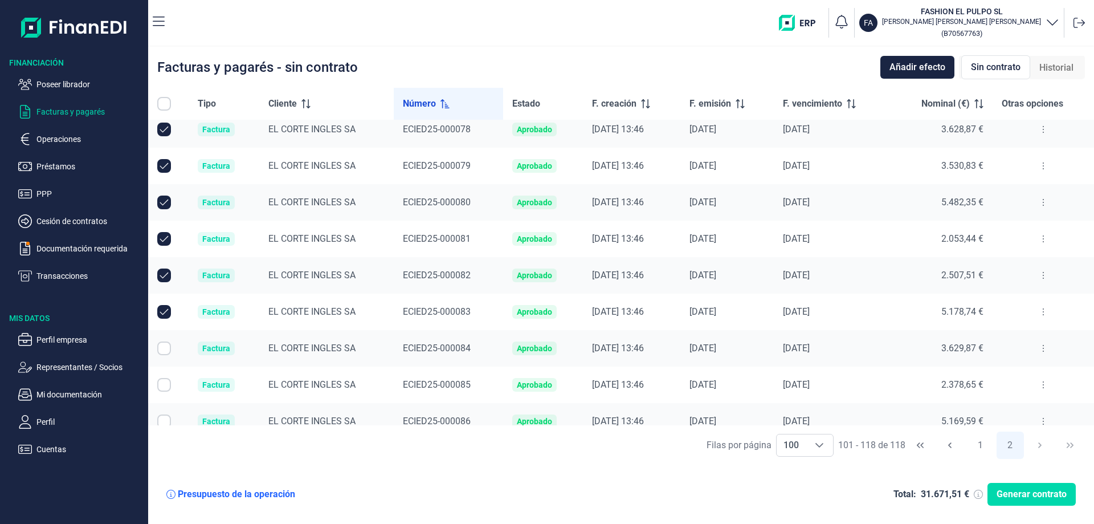
click at [165, 350] on input "Row Selected null" at bounding box center [164, 348] width 14 height 14
checkbox input "true"
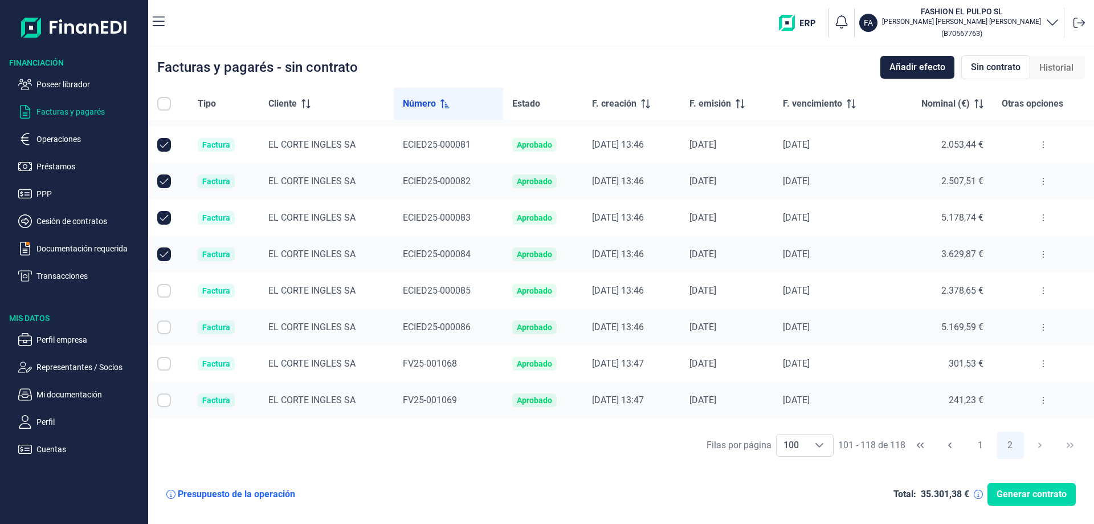
scroll to position [342, 0]
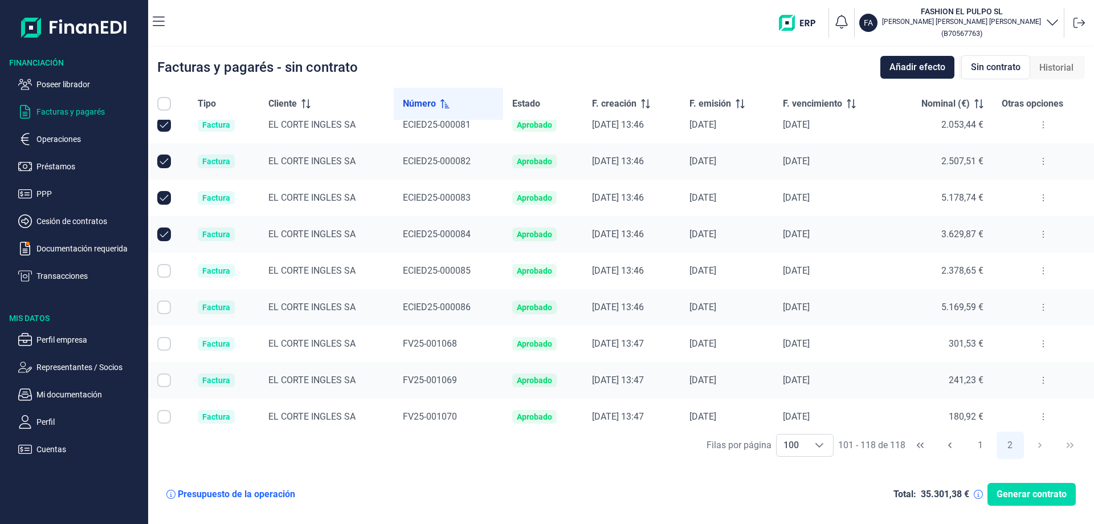
click at [166, 269] on input "Row Selected null" at bounding box center [164, 271] width 14 height 14
checkbox input "true"
click at [165, 308] on input "Row Selected null" at bounding box center [164, 307] width 14 height 14
checkbox input "true"
click at [168, 348] on input "Row Selected null" at bounding box center [164, 344] width 14 height 14
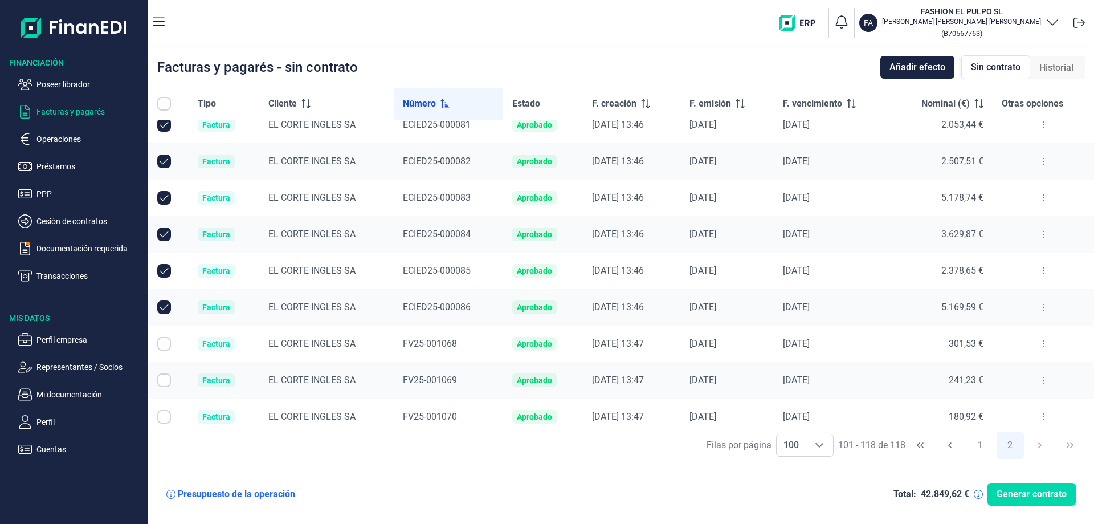
checkbox input "true"
click at [165, 385] on input "Row Selected null" at bounding box center [164, 380] width 14 height 14
checkbox input "true"
click at [168, 423] on input "Row Selected null" at bounding box center [164, 417] width 14 height 14
checkbox input "true"
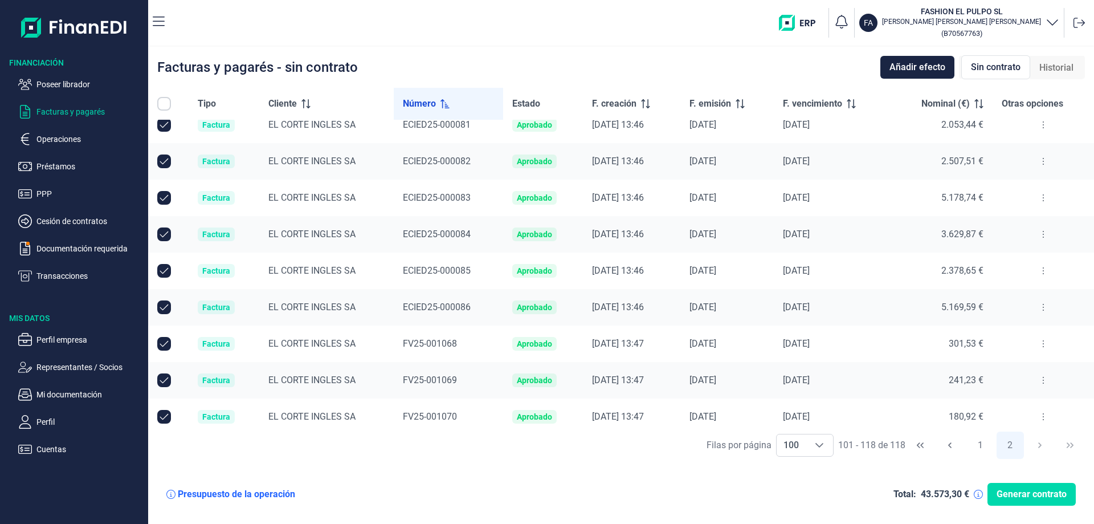
click at [166, 344] on input "Row Unselected null" at bounding box center [164, 344] width 14 height 14
checkbox input "false"
click at [161, 380] on input "Row Unselected null" at bounding box center [164, 380] width 14 height 14
checkbox input "false"
click at [161, 418] on input "Row Unselected null" at bounding box center [164, 417] width 14 height 14
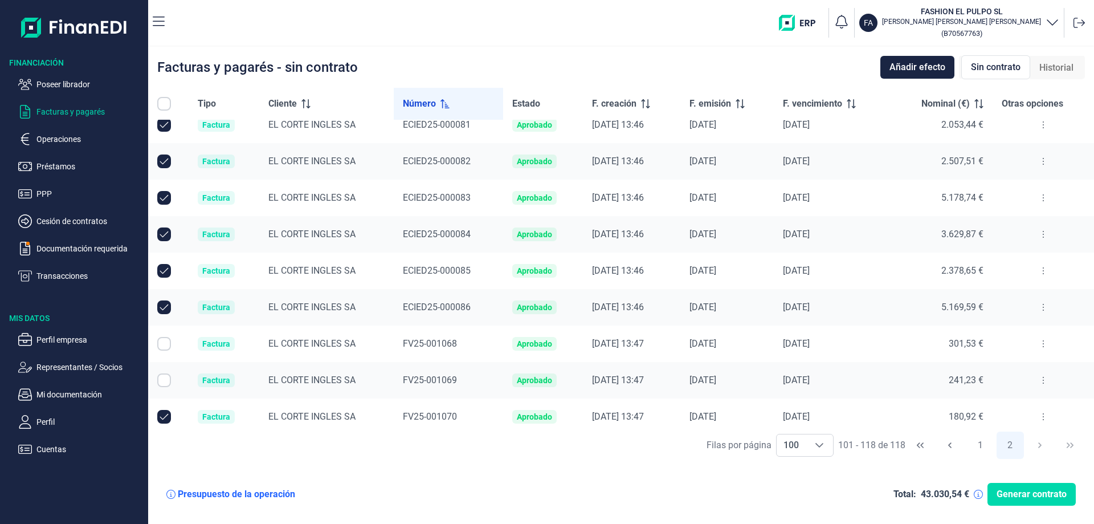
checkbox input "false"
click at [1037, 496] on span "Generar contrato" at bounding box center [1032, 494] width 70 height 14
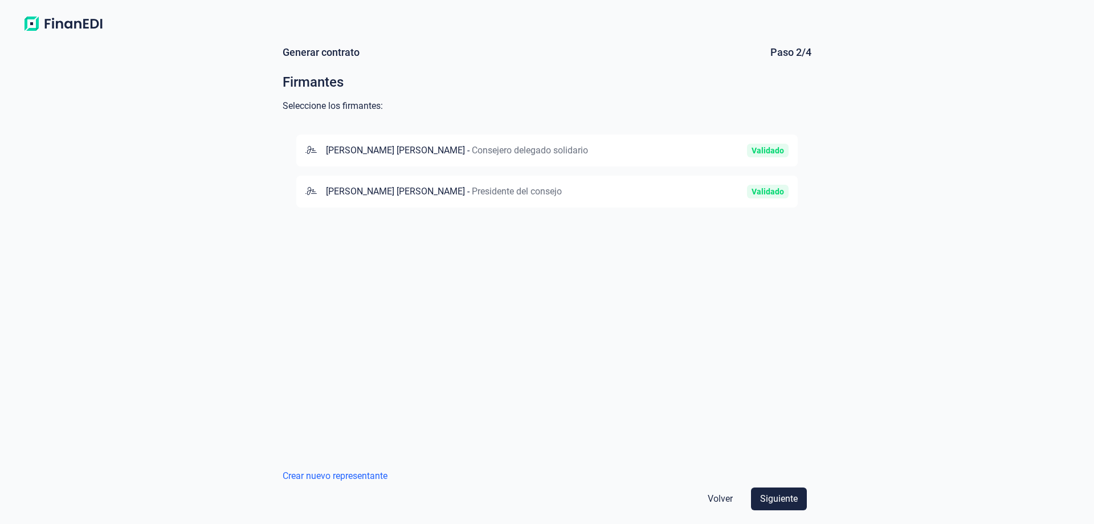
click at [472, 152] on span "Consejero delegado solidario" at bounding box center [530, 150] width 116 height 11
click at [780, 494] on span "Siguiente" at bounding box center [779, 499] width 38 height 14
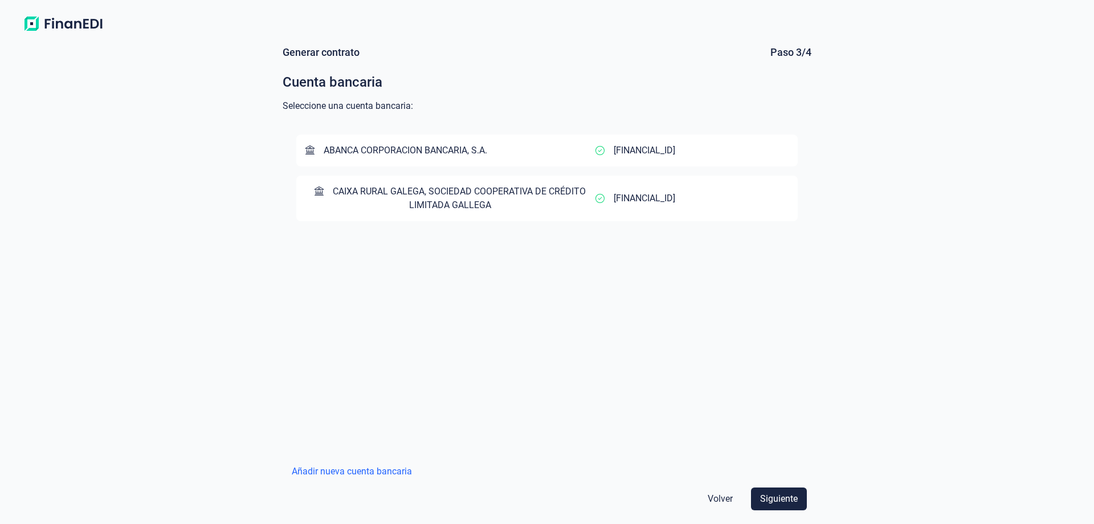
click at [462, 197] on span "CAIXA RURAL GALEGA, SOCIEDAD COOPERATIVA DE CRÉDITO LIMITADA GALLEGA" at bounding box center [450, 198] width 290 height 27
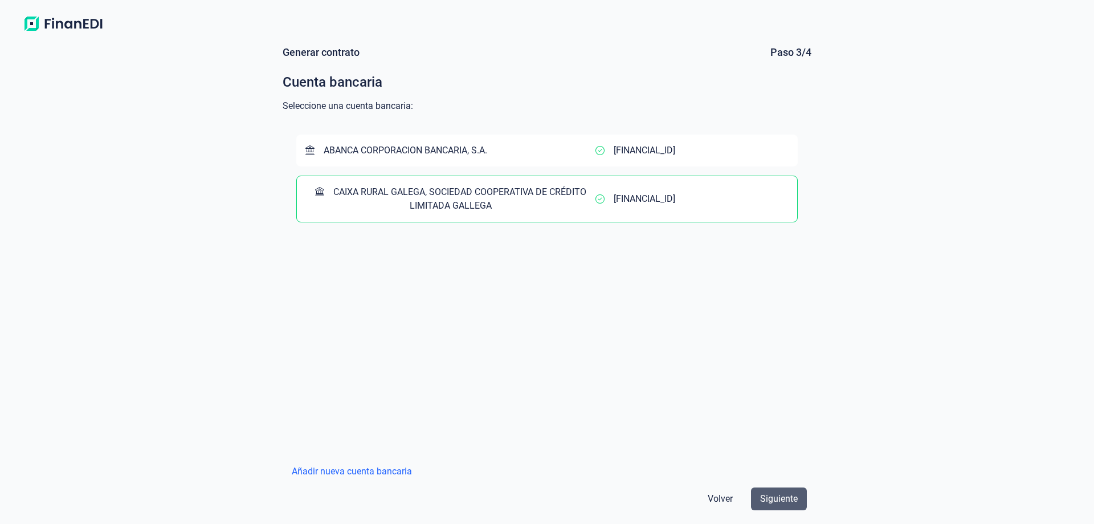
click at [785, 497] on span "Siguiente" at bounding box center [779, 499] width 38 height 14
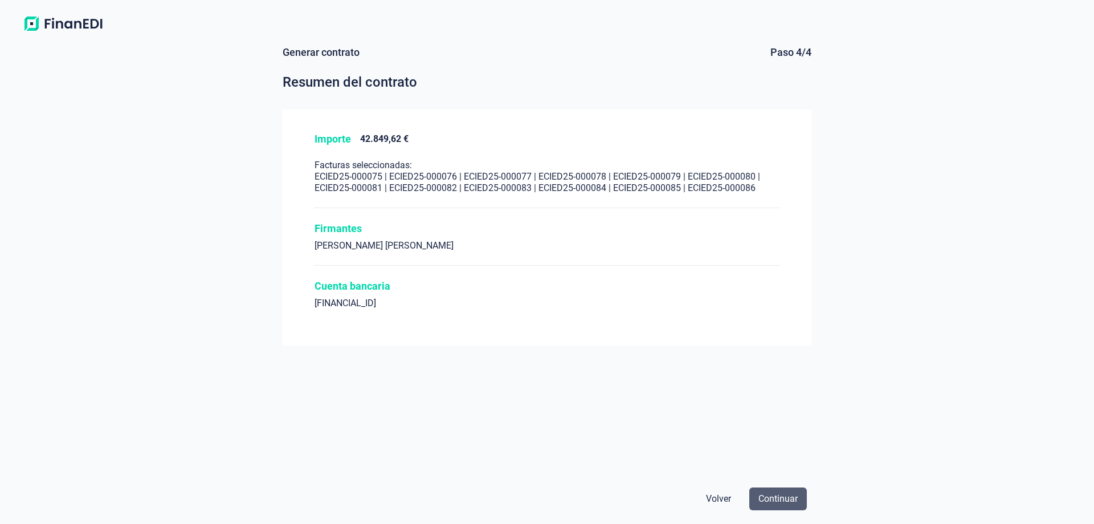
click at [784, 498] on span "Continuar" at bounding box center [778, 499] width 39 height 14
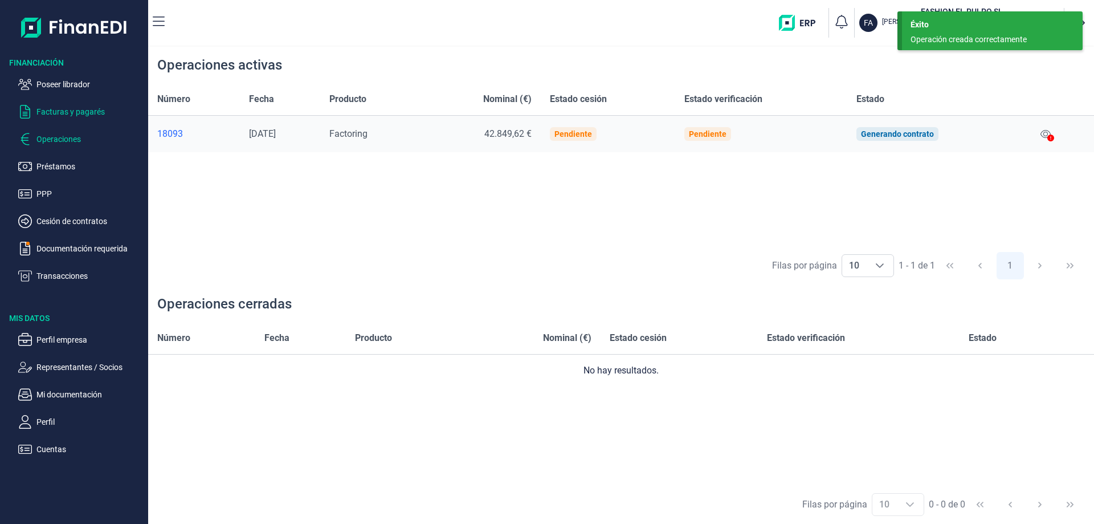
click at [92, 111] on p "Facturas y pagarés" at bounding box center [89, 112] width 107 height 14
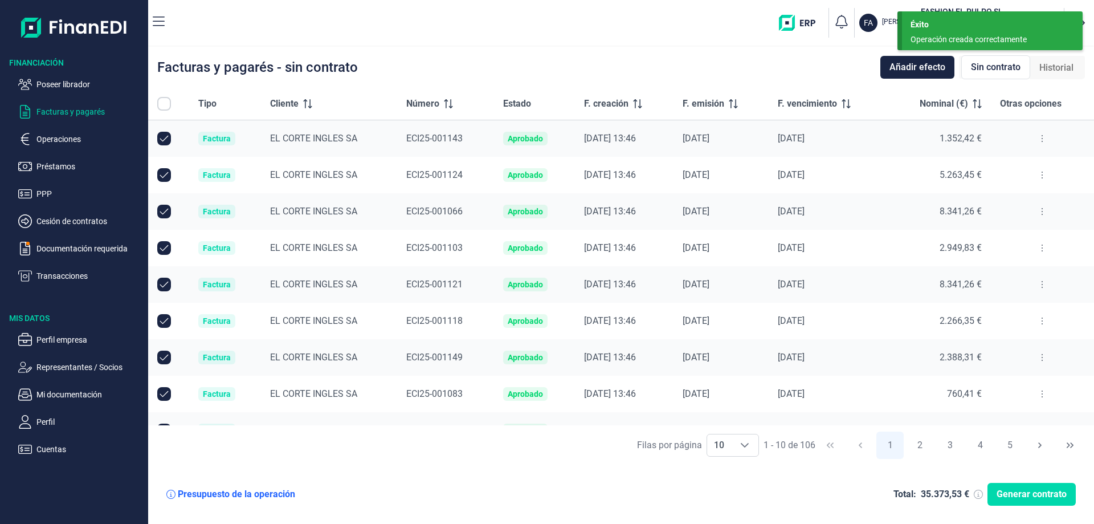
checkbox input "true"
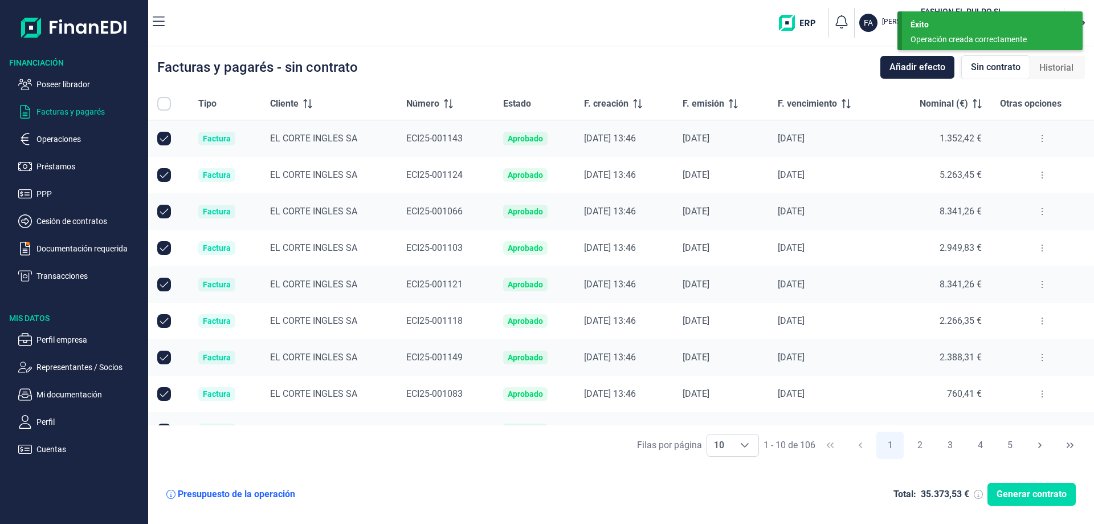
checkbox input "true"
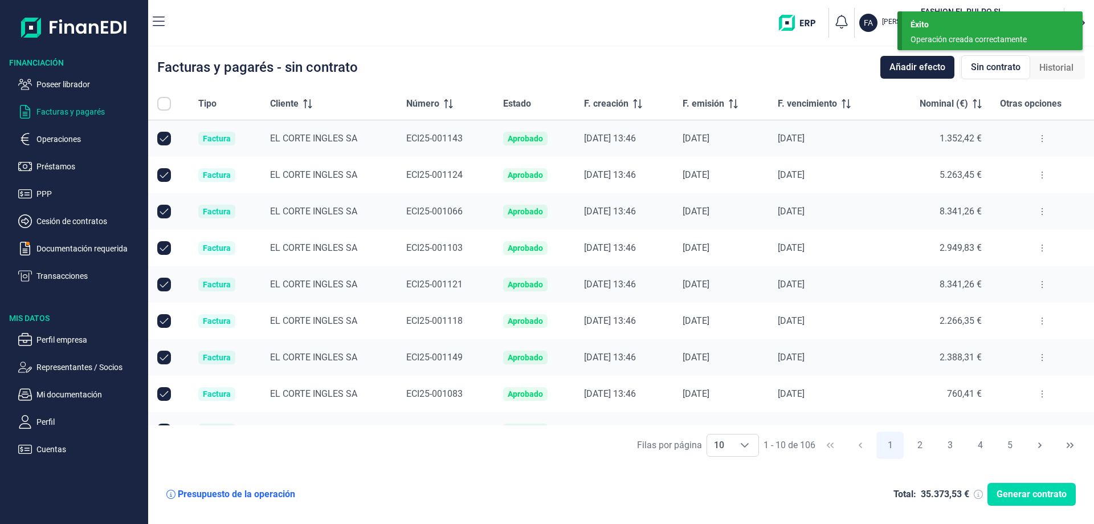
checkbox input "true"
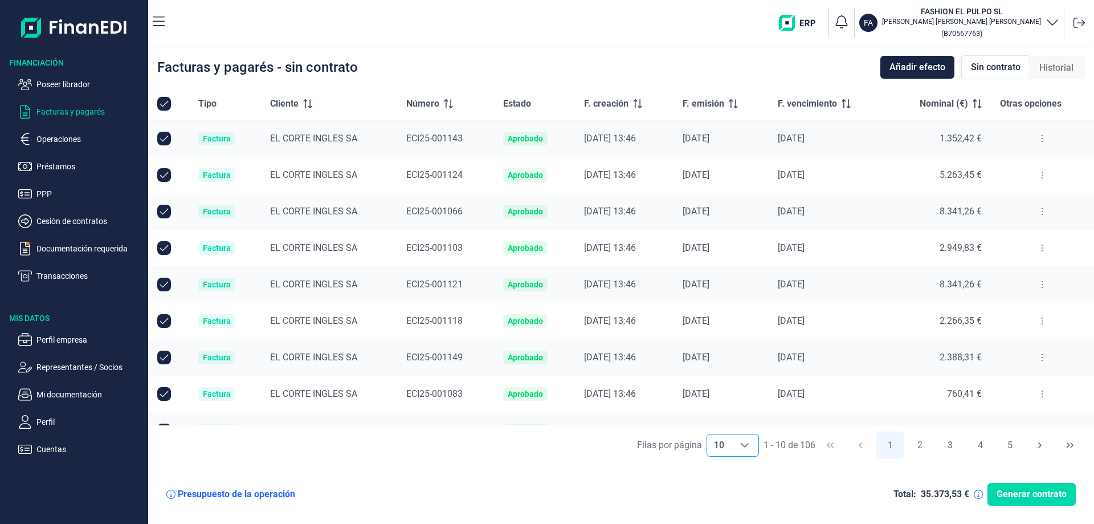
click at [755, 448] on div "Choose" at bounding box center [744, 445] width 27 height 22
click at [730, 423] on li "100" at bounding box center [732, 419] width 52 height 27
type input "100"
click at [165, 102] on input "All items unselected" at bounding box center [164, 104] width 14 height 14
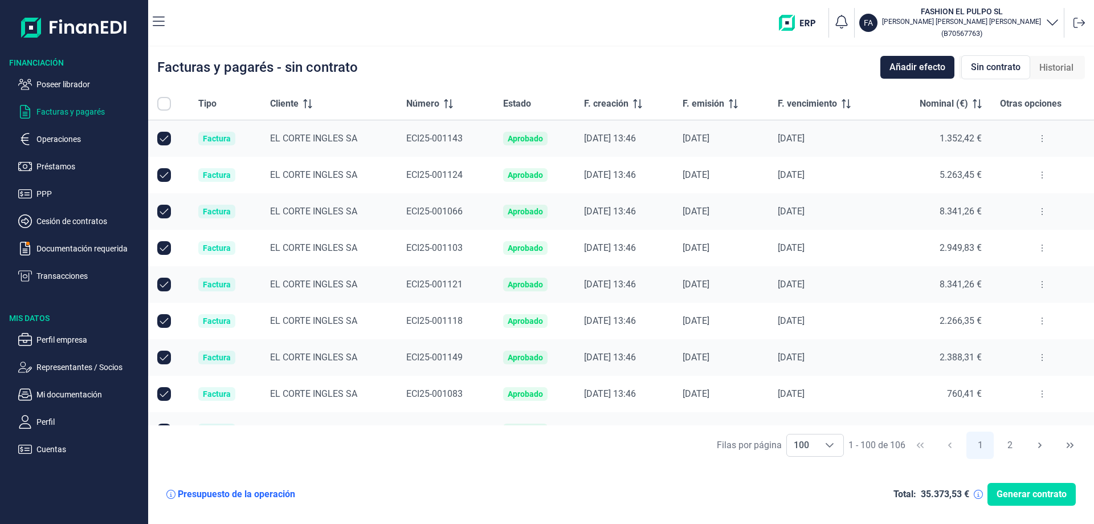
checkbox input "false"
checkbox input "true"
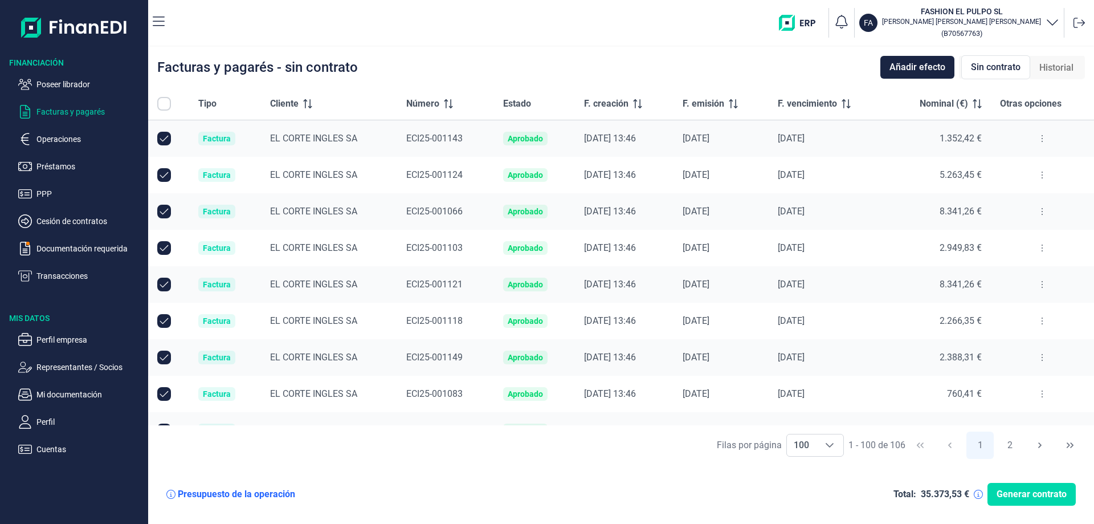
checkbox input "true"
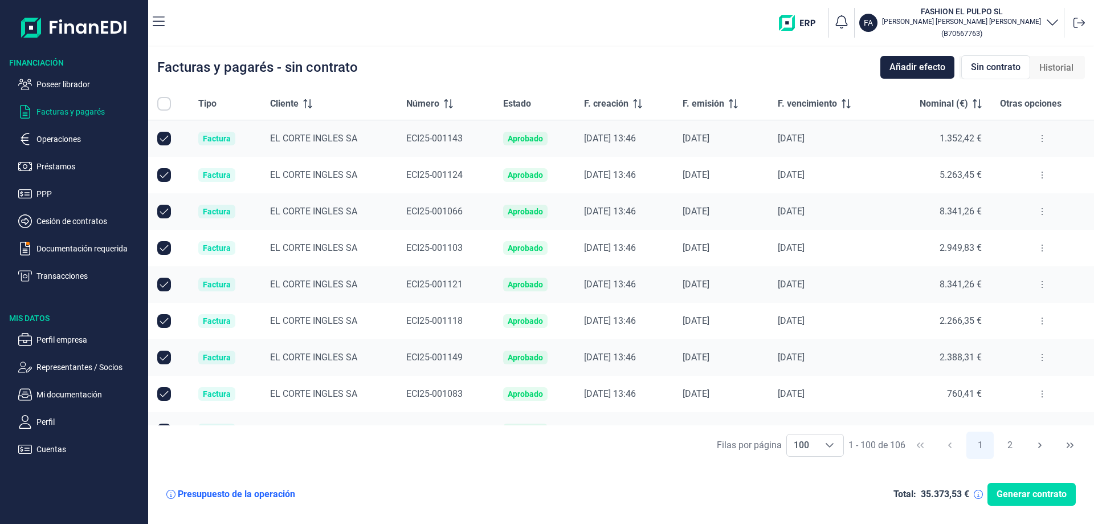
checkbox input "true"
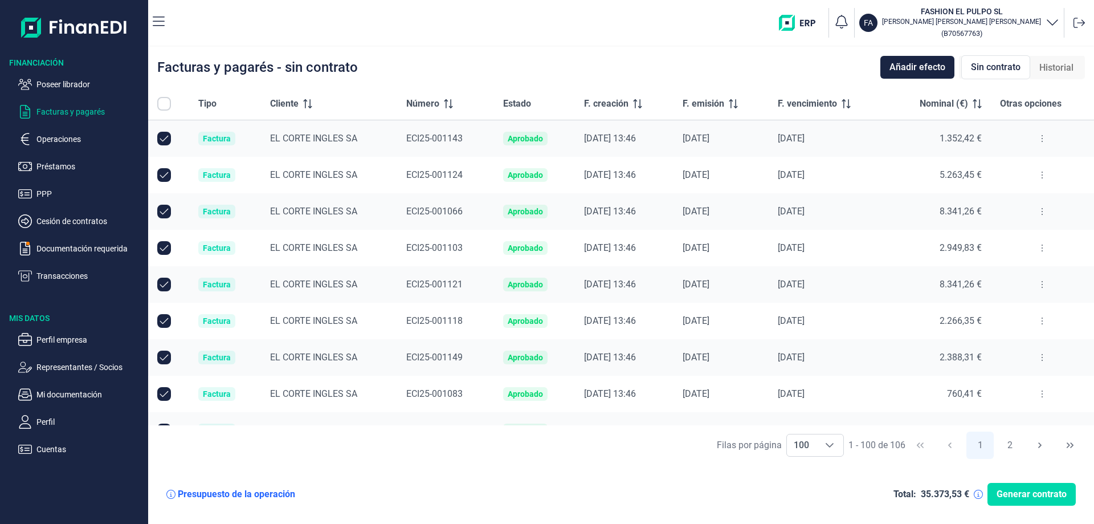
checkbox input "true"
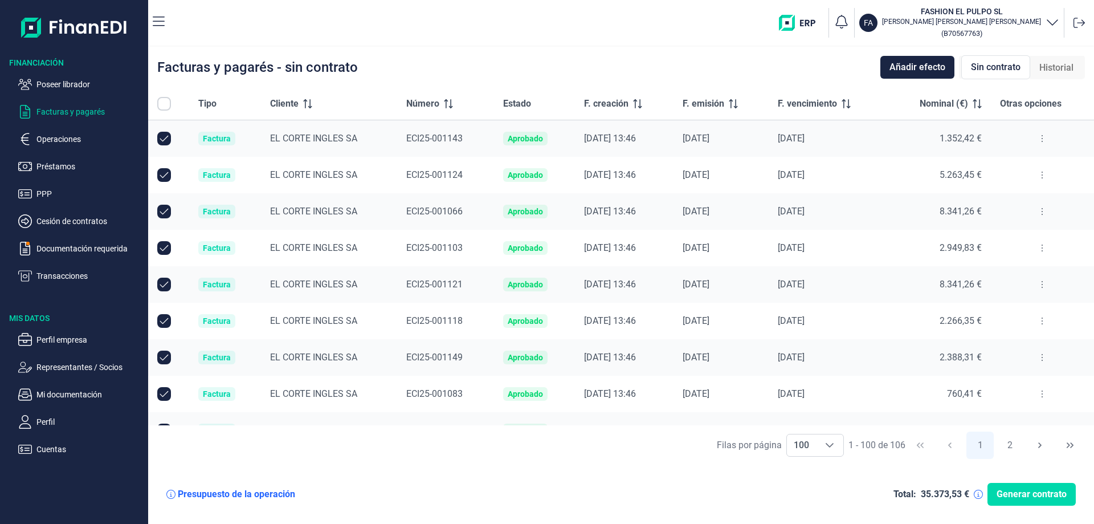
checkbox input "true"
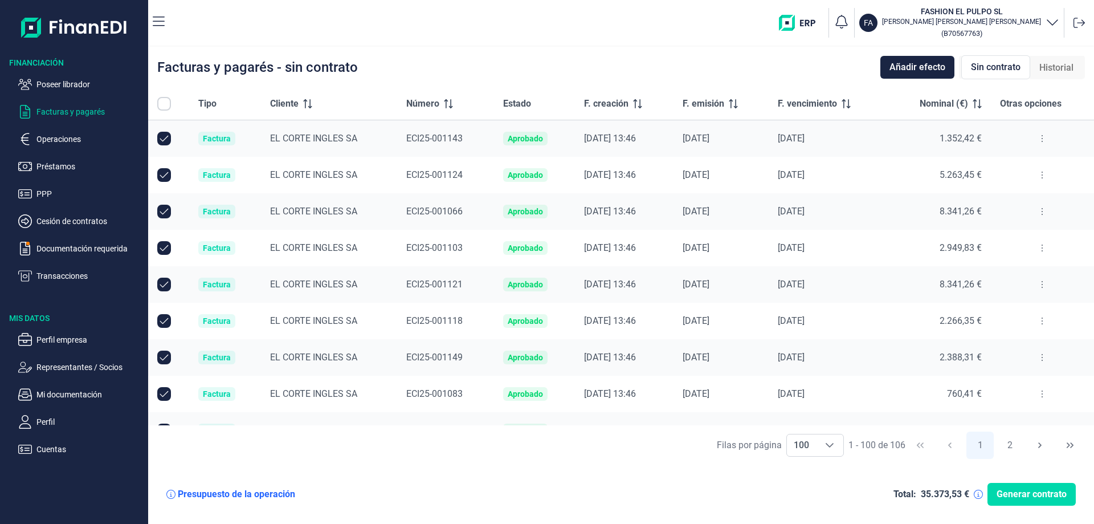
checkbox input "true"
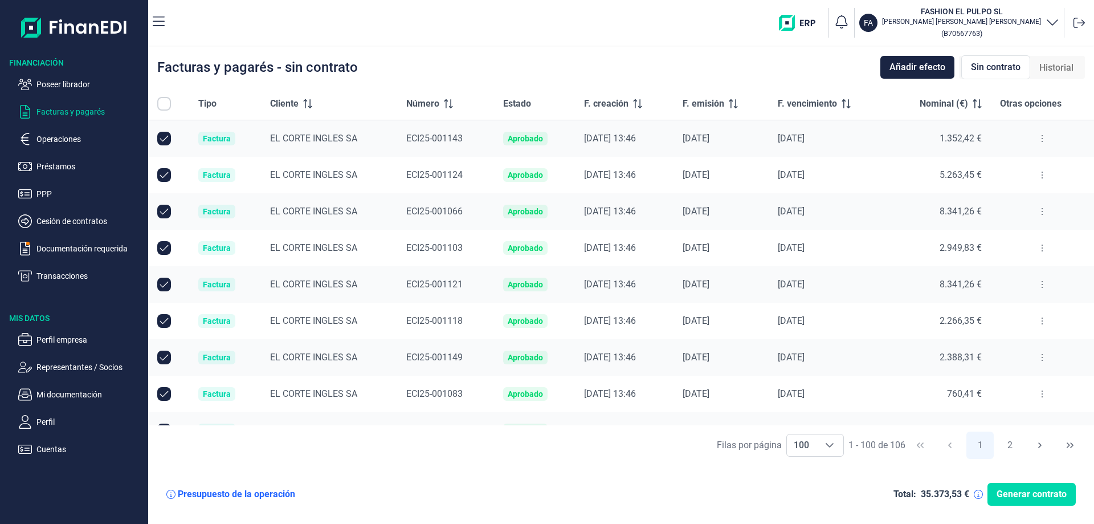
checkbox input "true"
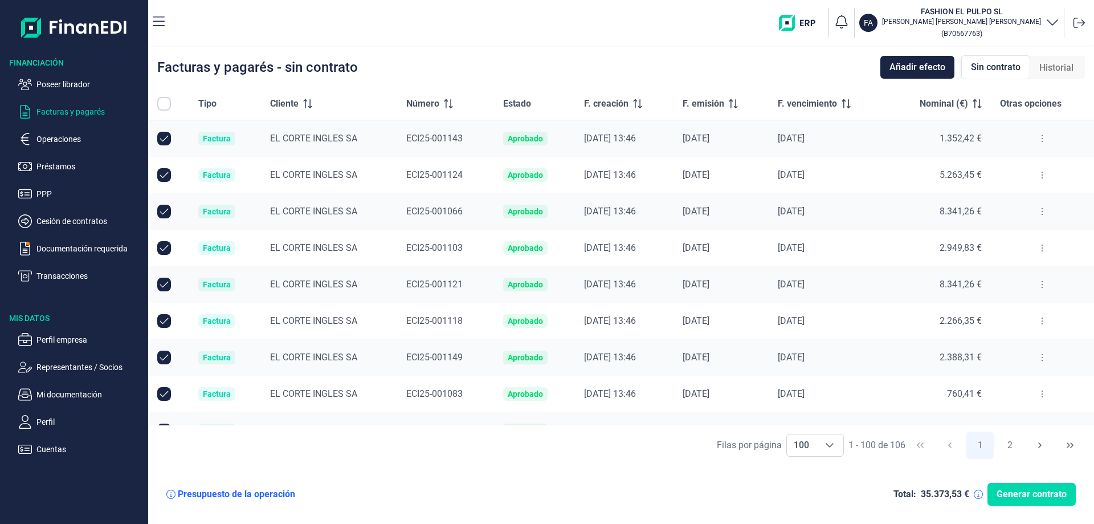
checkbox input "true"
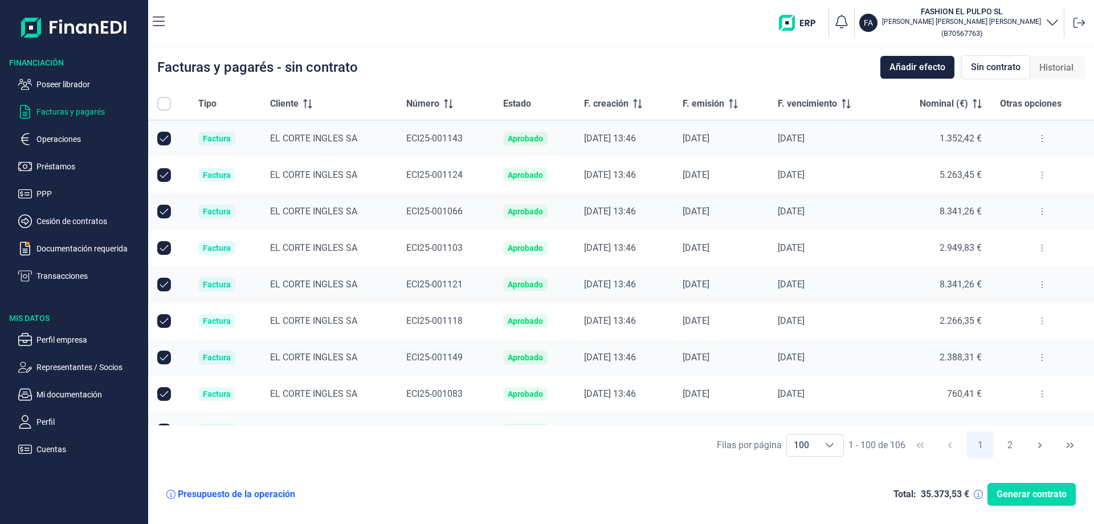
checkbox input "true"
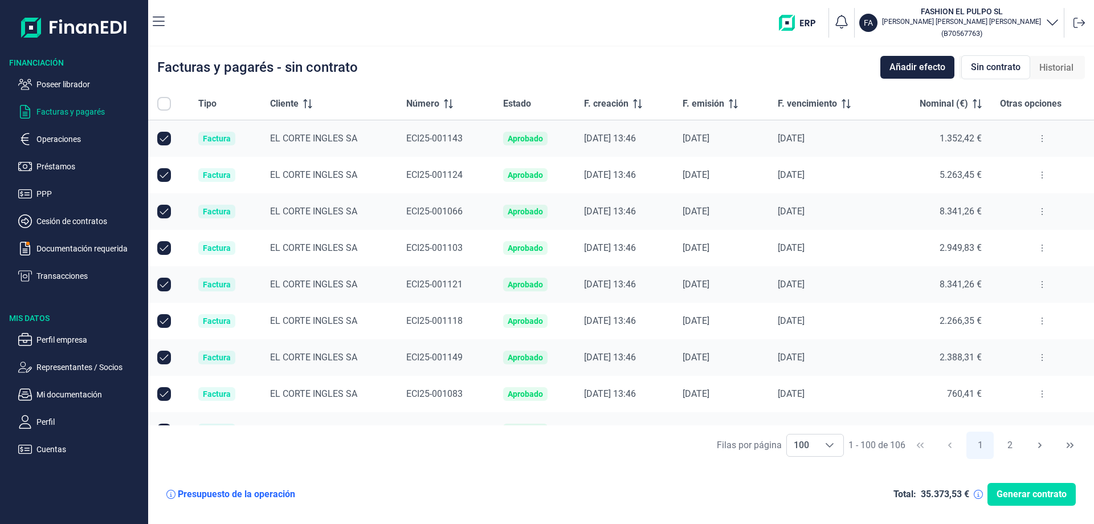
checkbox input "true"
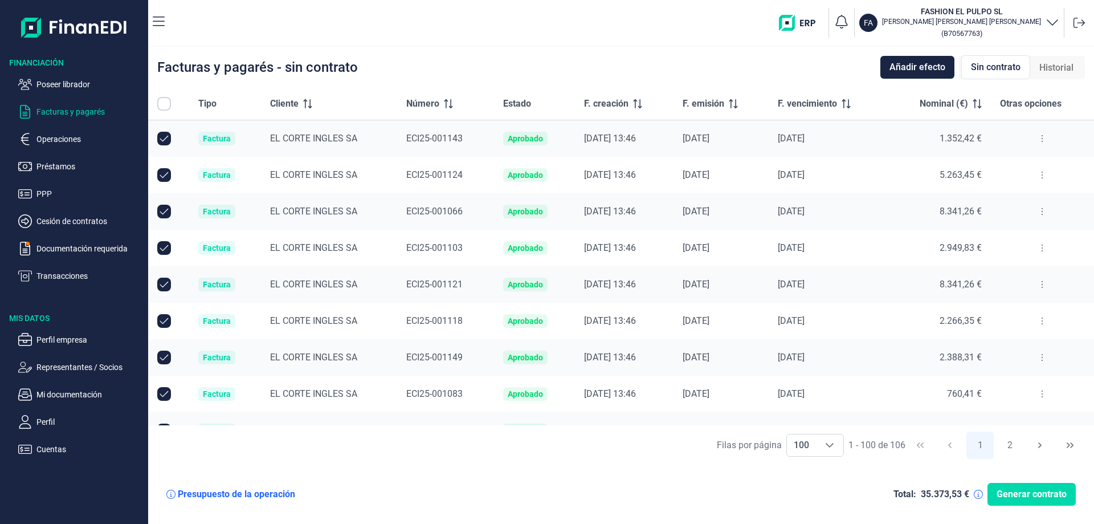
checkbox input "true"
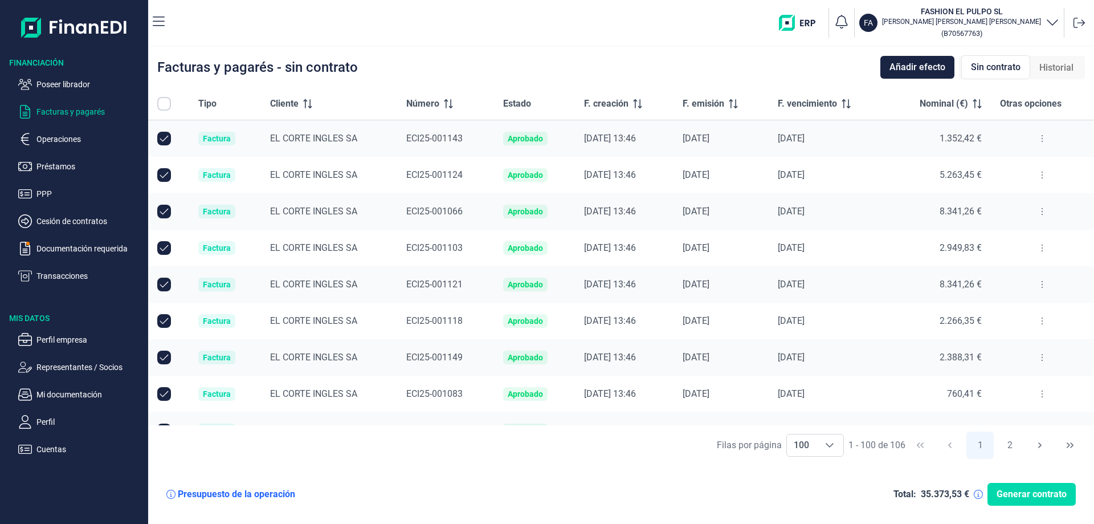
checkbox input "true"
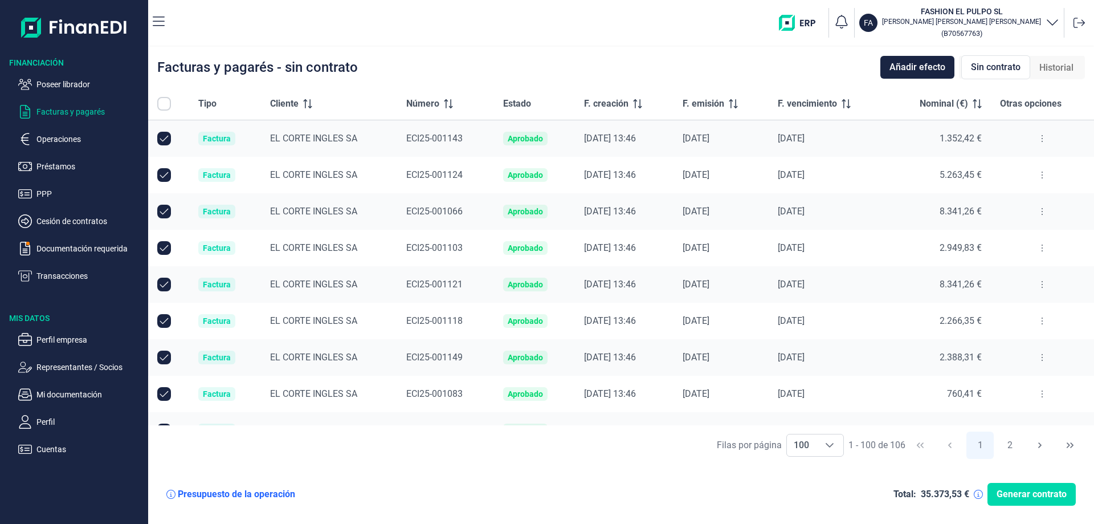
checkbox input "true"
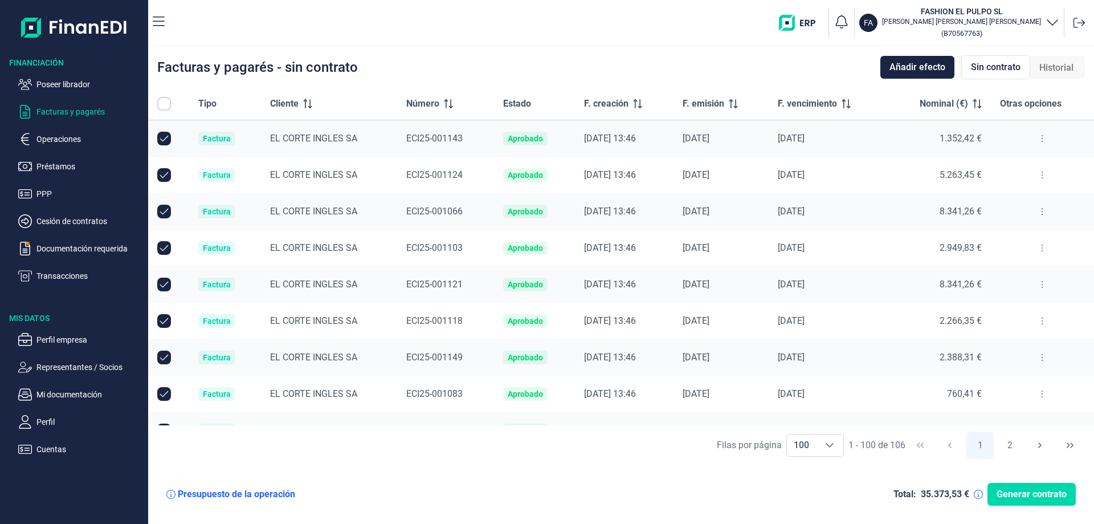
checkbox input "true"
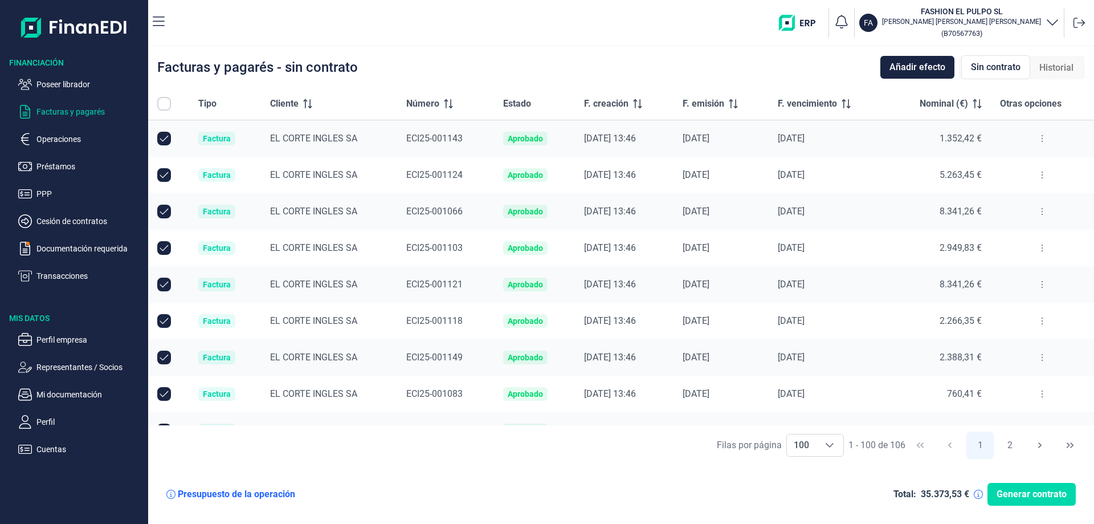
checkbox input "true"
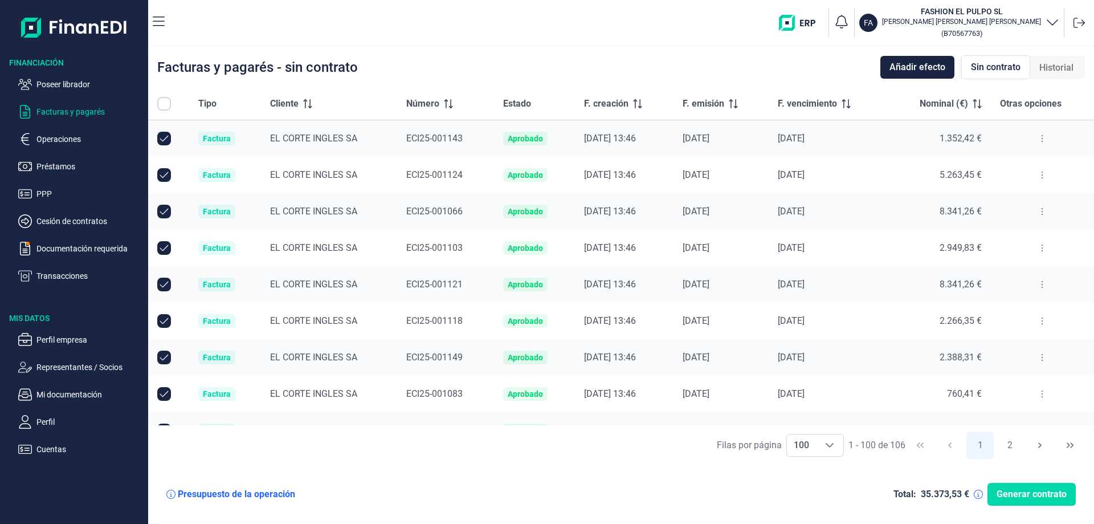
checkbox input "true"
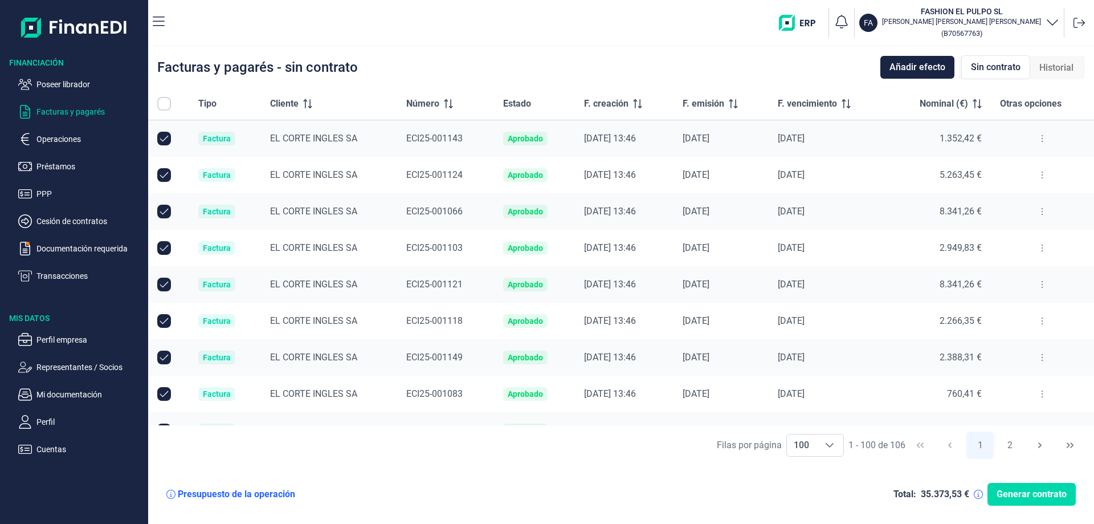
checkbox input "true"
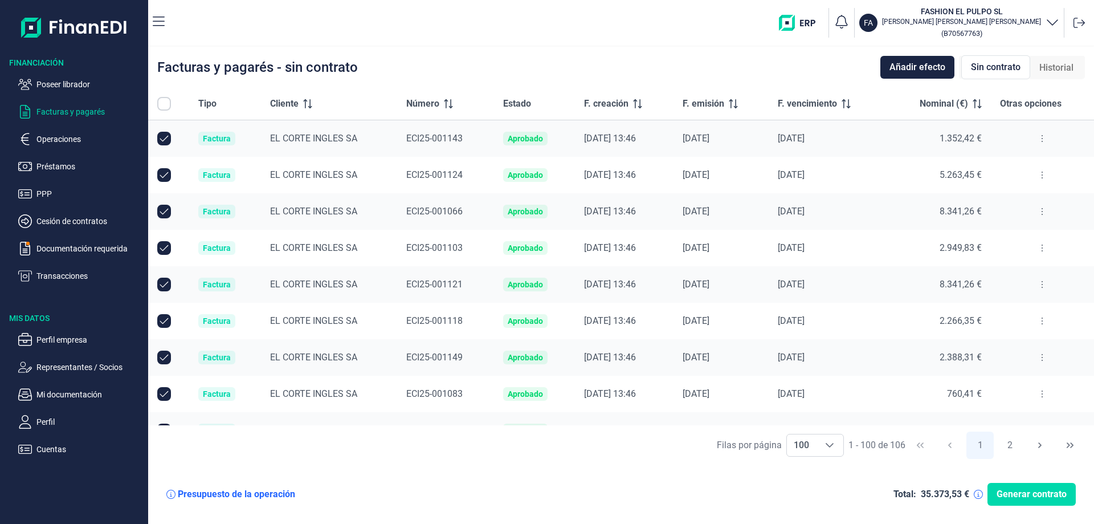
checkbox input "true"
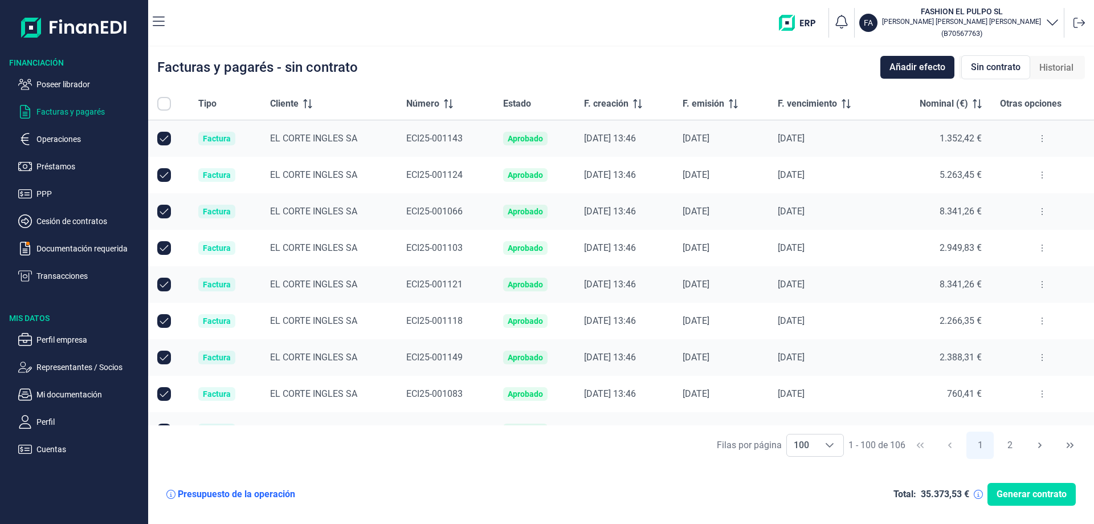
checkbox input "true"
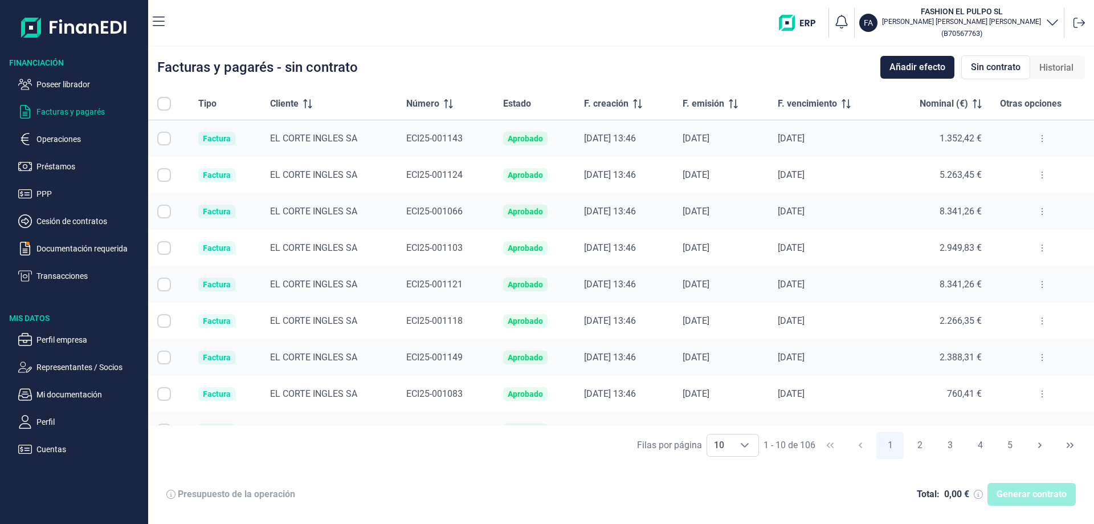
click at [165, 108] on input "All items unselected" at bounding box center [164, 104] width 14 height 14
checkbox input "false"
checkbox input "true"
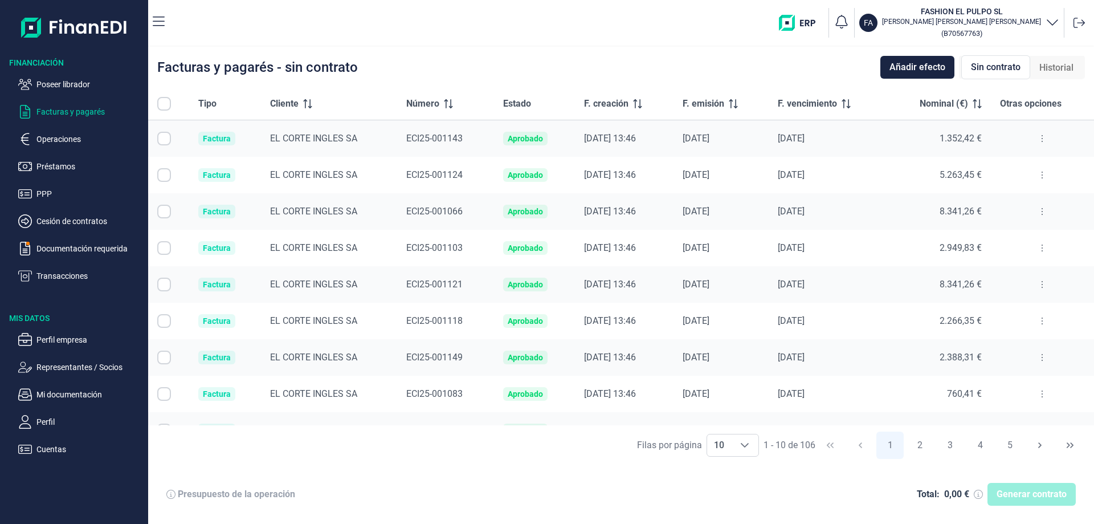
checkbox input "true"
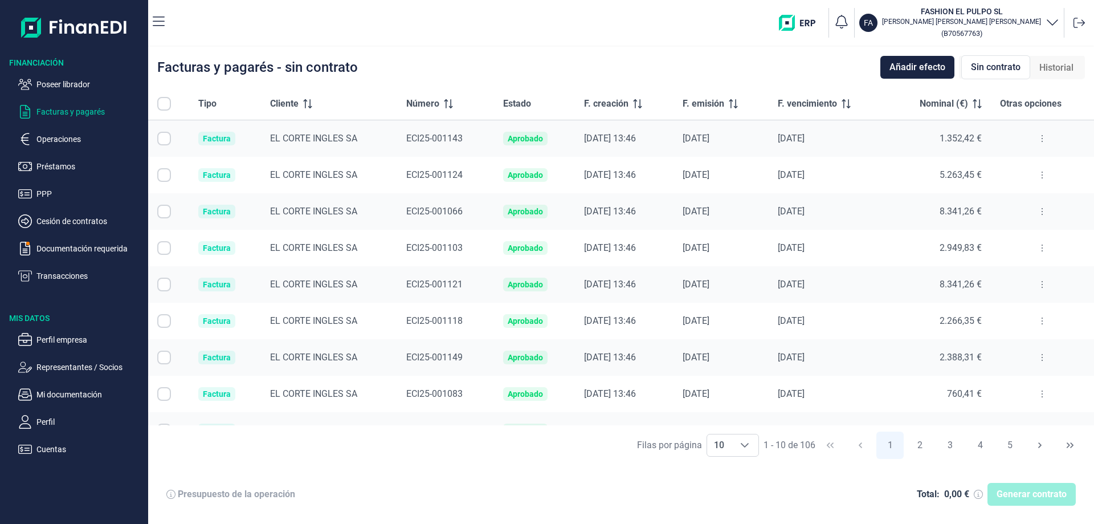
checkbox input "true"
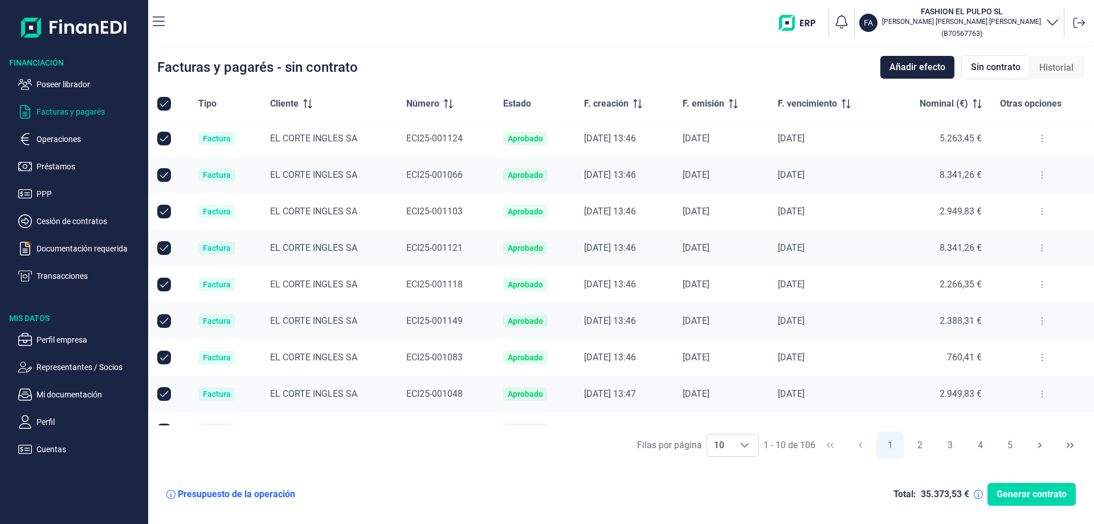
scroll to position [60, 0]
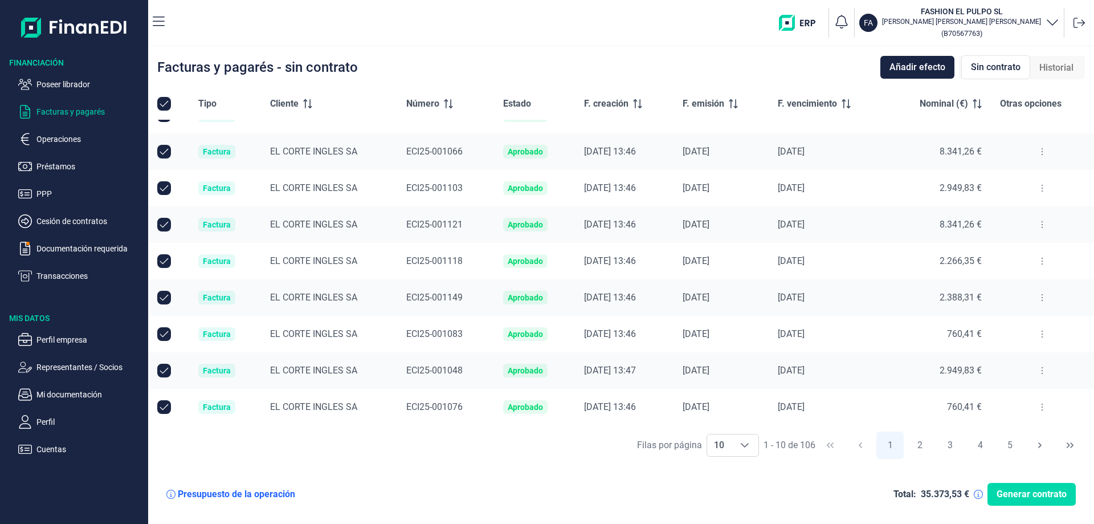
click at [162, 103] on input "All items selected" at bounding box center [164, 104] width 14 height 14
checkbox input "true"
checkbox input "false"
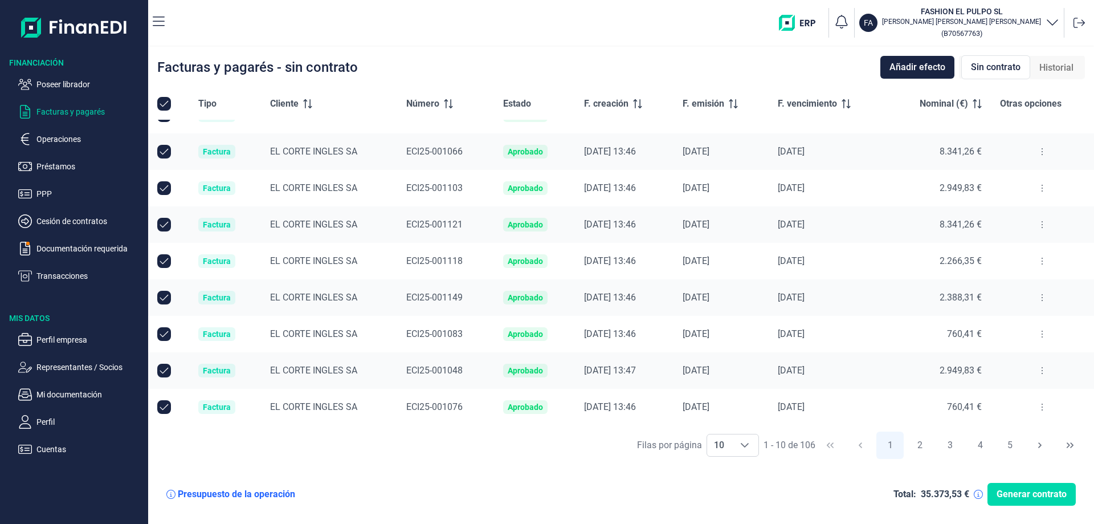
checkbox input "false"
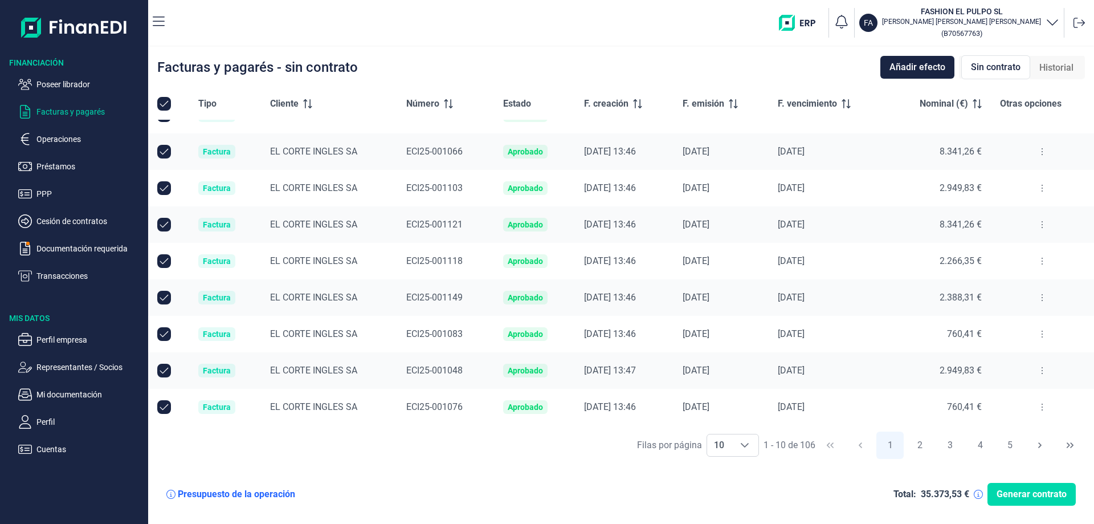
checkbox input "false"
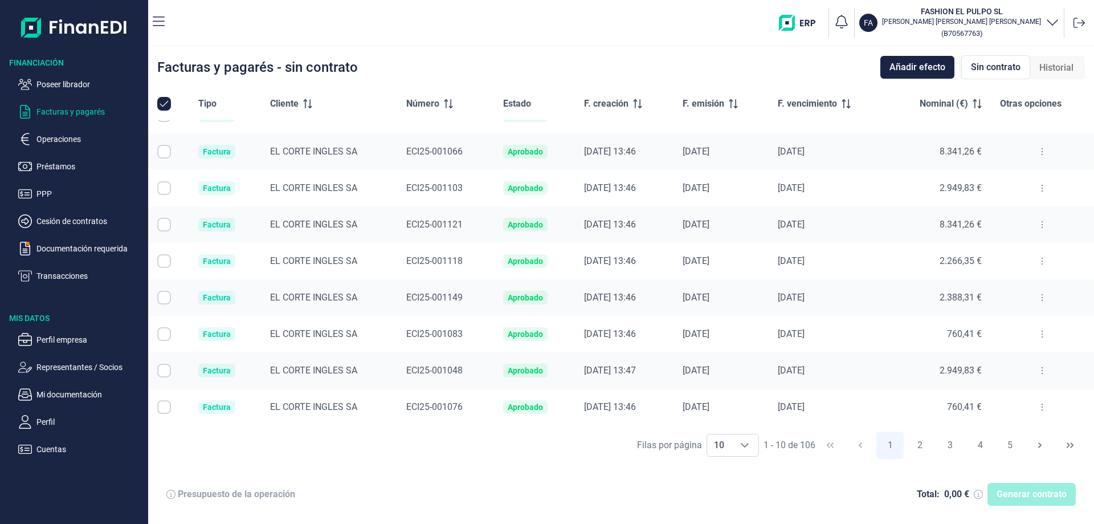
checkbox input "false"
click at [746, 452] on div "Choose" at bounding box center [744, 445] width 27 height 22
click at [740, 425] on li "100" at bounding box center [732, 419] width 52 height 27
type input "100"
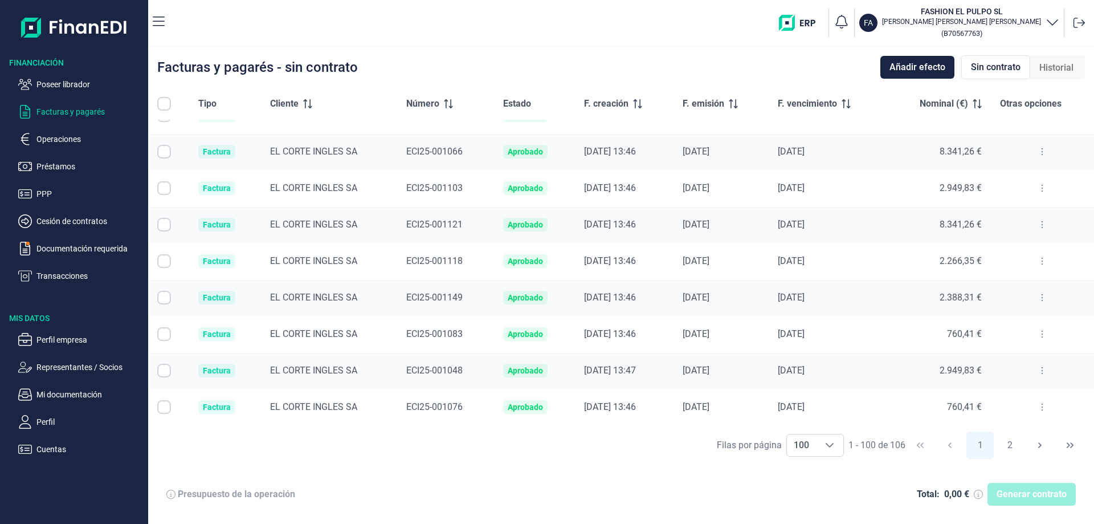
click at [158, 109] on input "Row Selected null" at bounding box center [164, 115] width 14 height 14
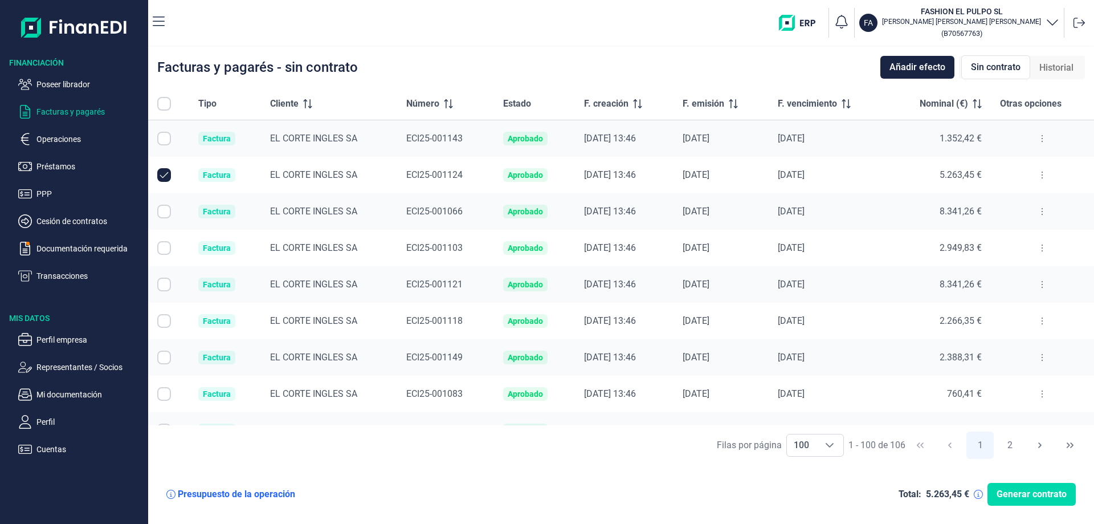
click at [156, 172] on td at bounding box center [168, 175] width 41 height 36
click at [161, 174] on input "Row Unselected null" at bounding box center [164, 175] width 14 height 14
checkbox input "false"
click at [165, 109] on input "All items unselected" at bounding box center [164, 104] width 14 height 14
checkbox input "false"
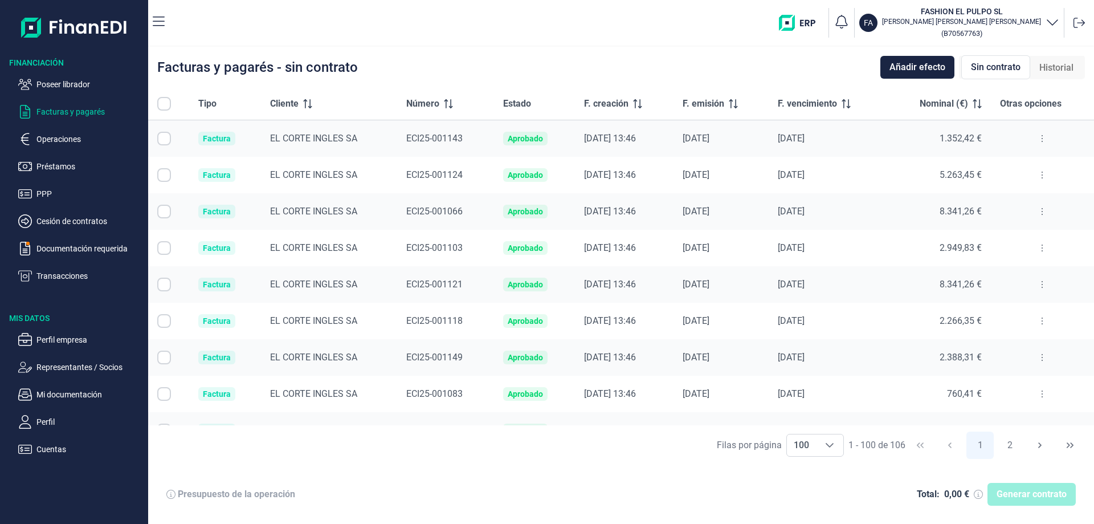
checkbox input "true"
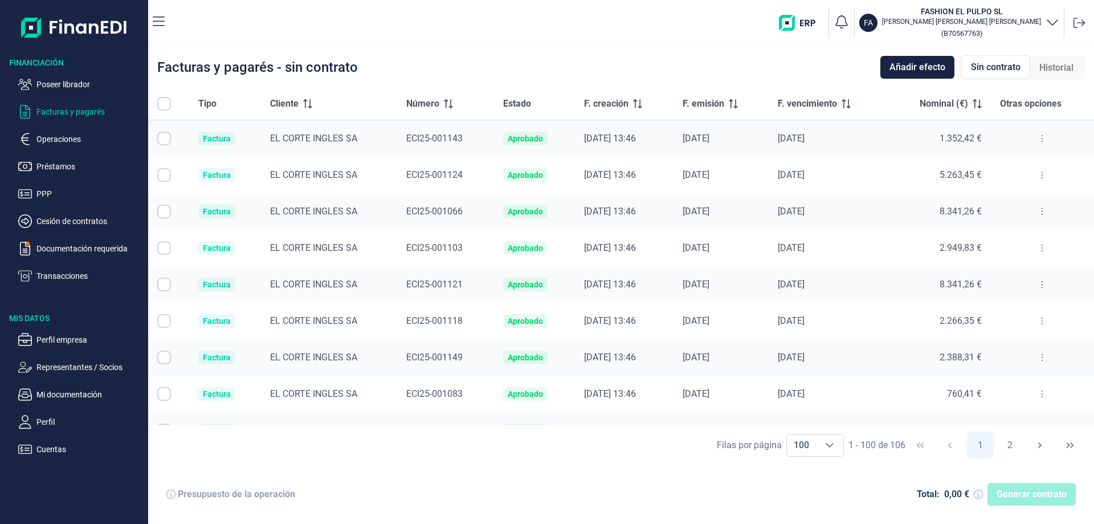
checkbox input "true"
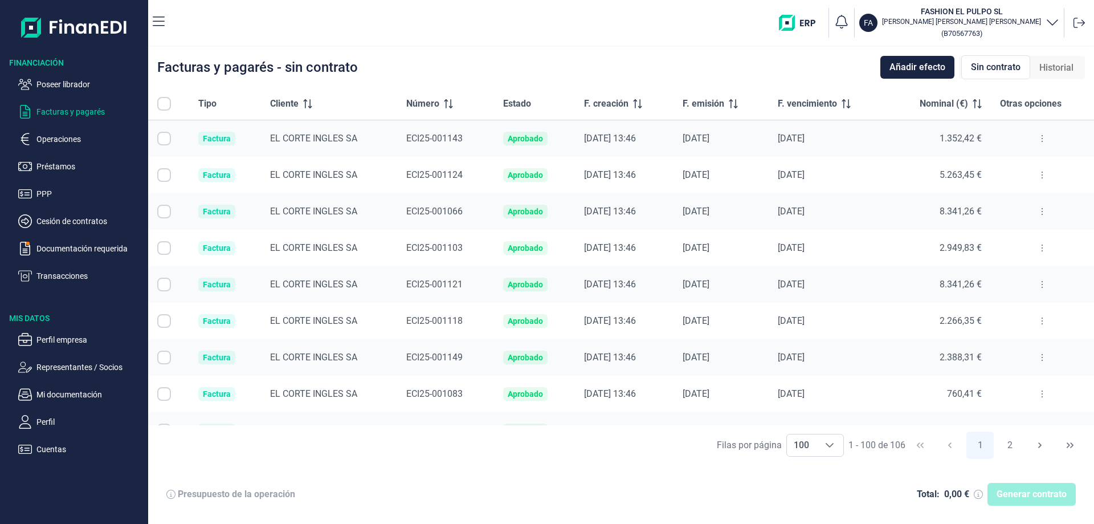
checkbox input "true"
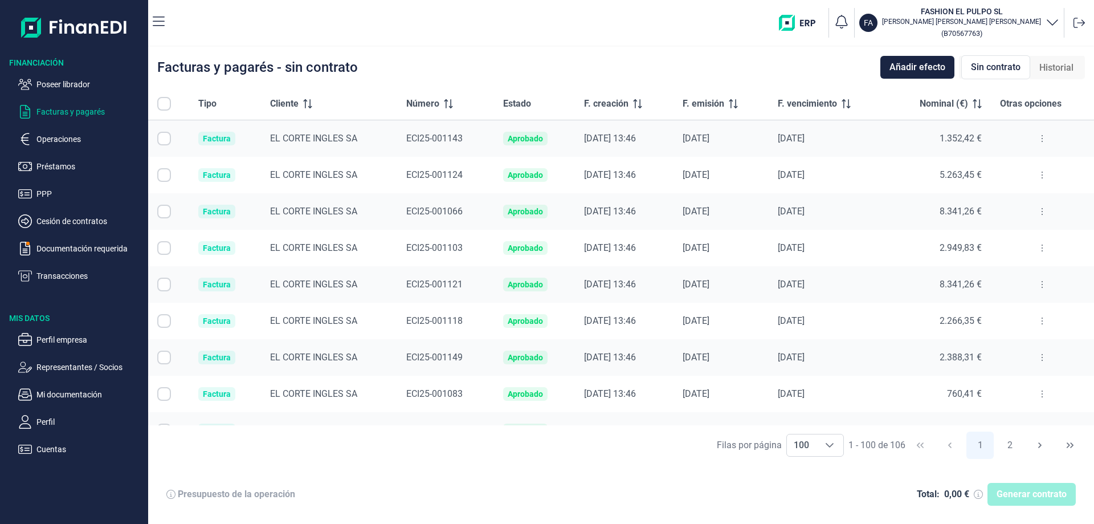
checkbox input "true"
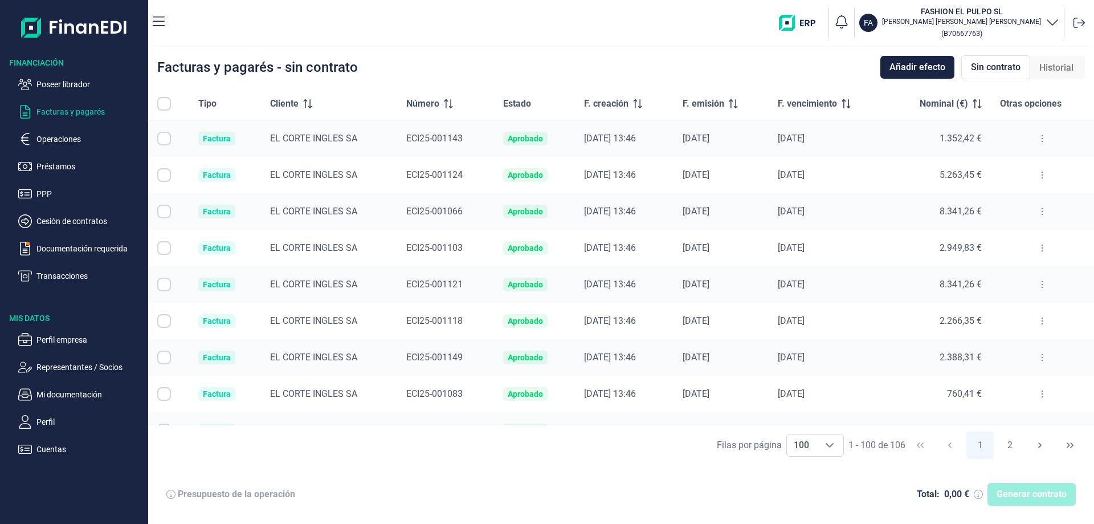
checkbox input "true"
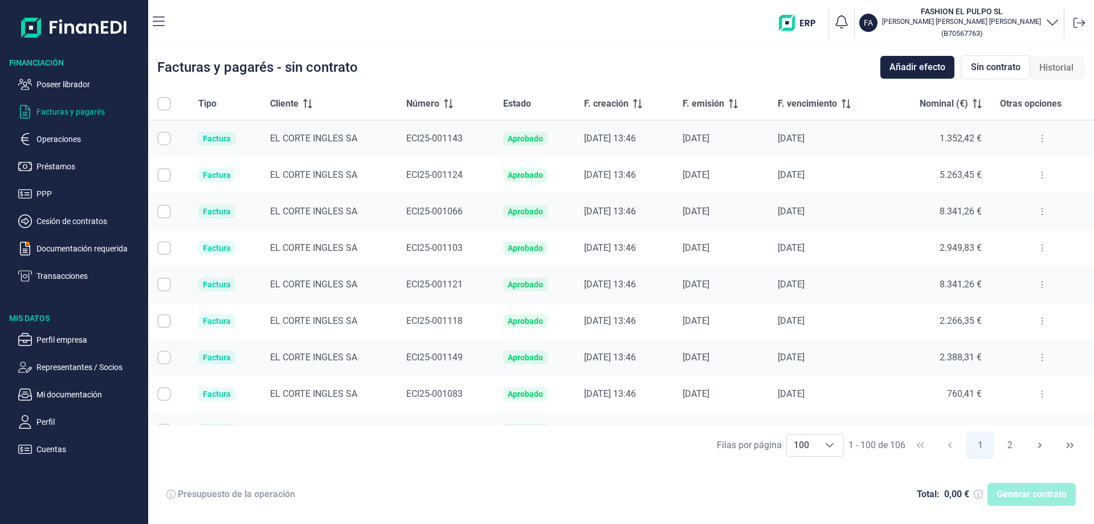
checkbox input "true"
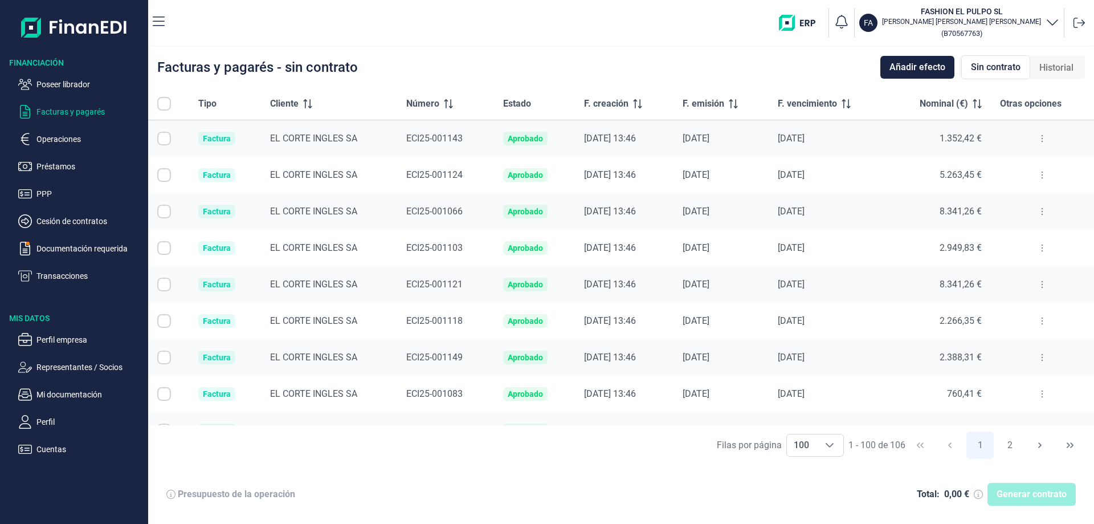
checkbox input "true"
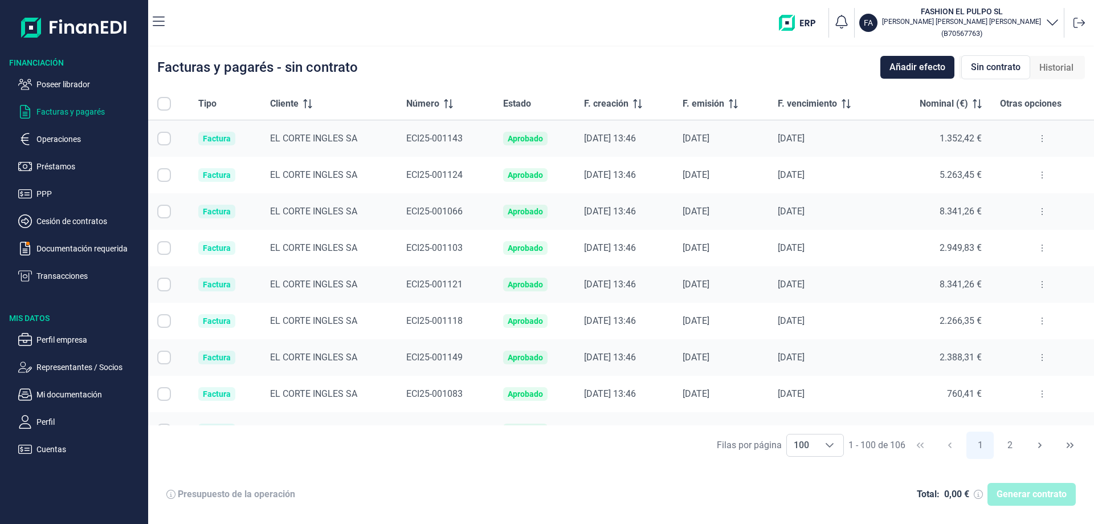
checkbox input "true"
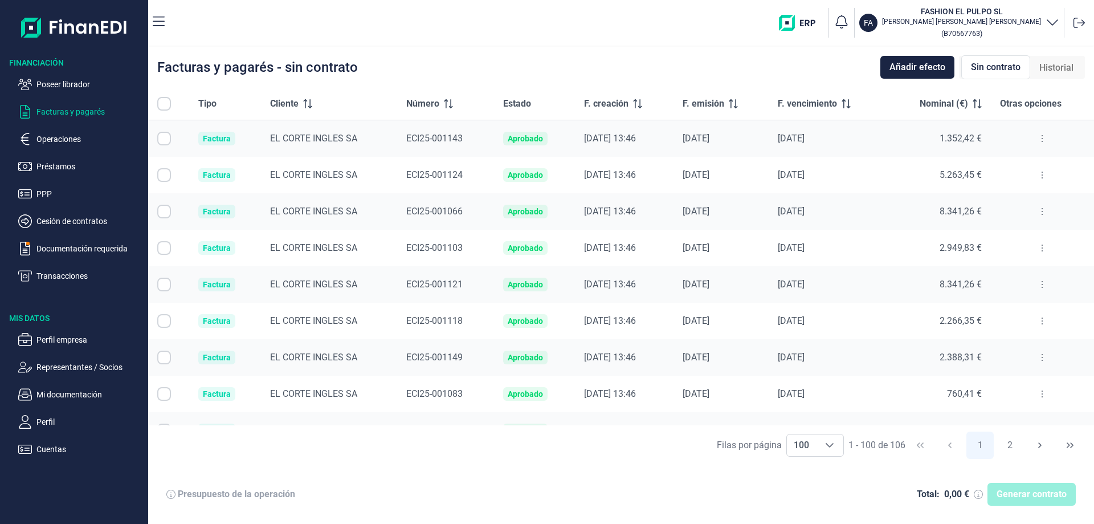
checkbox input "true"
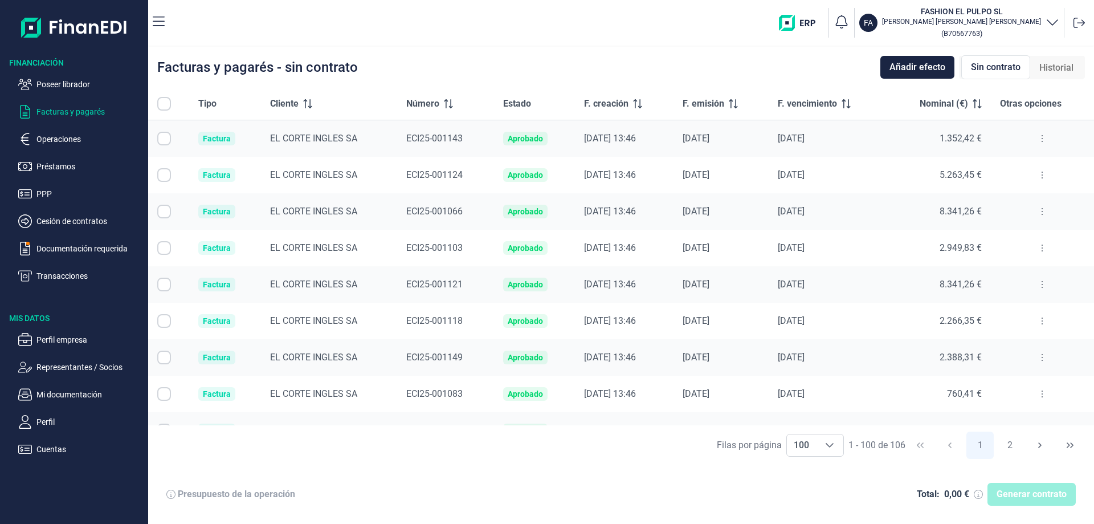
checkbox input "true"
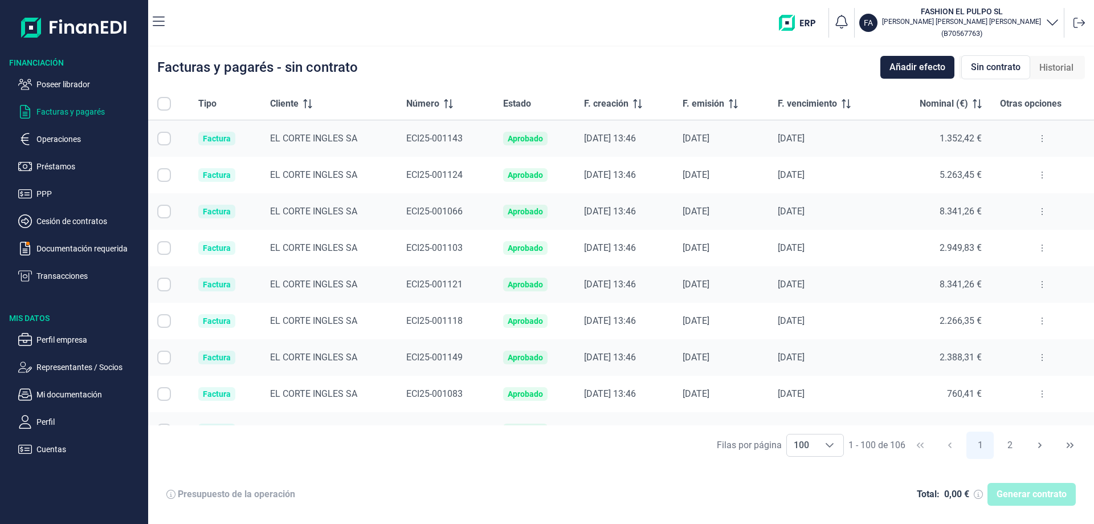
checkbox input "true"
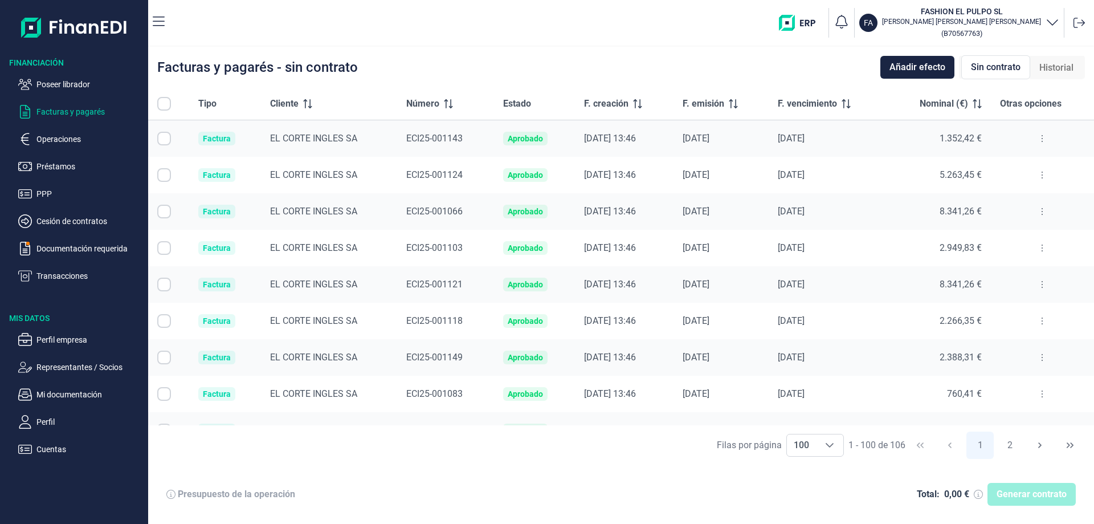
checkbox input "true"
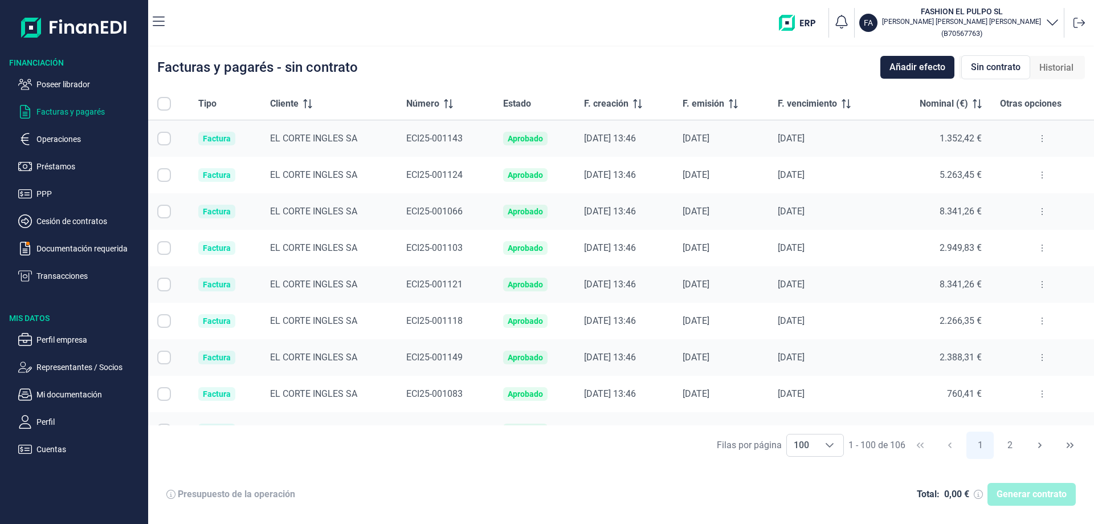
checkbox input "true"
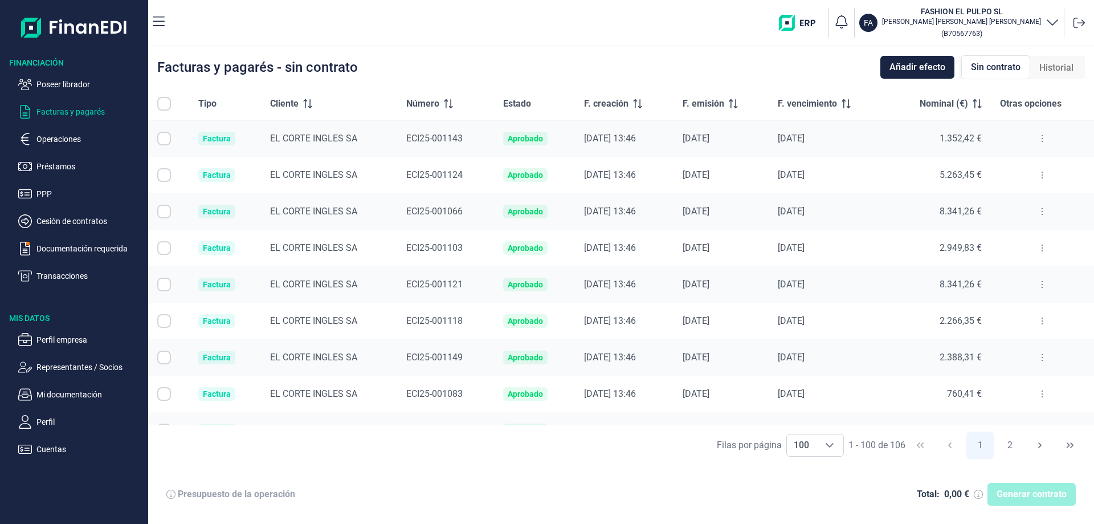
checkbox input "true"
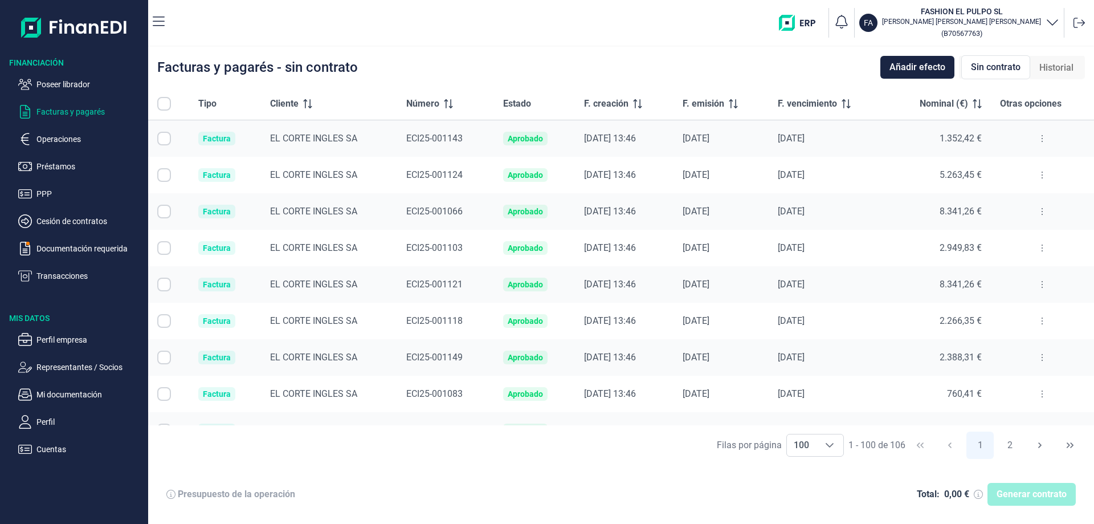
checkbox input "true"
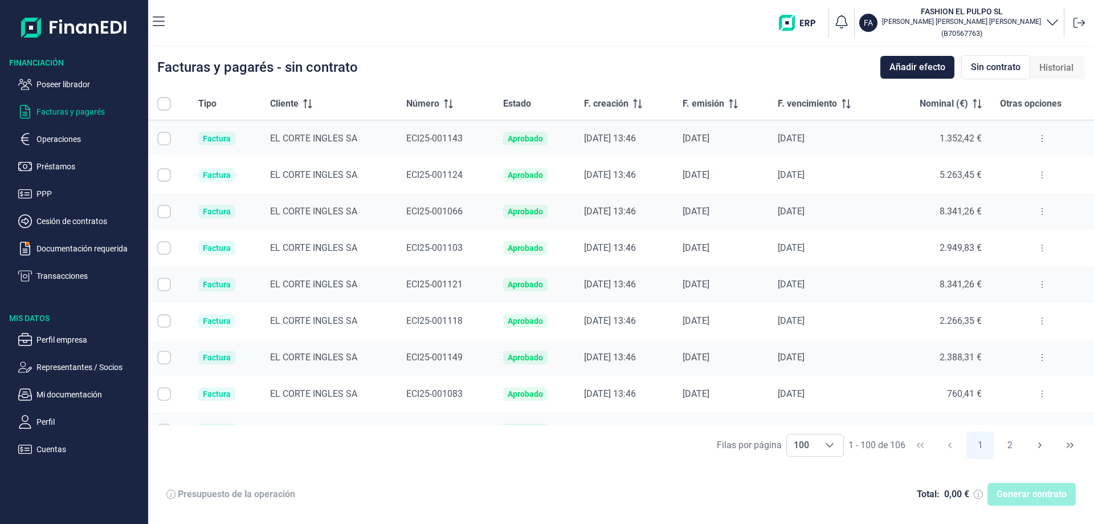
checkbox input "true"
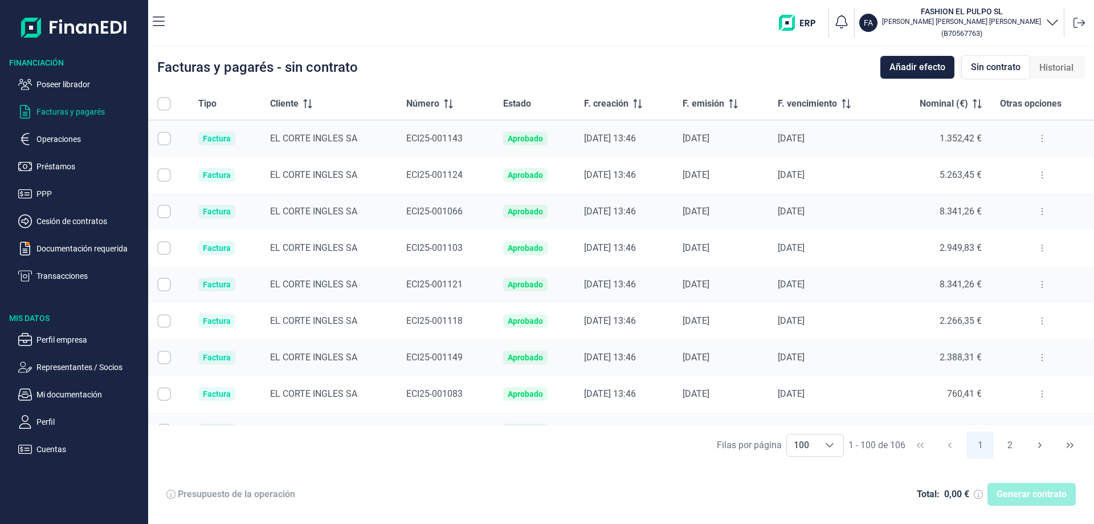
checkbox input "true"
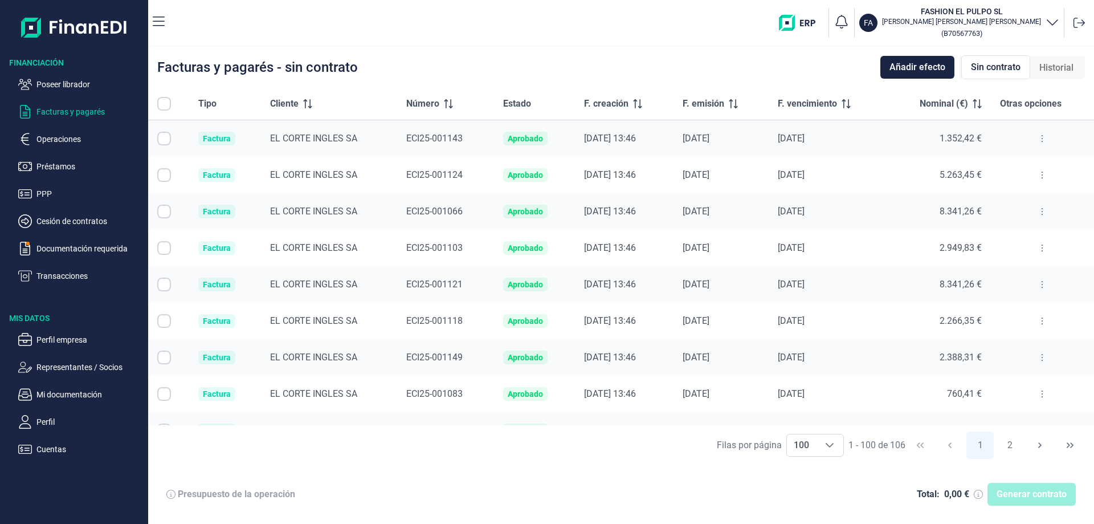
checkbox input "true"
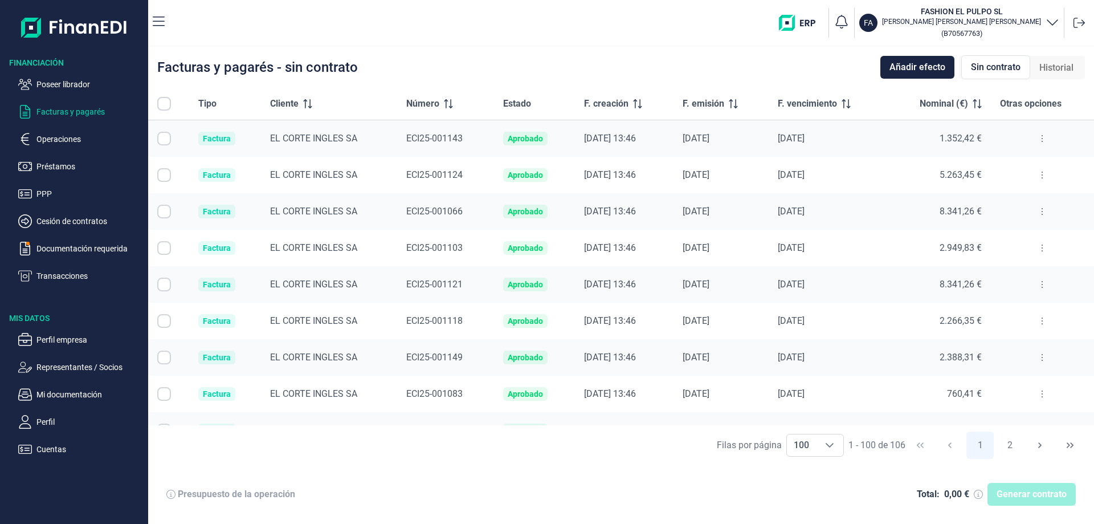
checkbox input "true"
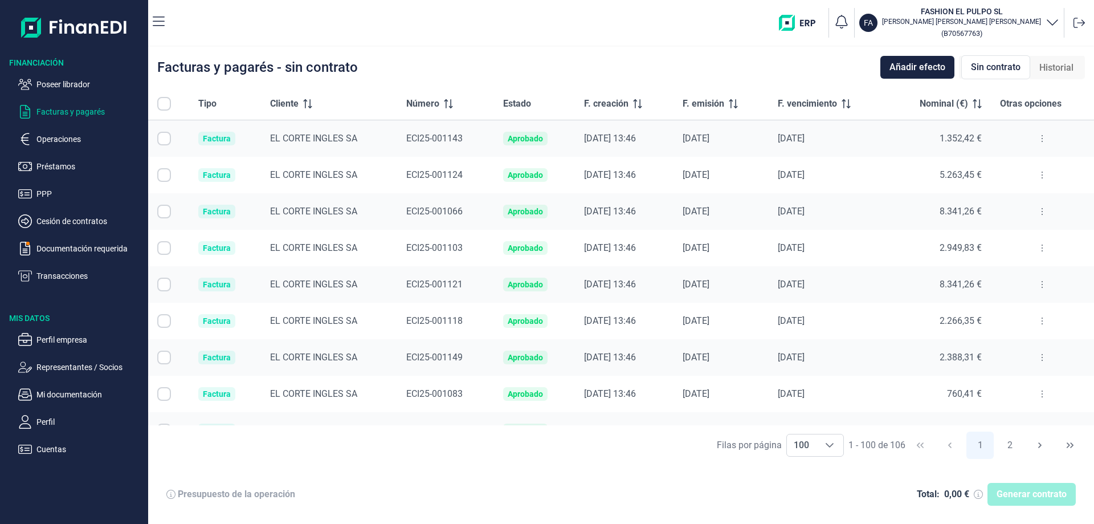
checkbox input "true"
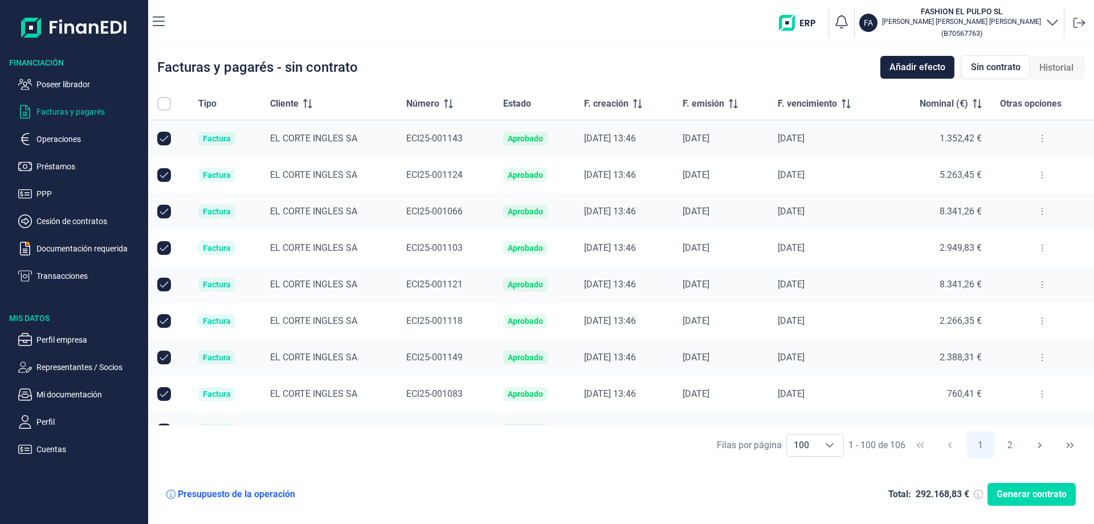
checkbox input "true"
click at [732, 423] on li "100" at bounding box center [732, 419] width 52 height 27
type input "100"
click at [166, 105] on input "All items unselected" at bounding box center [164, 104] width 14 height 14
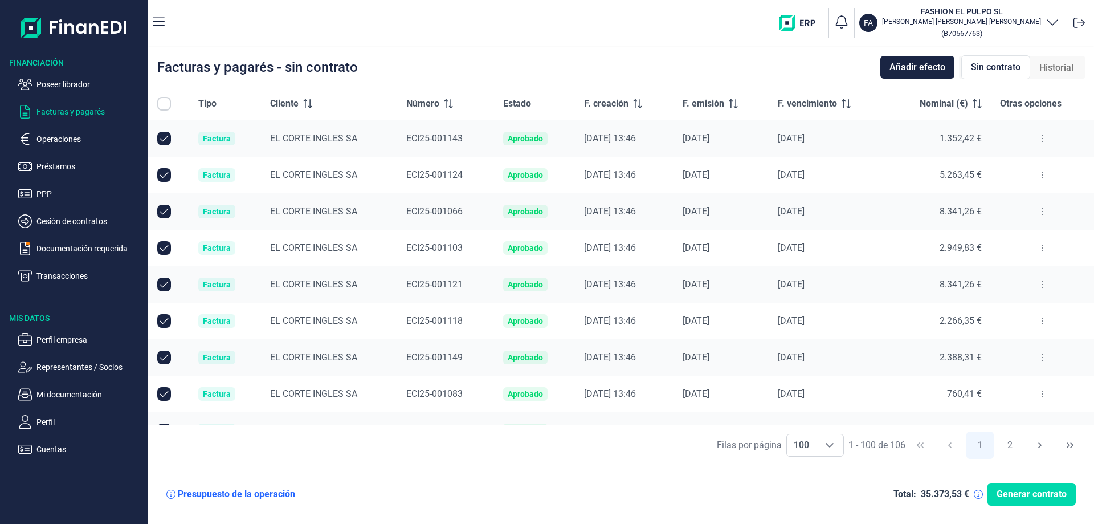
checkbox input "false"
checkbox input "true"
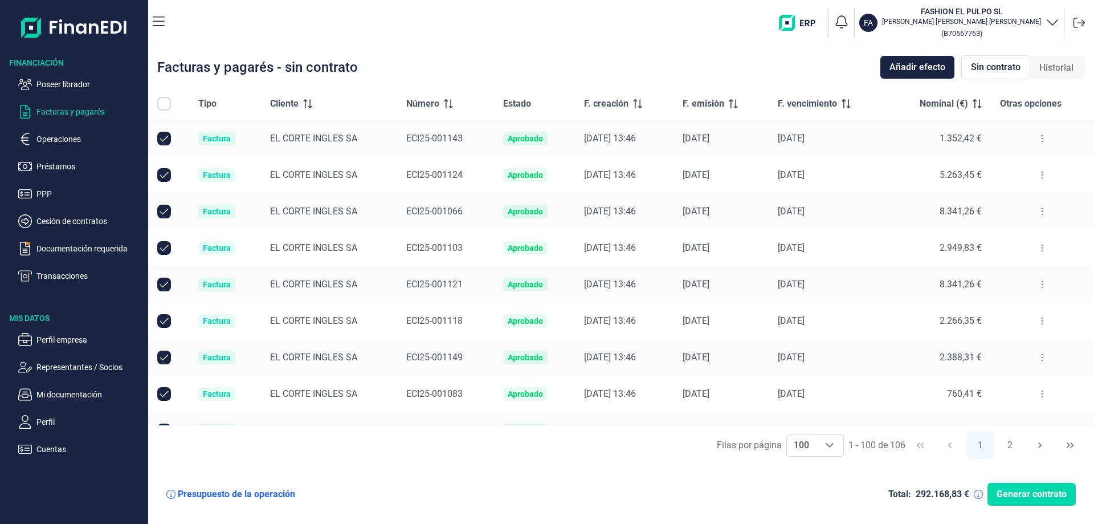
checkbox input "true"
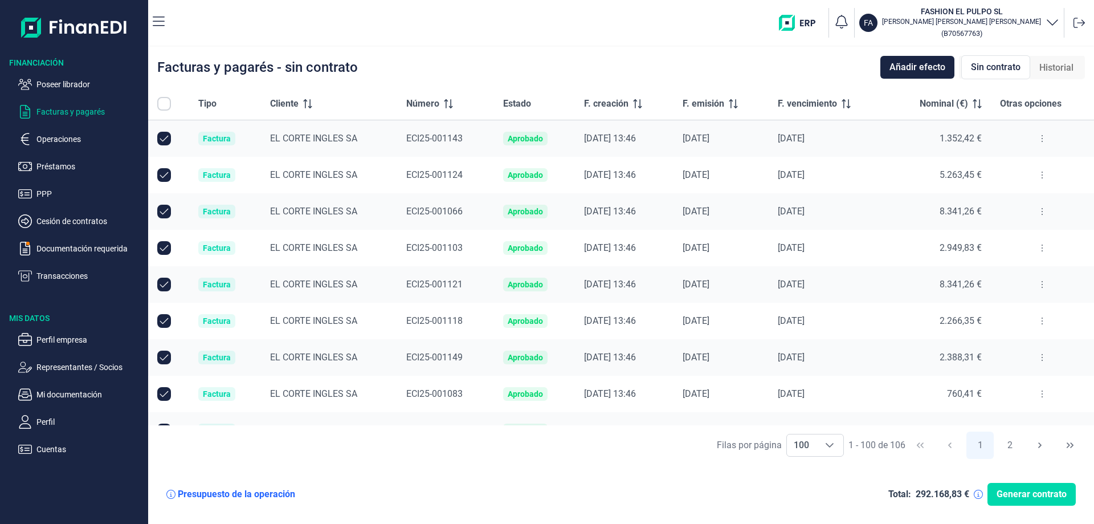
checkbox input "true"
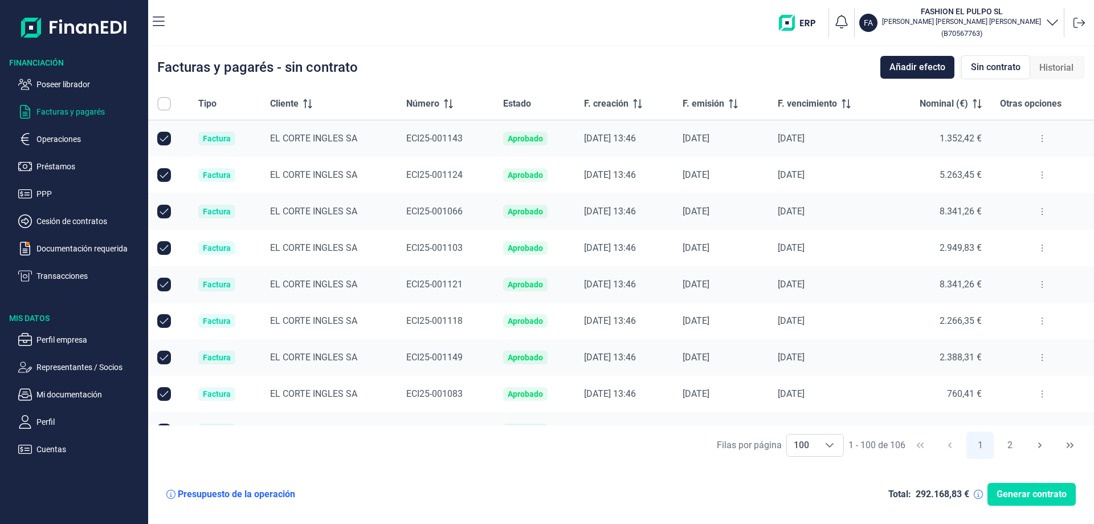
checkbox input "true"
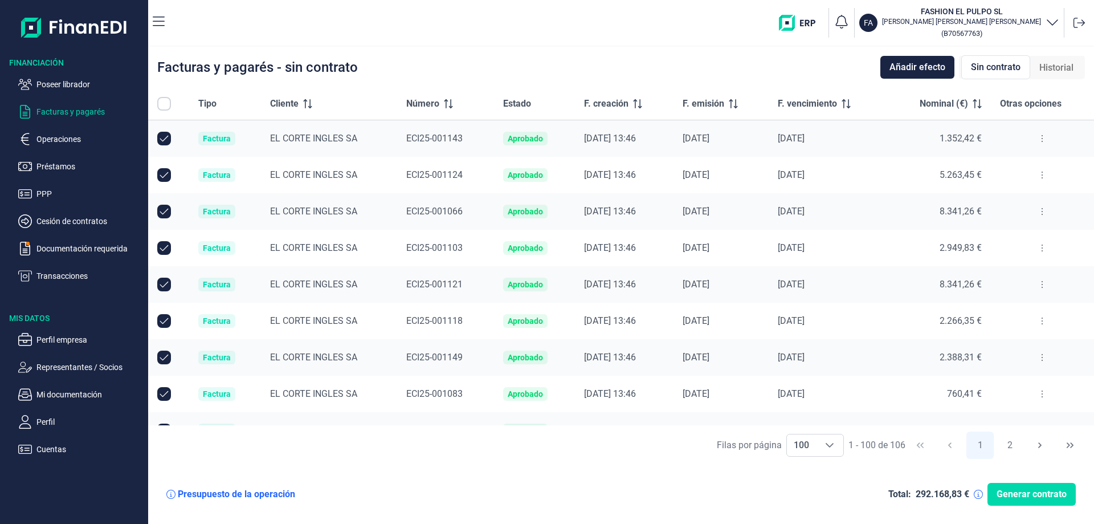
checkbox input "true"
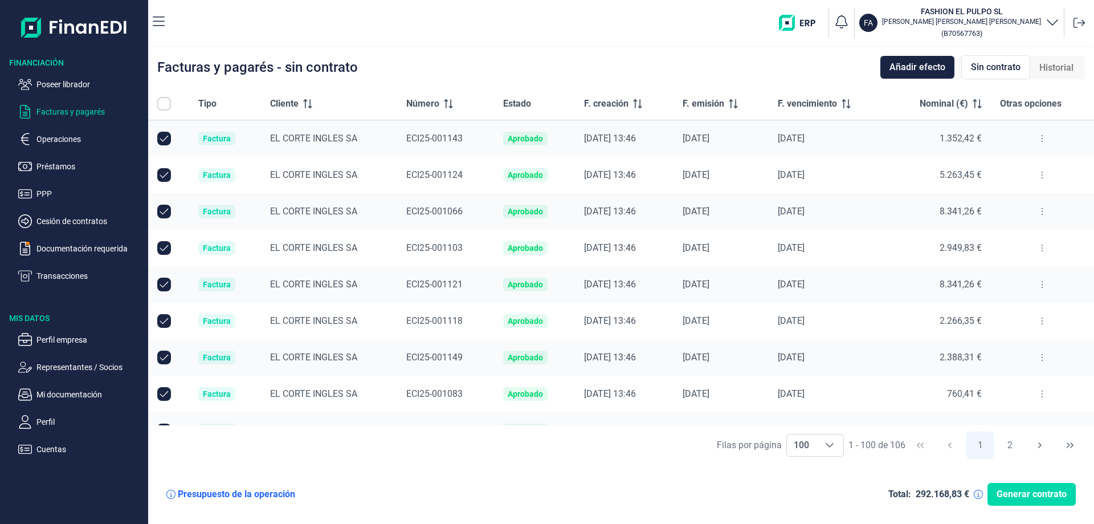
checkbox input "true"
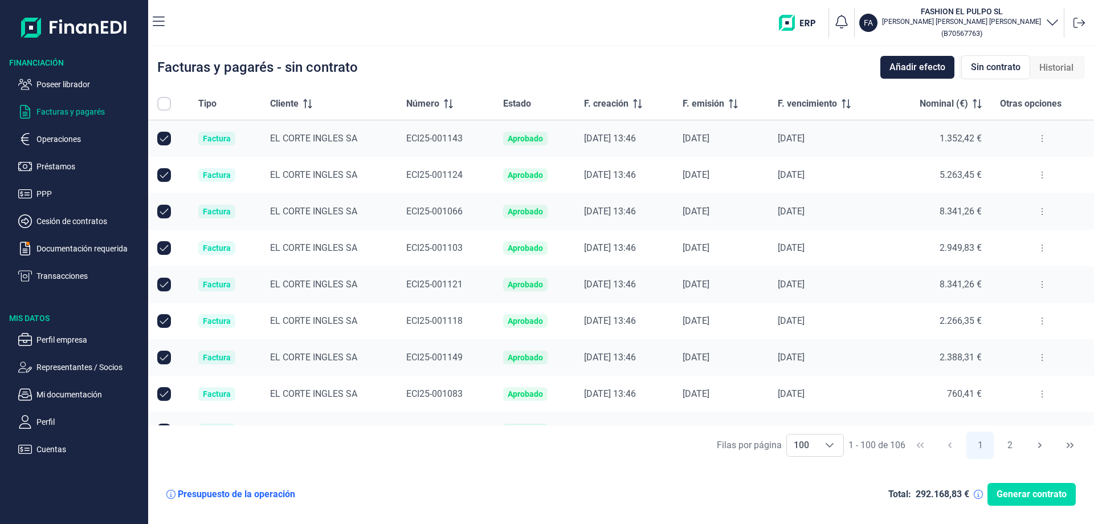
checkbox input "true"
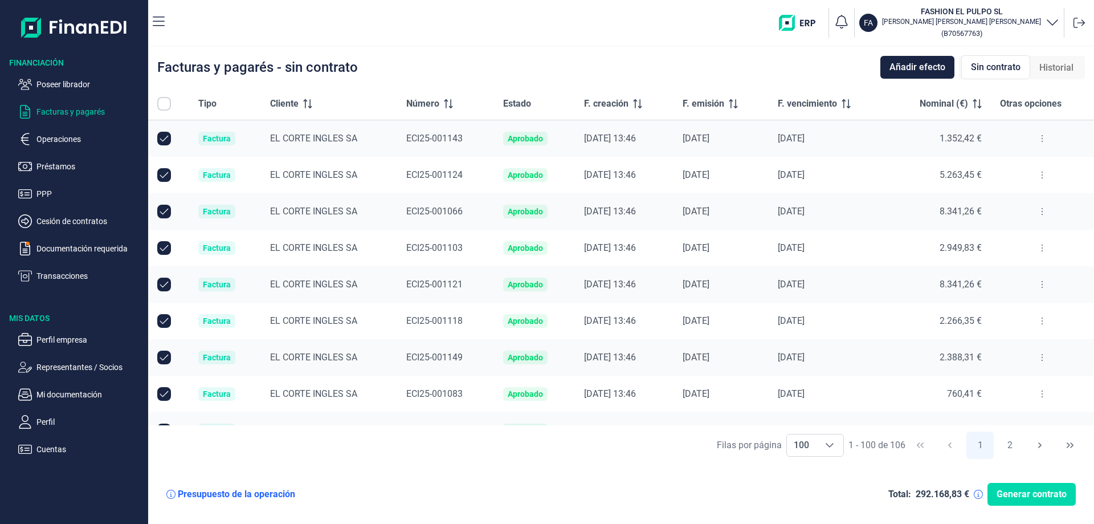
checkbox input "true"
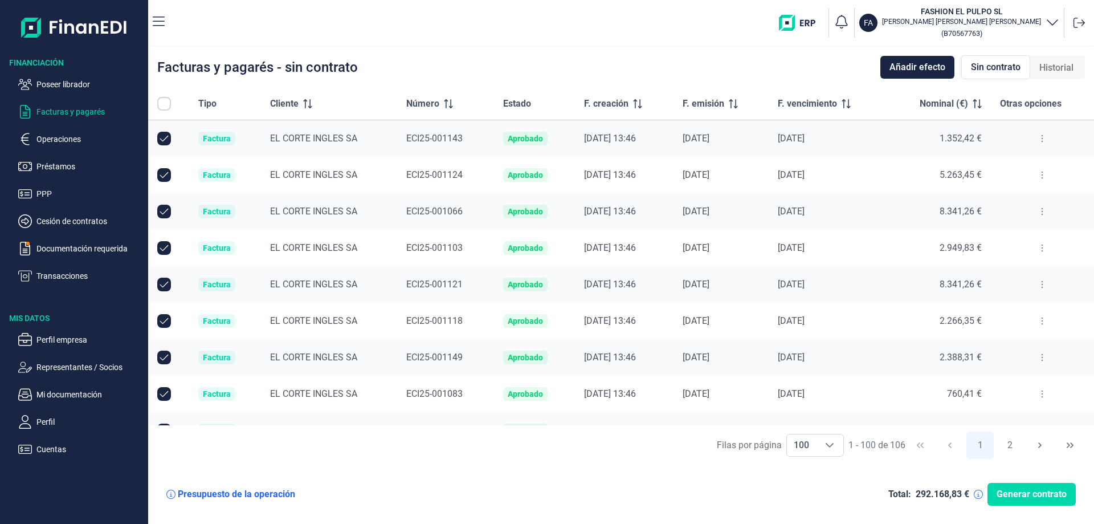
checkbox input "true"
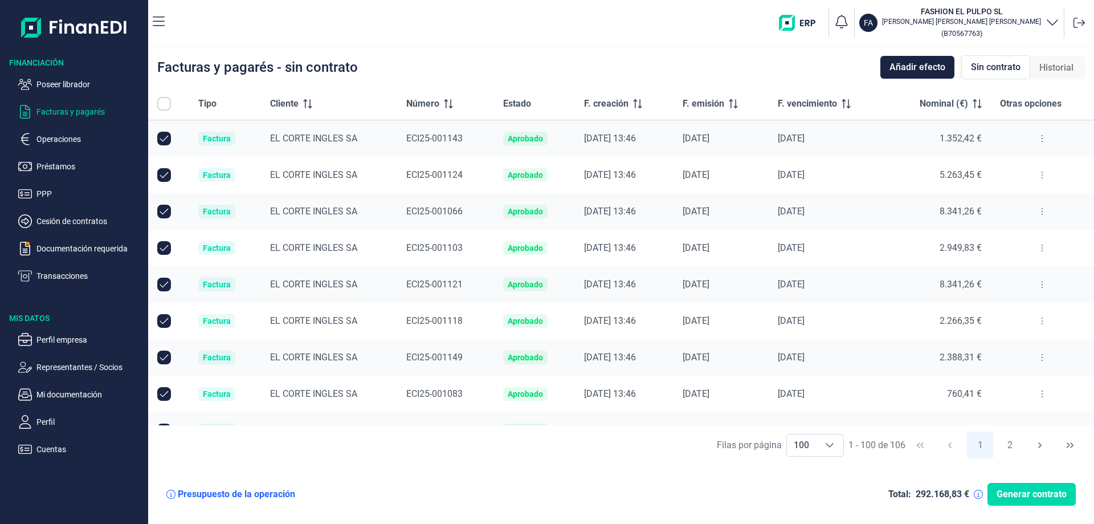
checkbox input "true"
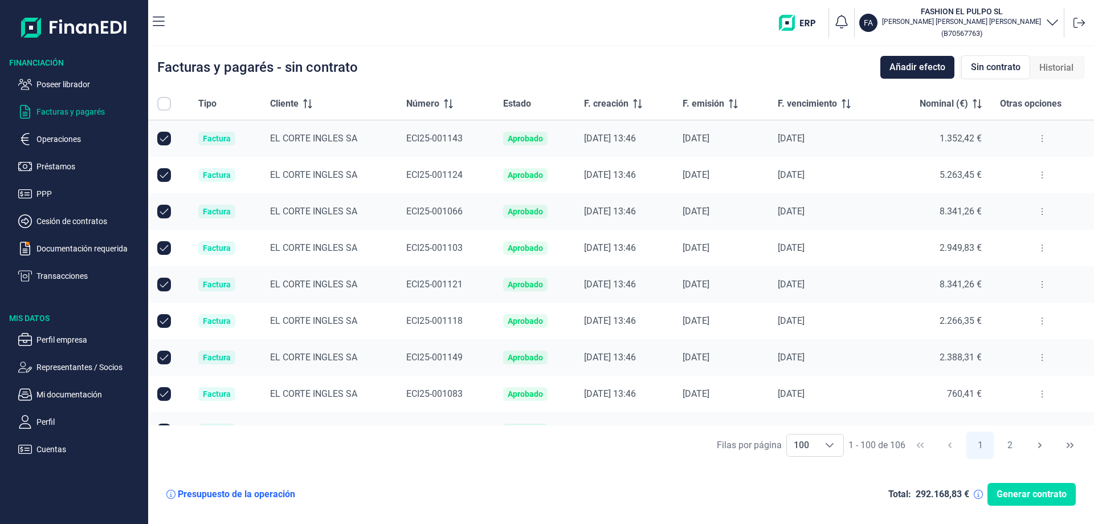
checkbox input "true"
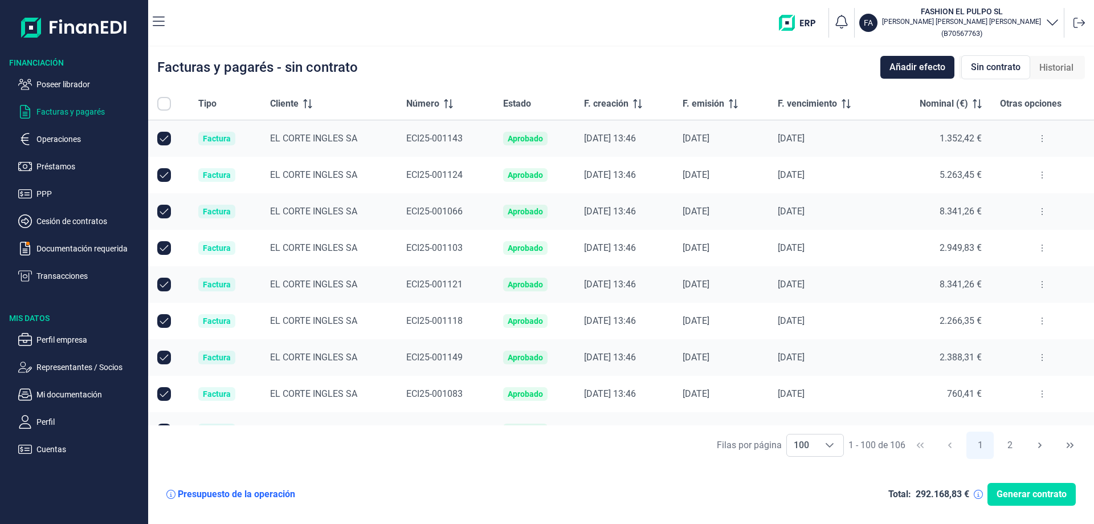
checkbox input "true"
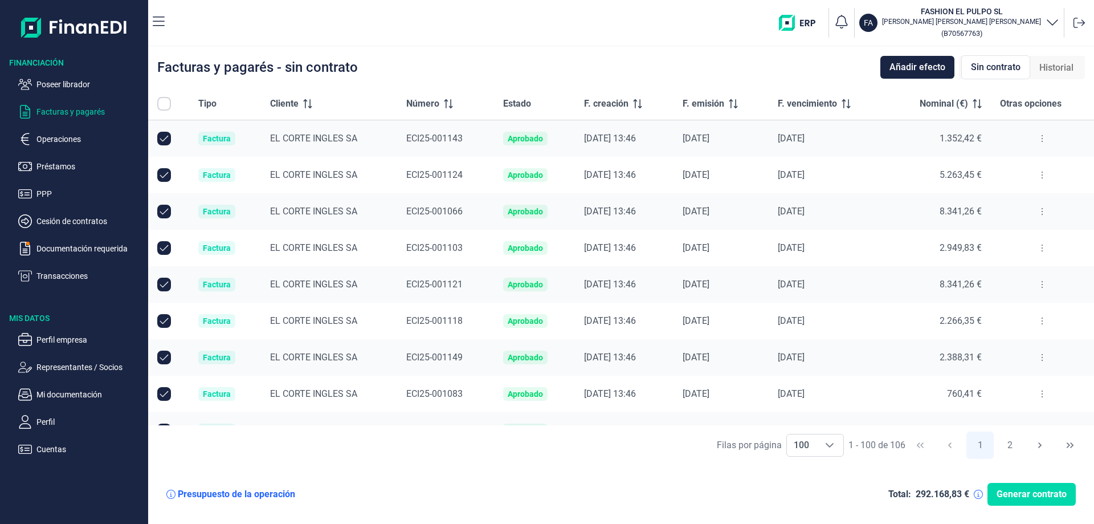
checkbox input "true"
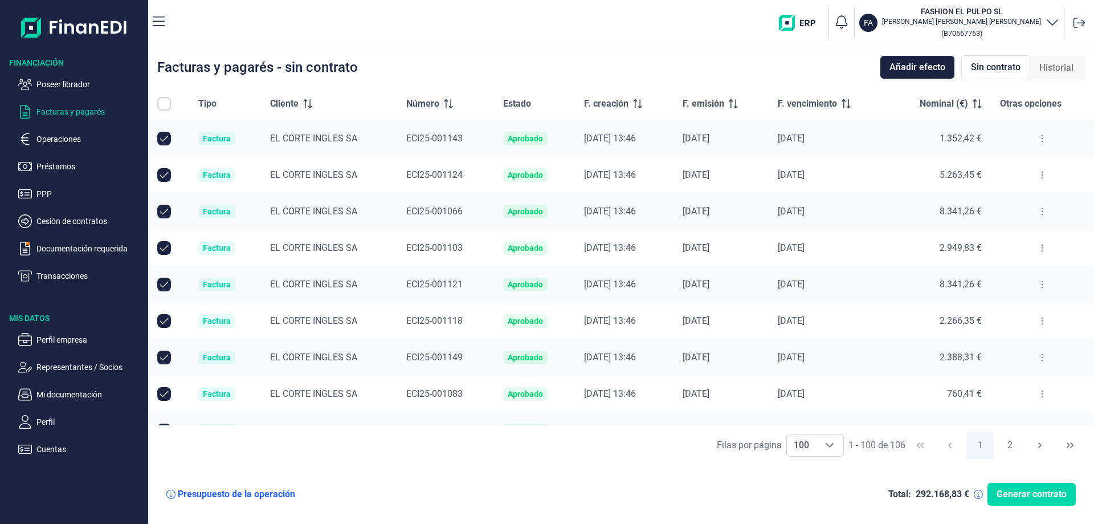
checkbox input "true"
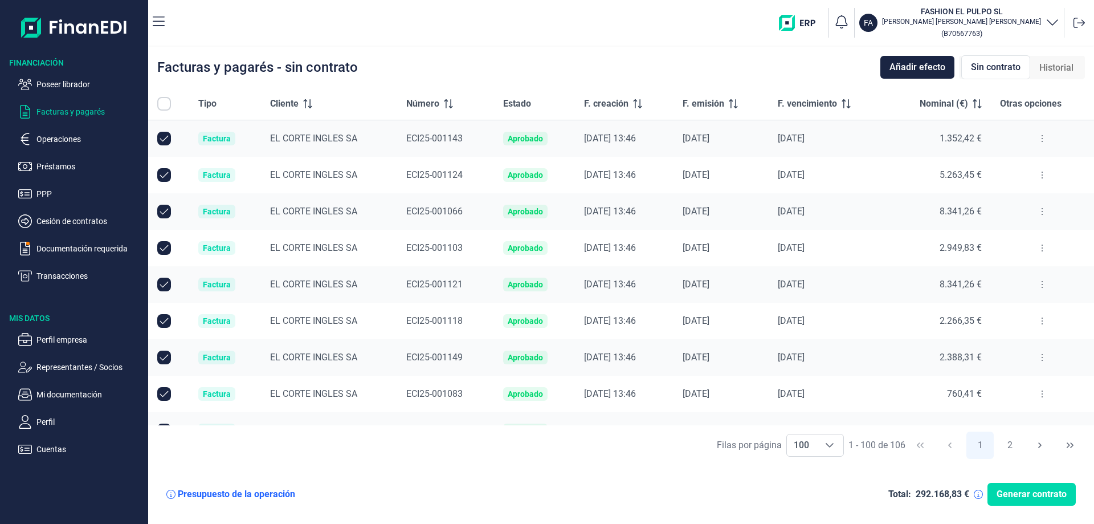
checkbox input "true"
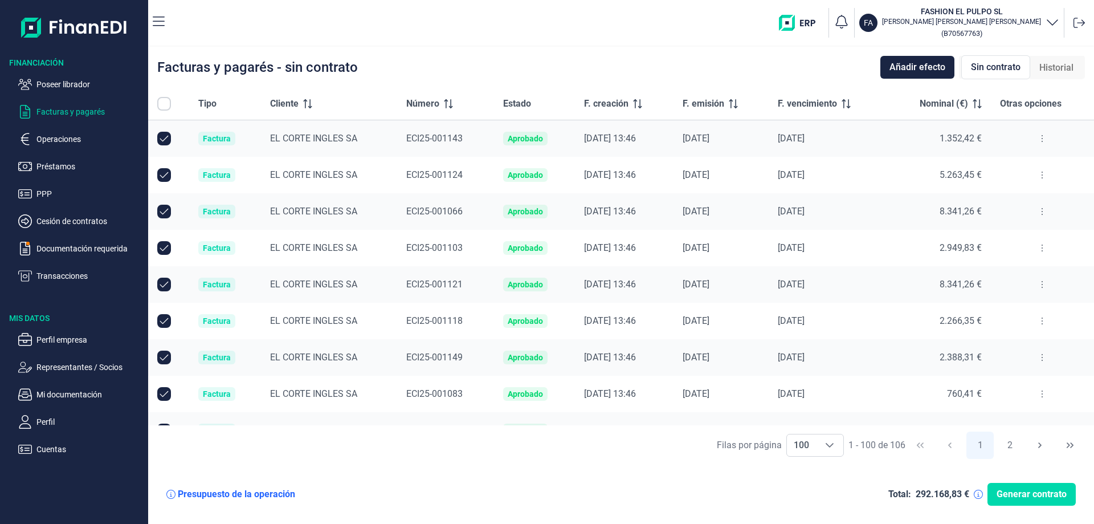
checkbox input "true"
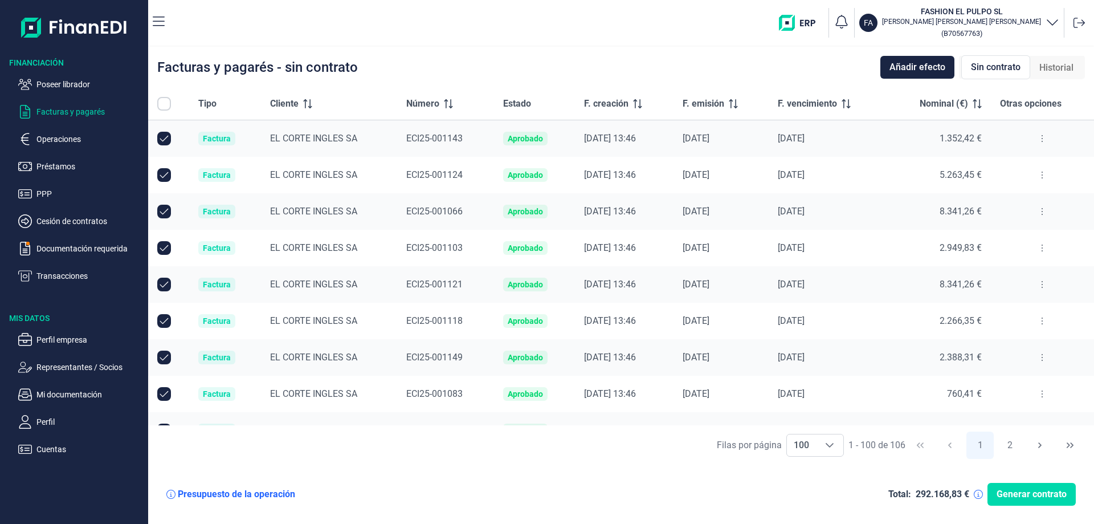
checkbox input "true"
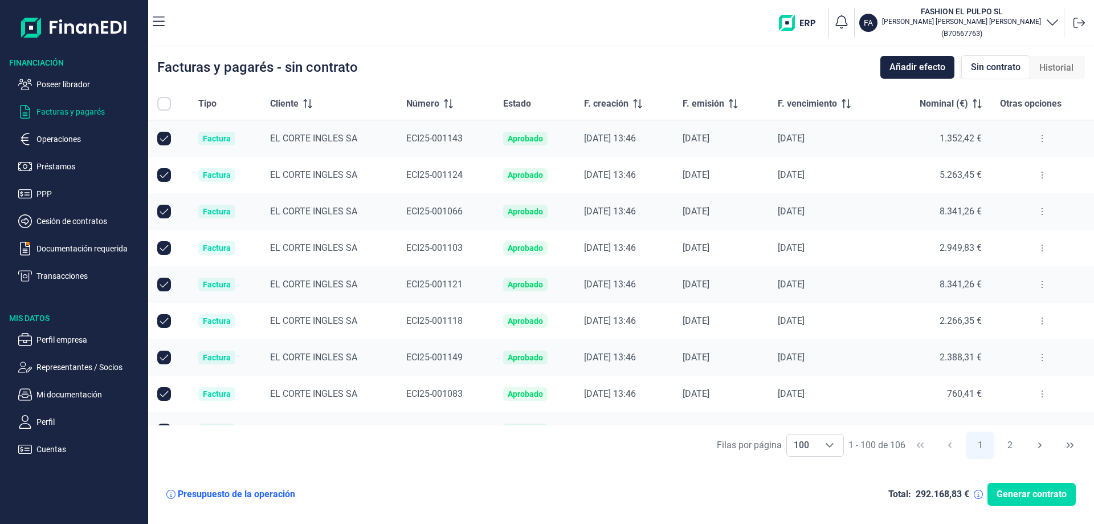
checkbox input "true"
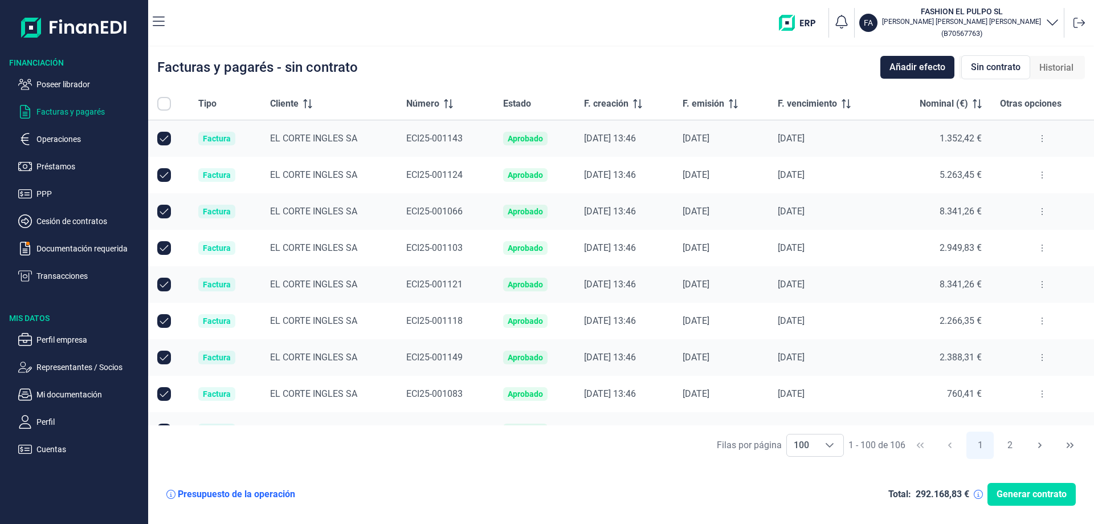
checkbox input "true"
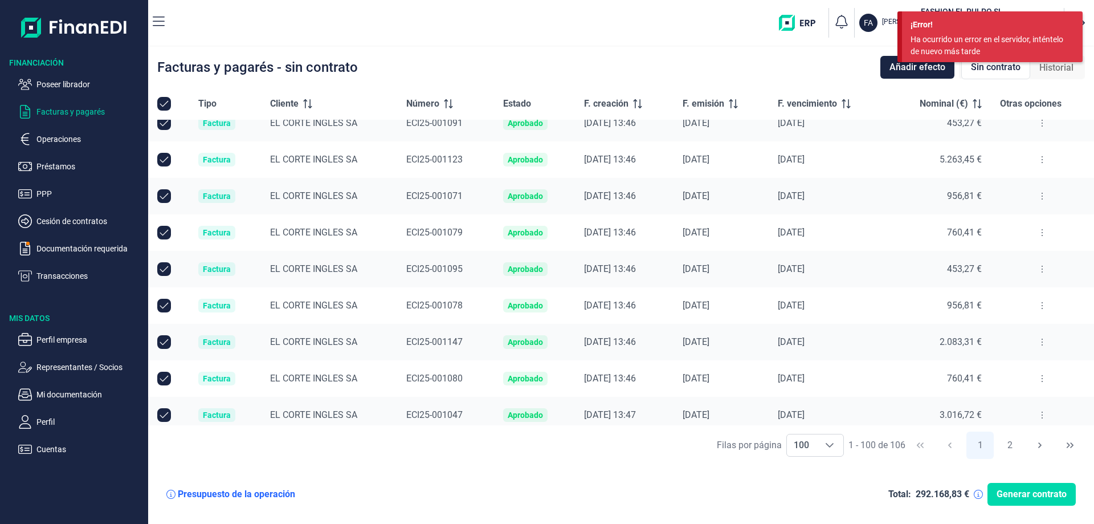
scroll to position [3343, 0]
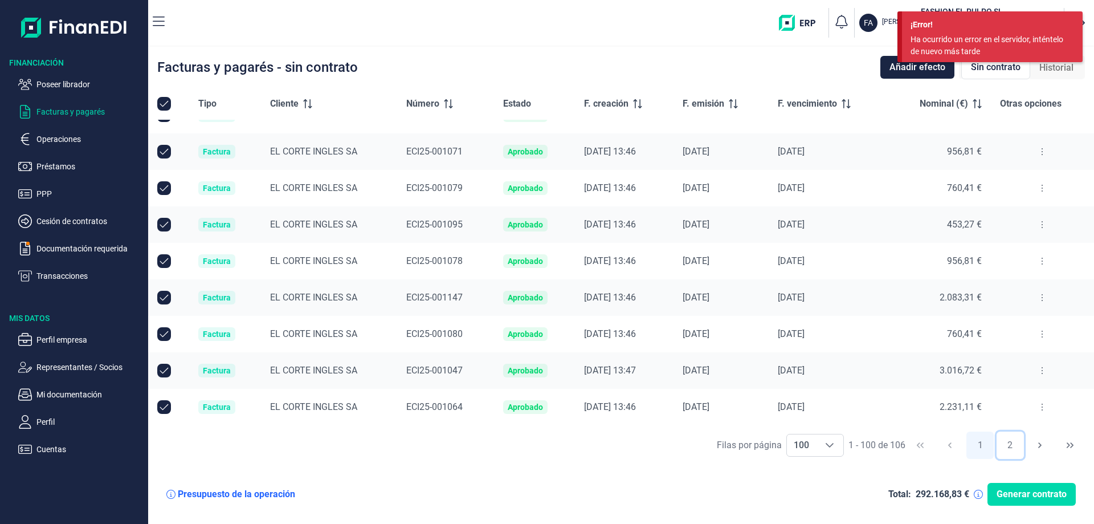
click at [1007, 445] on button "2" at bounding box center [1010, 444] width 27 height 27
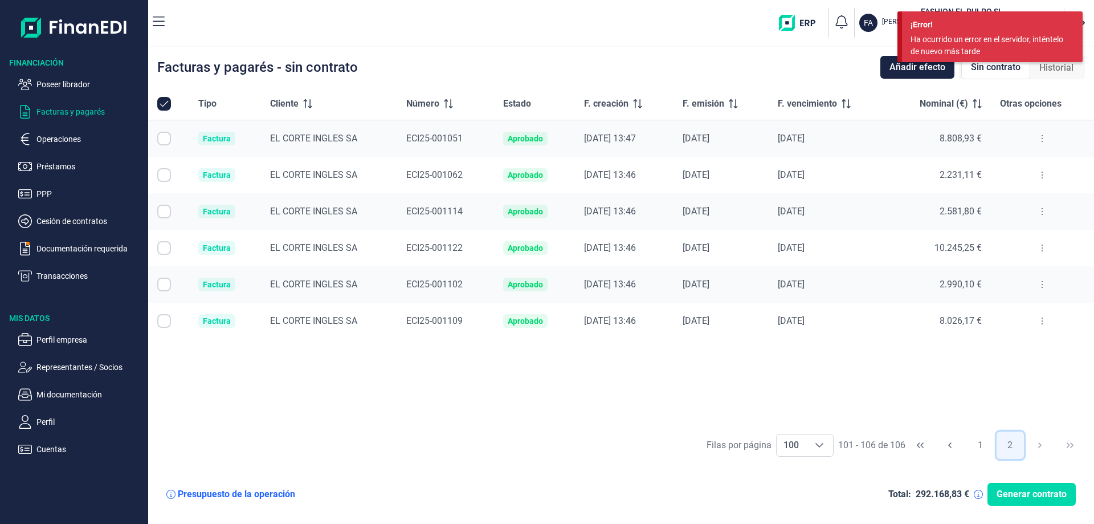
scroll to position [0, 0]
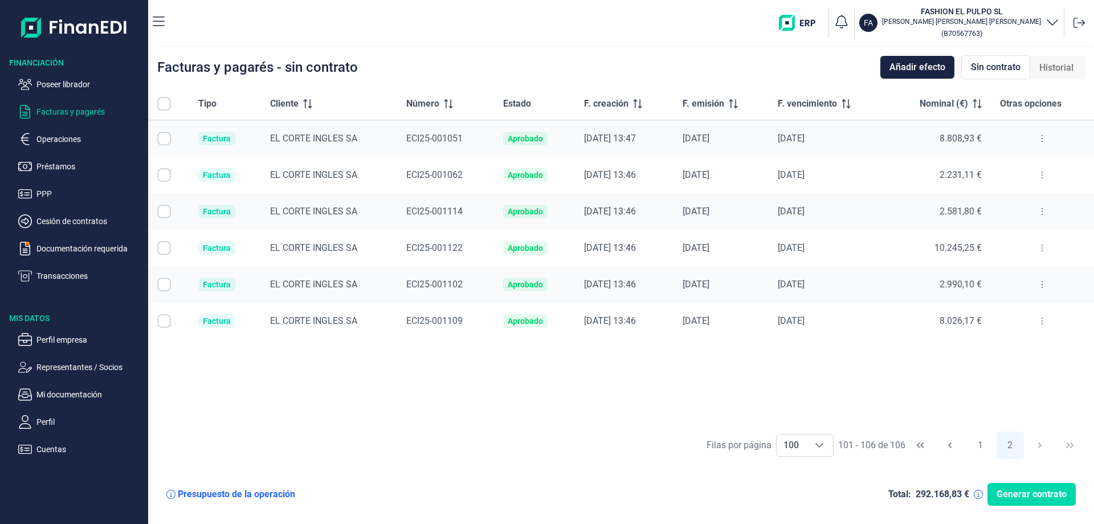
click at [165, 99] on input "All items unselected" at bounding box center [164, 104] width 14 height 14
checkbox input "false"
checkbox input "true"
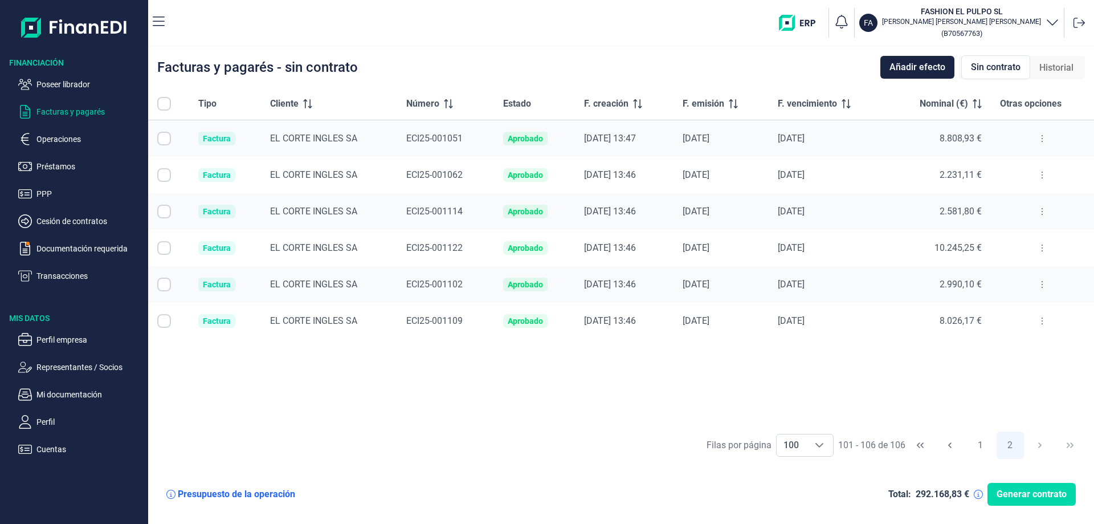
checkbox input "true"
click at [1024, 499] on span "Generar contrato" at bounding box center [1032, 494] width 70 height 14
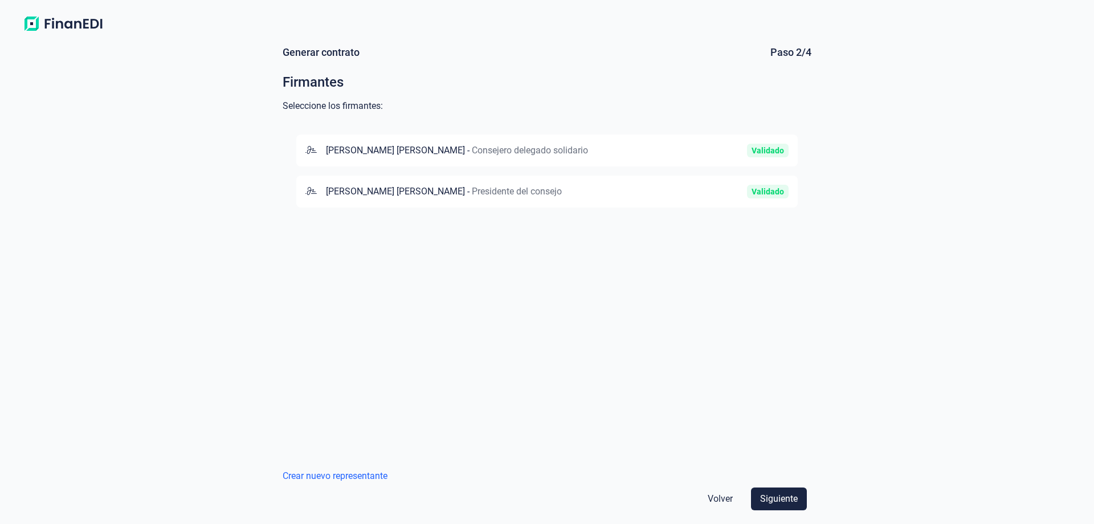
click at [450, 159] on div "[PERSON_NAME] [PERSON_NAME] - Consejero delegado solidario Validado" at bounding box center [547, 151] width 502 height 32
click at [790, 502] on span "Siguiente" at bounding box center [779, 499] width 38 height 14
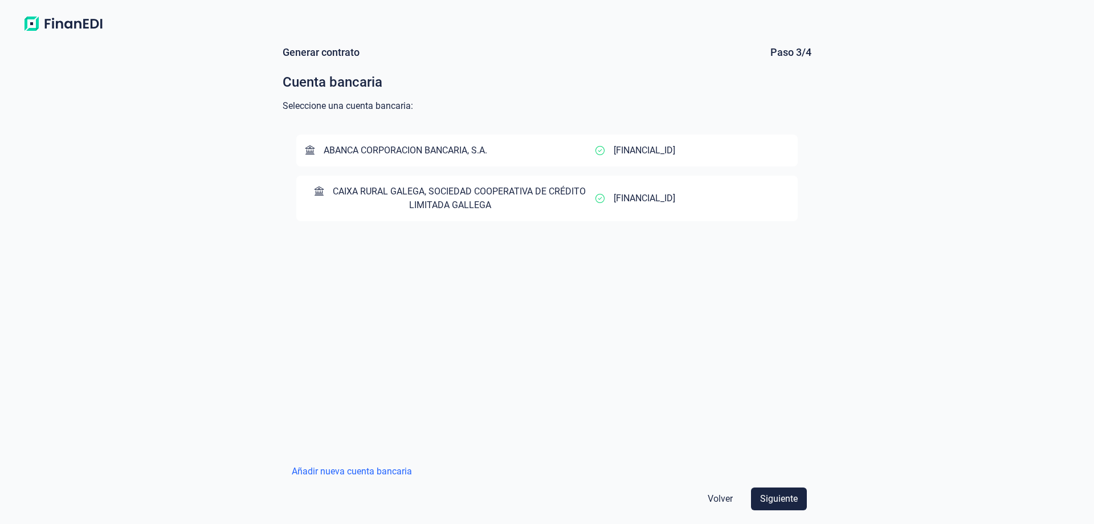
click at [451, 196] on span "CAIXA RURAL GALEGA, SOCIEDAD COOPERATIVA DE CRÉDITO LIMITADA GALLEGA" at bounding box center [459, 198] width 253 height 25
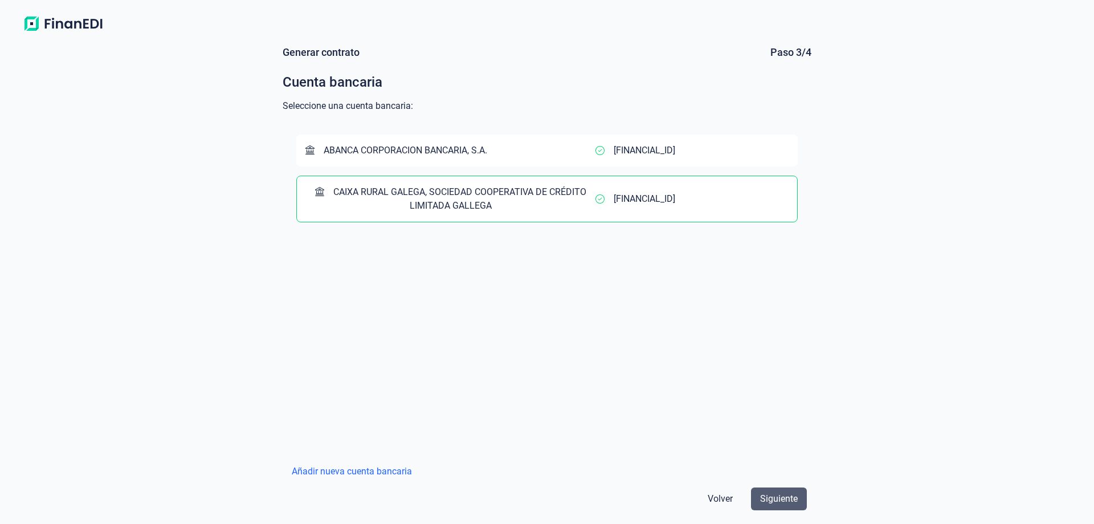
click at [781, 503] on span "Siguiente" at bounding box center [779, 499] width 38 height 14
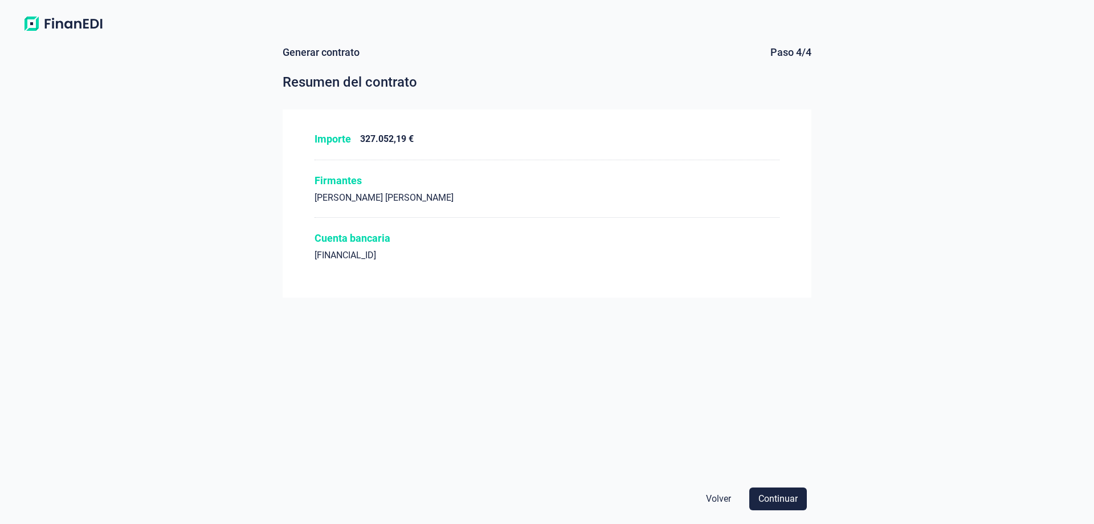
click at [781, 503] on span "Continuar" at bounding box center [778, 499] width 39 height 14
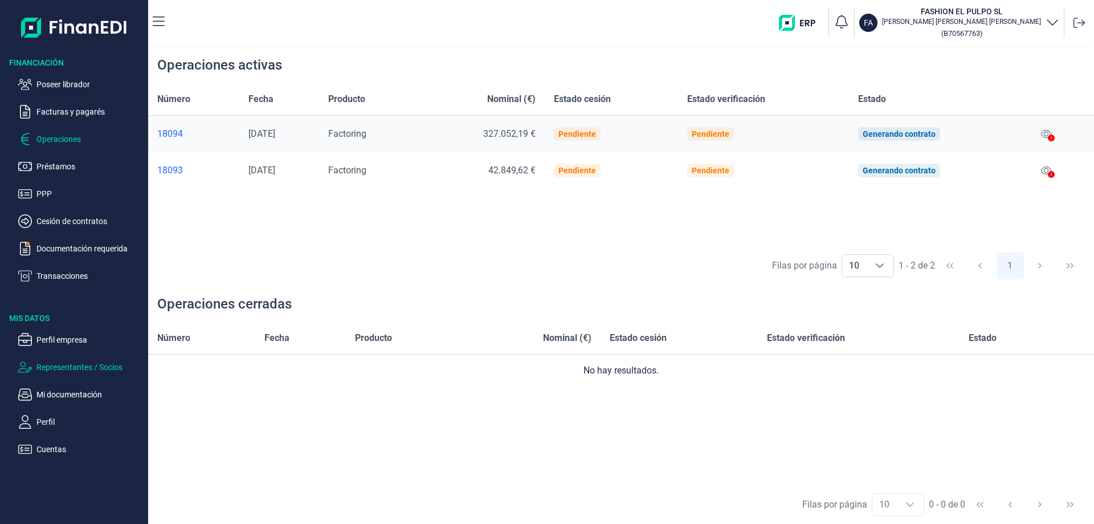
click at [64, 373] on p "Representantes / Socios" at bounding box center [89, 367] width 107 height 14
